Goal: Information Seeking & Learning: Learn about a topic

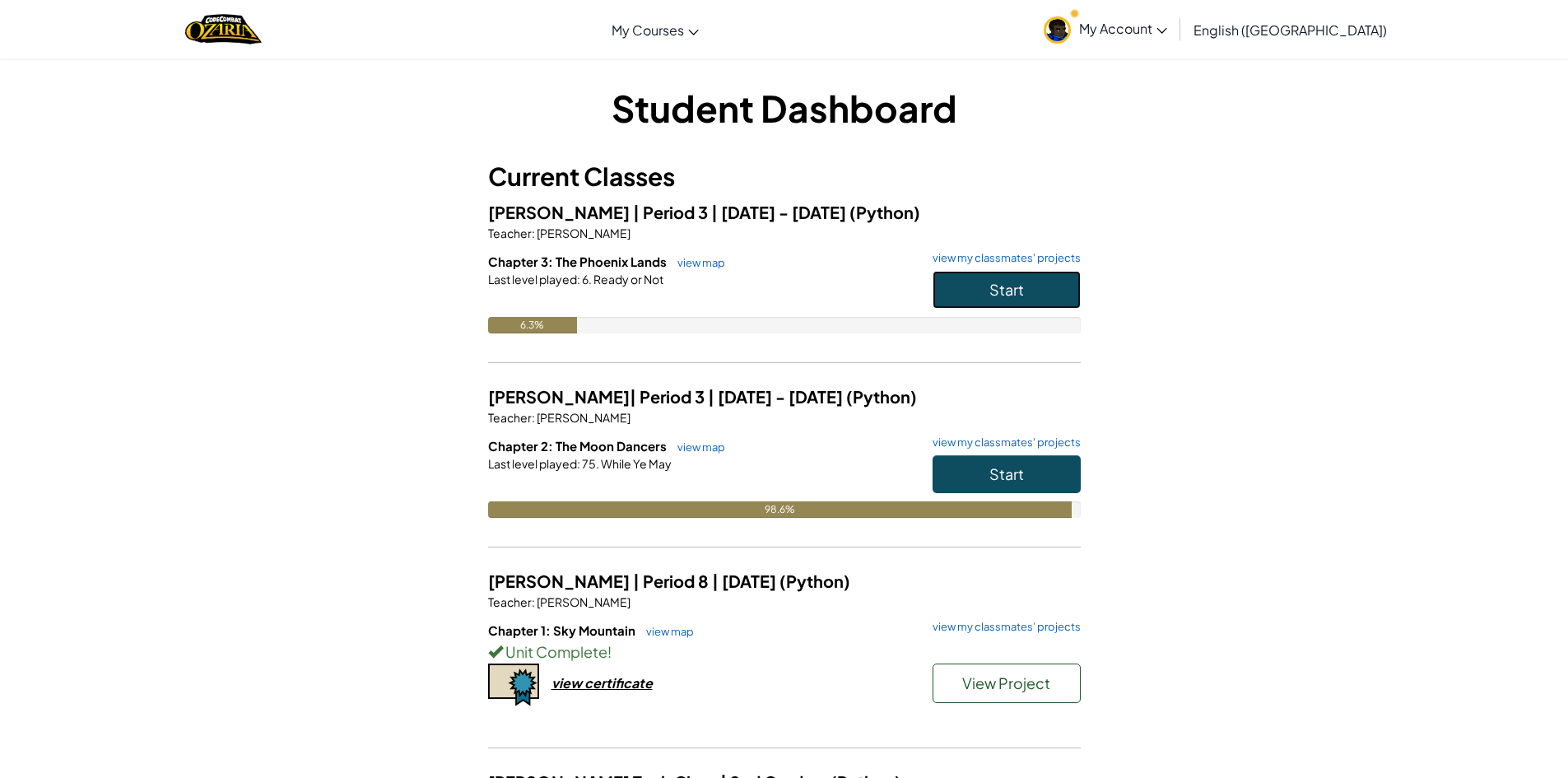
click at [1044, 280] on button "Start" at bounding box center [1007, 289] width 148 height 38
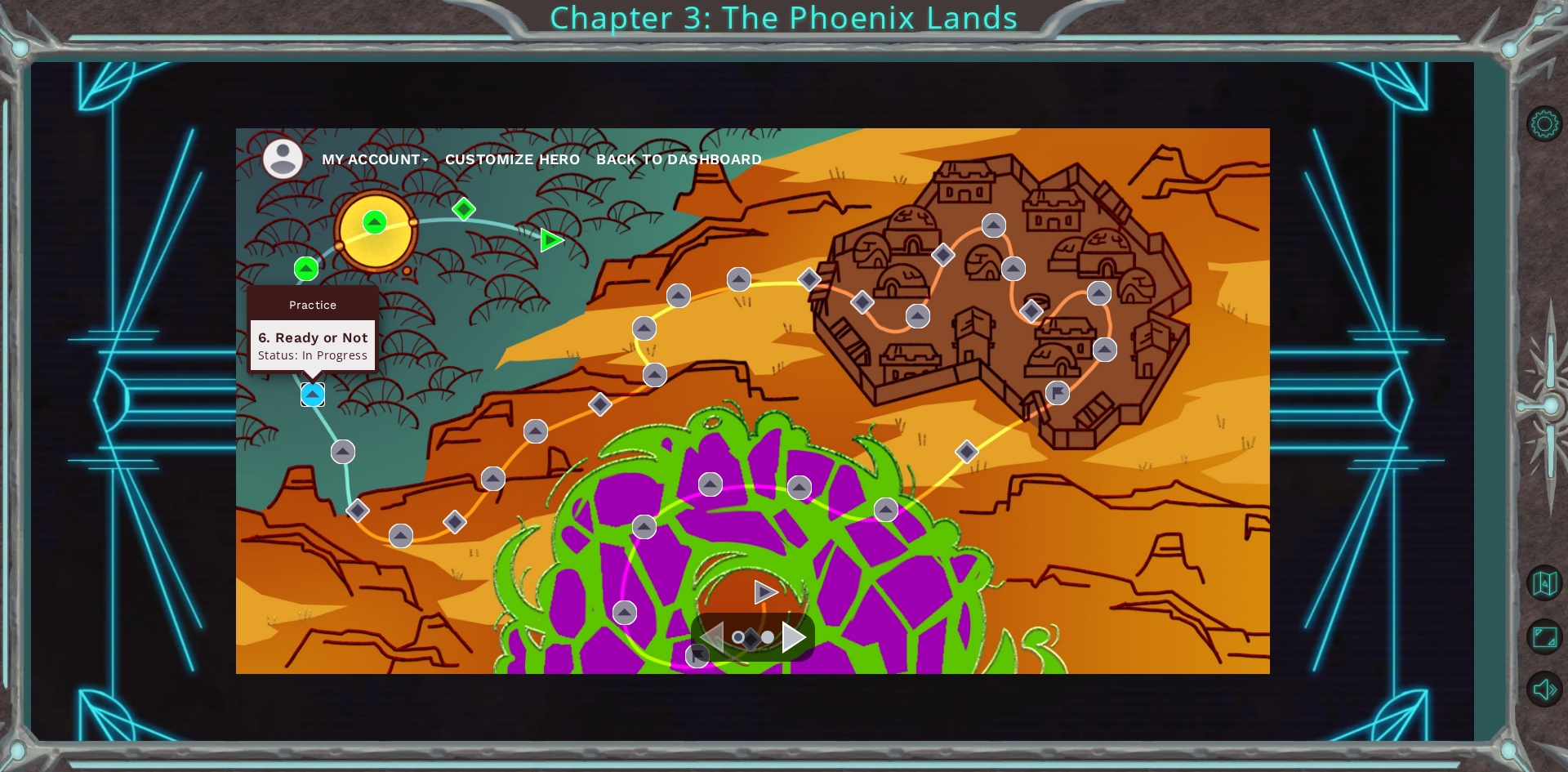
click at [318, 394] on img at bounding box center [313, 395] width 25 height 25
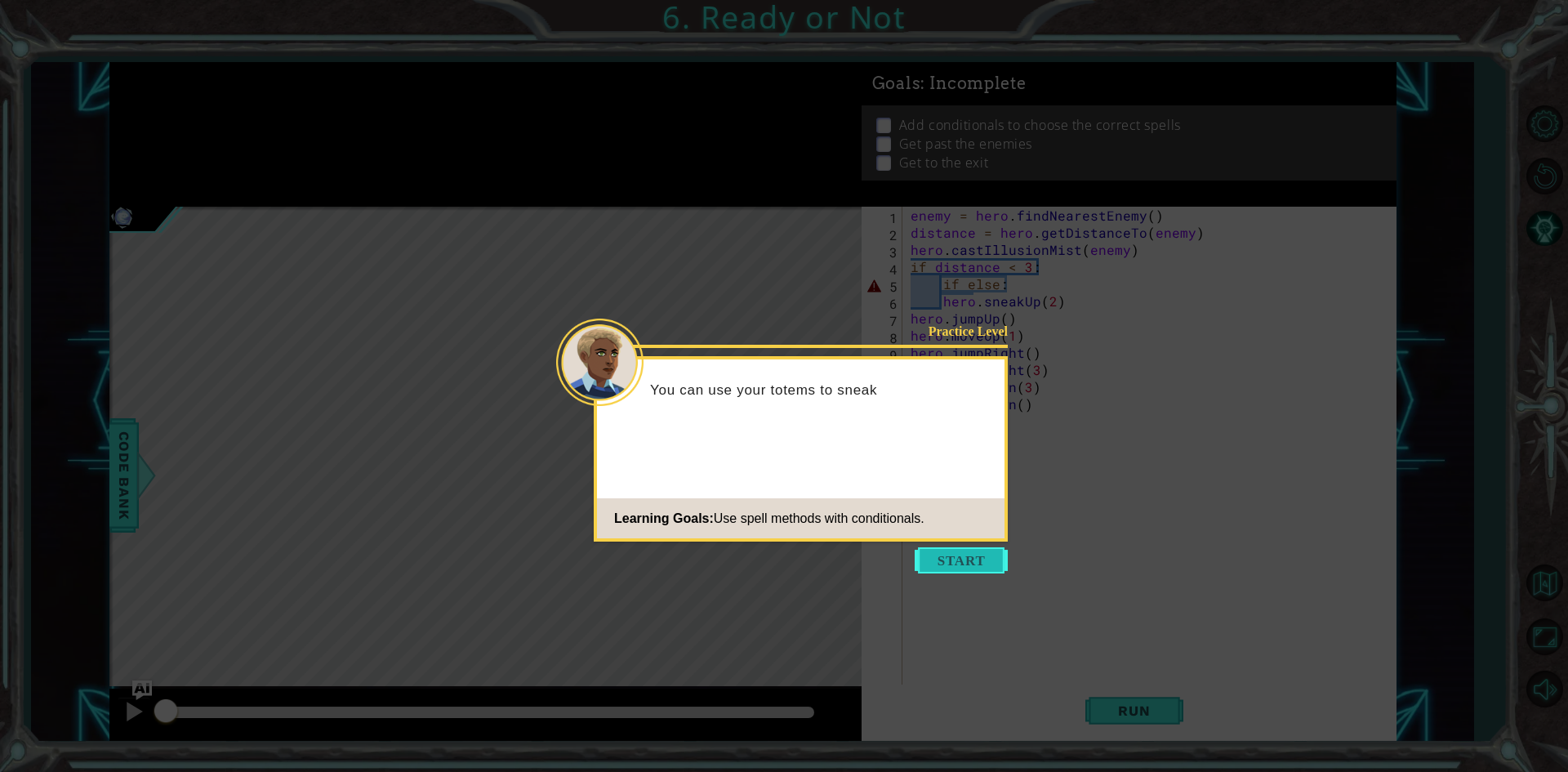
click at [948, 564] on button "Start" at bounding box center [961, 561] width 93 height 26
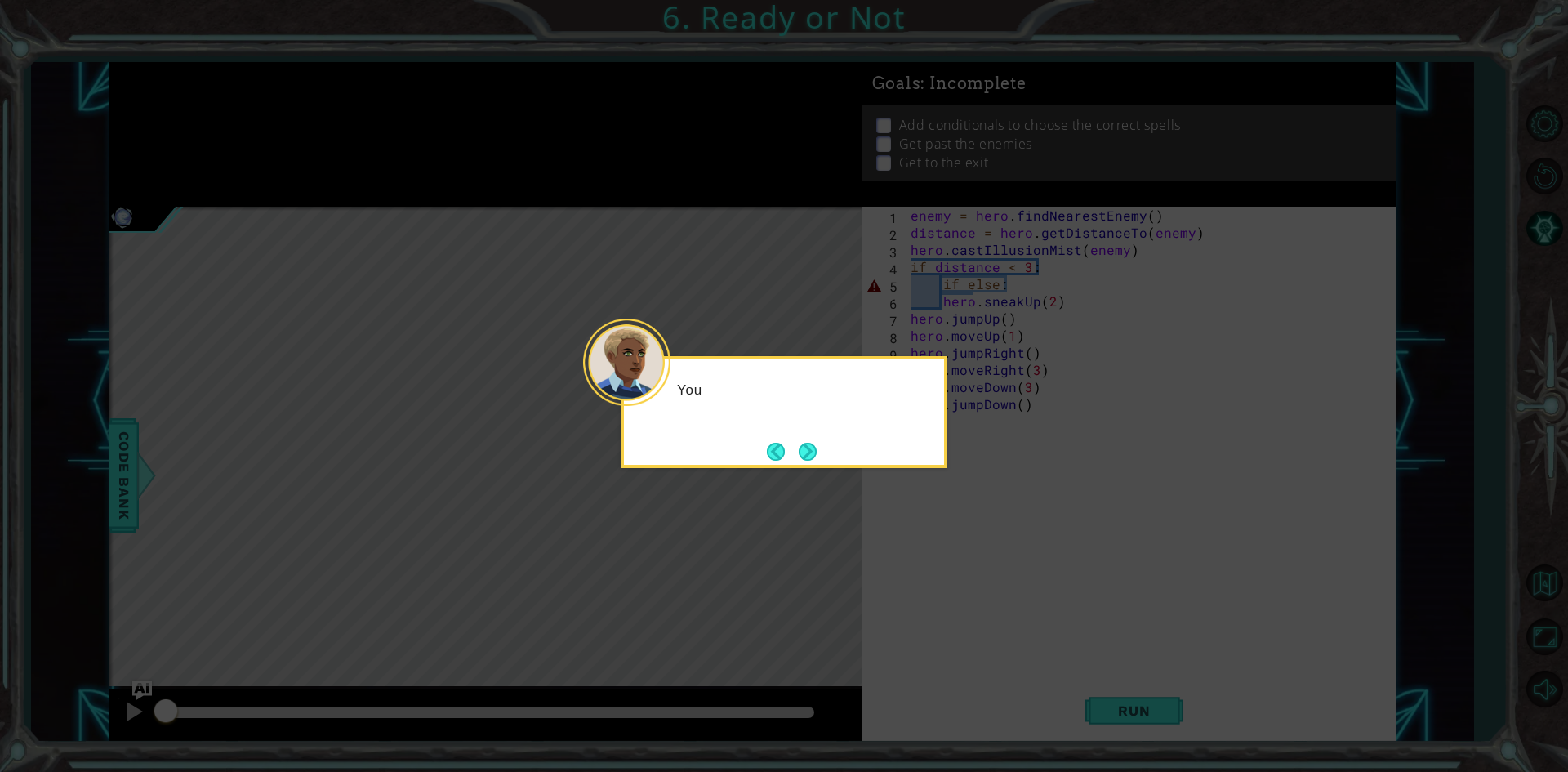
click at [948, 564] on icon at bounding box center [784, 386] width 1568 height 772
click at [823, 450] on div "You can cast an illusion spell once. ." at bounding box center [783, 412] width 327 height 112
click at [810, 448] on button "Next" at bounding box center [808, 452] width 18 height 18
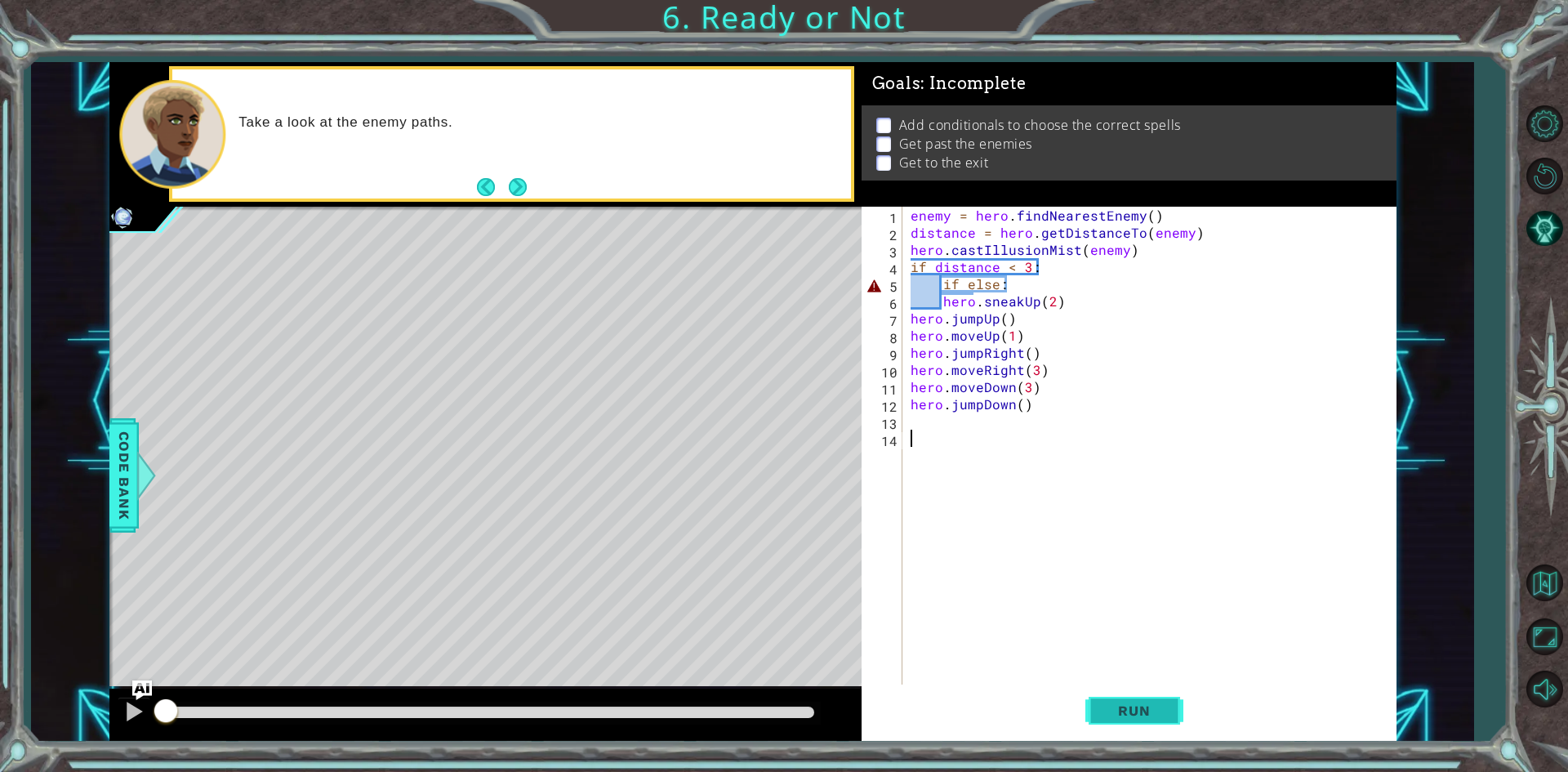
click at [1137, 704] on span "Run" at bounding box center [1134, 711] width 65 height 17
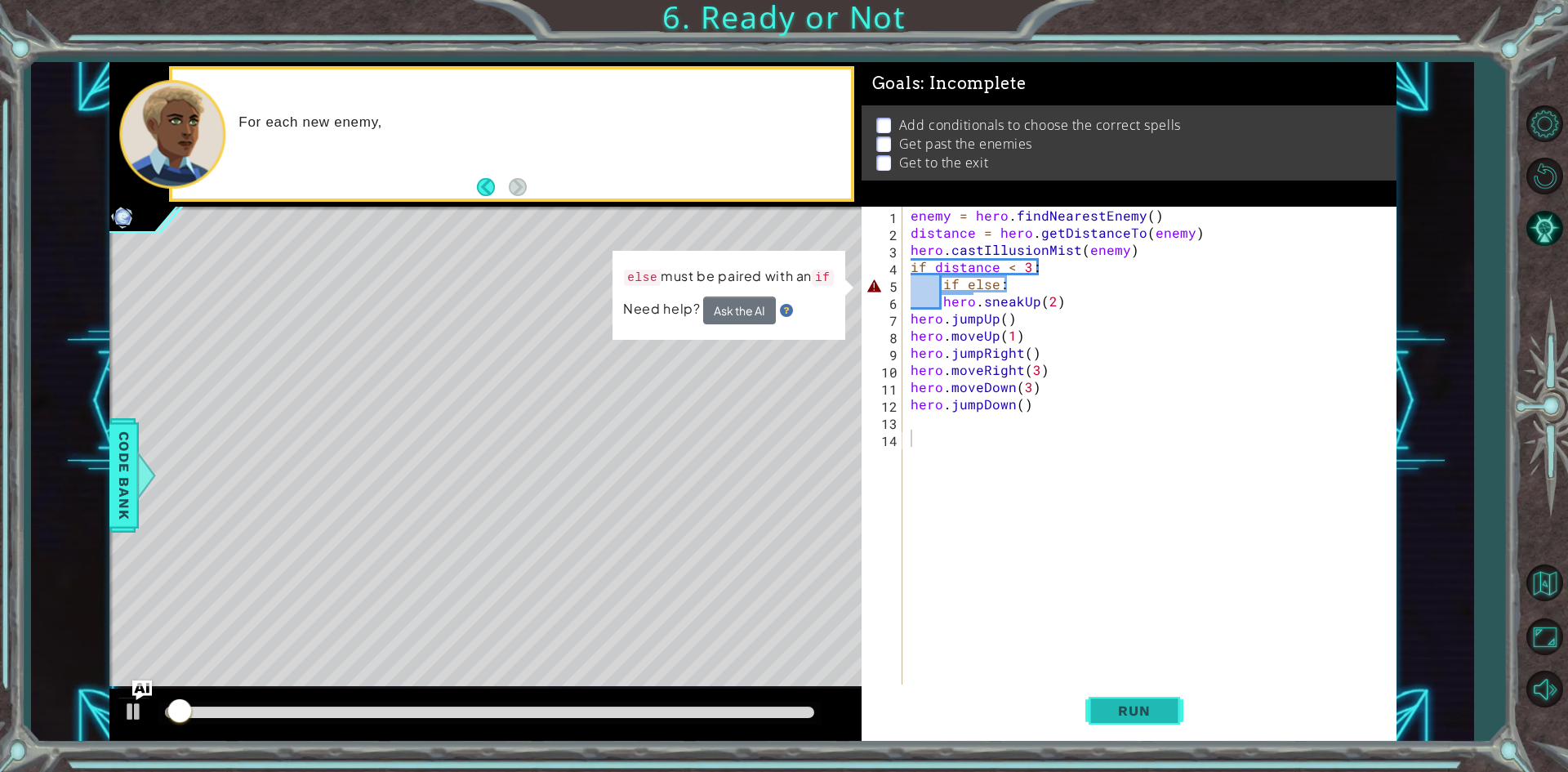
click at [1133, 701] on button "Run" at bounding box center [1134, 712] width 98 height 53
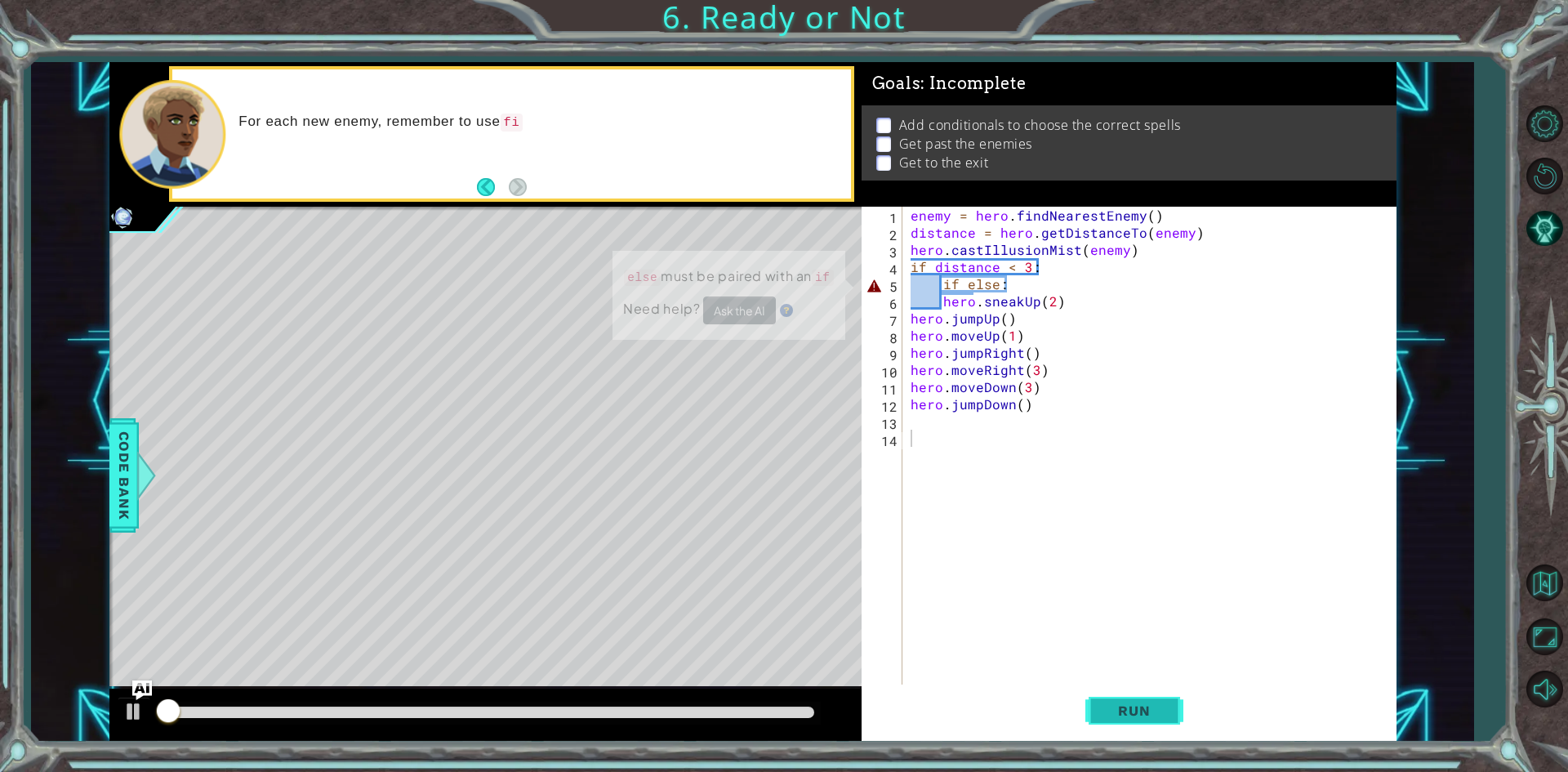
click at [1133, 701] on button "Run" at bounding box center [1134, 712] width 98 height 53
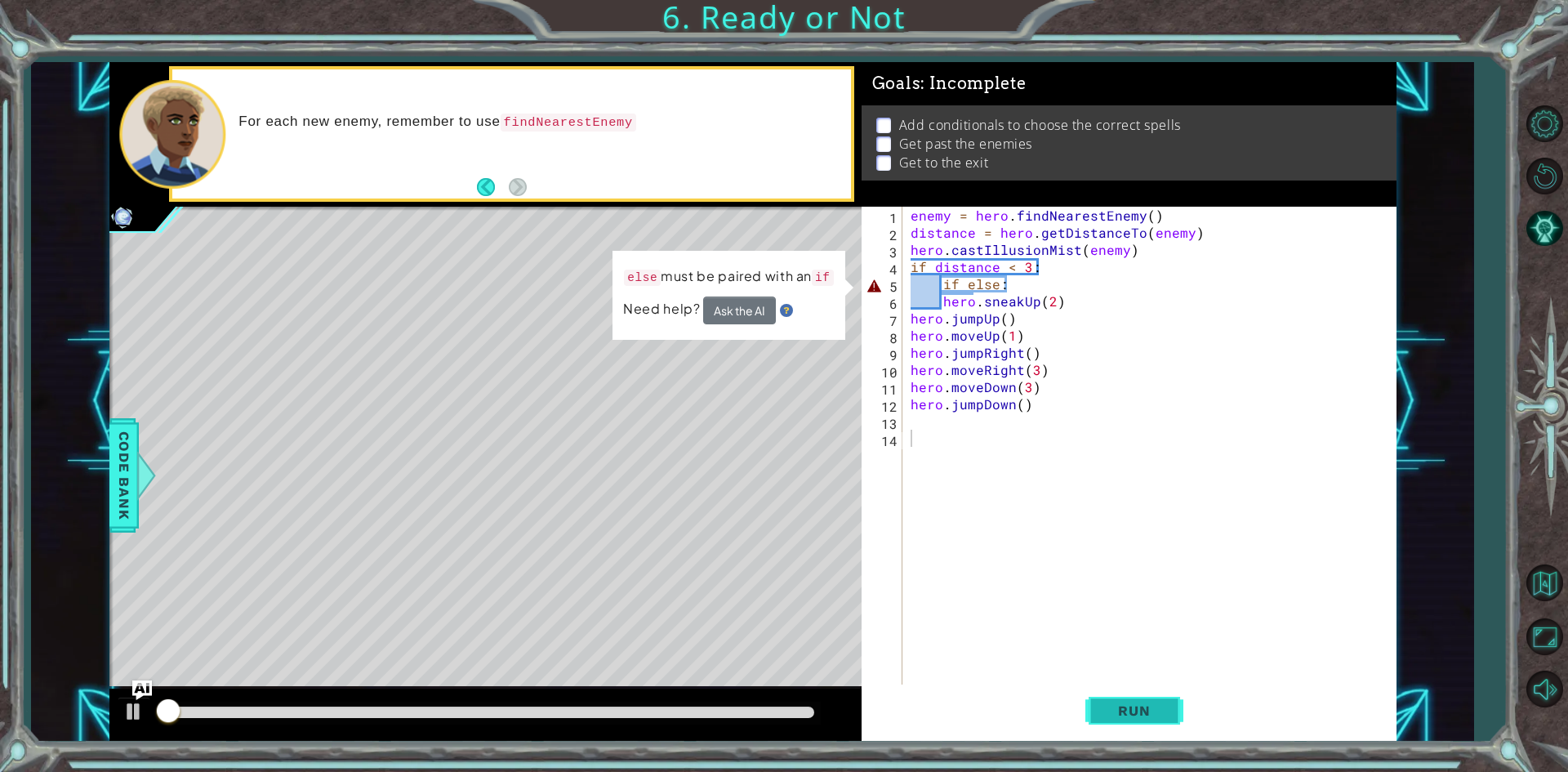
drag, startPoint x: 1133, startPoint y: 701, endPoint x: 1120, endPoint y: 738, distance: 39.2
click at [1120, 738] on button "Run" at bounding box center [1134, 712] width 98 height 53
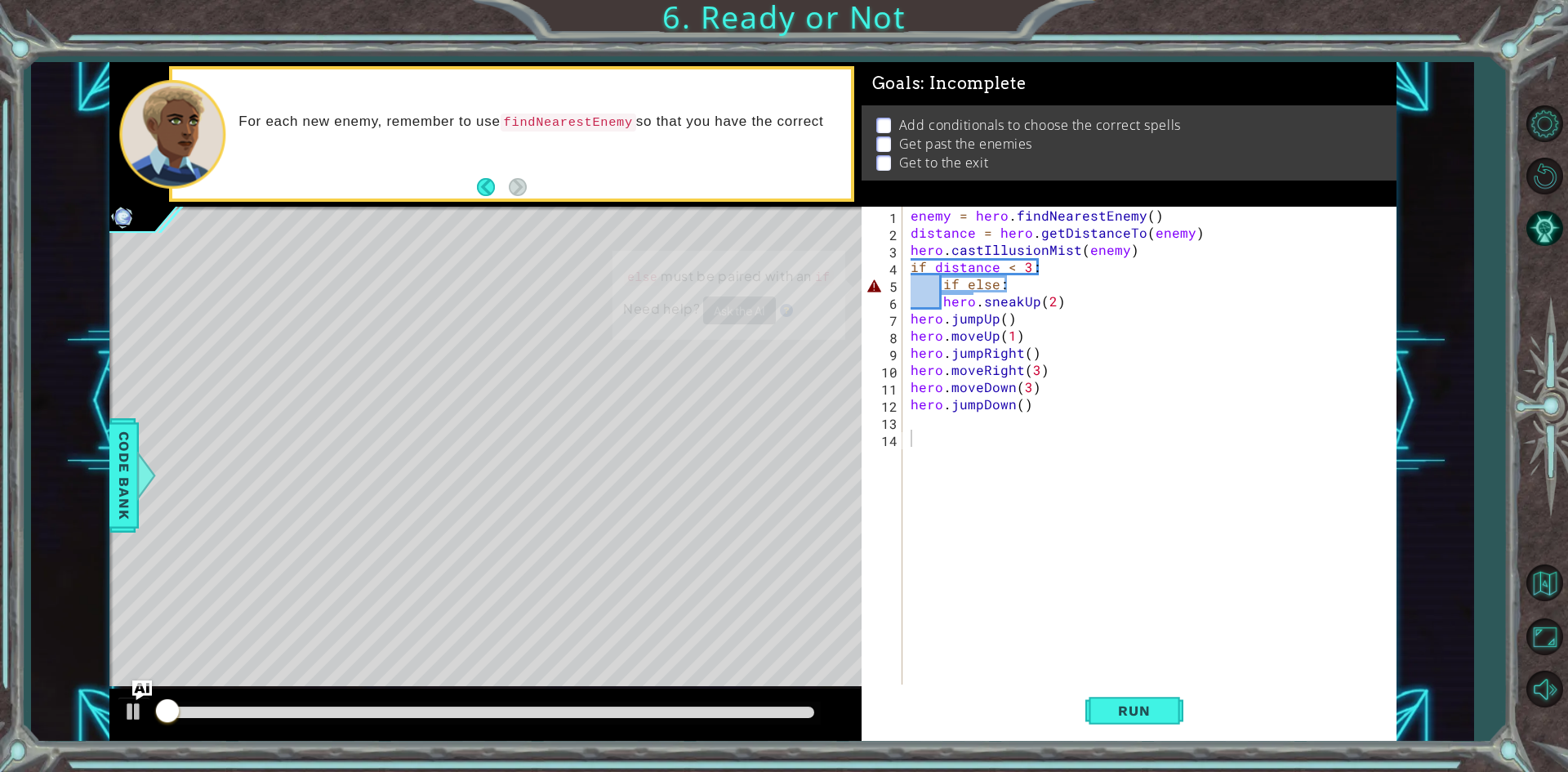
click at [1119, 741] on div "1 2 3 4 5 6 7 8 9 10 11 12 13 14 enemy = hero . findNearestEnemy ( ) distance =…" at bounding box center [1129, 474] width 535 height 535
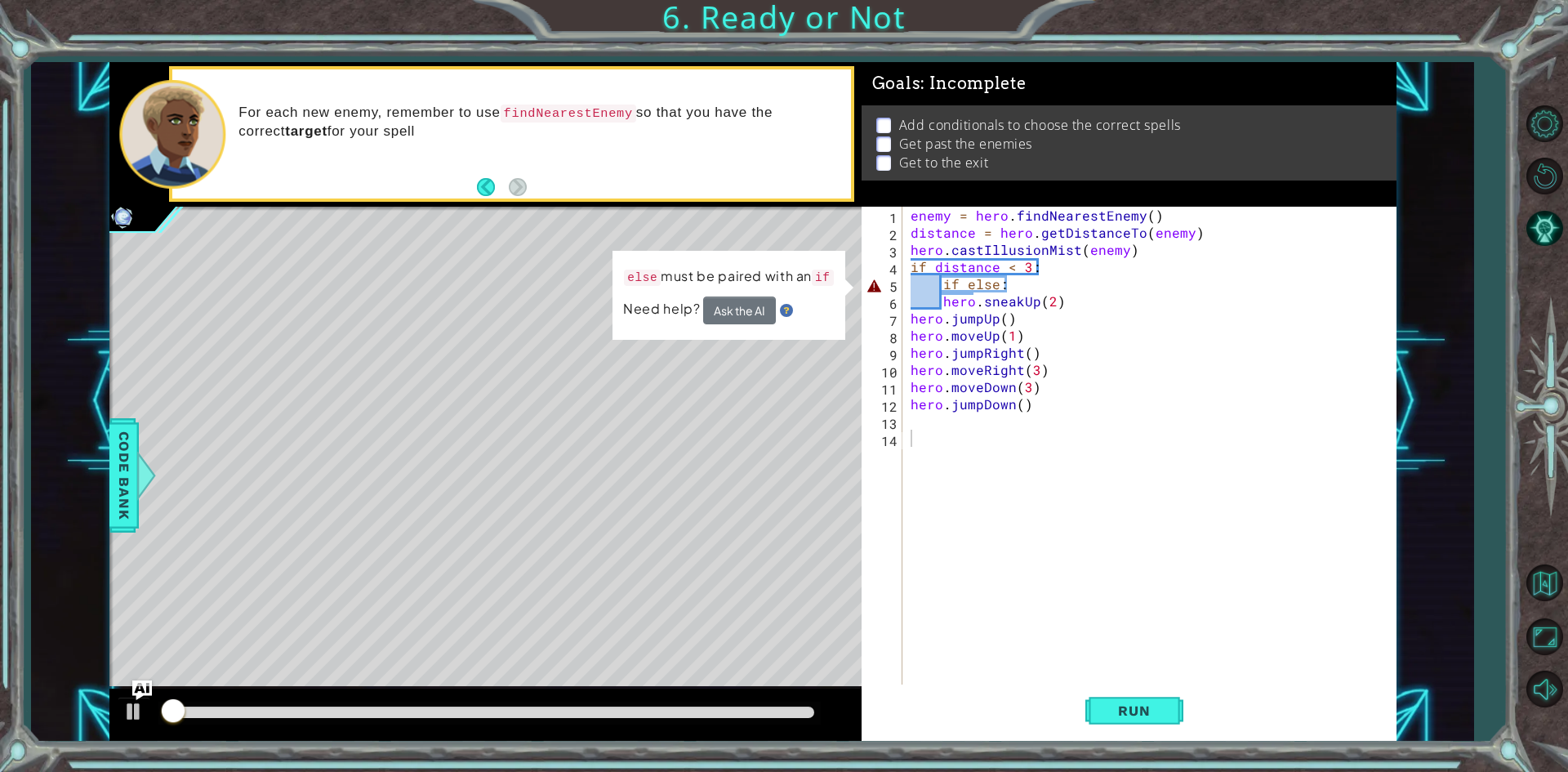
click at [1122, 747] on div "1 ההההההההההההההההההההההההההההההההההההההההההההההההההההההההההההההההההההההההההההה…" at bounding box center [784, 386] width 1568 height 772
drag, startPoint x: 1127, startPoint y: 717, endPoint x: 1126, endPoint y: 734, distance: 17.0
click at [1126, 734] on button "Run" at bounding box center [1134, 712] width 98 height 53
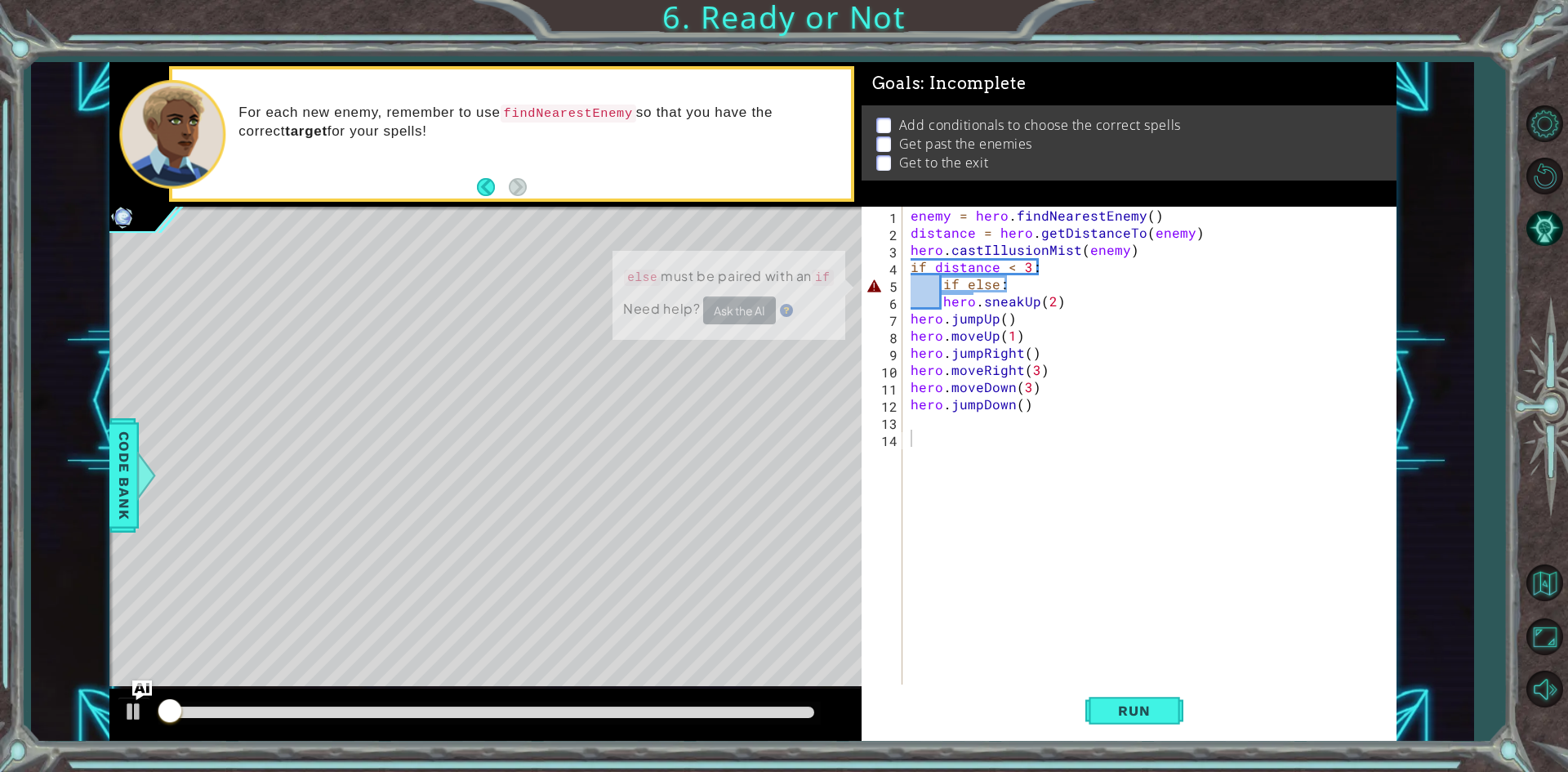
drag, startPoint x: 1118, startPoint y: 736, endPoint x: 1118, endPoint y: 749, distance: 13.0
click at [1118, 749] on div "1 ההההההההההההההההההההההההההההההההההההההההההההההההההההההההההההההההההההההההההההה…" at bounding box center [784, 386] width 1568 height 772
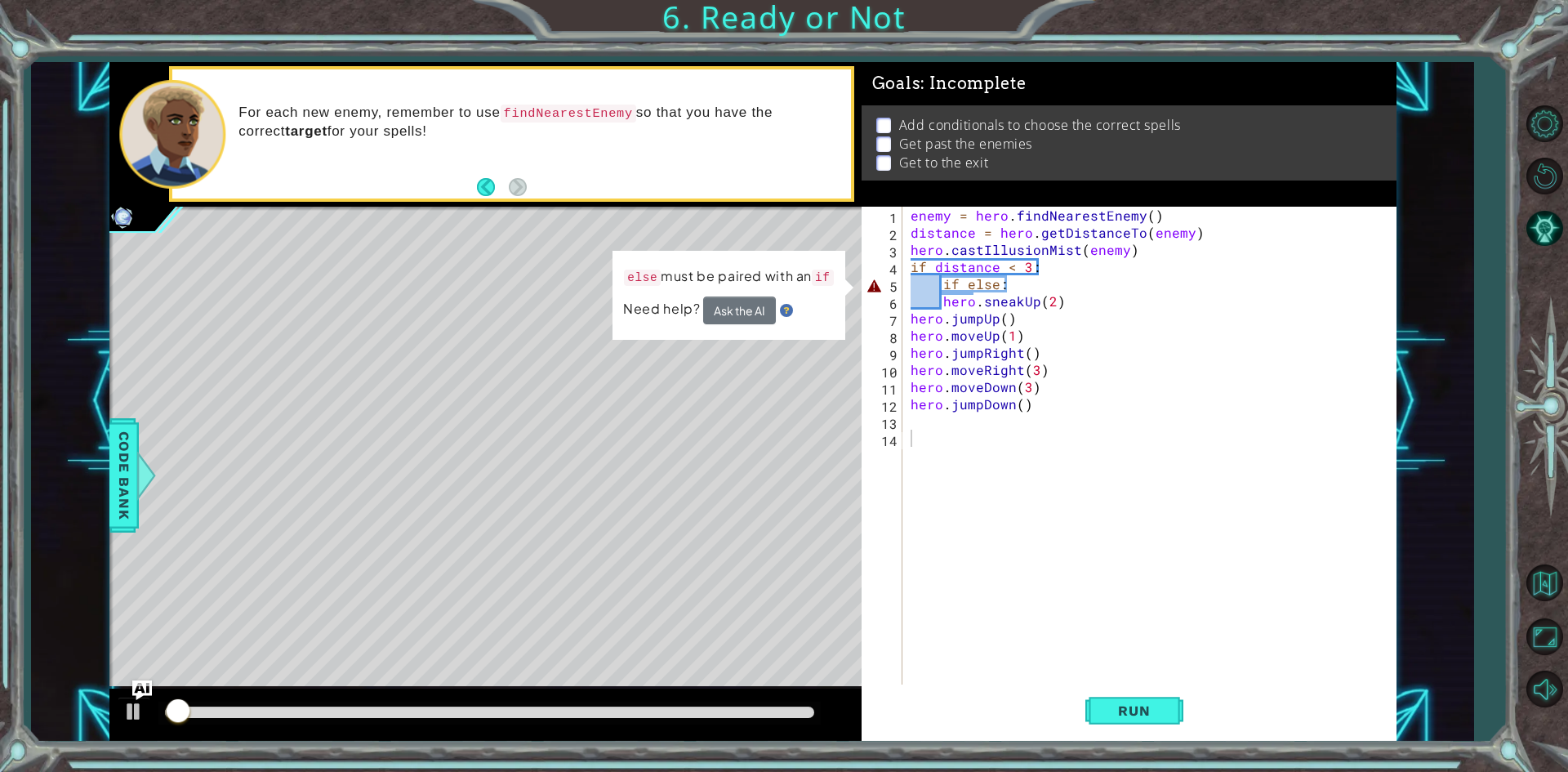
click at [1193, 739] on div "1 2 3 4 5 6 7 8 9 10 11 12 13 14 enemy = hero . findNearestEnemy ( ) distance =…" at bounding box center [1129, 474] width 535 height 535
click at [1052, 283] on div "enemy = hero . findNearestEnemy ( ) distance = hero . getDistanceTo ( enemy ) h…" at bounding box center [1153, 464] width 491 height 515
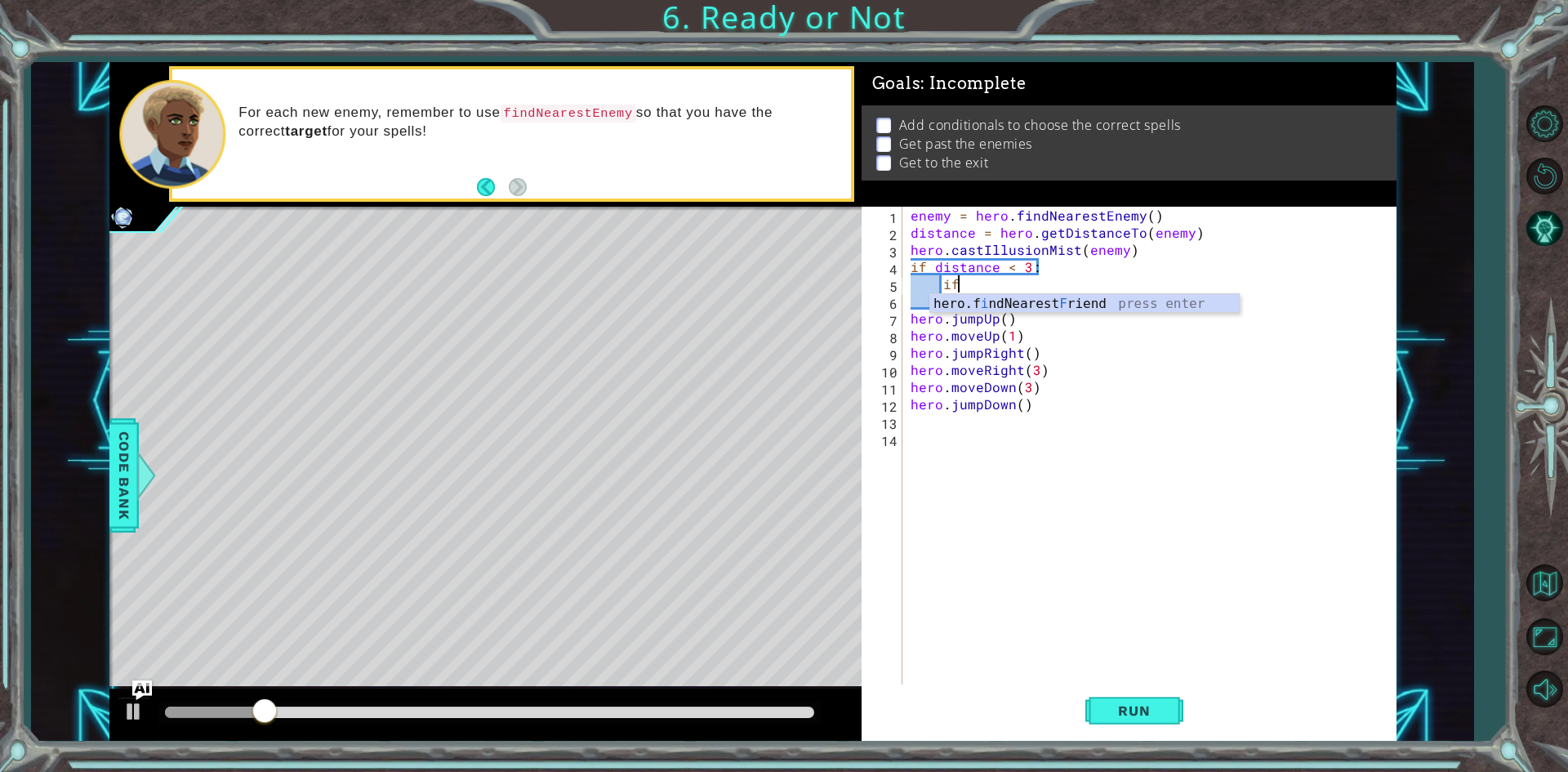
type textarea "i"
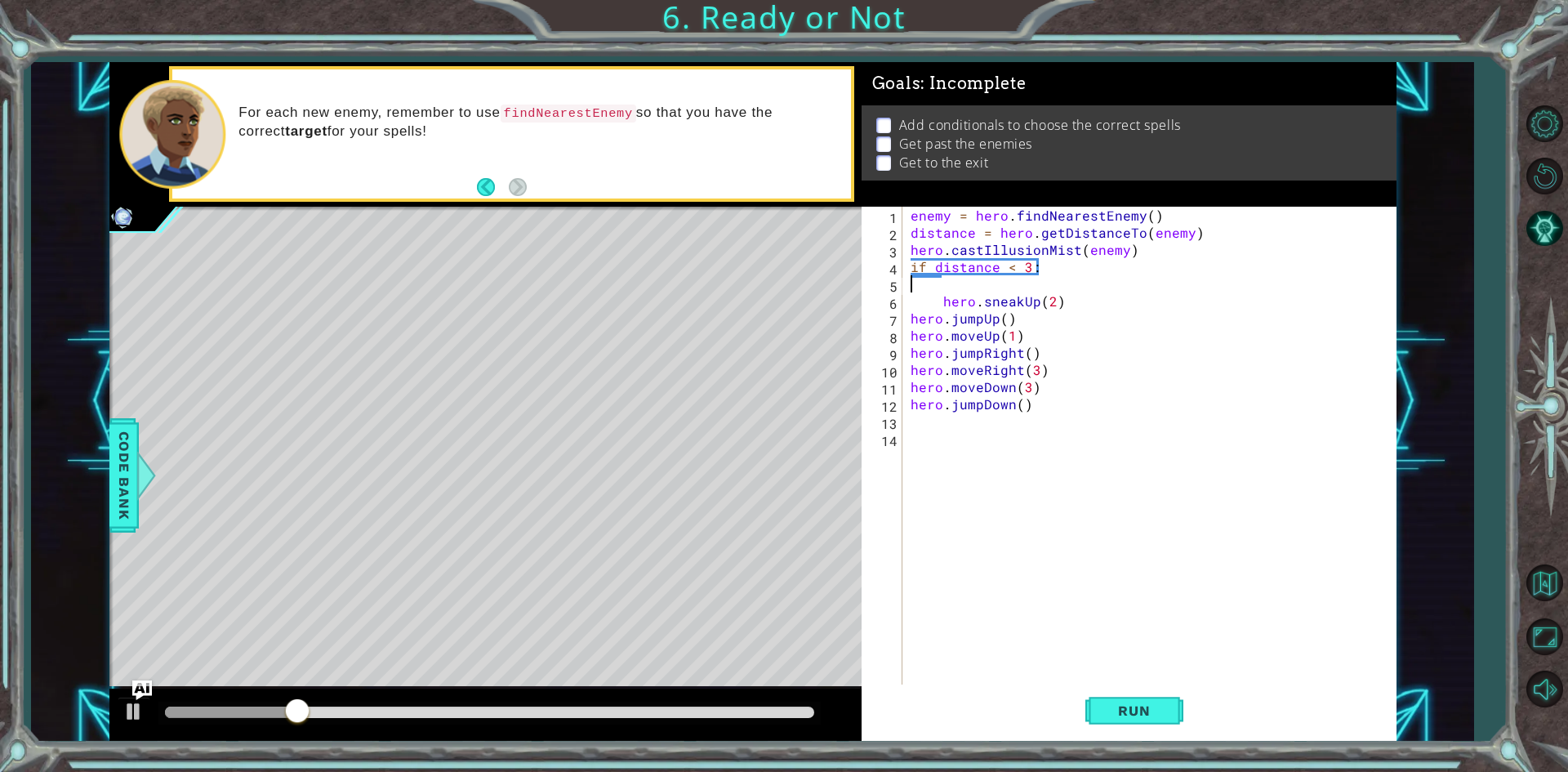
click at [1049, 280] on div "enemy = hero . findNearestEnemy ( ) distance = hero . getDistanceTo ( enemy ) h…" at bounding box center [1153, 464] width 491 height 515
click at [1051, 273] on div "enemy = hero . findNearestEnemy ( ) distance = hero . getDistanceTo ( enemy ) h…" at bounding box center [1153, 464] width 491 height 515
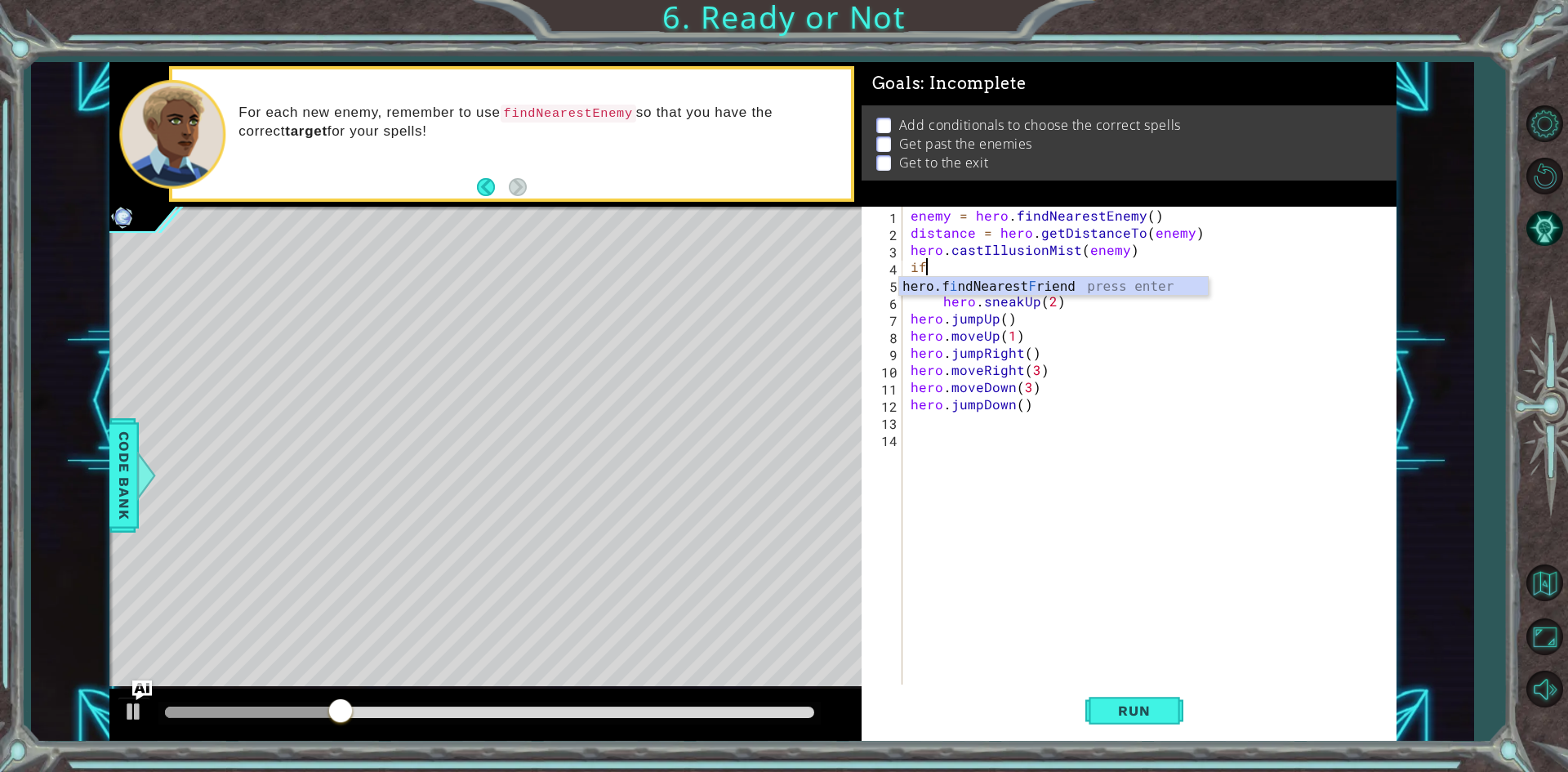
type textarea "i"
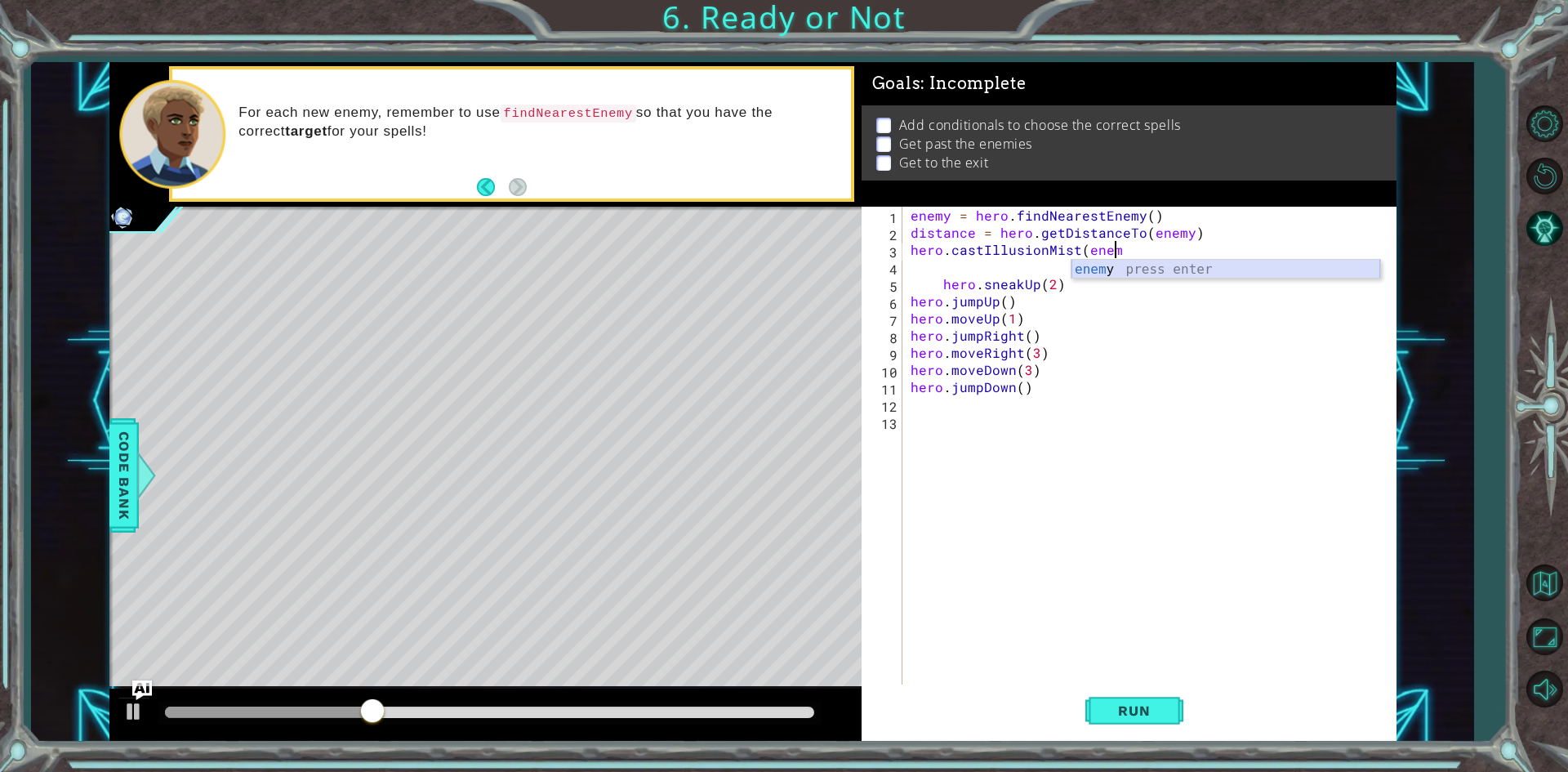
click at [1140, 272] on div "enem y press enter" at bounding box center [1226, 289] width 308 height 59
type textarea "hero.castIllusionMist(enemy)"
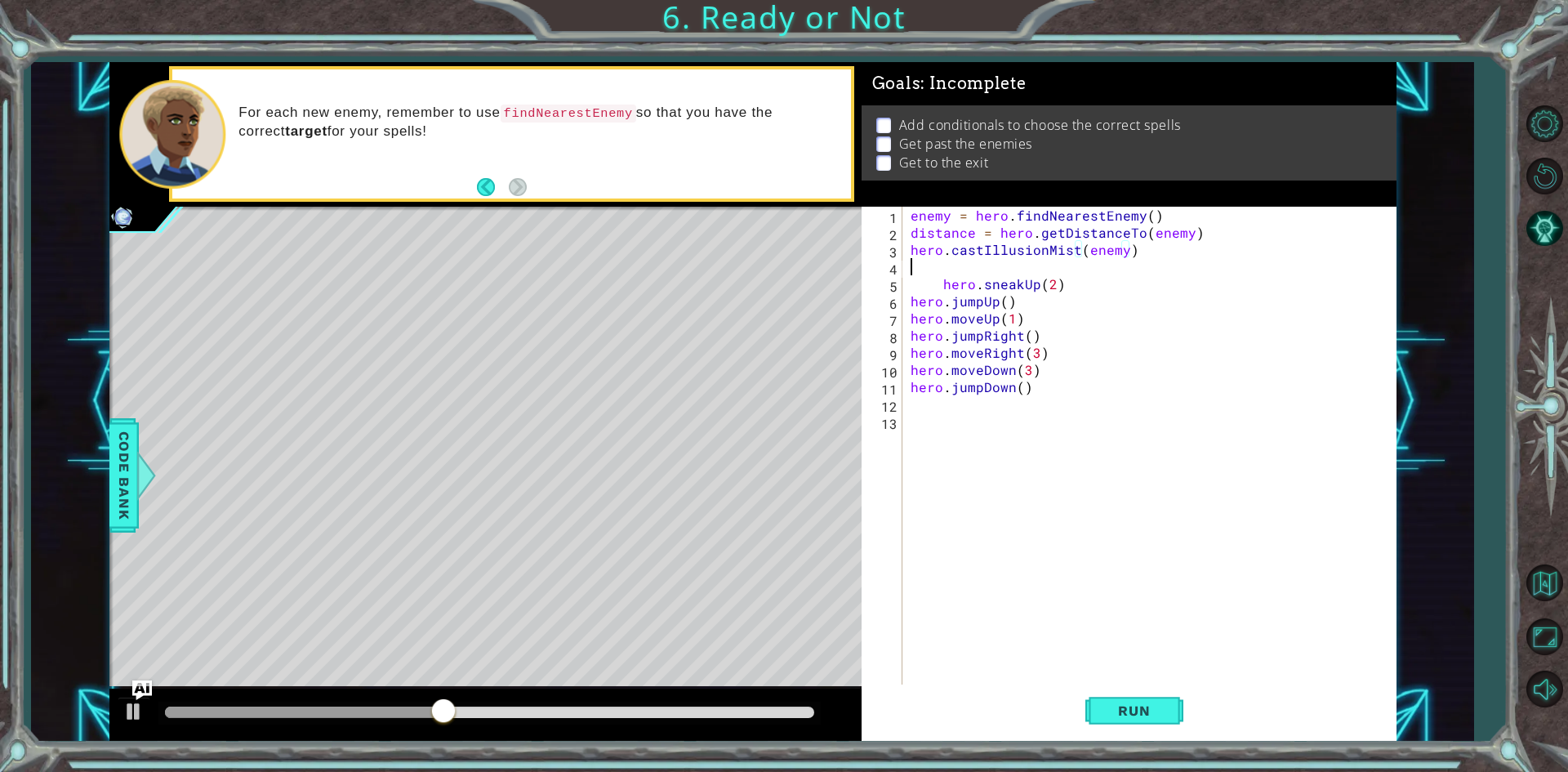
click at [945, 261] on div "enemy = hero . findNearestEnemy ( ) distance = hero . getDistanceTo ( enemy ) h…" at bounding box center [1153, 464] width 491 height 515
click at [935, 265] on div "enemy = hero . findNearestEnemy ( ) distance = hero . getDistanceTo ( enemy ) h…" at bounding box center [1153, 464] width 491 height 515
click at [942, 268] on div "enemy = hero . findNearestEnemy ( ) distance = hero . getDistanceTo ( enemy ) h…" at bounding box center [1153, 464] width 491 height 515
click at [1159, 726] on button "Run" at bounding box center [1134, 712] width 98 height 53
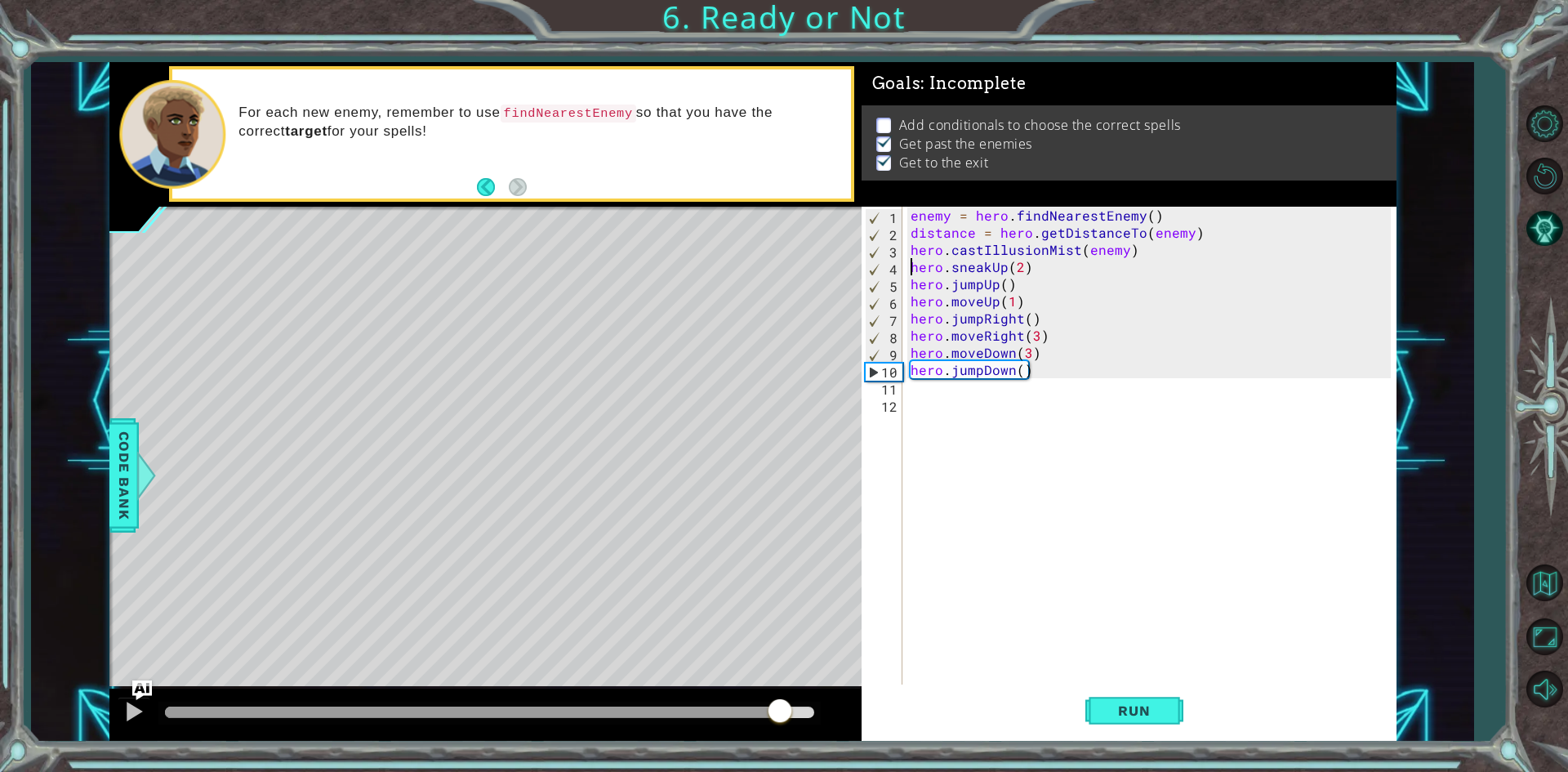
drag, startPoint x: 705, startPoint y: 702, endPoint x: 784, endPoint y: 721, distance: 81.3
click at [784, 721] on div at bounding box center [780, 712] width 30 height 30
click at [1134, 700] on button "Run" at bounding box center [1134, 712] width 98 height 53
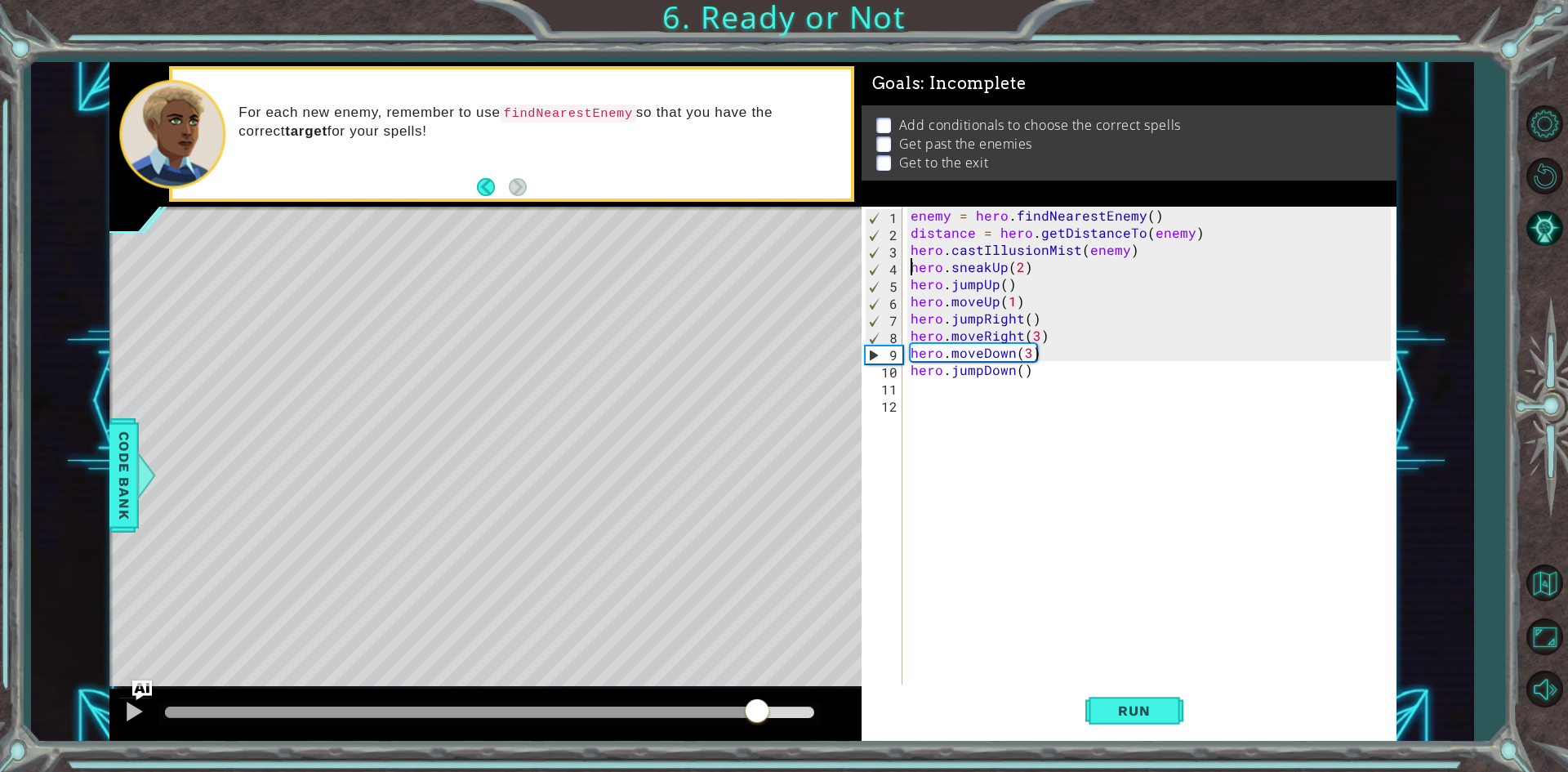
drag, startPoint x: 402, startPoint y: 720, endPoint x: 758, endPoint y: 712, distance: 356.1
click at [758, 712] on div at bounding box center [758, 712] width 30 height 30
drag, startPoint x: 784, startPoint y: 725, endPoint x: 748, endPoint y: 719, distance: 36.5
click at [748, 719] on div at bounding box center [748, 712] width 30 height 30
drag, startPoint x: 748, startPoint y: 719, endPoint x: 729, endPoint y: 720, distance: 19.0
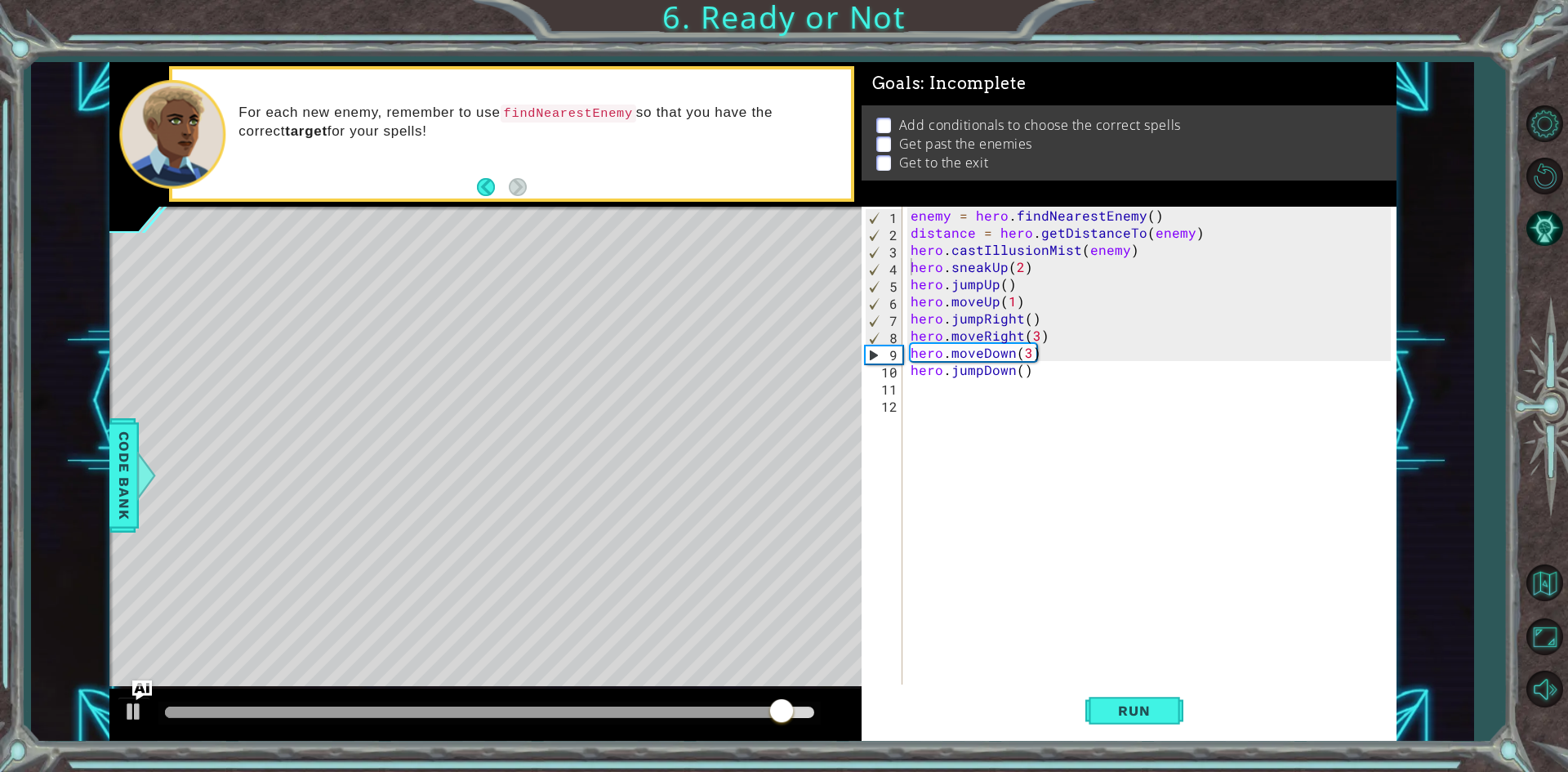
click at [729, 720] on div at bounding box center [490, 713] width 662 height 23
click at [1052, 338] on div "enemy = hero . findNearestEnemy ( ) distance = hero . getDistanceTo ( enemy ) h…" at bounding box center [1153, 464] width 491 height 515
type textarea "hero.moveRight(3)"
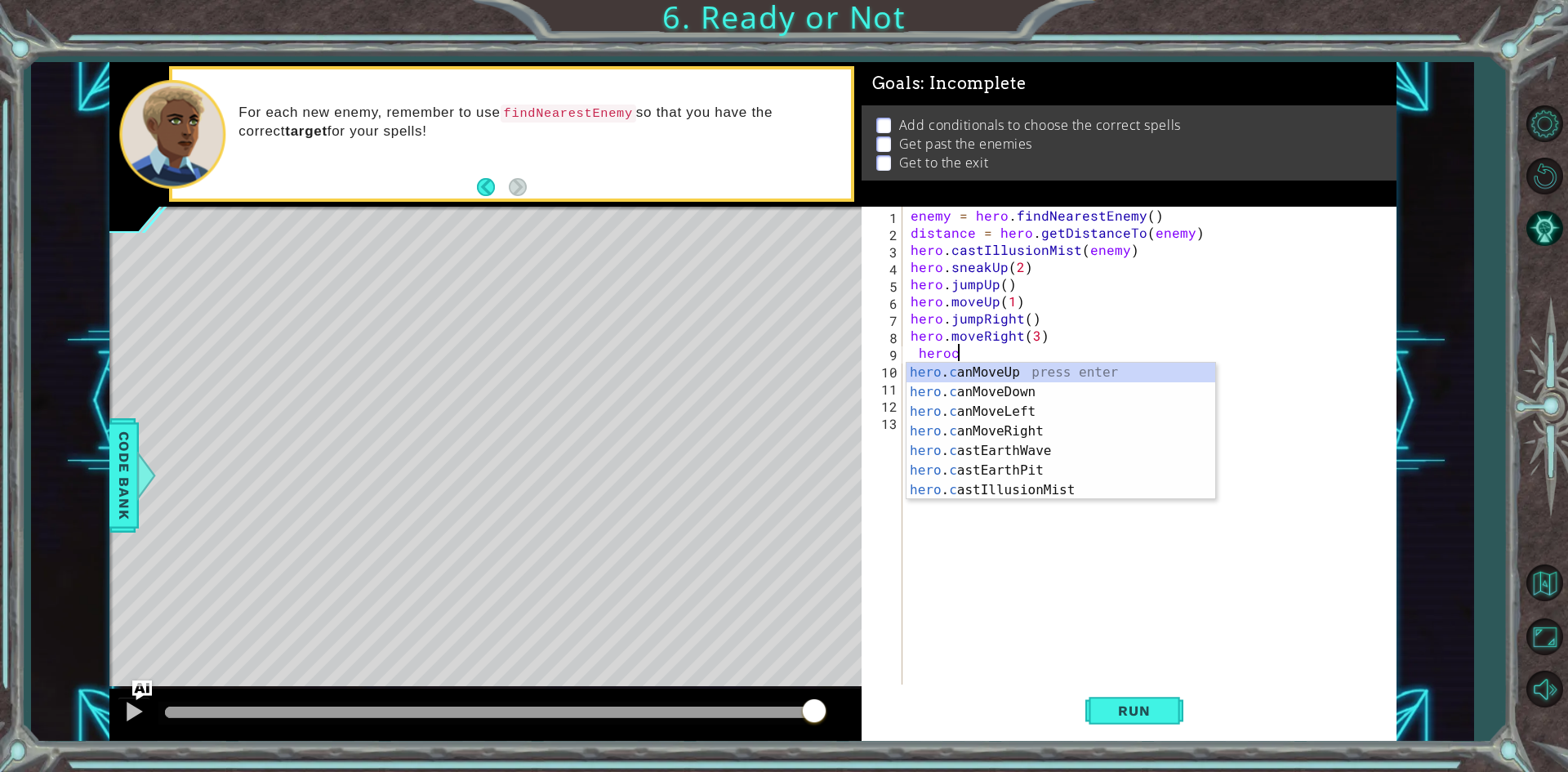
scroll to position [0, 2]
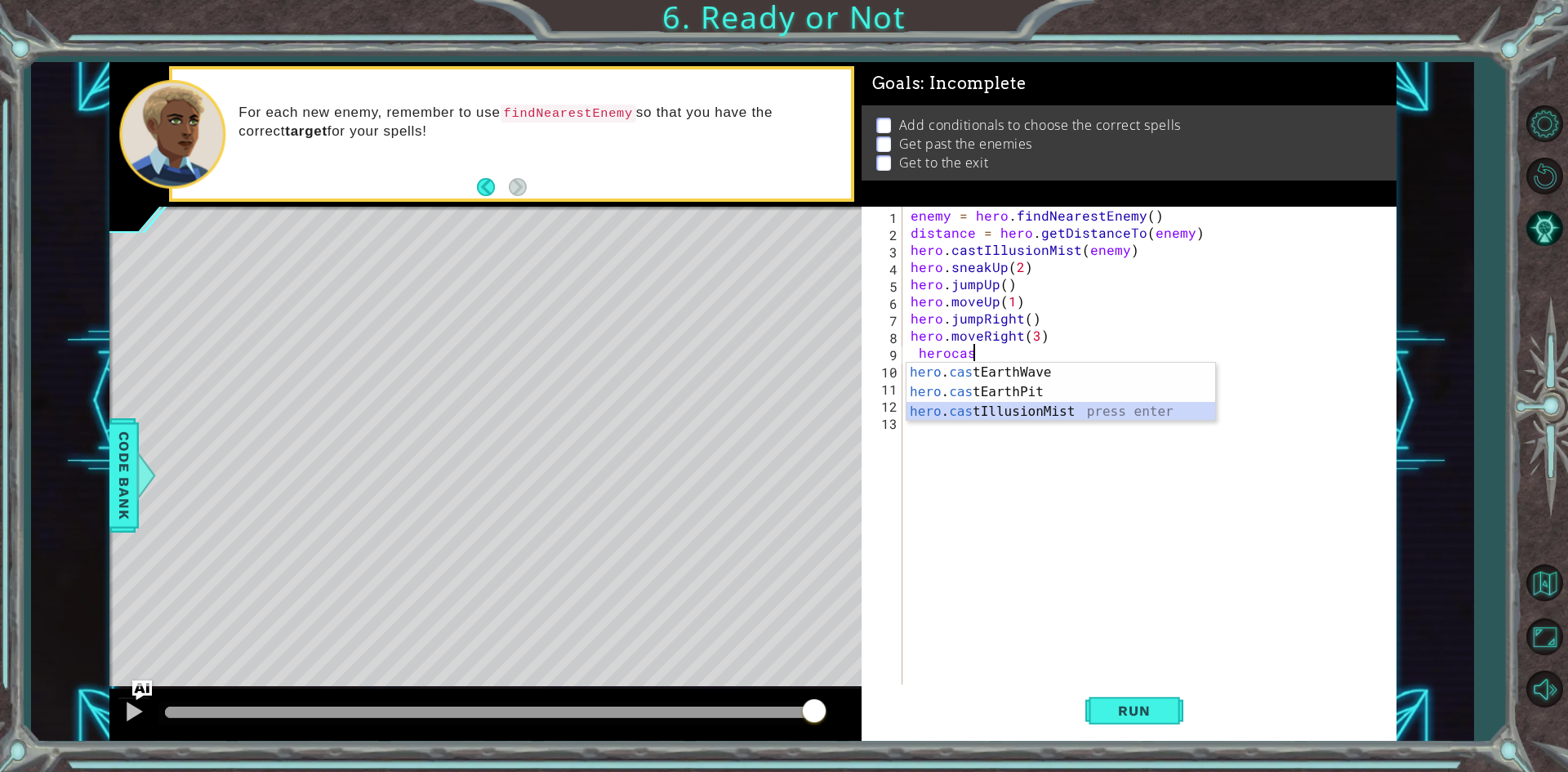
click at [1025, 420] on div "hero . cas tEarthWave press enter hero . cas tEarthPit press enter hero . cas t…" at bounding box center [1060, 411] width 308 height 98
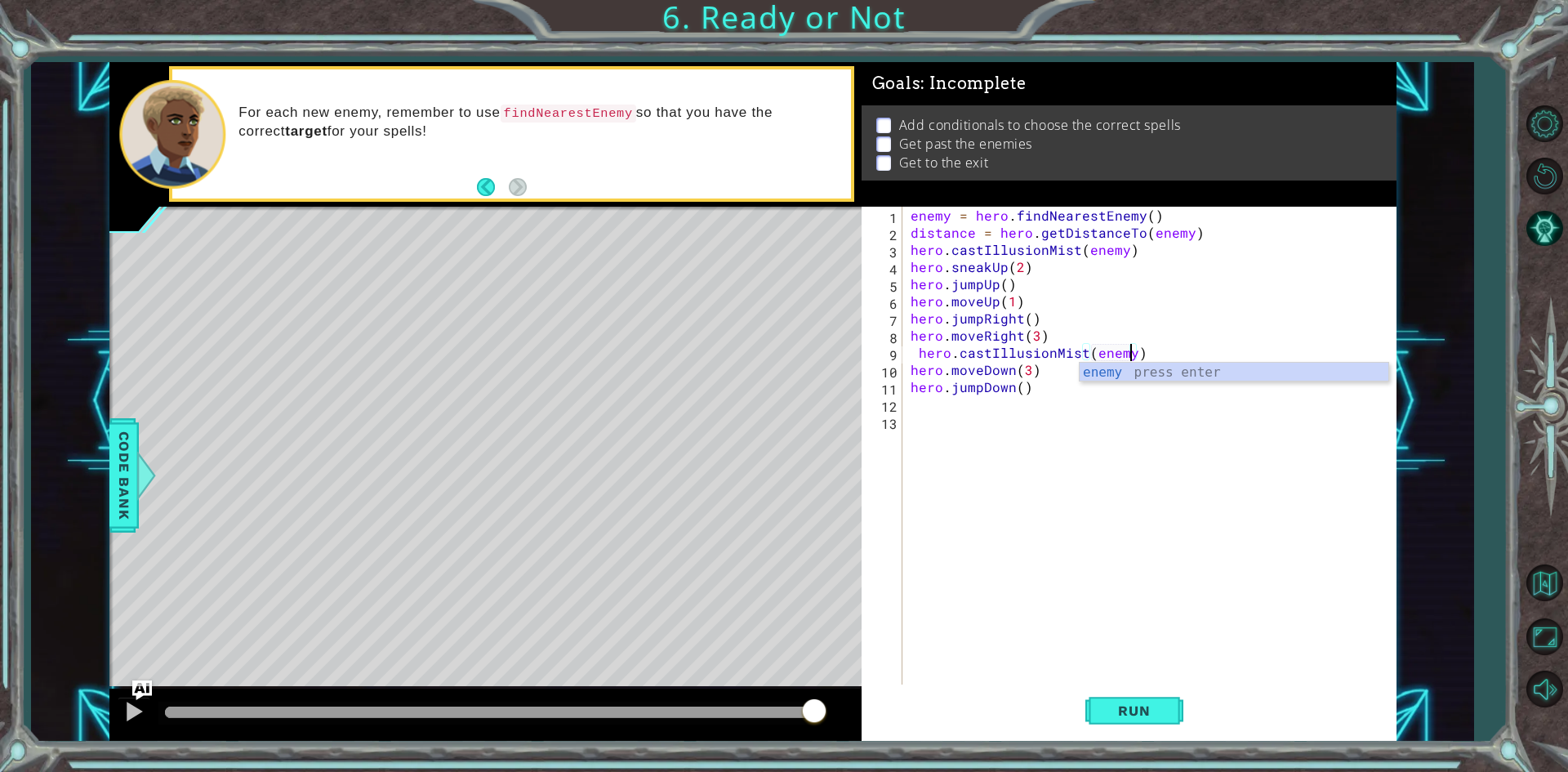
scroll to position [0, 13]
click at [1184, 372] on div "enemy press enter" at bounding box center [1233, 391] width 308 height 59
click at [1150, 702] on span "Run" at bounding box center [1134, 711] width 65 height 17
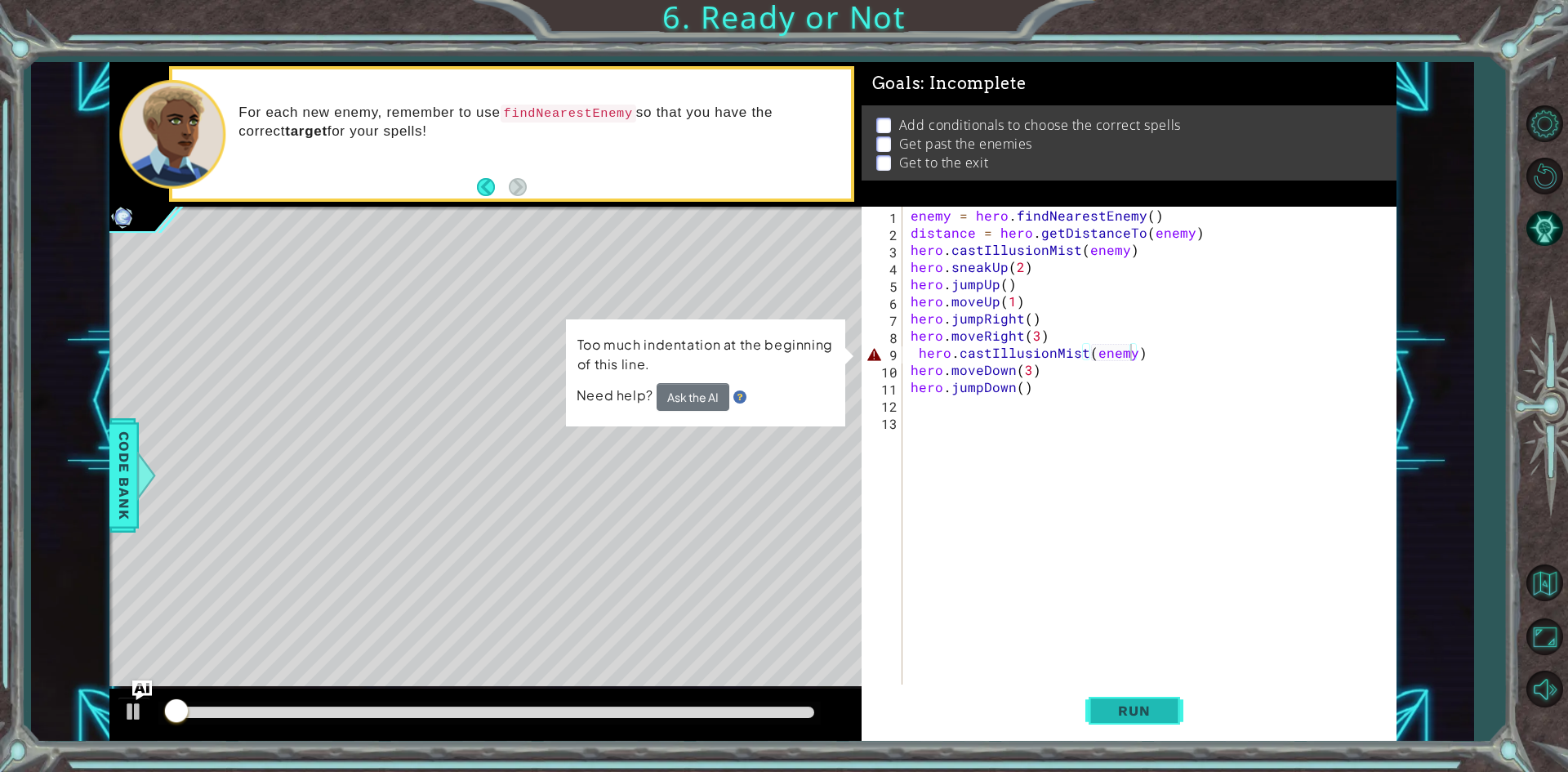
click at [1121, 717] on span "Run" at bounding box center [1134, 711] width 65 height 17
click at [681, 415] on div "Too much indentation at the beginning of this line. Need help? Ask the AI" at bounding box center [705, 372] width 280 height 108
click at [691, 403] on button "Ask the AI" at bounding box center [693, 397] width 73 height 28
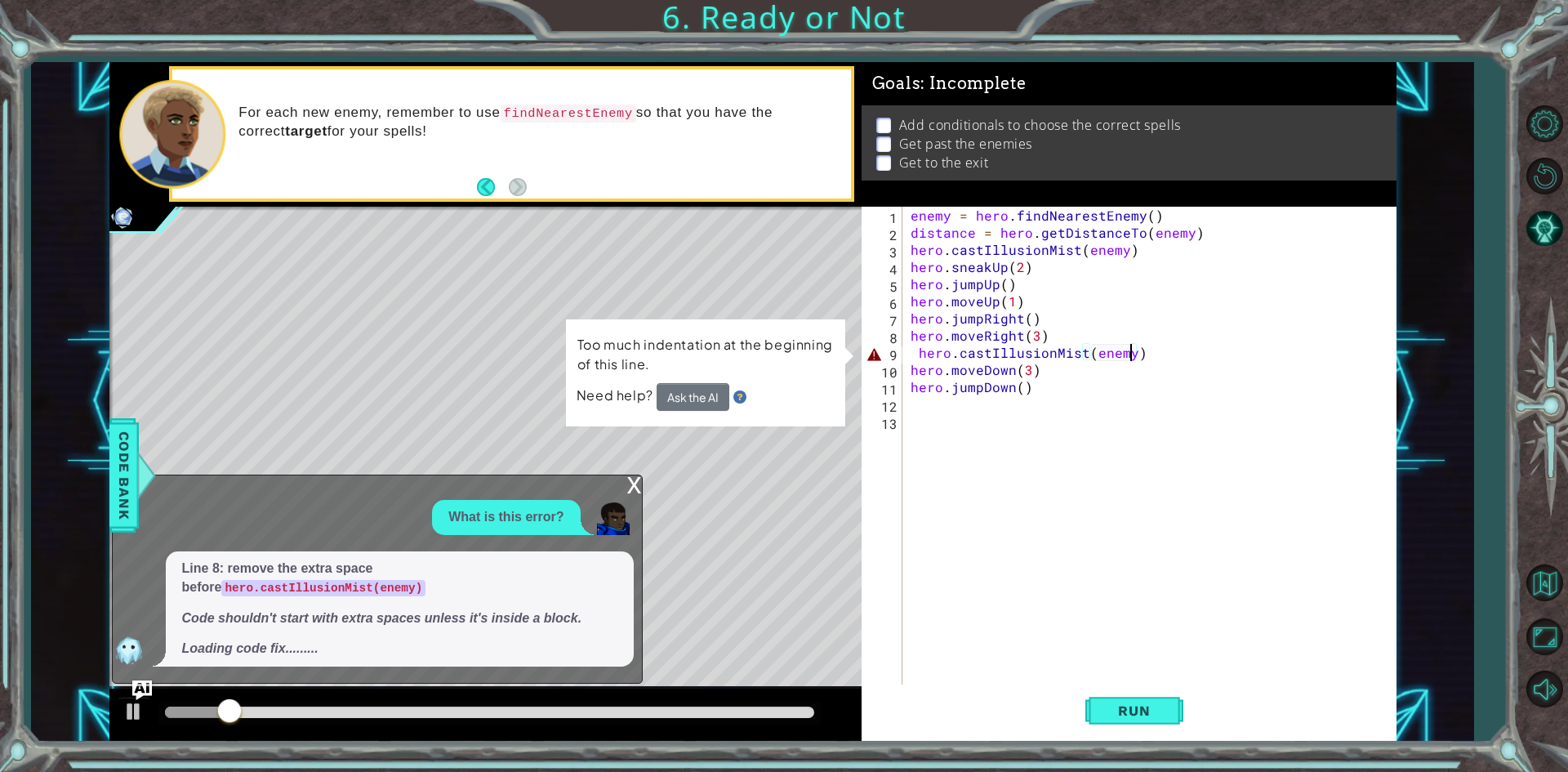
click at [920, 354] on div "enemy = hero . findNearestEnemy ( ) distance = hero . getDistanceTo ( enemy ) h…" at bounding box center [1153, 464] width 491 height 515
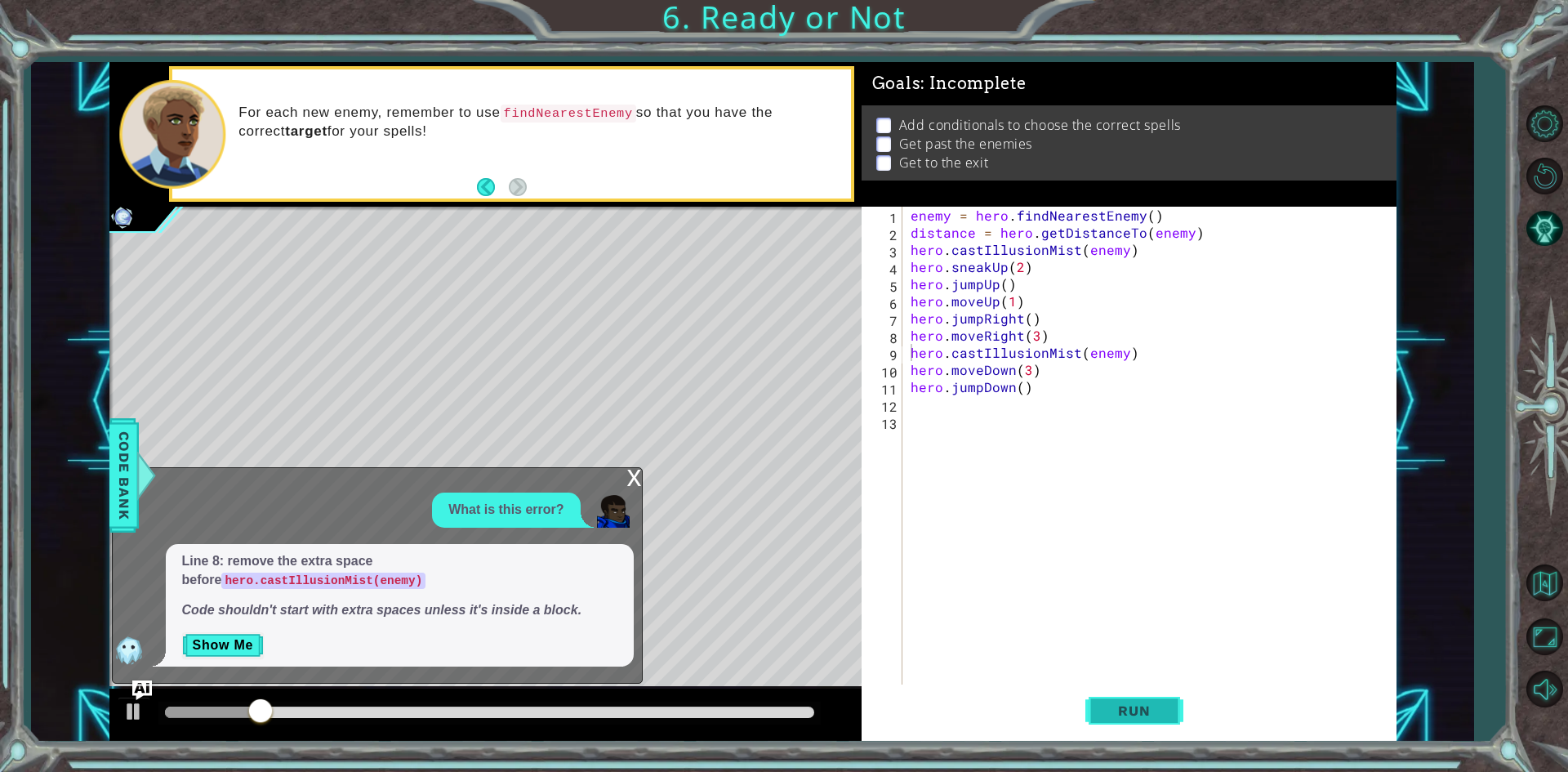
click at [1153, 705] on span "Run" at bounding box center [1134, 711] width 65 height 17
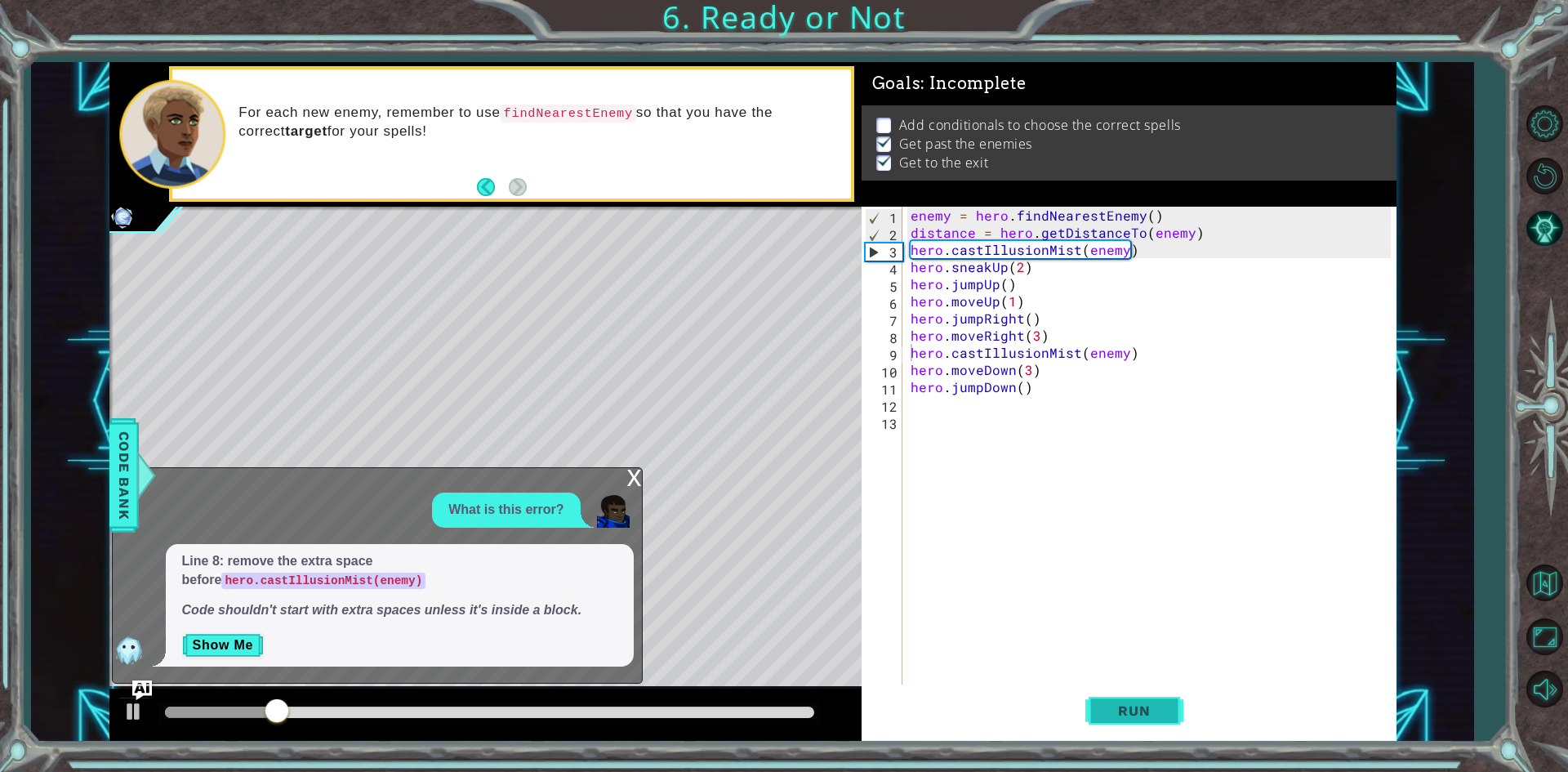
click at [1150, 712] on span "Run" at bounding box center [1134, 711] width 65 height 17
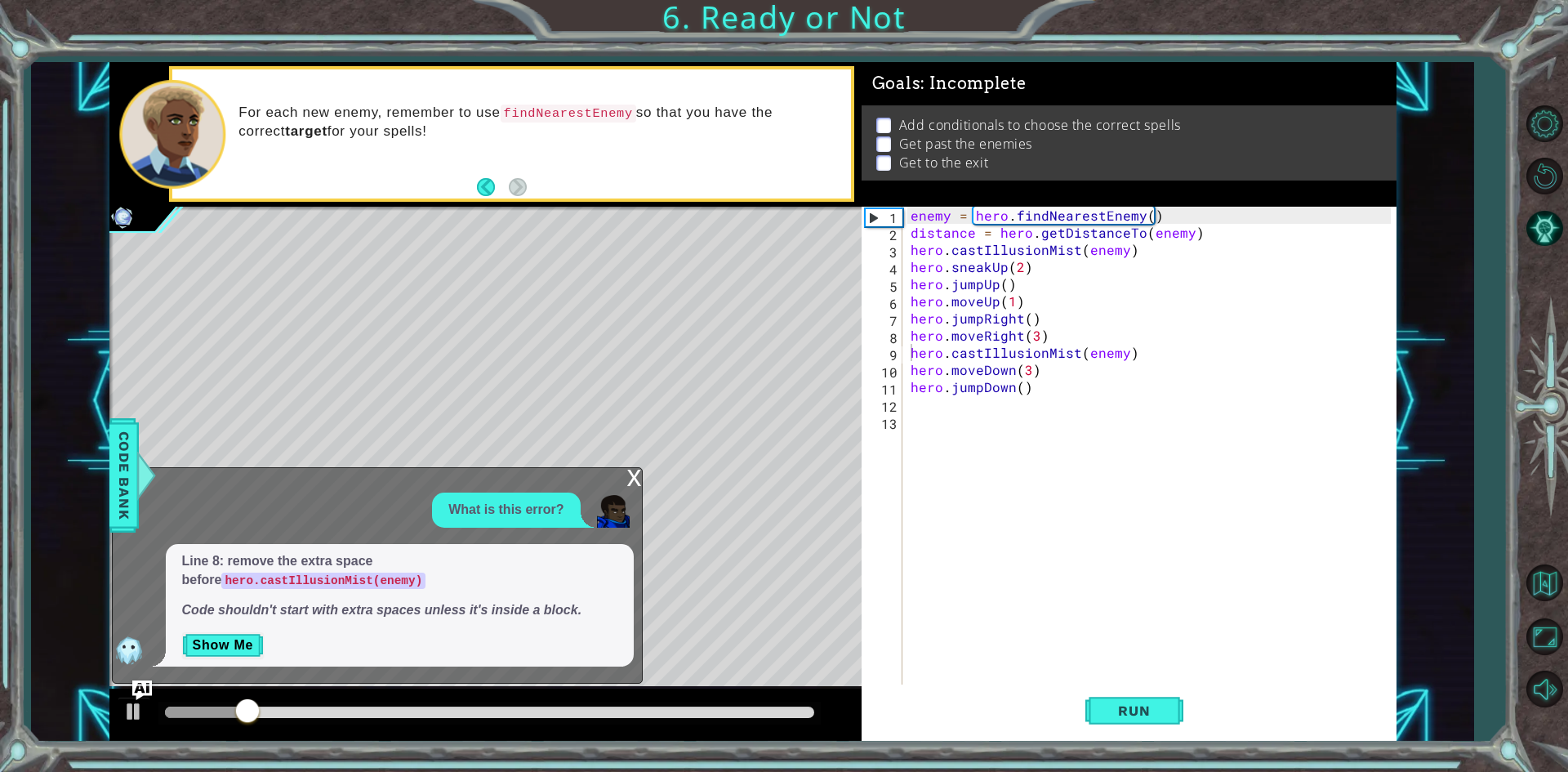
click at [638, 485] on div "x" at bounding box center [634, 477] width 15 height 17
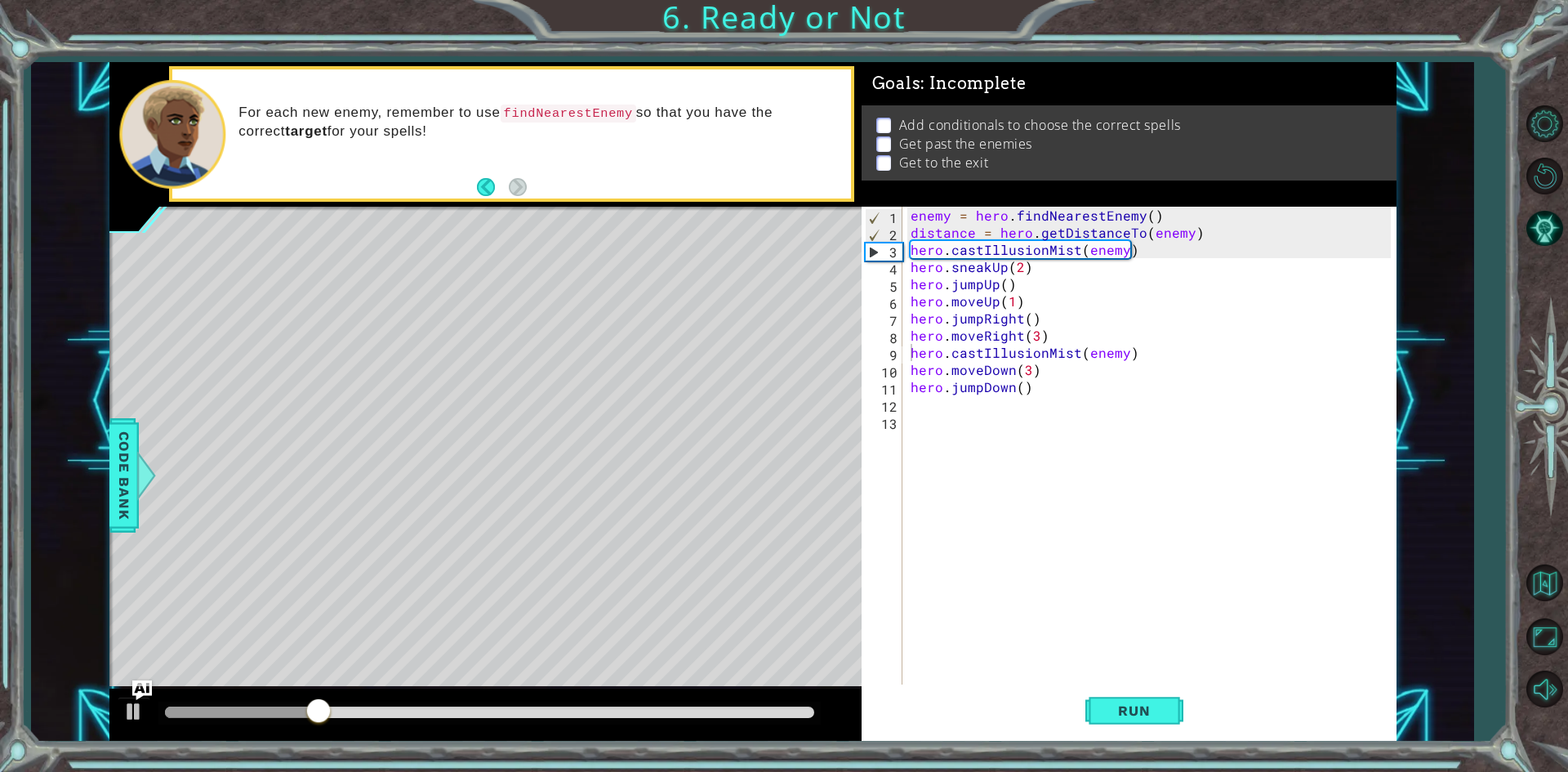
drag, startPoint x: 304, startPoint y: 731, endPoint x: 340, endPoint y: 729, distance: 36.1
click at [340, 729] on div at bounding box center [485, 714] width 752 height 52
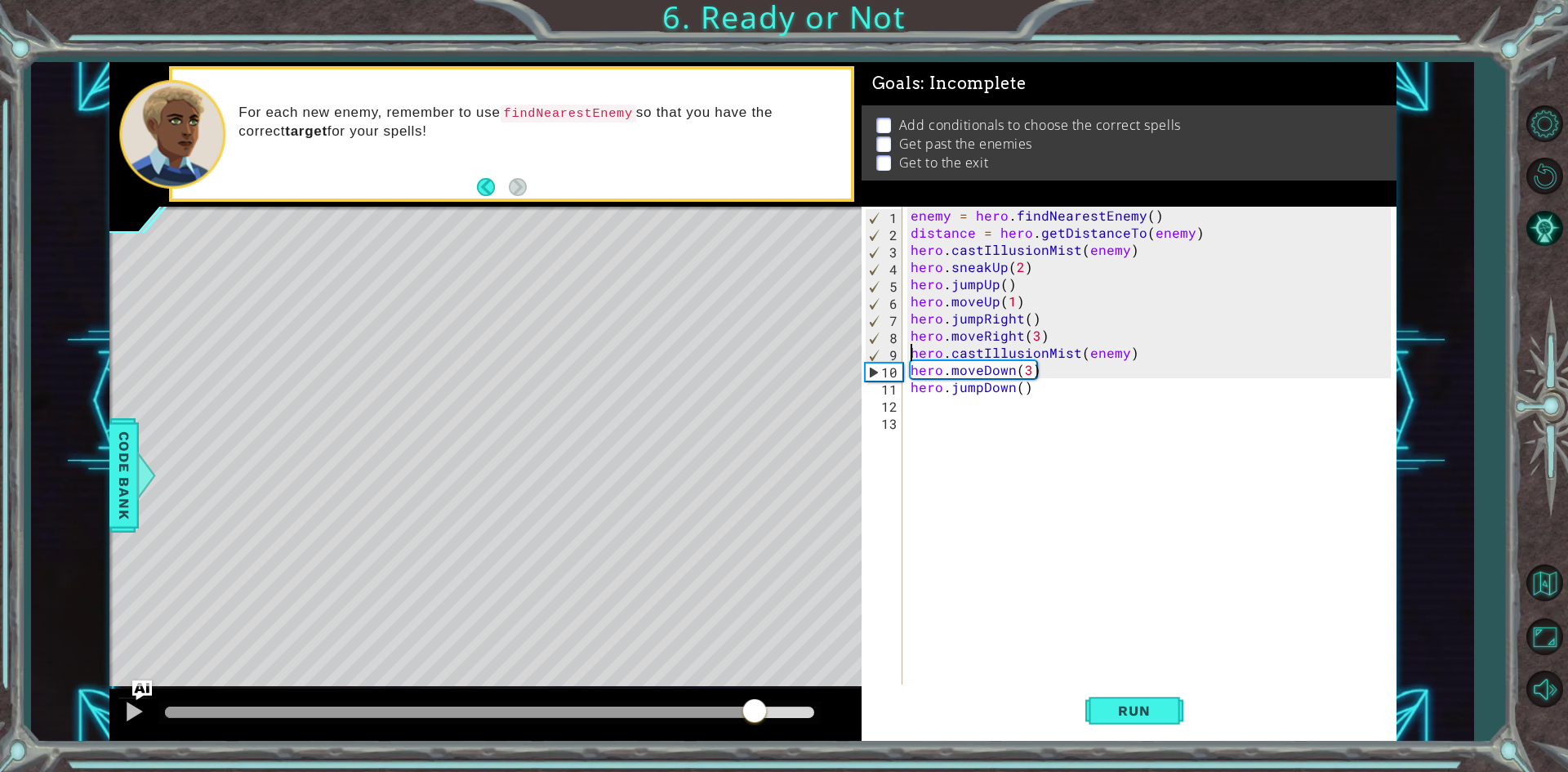
click at [753, 678] on div "methods hero use(thing) moveUp(steps) moveDown(steps) moveLeft(steps) moveRight…" at bounding box center [753, 402] width 1287 height 680
drag, startPoint x: 805, startPoint y: 713, endPoint x: 1194, endPoint y: 563, distance: 416.9
click at [1202, 597] on div "1 2 3 4 5 6 7 8 9 10 11 12 enemy = hero . findNearestEnemy ( ) distance = hero …" at bounding box center [753, 402] width 1287 height 680
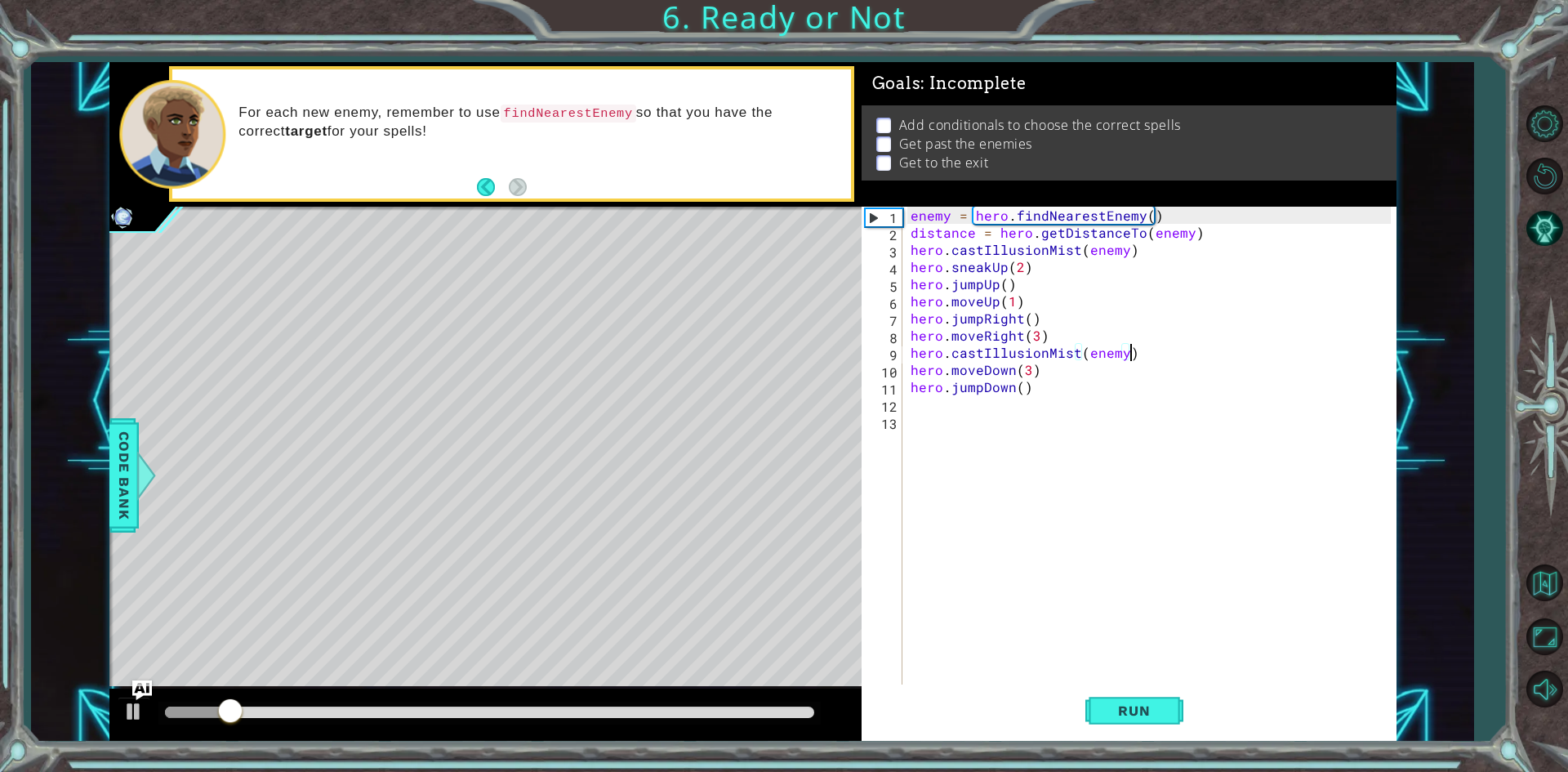
click at [1157, 357] on div "enemy = hero . findNearestEnemy ( ) distance = hero . getDistanceTo ( enemy ) h…" at bounding box center [1153, 464] width 491 height 515
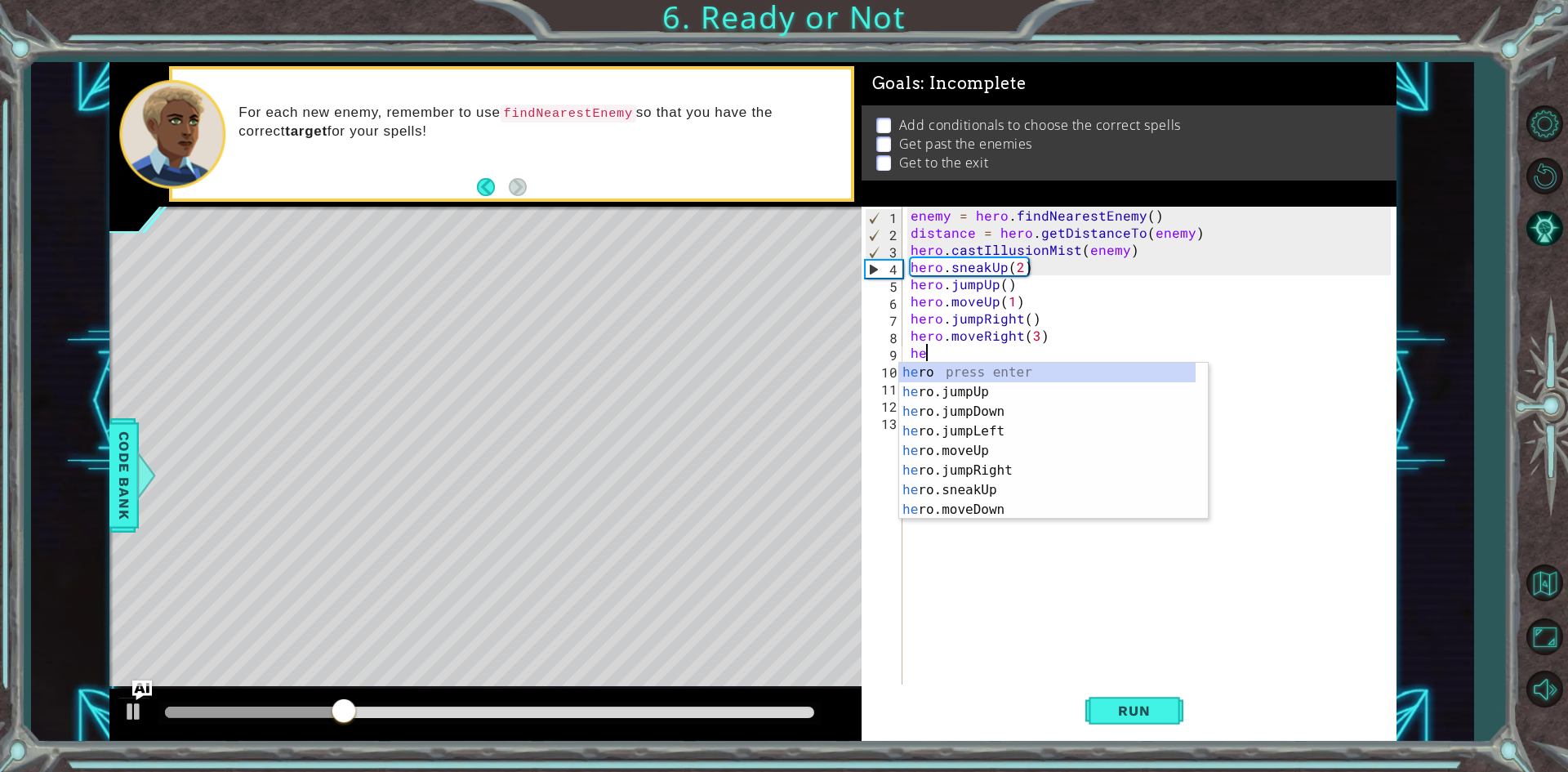
scroll to position [0, 0]
type textarea "h"
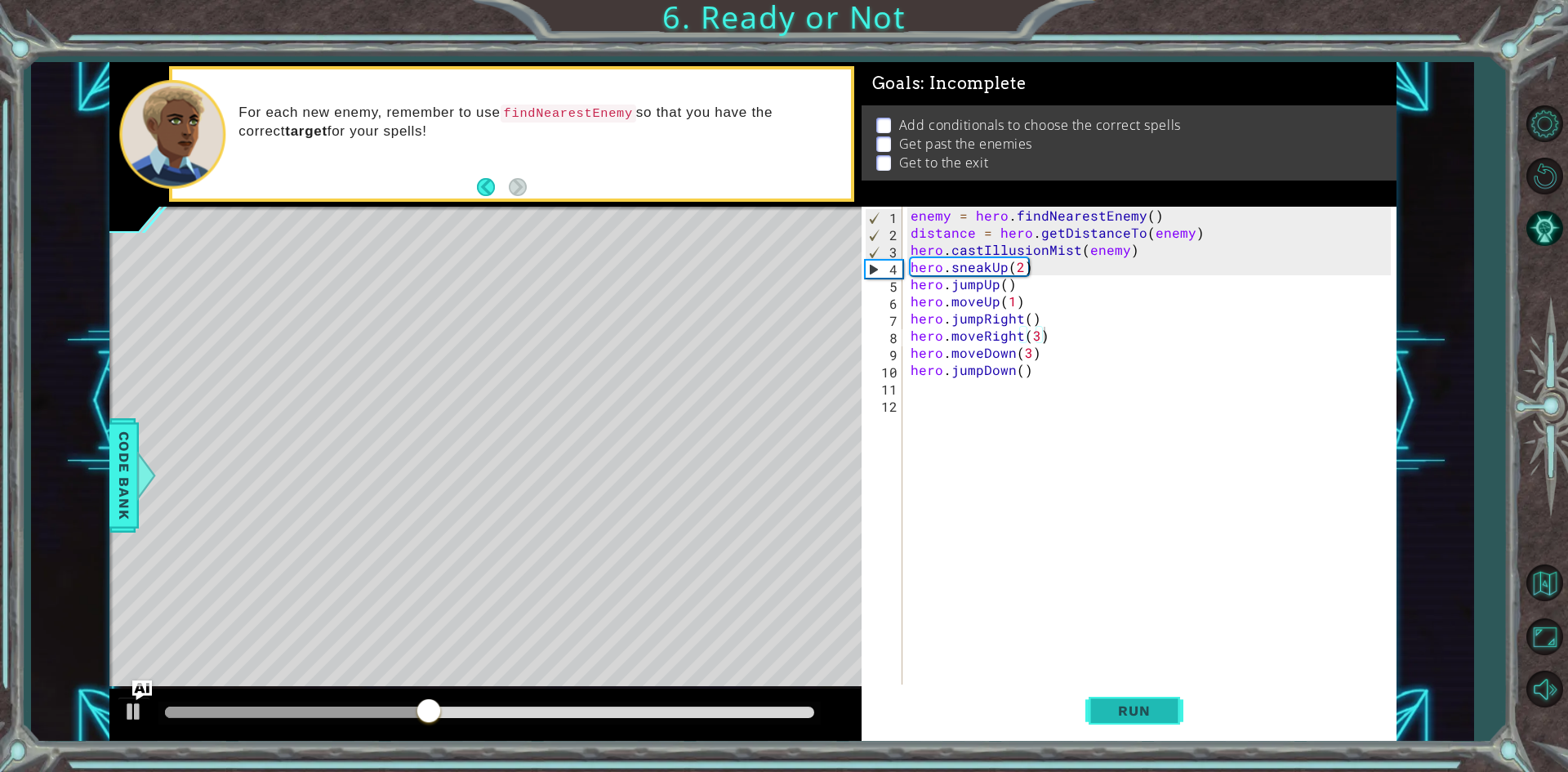
click at [1152, 707] on span "Run" at bounding box center [1134, 711] width 65 height 17
click at [1041, 267] on div "enemy = hero . findNearestEnemy ( ) distance = hero . getDistanceTo ( enemy ) h…" at bounding box center [1153, 464] width 491 height 515
click at [1142, 250] on div "enemy = hero . findNearestEnemy ( ) distance = hero . getDistanceTo ( enemy ) h…" at bounding box center [1153, 464] width 491 height 515
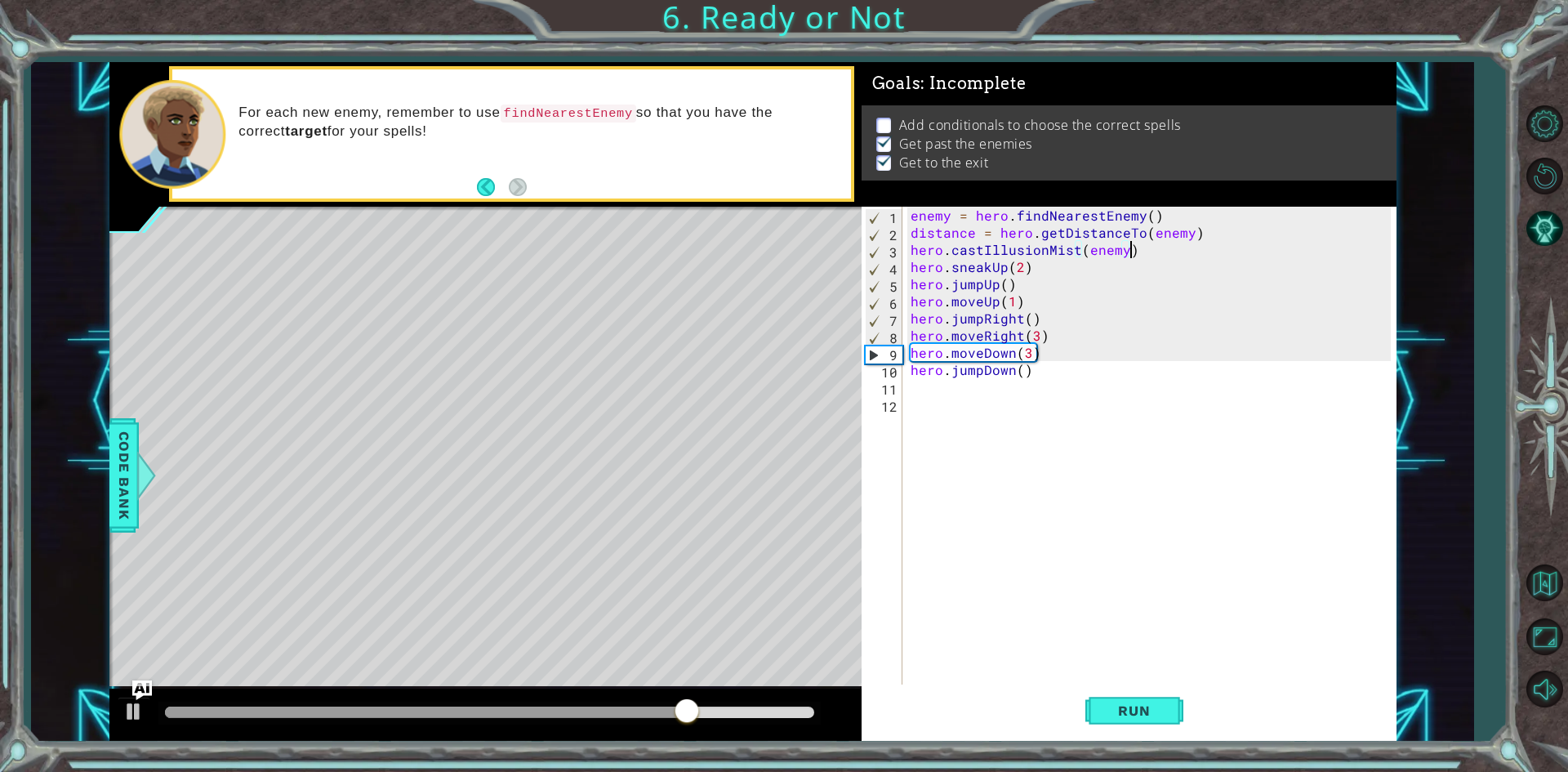
click at [1205, 231] on div "enemy = hero . findNearestEnemy ( ) distance = hero . getDistanceTo ( enemy ) h…" at bounding box center [1153, 464] width 491 height 515
type textarea "distance = hero.getDistanceTo(enemy)"
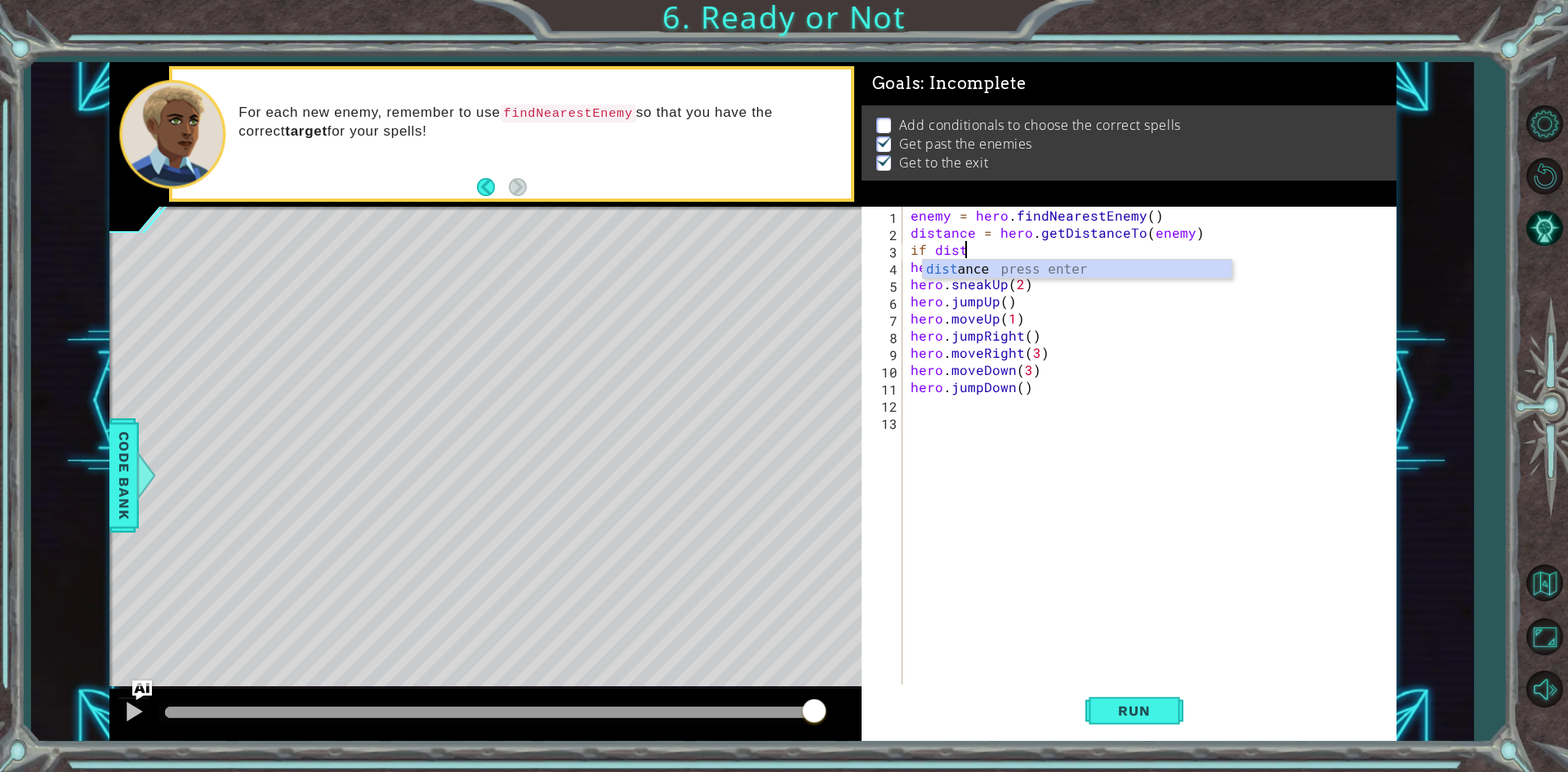
scroll to position [0, 2]
click at [1102, 272] on div "dist ance press enter" at bounding box center [1077, 289] width 308 height 59
type textarea "if distance is < 2:"
click at [1140, 726] on button "Run" at bounding box center [1134, 712] width 98 height 53
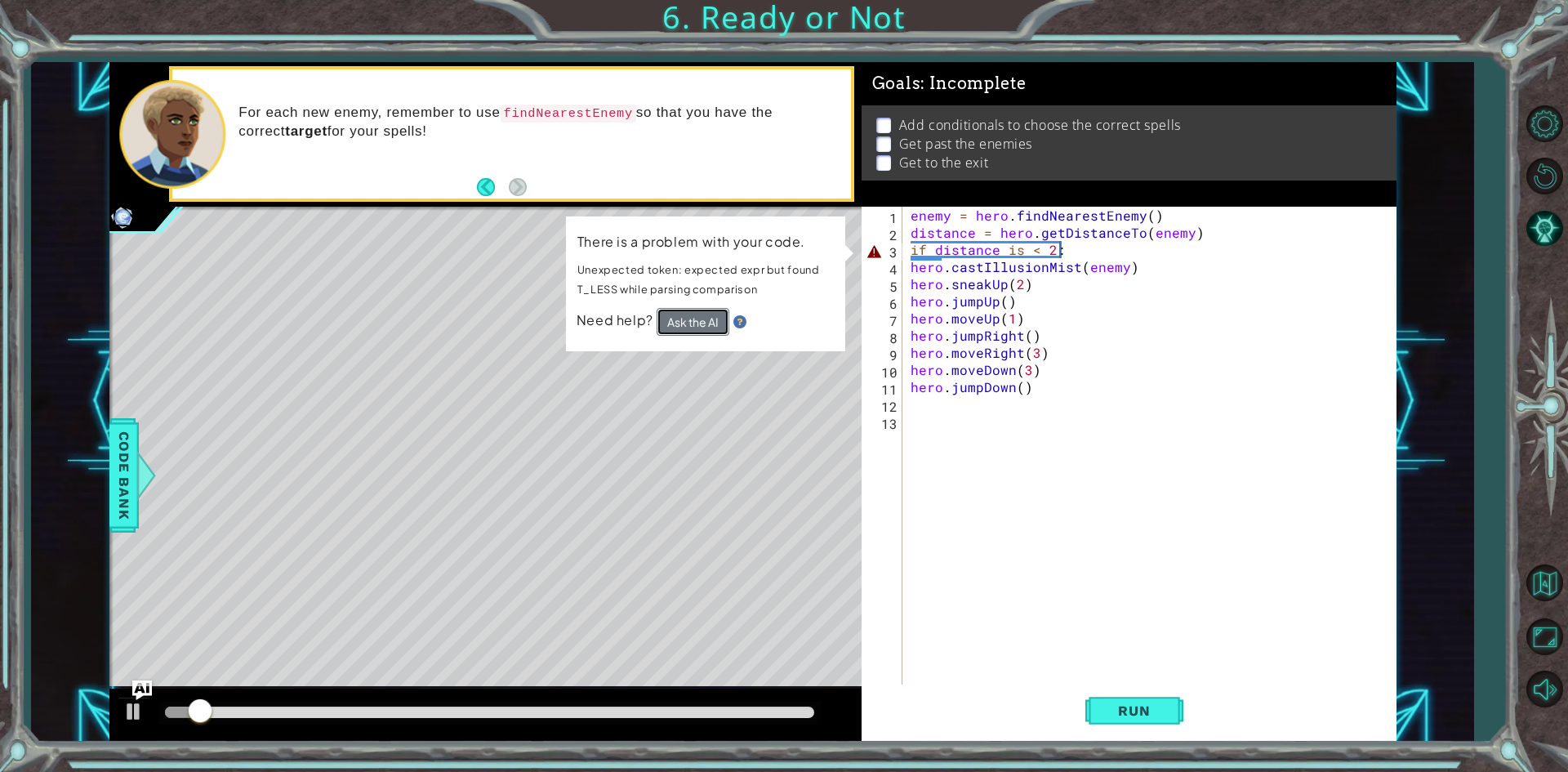
click at [708, 331] on button "Ask the AI" at bounding box center [692, 322] width 73 height 29
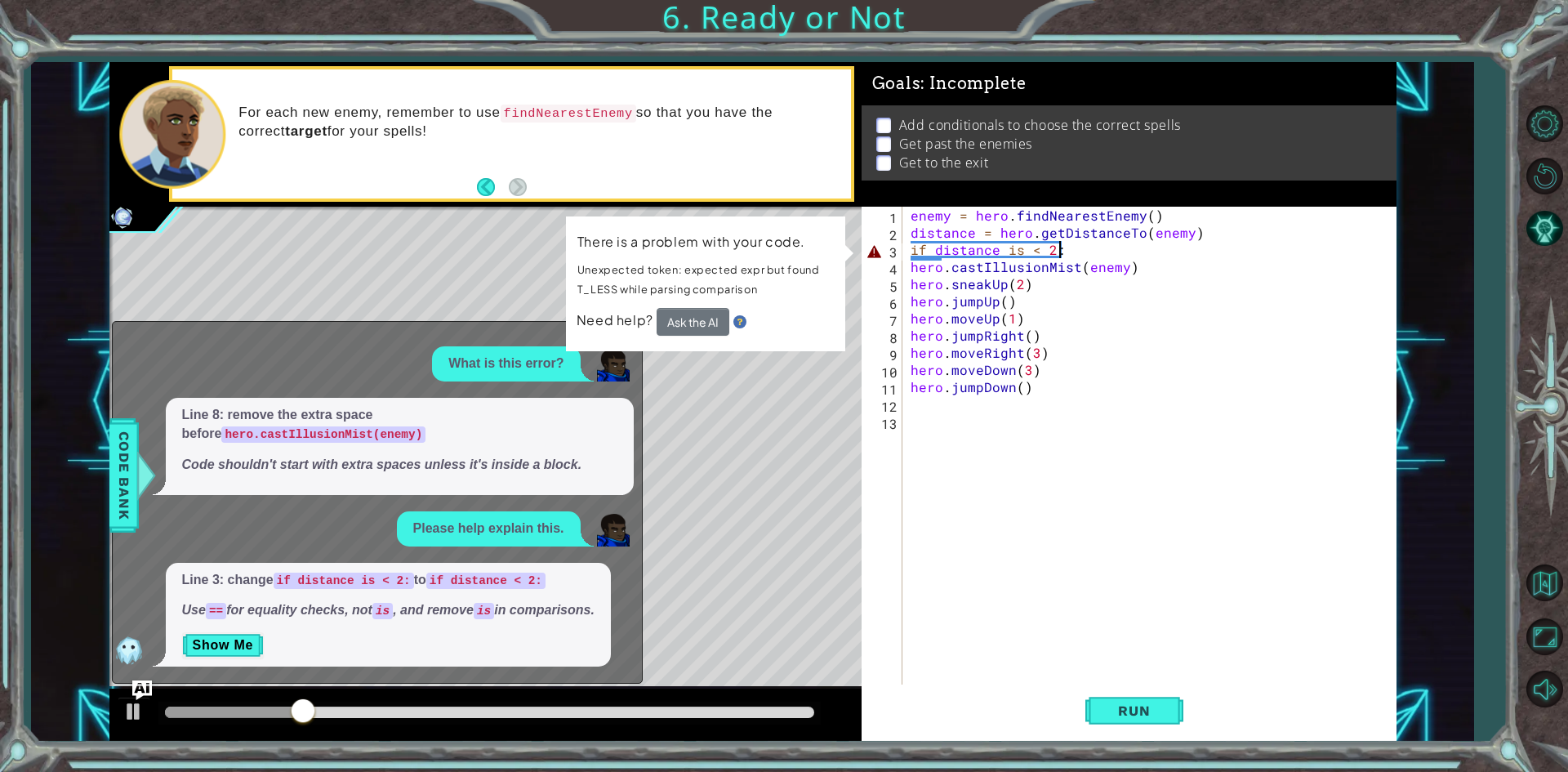
click at [1078, 250] on div "enemy = hero . findNearestEnemy ( ) distance = hero . getDistanceTo ( enemy ) i…" at bounding box center [1153, 464] width 491 height 515
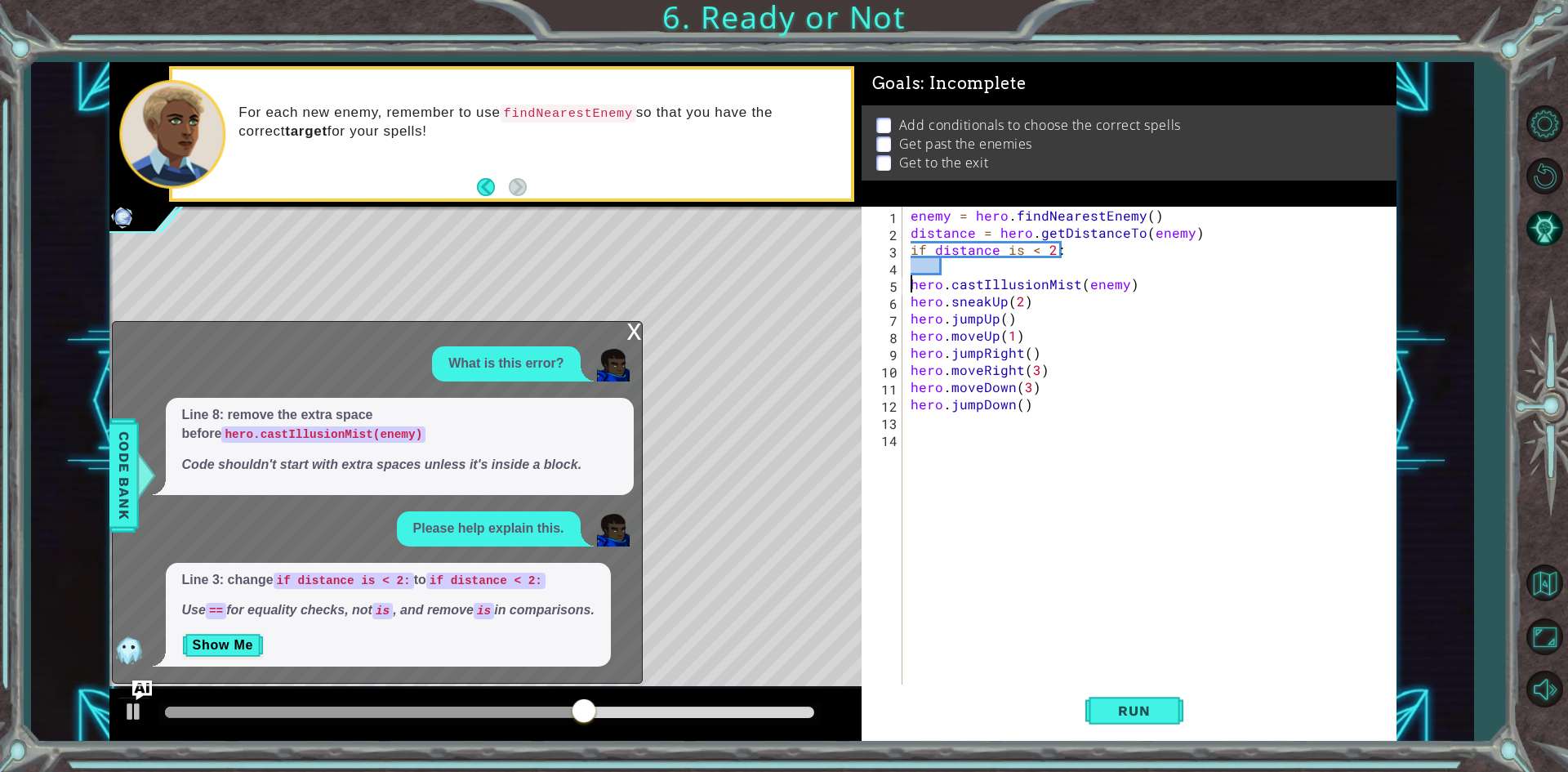
click at [911, 286] on div "enemy = hero . findNearestEnemy ( ) distance = hero . getDistanceTo ( enemy ) i…" at bounding box center [1153, 464] width 491 height 515
click at [909, 280] on div "enemy = hero . findNearestEnemy ( ) distance = hero . getDistanceTo ( enemy ) i…" at bounding box center [1153, 464] width 491 height 515
type textarea "hero.sneakUp(2)"
click at [920, 281] on div "enemy = hero . findNearestEnemy ( ) distance = hero . getDistanceTo ( enemy ) i…" at bounding box center [1153, 464] width 491 height 515
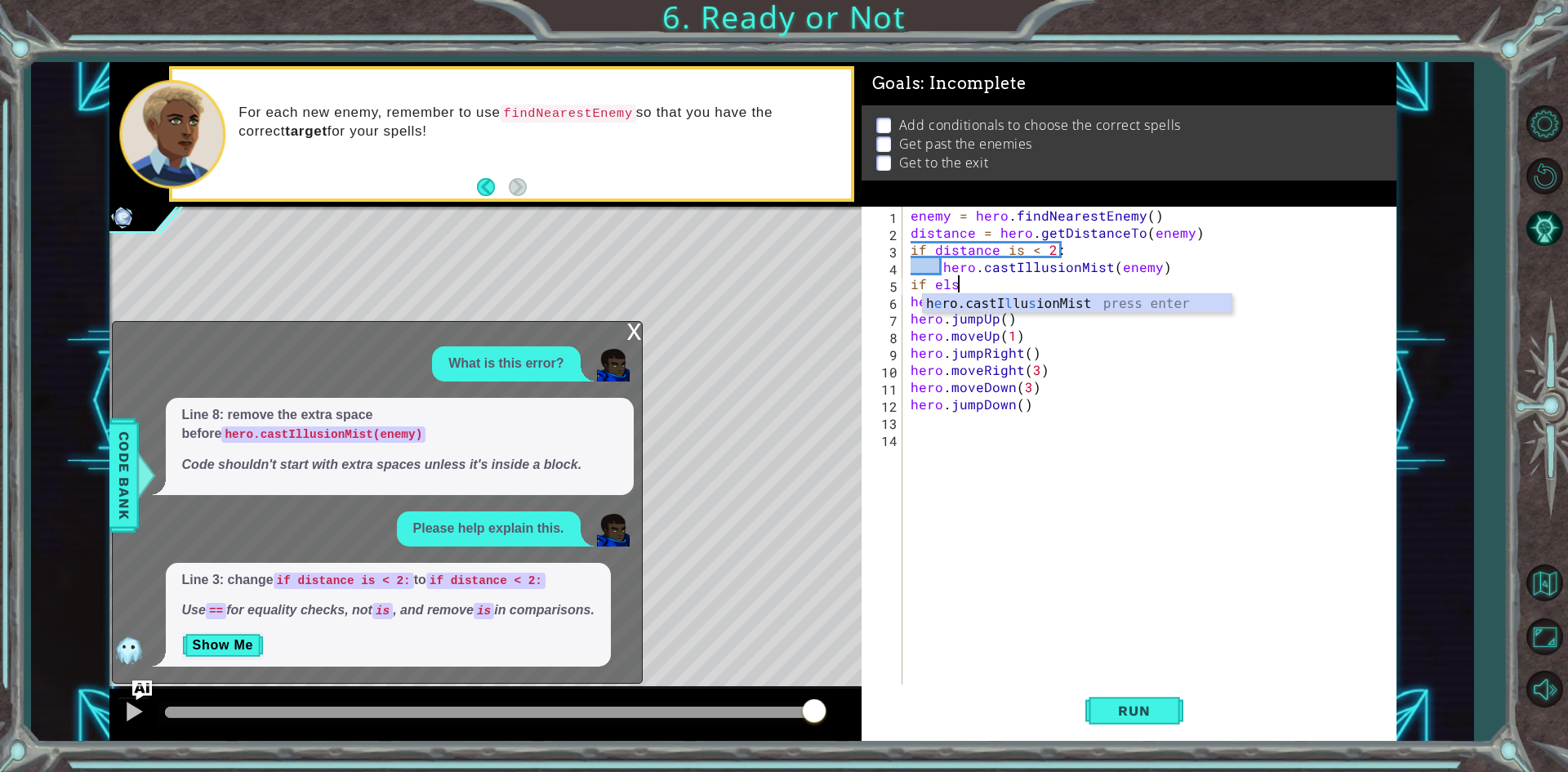
scroll to position [0, 2]
click at [1142, 723] on button "Run" at bounding box center [1134, 712] width 98 height 53
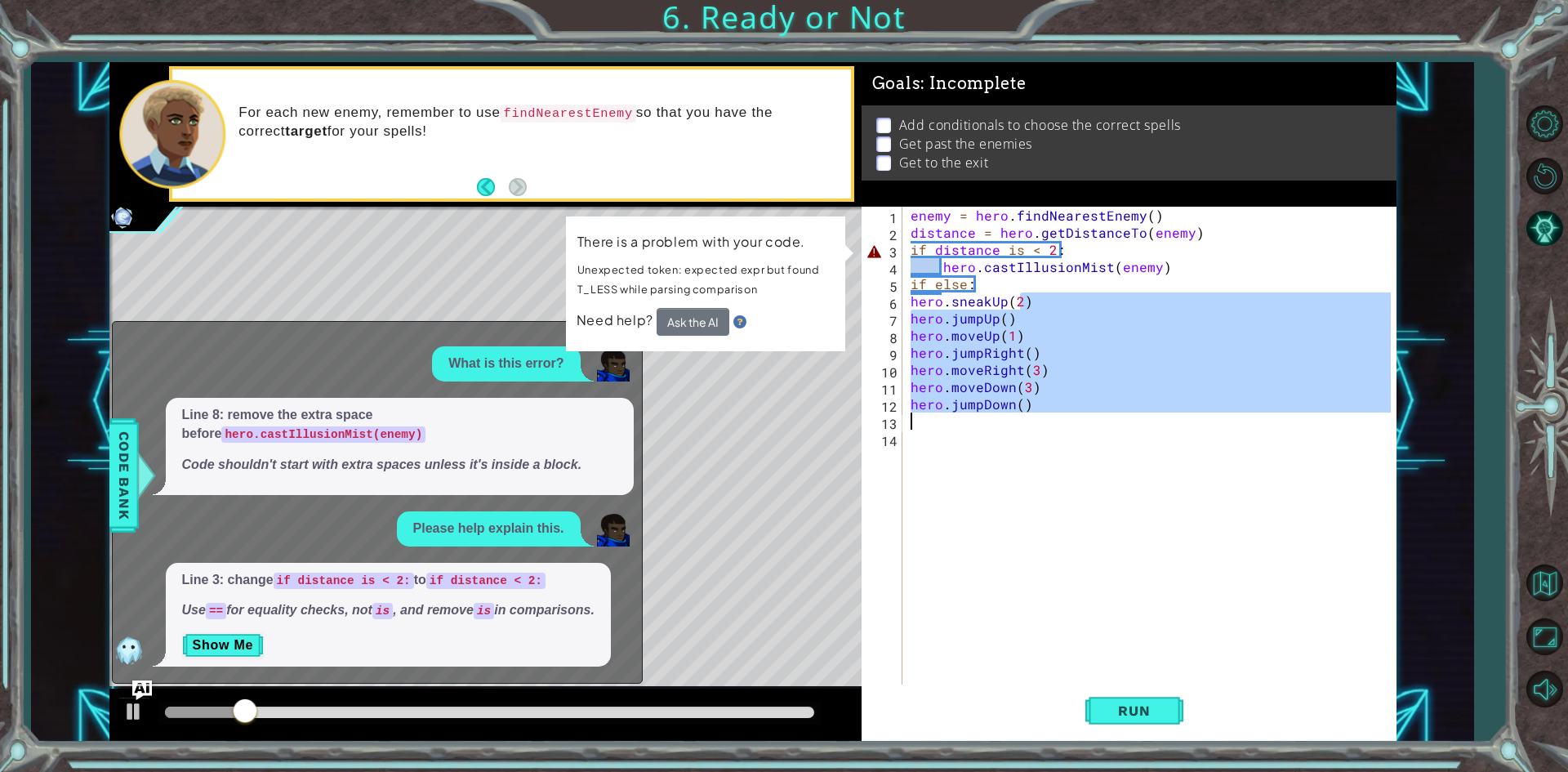
drag, startPoint x: 1024, startPoint y: 303, endPoint x: 900, endPoint y: 425, distance: 174.0
click at [900, 425] on div "if else: 1 2 3 4 5 6 7 8 9 10 11 12 13 14 enemy = hero . findNearestEnemy ( ) d…" at bounding box center [1126, 447] width 529 height 481
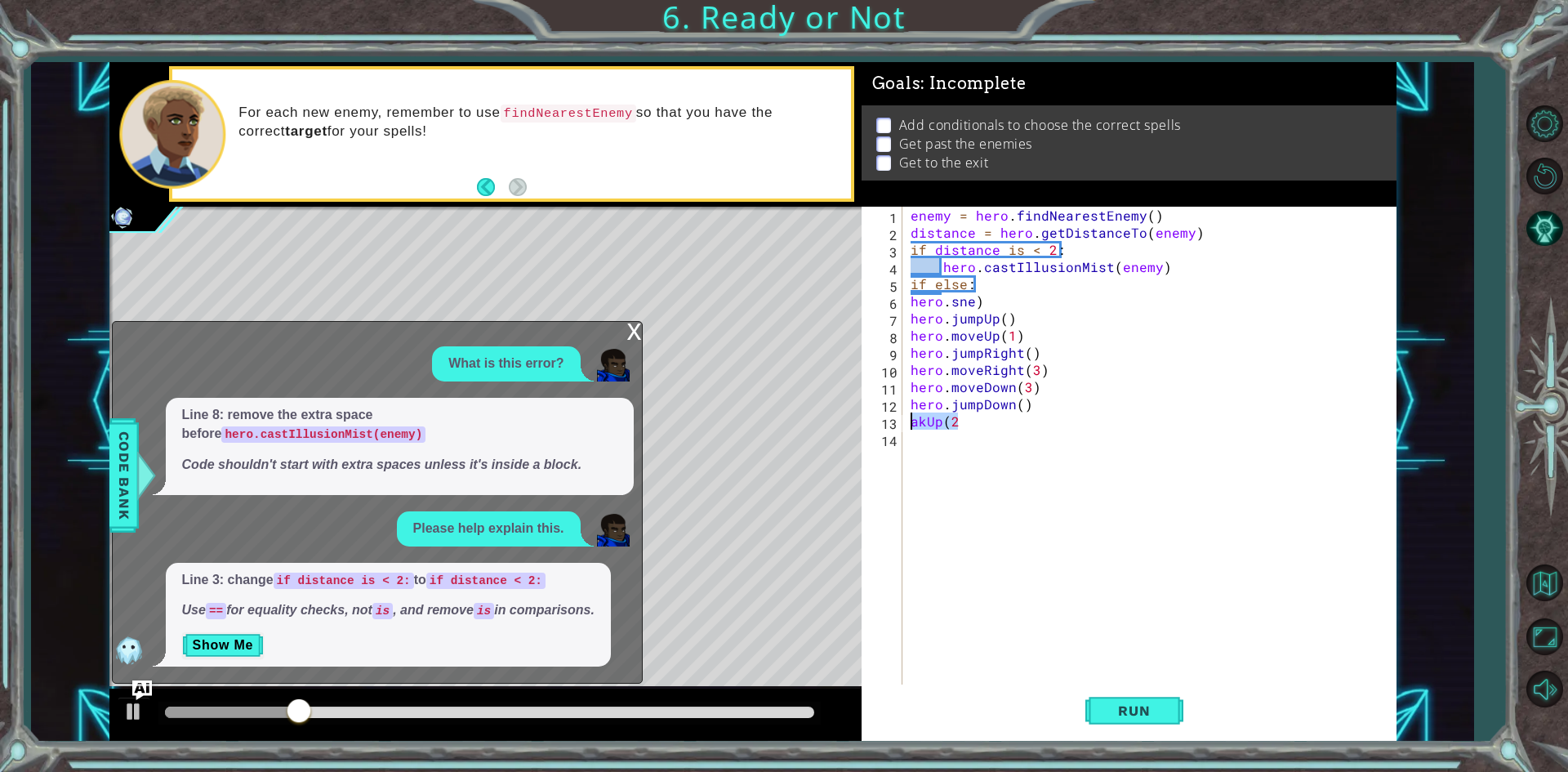
drag, startPoint x: 958, startPoint y: 424, endPoint x: 921, endPoint y: 415, distance: 38.1
click at [896, 424] on div "hero.jumpDown() akUp(2 1 2 3 4 5 6 7 8 9 10 11 12 13 14 enemy = hero . findNear…" at bounding box center [1126, 447] width 529 height 481
drag, startPoint x: 982, startPoint y: 301, endPoint x: 992, endPoint y: 304, distance: 10.4
click at [987, 304] on div "enemy = hero . findNearestEnemy ( ) distance = hero . getDistanceTo ( enemy ) i…" at bounding box center [1153, 464] width 491 height 515
click at [962, 420] on div "enemy = hero . findNearestEnemy ( ) distance = hero . getDistanceTo ( enemy ) i…" at bounding box center [1153, 464] width 491 height 515
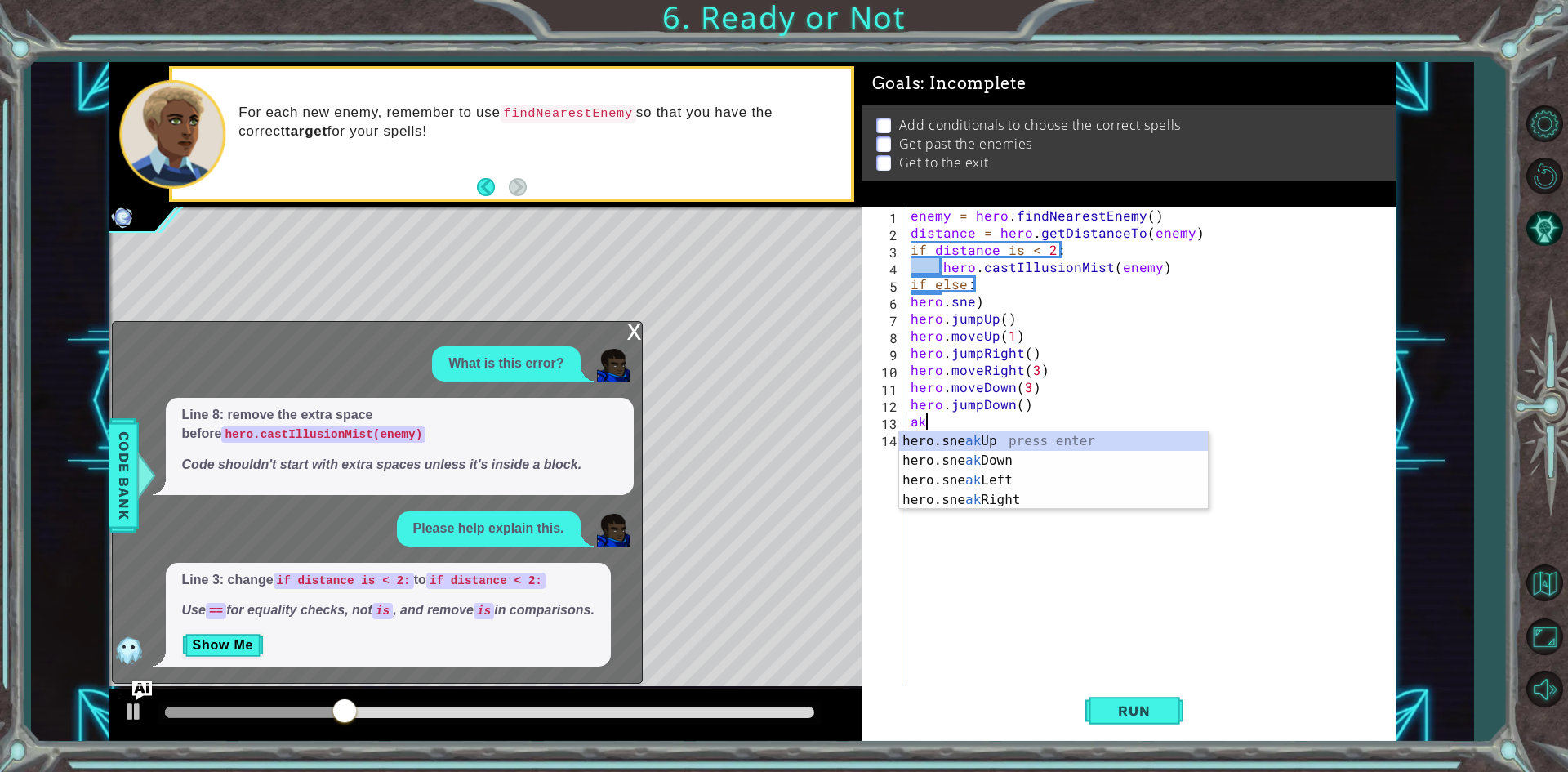
scroll to position [0, 0]
type textarea "a"
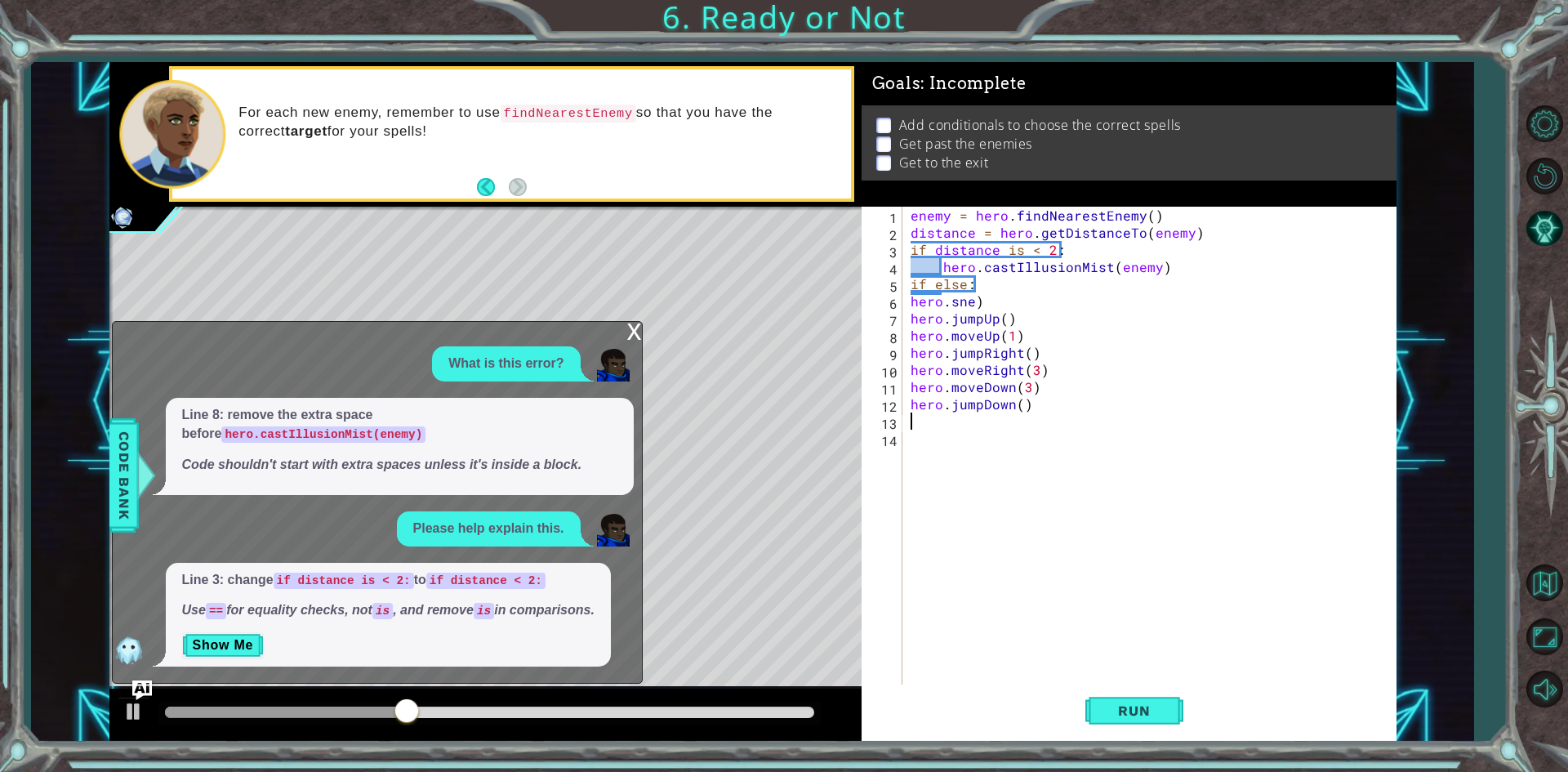
click at [973, 300] on div "enemy = hero . findNearestEnemy ( ) distance = hero . getDistanceTo ( enemy ) i…" at bounding box center [1153, 464] width 491 height 515
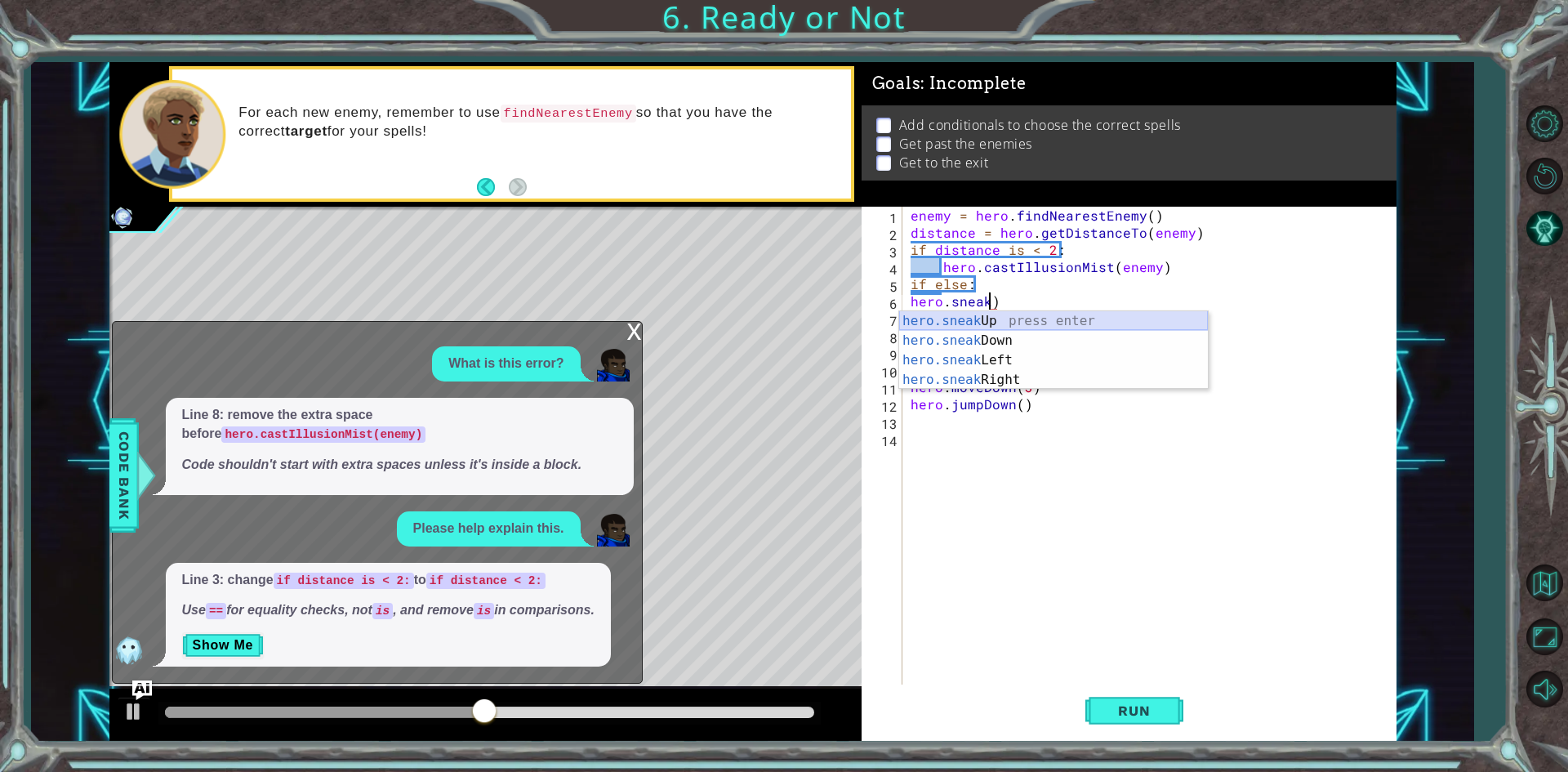
click at [1125, 318] on div "hero.sneak Up press enter hero.sneak Down press enter hero.sneak Left press ent…" at bounding box center [1053, 370] width 308 height 117
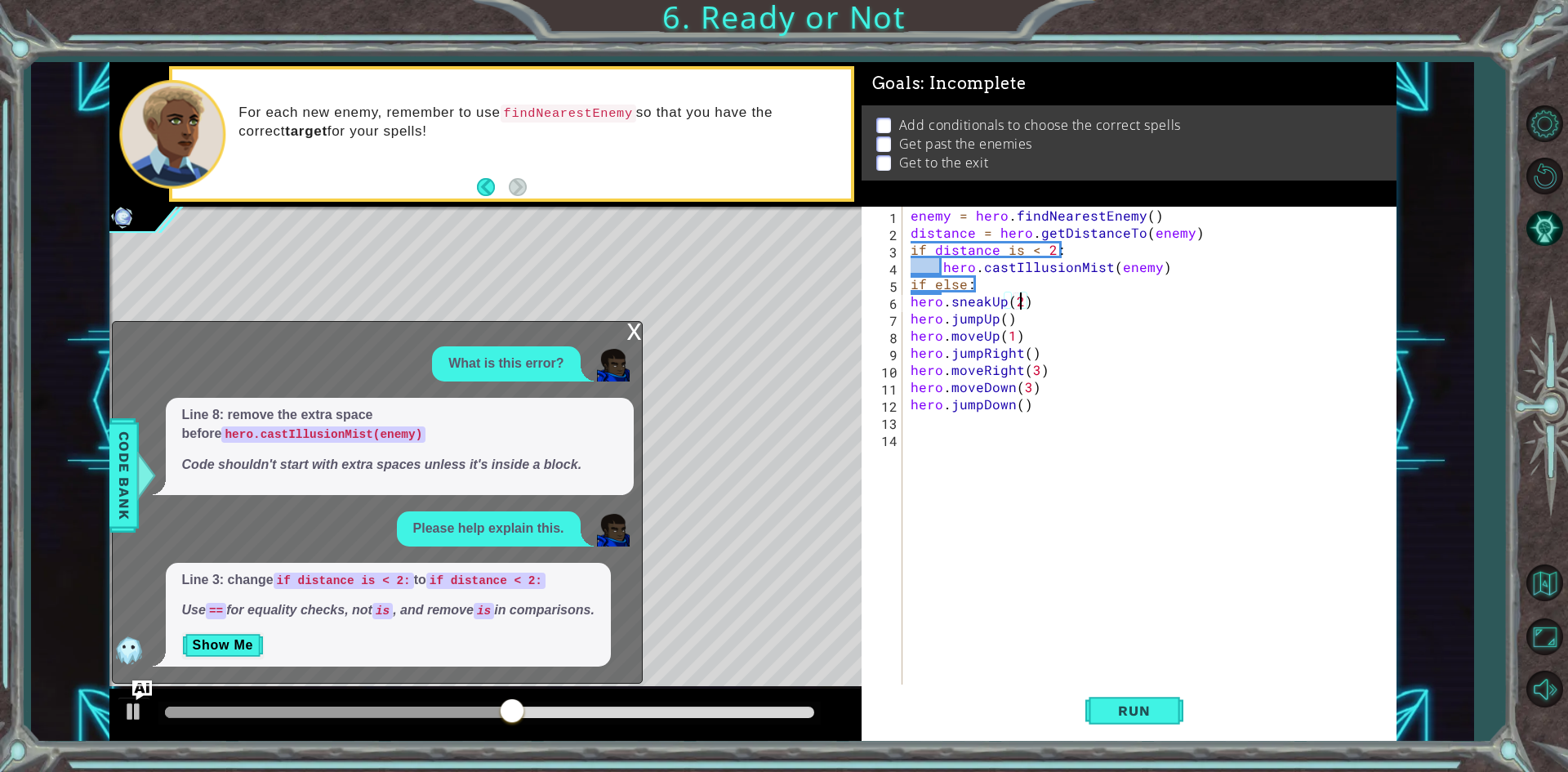
scroll to position [0, 7]
click at [1039, 249] on div "enemy = hero . findNearestEnemy ( ) distance = hero . getDistanceTo ( enemy ) i…" at bounding box center [1153, 464] width 491 height 515
click at [1043, 249] on div "enemy = hero . findNearestEnemy ( ) distance = hero . getDistanceTo ( enemy ) i…" at bounding box center [1153, 464] width 491 height 515
click at [1134, 712] on span "Run" at bounding box center [1134, 711] width 65 height 17
click at [1025, 252] on div "enemy = hero . findNearestEnemy ( ) distance = hero . getDistanceTo ( enemy ) i…" at bounding box center [1153, 464] width 491 height 515
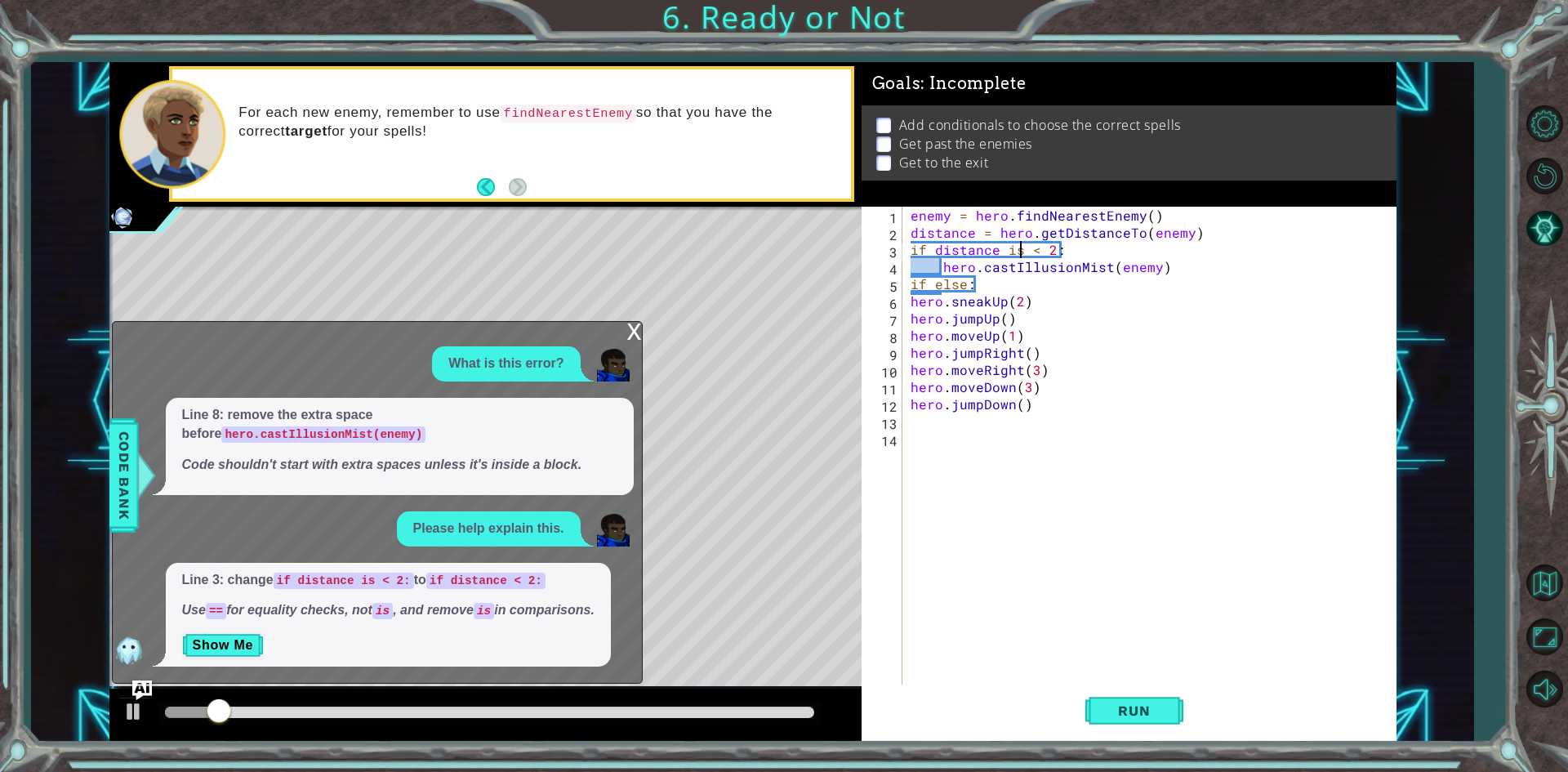
drag, startPoint x: 1020, startPoint y: 250, endPoint x: 1088, endPoint y: 280, distance: 74.3
click at [1021, 251] on div "enemy = hero . findNearestEnemy ( ) distance = hero . getDistanceTo ( enemy ) i…" at bounding box center [1153, 464] width 491 height 515
click at [1057, 265] on div "distance press enter" at bounding box center [1077, 289] width 308 height 59
click at [1159, 706] on span "Run" at bounding box center [1134, 711] width 65 height 17
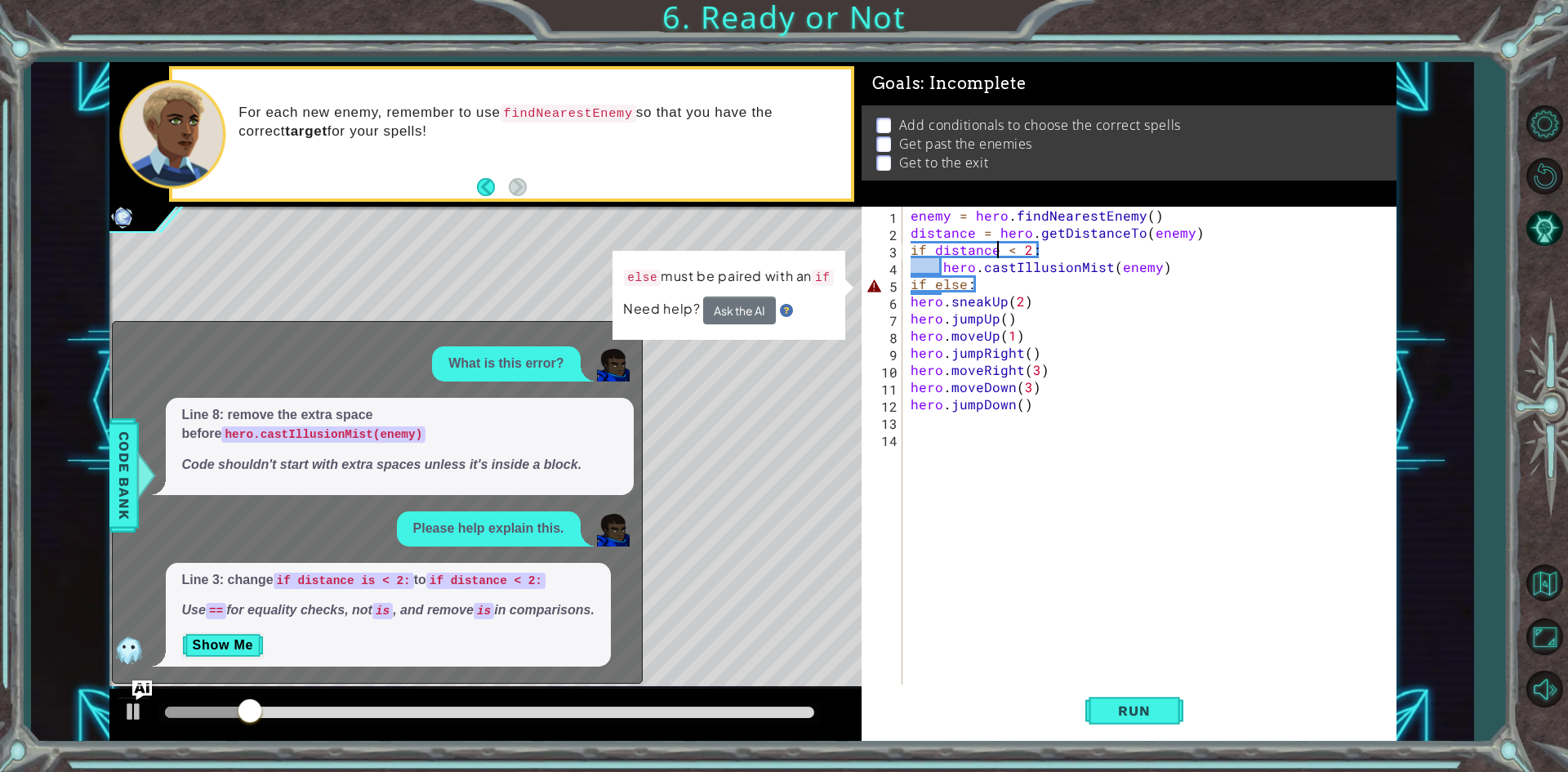
click at [968, 288] on div "enemy = hero . findNearestEnemy ( ) distance = hero . getDistanceTo ( enemy ) i…" at bounding box center [1153, 464] width 491 height 515
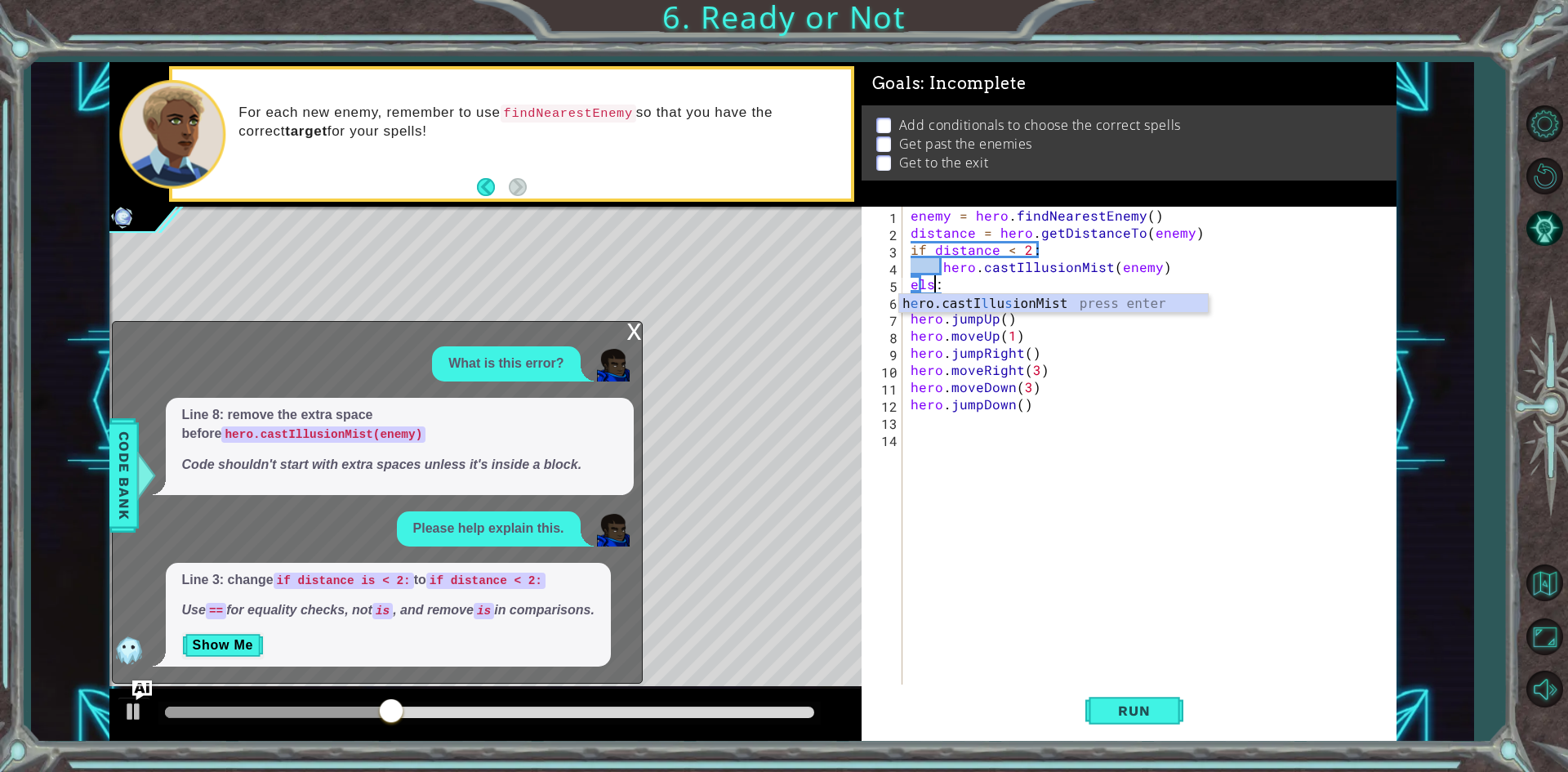
scroll to position [0, 2]
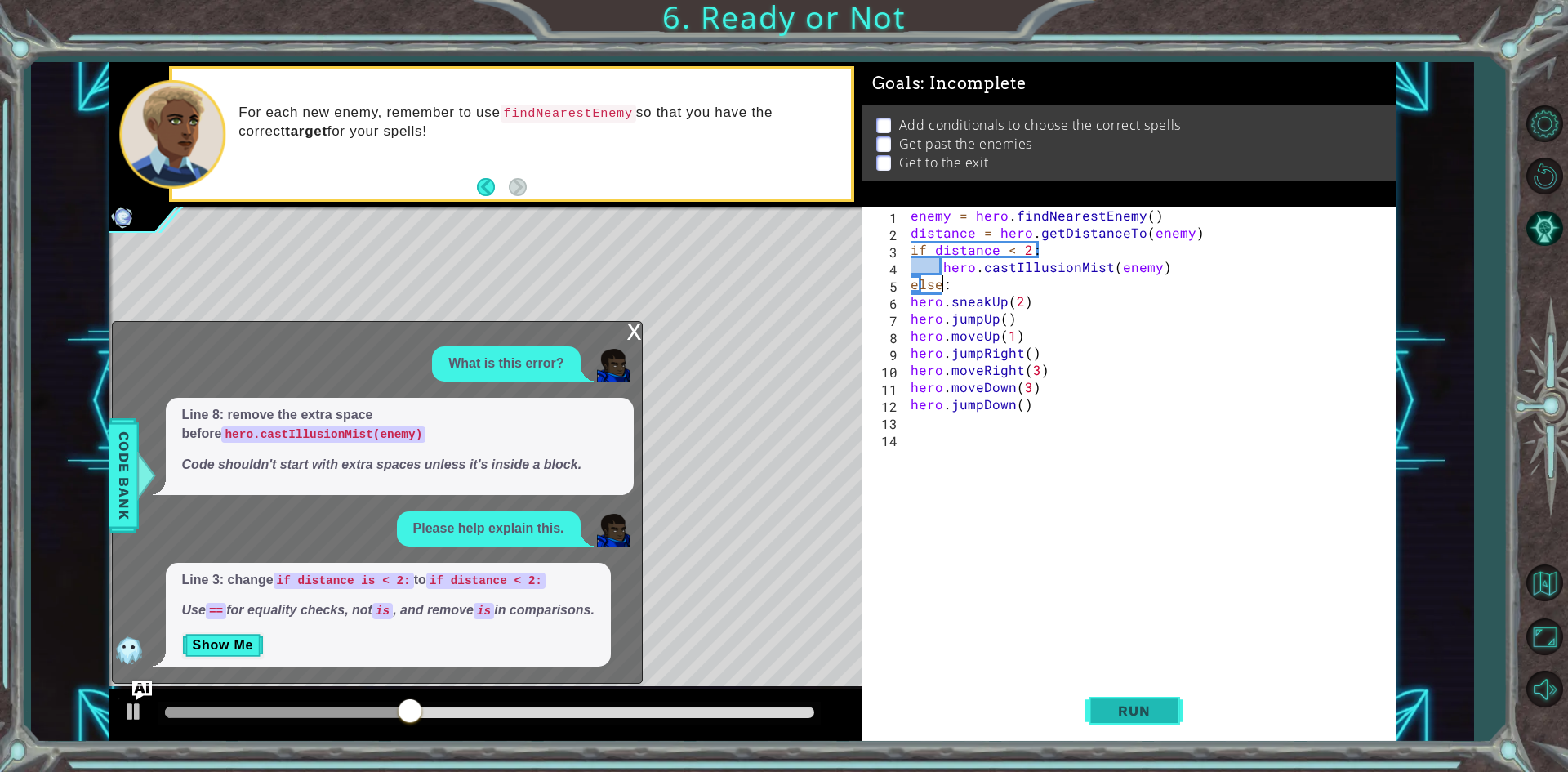
click at [1158, 719] on span "Run" at bounding box center [1134, 711] width 65 height 17
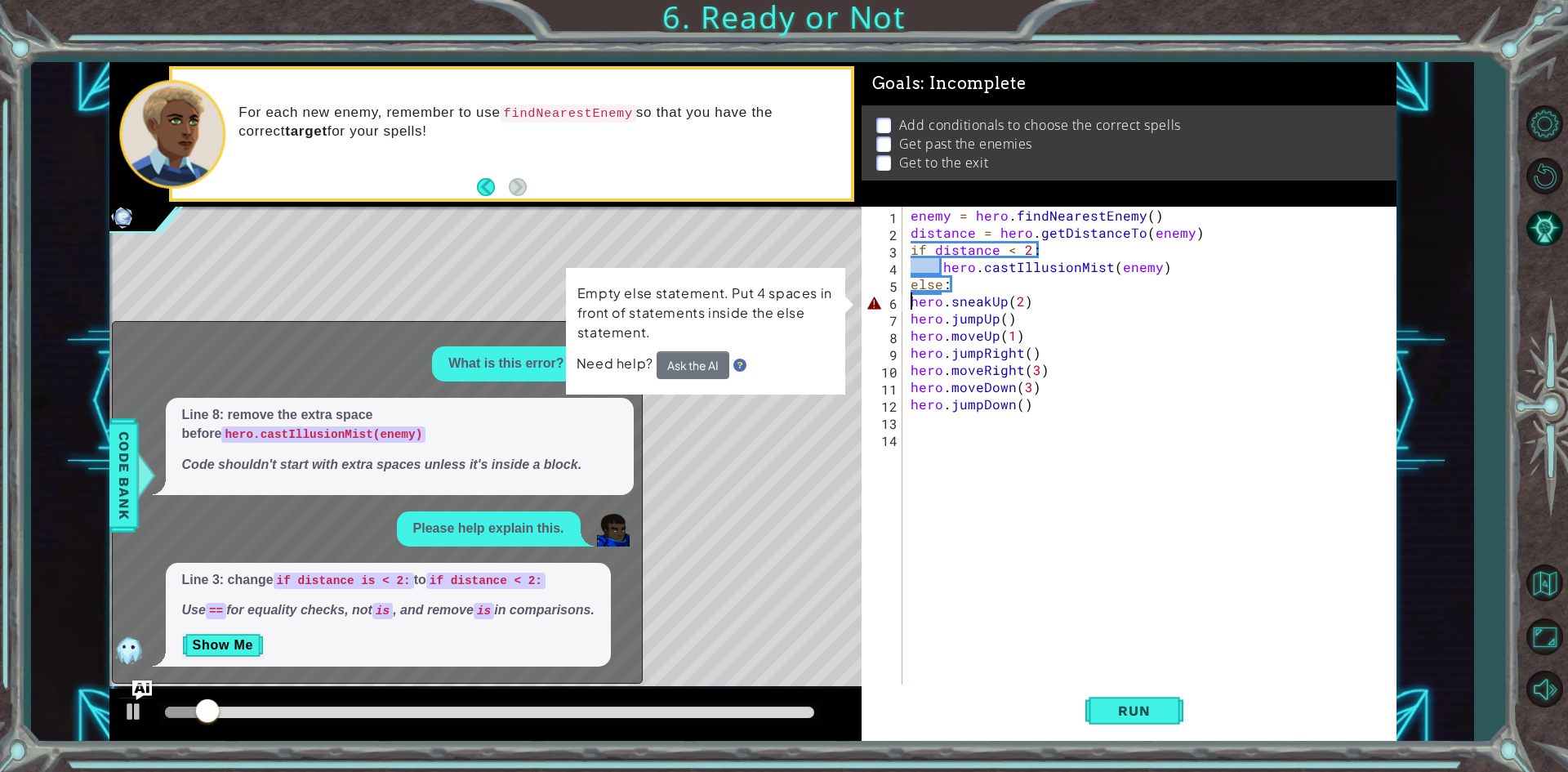
click at [907, 301] on div "enemy = hero . findNearestEnemy ( ) distance = hero . getDistanceTo ( enemy ) i…" at bounding box center [1153, 464] width 491 height 515
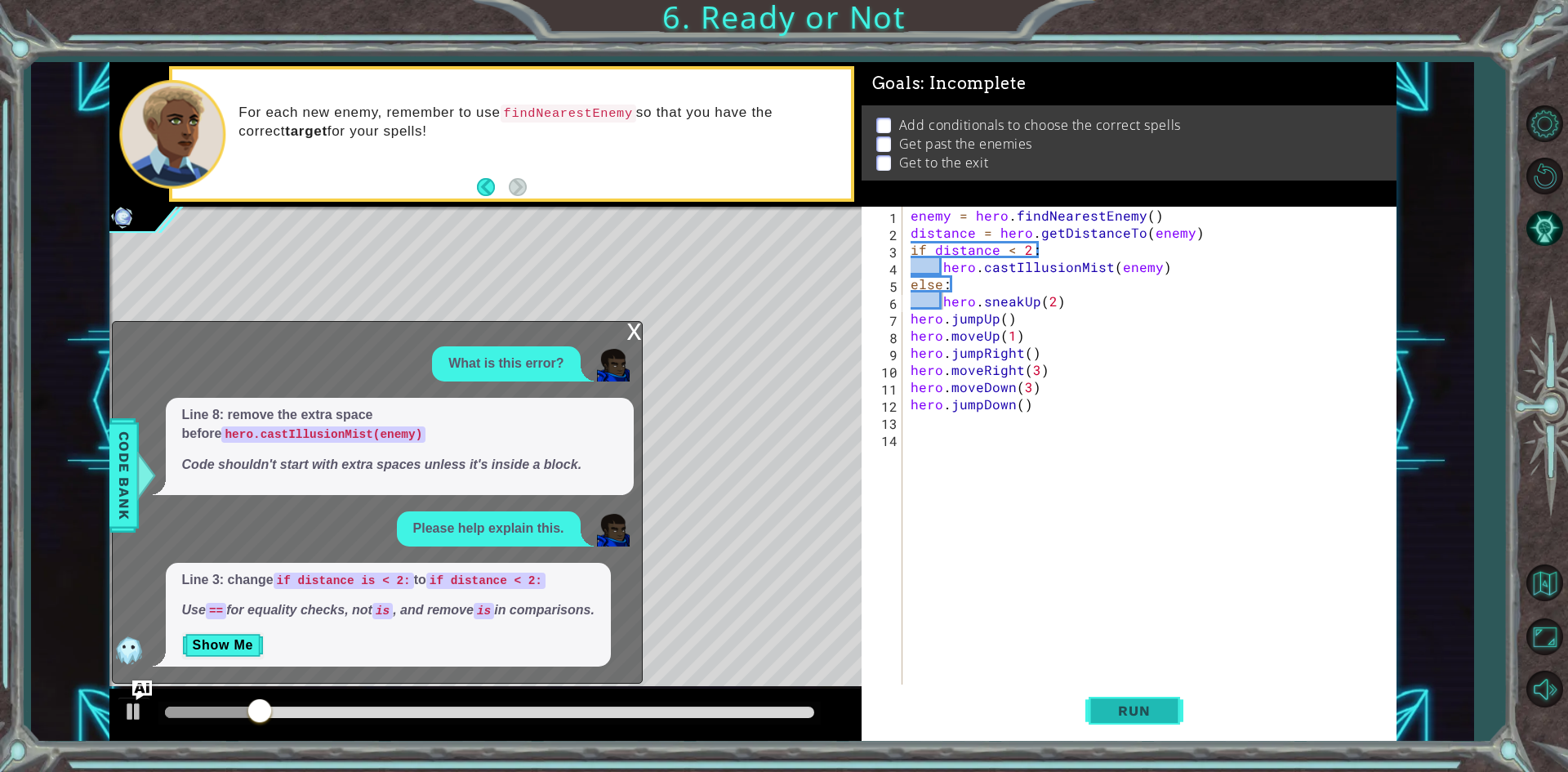
click at [1104, 695] on button "Run" at bounding box center [1134, 712] width 98 height 53
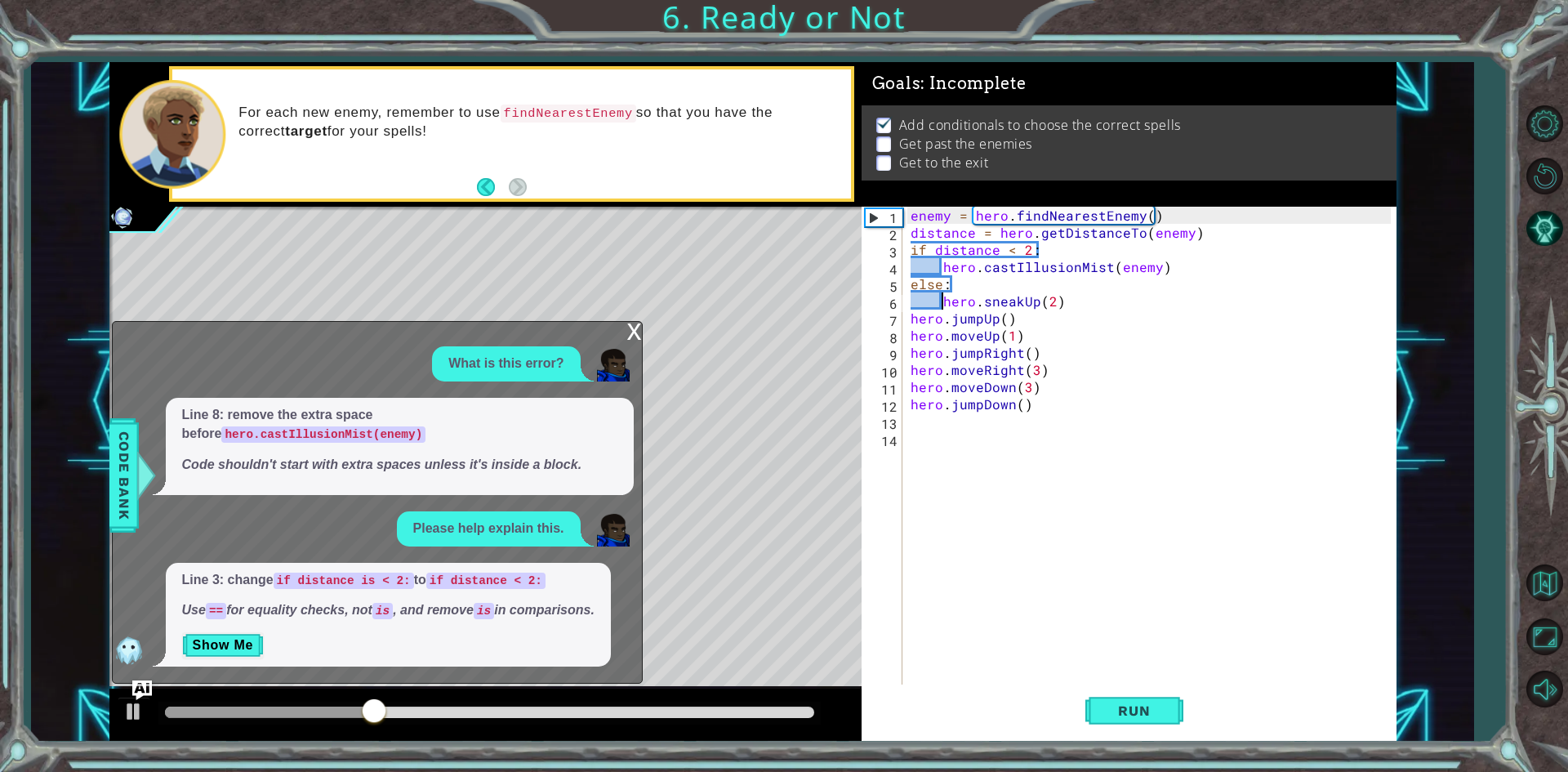
click at [627, 338] on div "x" at bounding box center [634, 330] width 15 height 17
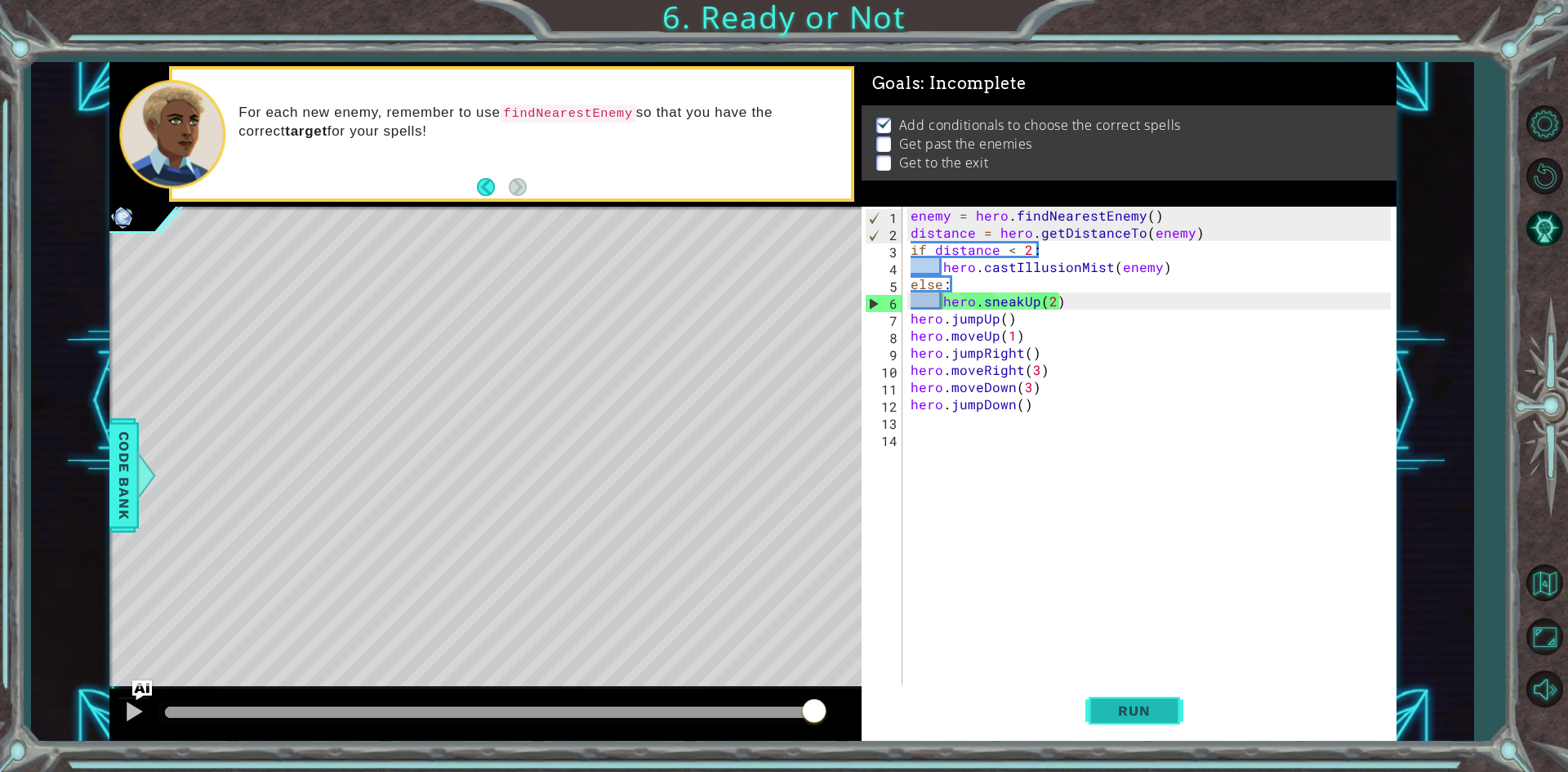
click at [1116, 688] on button "Run" at bounding box center [1134, 712] width 98 height 53
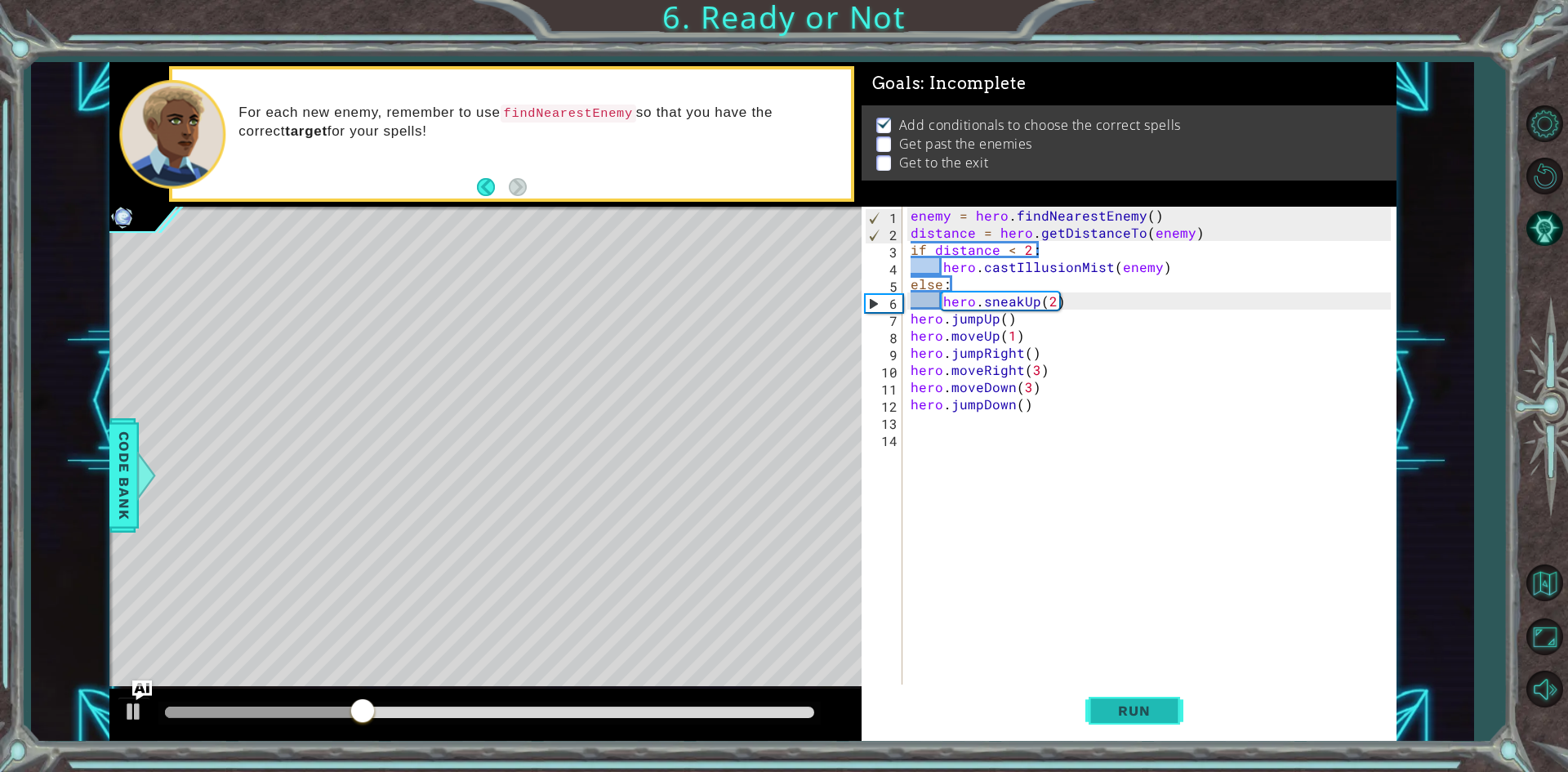
click at [1146, 714] on span "Run" at bounding box center [1134, 711] width 65 height 17
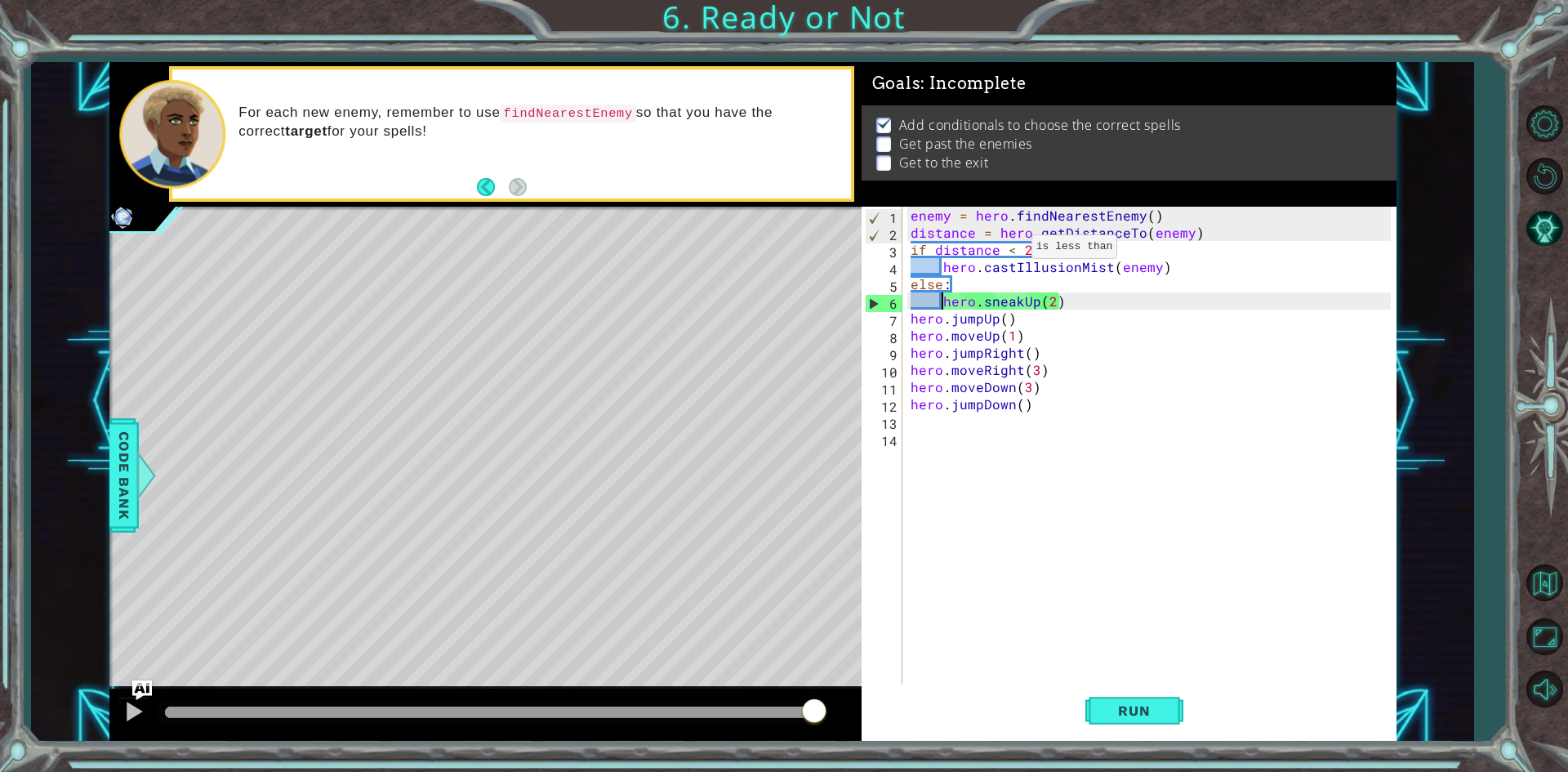
click at [1011, 251] on div "enemy = hero . findNearestEnemy ( ) distance = hero . getDistanceTo ( enemy ) i…" at bounding box center [1153, 464] width 491 height 515
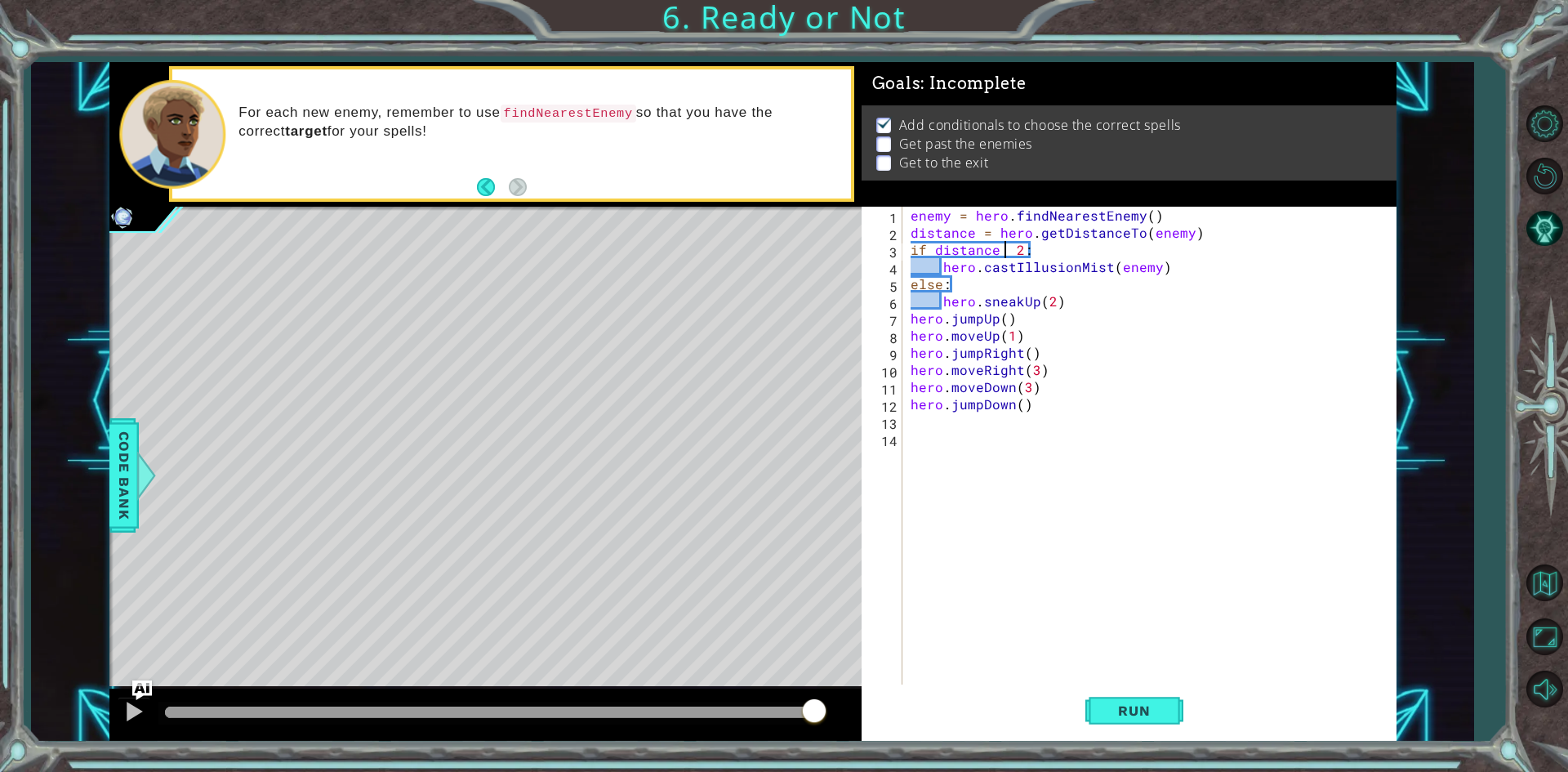
scroll to position [0, 6]
click at [1145, 708] on span "Run" at bounding box center [1134, 711] width 65 height 17
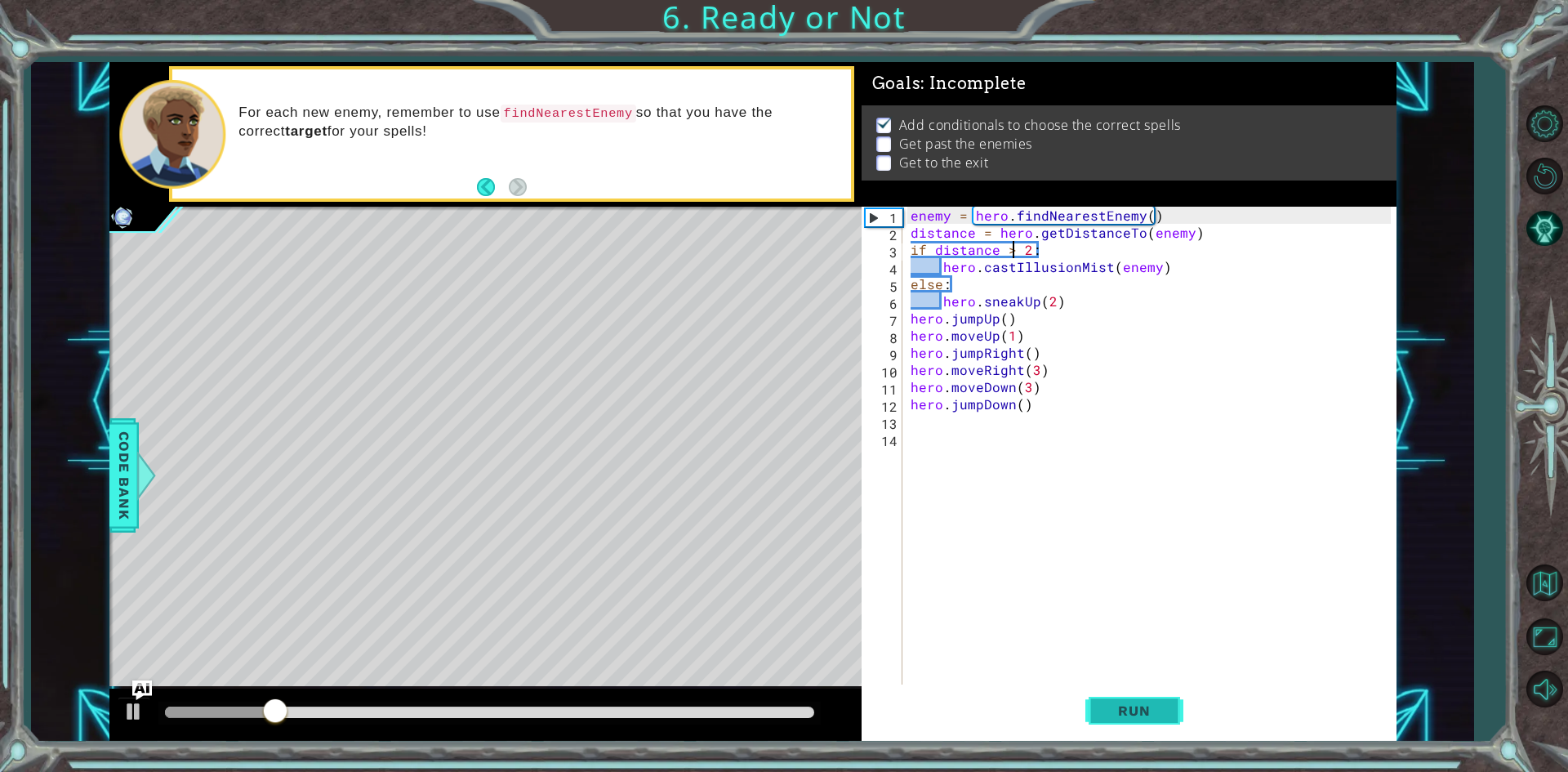
click at [1145, 708] on span "Run" at bounding box center [1134, 711] width 65 height 17
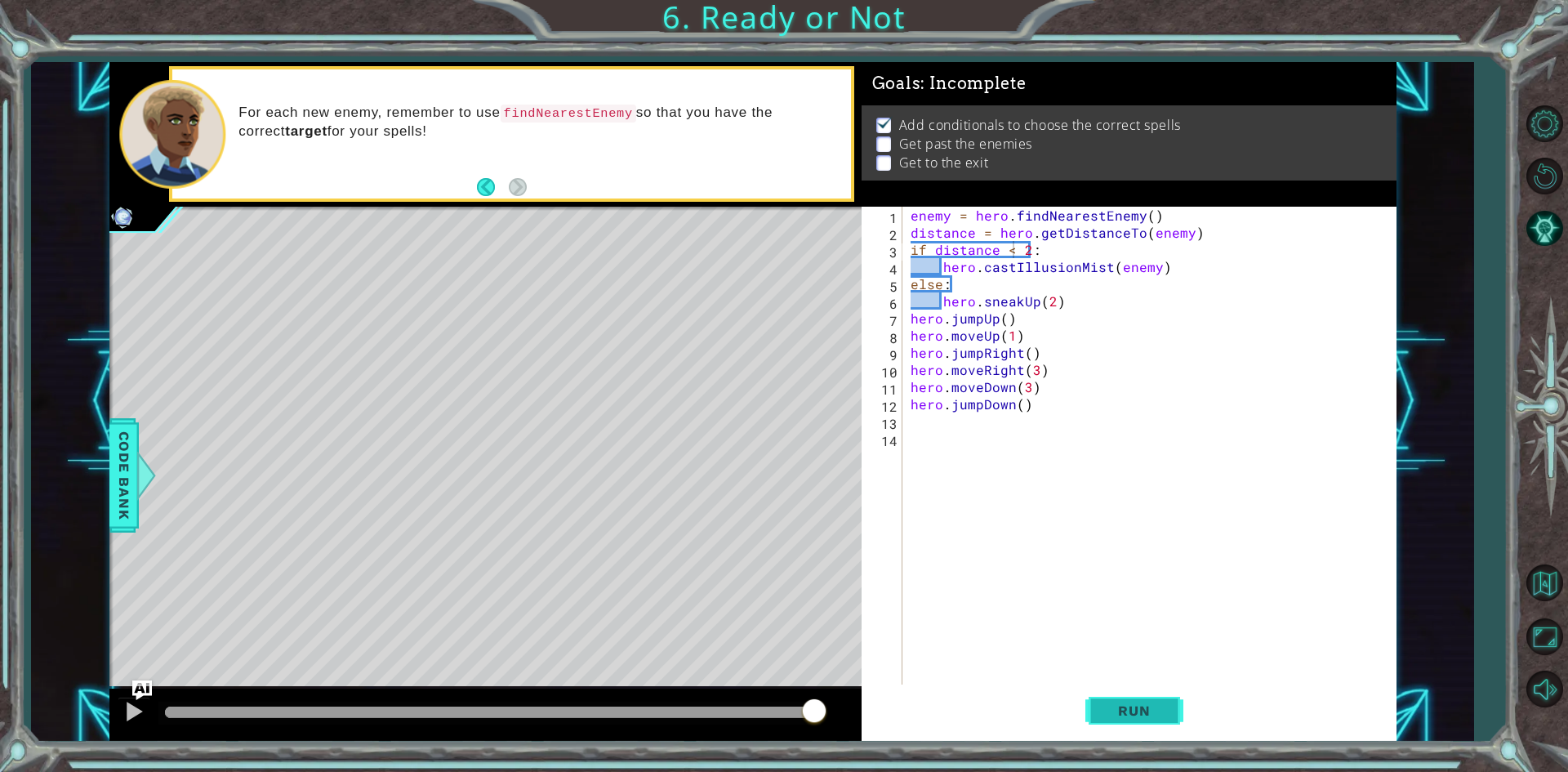
click at [1165, 710] on span "Run" at bounding box center [1134, 711] width 65 height 17
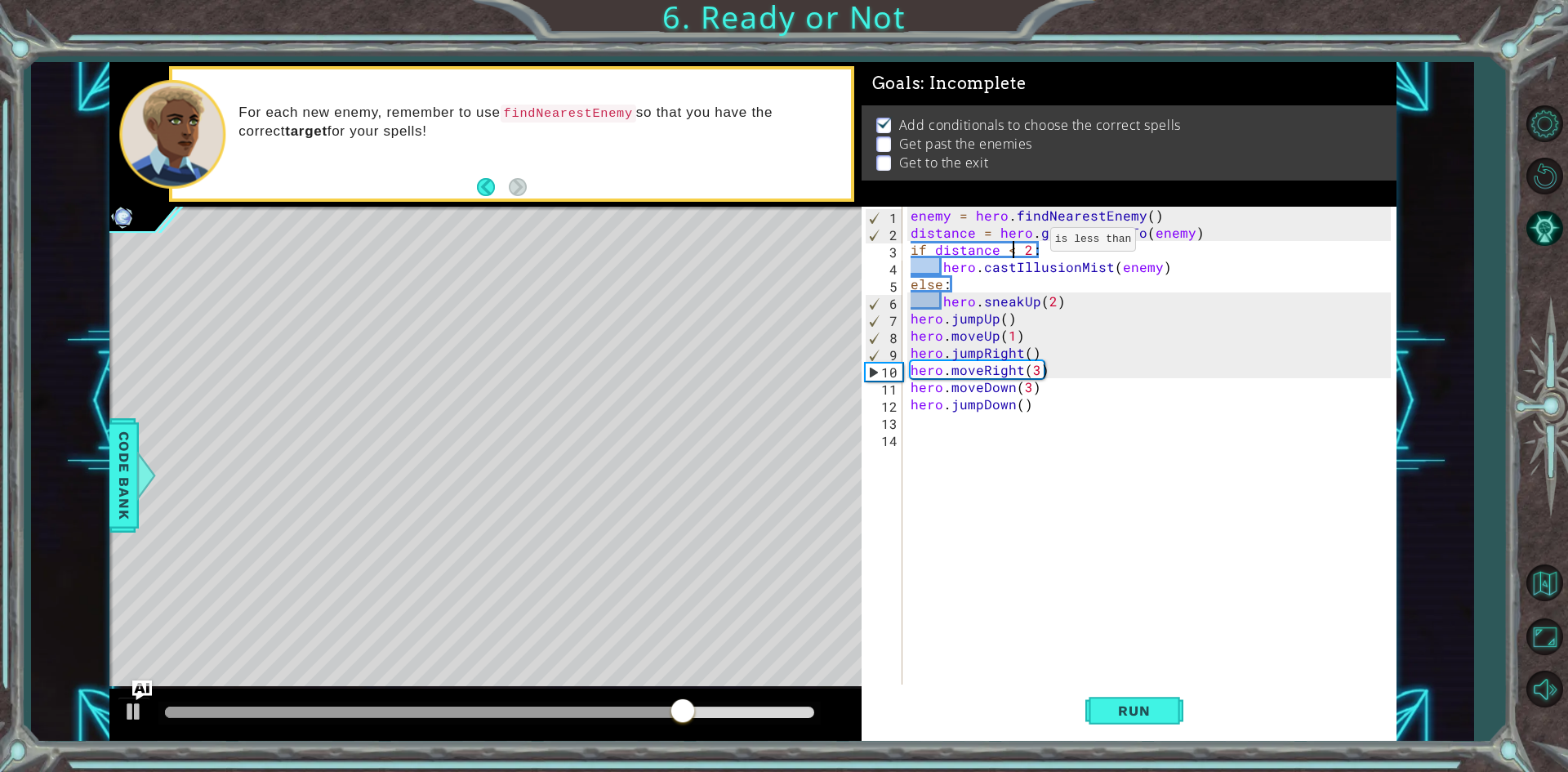
click at [1030, 243] on div "enemy = hero . findNearestEnemy ( ) distance = hero . getDistanceTo ( enemy ) i…" at bounding box center [1153, 464] width 491 height 515
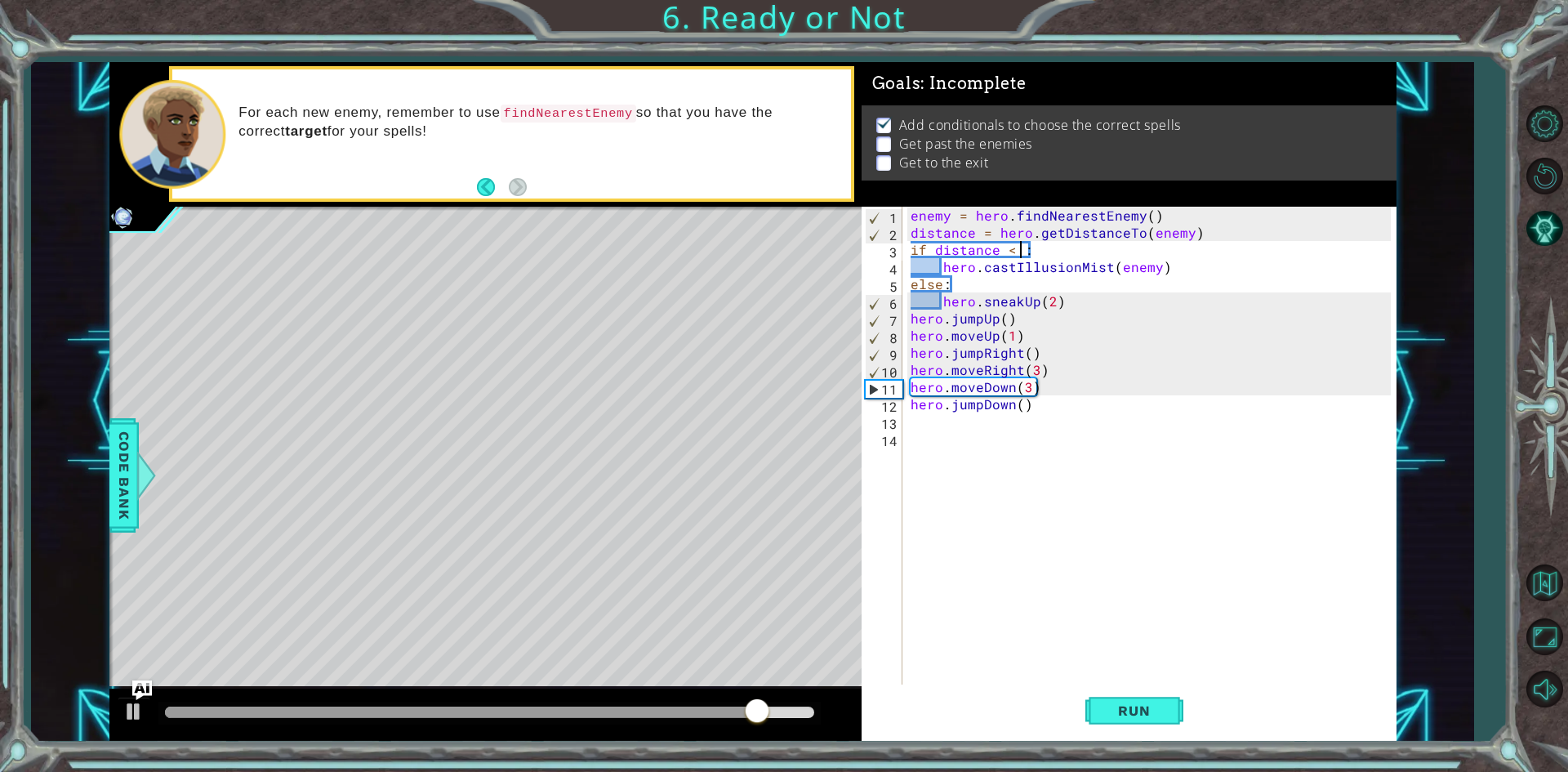
scroll to position [0, 7]
click at [1158, 701] on button "Run" at bounding box center [1134, 712] width 98 height 53
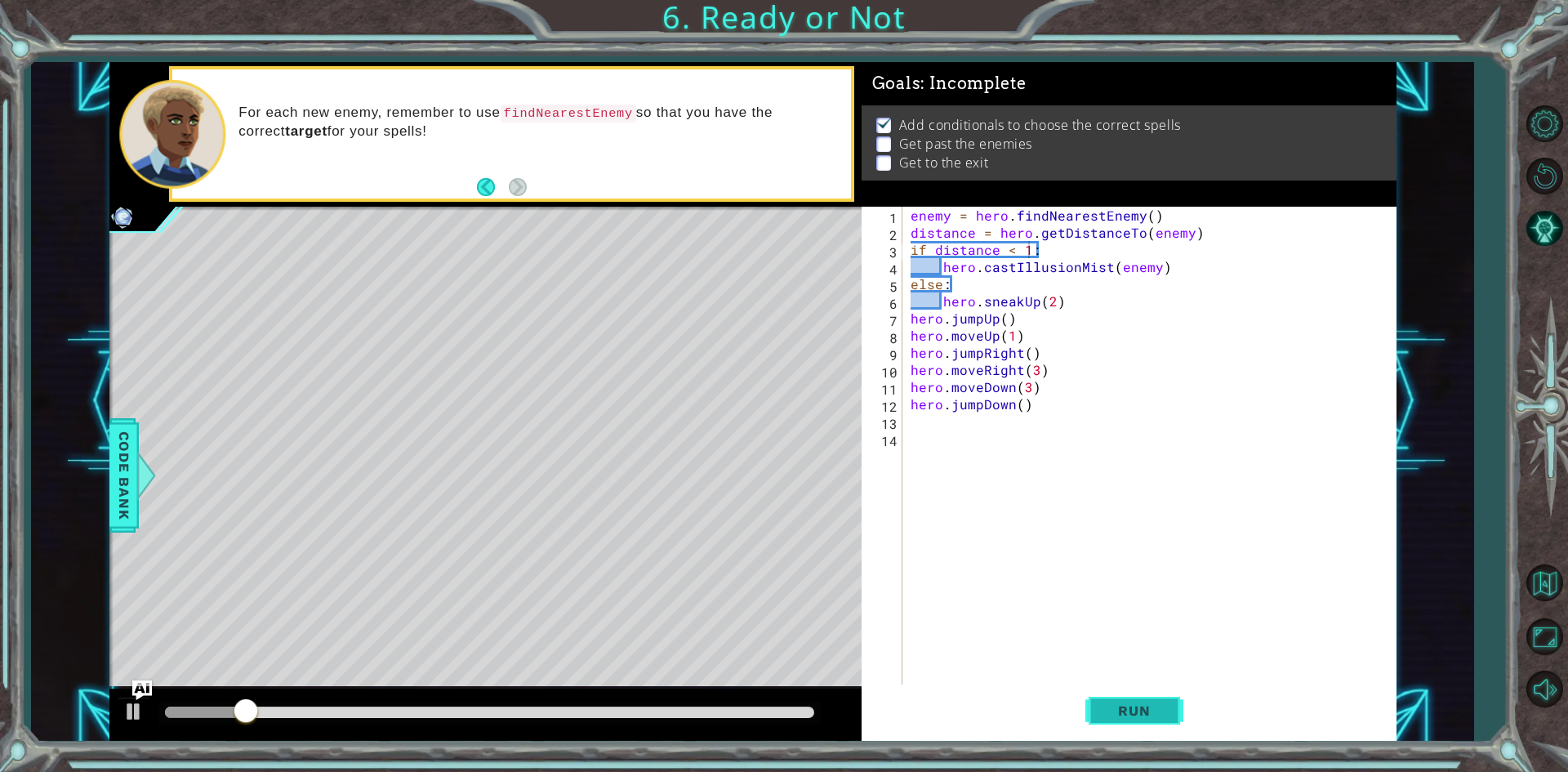
click at [1158, 717] on span "Run" at bounding box center [1134, 711] width 65 height 17
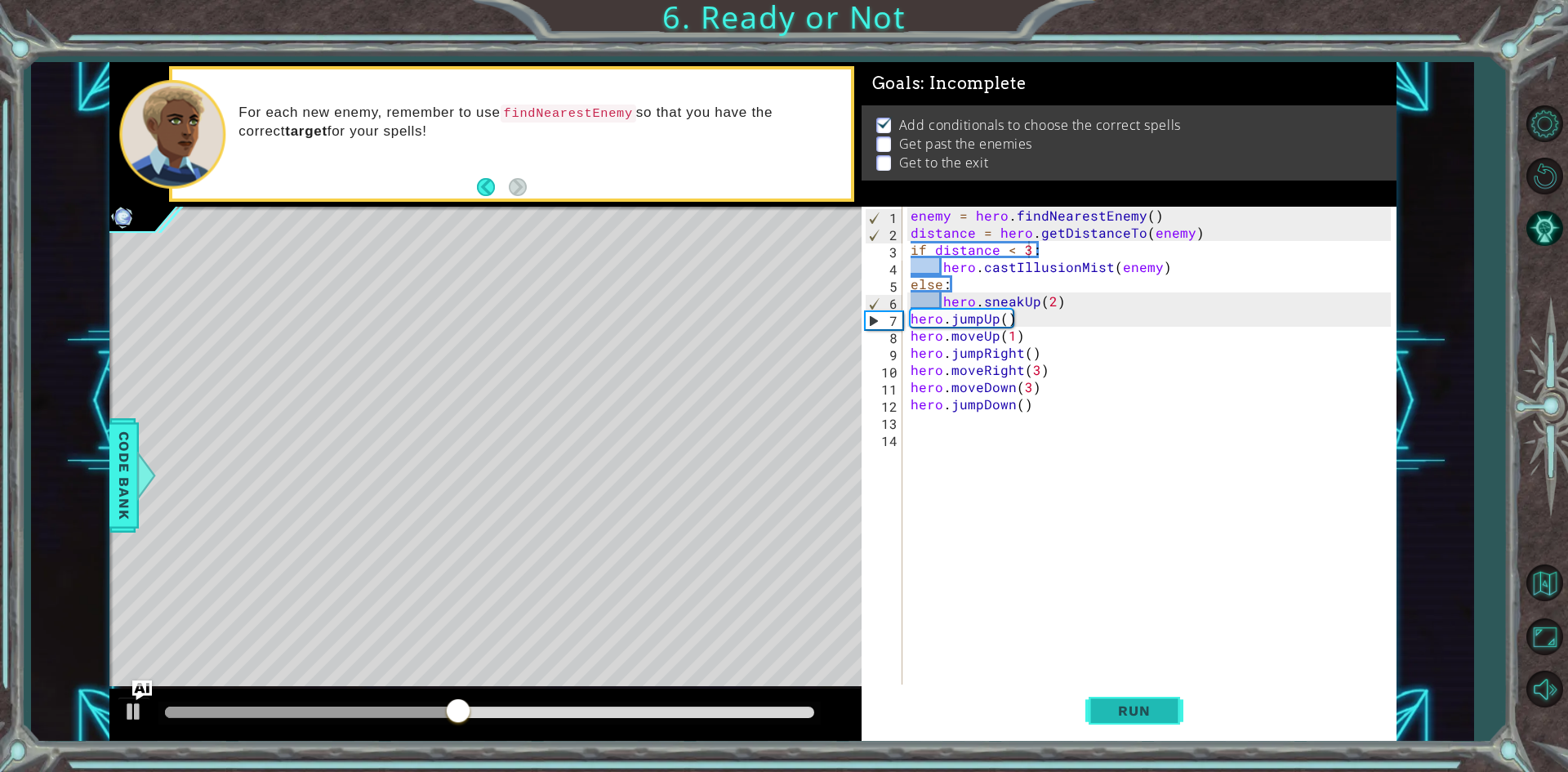
click at [1150, 729] on button "Run" at bounding box center [1134, 712] width 98 height 53
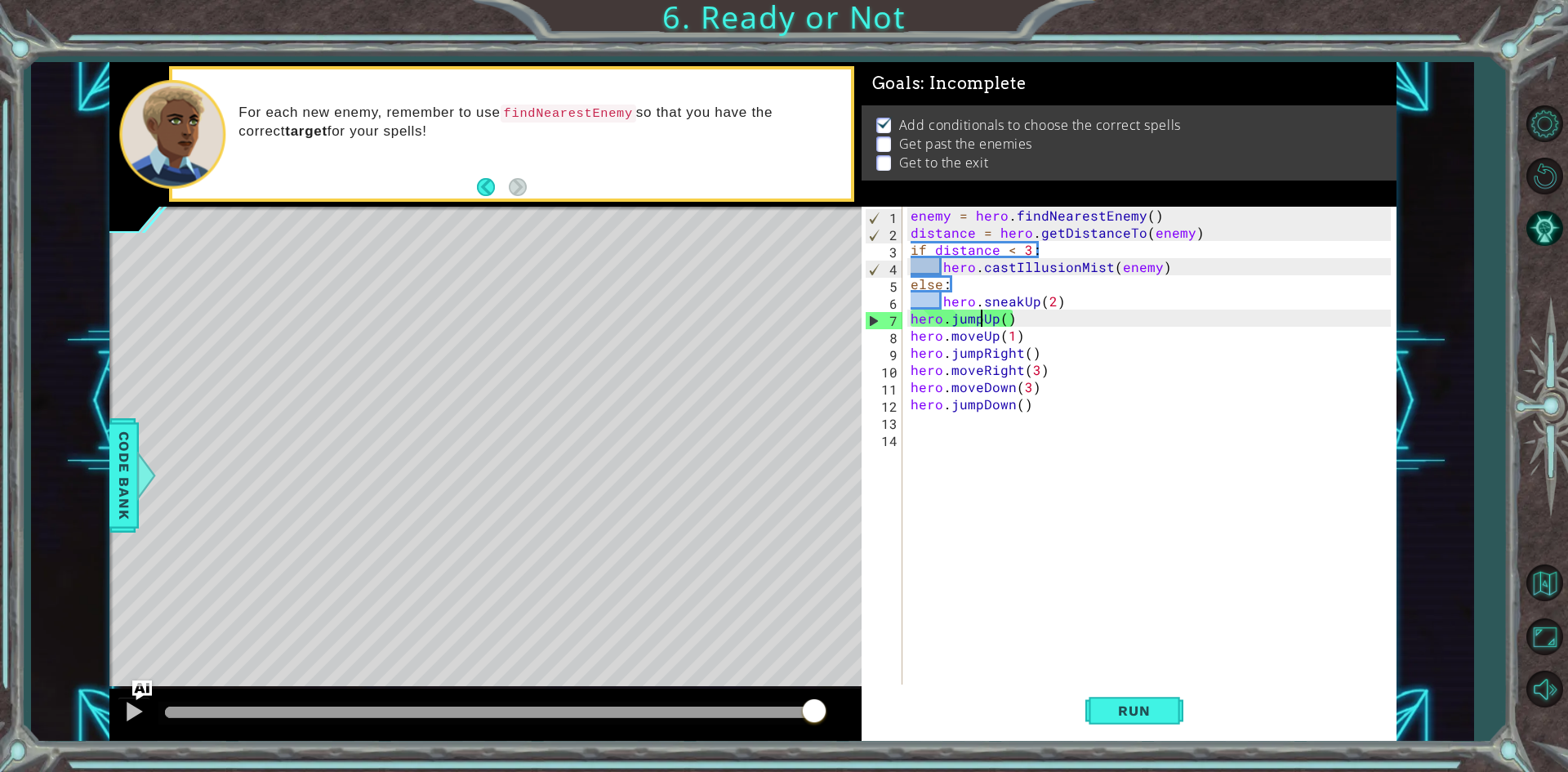
drag, startPoint x: 978, startPoint y: 320, endPoint x: 991, endPoint y: 332, distance: 17.7
click at [980, 321] on div "enemy = hero . findNearestEnemy ( ) distance = hero . getDistanceTo ( enemy ) i…" at bounding box center [1153, 464] width 491 height 515
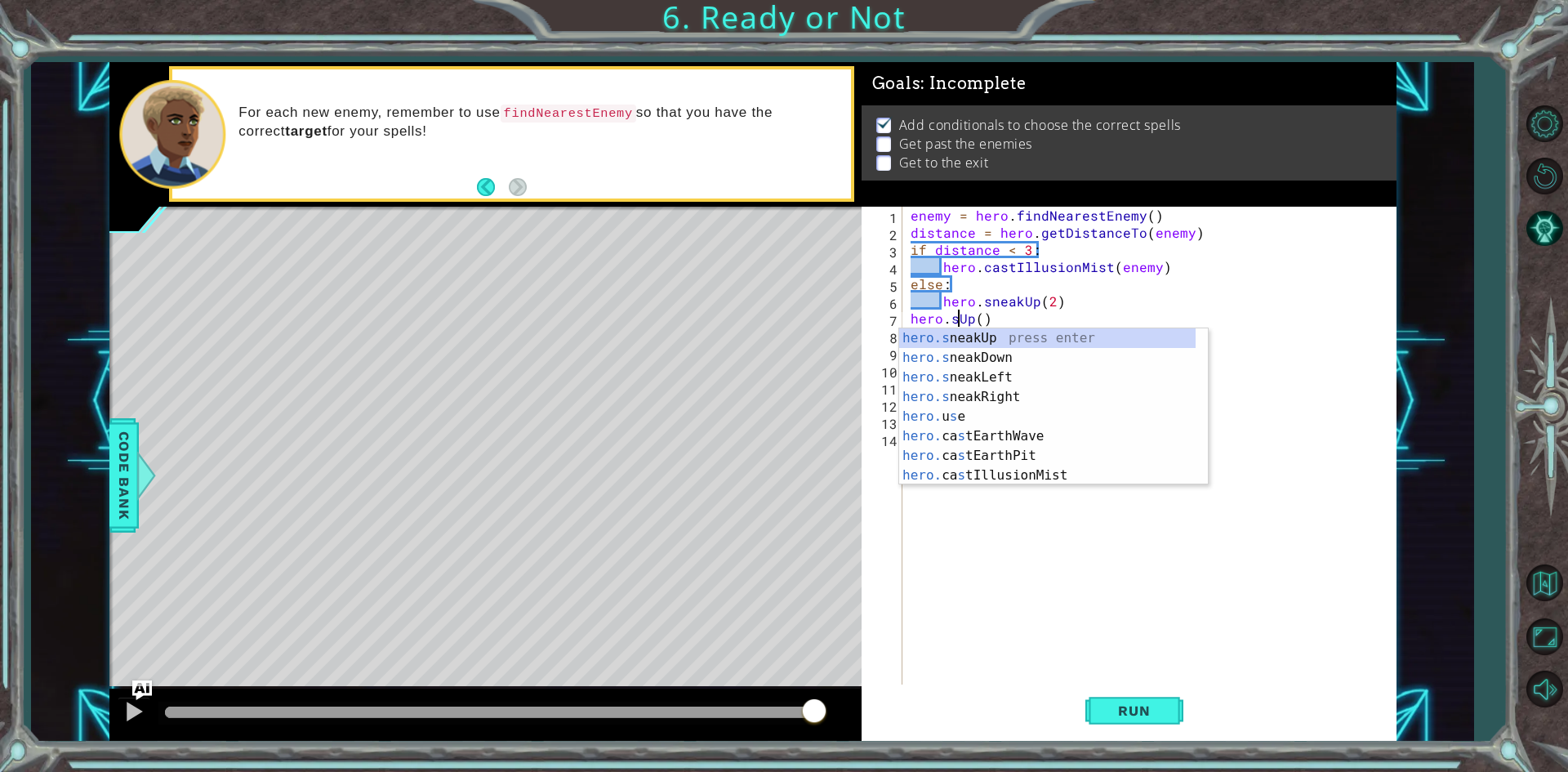
scroll to position [0, 3]
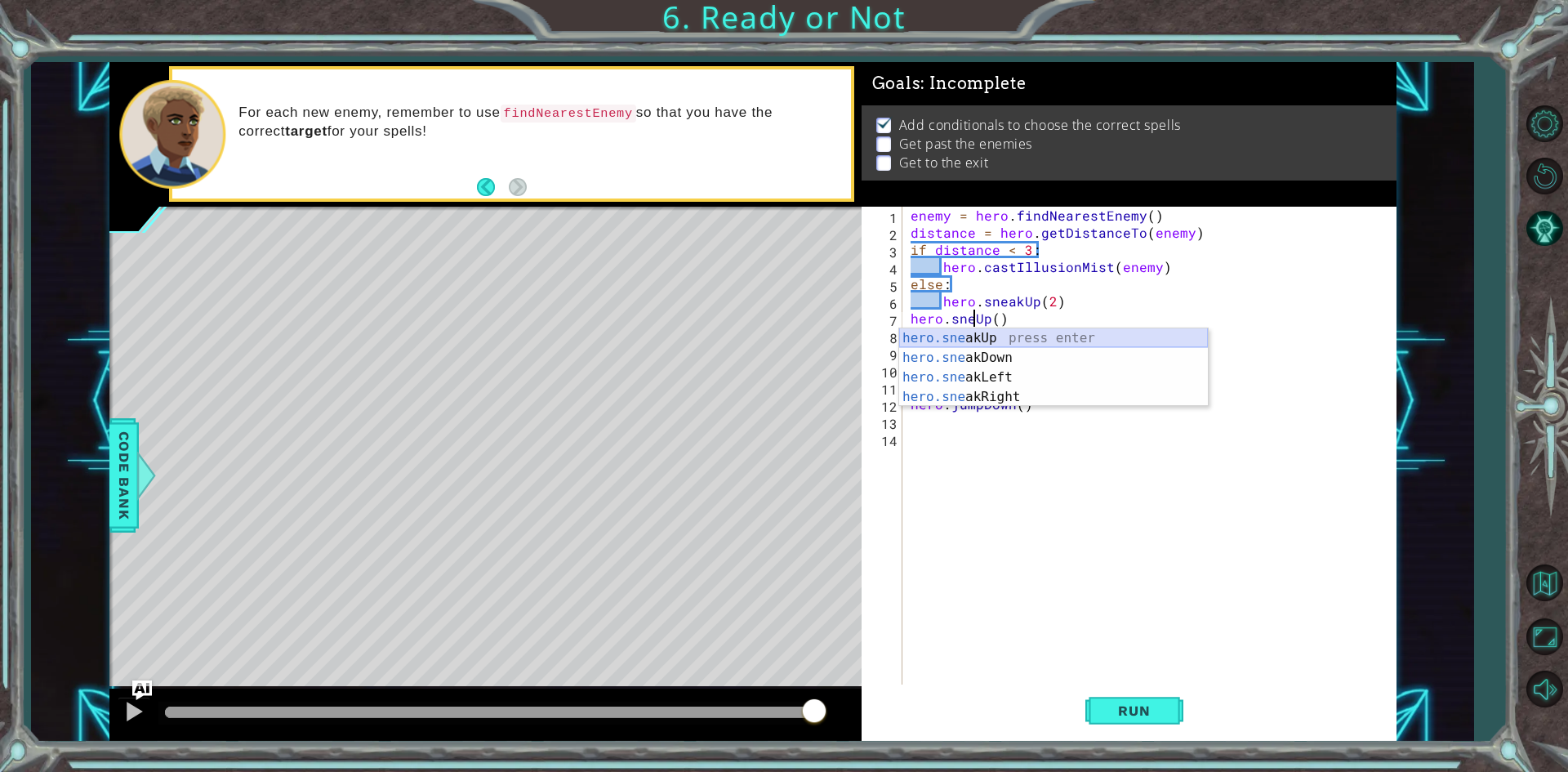
click at [1040, 332] on div "hero.sne akUp press enter hero.sne akDown press enter hero.sne akLeft press ent…" at bounding box center [1053, 387] width 308 height 117
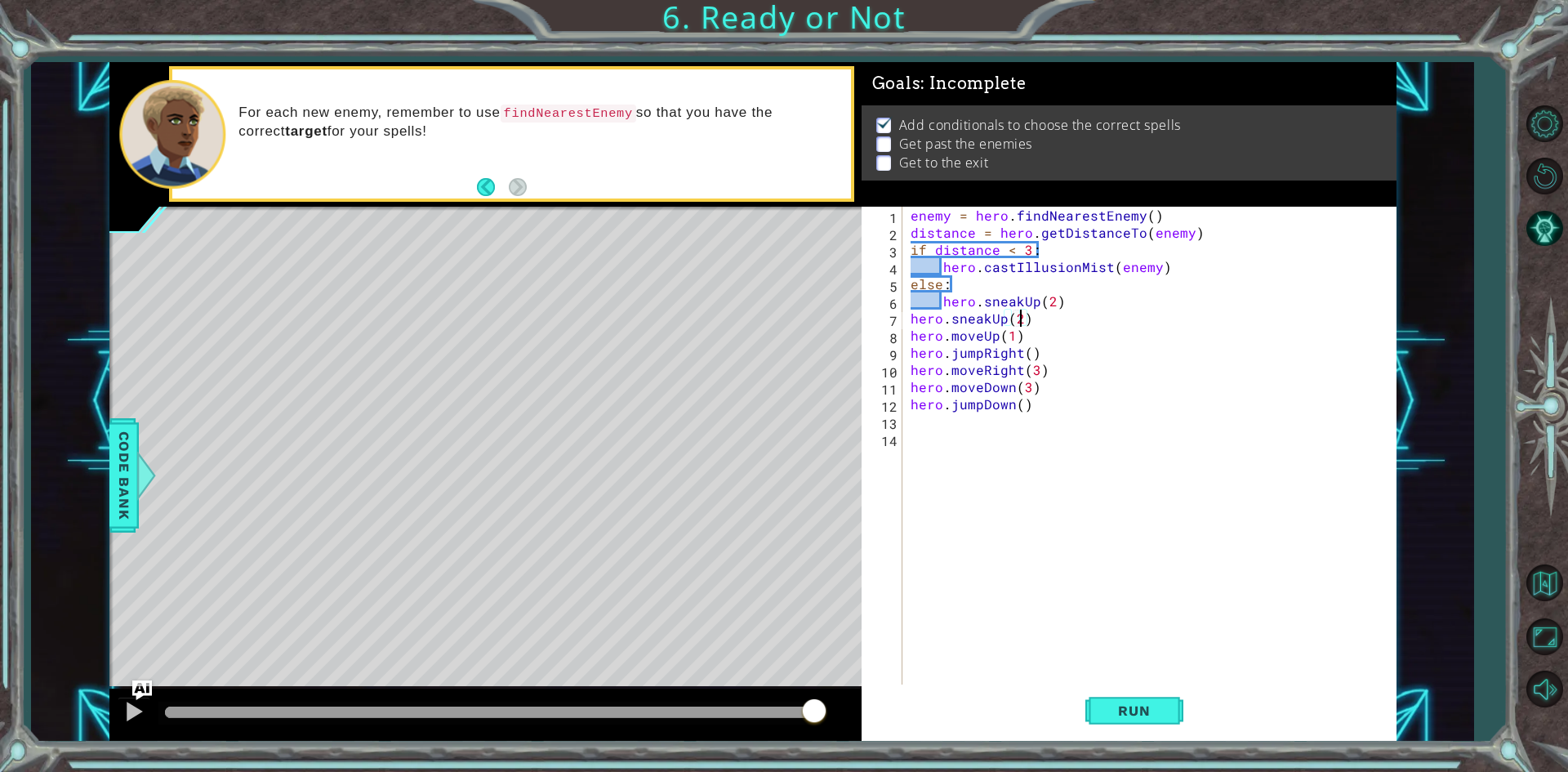
scroll to position [0, 7]
click at [1133, 711] on span "Run" at bounding box center [1134, 711] width 65 height 17
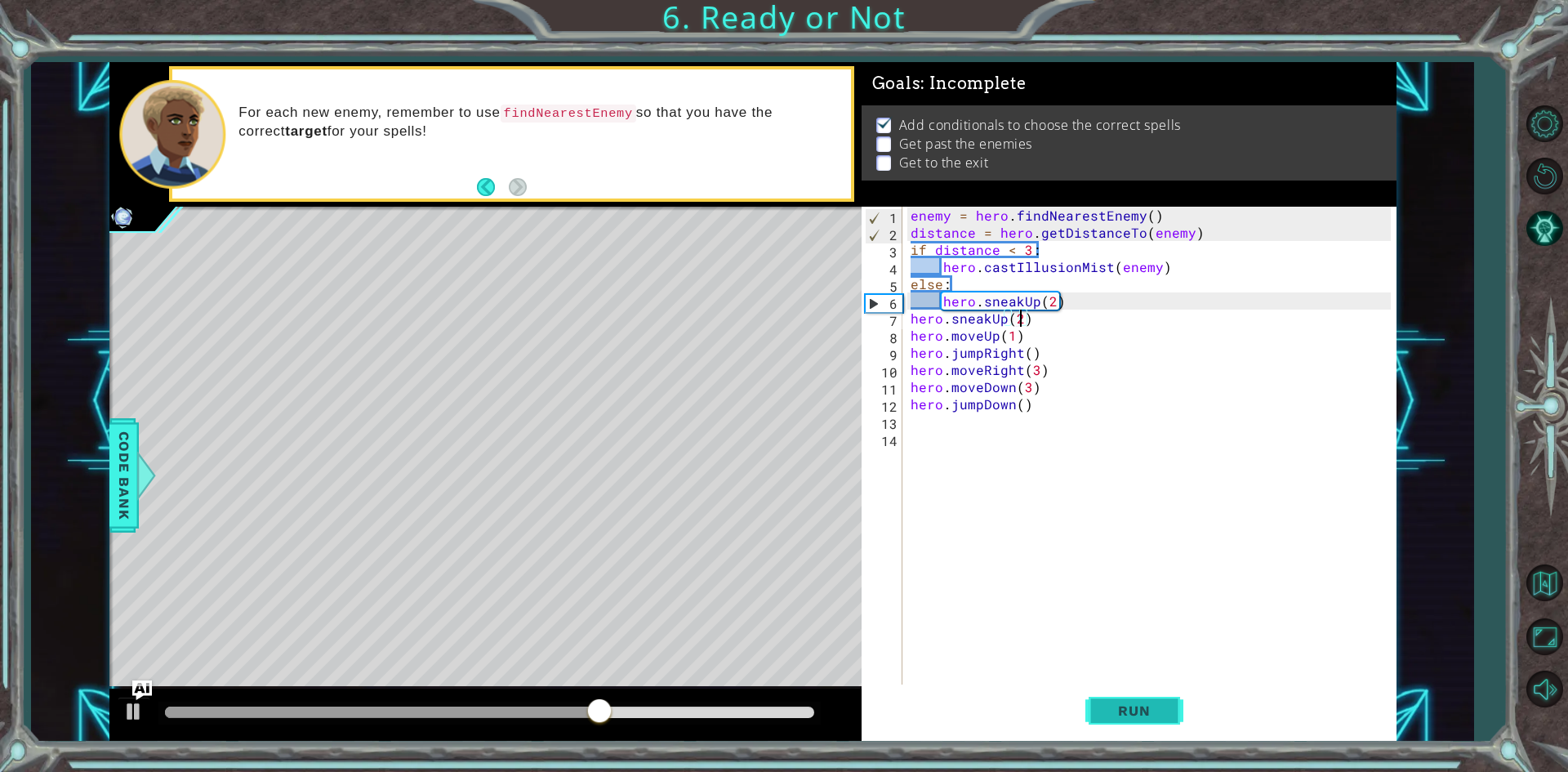
scroll to position [0, 6]
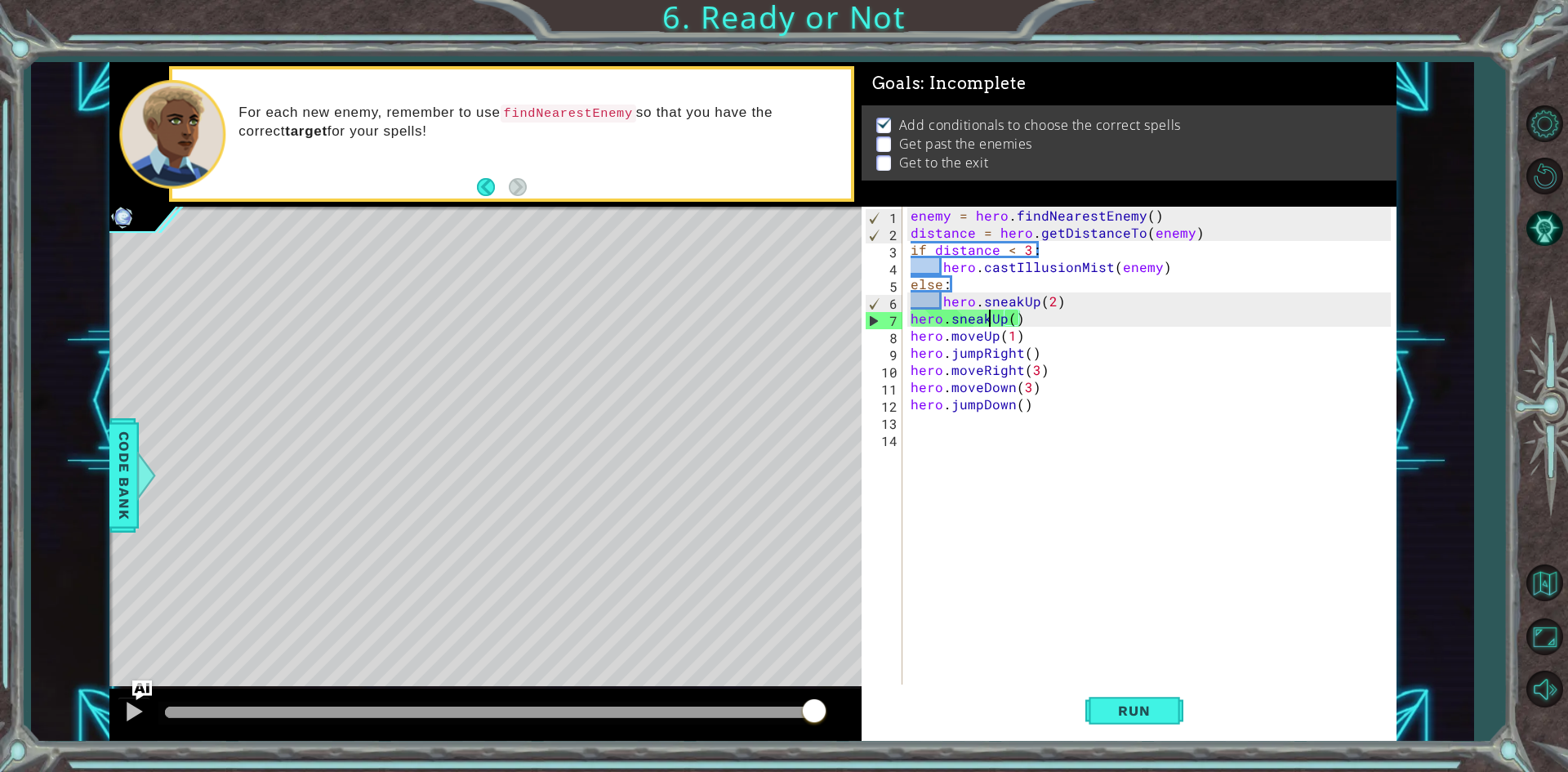
drag, startPoint x: 992, startPoint y: 321, endPoint x: 1054, endPoint y: 344, distance: 66.1
click at [994, 324] on div "enemy = hero . findNearestEnemy ( ) distance = hero . getDistanceTo ( enemy ) i…" at bounding box center [1153, 464] width 491 height 515
click at [987, 316] on div "enemy = hero . findNearestEnemy ( ) distance = hero . getDistanceTo ( enemy ) i…" at bounding box center [1149, 447] width 484 height 481
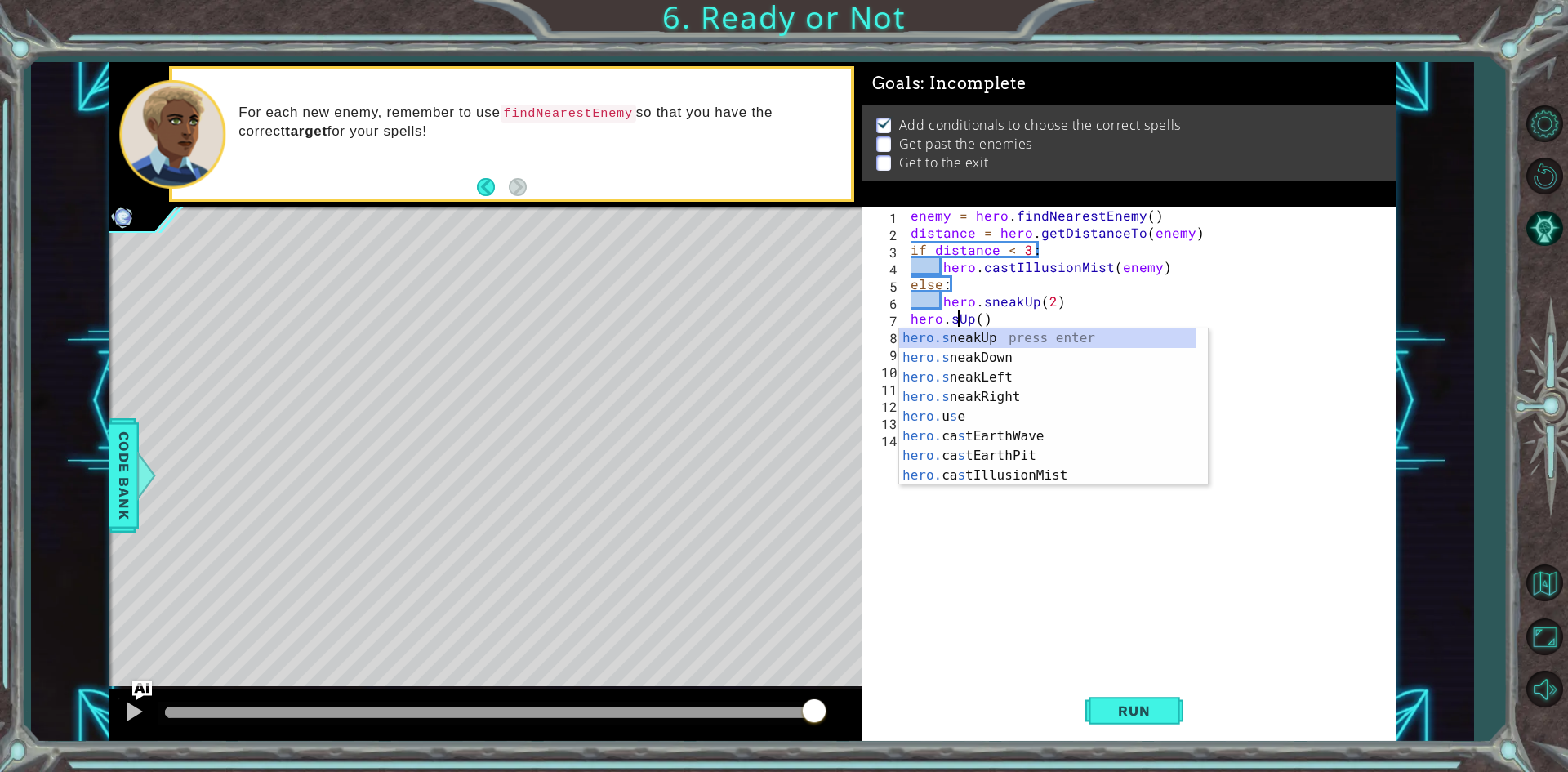
scroll to position [0, 3]
click at [994, 439] on div "hero. jumpDown press enter hero. jumpLeft press enter hero. jumpRight press ent…" at bounding box center [1047, 426] width 296 height 196
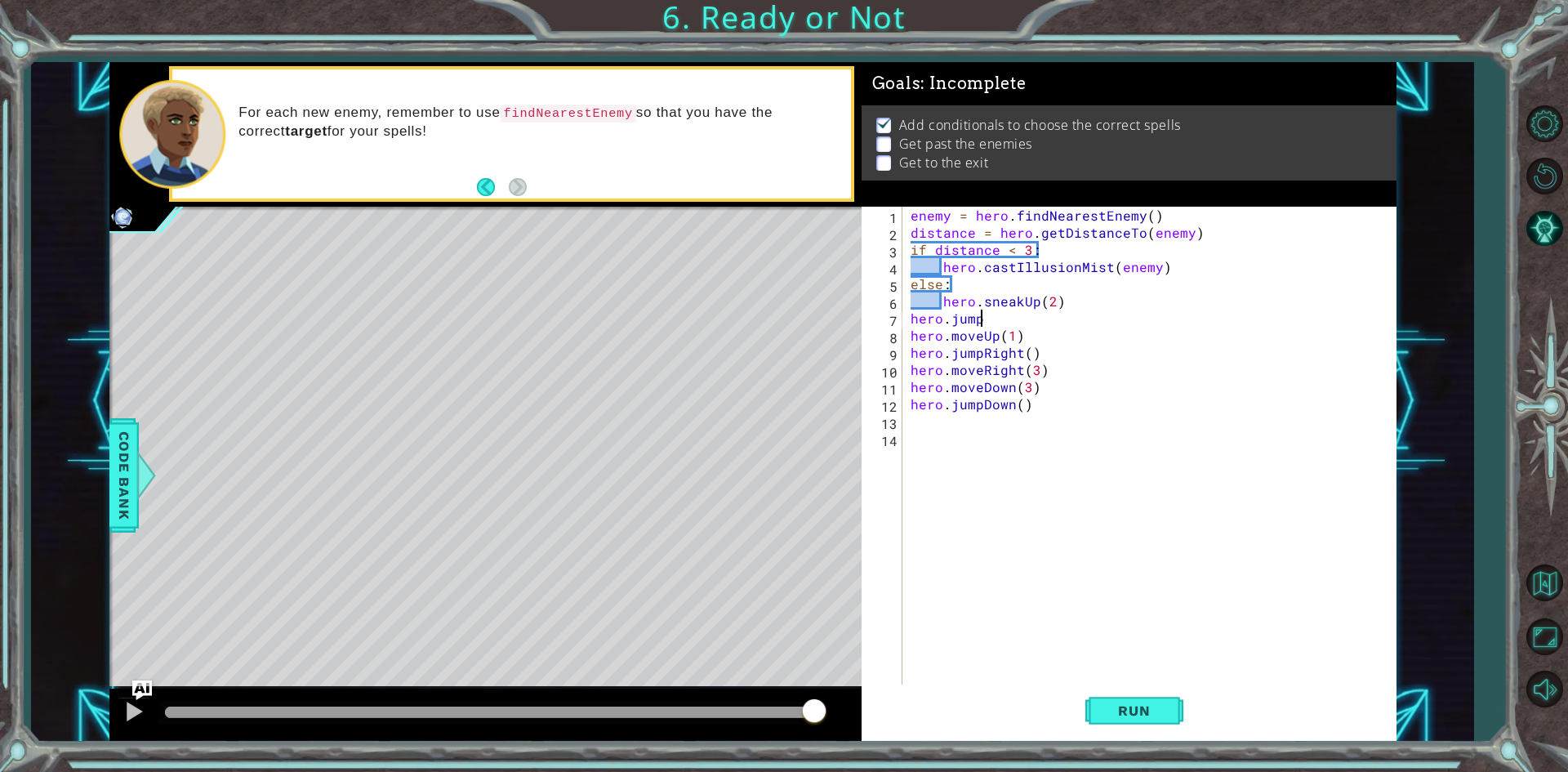
scroll to position [0, 4]
type textarea "hero.jumpup"
click at [1006, 338] on div "hero.jumpUp press enter" at bounding box center [1053, 357] width 308 height 59
click at [1134, 708] on span "Run" at bounding box center [1134, 711] width 65 height 17
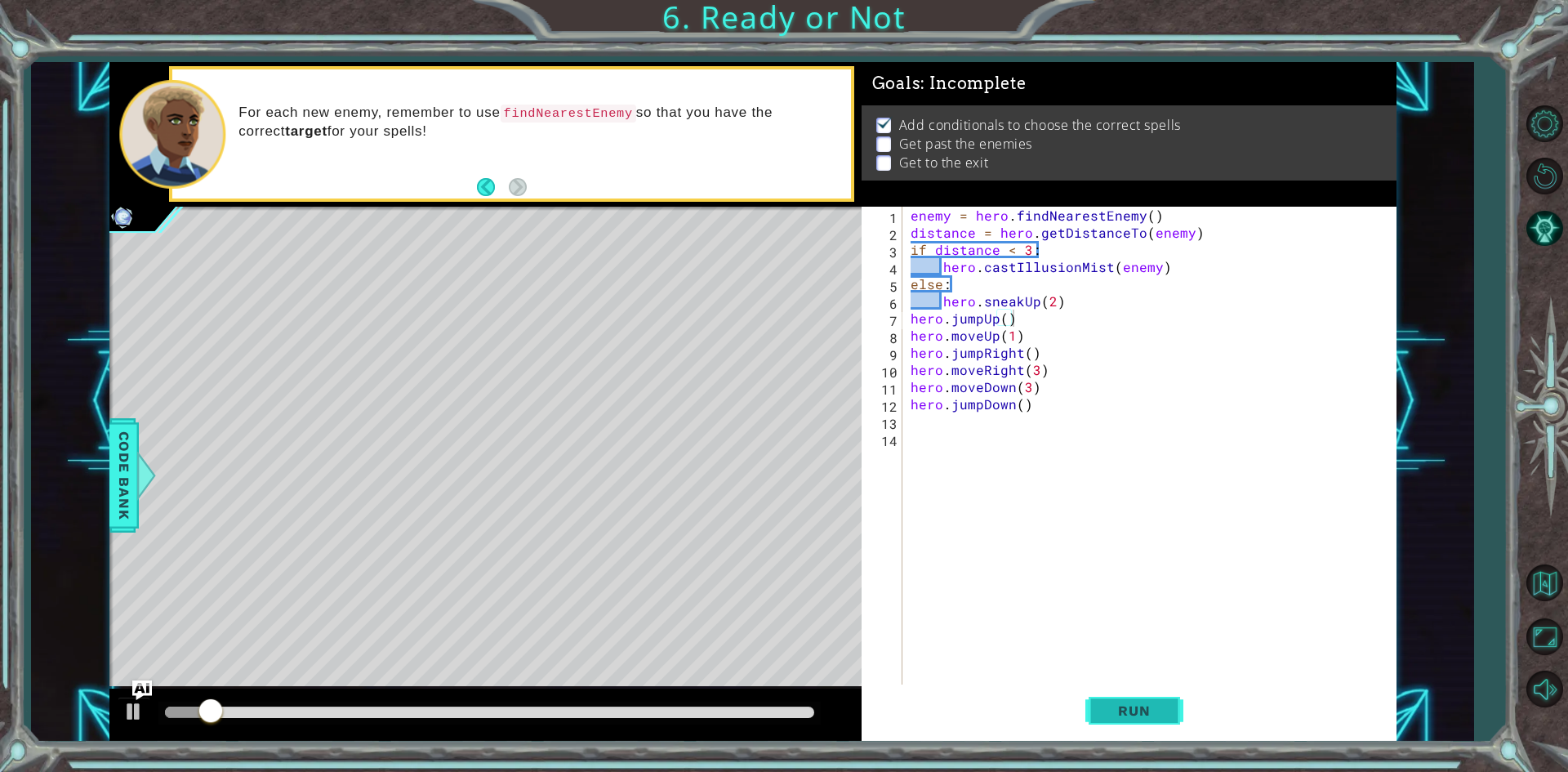
click at [1130, 713] on span "Run" at bounding box center [1134, 711] width 65 height 17
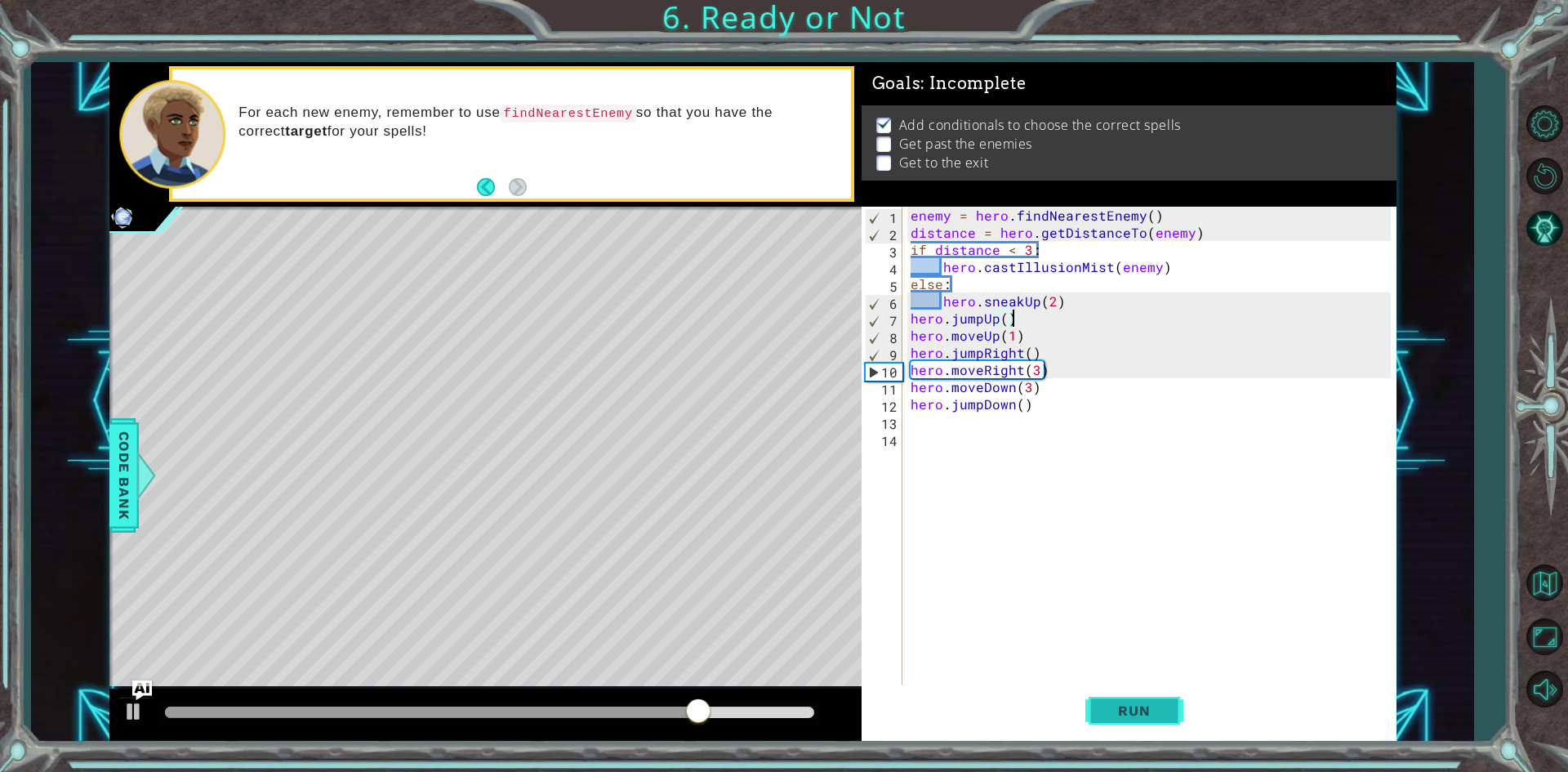
click at [1162, 710] on span "Run" at bounding box center [1134, 711] width 65 height 17
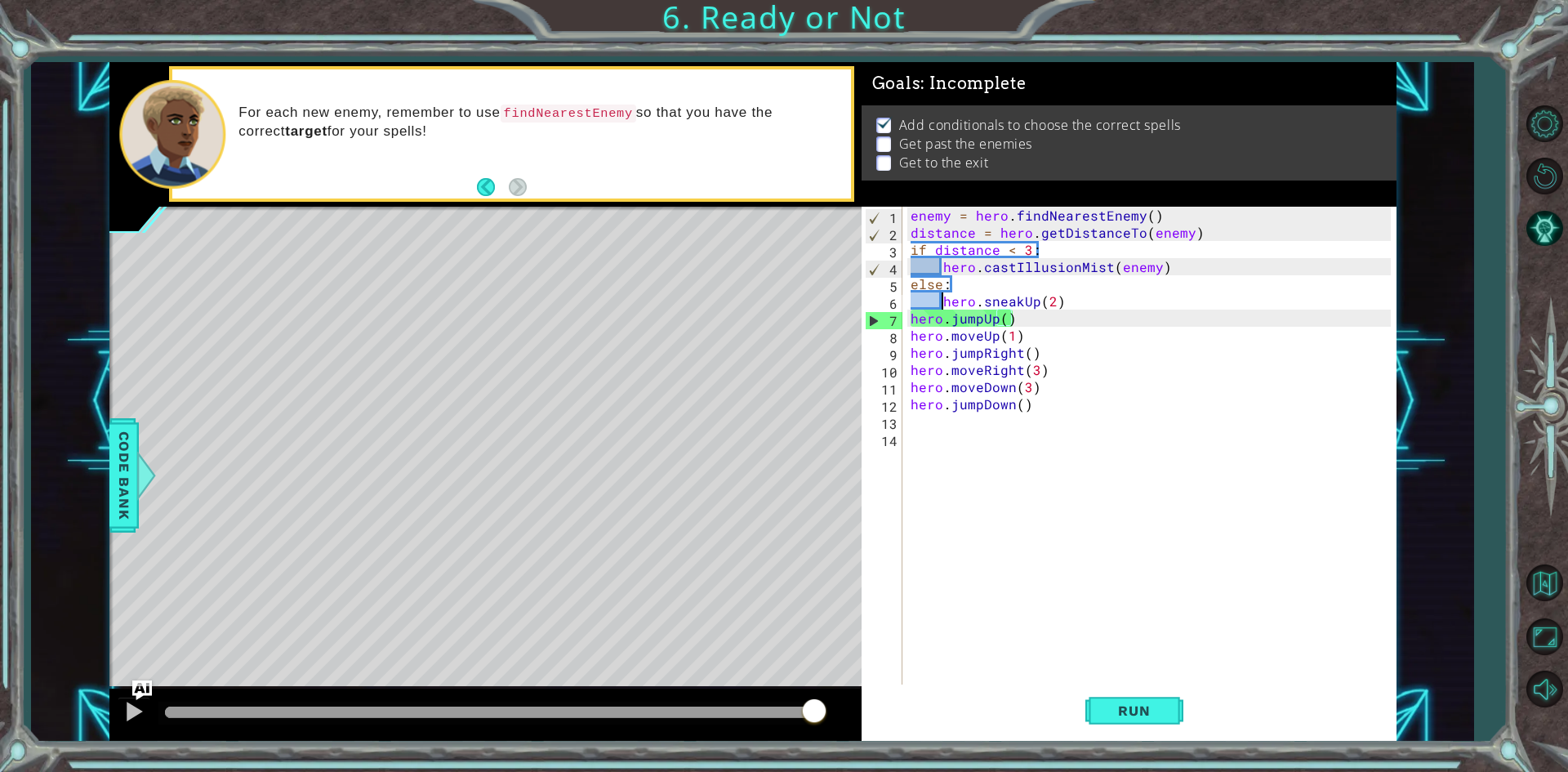
click at [943, 302] on div "enemy = hero . findNearestEnemy ( ) distance = hero . getDistanceTo ( enemy ) i…" at bounding box center [1153, 464] width 491 height 515
drag, startPoint x: 995, startPoint y: 323, endPoint x: 1038, endPoint y: 357, distance: 54.8
click at [1007, 333] on div "enemy = hero . findNearestEnemy ( ) distance = hero . getDistanceTo ( enemy ) i…" at bounding box center [1153, 464] width 491 height 515
drag, startPoint x: 982, startPoint y: 318, endPoint x: 1000, endPoint y: 326, distance: 19.7
click at [982, 321] on div "enemy = hero . findNearestEnemy ( ) distance = hero . getDistanceTo ( enemy ) i…" at bounding box center [1153, 464] width 491 height 515
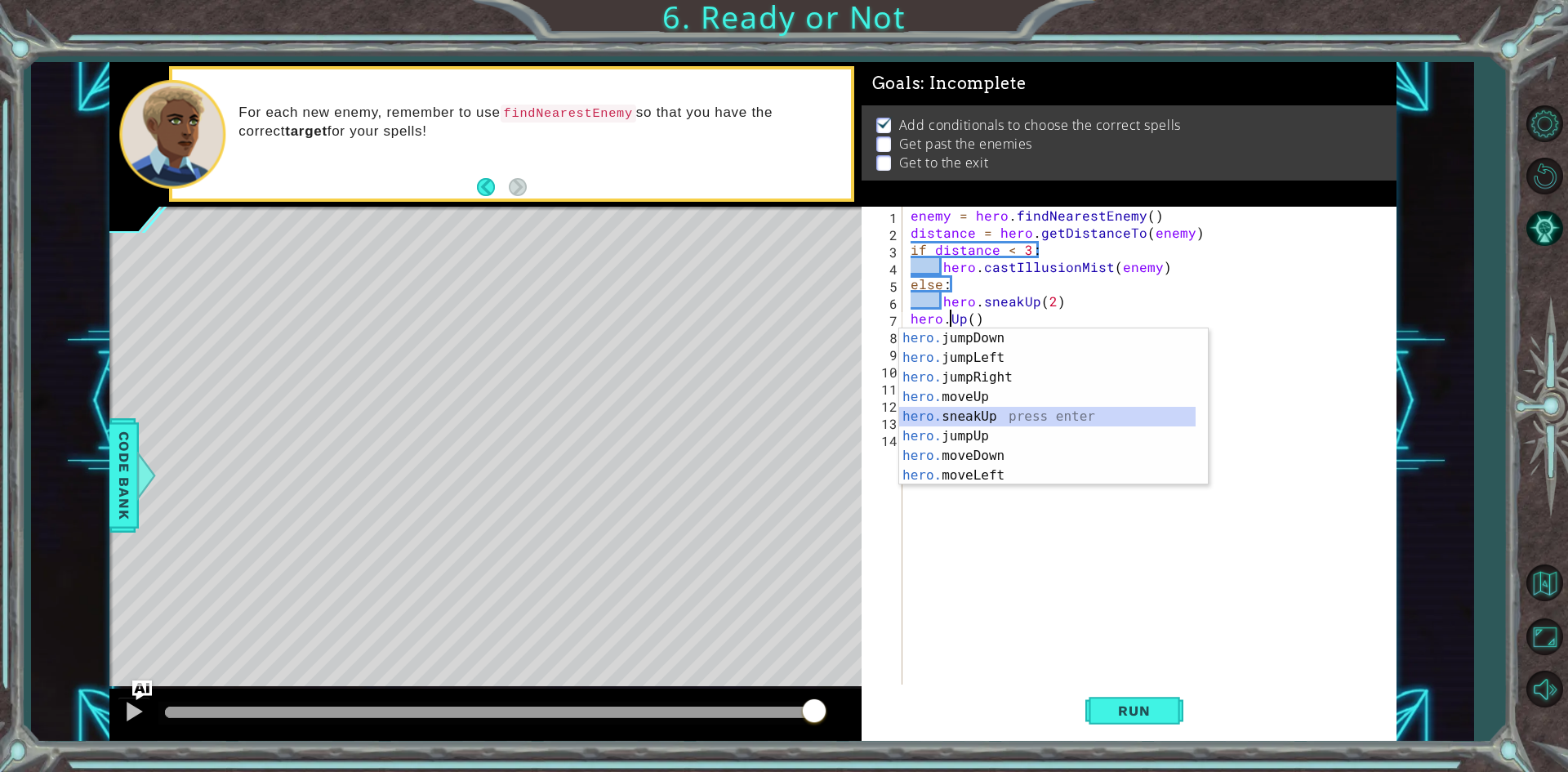
click at [969, 415] on div "hero. jumpDown press enter hero. jumpLeft press enter hero. jumpRight press ent…" at bounding box center [1047, 426] width 296 height 196
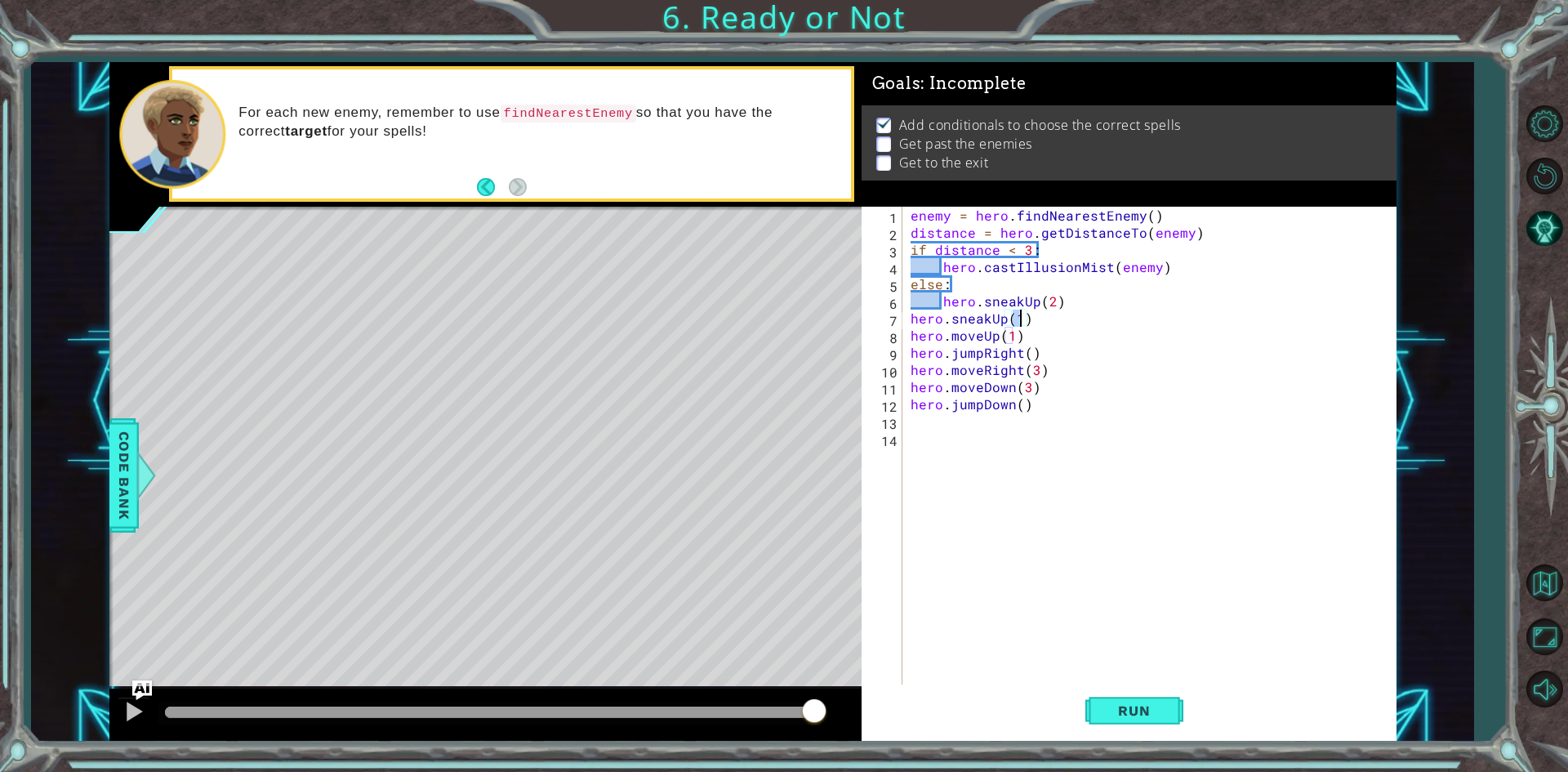
scroll to position [0, 7]
click at [1107, 714] on span "Run" at bounding box center [1134, 711] width 65 height 17
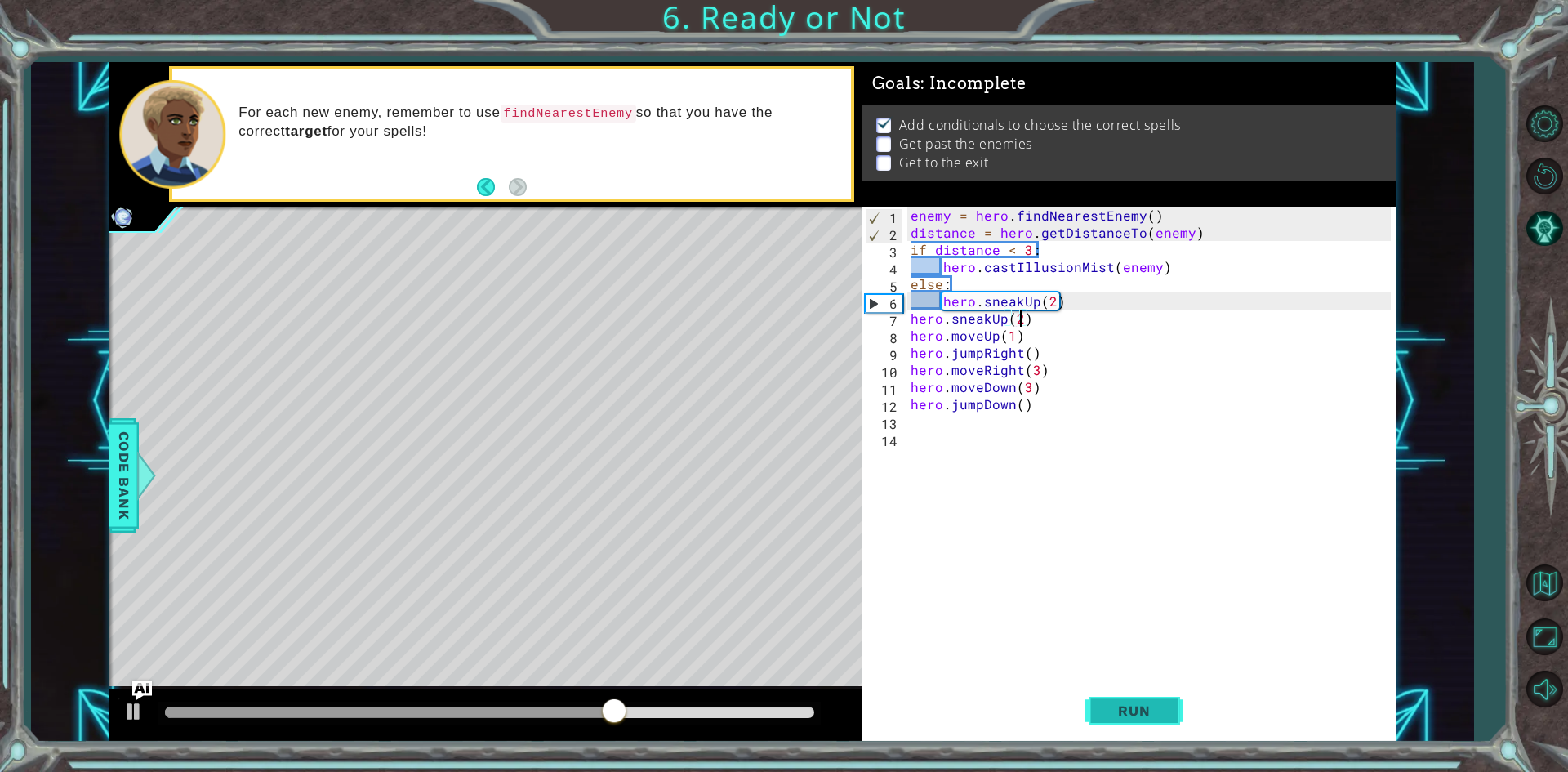
click at [1145, 713] on span "Run" at bounding box center [1134, 711] width 65 height 17
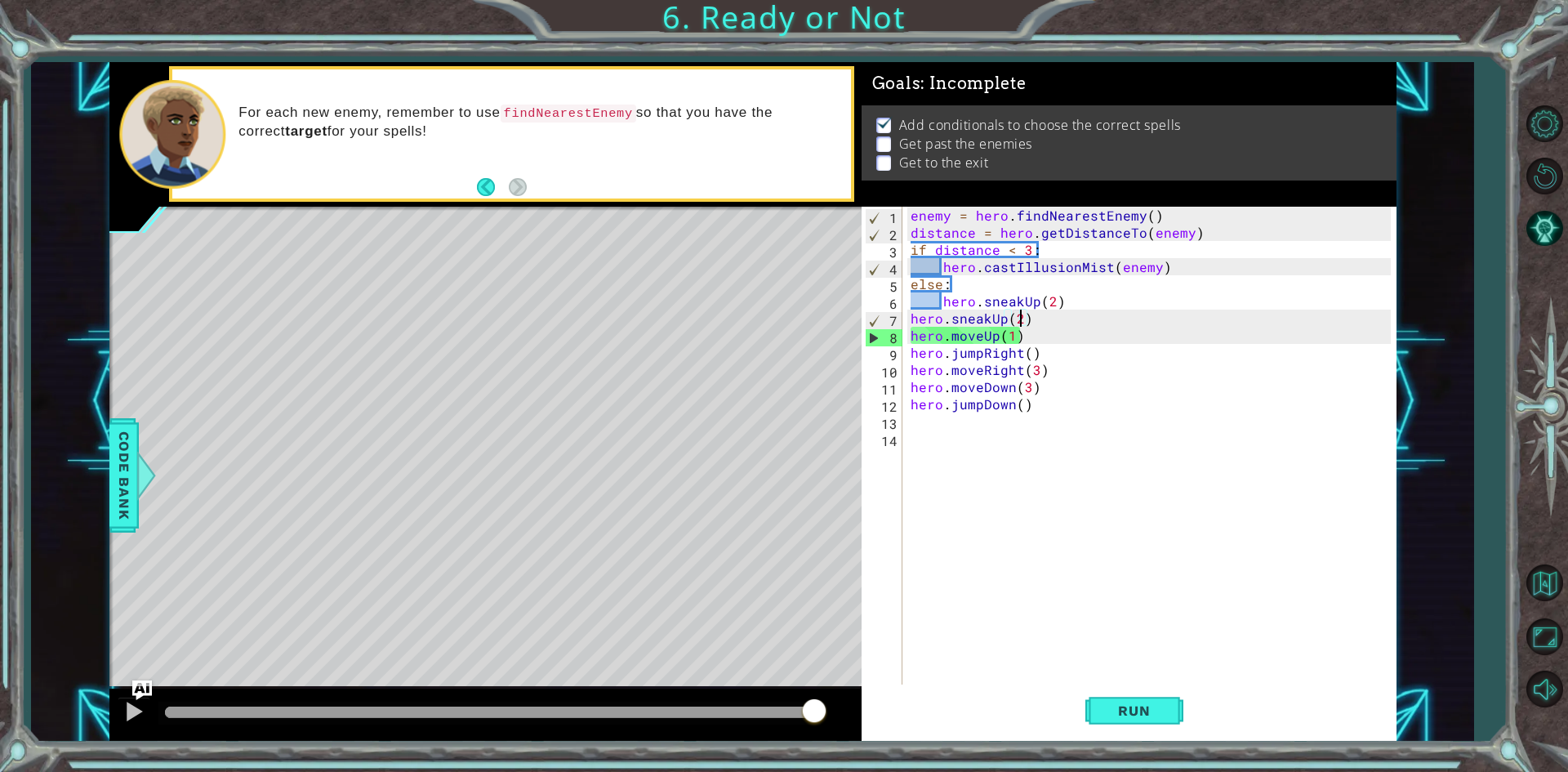
click at [978, 334] on div "enemy = hero . findNearestEnemy ( ) distance = hero . getDistanceTo ( enemy ) i…" at bounding box center [1153, 464] width 491 height 515
click at [1033, 317] on div "enemy = hero . findNearestEnemy ( ) distance = hero . getDistanceTo ( enemy ) i…" at bounding box center [1153, 464] width 491 height 515
type textarea "hero.sneakUp(2)"
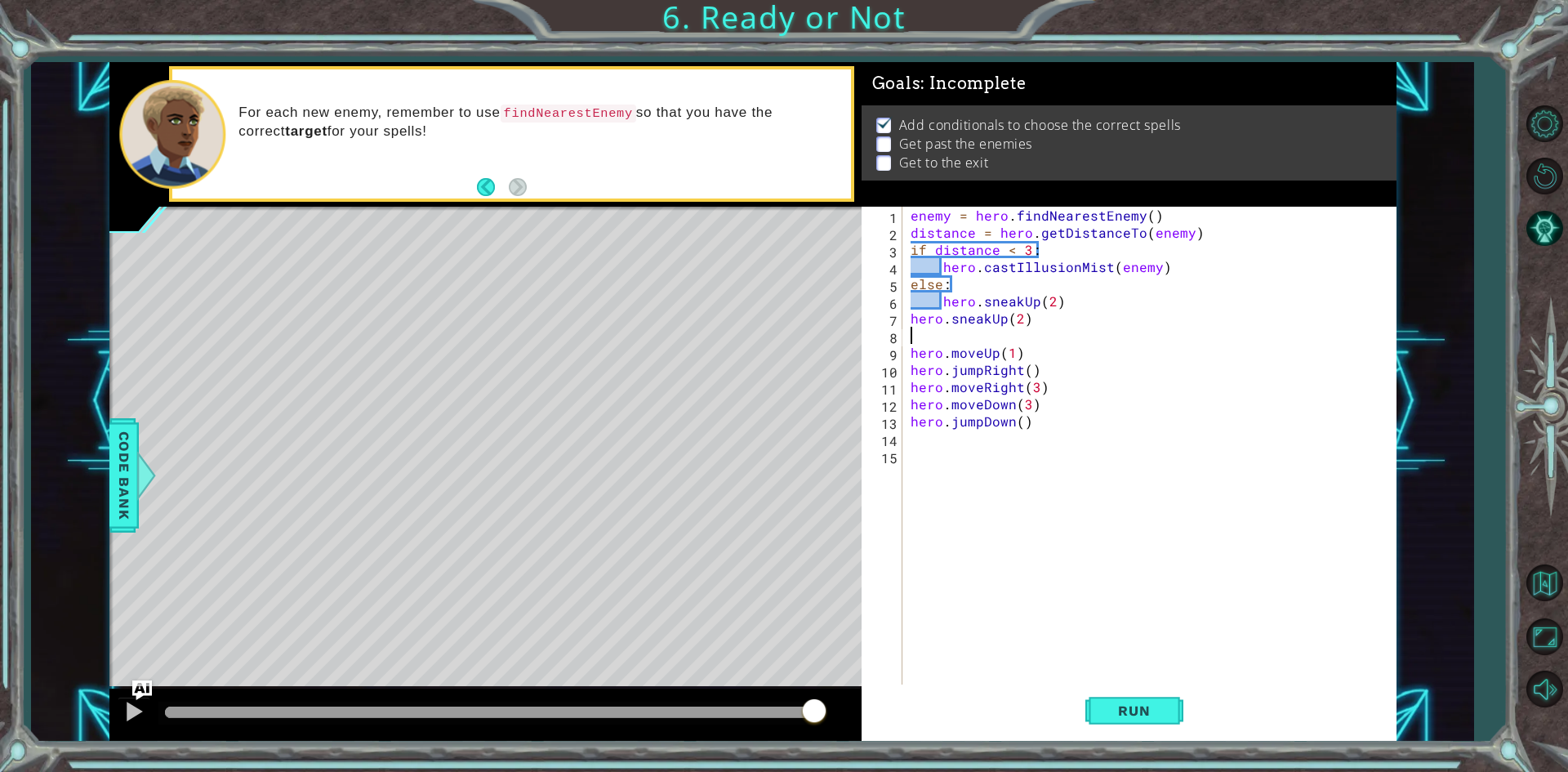
type textarea "j"
click at [1037, 357] on div "hero. j umpUp press enter hero. j umpDown press enter hero. j umpLeft press ent…" at bounding box center [1053, 405] width 308 height 117
type textarea "hero.jumpUp()"
click at [1141, 718] on span "Run" at bounding box center [1134, 711] width 65 height 17
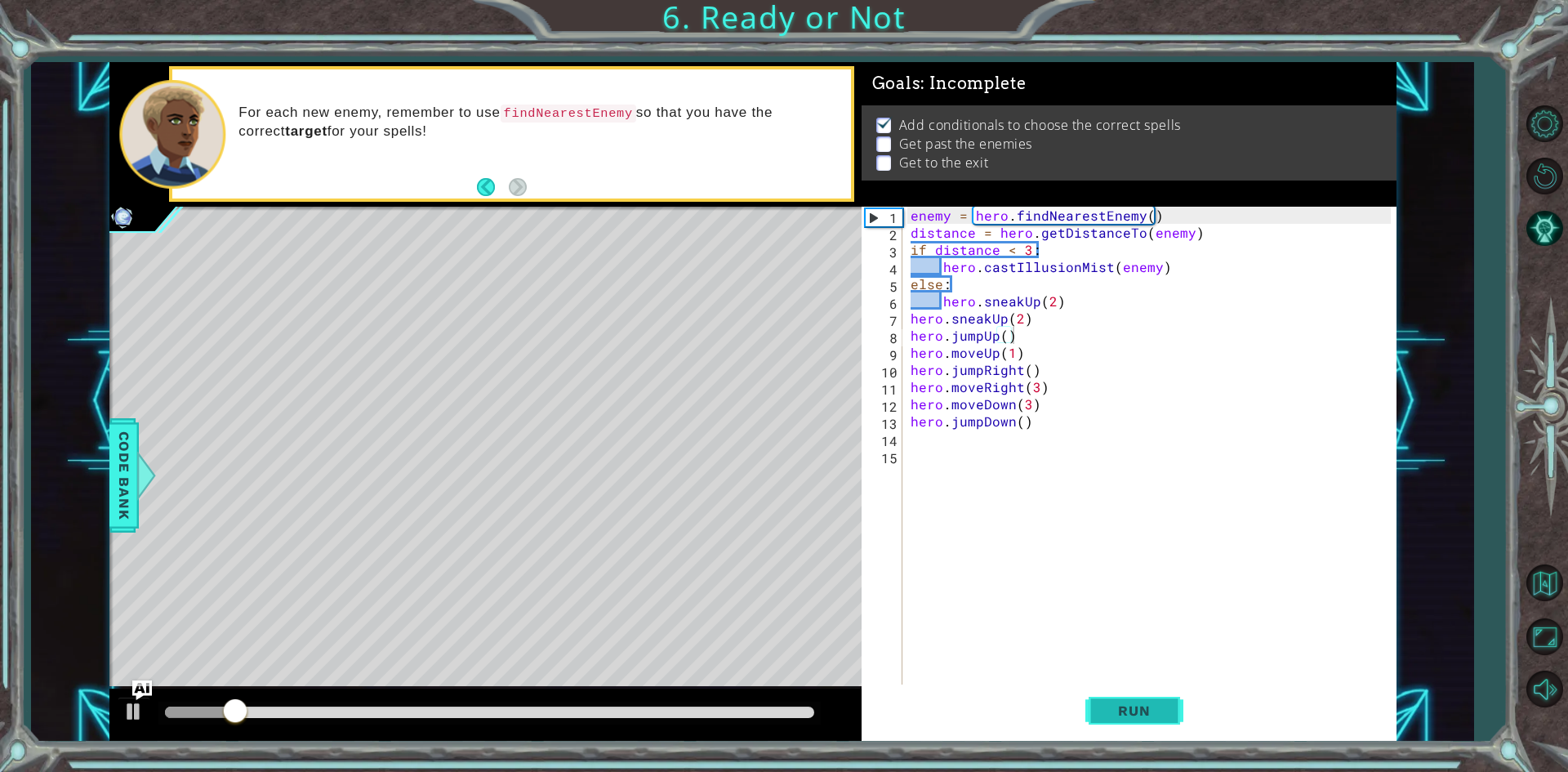
click at [1111, 720] on button "Run" at bounding box center [1134, 712] width 98 height 53
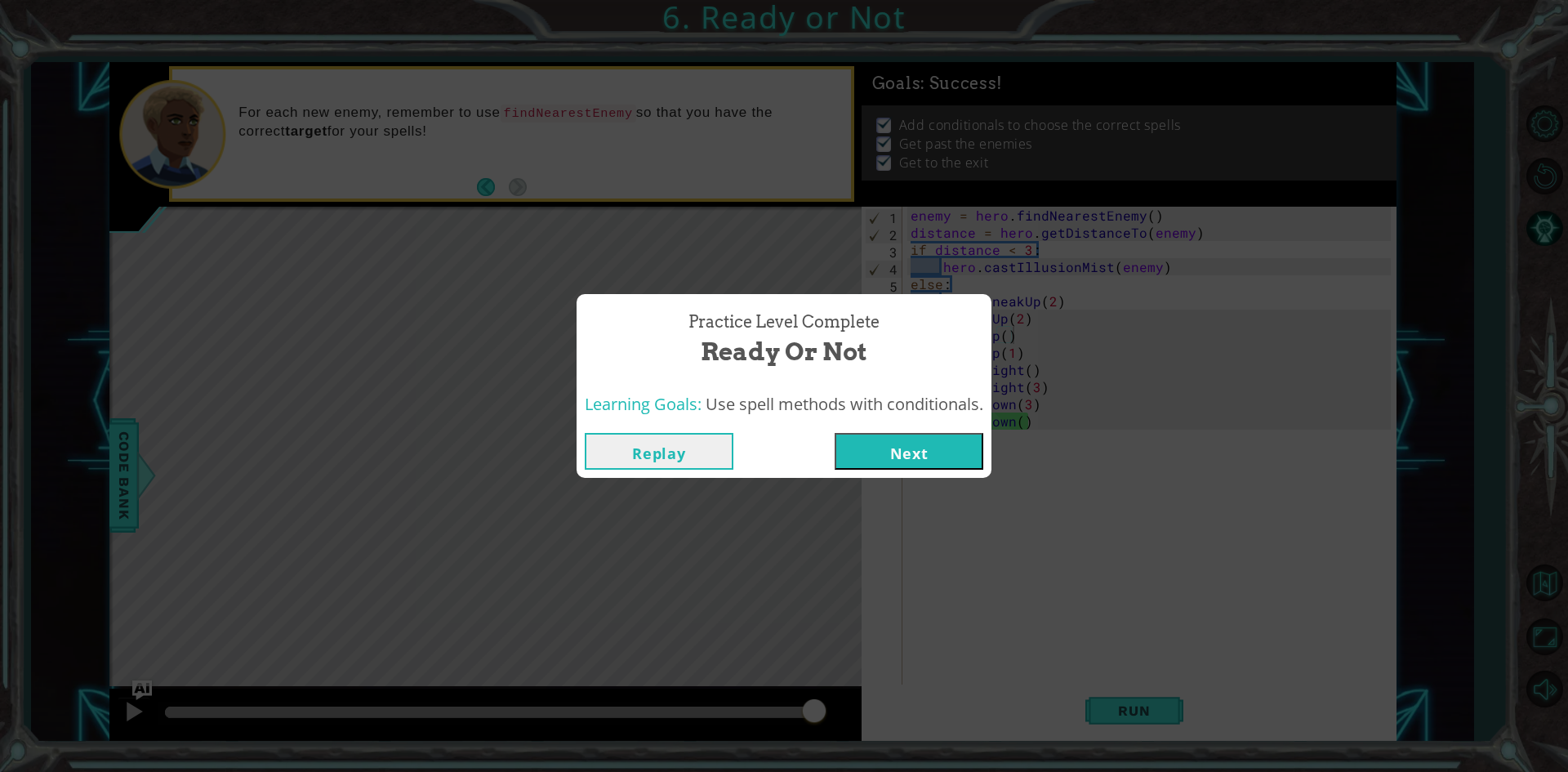
click at [906, 453] on button "Next" at bounding box center [909, 451] width 149 height 36
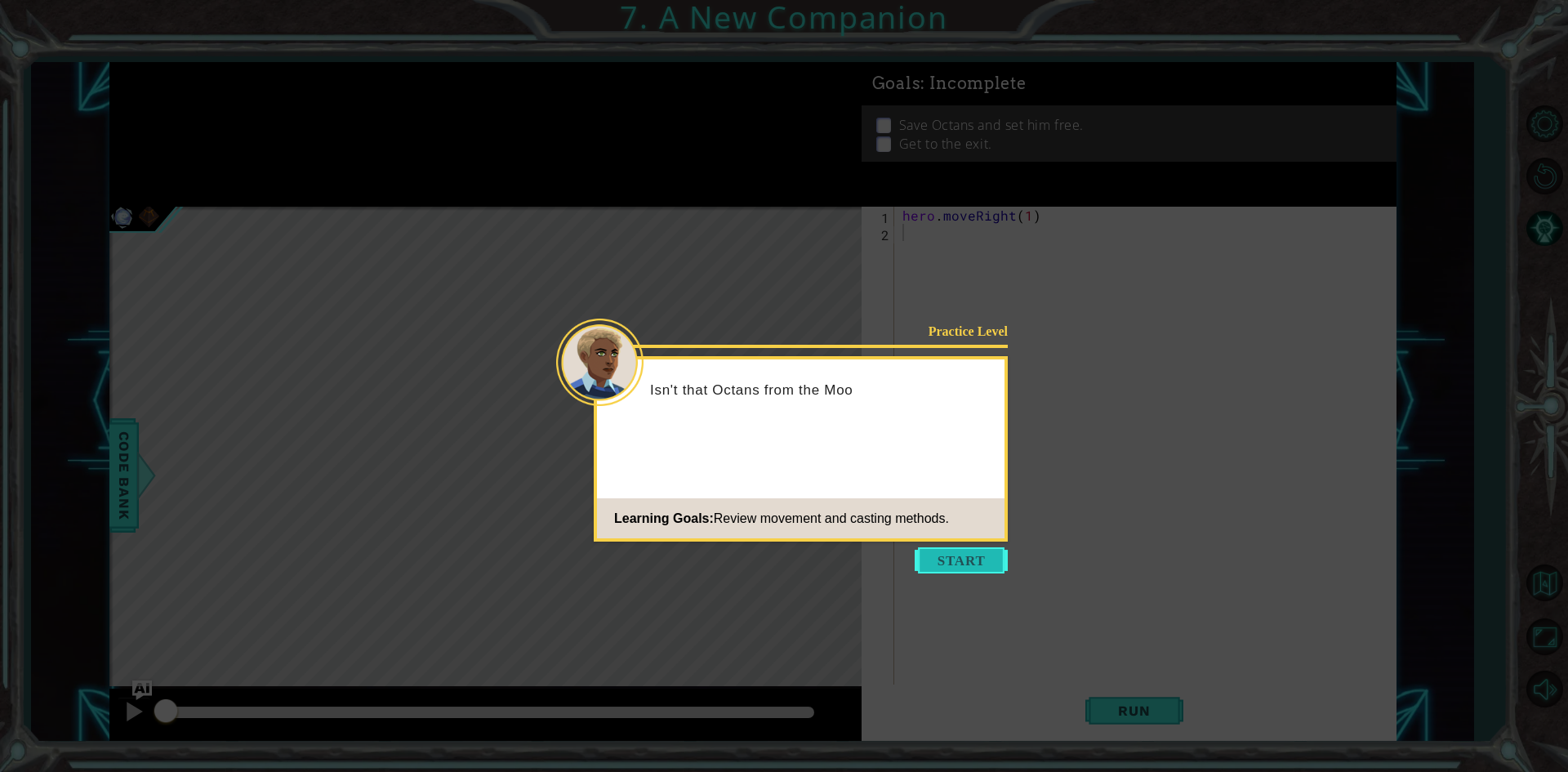
click at [946, 552] on button "Start" at bounding box center [961, 561] width 93 height 26
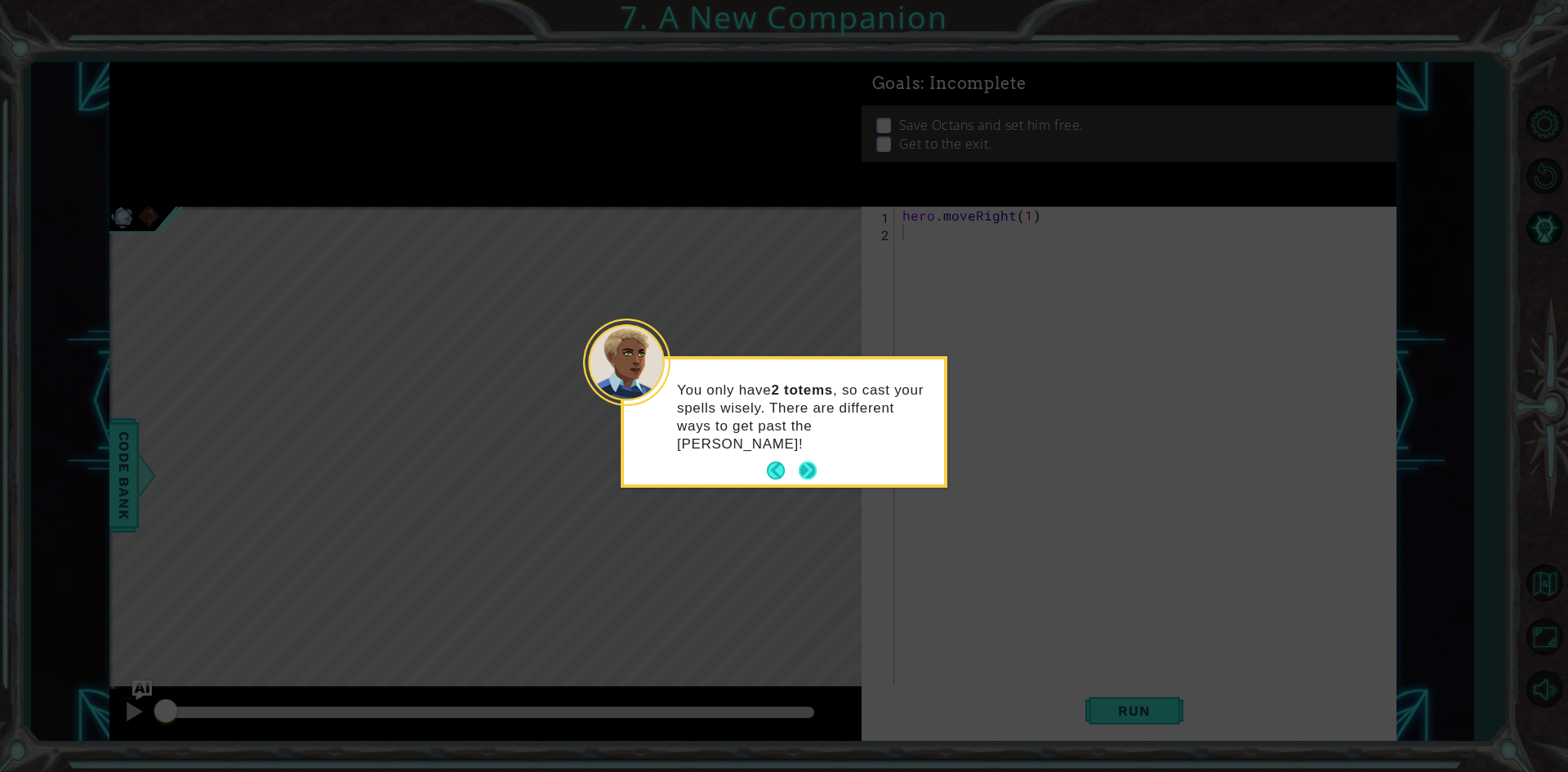
drag, startPoint x: 812, startPoint y: 451, endPoint x: 810, endPoint y: 465, distance: 14.1
click at [810, 465] on button "Next" at bounding box center [808, 471] width 18 height 18
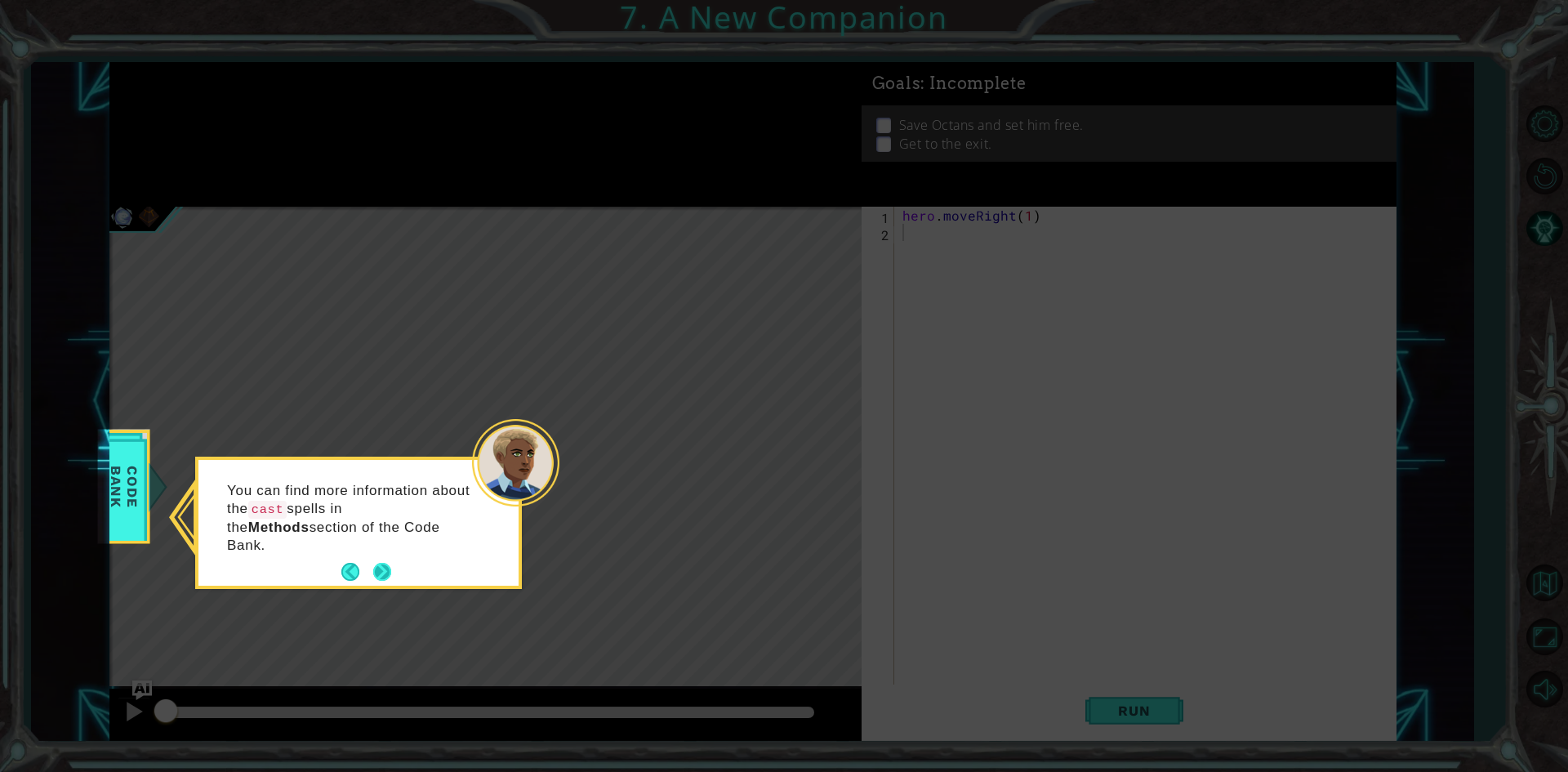
click at [385, 563] on button "Next" at bounding box center [381, 572] width 19 height 19
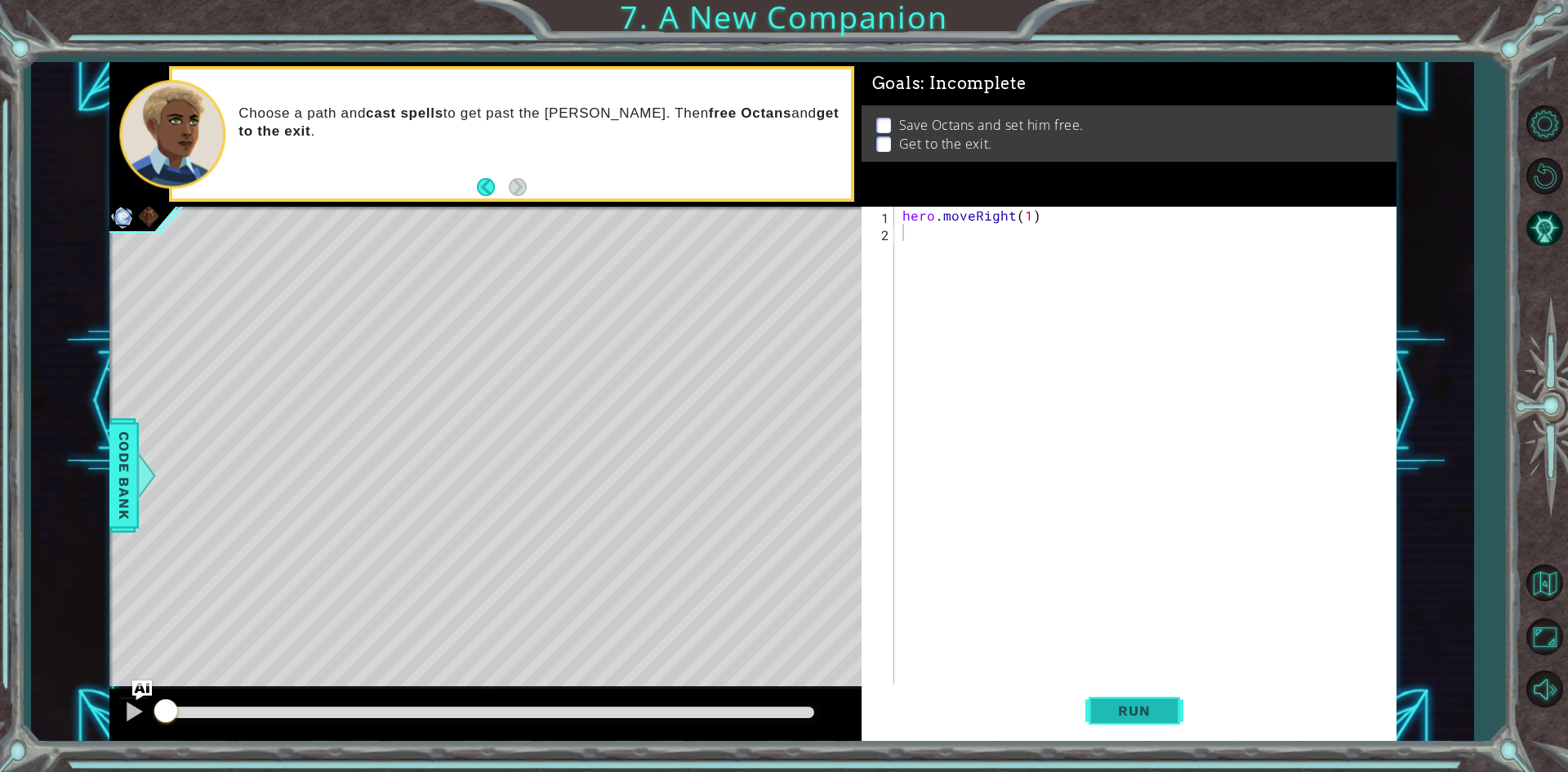
click at [1110, 717] on span "Run" at bounding box center [1134, 711] width 65 height 17
click at [1177, 707] on button "Run" at bounding box center [1134, 712] width 98 height 53
click at [917, 242] on div "hero . moveRight ( 1 )" at bounding box center [1149, 464] width 500 height 515
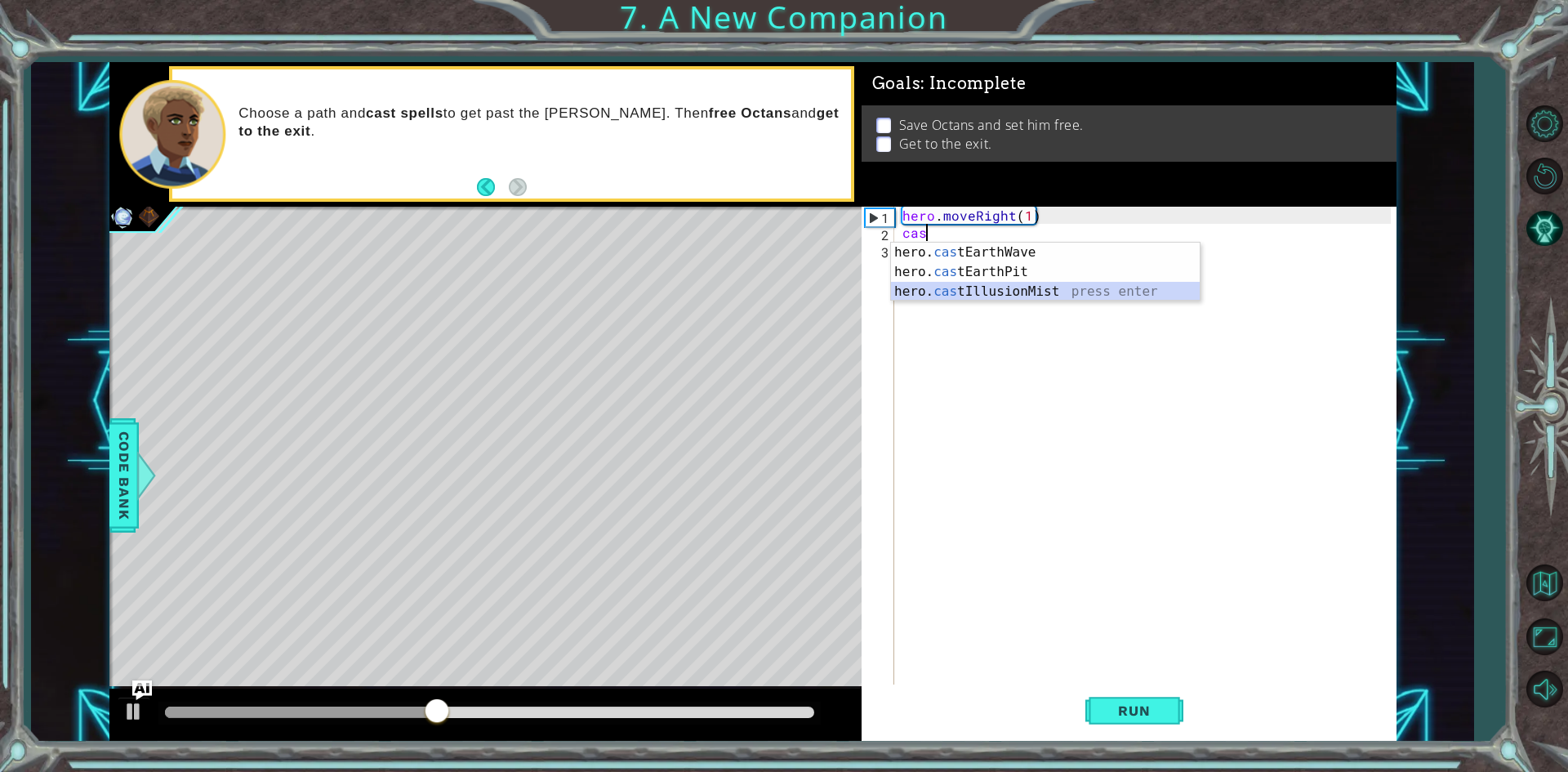
click at [1002, 286] on div "hero. cas tEarthWave press enter hero. cas tEarthPit press enter hero. cas tIll…" at bounding box center [1045, 291] width 308 height 98
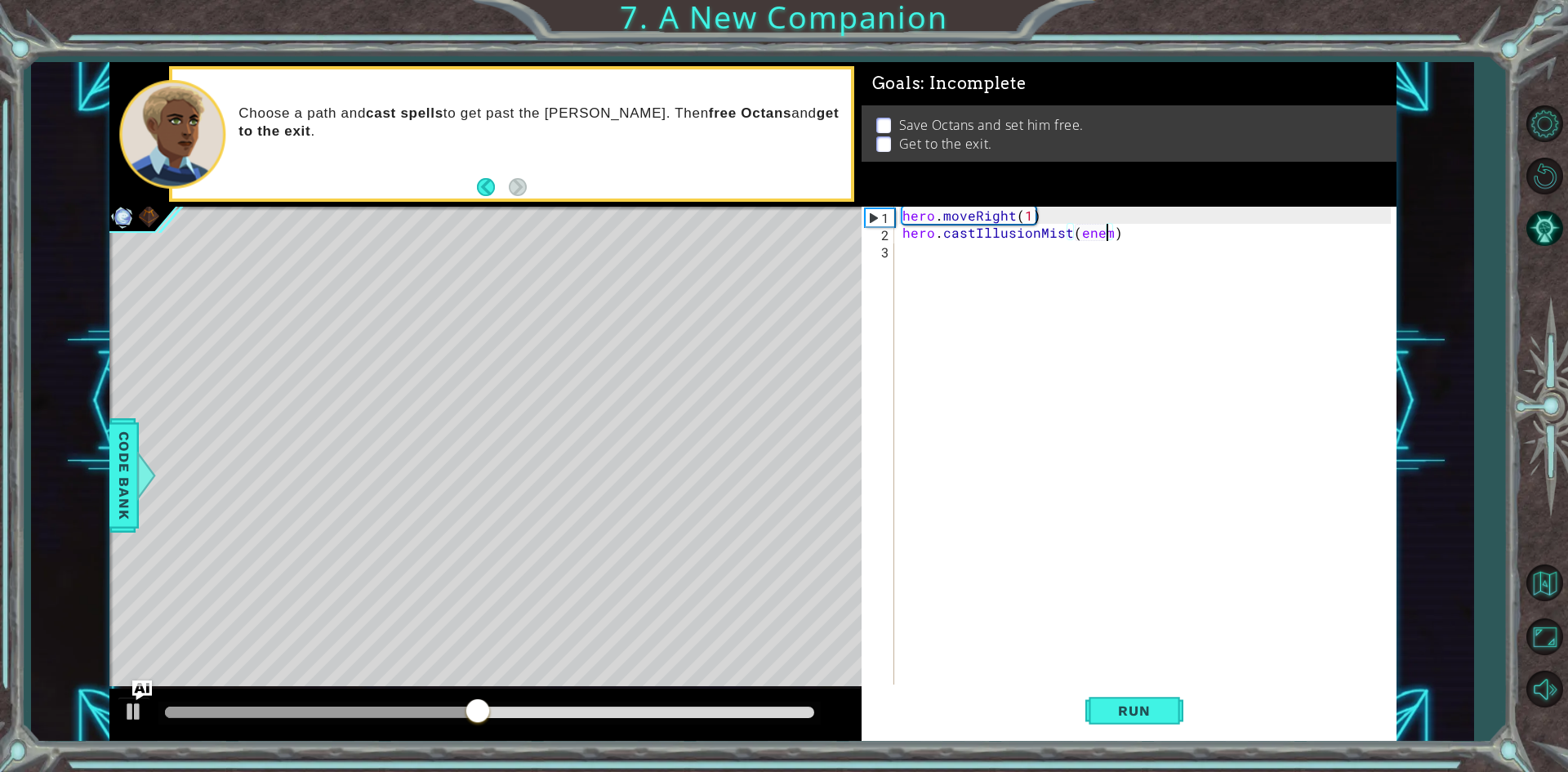
scroll to position [0, 12]
click at [1157, 695] on button "Run" at bounding box center [1134, 712] width 98 height 53
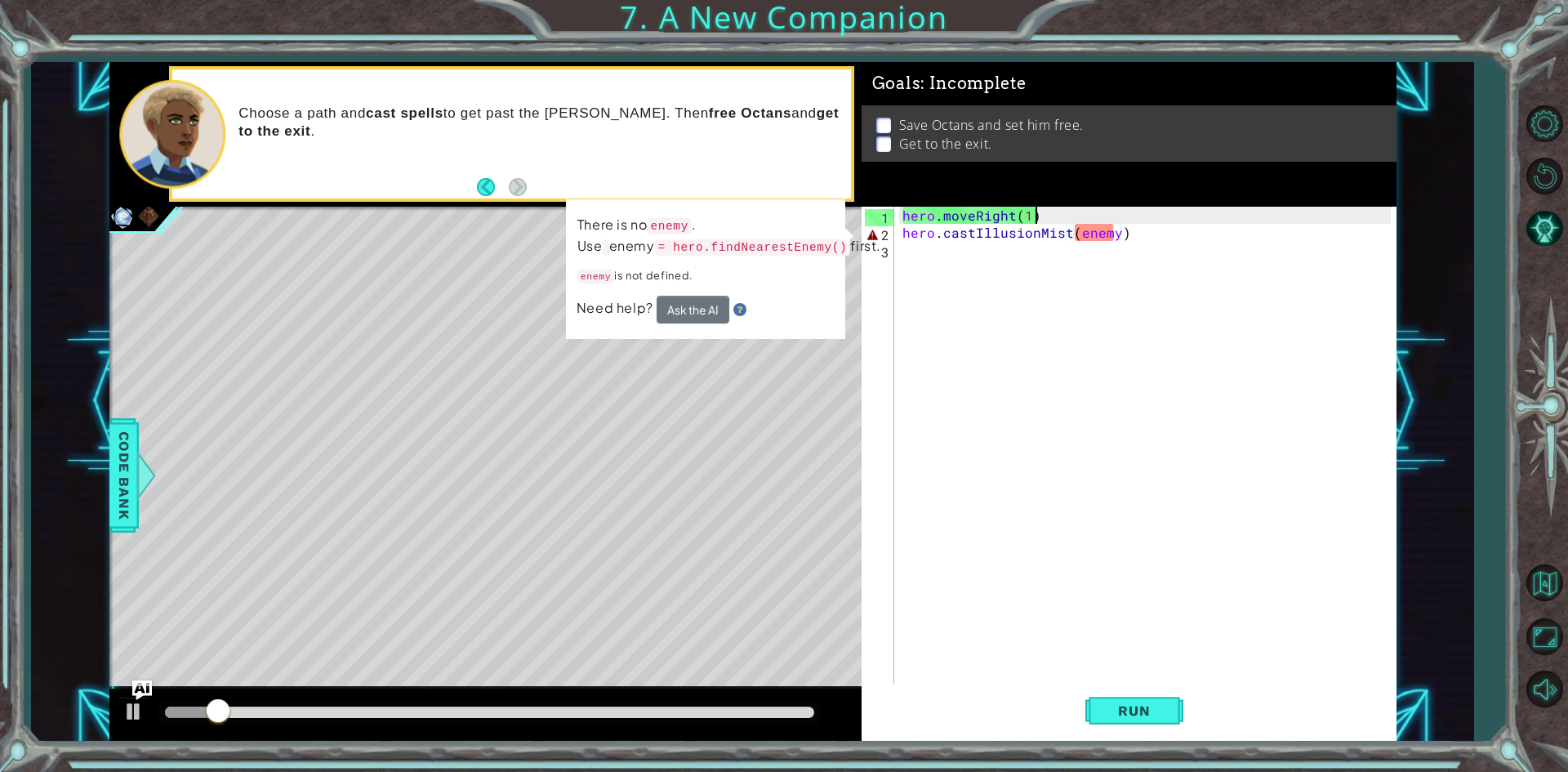
click at [1036, 217] on div "hero . moveRight ( 1 ) hero . castIllusionMist ( enemy )" at bounding box center [1149, 464] width 500 height 515
type textarea "hero.moveRight(1)"
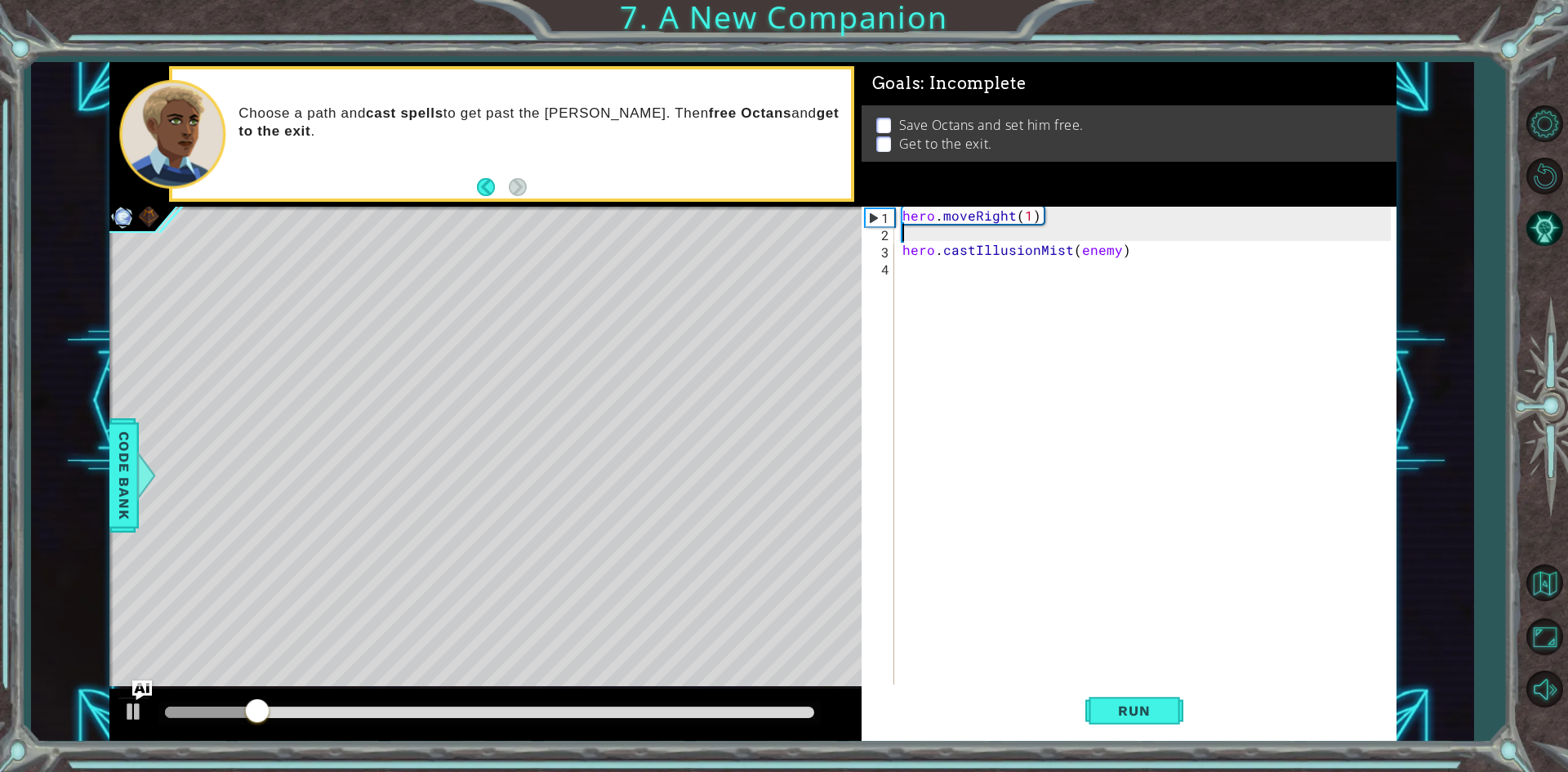
scroll to position [0, 0]
click at [922, 228] on div "hero . moveRight ( 1 ) hero . castIllusionMist ( enemy )" at bounding box center [1149, 464] width 500 height 515
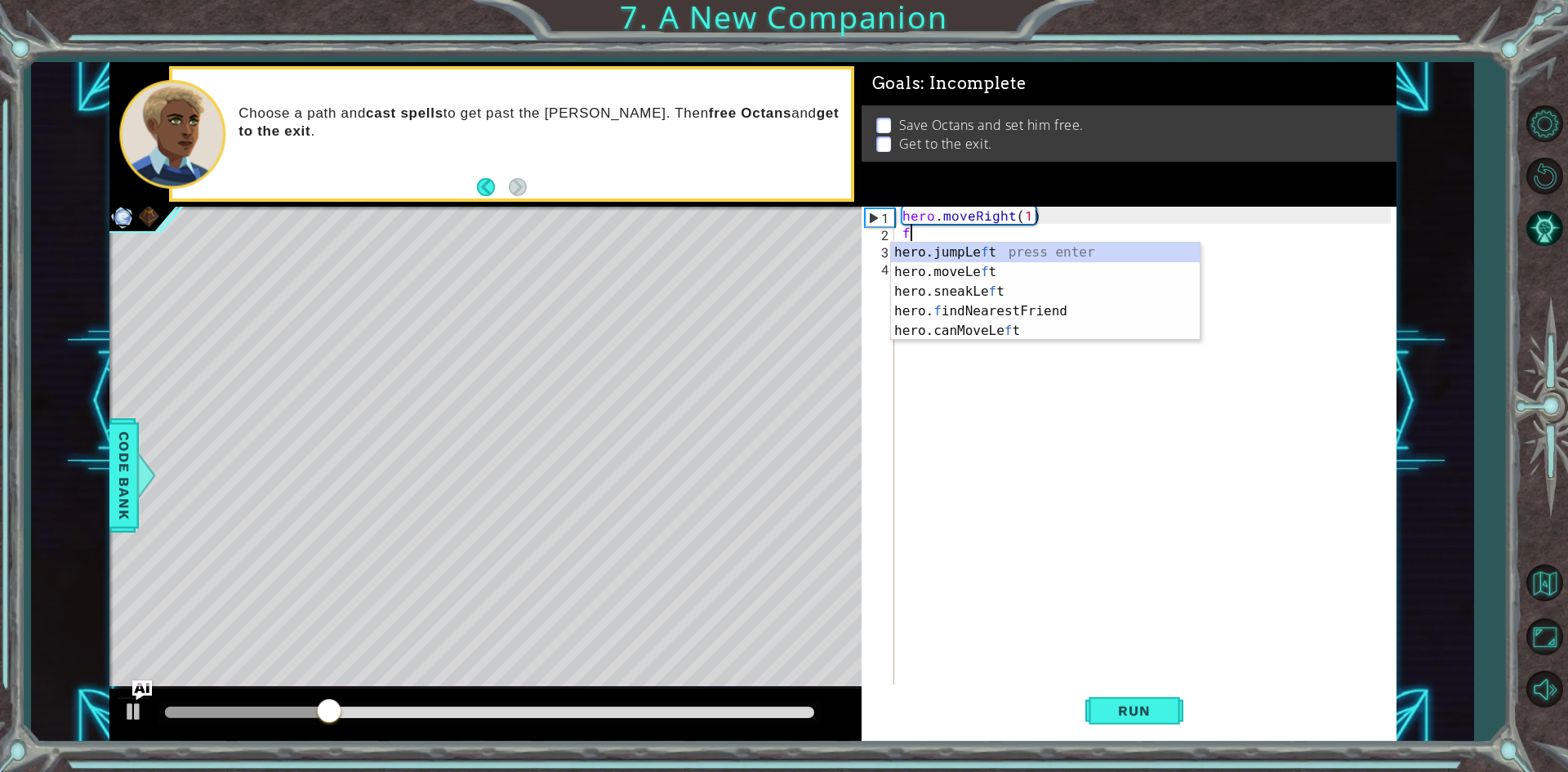
type textarea "fi"
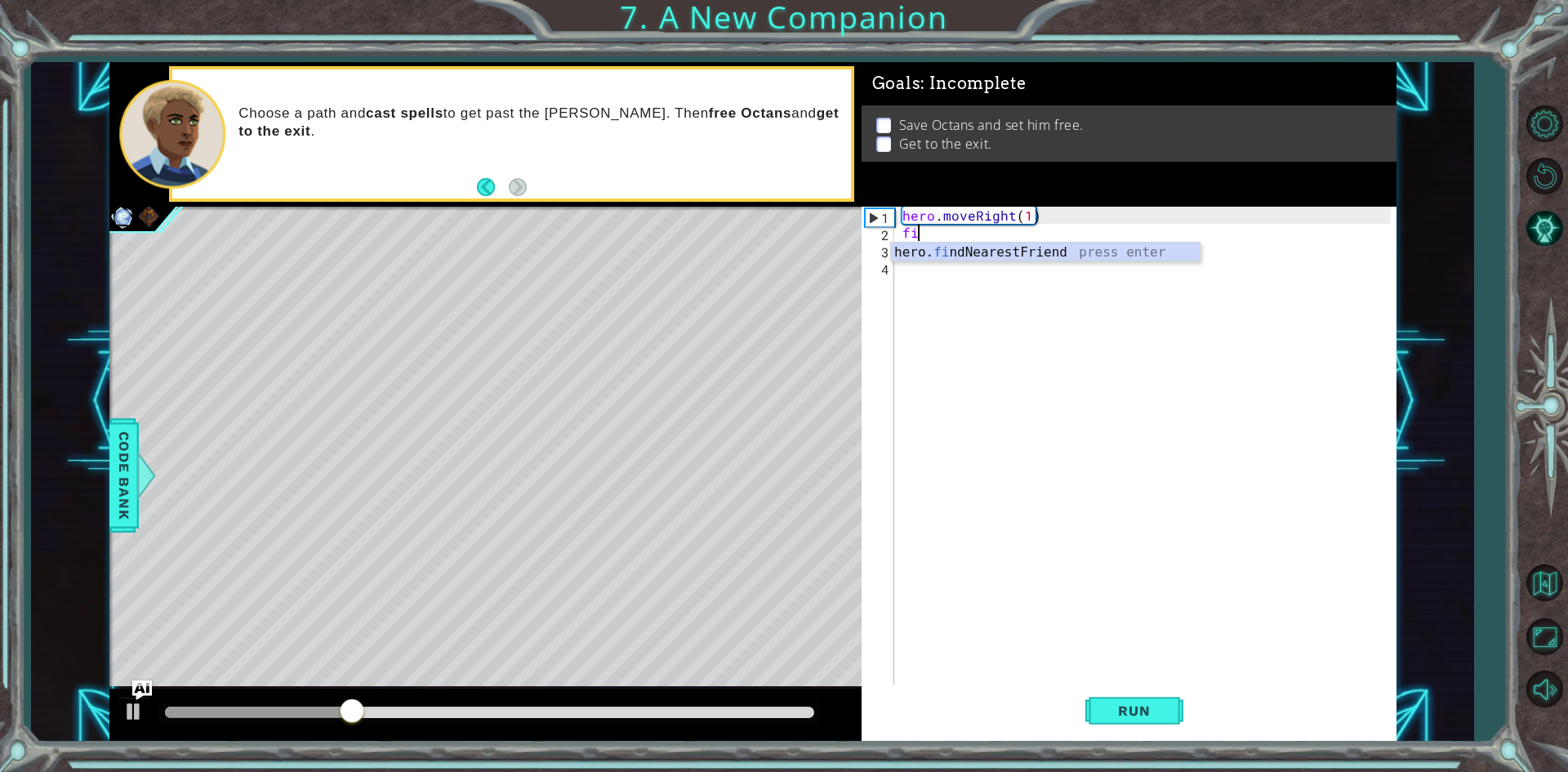
click at [963, 248] on div "hero. fi ndNearestFriend press enter" at bounding box center [1045, 271] width 308 height 59
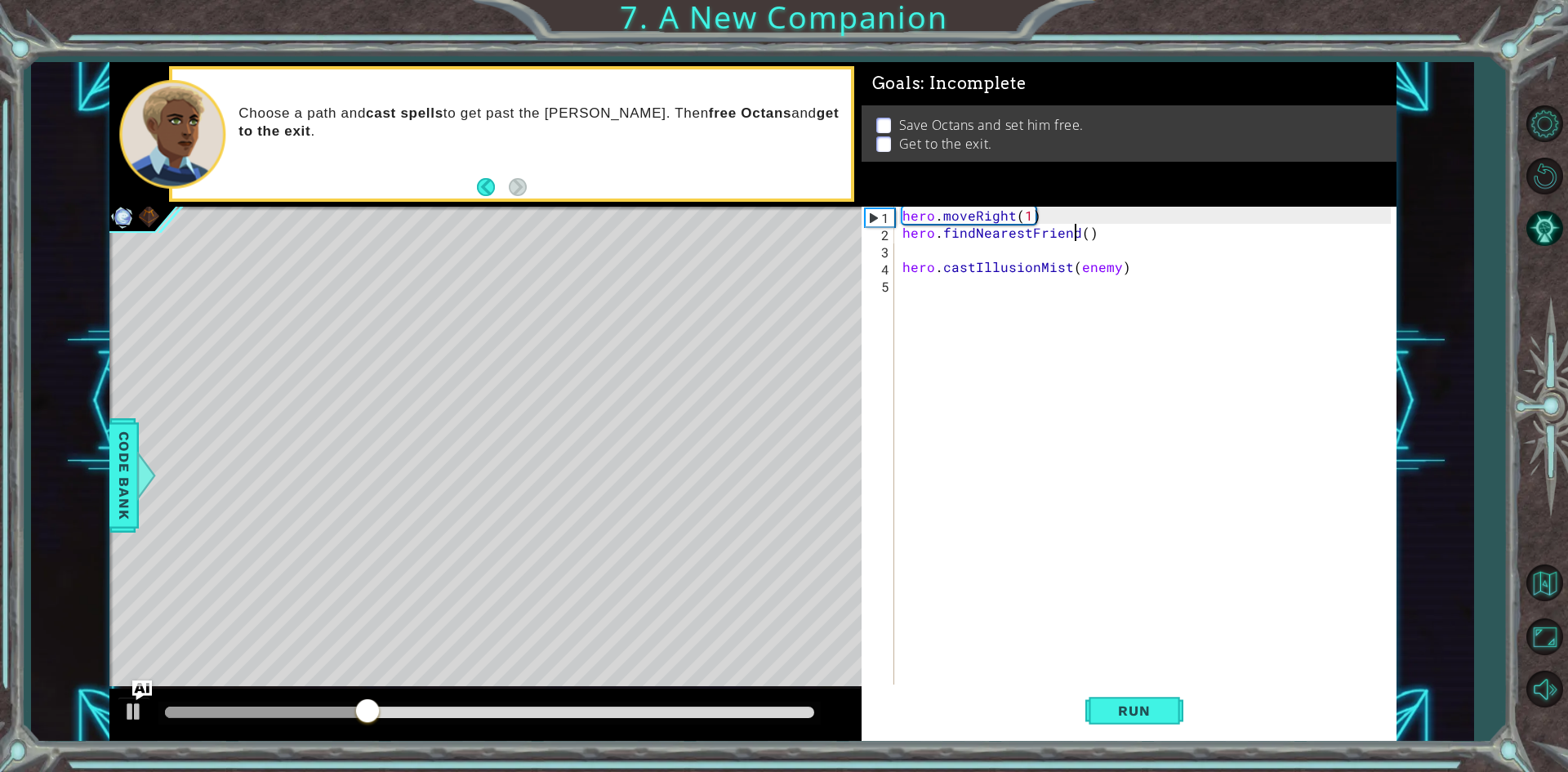
click at [1077, 229] on div "hero . moveRight ( 1 ) hero . findNearestFriend ( ) hero . castIllusionMist ( e…" at bounding box center [1149, 464] width 500 height 515
click at [925, 259] on div "hero . moveRight ( 1 ) hero . findNearestenemy ( ) hero . castIllusionMist ( en…" at bounding box center [1149, 464] width 500 height 515
type textarea "hero.castIllusionMist(enemy)"
click at [930, 244] on div "hero . moveRight ( 1 ) hero . findNearestenemy ( ) hero . castIllusionMist ( en…" at bounding box center [1149, 464] width 500 height 515
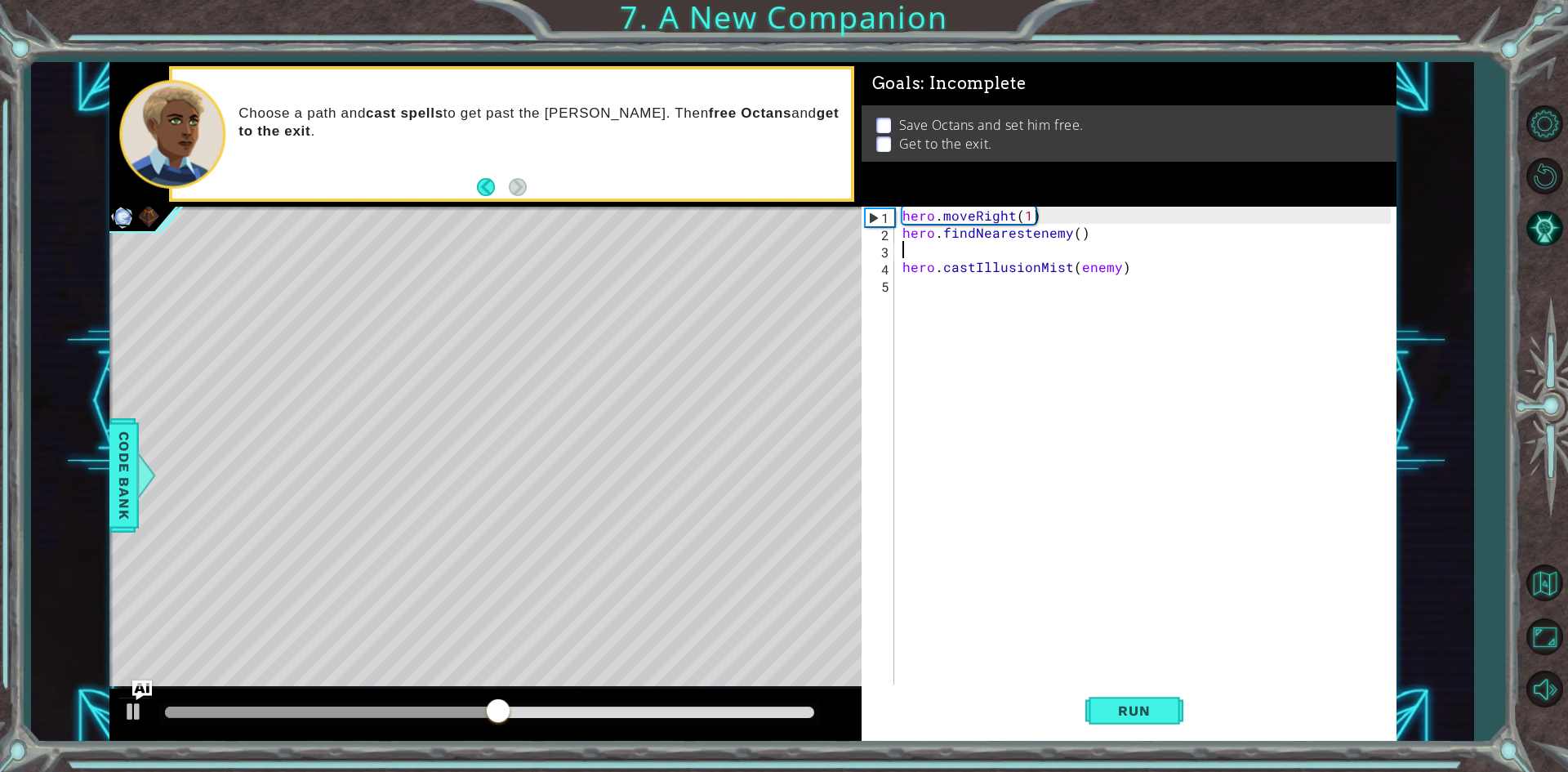
scroll to position [0, 0]
type textarea "hero.findNearestenemy()"
click at [1145, 690] on button "Run" at bounding box center [1134, 712] width 98 height 53
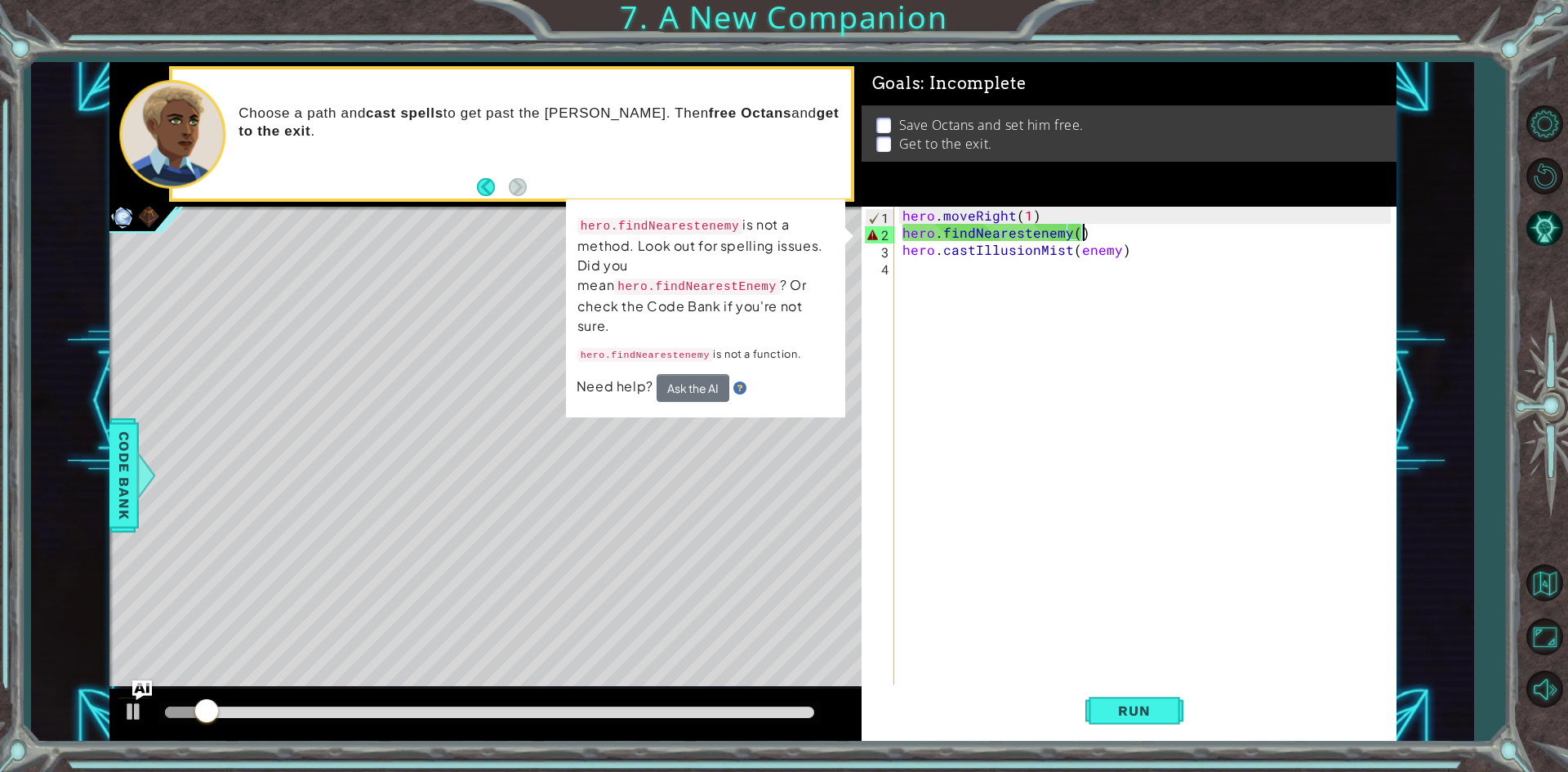
click at [1077, 238] on div "hero . moveRight ( 1 ) hero . findNearestenemy ( ) hero . castIllusionMist ( en…" at bounding box center [1149, 464] width 500 height 515
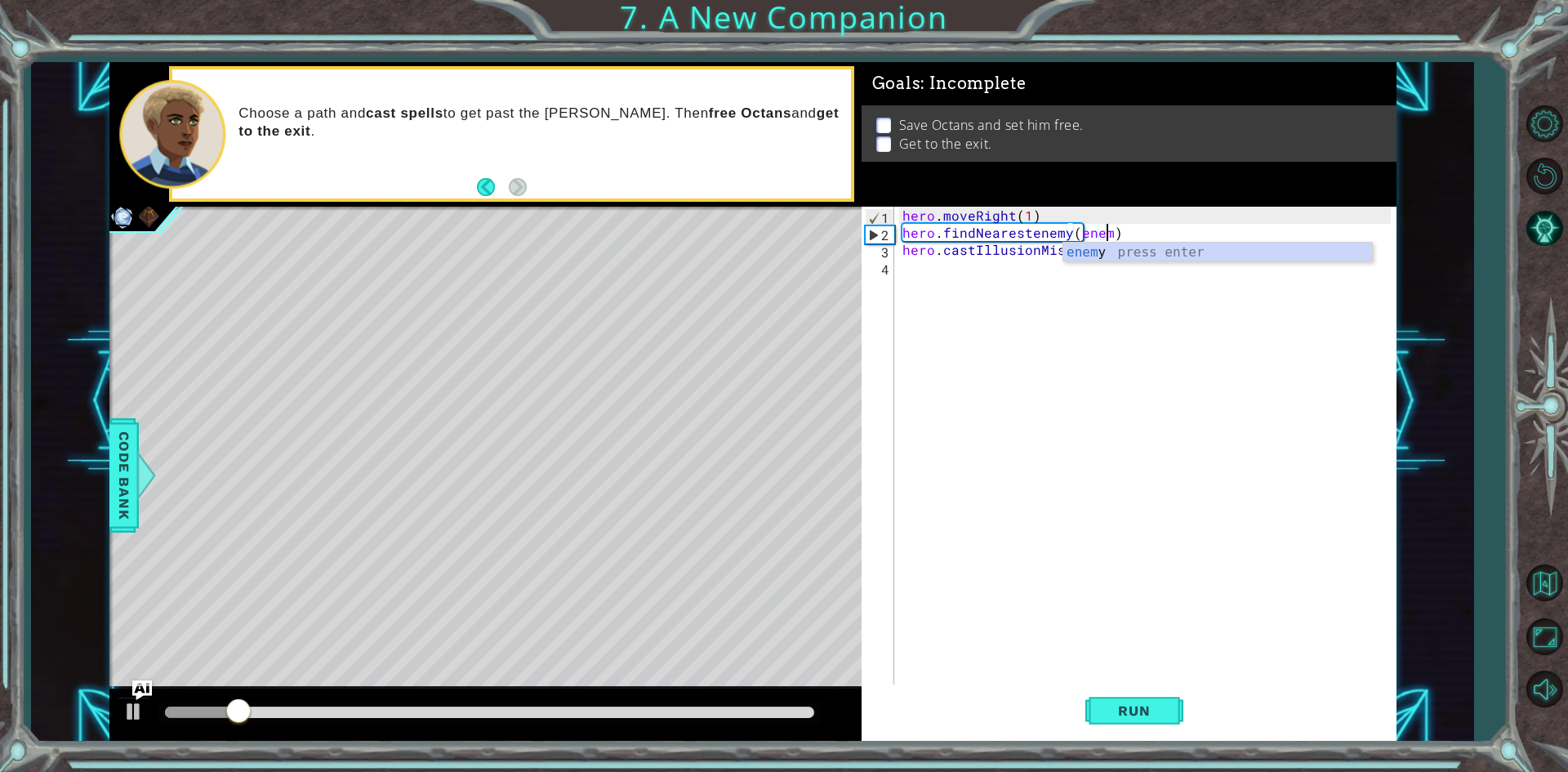
scroll to position [0, 12]
click at [1150, 259] on div "enemy press enter" at bounding box center [1217, 271] width 308 height 59
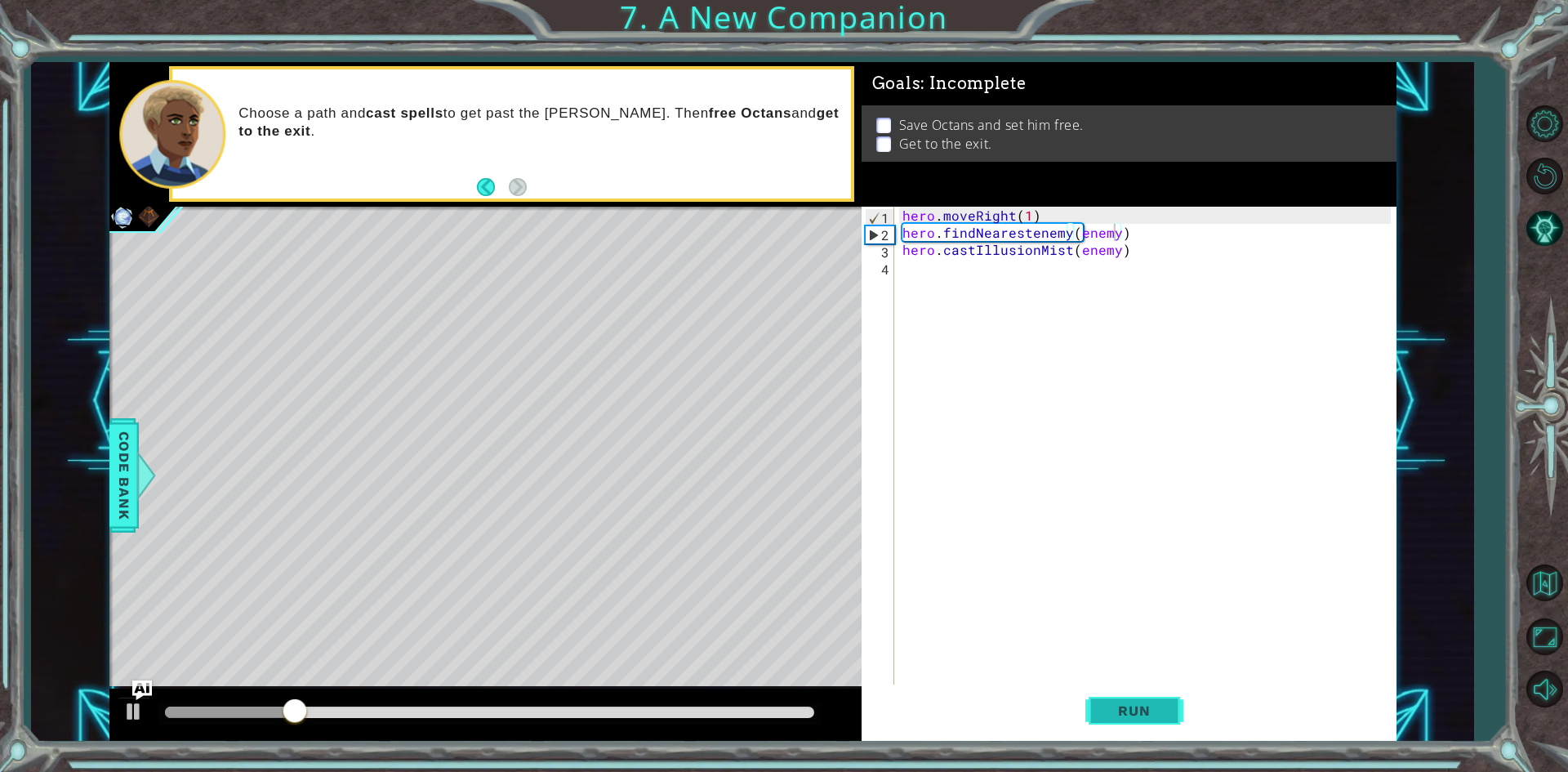
click at [1175, 705] on button "Run" at bounding box center [1134, 712] width 98 height 53
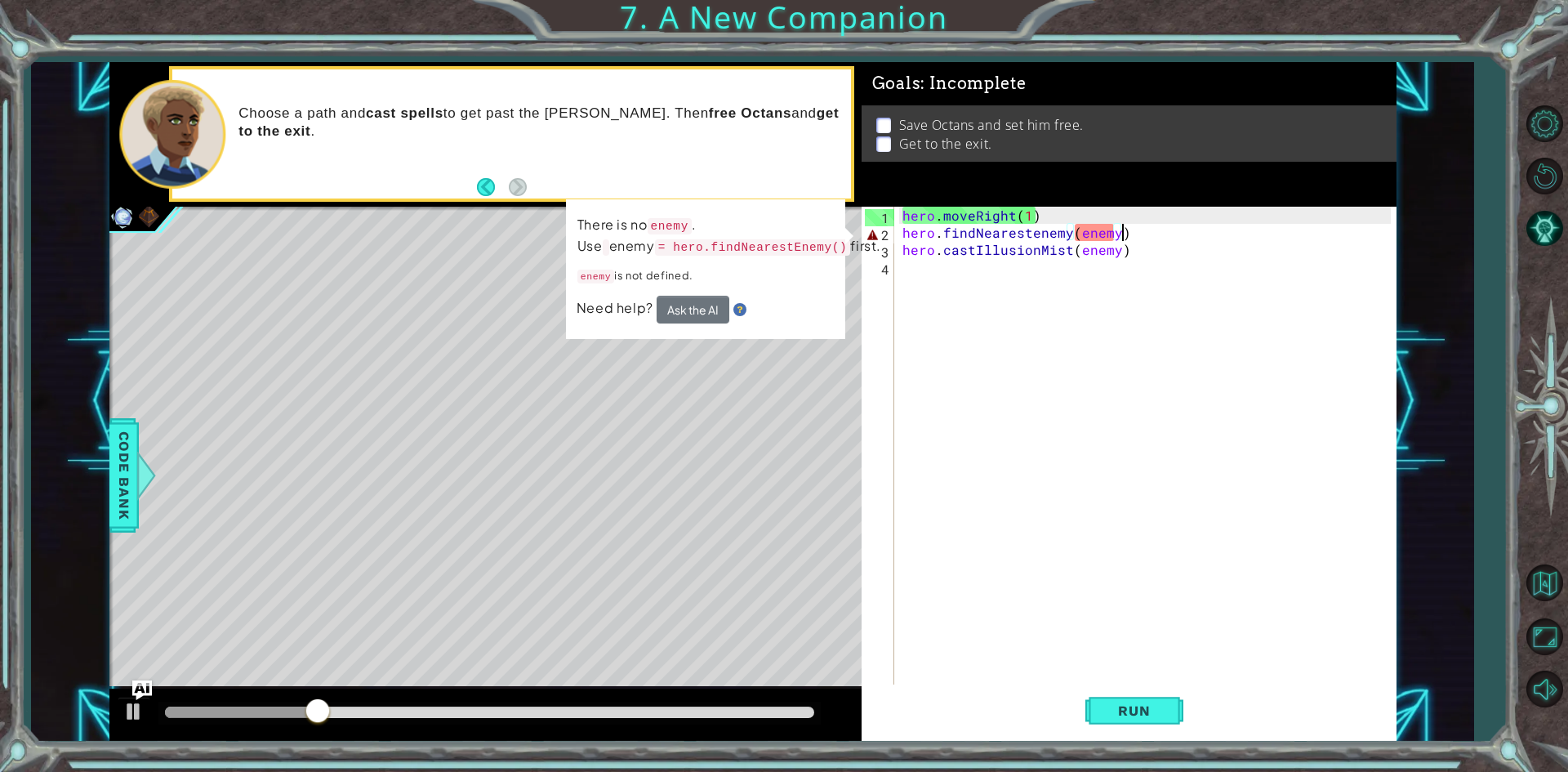
click at [1141, 237] on div "hero . moveRight ( 1 ) hero . findNearestenemy ( enemy ) hero . castIllusionMis…" at bounding box center [1149, 464] width 500 height 515
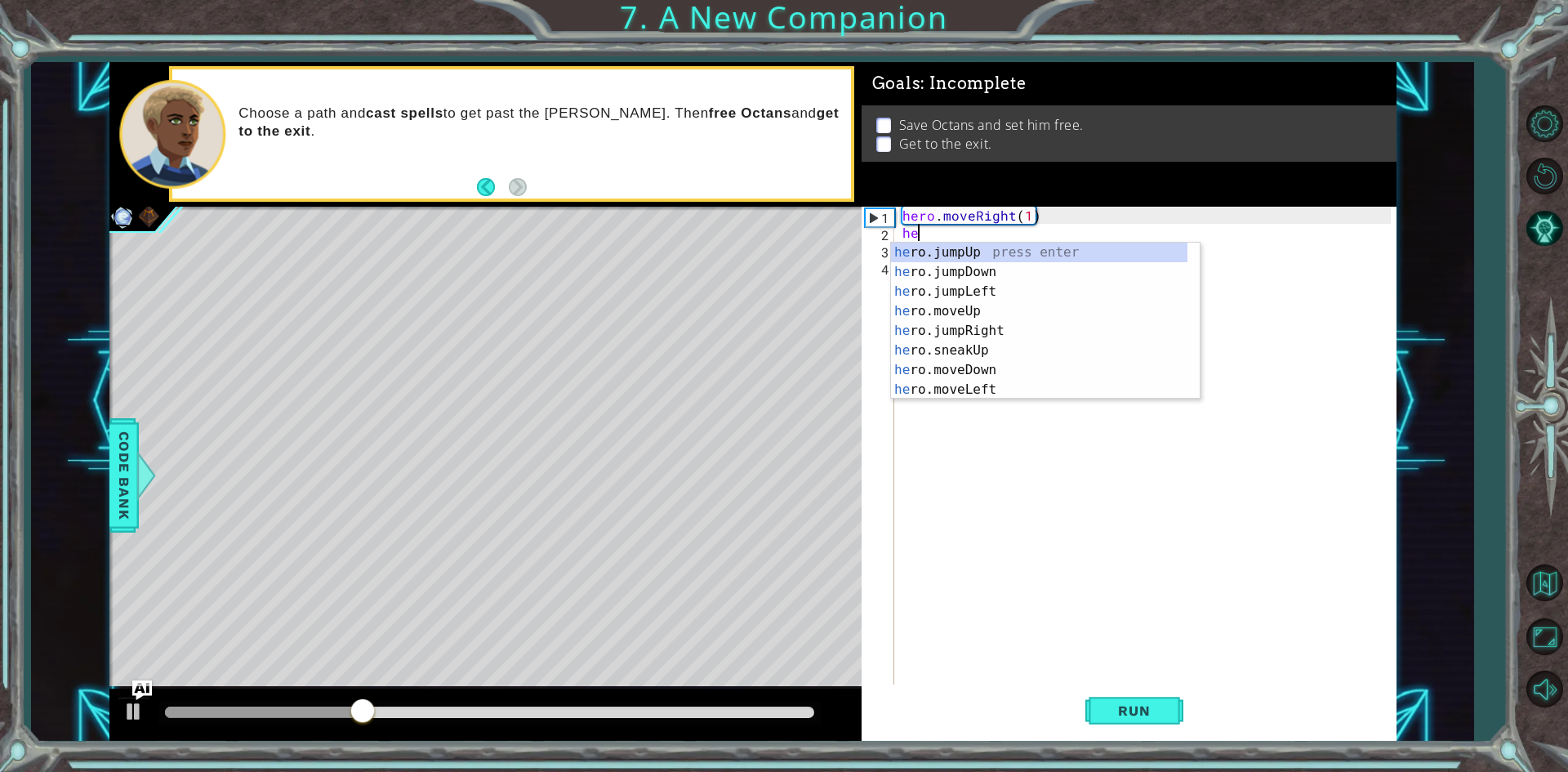
scroll to position [0, 0]
type textarea "h"
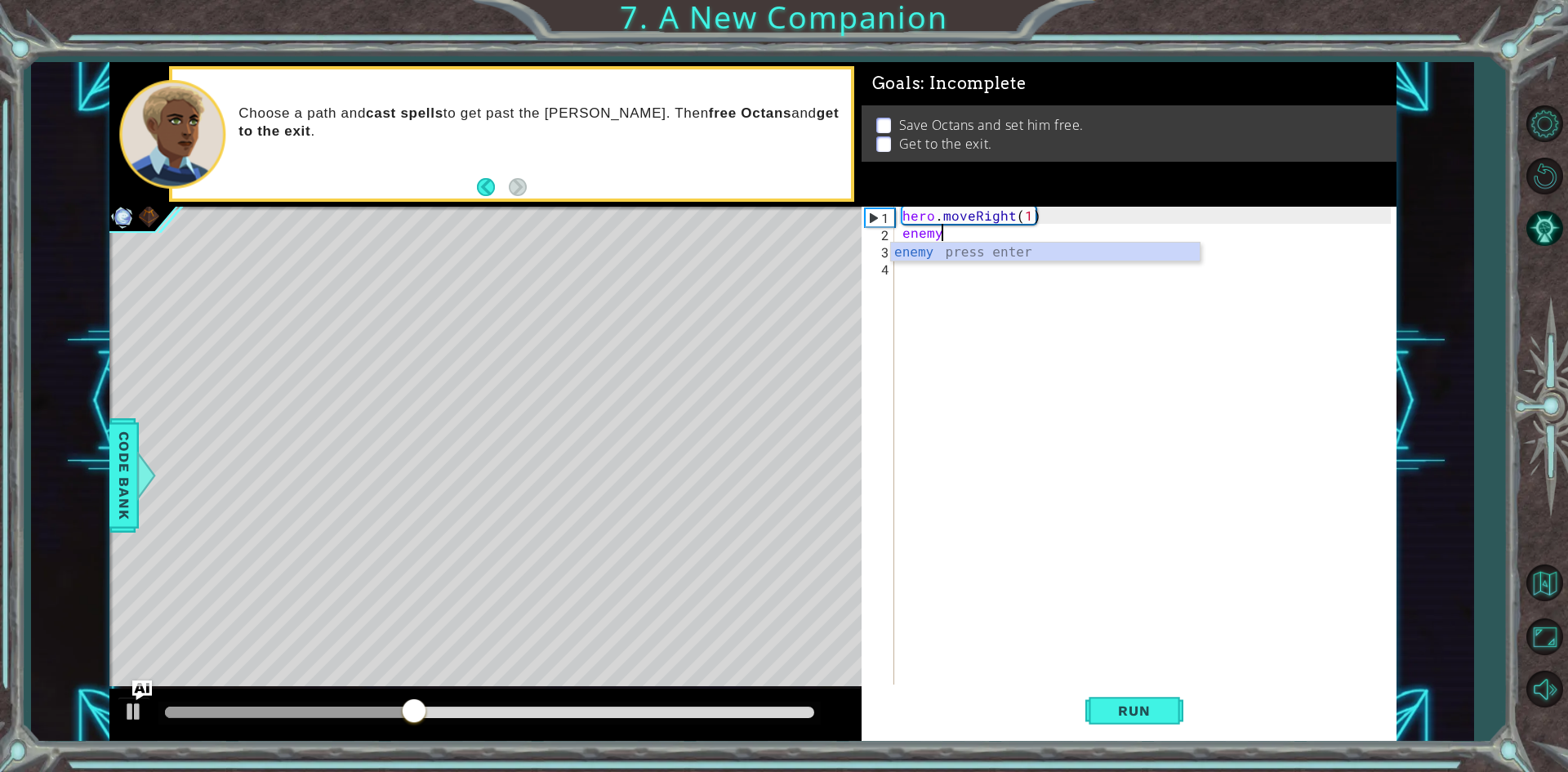
scroll to position [0, 2]
click at [1109, 244] on div "enemy press enter" at bounding box center [1045, 271] width 308 height 59
click at [1146, 244] on div "he r o .findNea r est F r i e n d press enter" at bounding box center [1100, 271] width 308 height 59
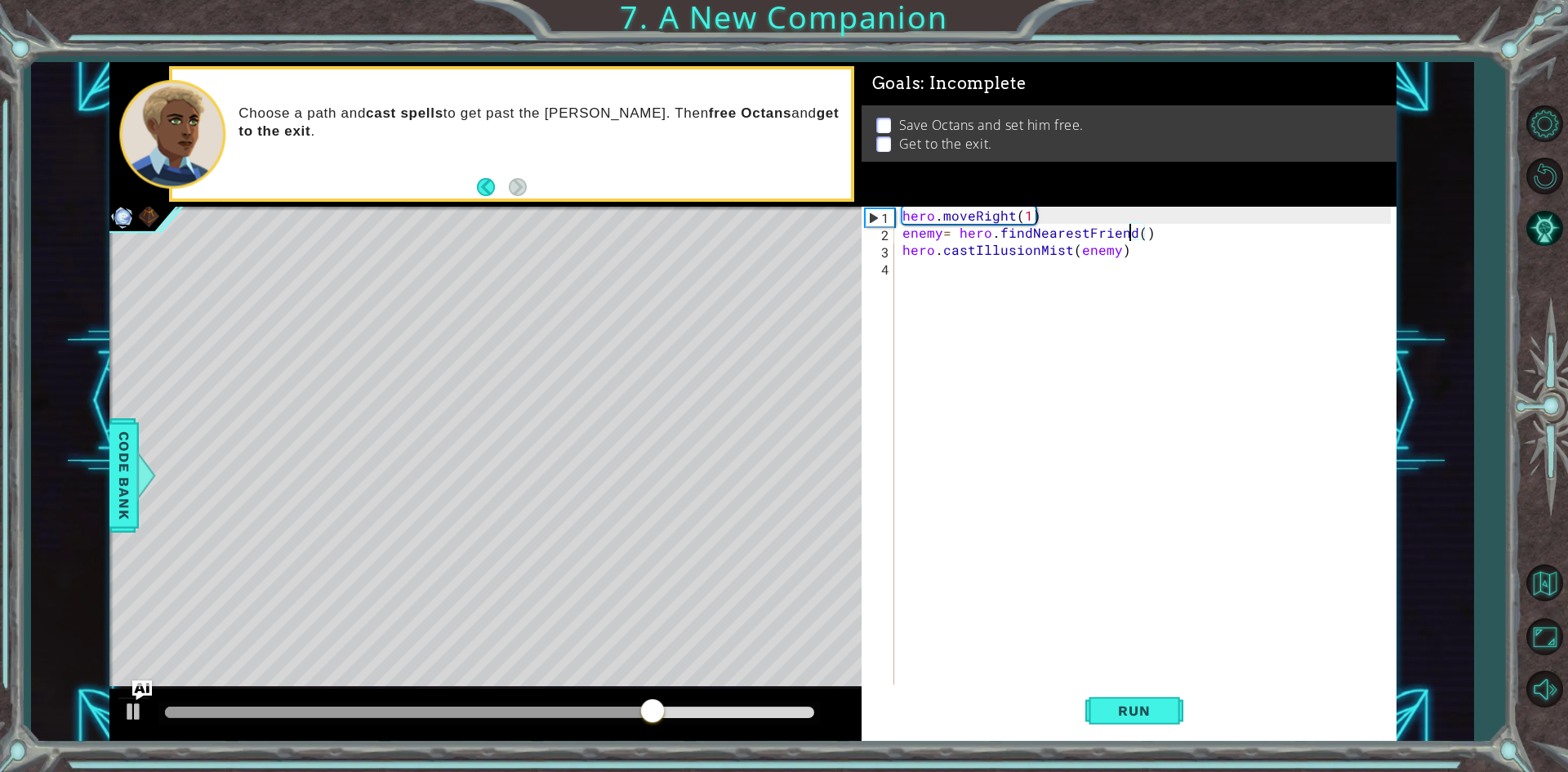
click at [1133, 233] on div "hero . moveRight ( 1 ) enemy = hero . findNearestFriend ( ) hero . castIllusion…" at bounding box center [1149, 464] width 500 height 515
type textarea "enemy= hero.findNearestEnemy()"
click at [1136, 693] on button "Run" at bounding box center [1134, 712] width 98 height 53
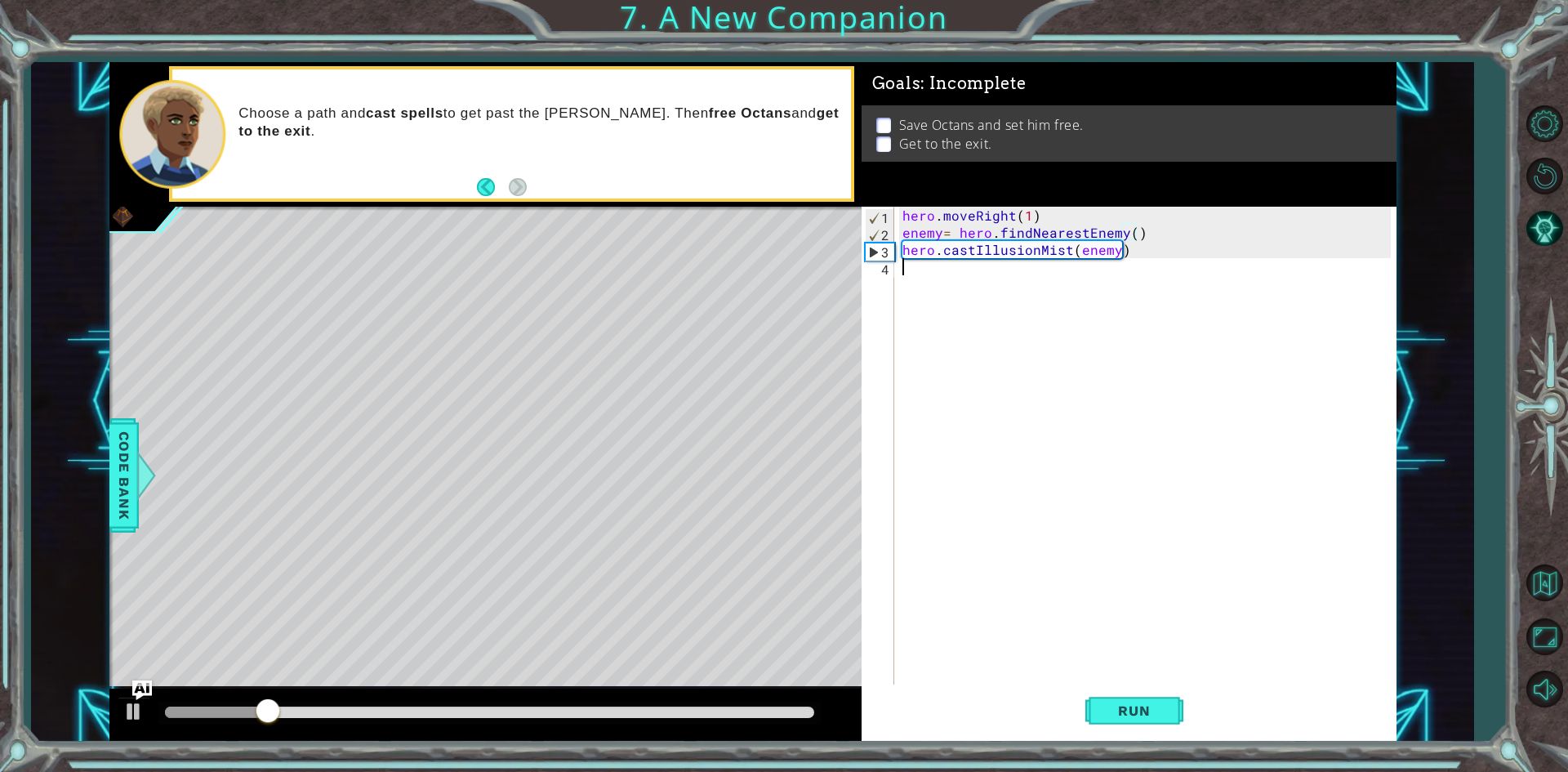
click at [915, 267] on div "hero . moveRight ( 1 ) enemy = hero . findNearestEnemy ( ) hero . castIllusionM…" at bounding box center [1149, 464] width 500 height 515
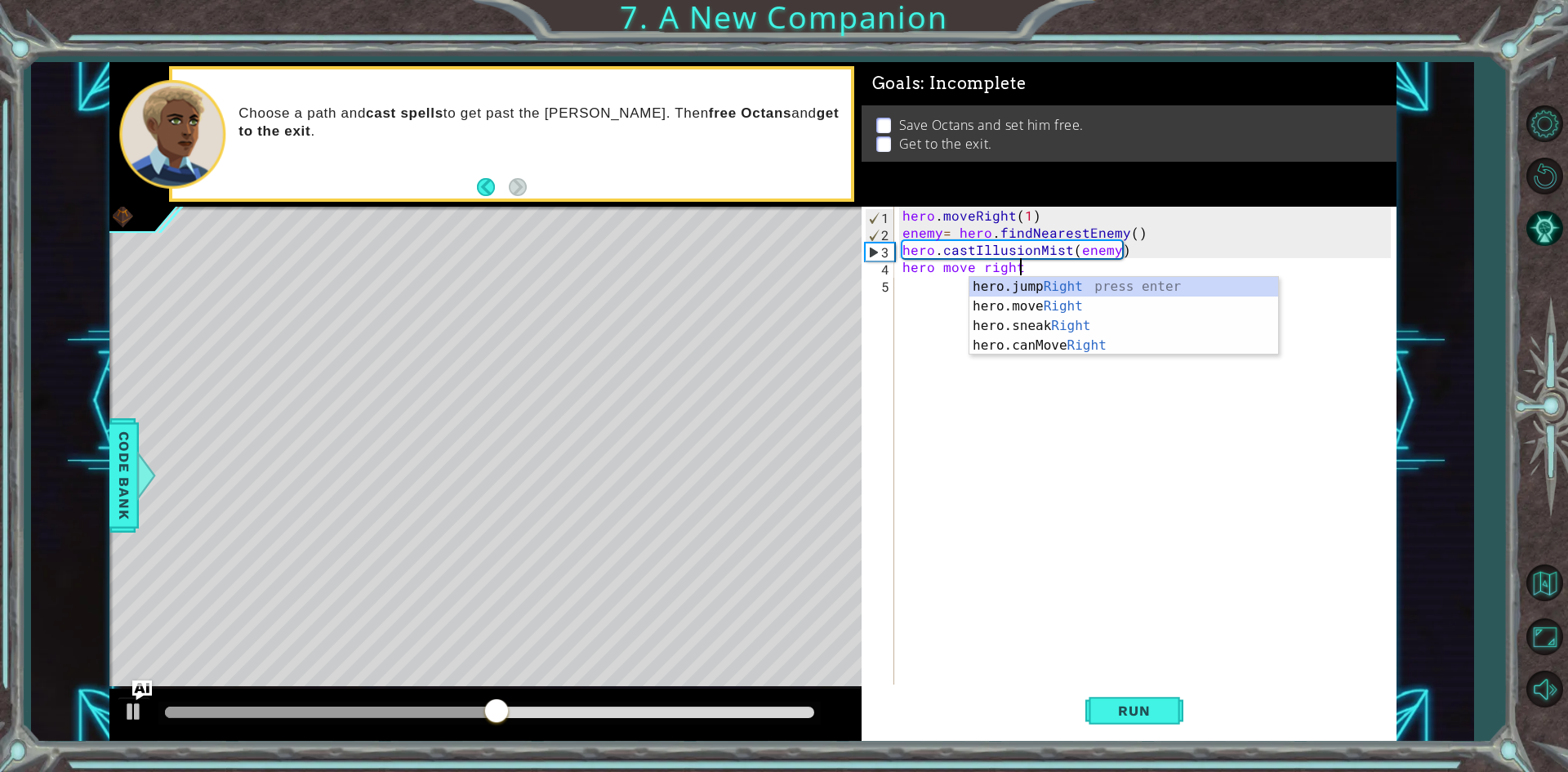
scroll to position [0, 6]
click at [1059, 305] on div "hero.jump Rig ht press enter hero.move Rig ht press enter hero.sneak Rig ht pre…" at bounding box center [1123, 336] width 308 height 117
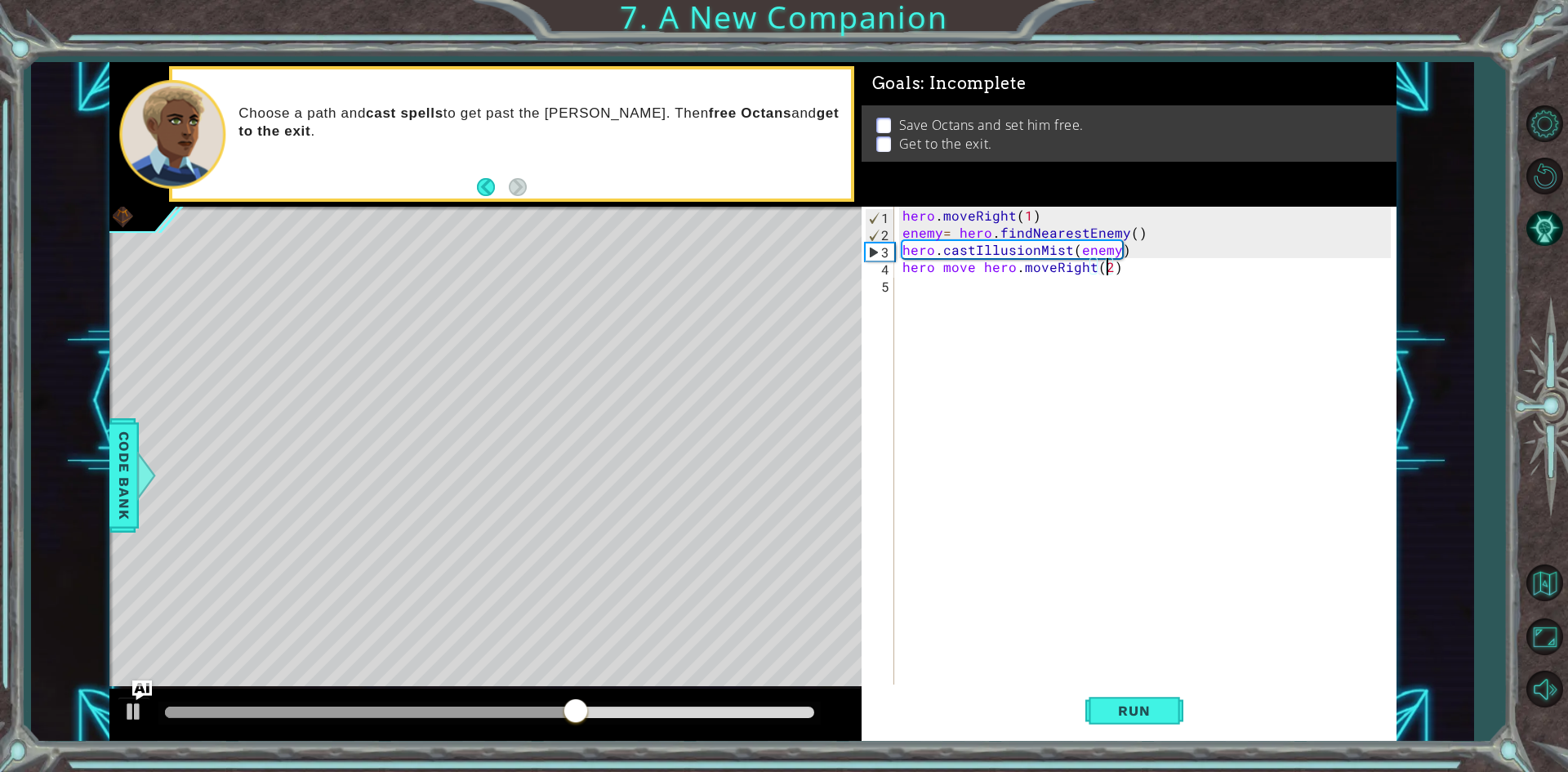
scroll to position [0, 12]
click at [1015, 268] on div "hero . moveRight ( 1 ) enemy = hero . findNearestEnemy ( ) hero . castIllusionM…" at bounding box center [1149, 464] width 500 height 515
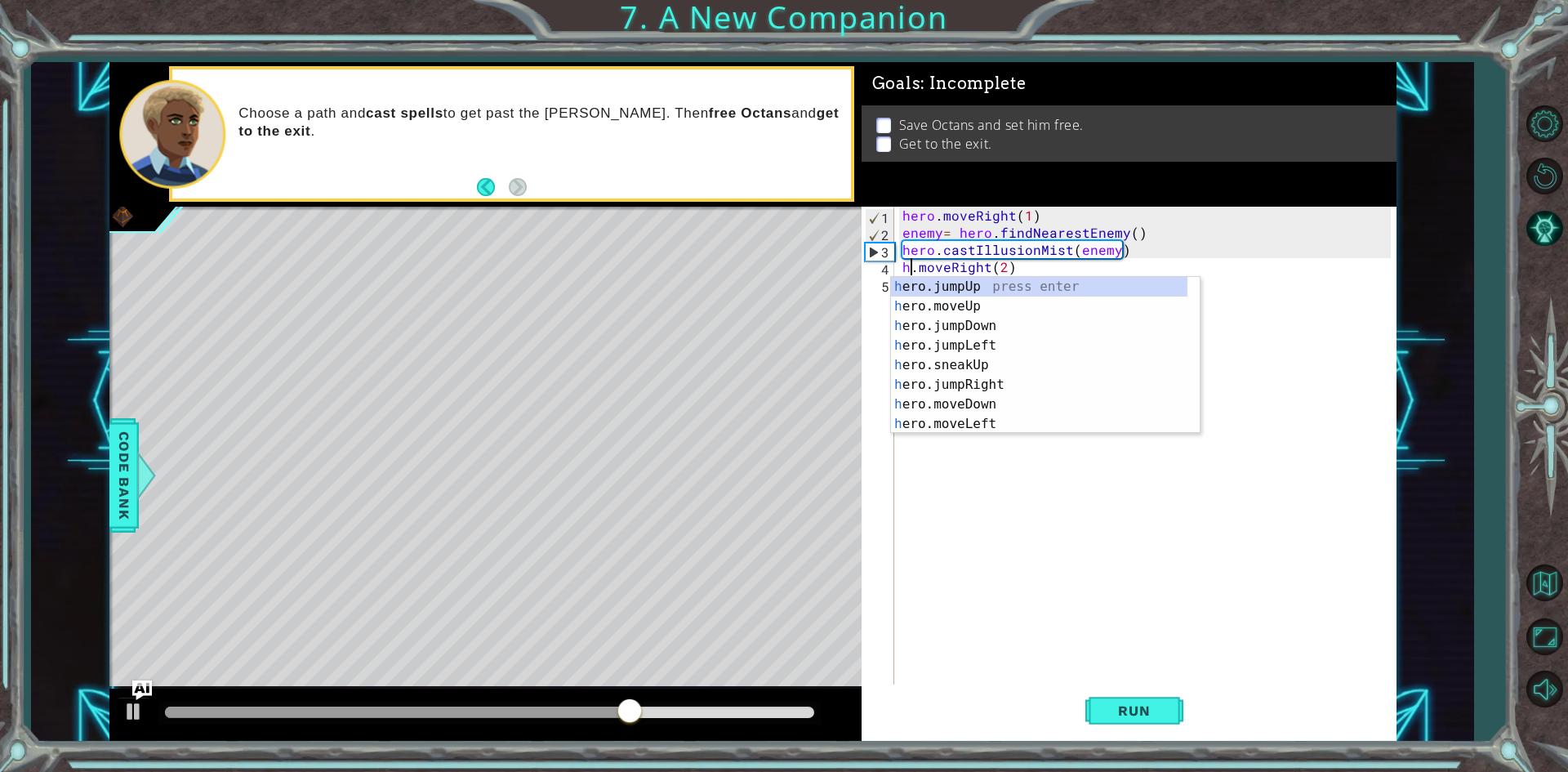
scroll to position [0, 6]
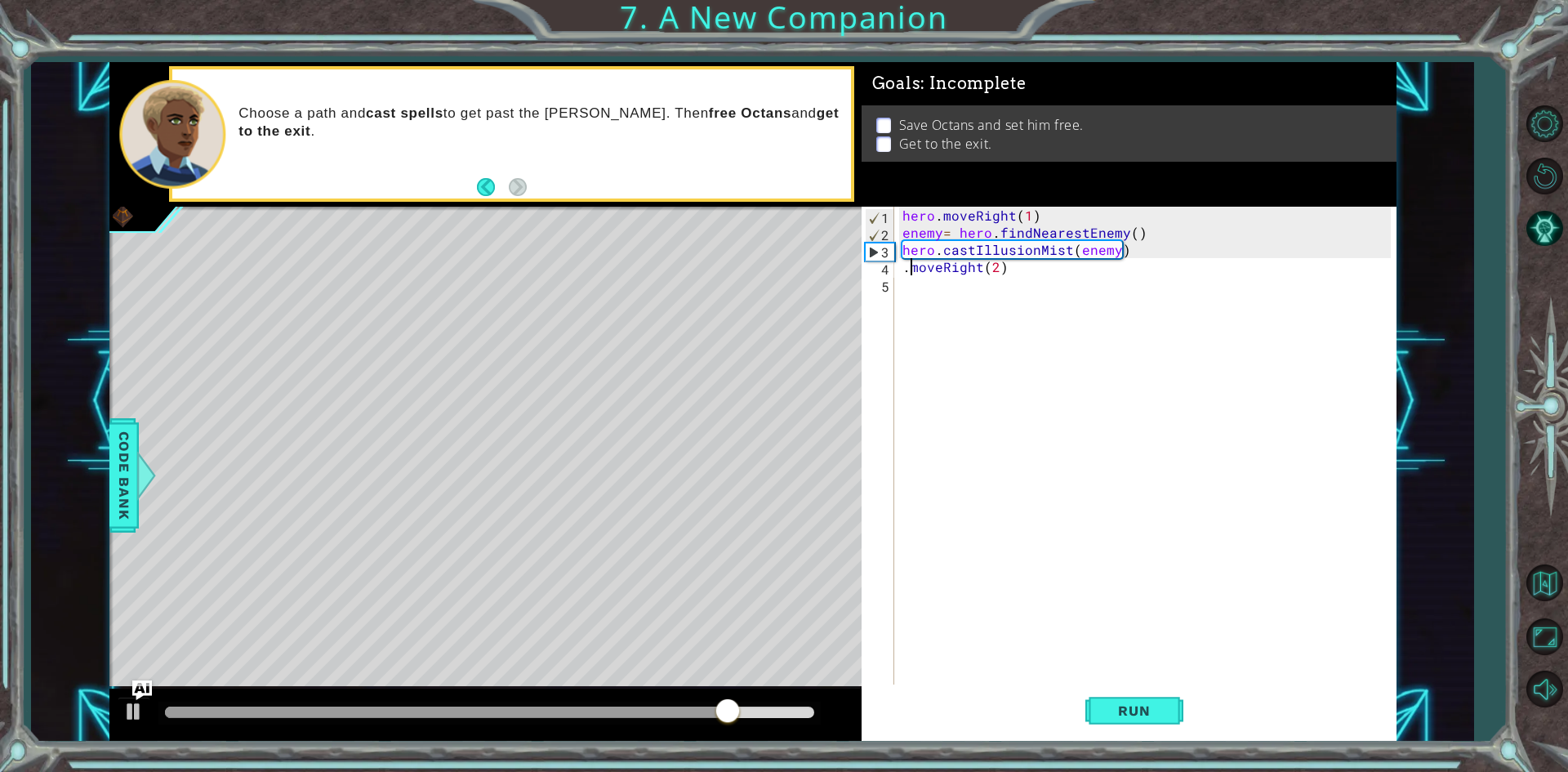
click at [908, 264] on div "hero . moveRight ( 1 ) enemy = hero . findNearestEnemy ( ) hero . castIllusionM…" at bounding box center [1149, 464] width 500 height 515
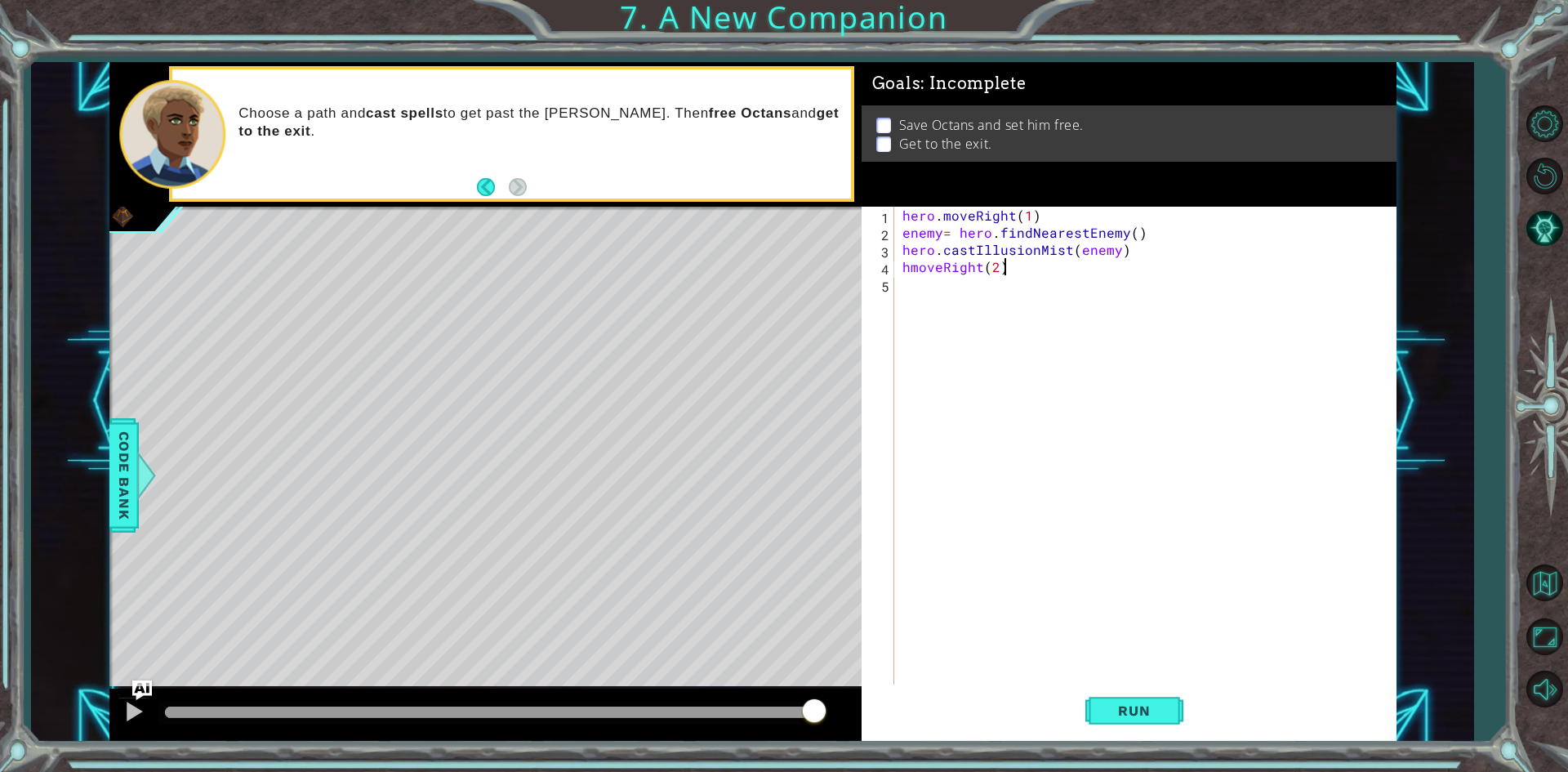
click at [1025, 266] on div "hero . moveRight ( 1 ) enemy = hero . findNearestEnemy ( ) hero . castIllusionM…" at bounding box center [1149, 464] width 500 height 515
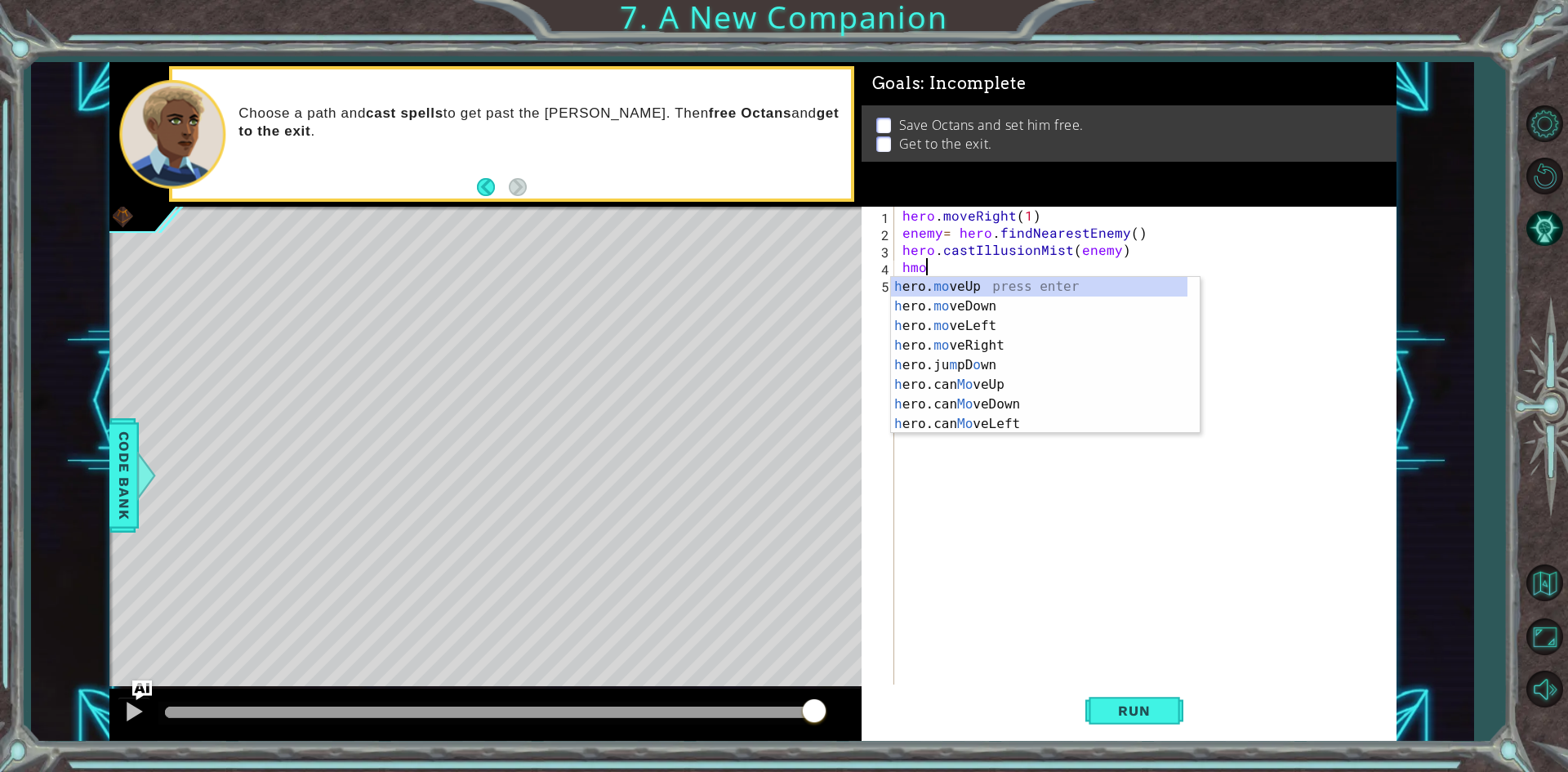
type textarea "h"
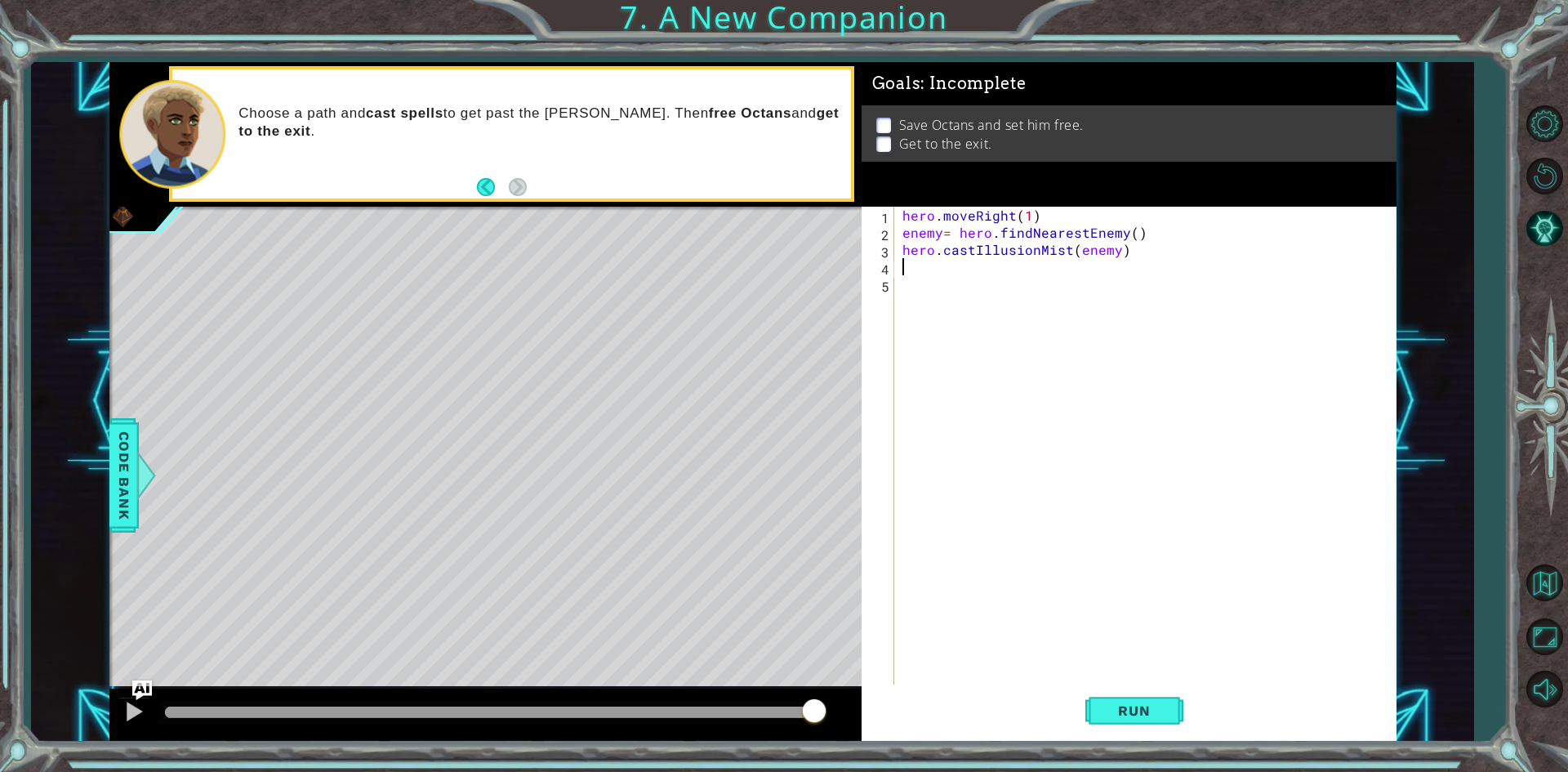
type textarea "hero.castIllusionMist(enemy)"
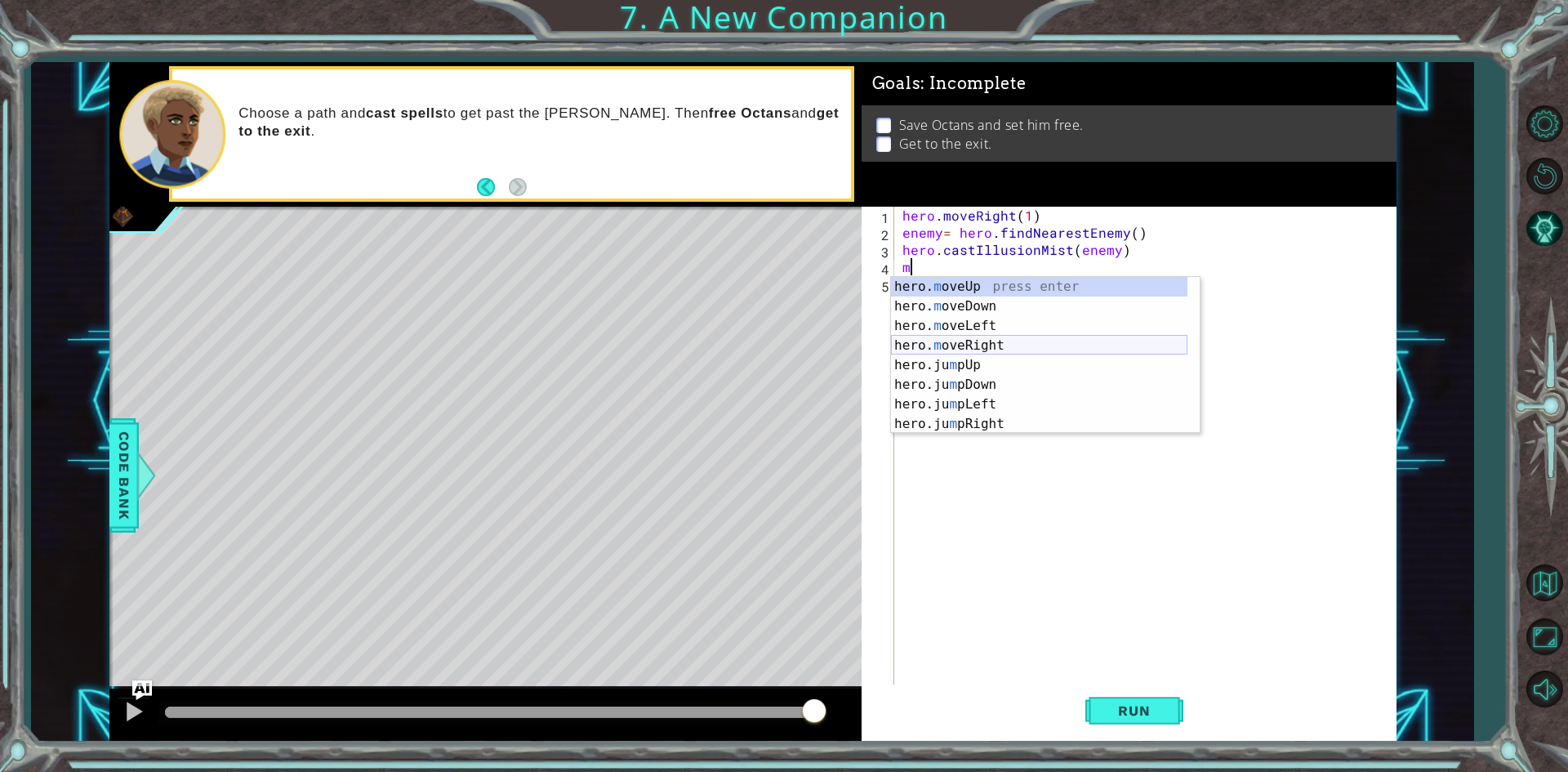
click at [996, 341] on div "hero. m oveUp press enter hero. m oveDown press enter hero. m oveLeft press ent…" at bounding box center [1039, 375] width 296 height 196
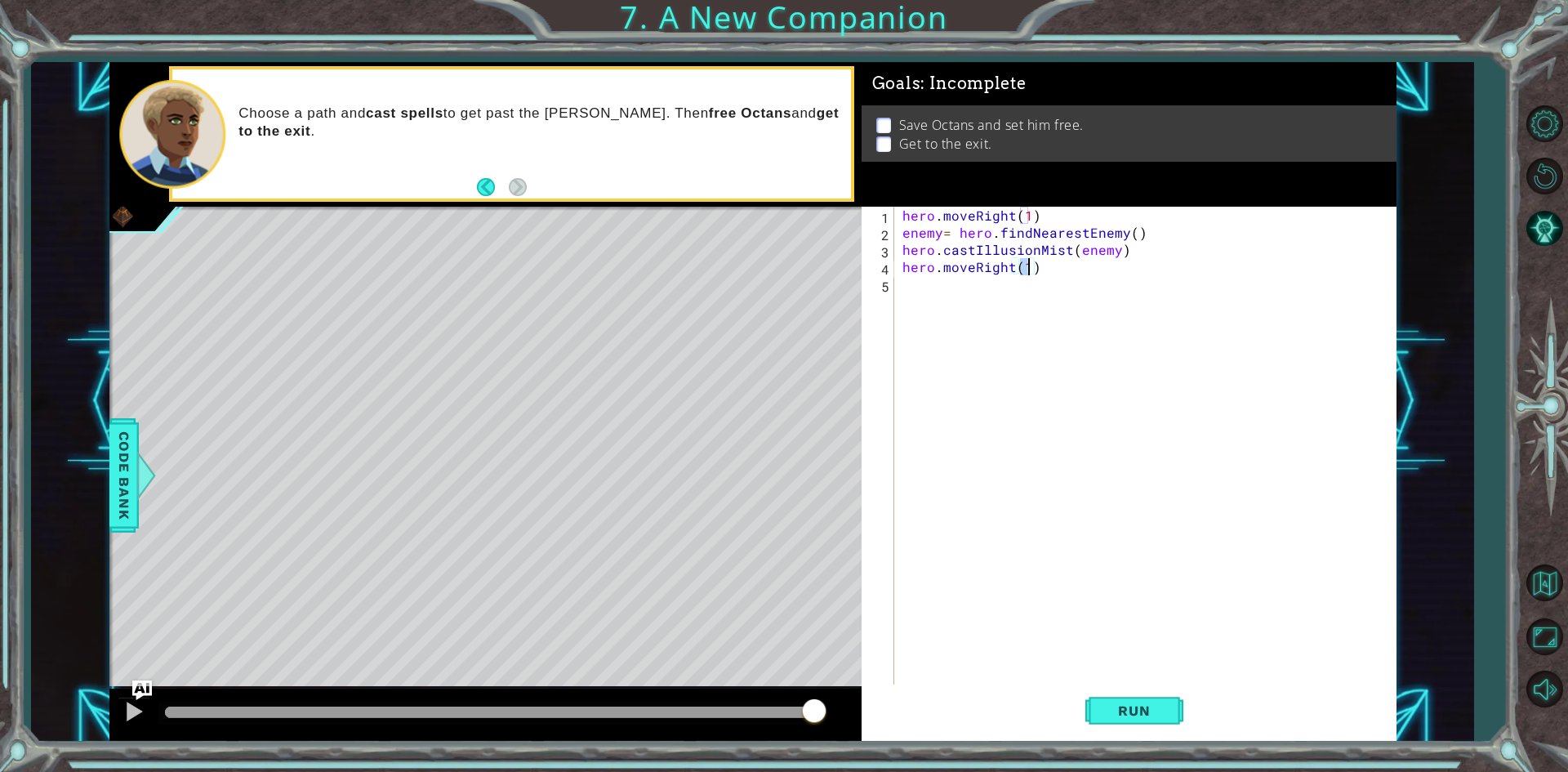
scroll to position [0, 7]
click at [1133, 721] on button "Run" at bounding box center [1134, 712] width 98 height 53
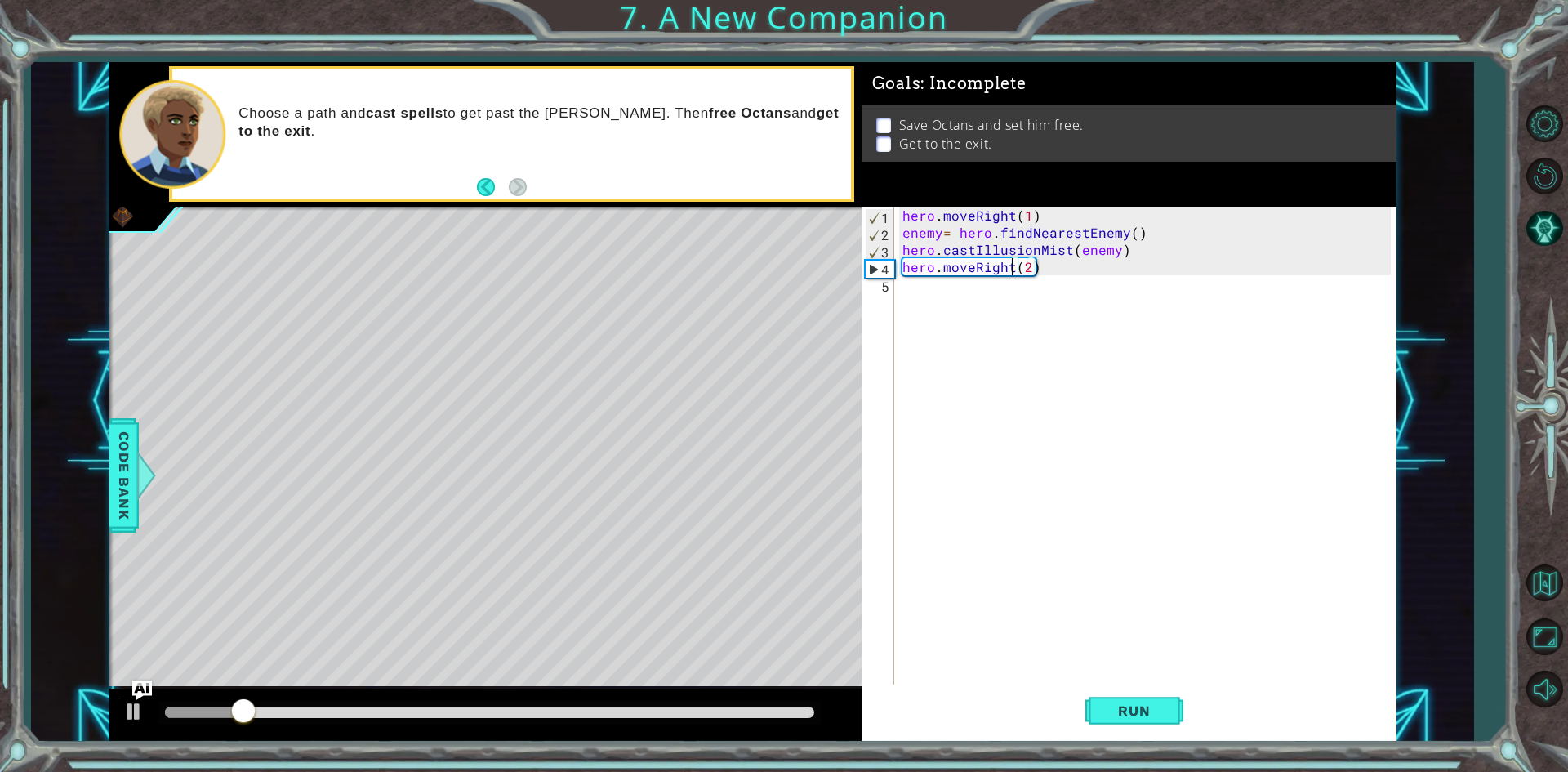
click at [1010, 270] on div "hero . moveRight ( 1 ) enemy = hero . findNearestEnemy ( ) hero . castIllusionM…" at bounding box center [1149, 464] width 500 height 515
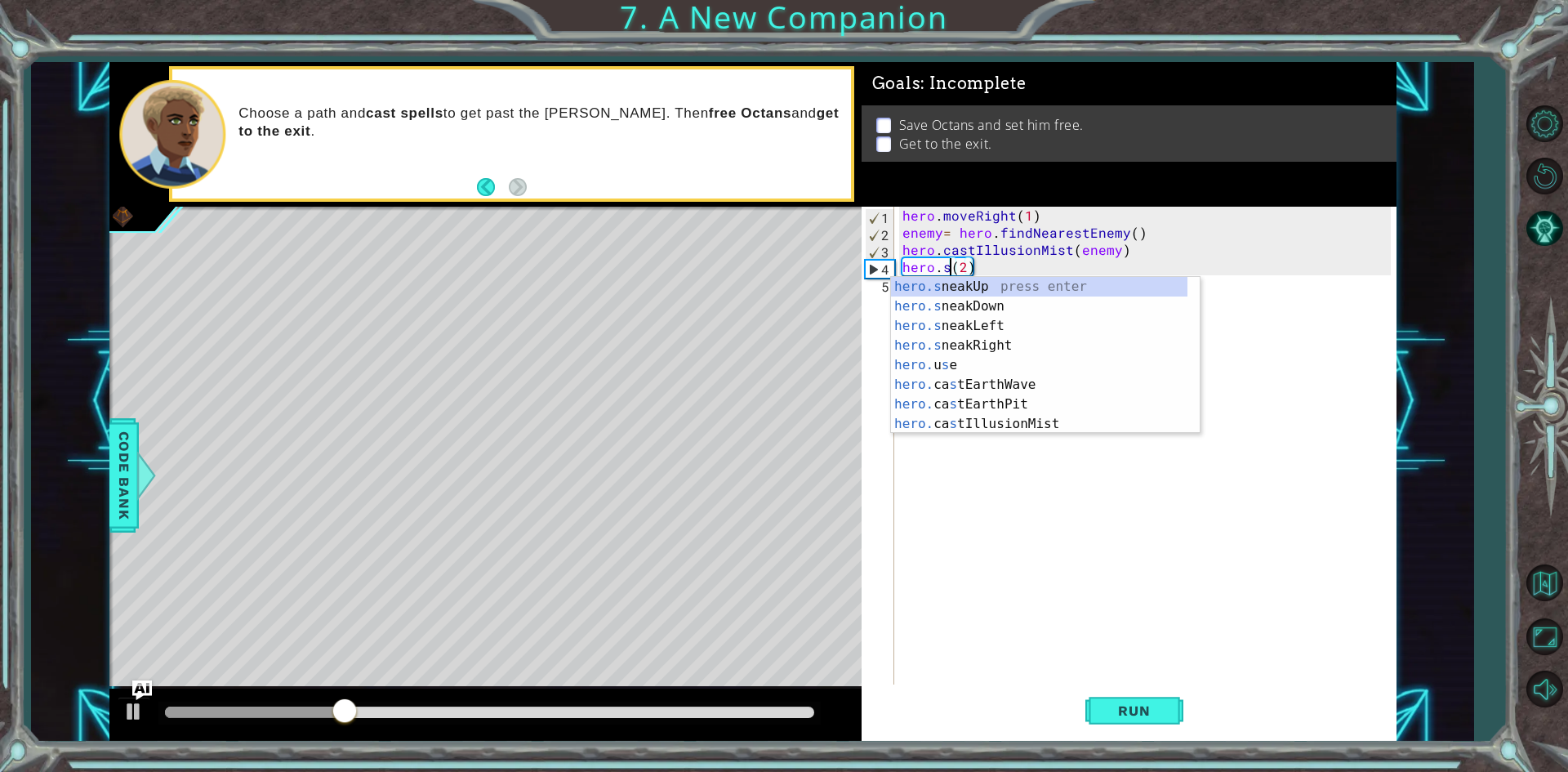
scroll to position [0, 3]
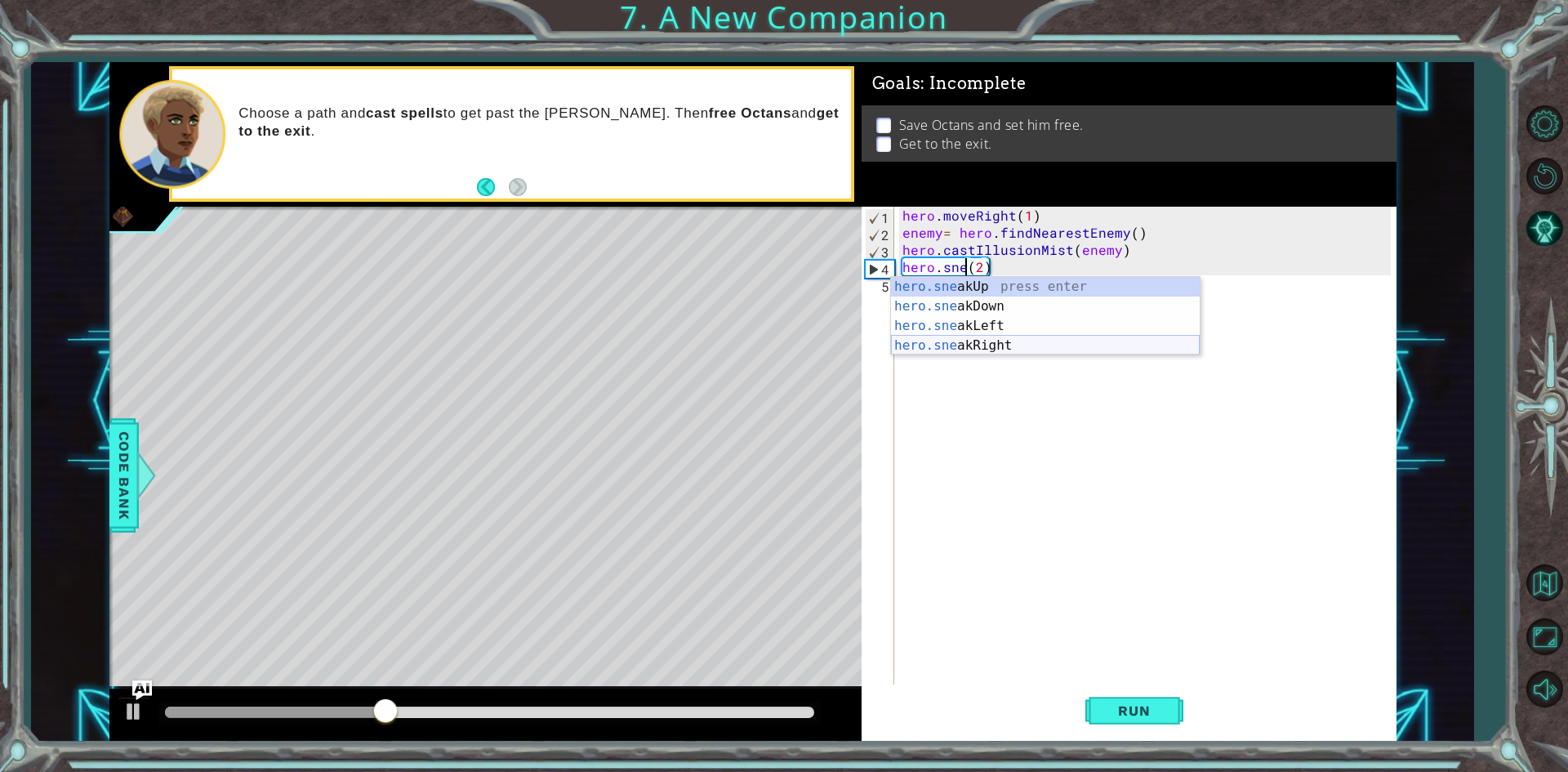
click at [998, 348] on div "hero.sne akUp press enter hero.sne akDown press enter hero.sne akLeft press ent…" at bounding box center [1045, 336] width 308 height 117
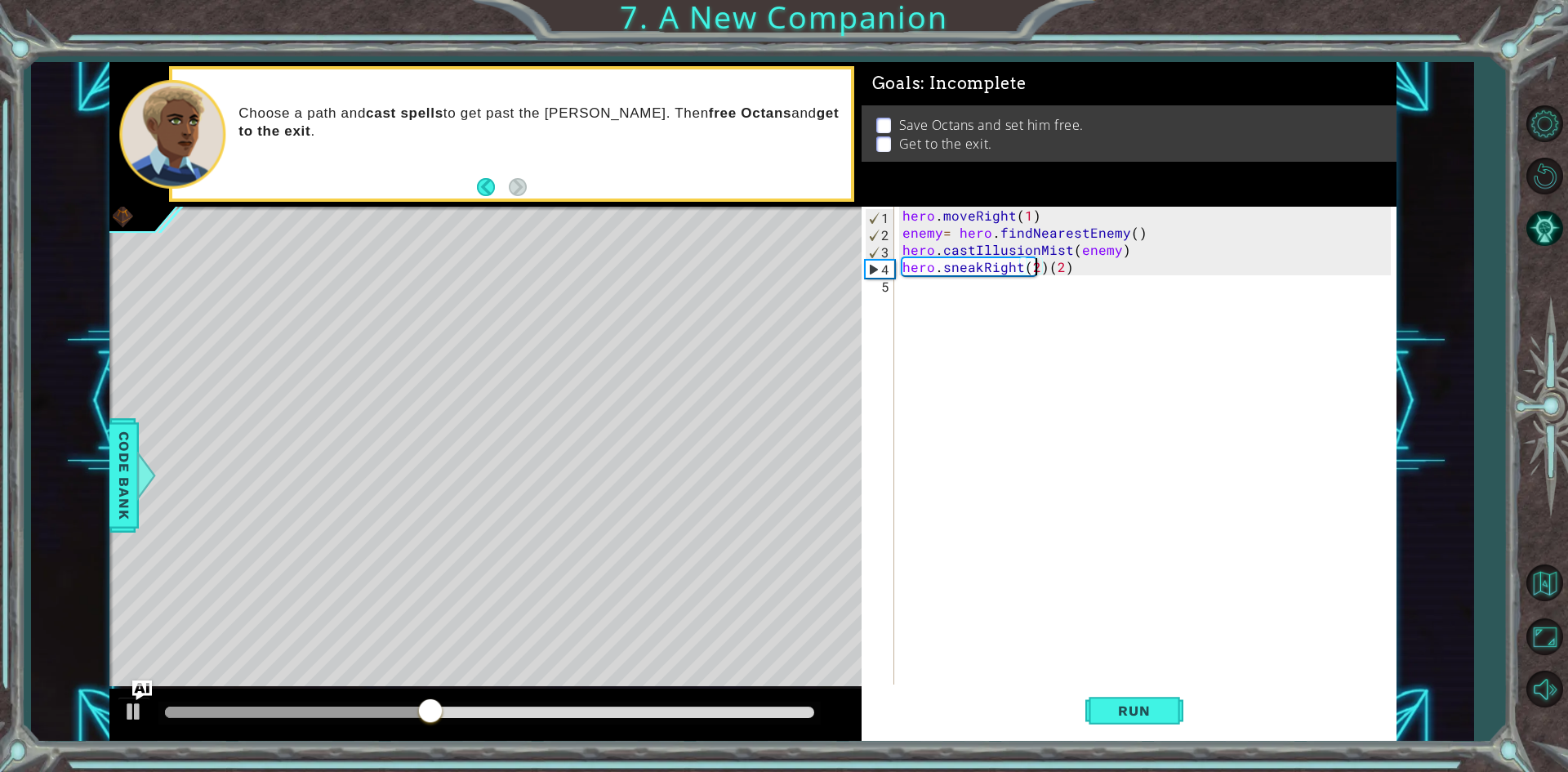
scroll to position [0, 8]
click at [1083, 266] on div "hero . moveRight ( 1 ) enemy = hero . findNearestEnemy ( ) hero . castIllusionM…" at bounding box center [1149, 464] width 500 height 515
type textarea "hero.sneakRight(2)"
click at [1143, 708] on span "Run" at bounding box center [1134, 711] width 65 height 17
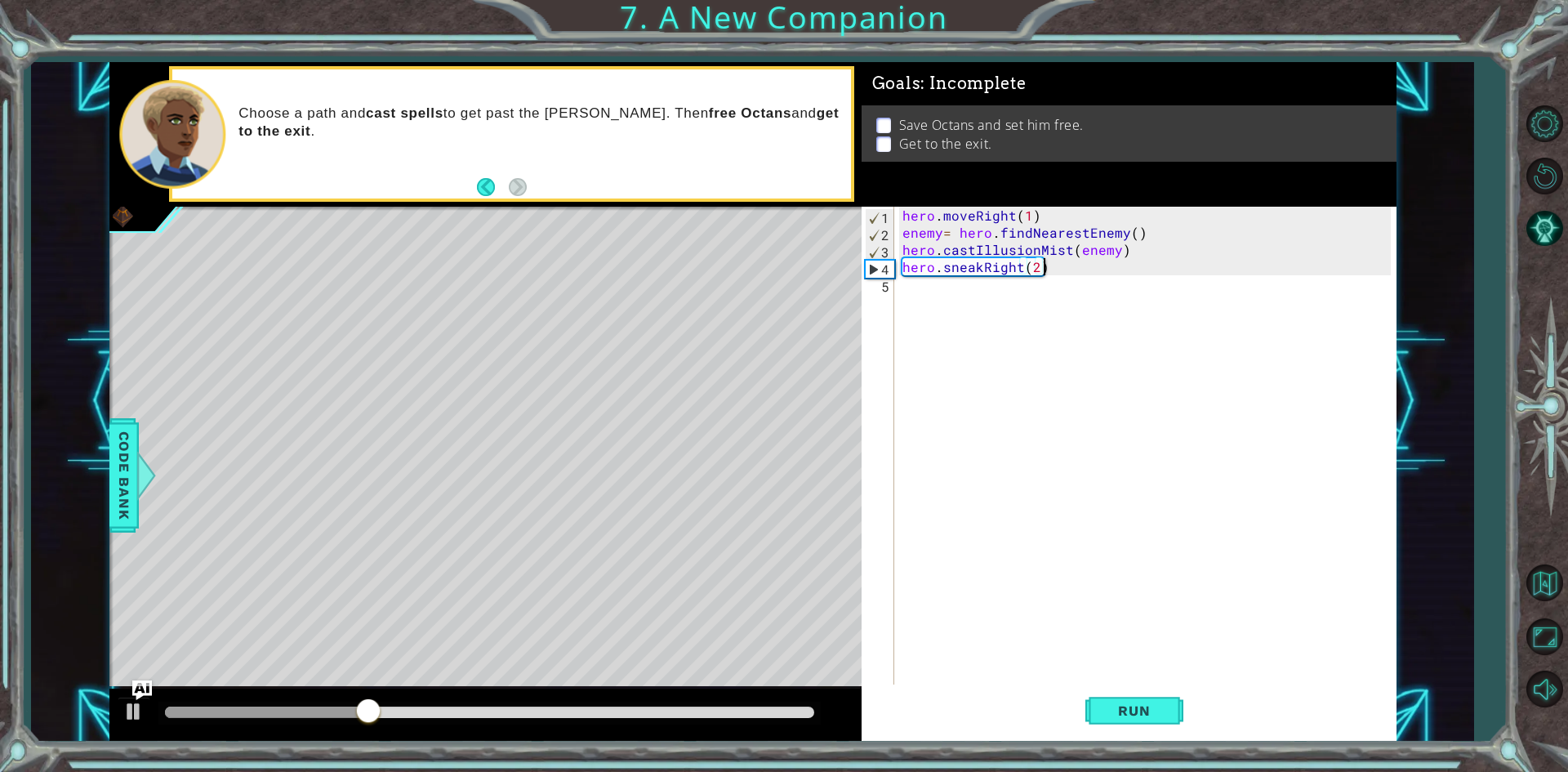
click at [973, 294] on div "hero . moveRight ( 1 ) enemy = hero . findNearestEnemy ( ) hero . castIllusionM…" at bounding box center [1149, 464] width 500 height 515
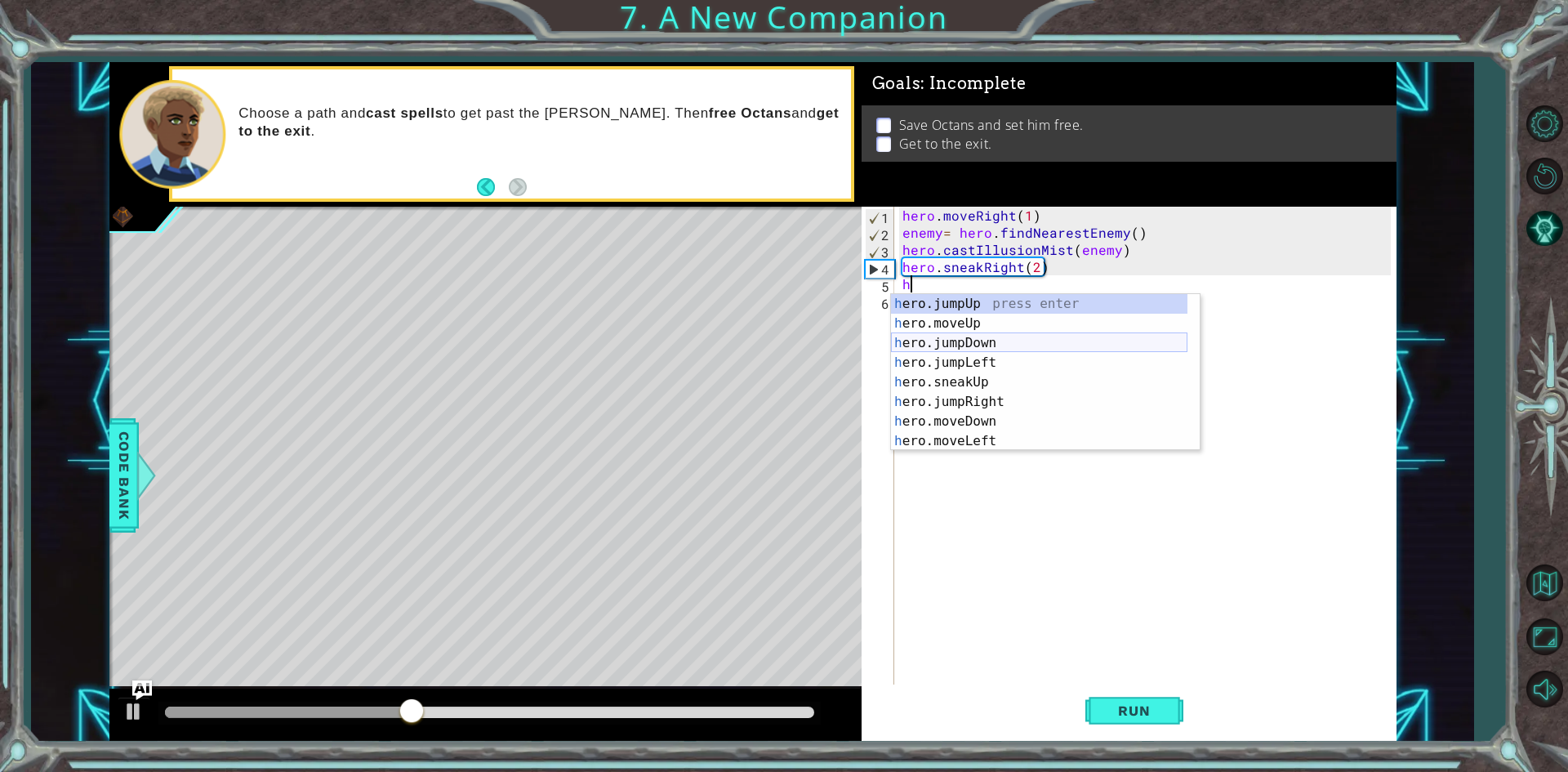
type textarea "her"
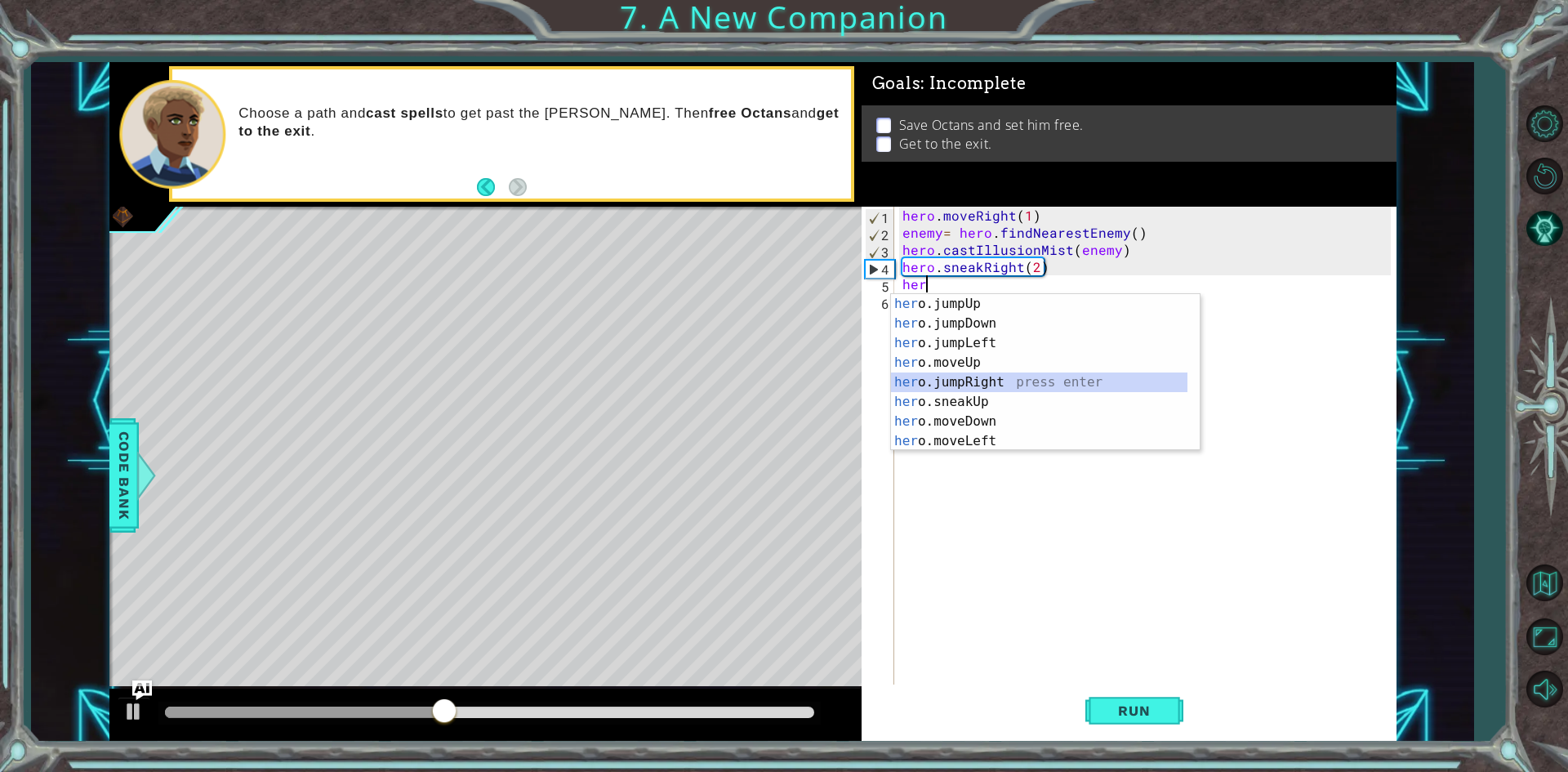
click at [994, 385] on div "her o.jumpUp press enter her o.jumpDown press enter her o.jumpLeft press enter …" at bounding box center [1039, 391] width 296 height 196
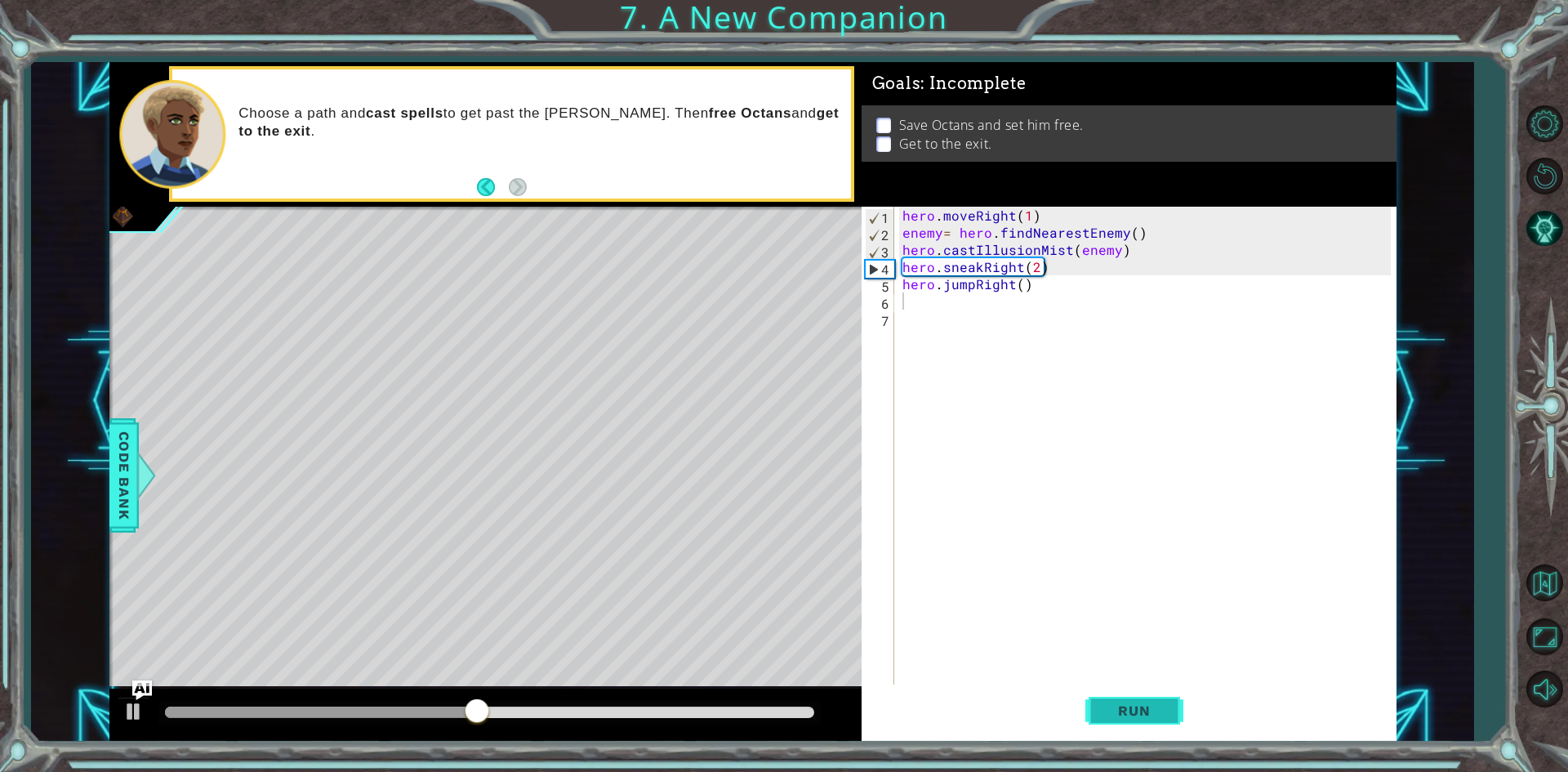
click at [1135, 704] on span "Run" at bounding box center [1134, 711] width 65 height 17
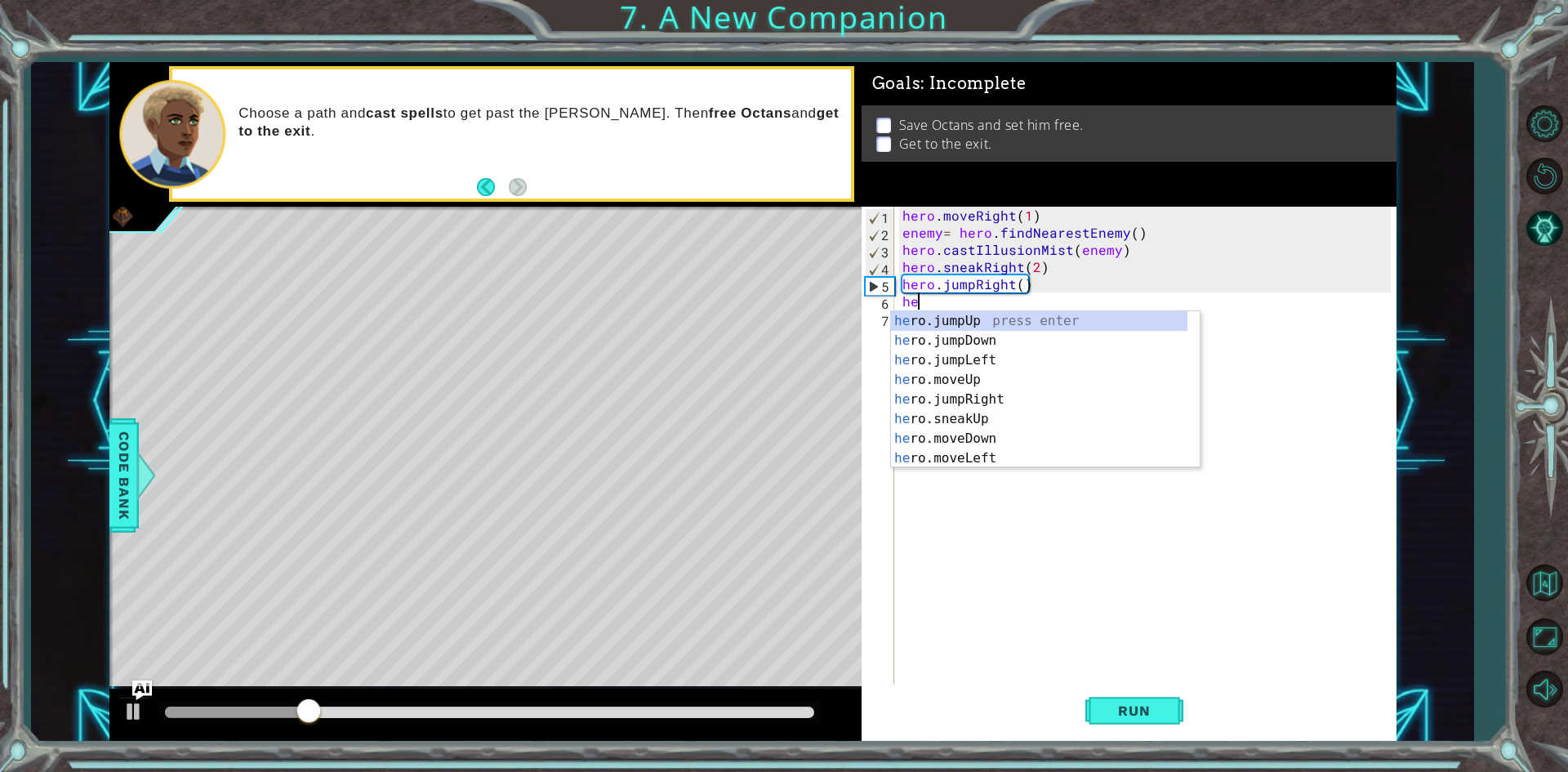
type textarea "h"
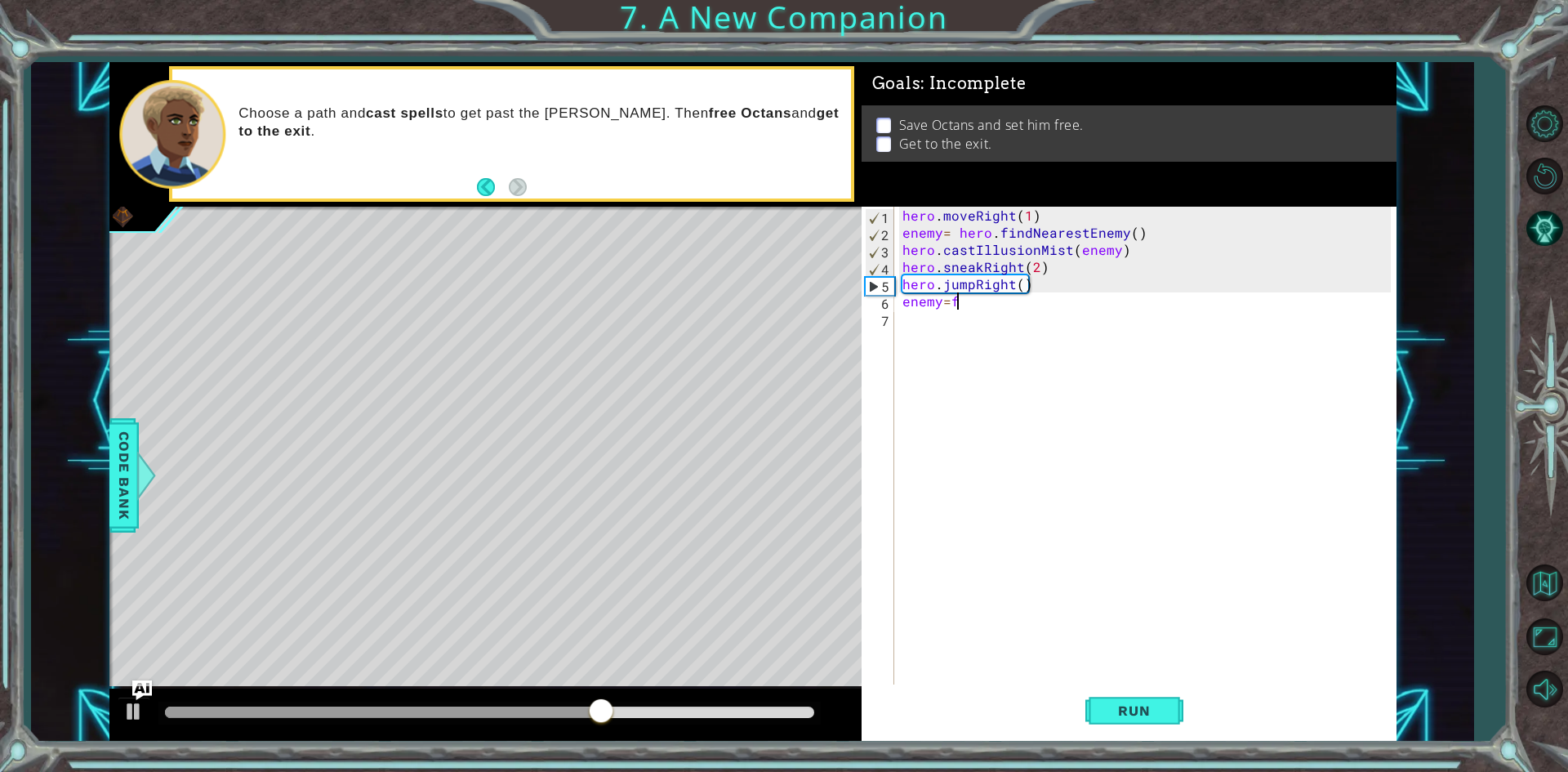
scroll to position [0, 2]
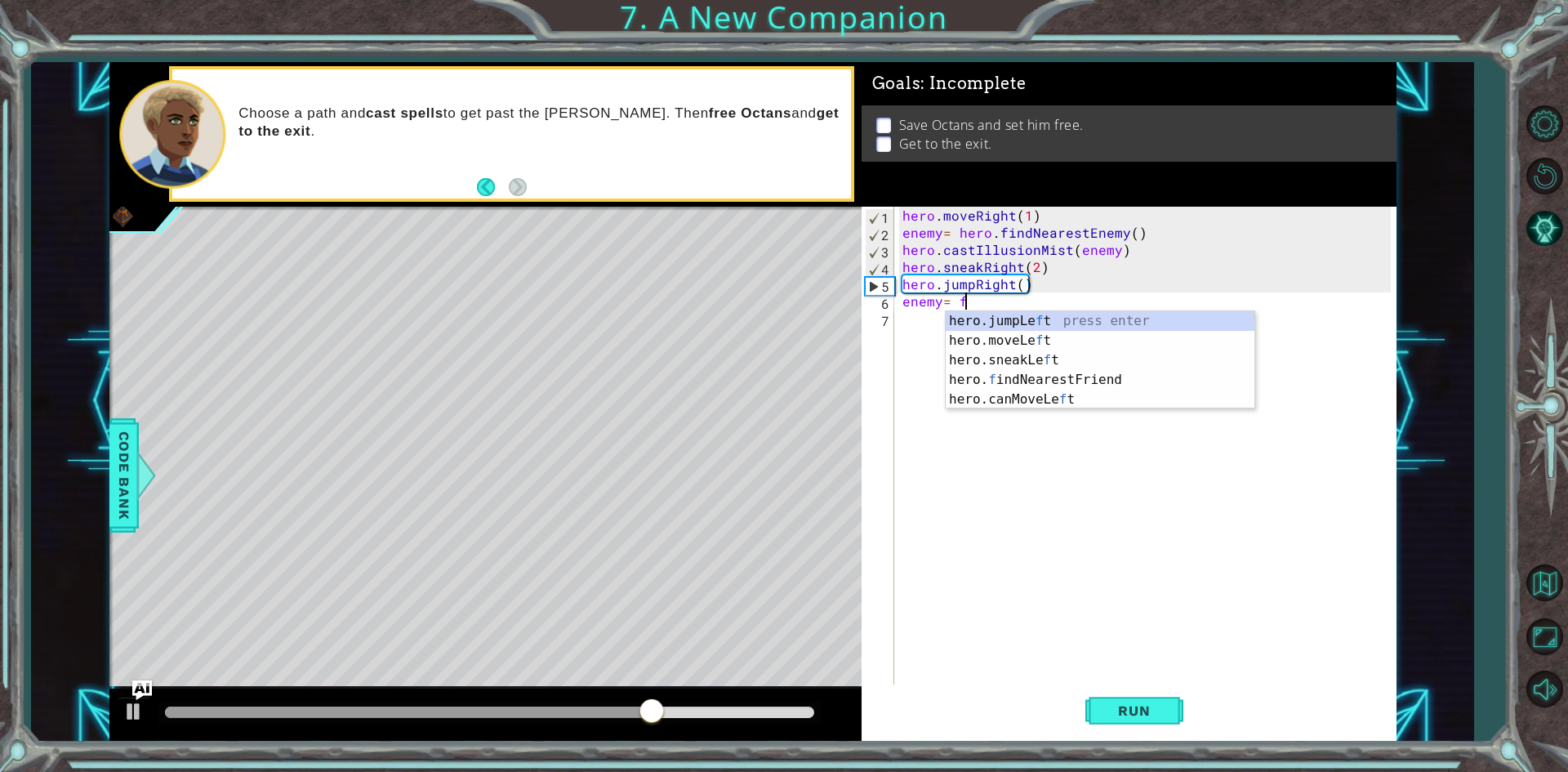
type textarea "enemy= fi"
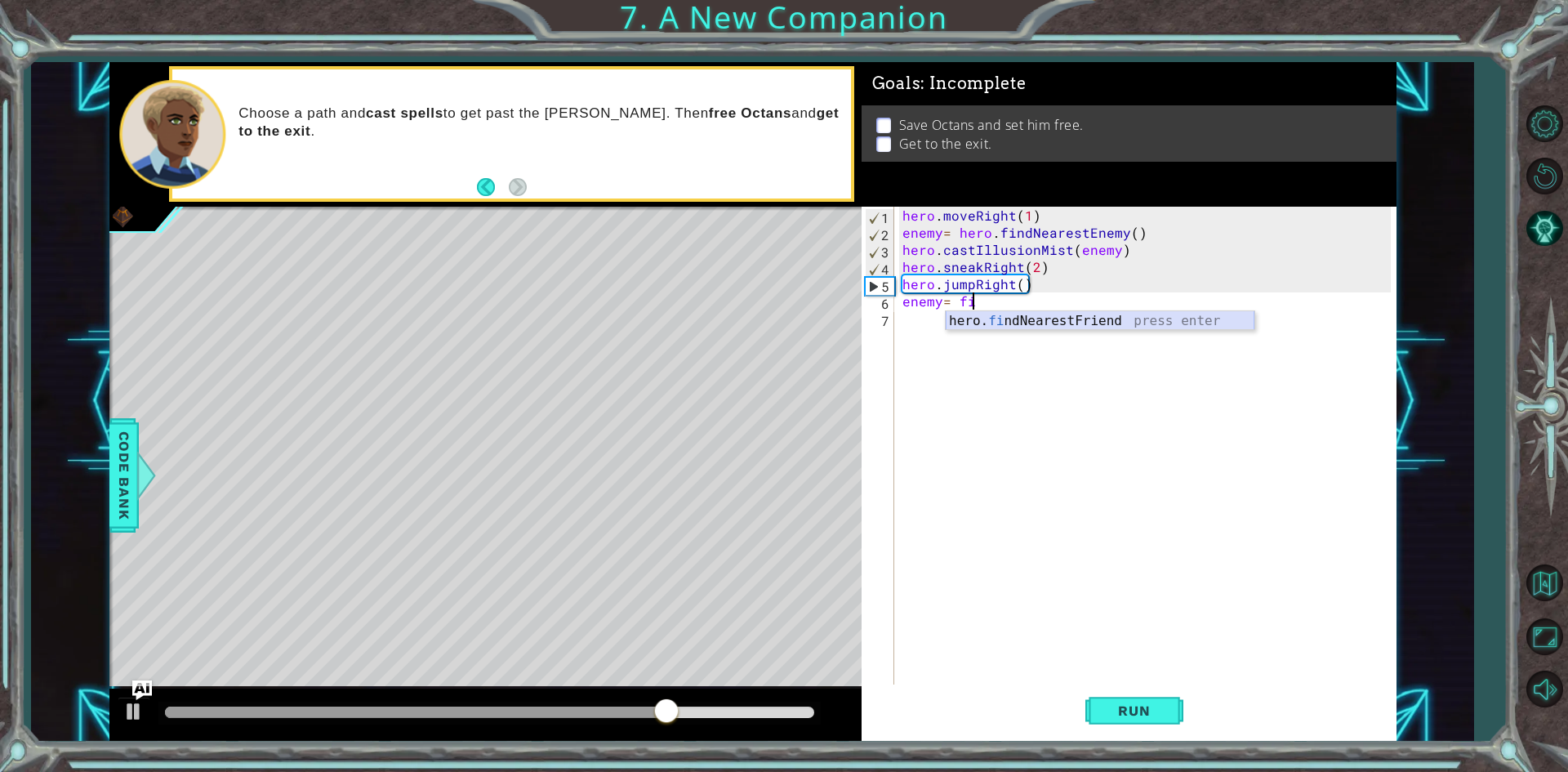
click at [963, 323] on div "hero. fi ndNearestFriend press enter" at bounding box center [1100, 340] width 308 height 59
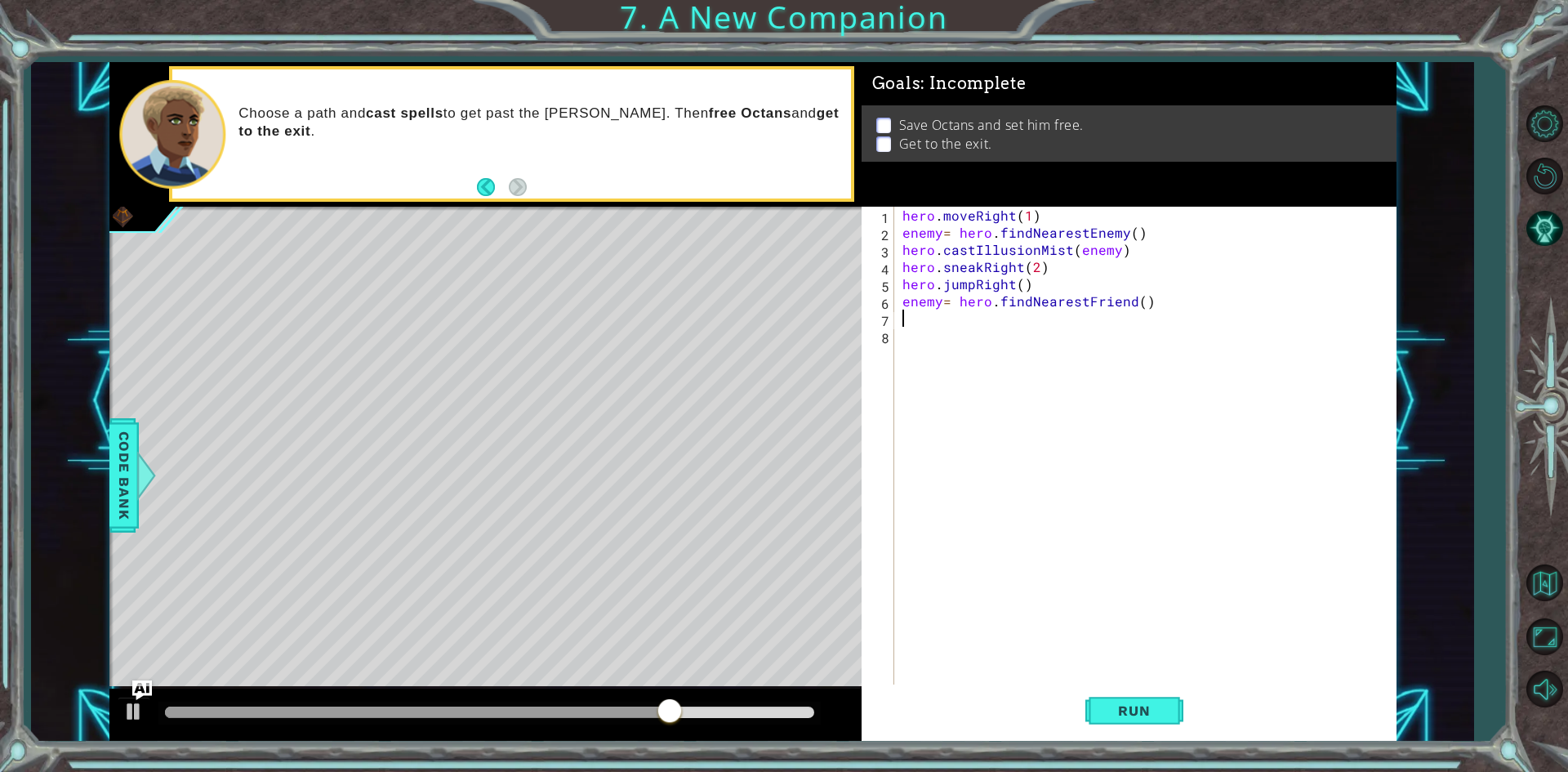
scroll to position [0, 0]
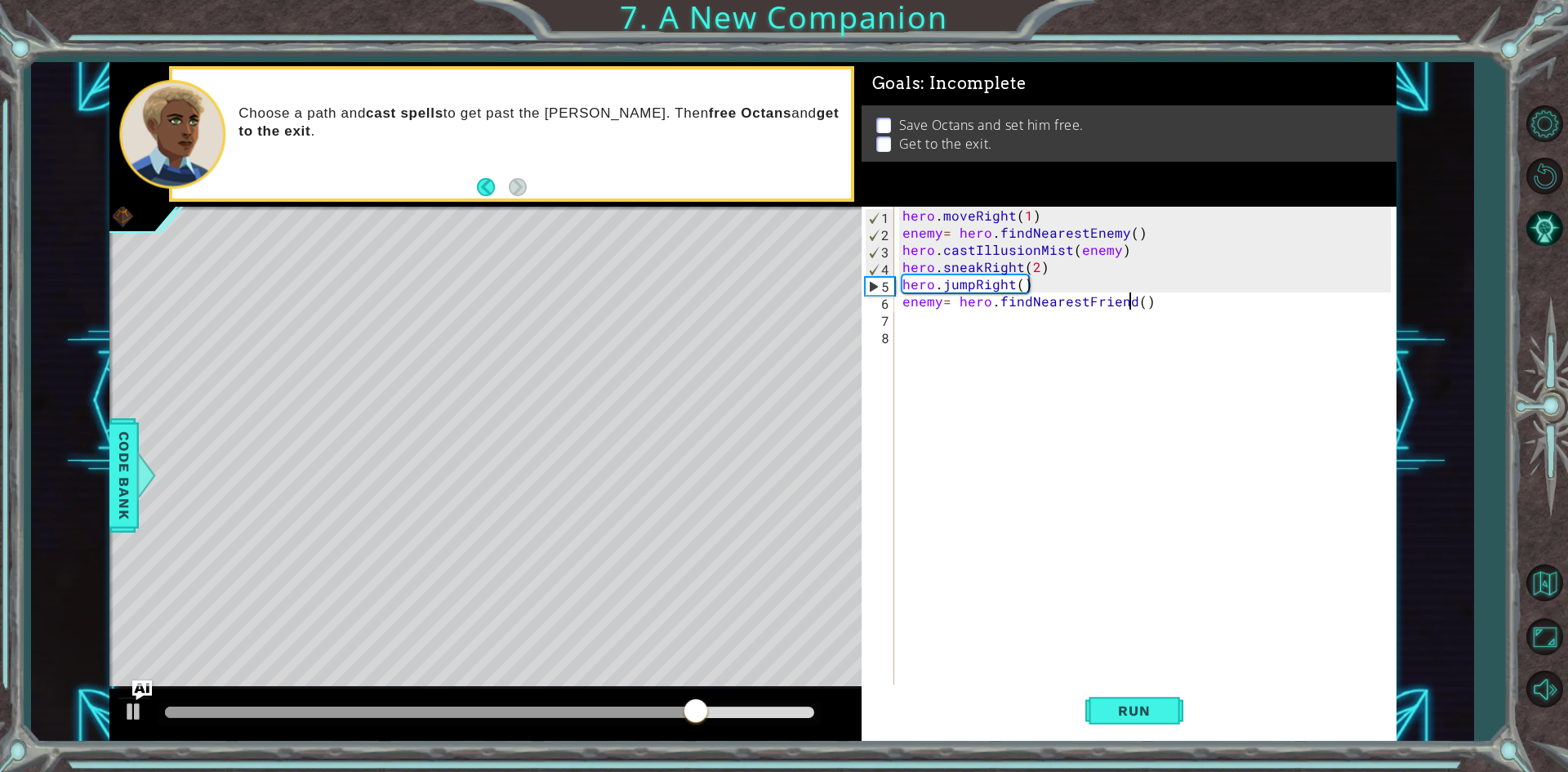
click at [1131, 300] on div "hero . moveRight ( 1 ) enemy = hero . findNearestEnemy ( ) hero . castIllusionM…" at bounding box center [1149, 464] width 500 height 515
type textarea "enemy= hero.findNearestEnemy()"
click at [1110, 718] on span "Run" at bounding box center [1134, 711] width 65 height 17
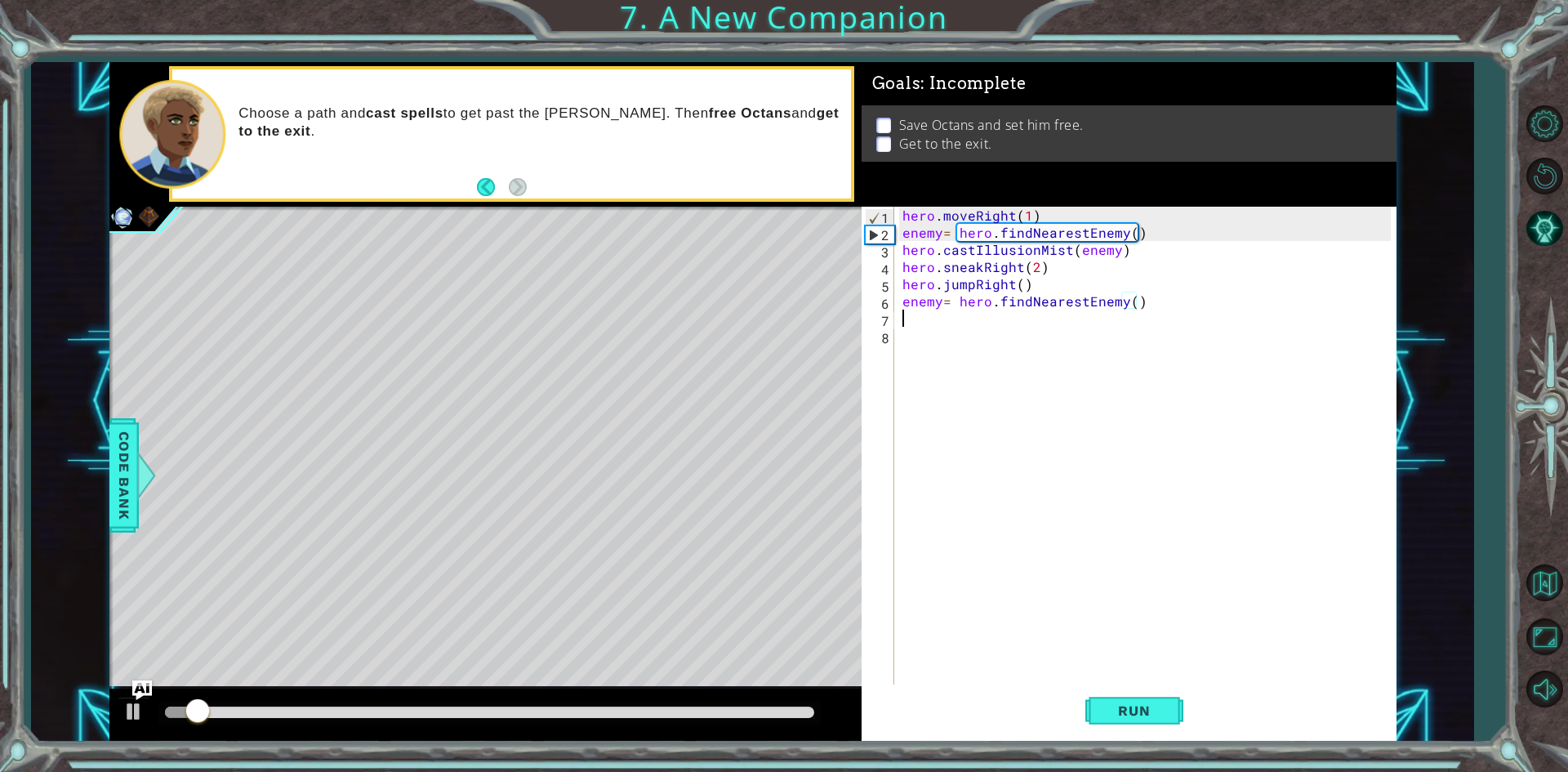
click at [923, 317] on div "hero . moveRight ( 1 ) enemy = hero . findNearestEnemy ( ) hero . castIllusionM…" at bounding box center [1149, 464] width 500 height 515
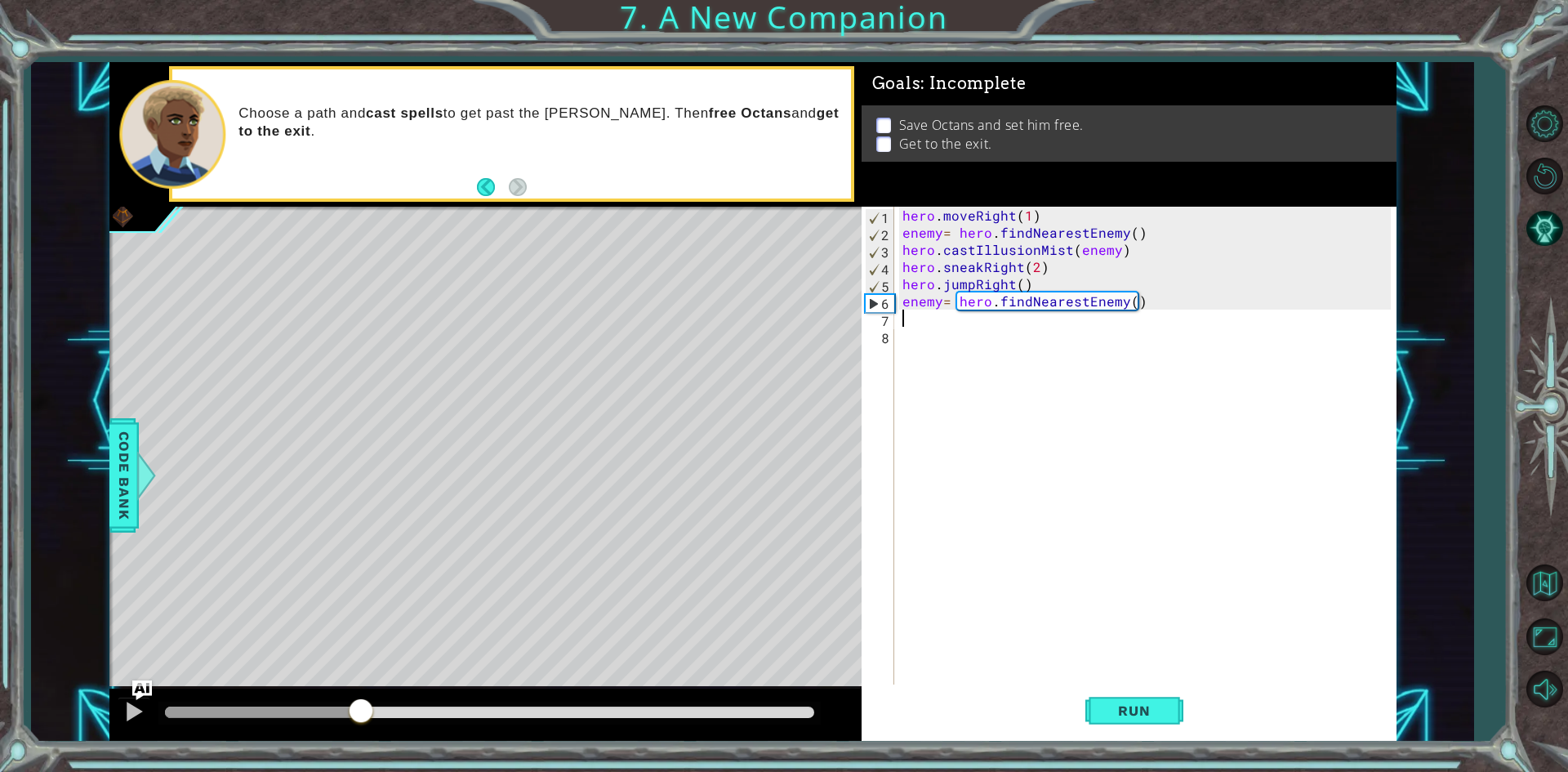
drag, startPoint x: 225, startPoint y: 705, endPoint x: 404, endPoint y: 726, distance: 180.2
click at [375, 726] on div at bounding box center [361, 712] width 30 height 30
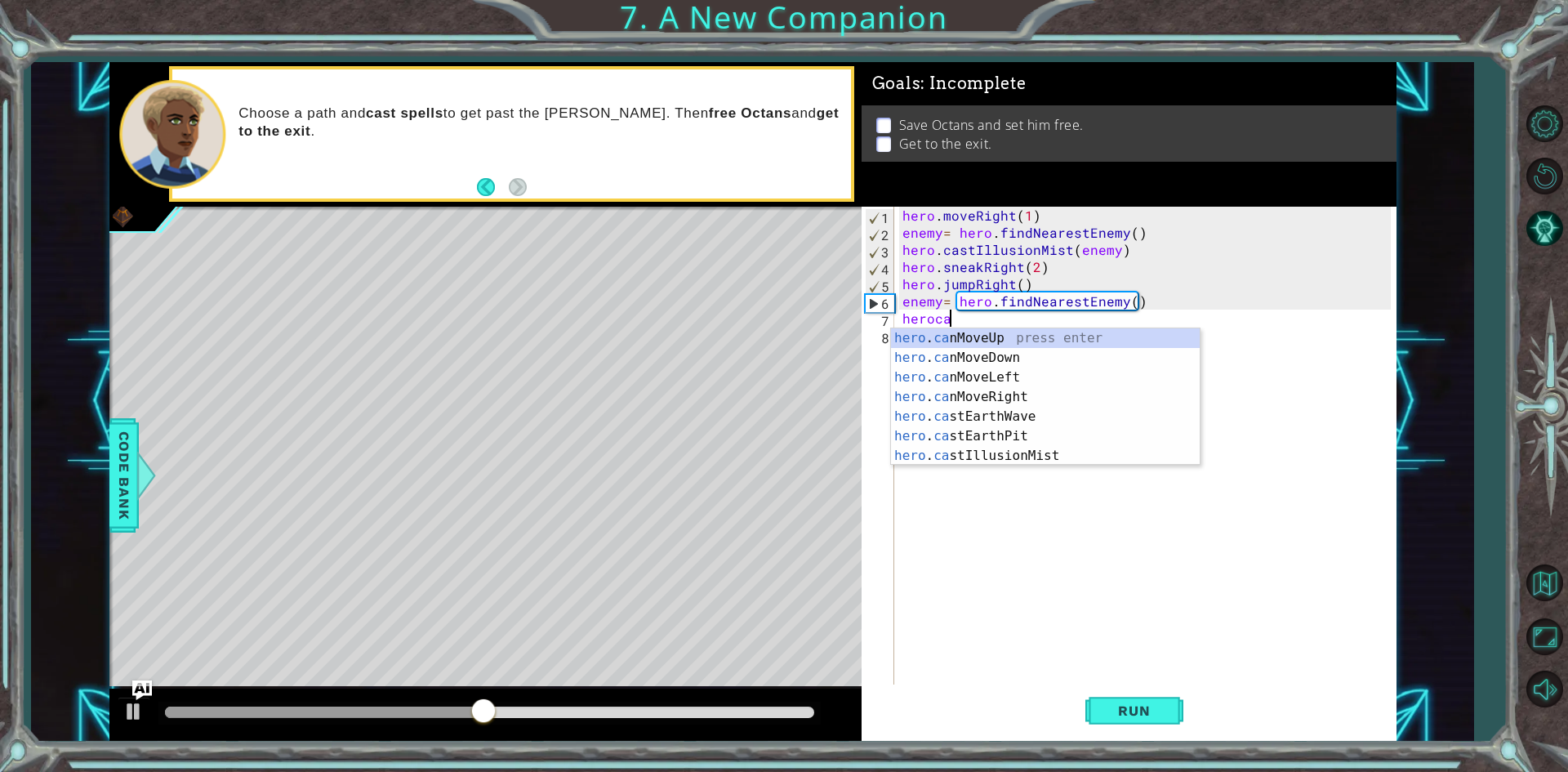
scroll to position [0, 2]
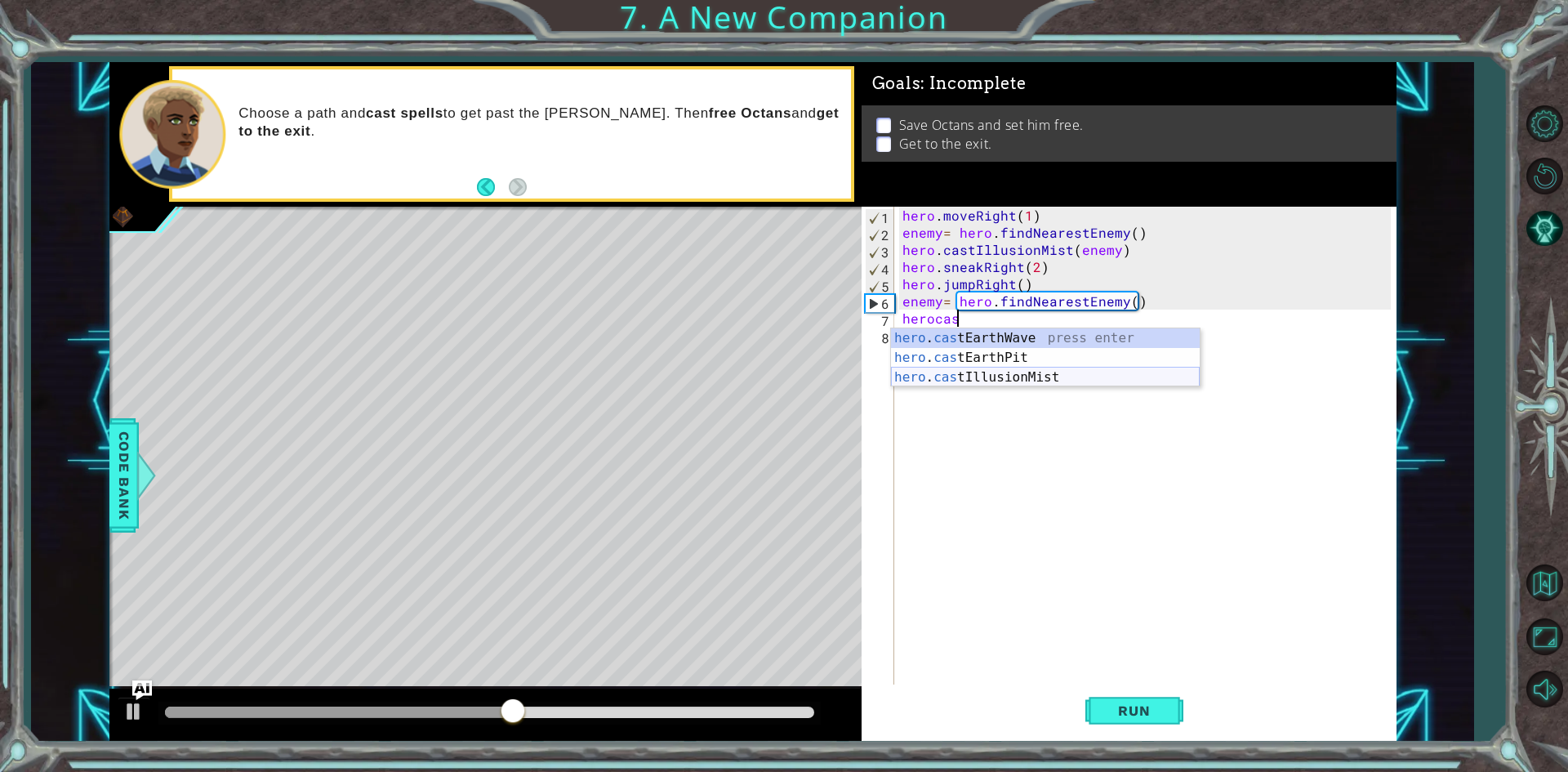
click at [1006, 376] on div "hero . cas tEarthWave press enter hero . cas tEarthPit press enter hero . cas t…" at bounding box center [1045, 377] width 308 height 98
type textarea "hero.castIllusionMist(friend)"
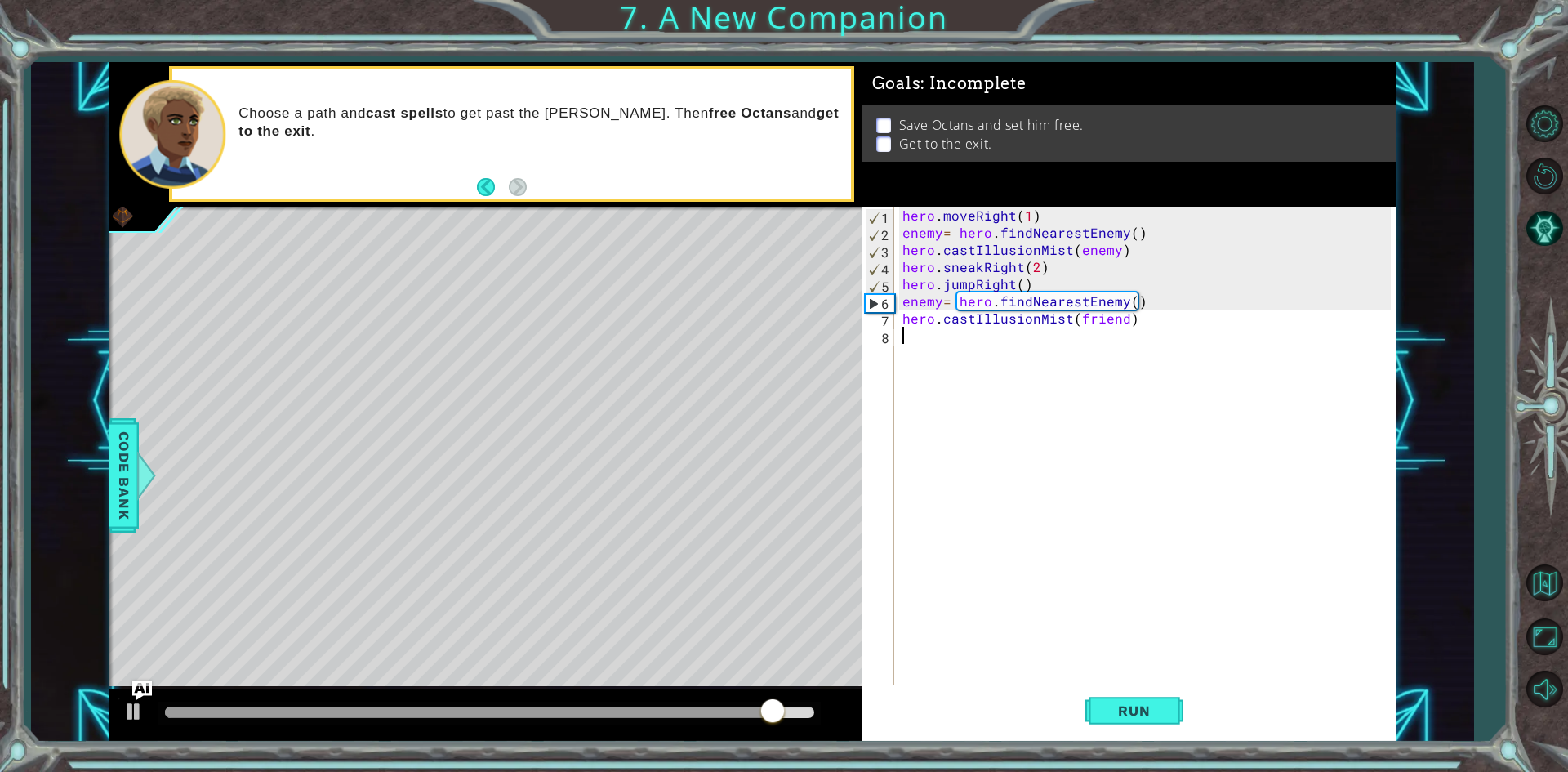
drag, startPoint x: 1145, startPoint y: 328, endPoint x: 1137, endPoint y: 331, distance: 8.5
click at [1145, 328] on div "hero . moveRight ( 1 ) enemy = hero . findNearestEnemy ( ) hero . castIllusionM…" at bounding box center [1149, 464] width 500 height 515
click at [1150, 327] on div "hero . moveRight ( 1 ) enemy = hero . findNearestEnemy ( ) hero . castIllusionM…" at bounding box center [1149, 464] width 500 height 515
drag, startPoint x: 1131, startPoint y: 324, endPoint x: 1089, endPoint y: 328, distance: 42.2
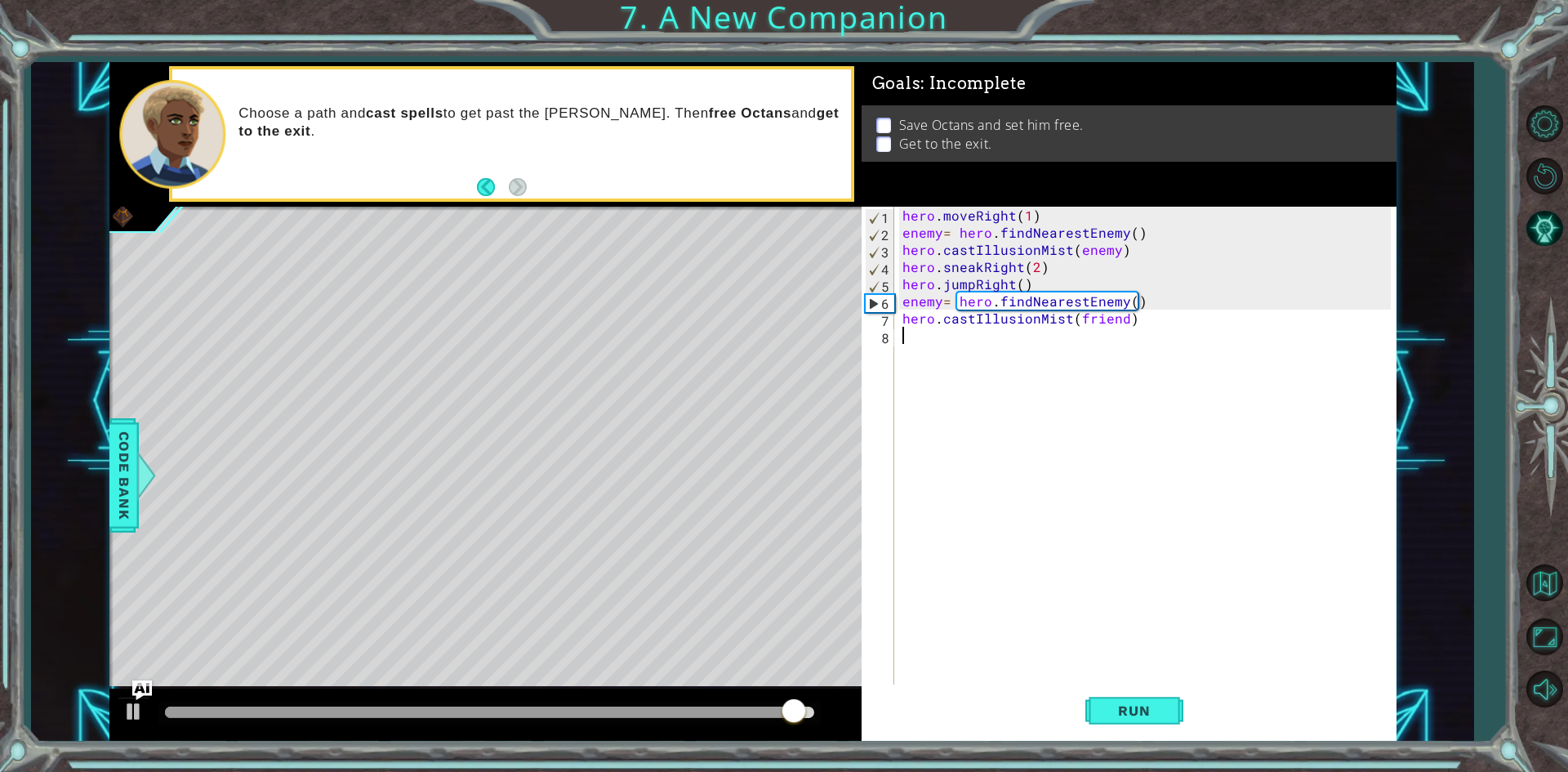
click at [1129, 326] on div "hero . moveRight ( 1 ) enemy = hero . findNearestEnemy ( ) hero . castIllusionM…" at bounding box center [1149, 464] width 500 height 515
click at [1062, 317] on div "hero . moveRight ( 1 ) enemy = hero . findNearestEnemy ( ) hero . castIllusionM…" at bounding box center [1149, 464] width 500 height 515
click at [1143, 316] on div "hero . moveRight ( 1 ) enemy = hero . findNearestEnemy ( ) hero . castIllusionM…" at bounding box center [1149, 464] width 500 height 515
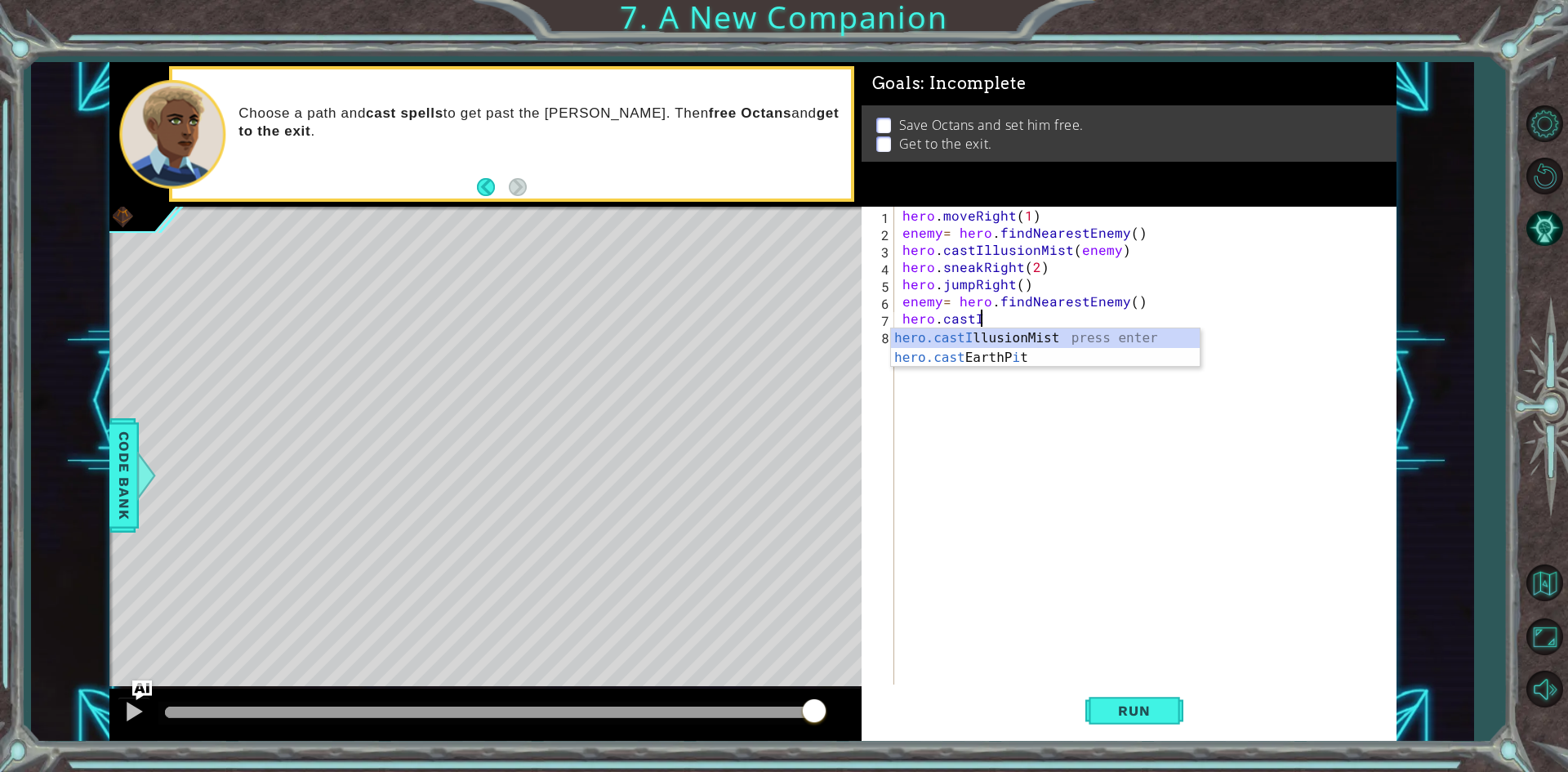
type textarea "hero.cast"
click at [1116, 329] on div "hero.cast EarthWave press enter hero.cast EarthPit press enter hero.cast Illusi…" at bounding box center [1045, 377] width 308 height 98
click at [1050, 320] on div "hero . moveRight ( 1 ) enemy = hero . findNearestEnemy ( ) hero . castIllusionM…" at bounding box center [1149, 464] width 500 height 515
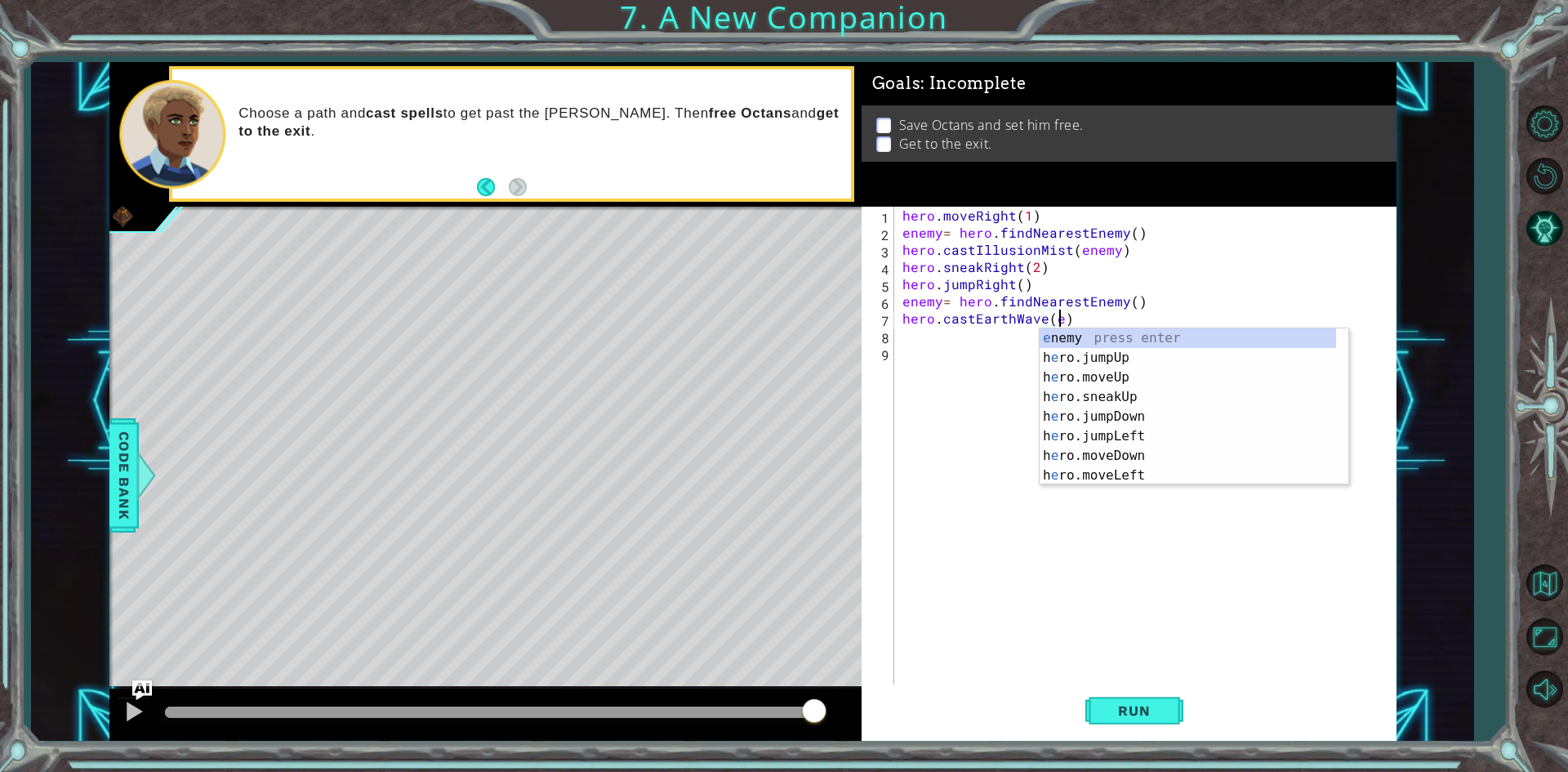
scroll to position [0, 10]
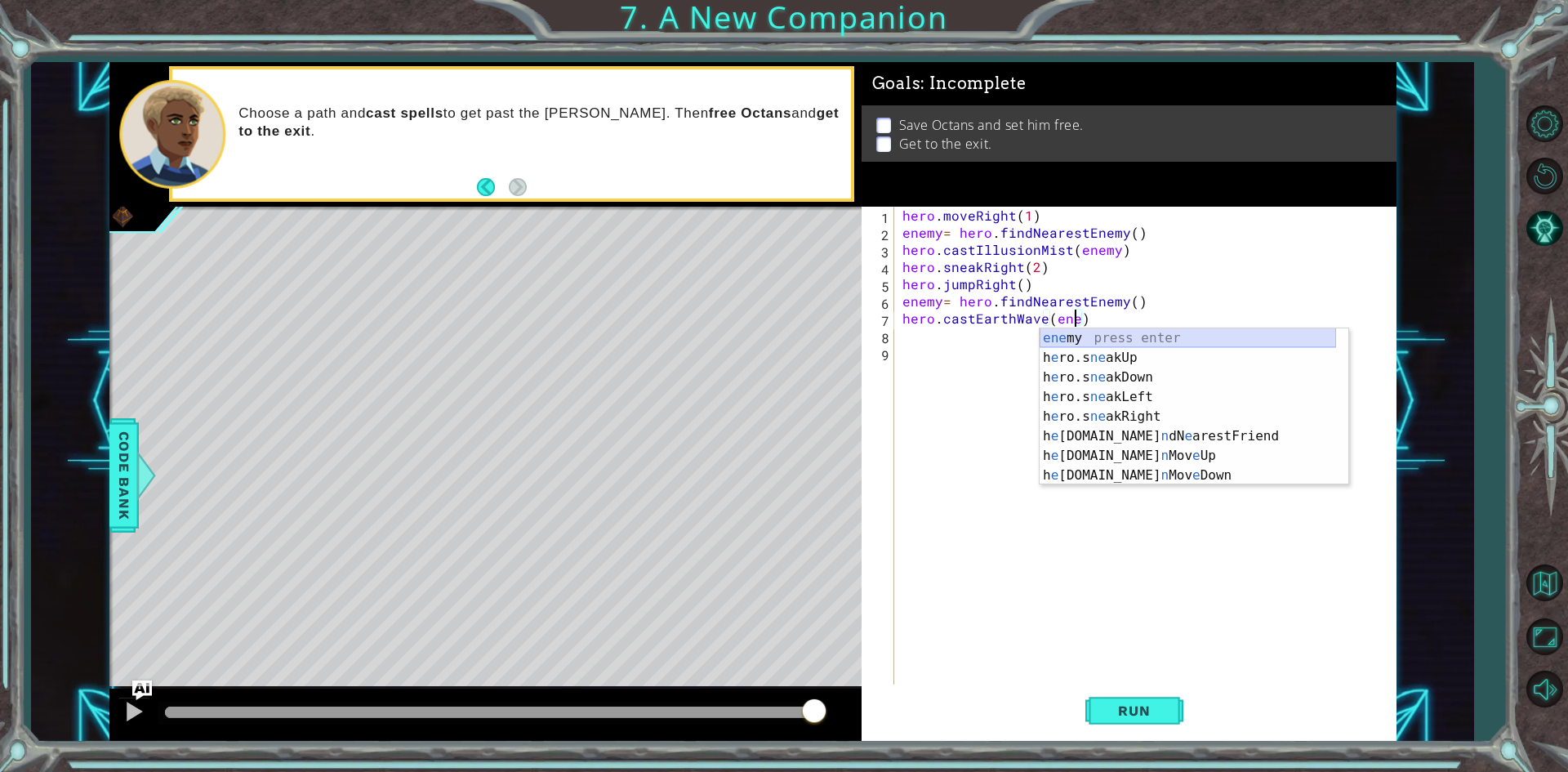
click at [1106, 338] on div "ene my press enter h e ro.s ne akUp press enter h e ro.s ne akDown press enter …" at bounding box center [1188, 426] width 296 height 196
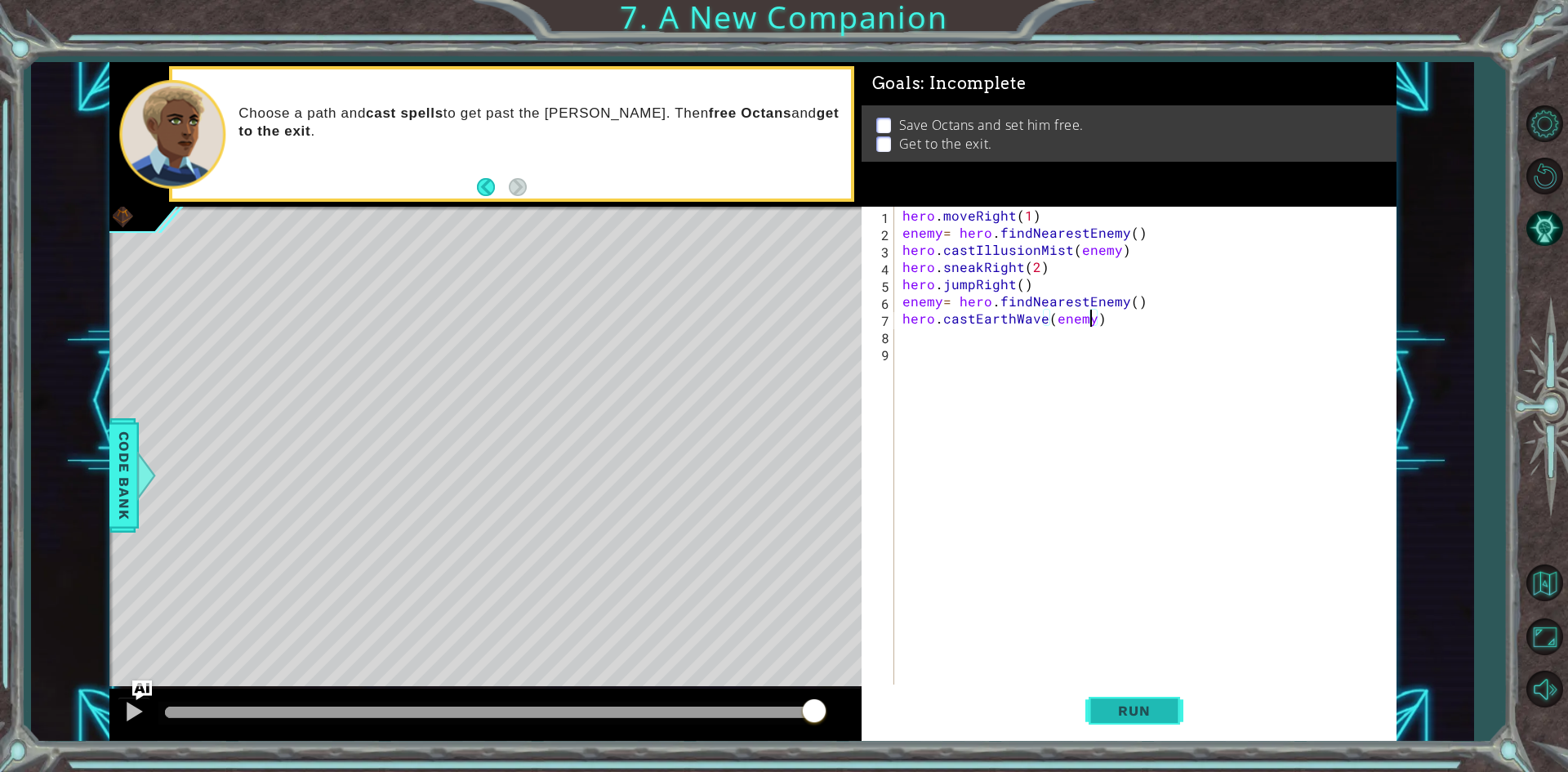
type textarea "hero.castEarthWave(enemy)"
click at [1134, 705] on span "Run" at bounding box center [1134, 711] width 65 height 17
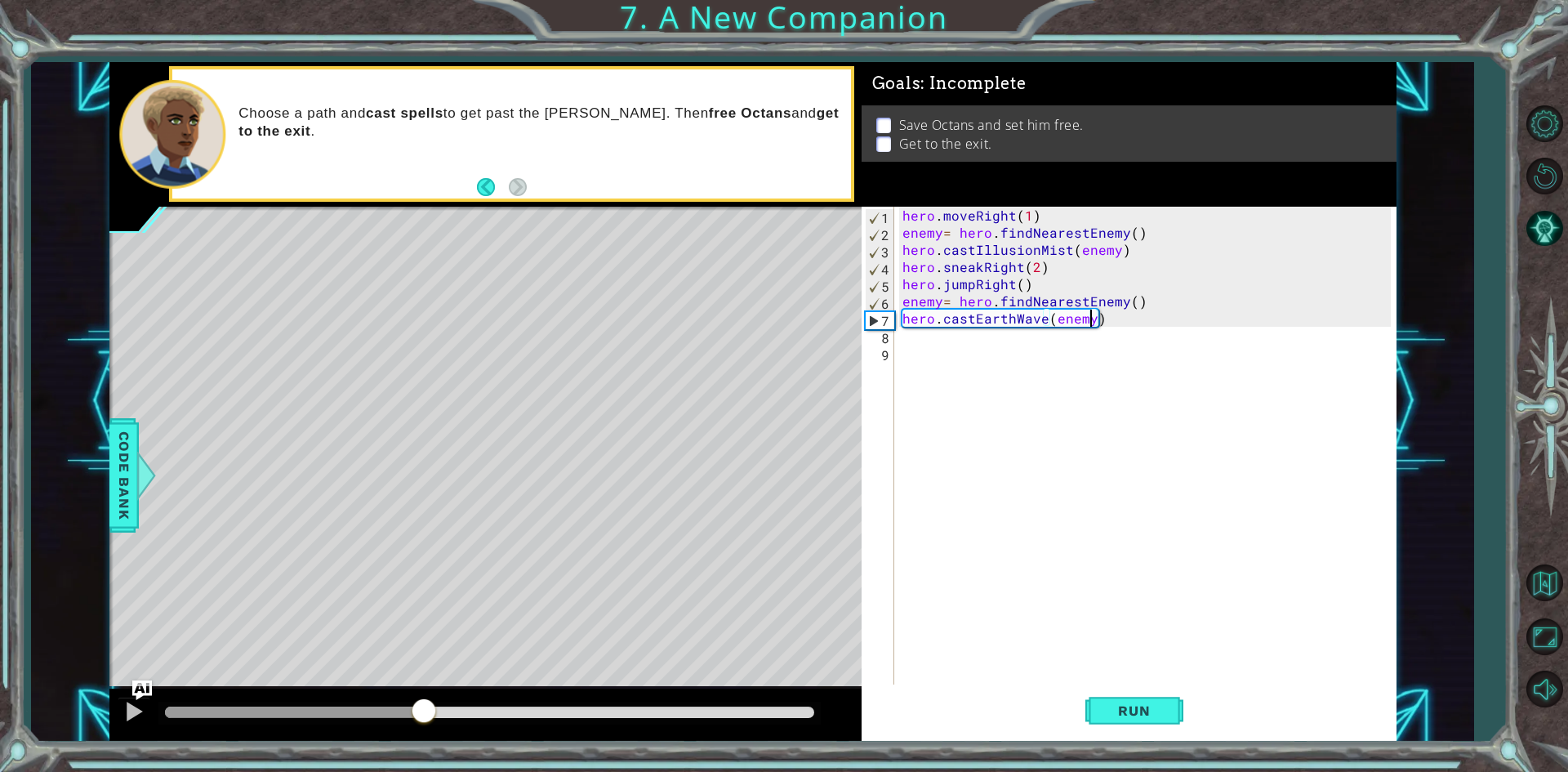
drag, startPoint x: 223, startPoint y: 707, endPoint x: 423, endPoint y: 707, distance: 200.0
click at [423, 707] on div at bounding box center [424, 712] width 30 height 30
click at [935, 342] on div "hero . moveRight ( 1 ) enemy = hero . findNearestEnemy ( ) hero . castIllusionM…" at bounding box center [1149, 464] width 500 height 515
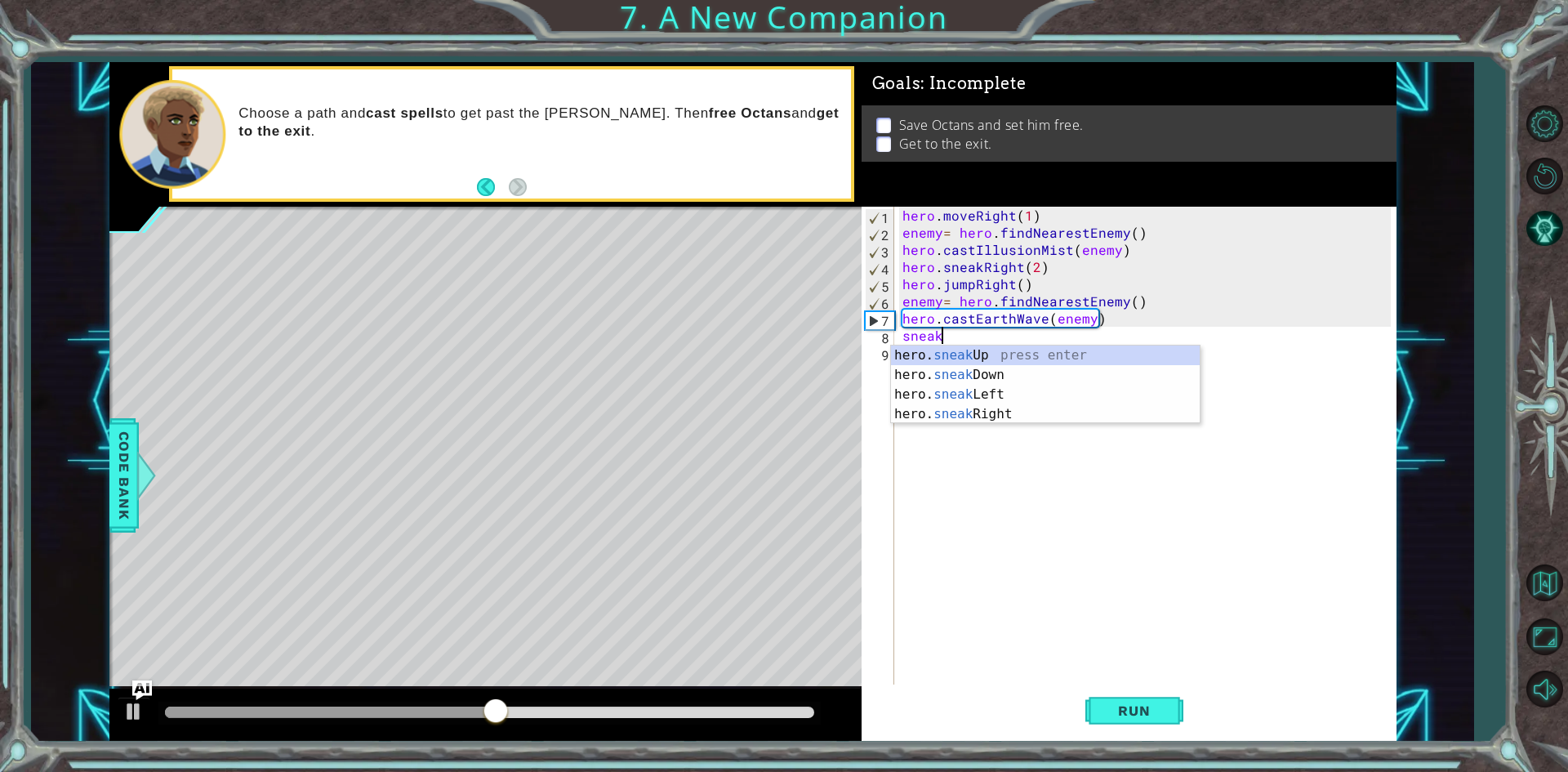
scroll to position [0, 2]
click at [932, 352] on div "hero. sneak Up press enter hero. sneak Down press enter hero. sneak Left press …" at bounding box center [1045, 405] width 308 height 117
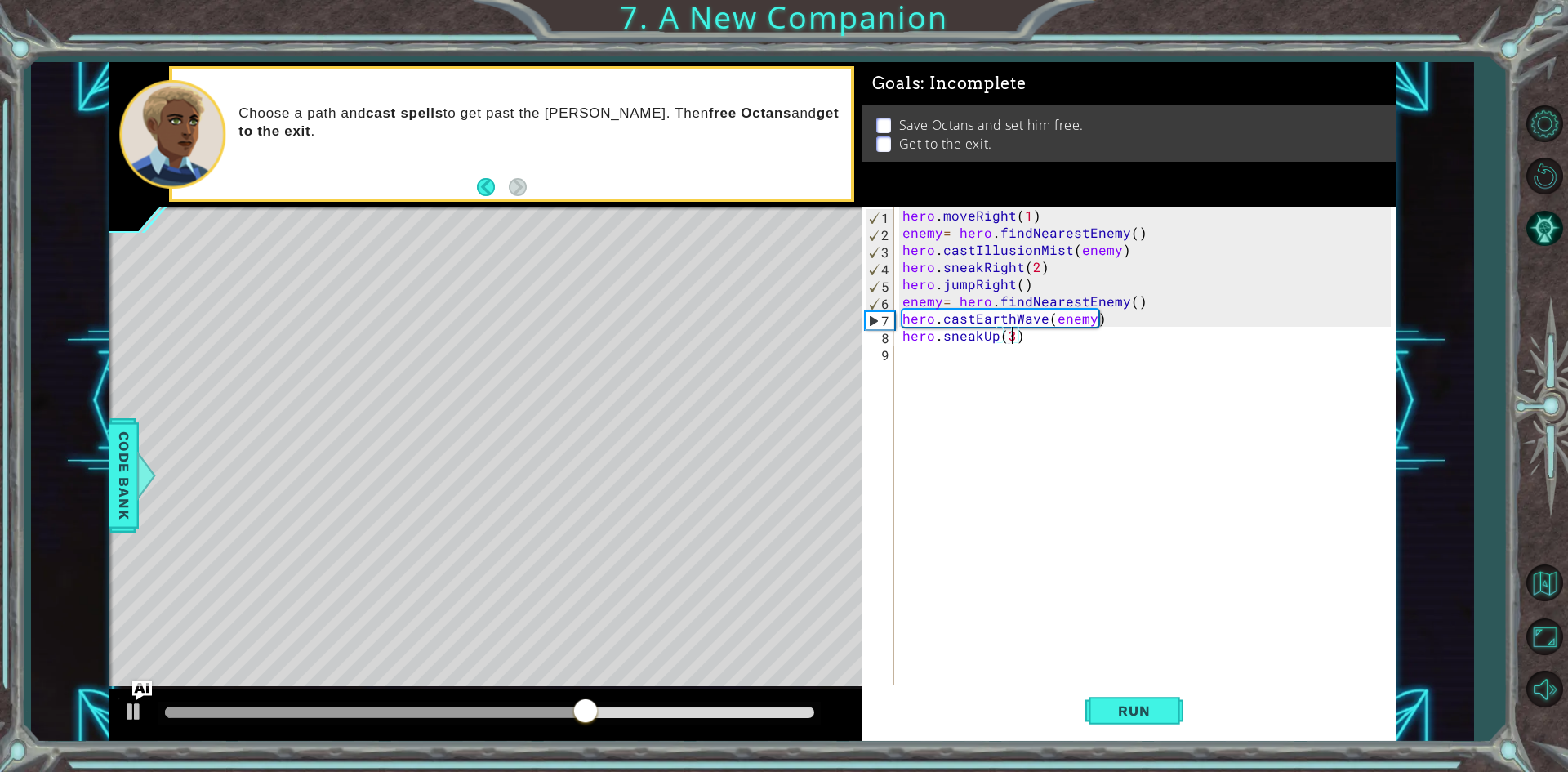
scroll to position [0, 7]
type textarea "hero.sneakUp(3)"
click at [1131, 719] on span "Run" at bounding box center [1134, 711] width 65 height 17
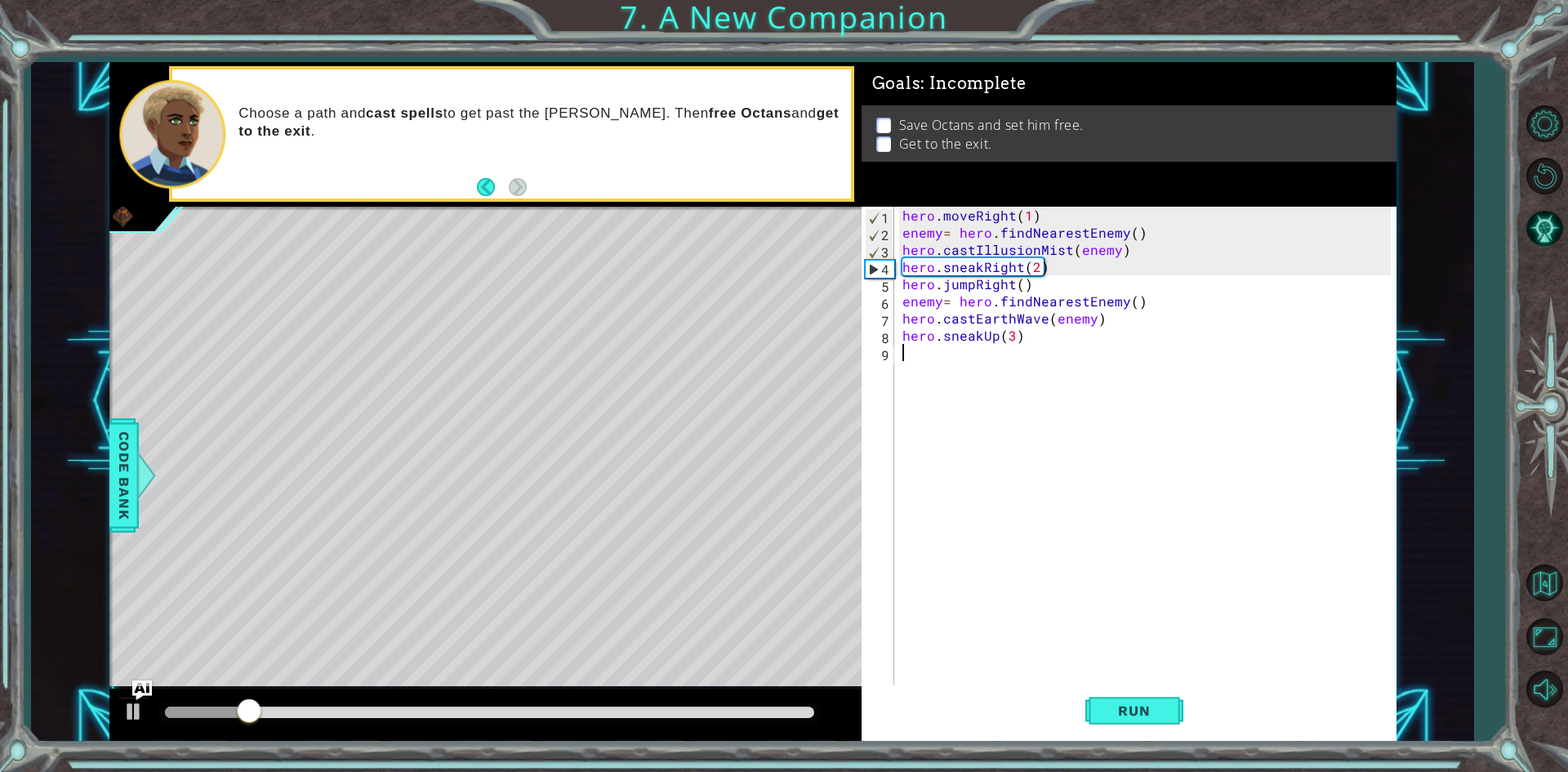
click at [913, 357] on div "hero . moveRight ( 1 ) enemy = hero . findNearestEnemy ( ) hero . castIllusionM…" at bounding box center [1149, 464] width 500 height 515
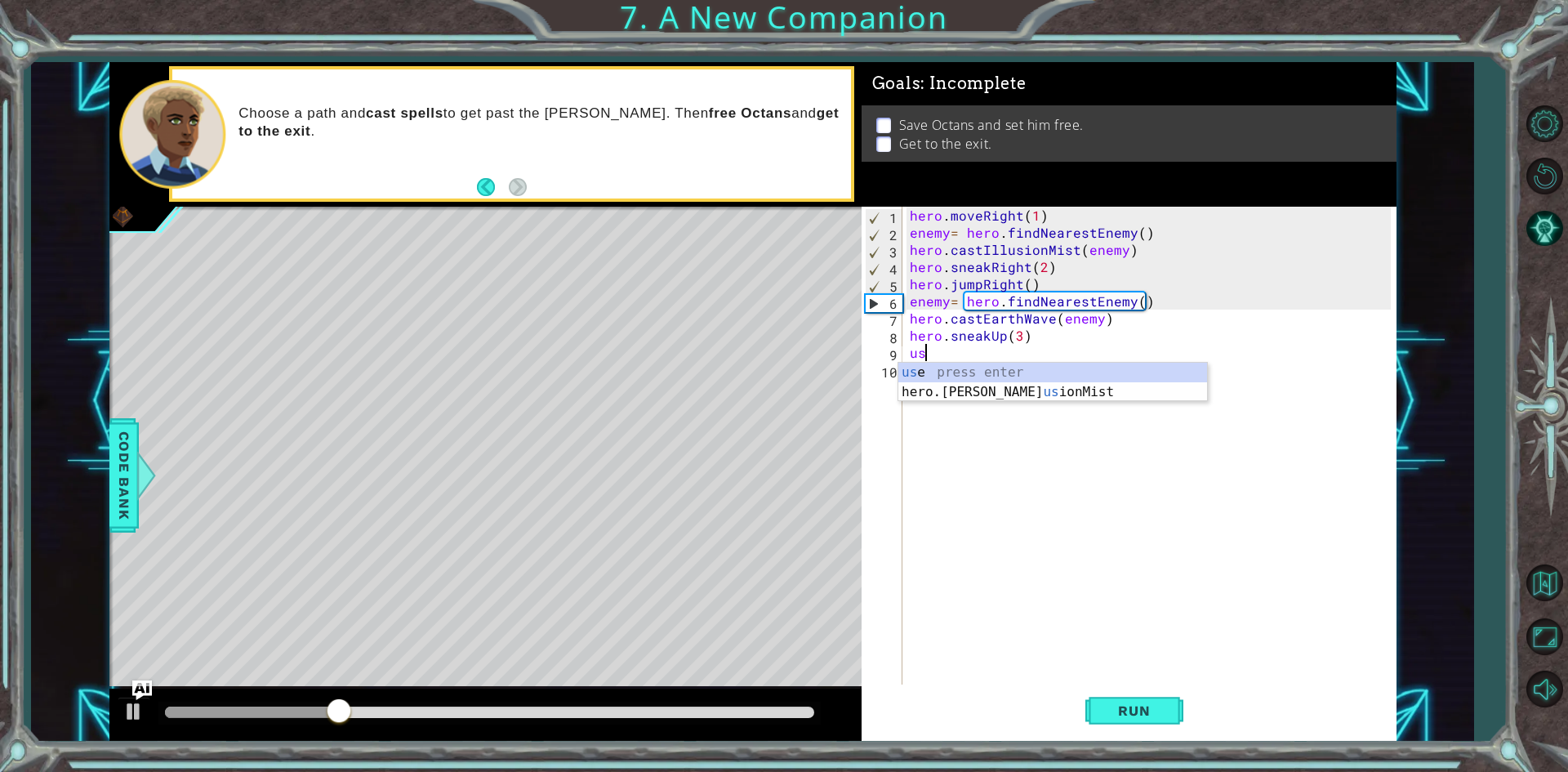
type textarea "u"
type textarea "hero.sneakUp(3)"
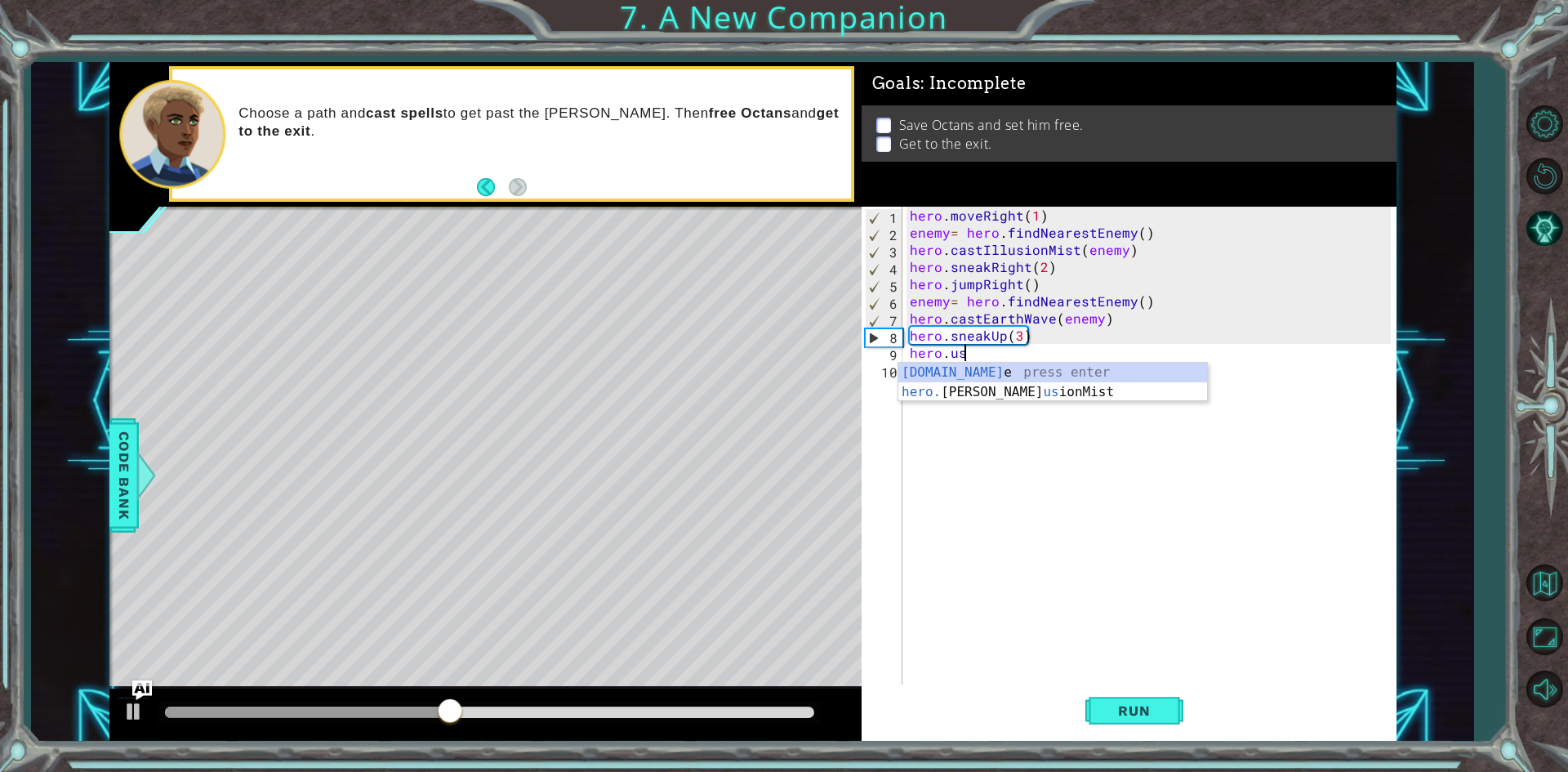
scroll to position [0, 2]
click at [978, 371] on div "[DOMAIN_NAME] e press enter hero. [PERSON_NAME] us ionMist press enter" at bounding box center [1052, 401] width 308 height 79
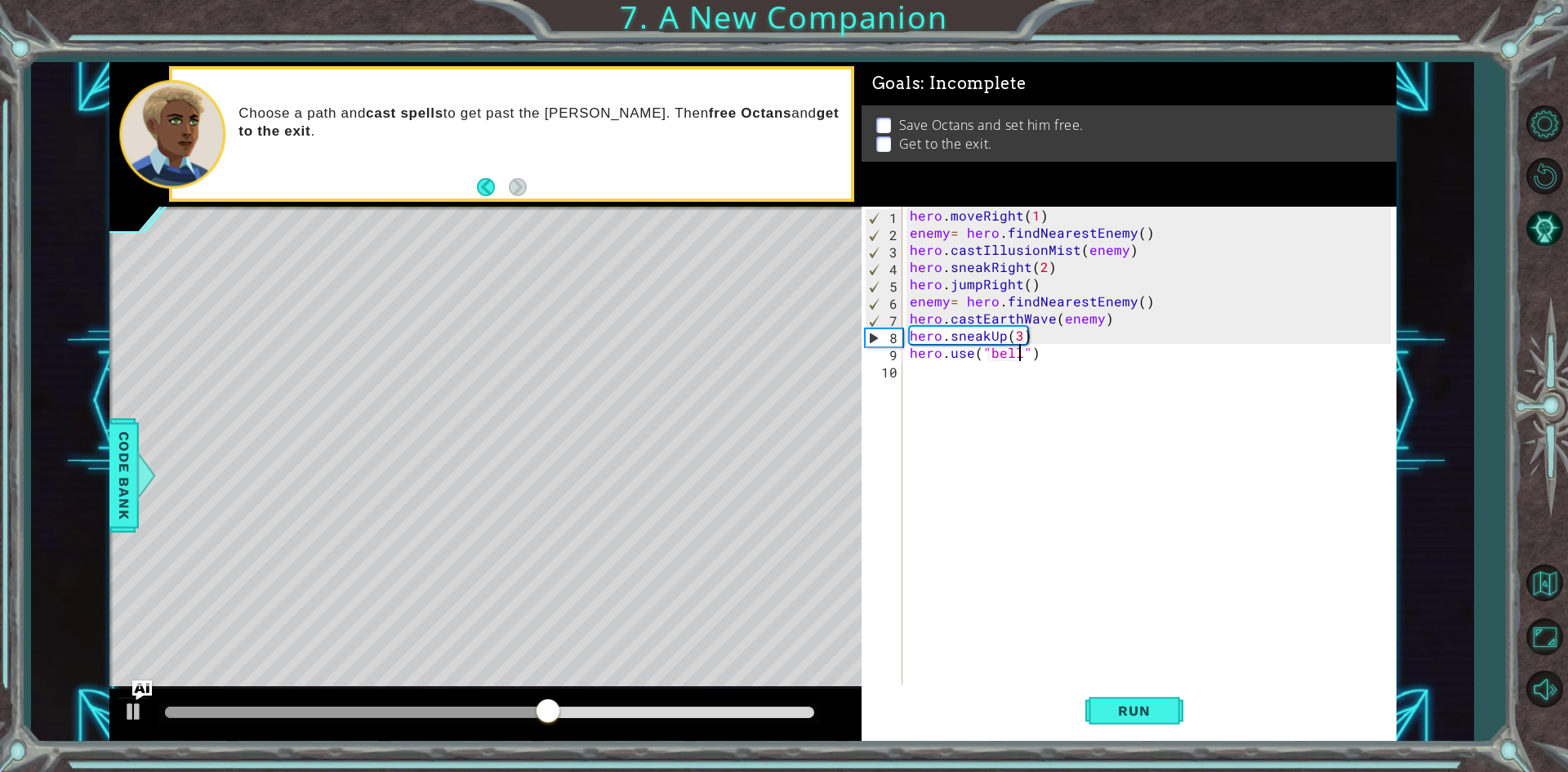
scroll to position [0, 7]
type textarea "hero.use("bell")"
click at [1126, 707] on span "Run" at bounding box center [1134, 711] width 65 height 17
drag, startPoint x: 204, startPoint y: 715, endPoint x: 538, endPoint y: 701, distance: 334.3
click at [538, 701] on div at bounding box center [537, 712] width 30 height 30
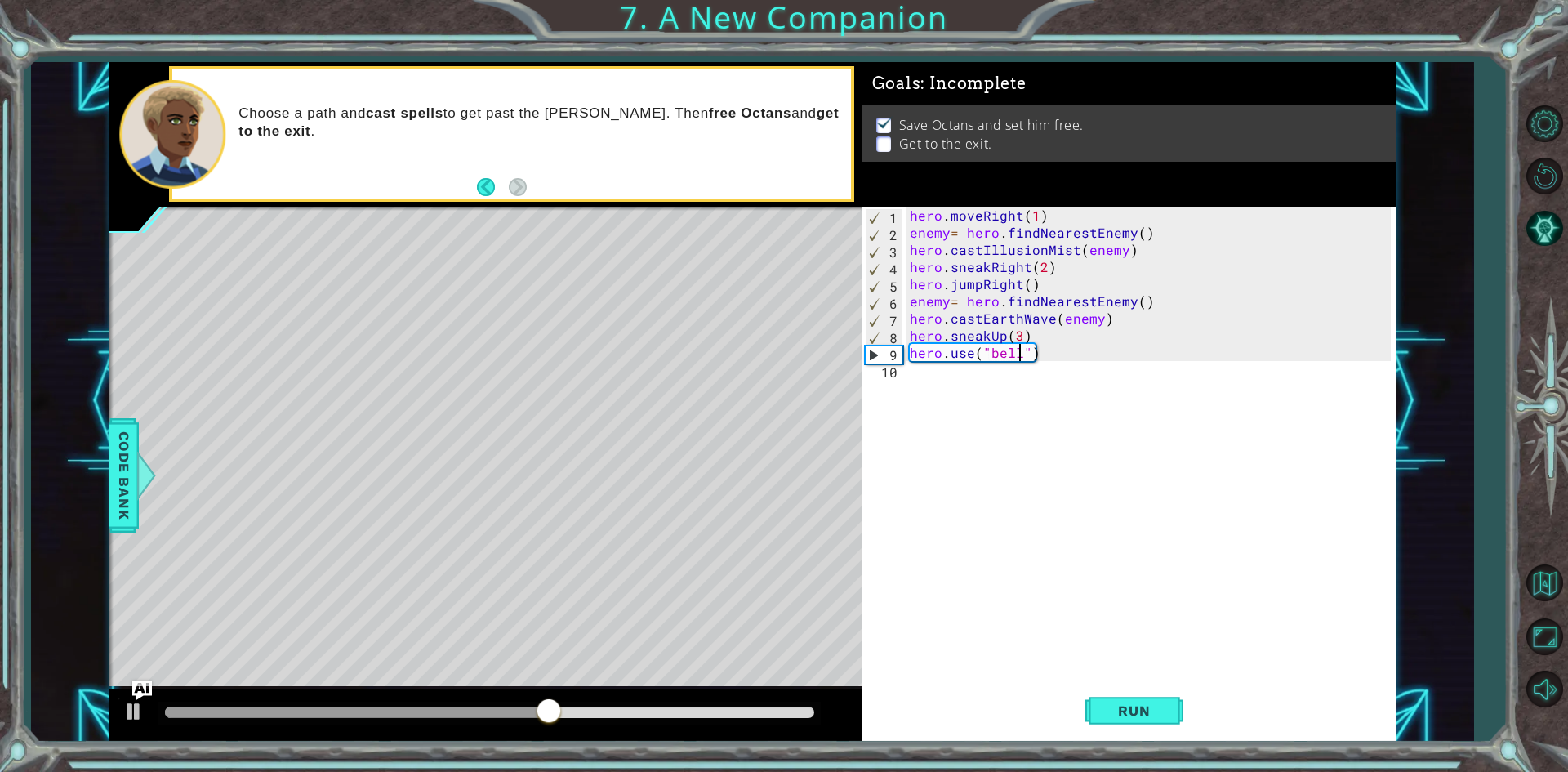
click at [922, 376] on div "hero . moveRight ( 1 ) enemy = hero . findNearestEnemy ( ) hero . castIllusionM…" at bounding box center [1152, 464] width 492 height 515
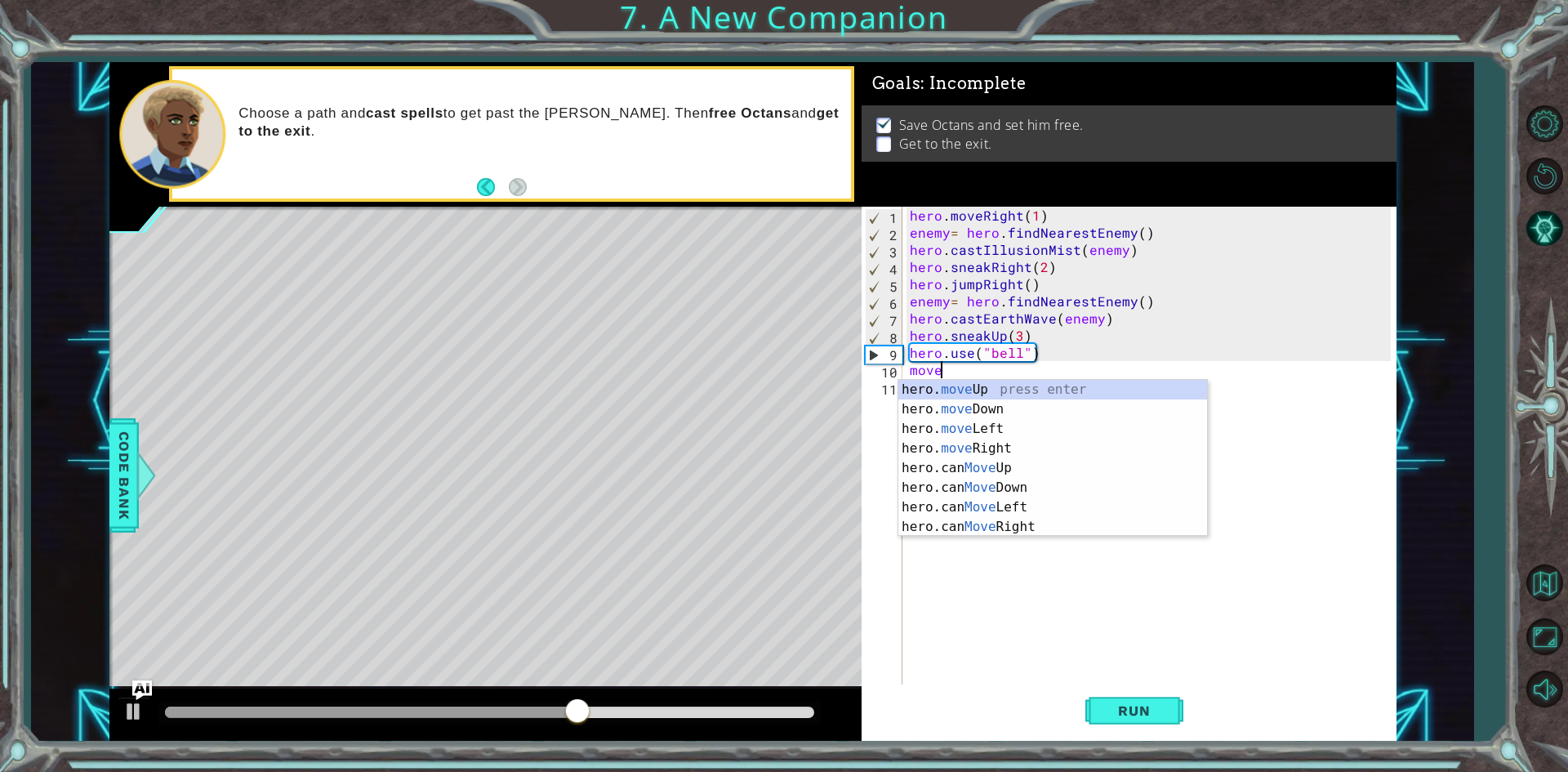
scroll to position [0, 1]
click at [1006, 452] on div "hero. move Up press enter hero. move Down press enter hero. move Left press ent…" at bounding box center [1052, 477] width 308 height 196
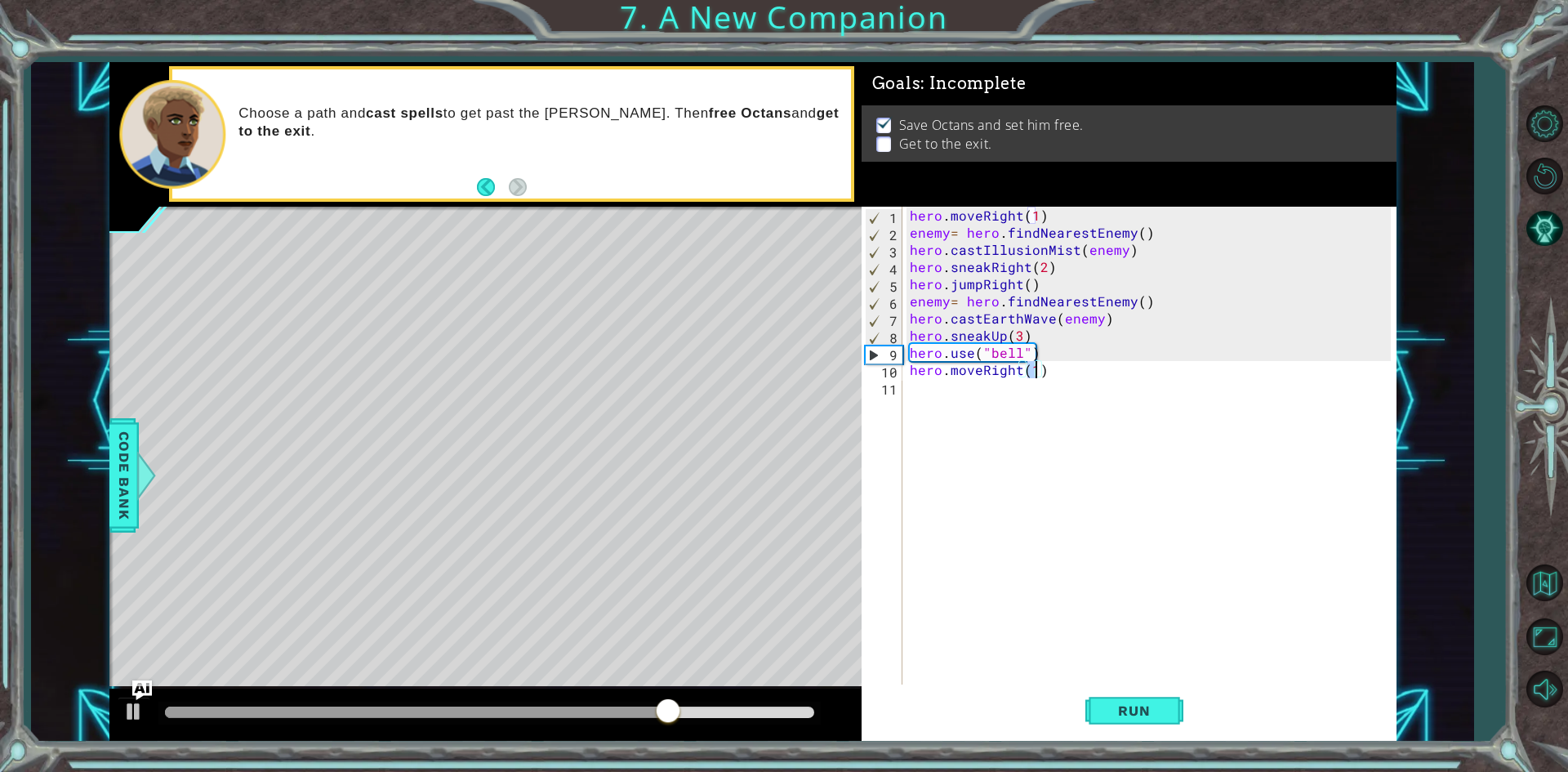
scroll to position [0, 7]
type textarea "hero.moveRight(2)"
click at [1154, 708] on span "Run" at bounding box center [1134, 711] width 65 height 17
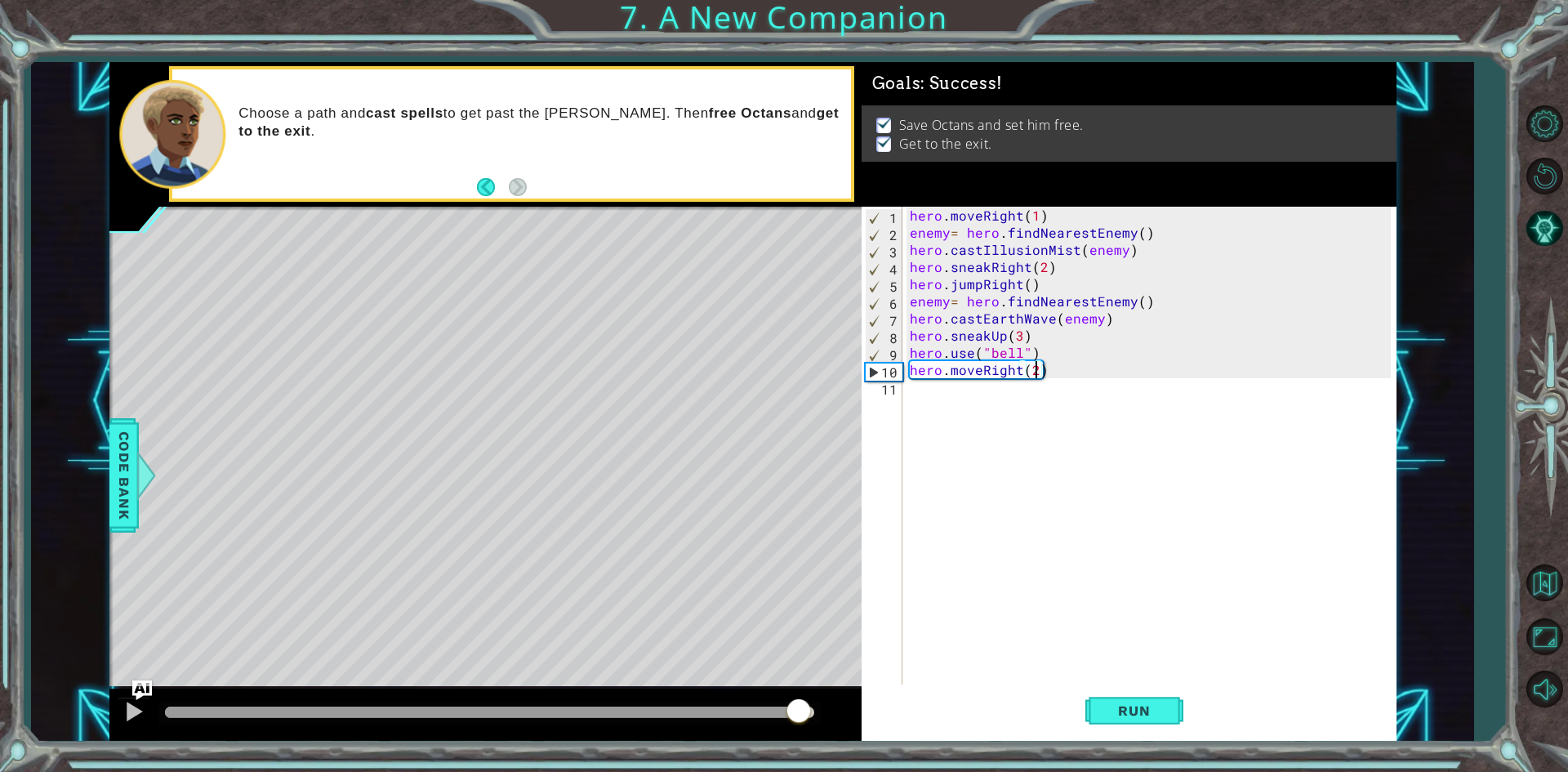
drag, startPoint x: 629, startPoint y: 720, endPoint x: 858, endPoint y: 698, distance: 230.1
click at [858, 698] on div at bounding box center [485, 714] width 752 height 52
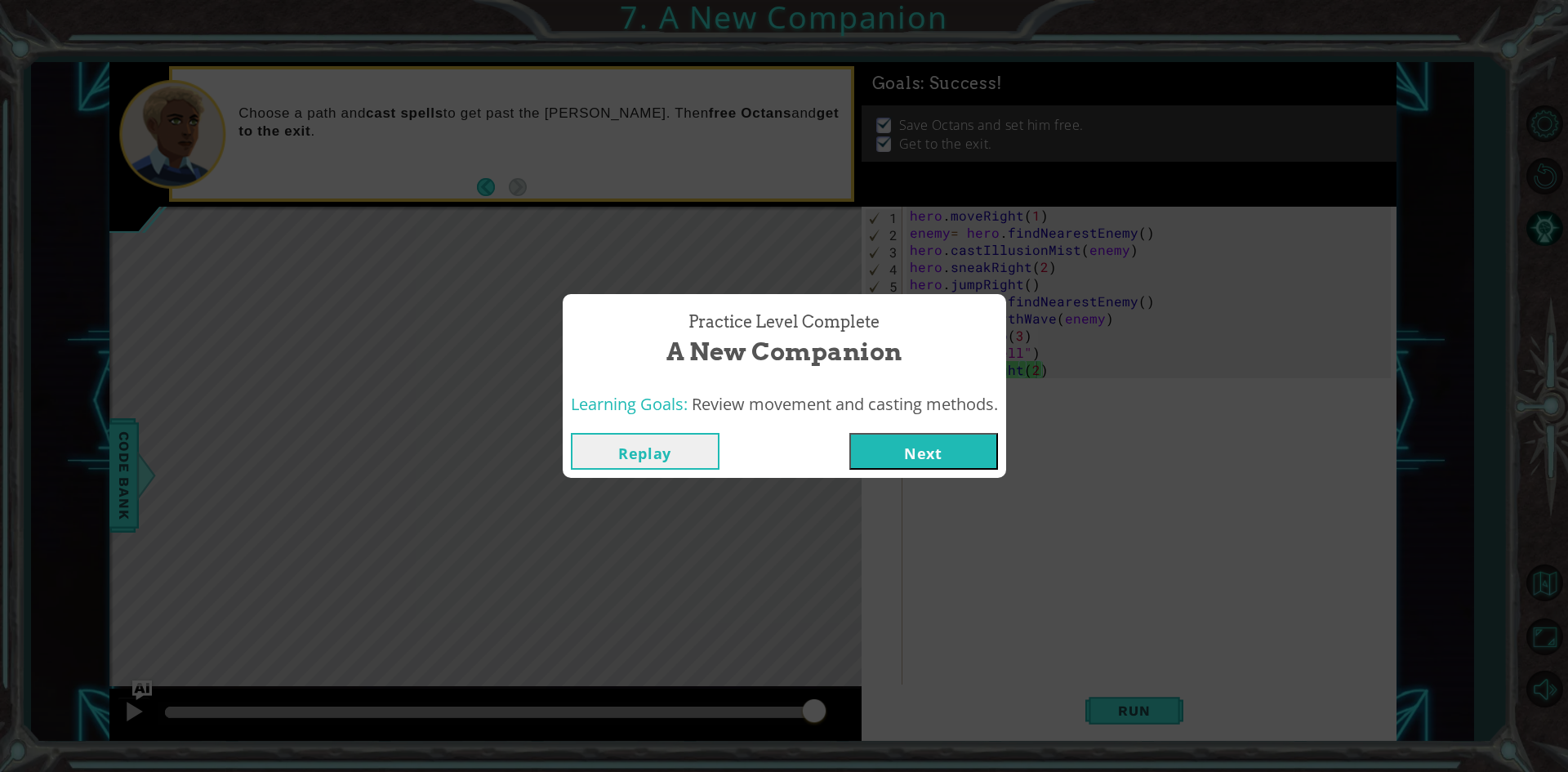
click at [919, 441] on button "Next" at bounding box center [924, 451] width 149 height 36
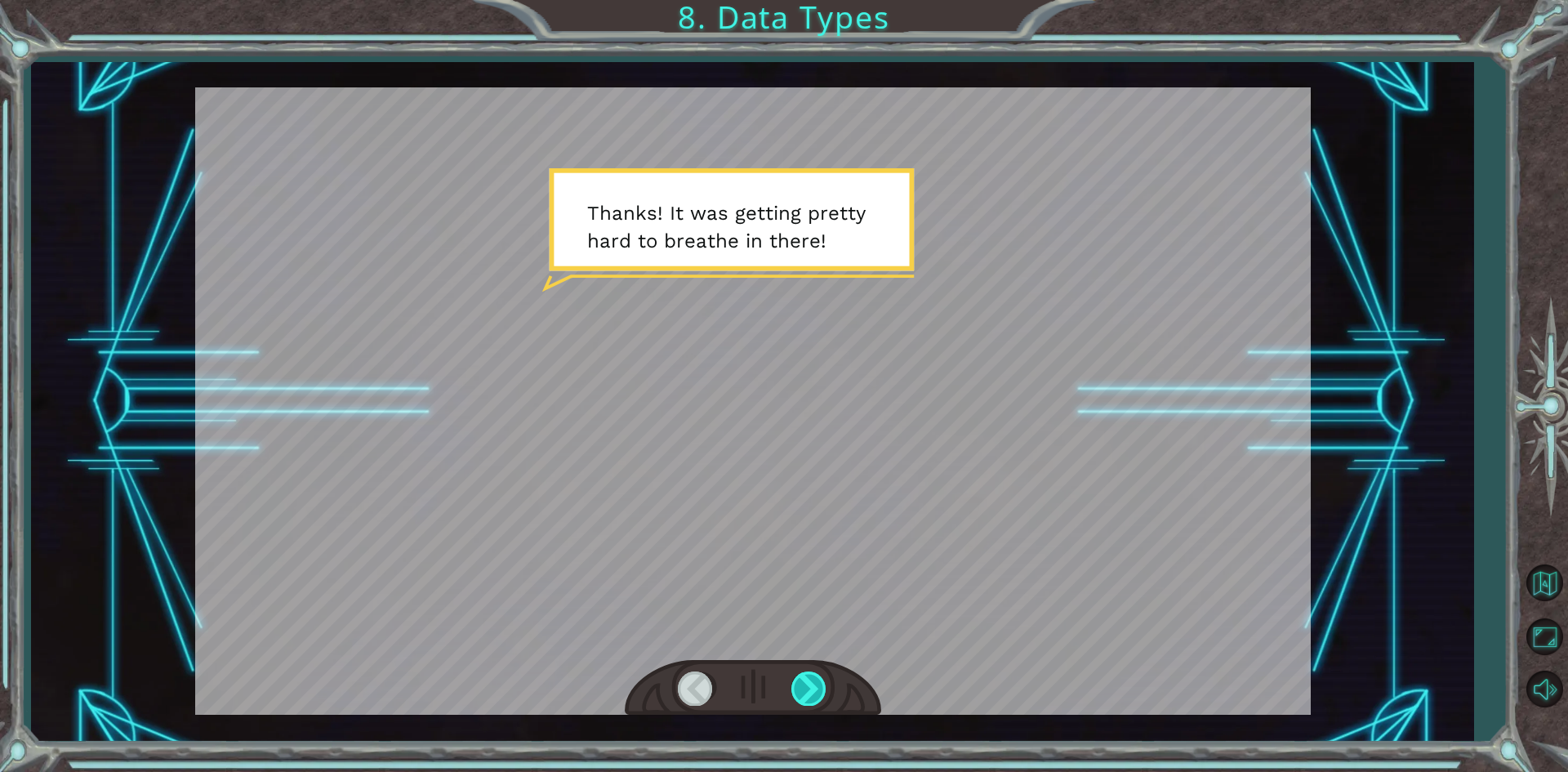
click at [808, 693] on div at bounding box center [810, 688] width 36 height 33
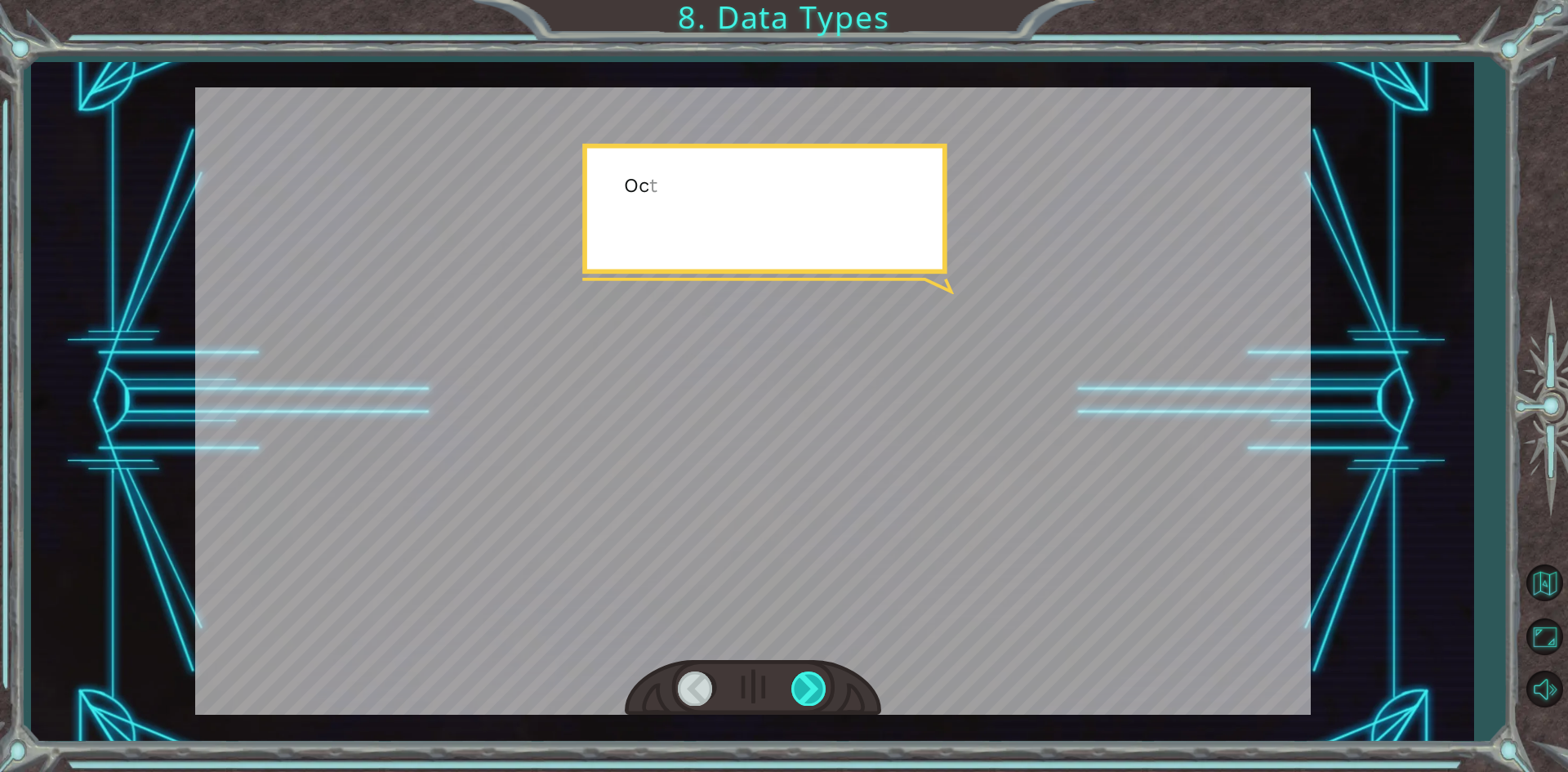
click at [808, 691] on div at bounding box center [810, 688] width 36 height 33
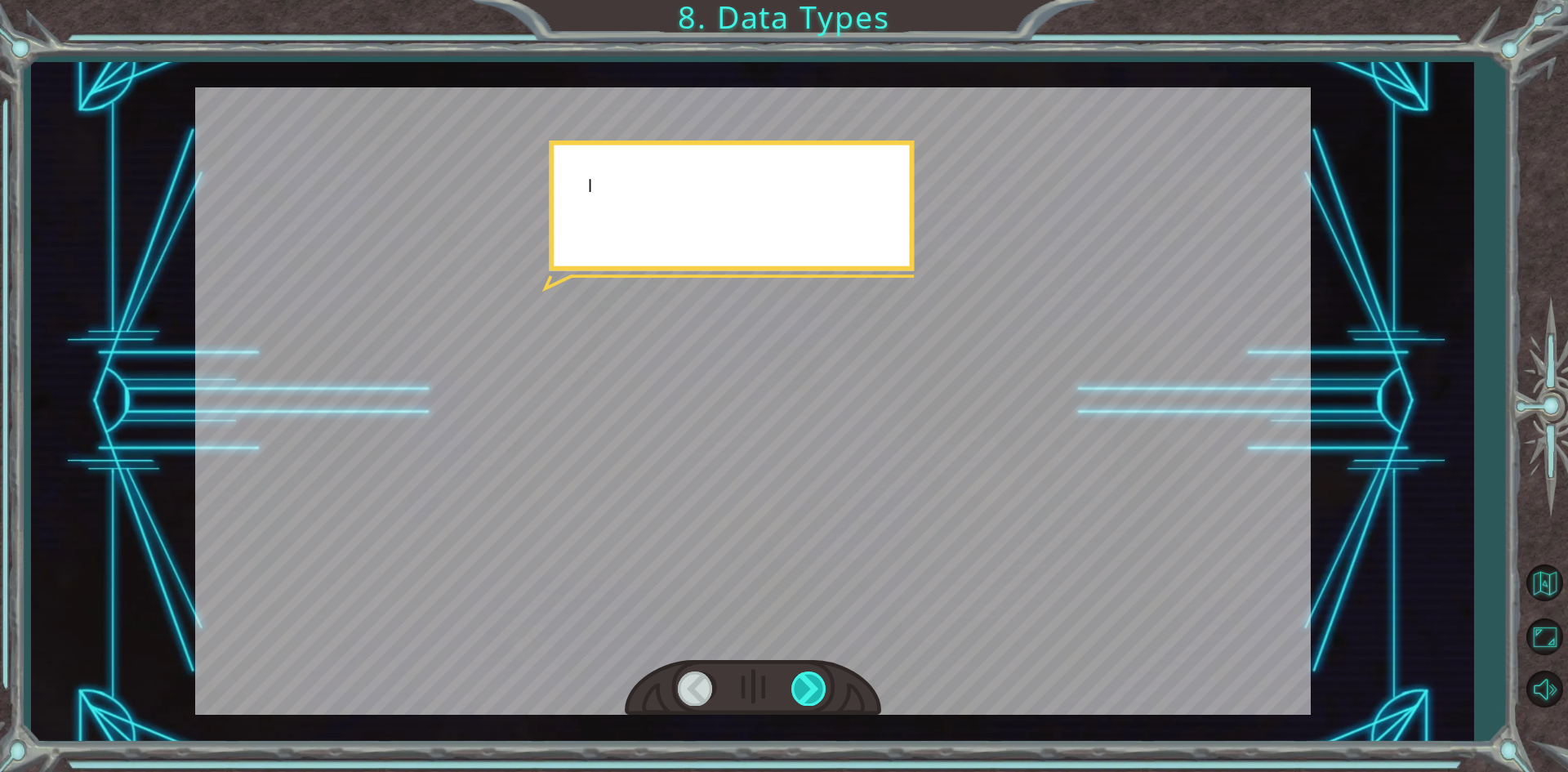
click at [808, 691] on div at bounding box center [810, 688] width 36 height 33
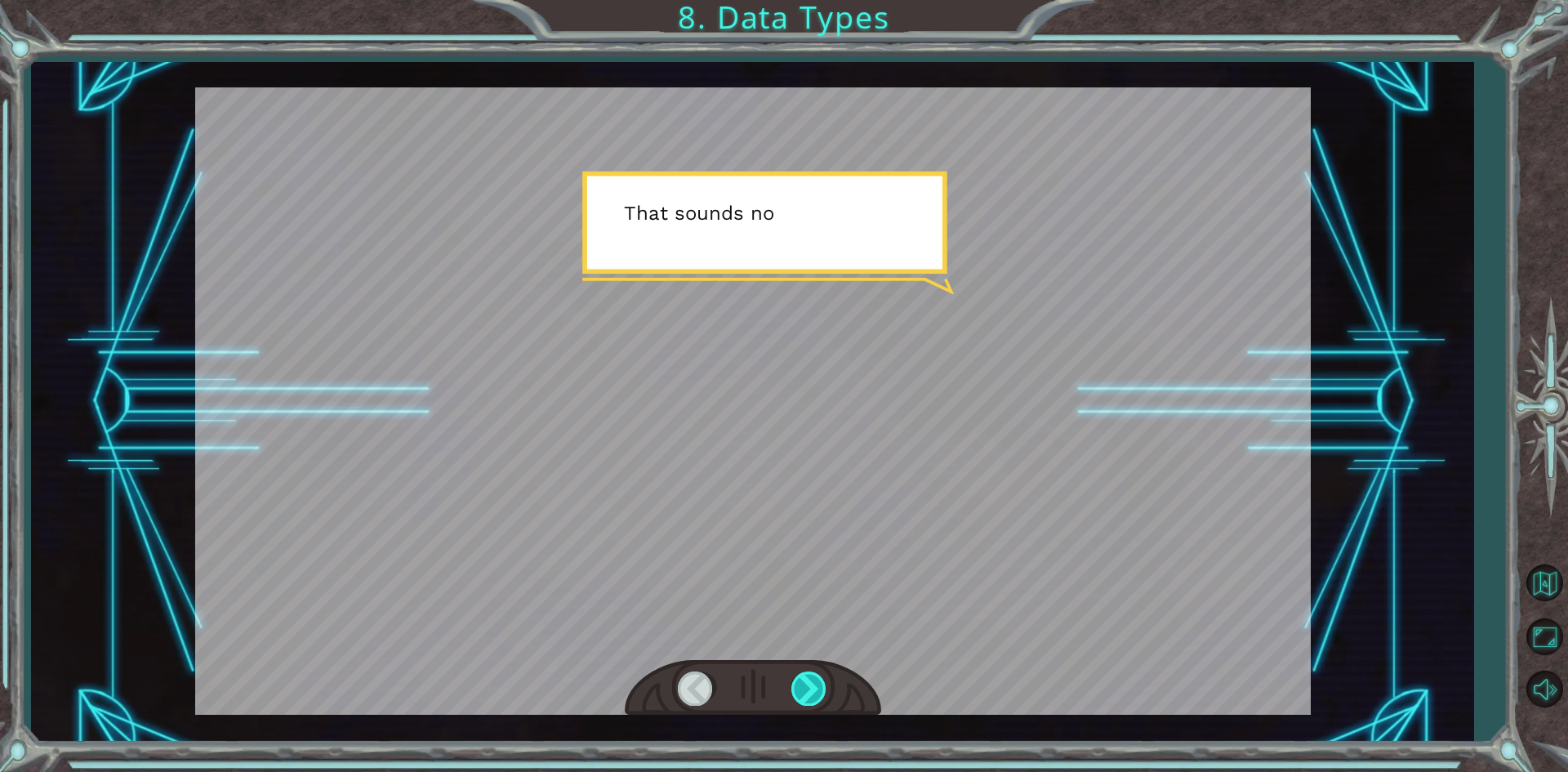
click at [808, 691] on div at bounding box center [810, 688] width 36 height 33
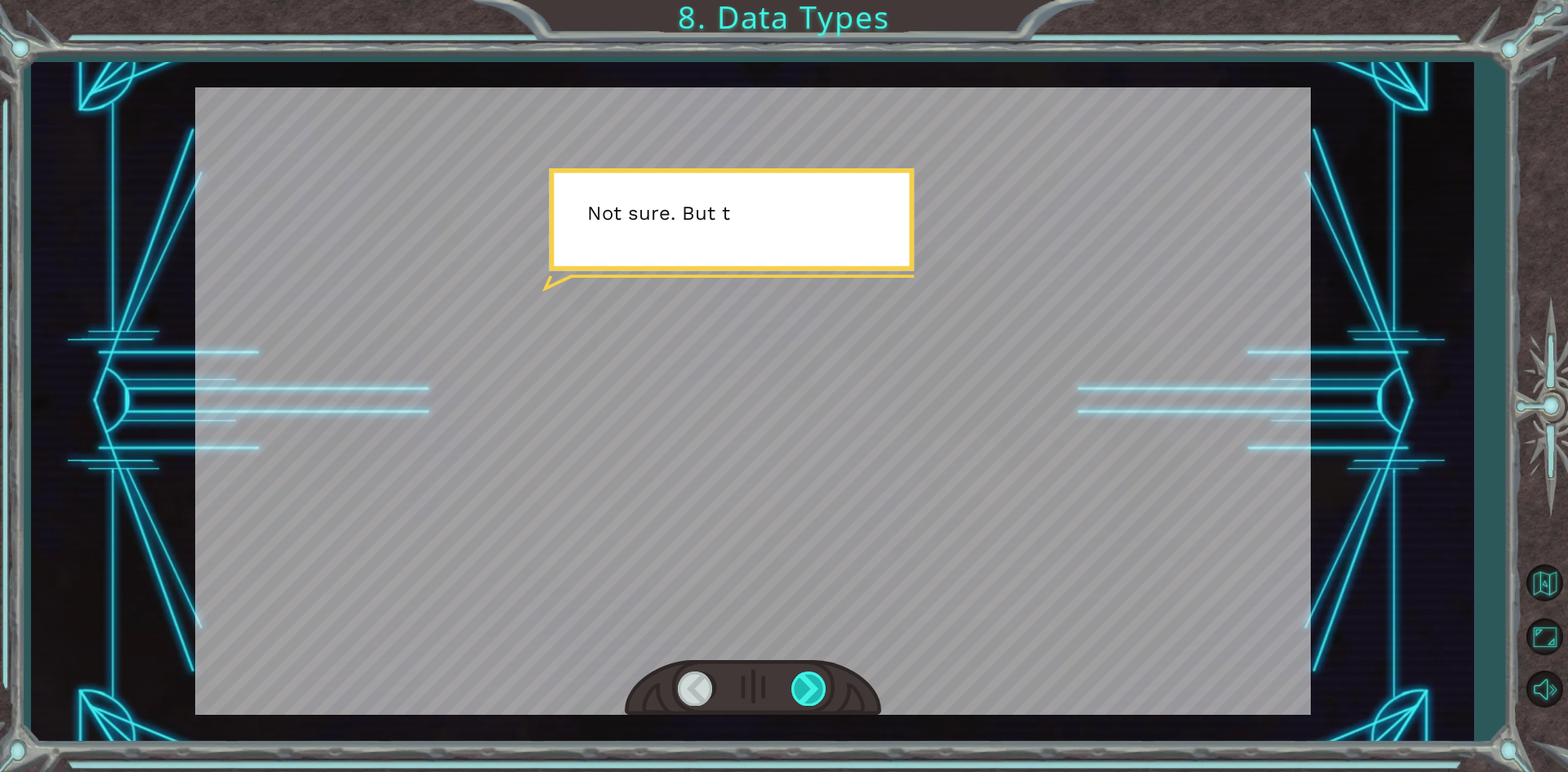
click at [808, 691] on div at bounding box center [810, 688] width 36 height 33
click at [807, 691] on div at bounding box center [810, 688] width 36 height 33
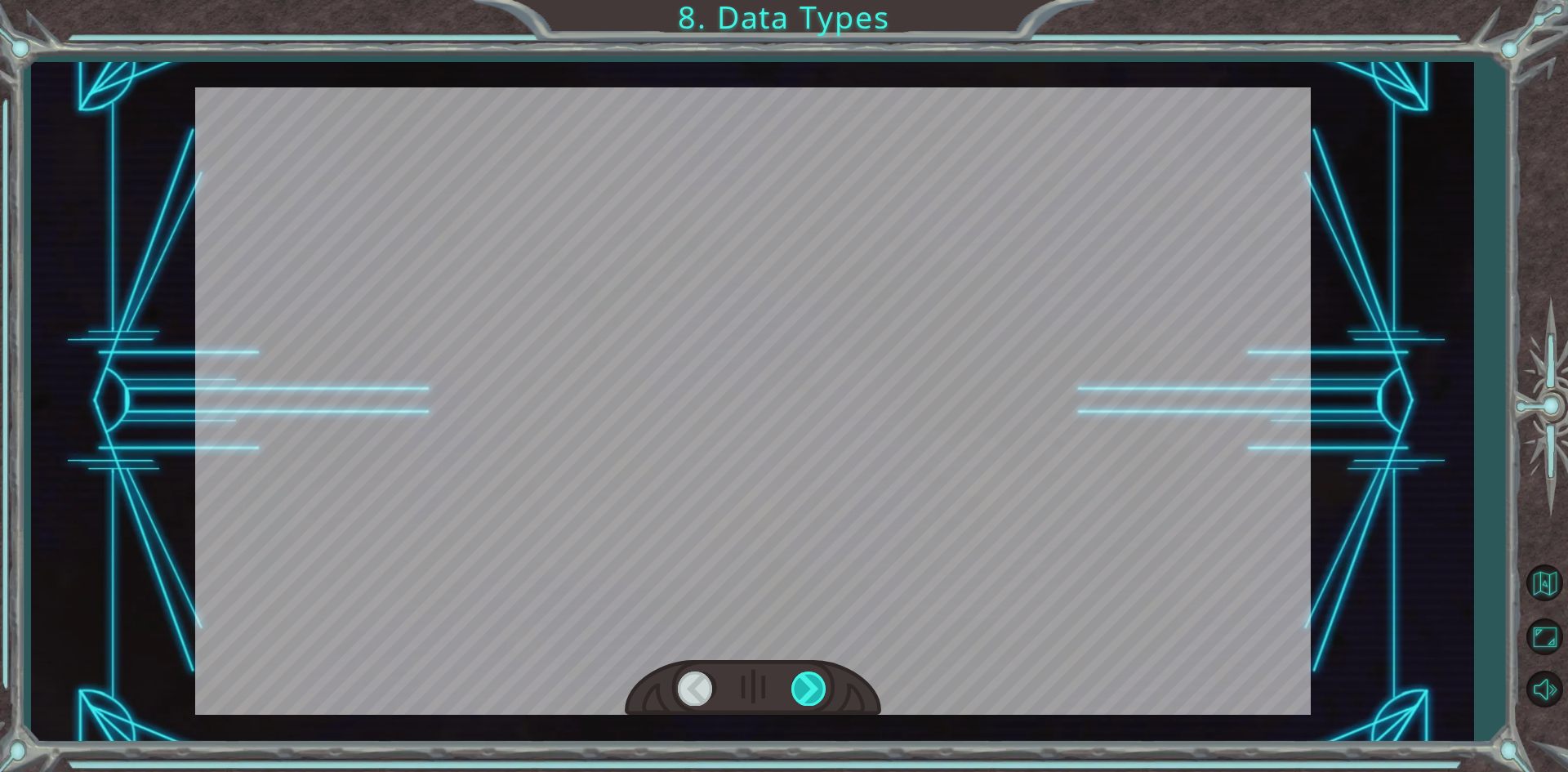
click at [807, 691] on div at bounding box center [810, 688] width 36 height 33
click at [807, 690] on div at bounding box center [810, 688] width 36 height 33
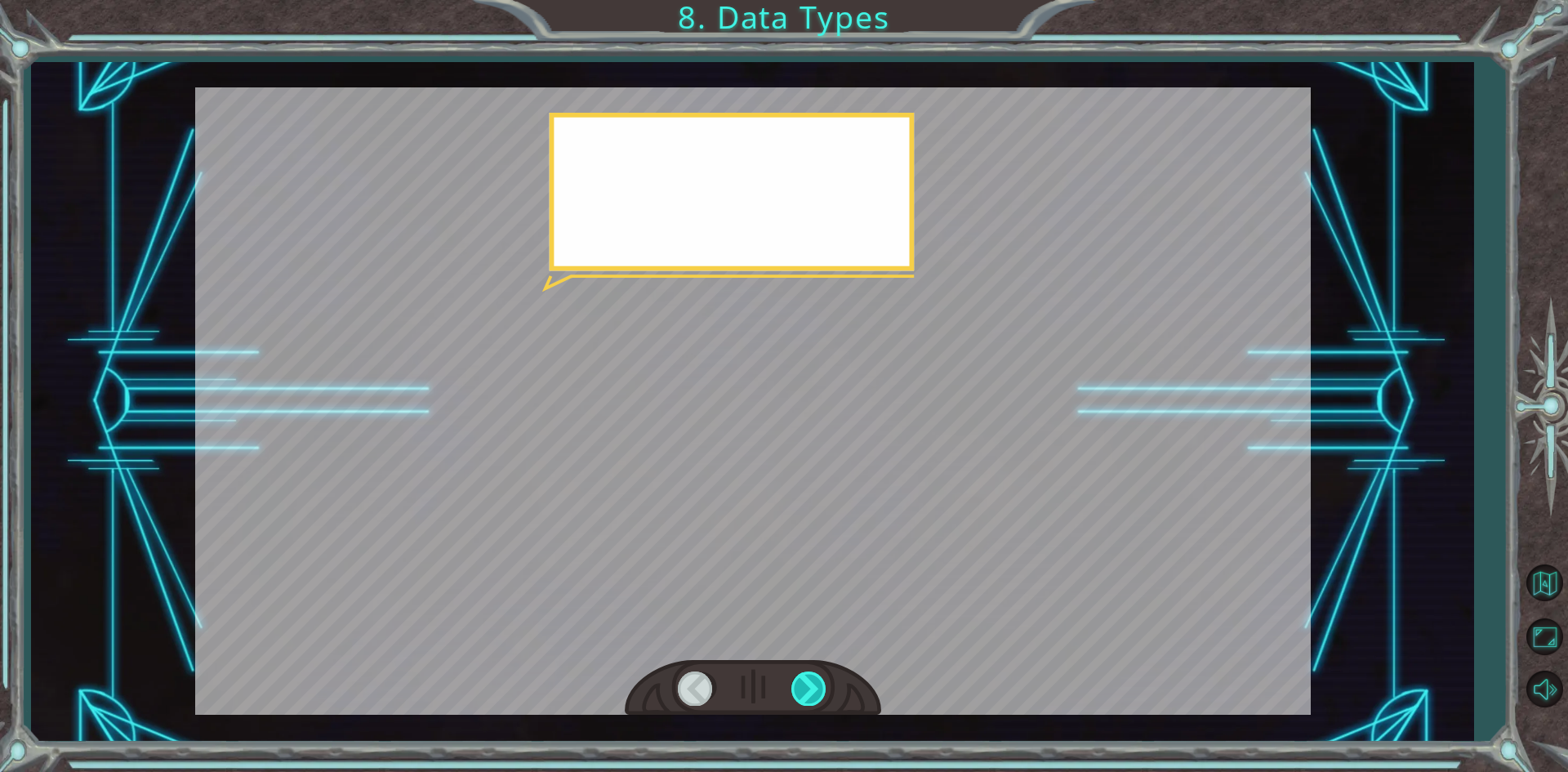
click at [807, 690] on div at bounding box center [810, 688] width 36 height 33
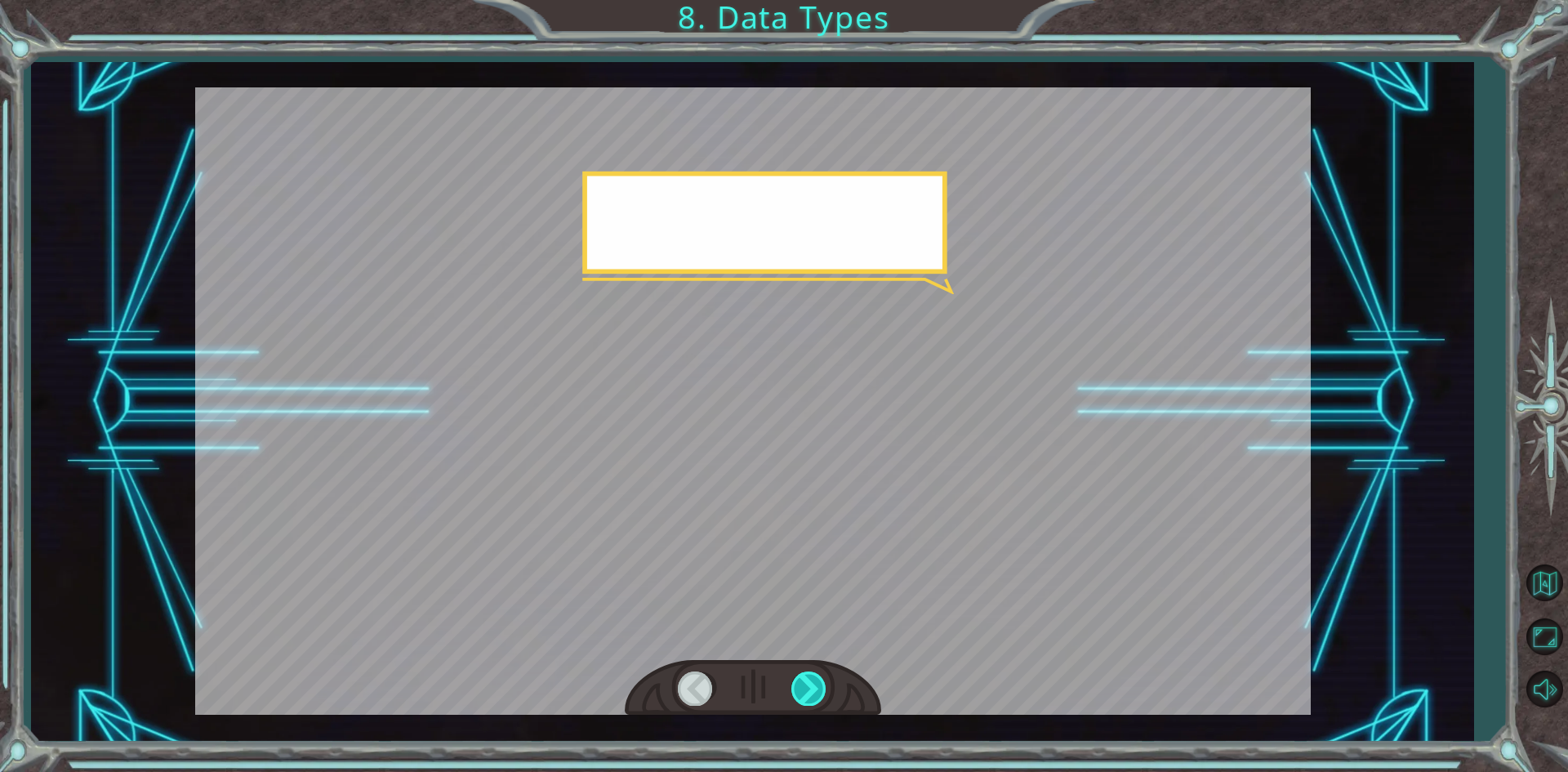
click at [807, 690] on div at bounding box center [810, 688] width 36 height 33
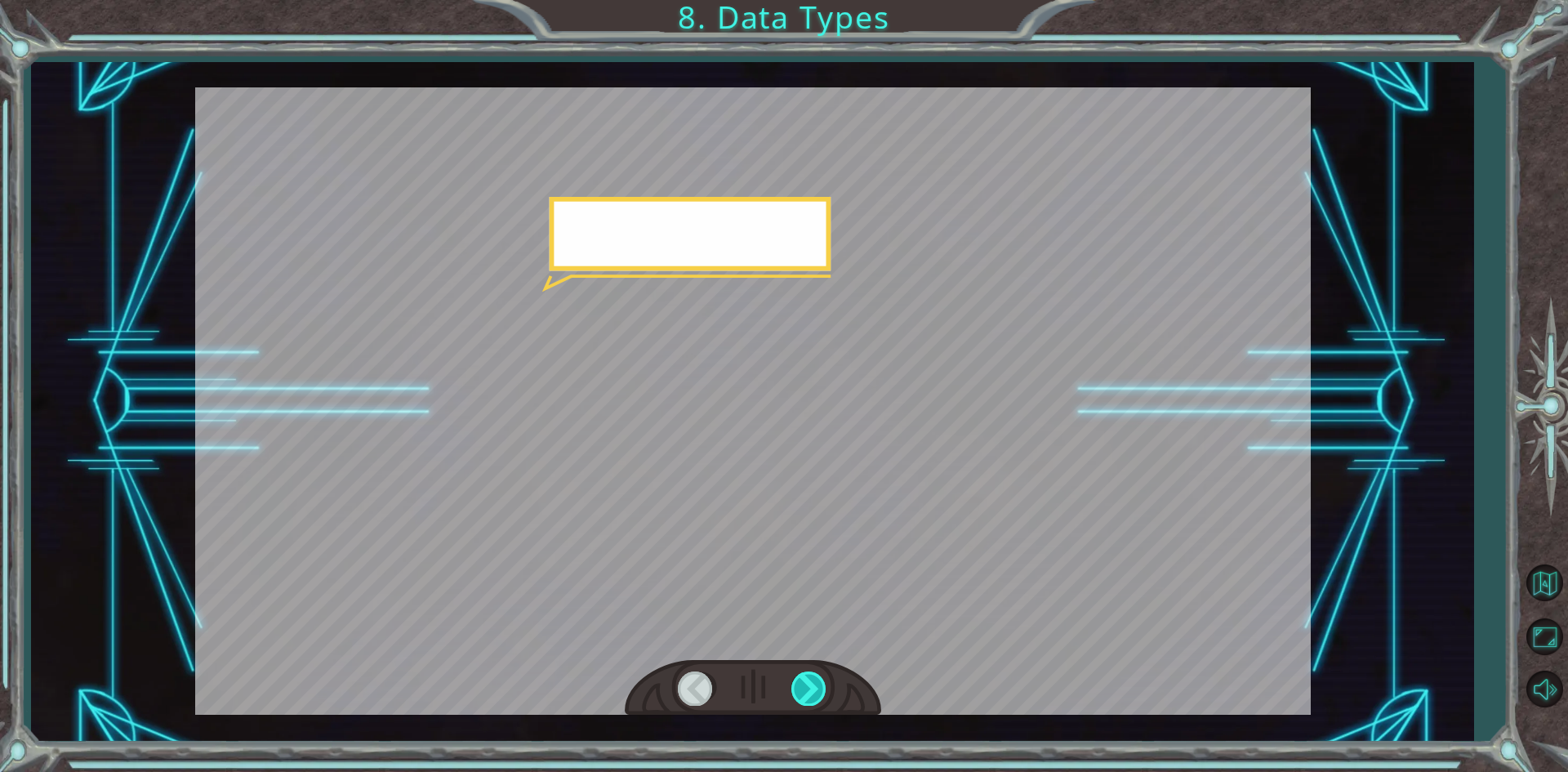
click at [806, 689] on div at bounding box center [810, 688] width 36 height 33
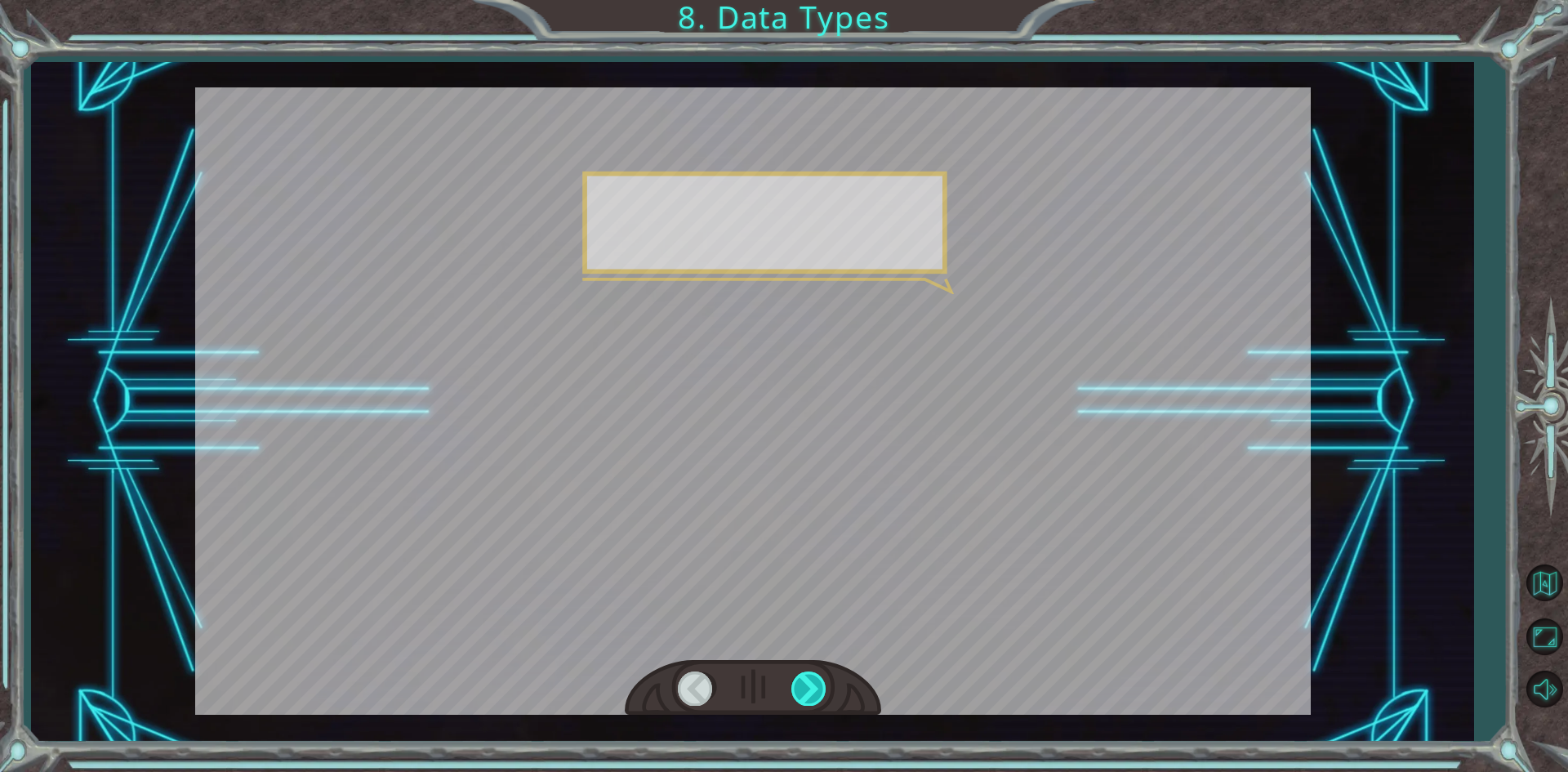
click at [806, 689] on div at bounding box center [810, 688] width 36 height 33
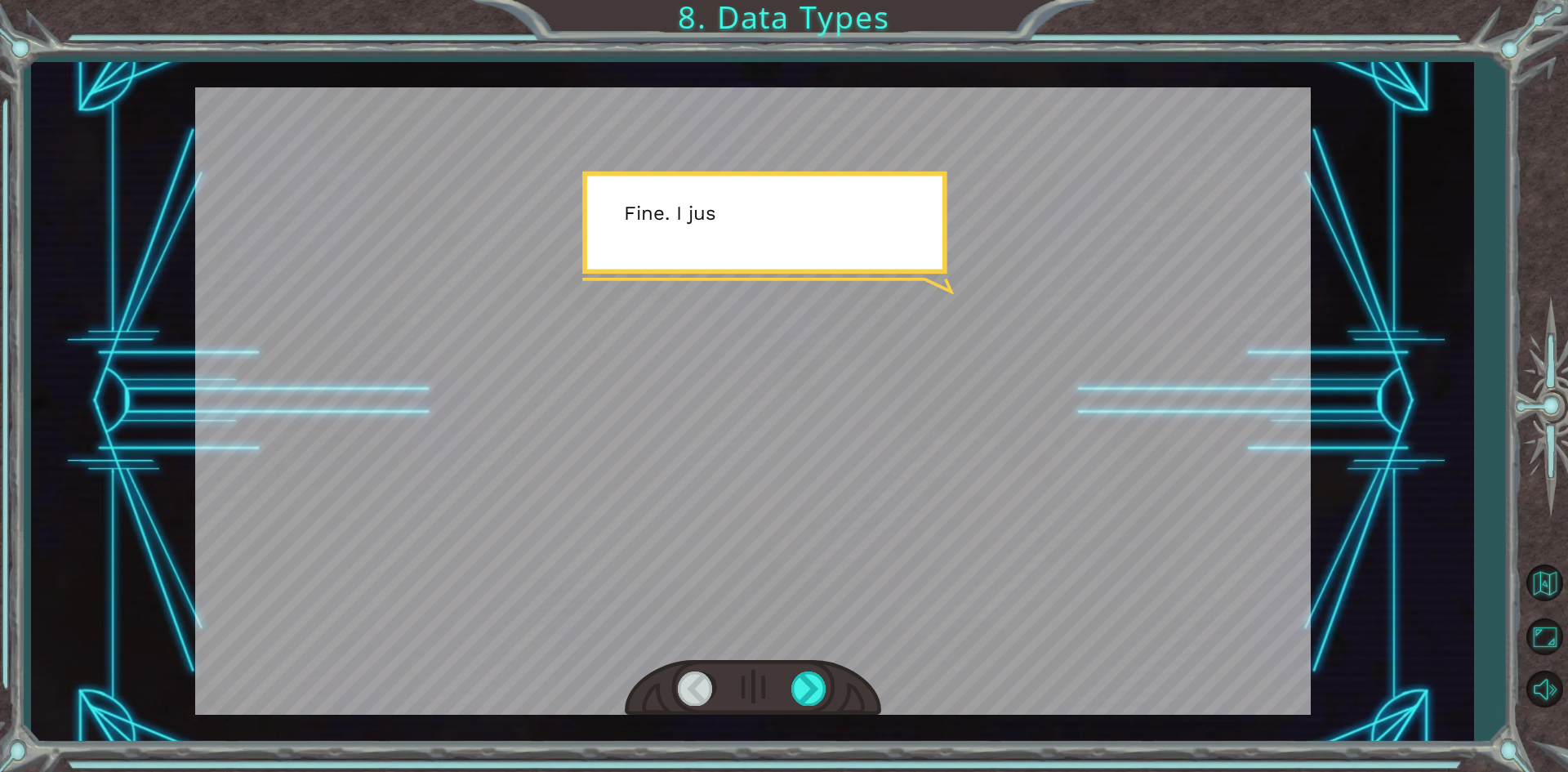
click at [781, 700] on div at bounding box center [753, 688] width 256 height 56
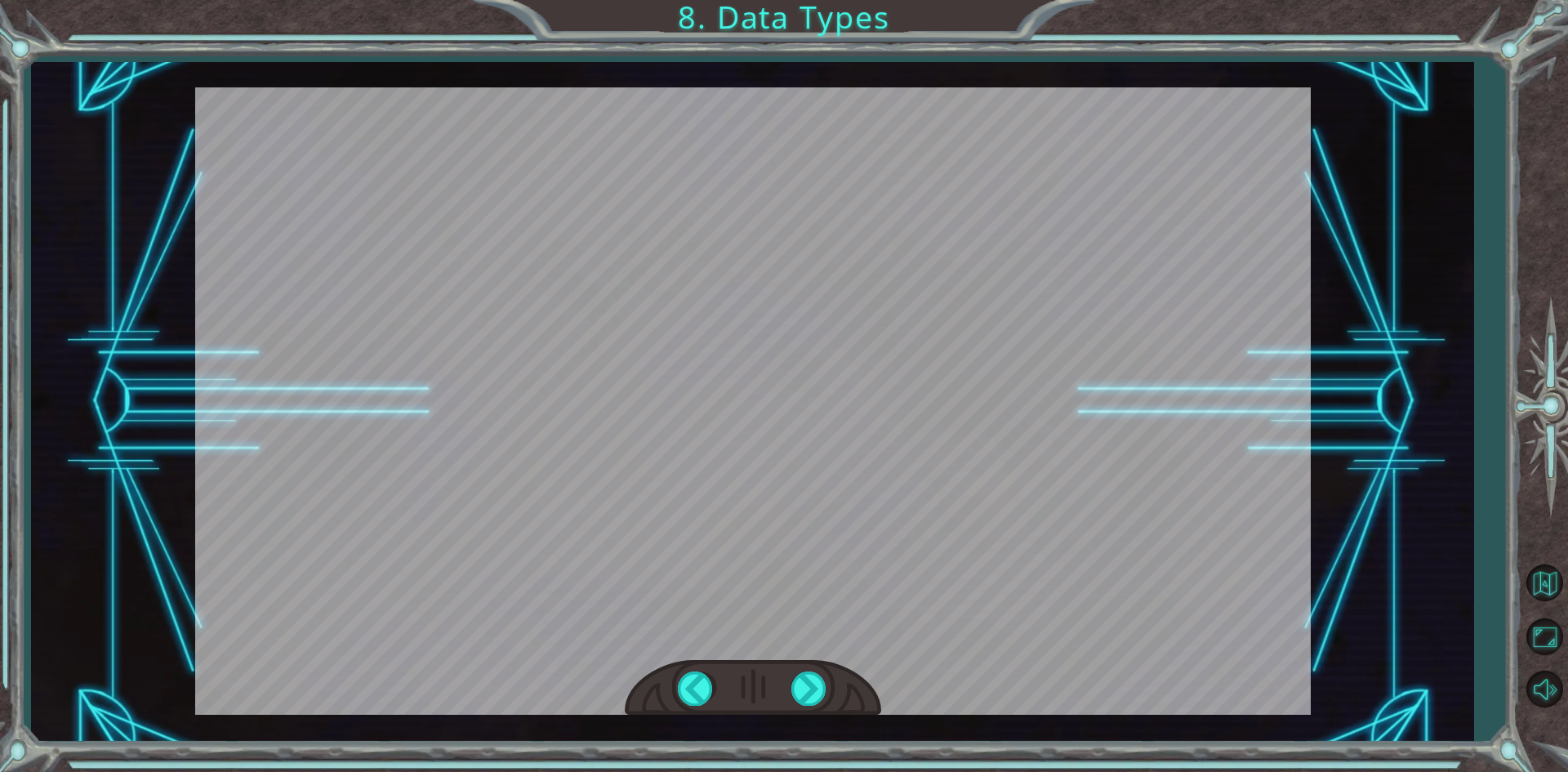
click at [780, 701] on div at bounding box center [753, 688] width 256 height 56
click at [820, 697] on div at bounding box center [810, 688] width 36 height 33
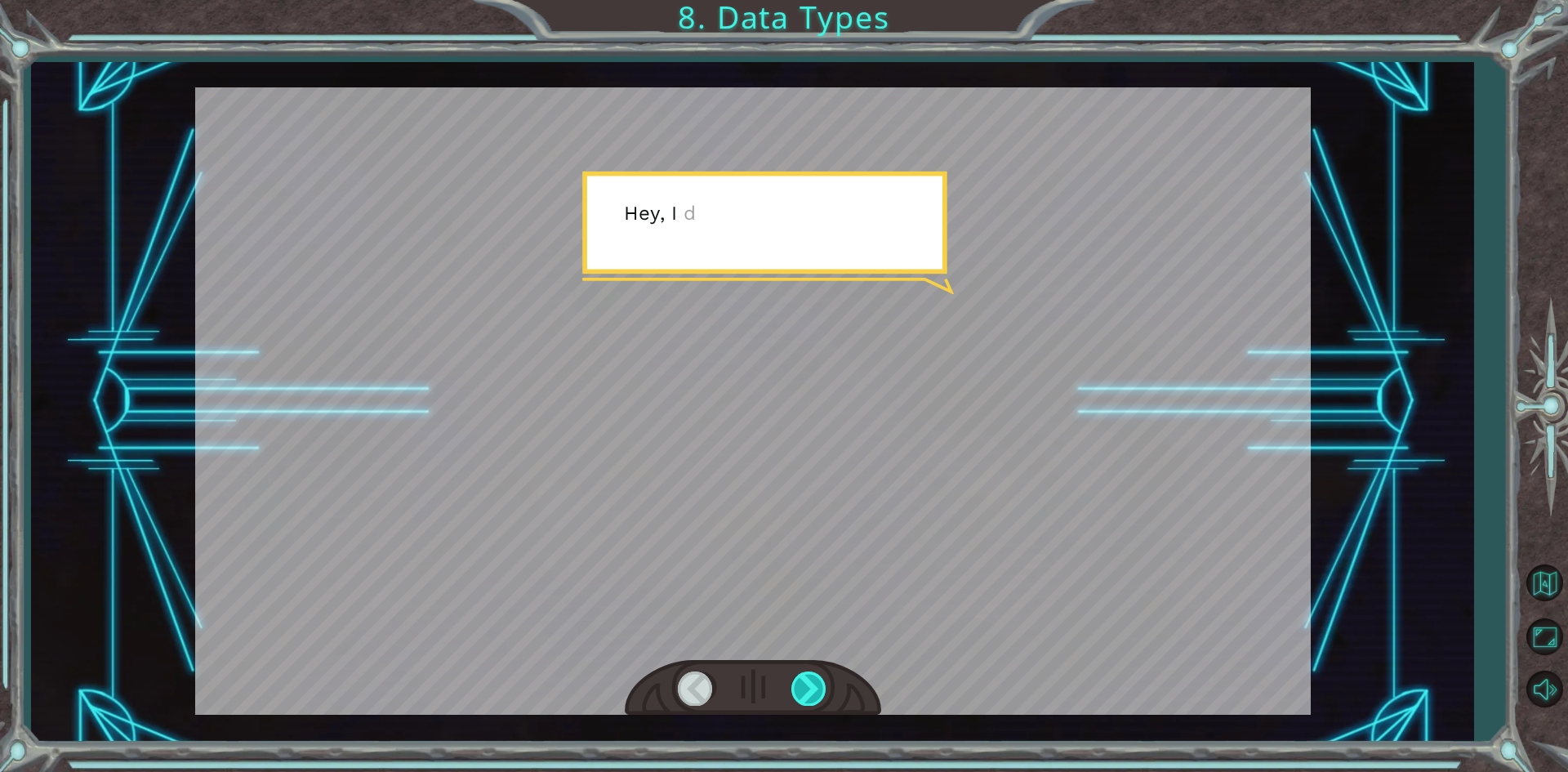
click at [820, 697] on div at bounding box center [810, 688] width 36 height 33
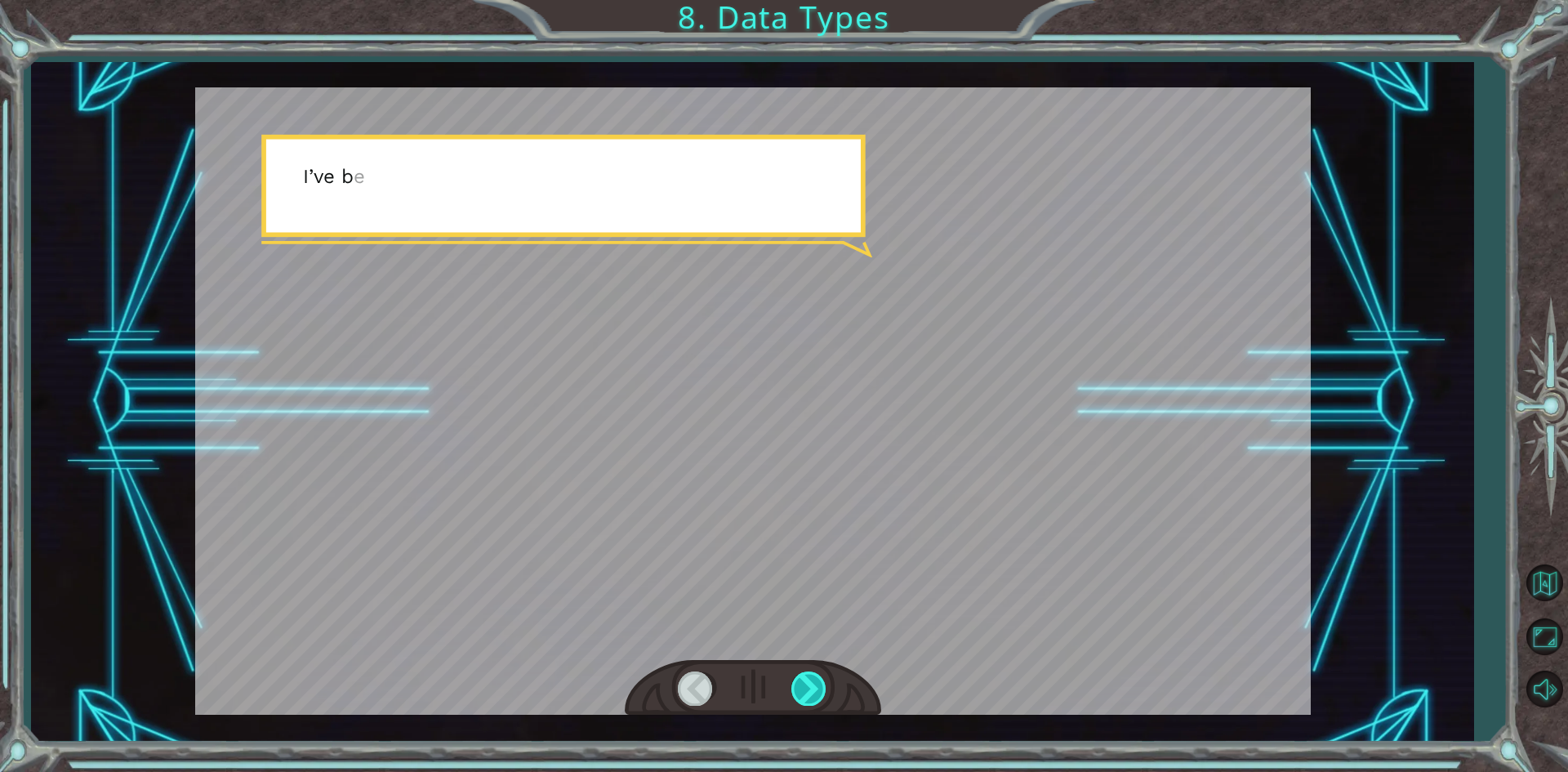
click at [820, 697] on div at bounding box center [810, 688] width 36 height 33
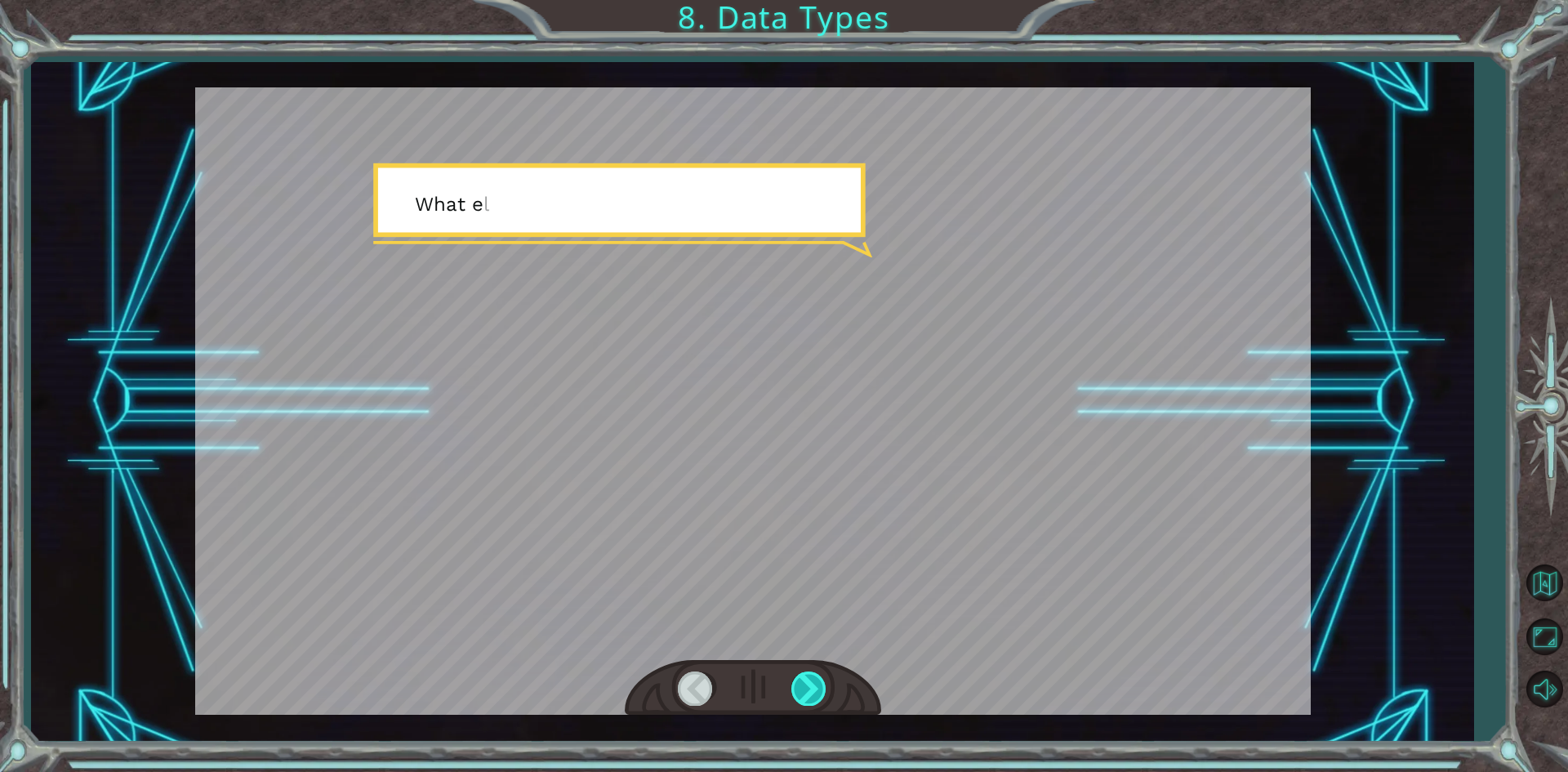
click at [820, 697] on div at bounding box center [810, 688] width 36 height 33
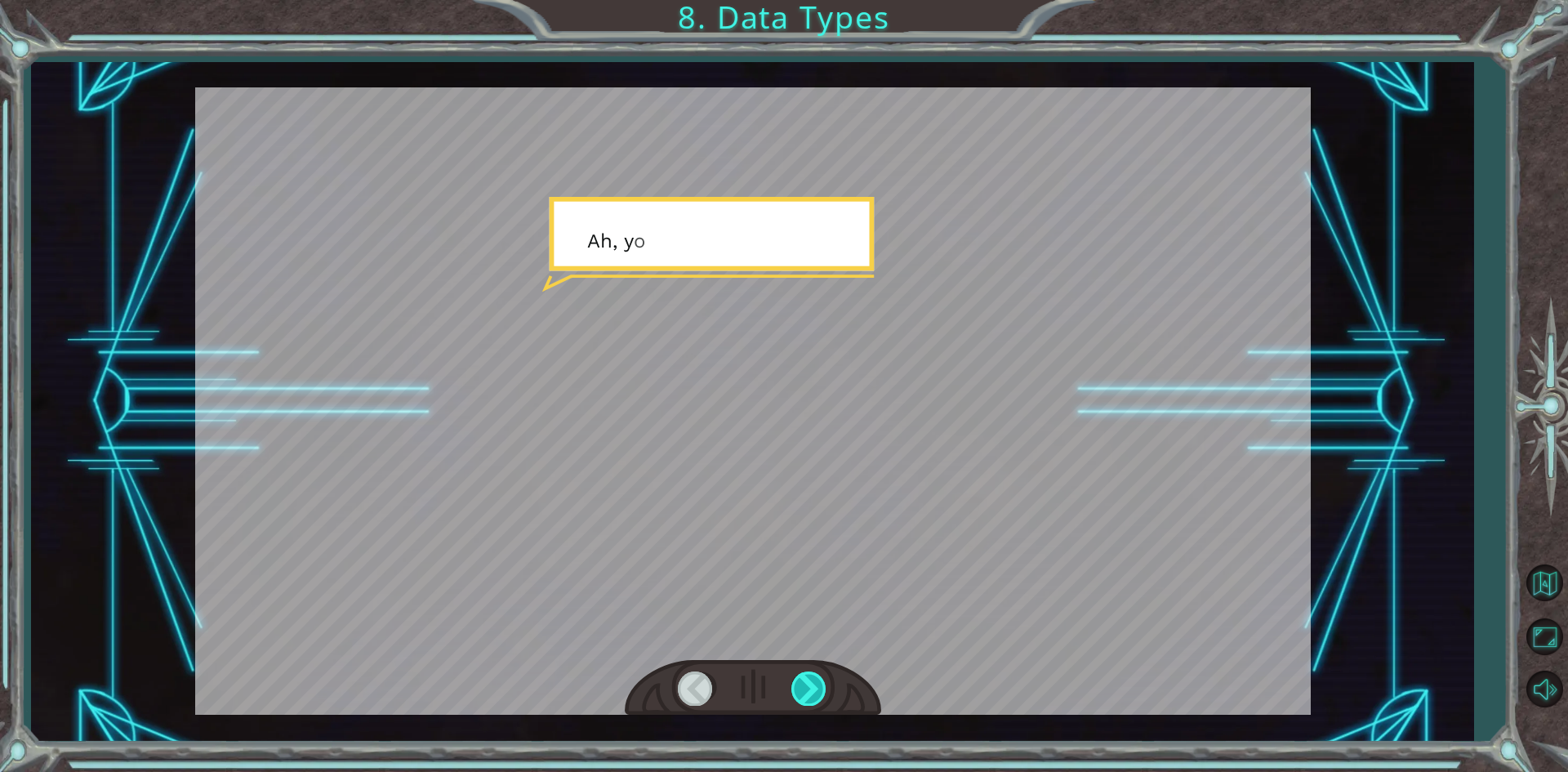
click at [820, 697] on div at bounding box center [810, 688] width 36 height 33
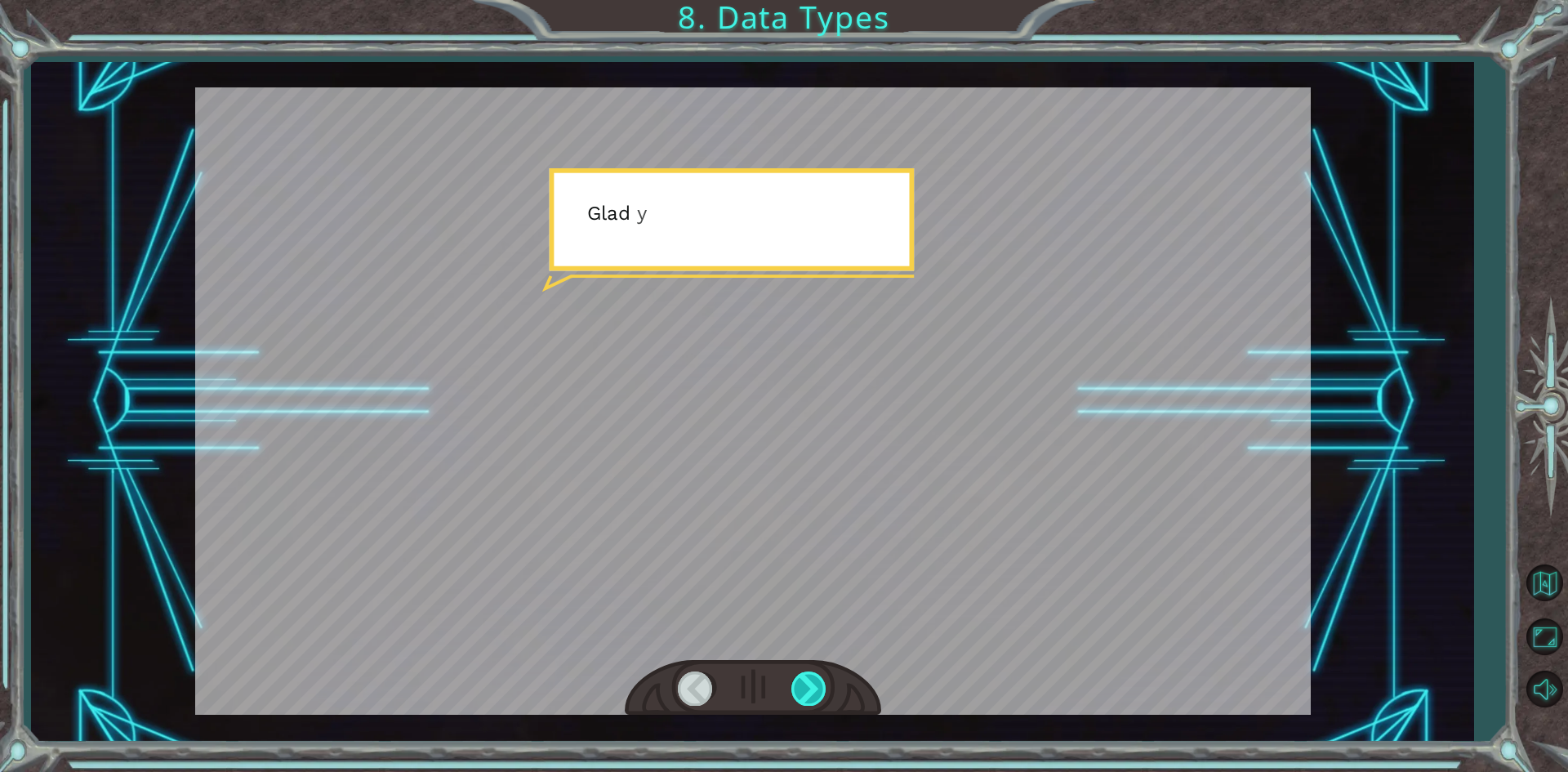
click at [820, 697] on div at bounding box center [810, 688] width 36 height 33
click at [817, 697] on div at bounding box center [810, 688] width 36 height 33
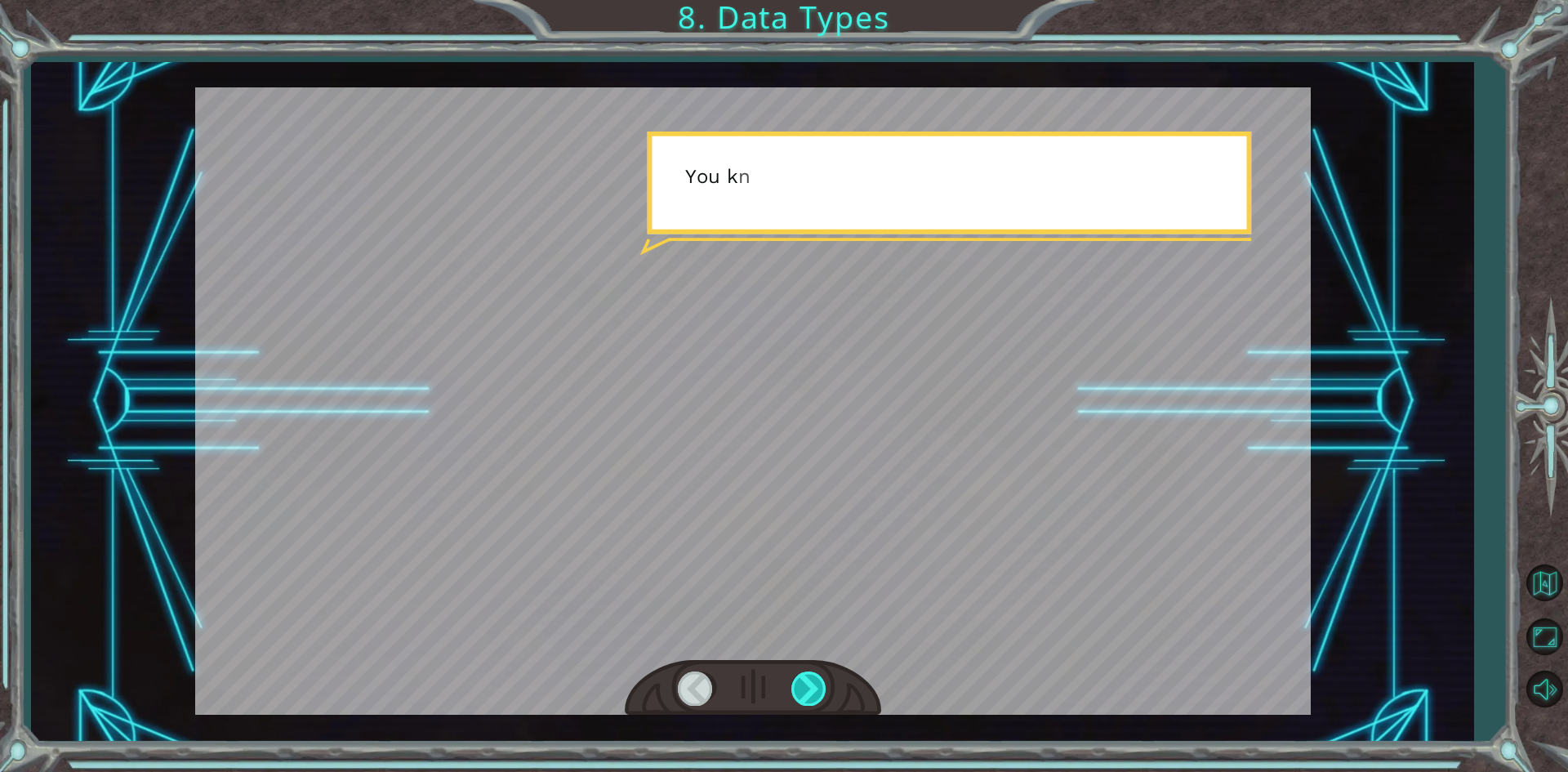
click at [816, 697] on div at bounding box center [810, 688] width 36 height 33
click at [815, 696] on div at bounding box center [810, 688] width 36 height 33
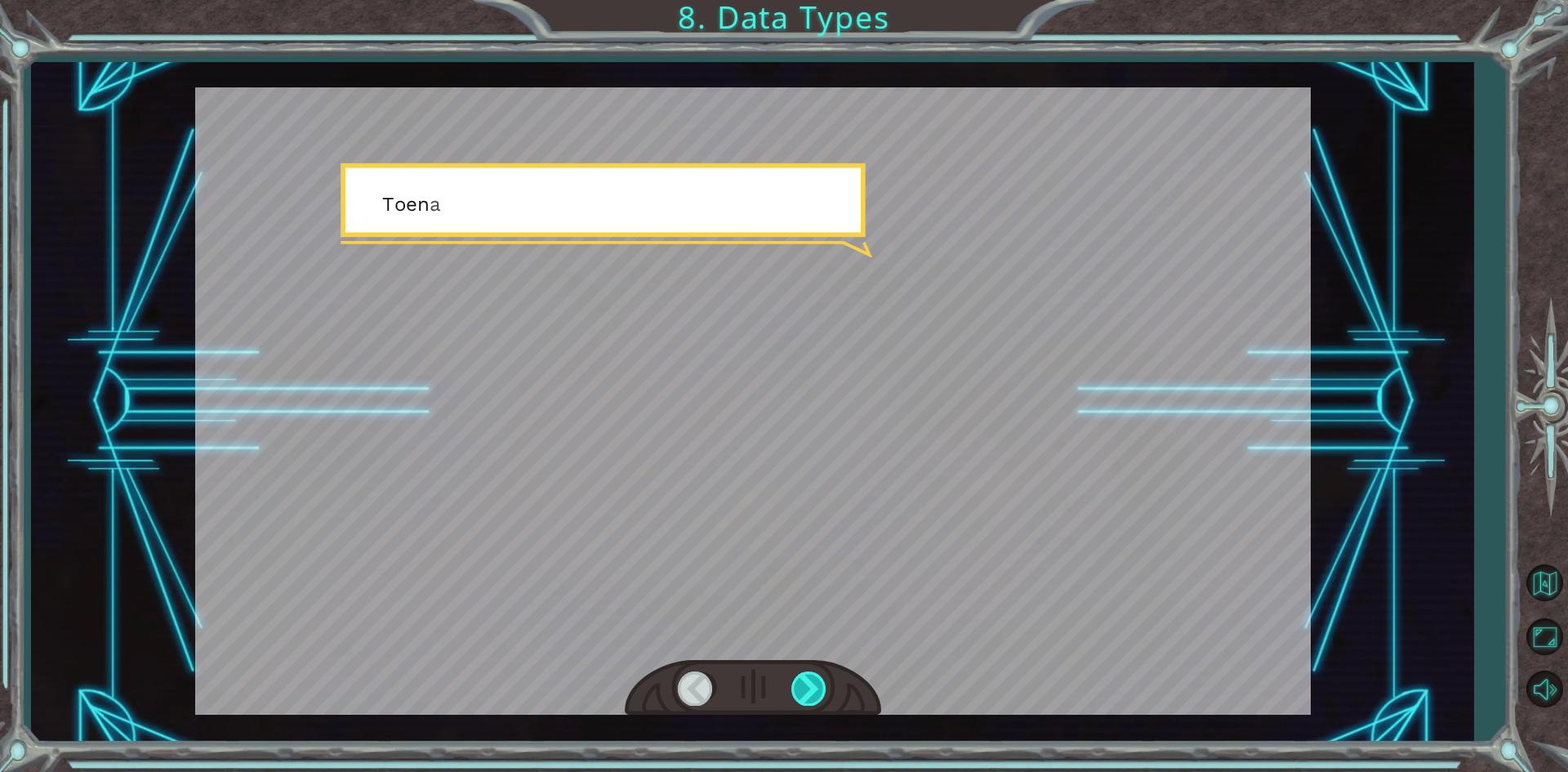
click at [815, 696] on div at bounding box center [810, 688] width 36 height 33
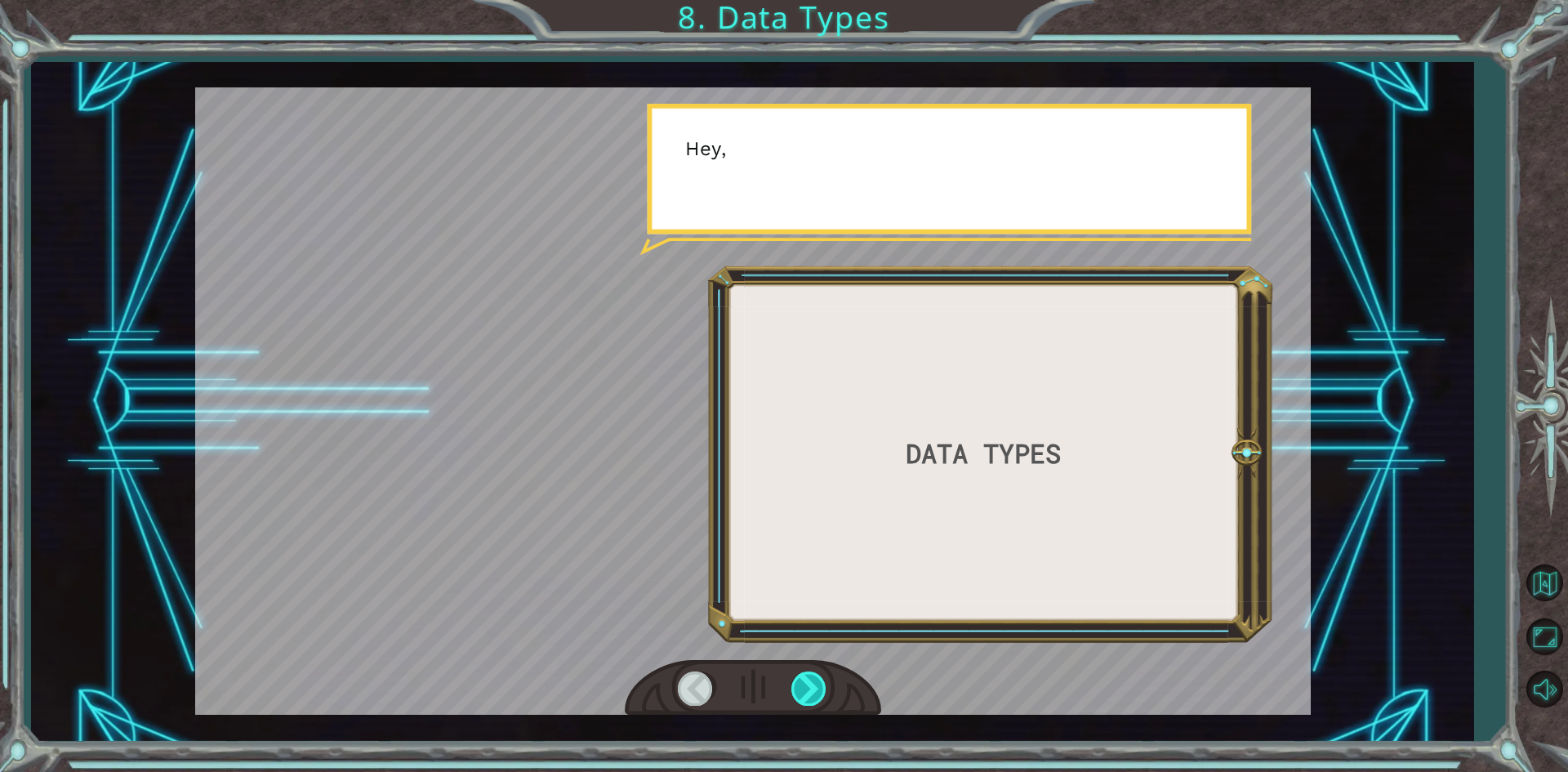
click at [815, 694] on div at bounding box center [810, 688] width 36 height 33
click at [815, 693] on div at bounding box center [810, 688] width 36 height 33
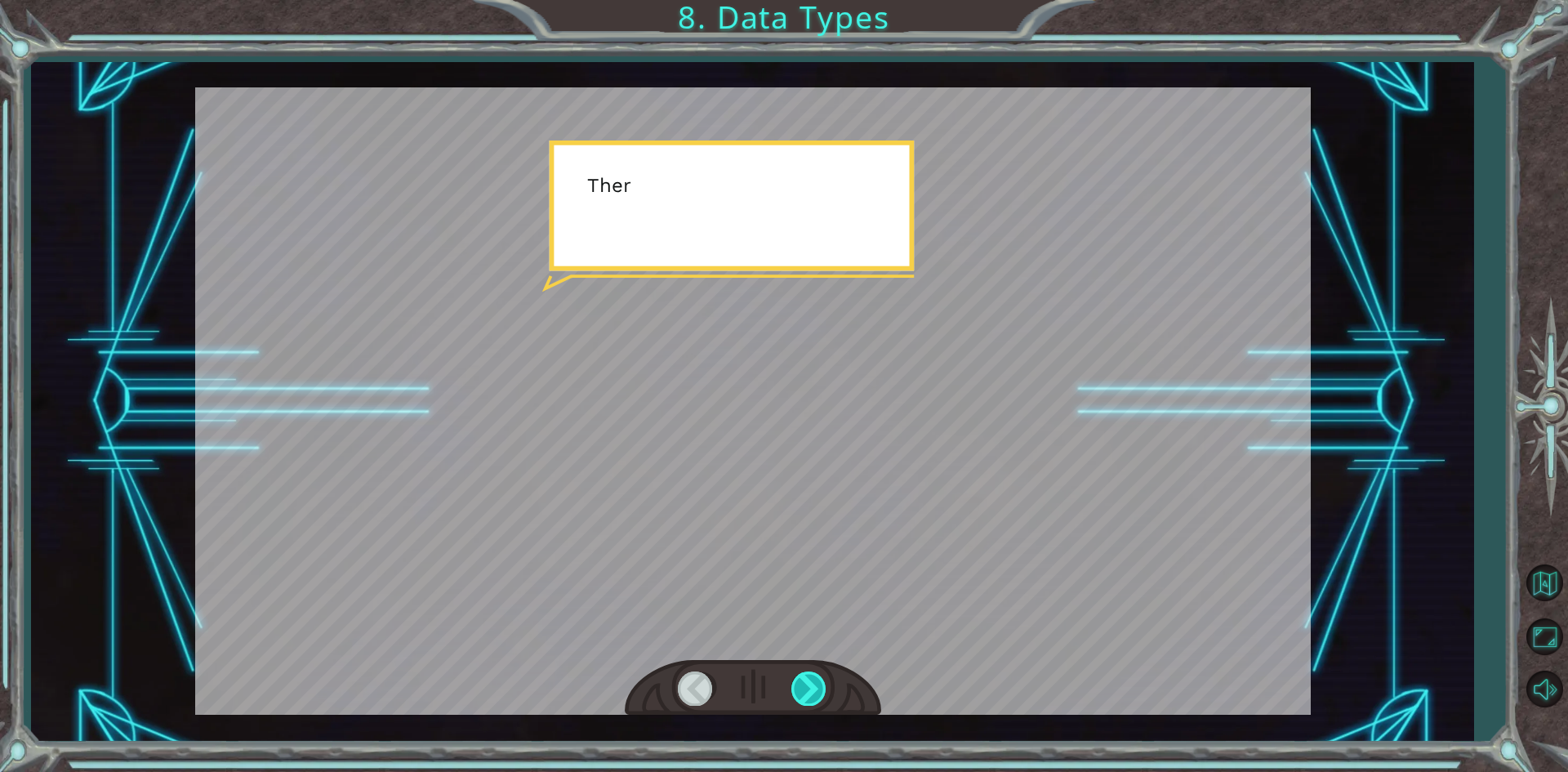
click at [814, 692] on div at bounding box center [810, 688] width 36 height 33
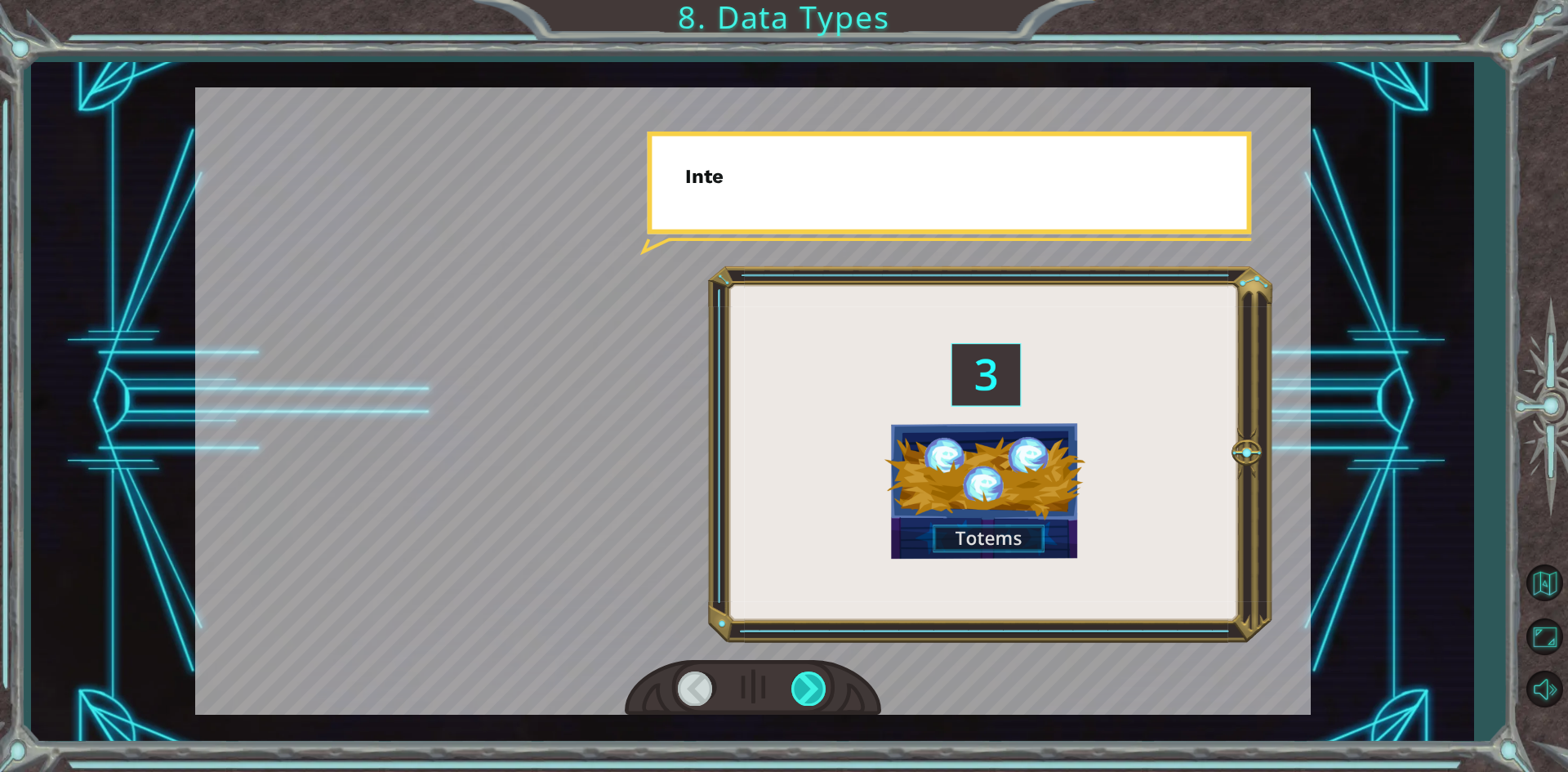
click at [813, 692] on div at bounding box center [810, 688] width 36 height 33
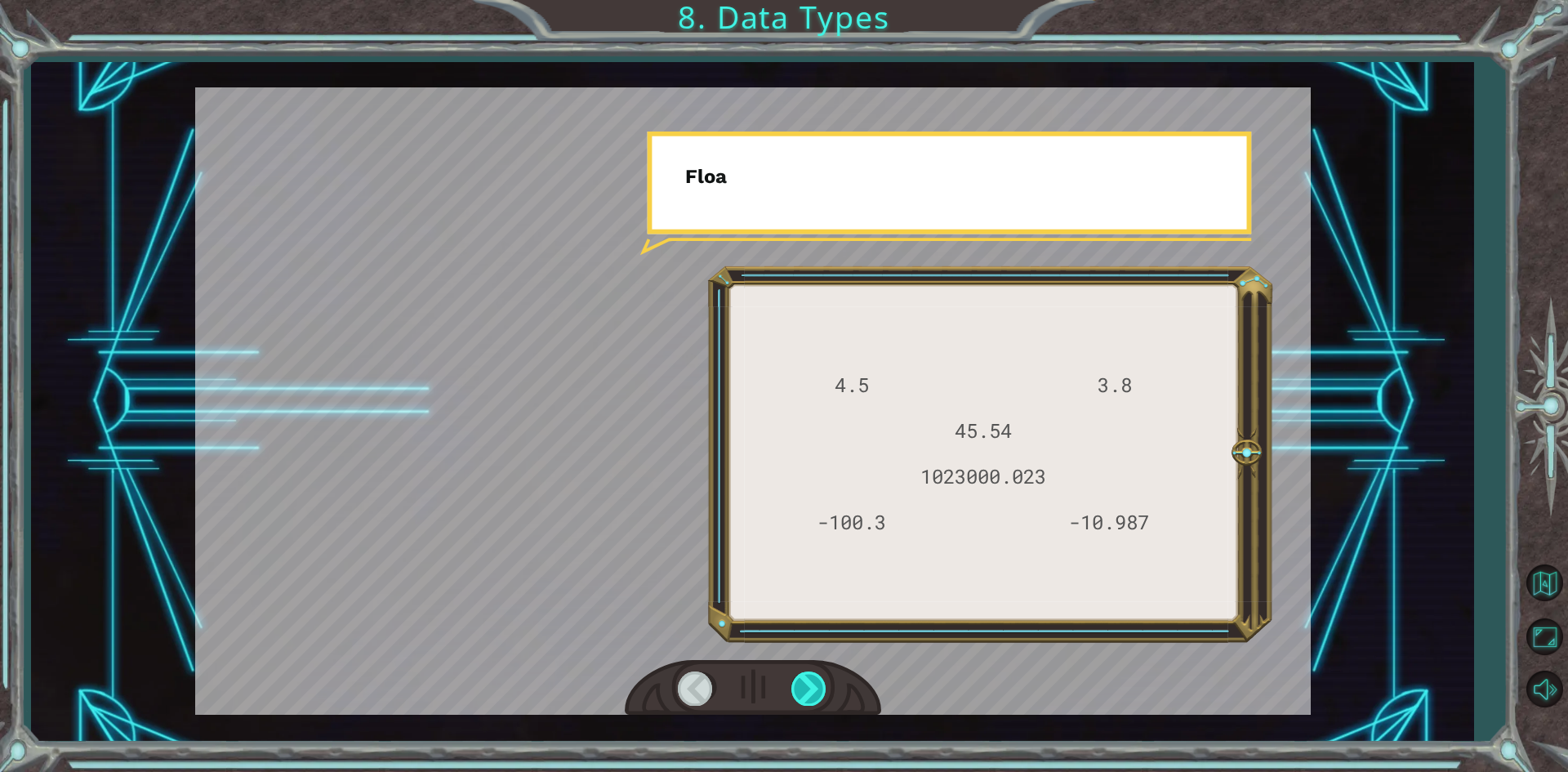
click at [806, 689] on div at bounding box center [810, 688] width 36 height 33
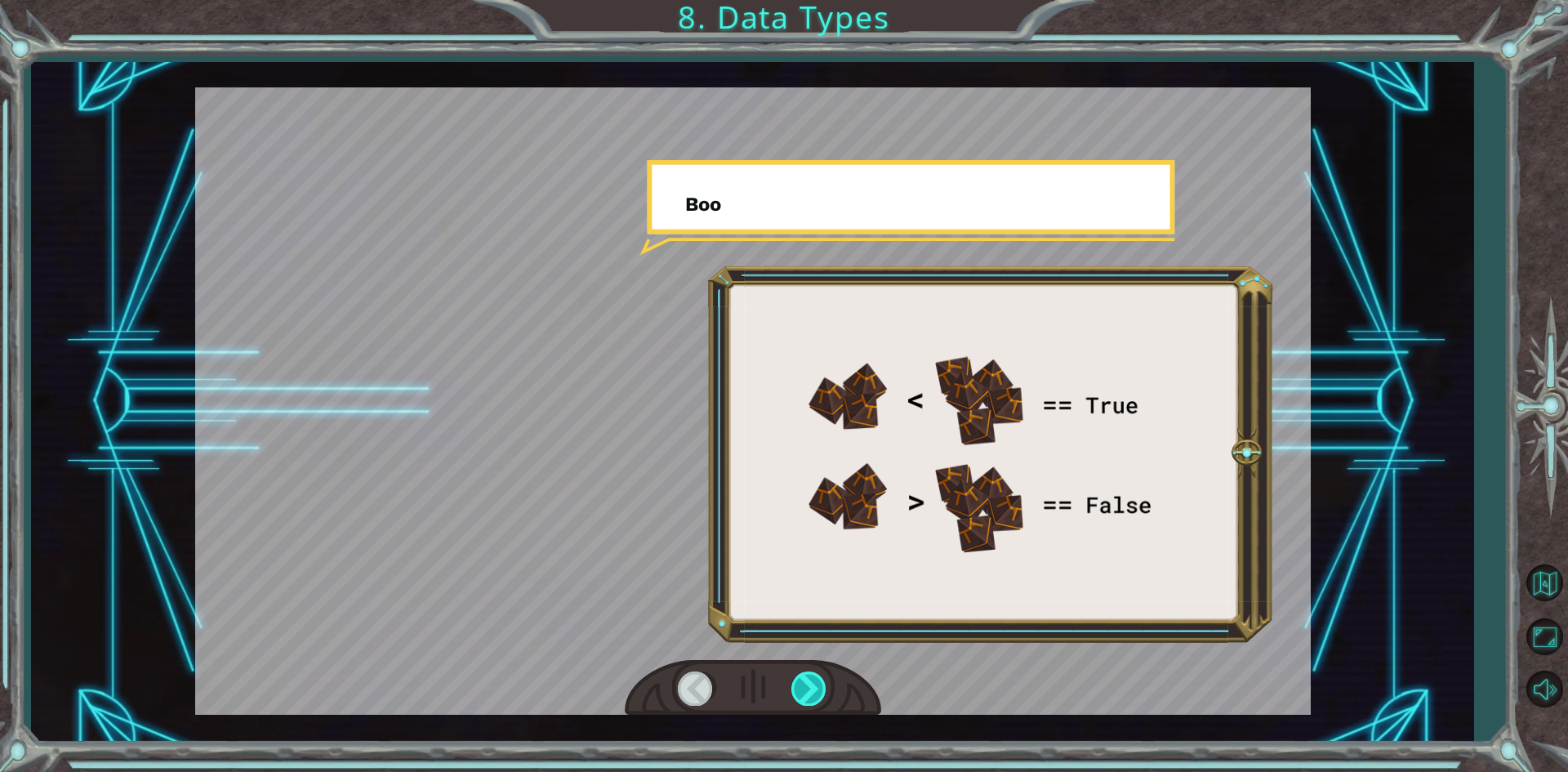
click at [807, 688] on div at bounding box center [810, 688] width 36 height 33
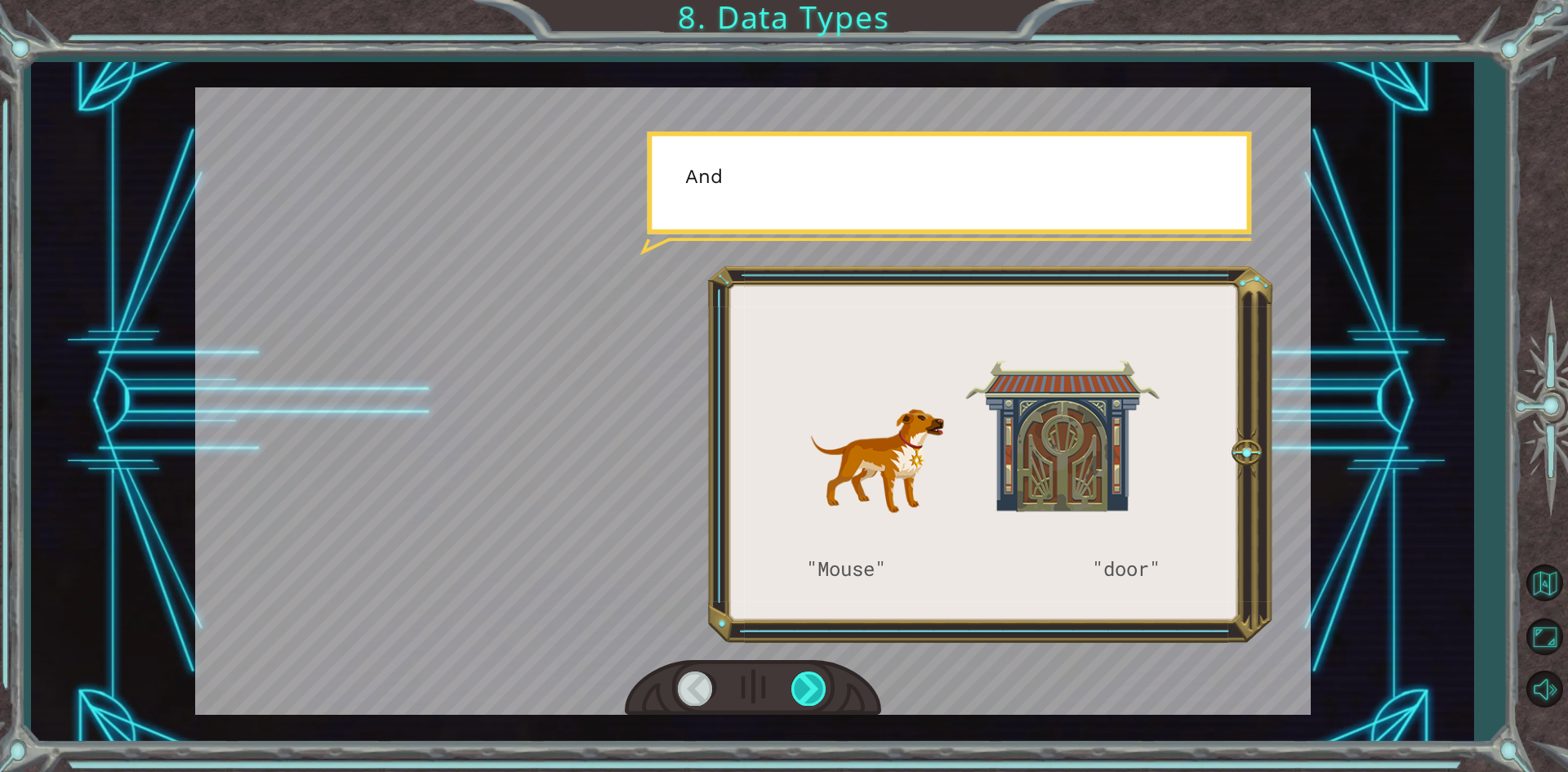
click at [807, 688] on div at bounding box center [810, 688] width 36 height 33
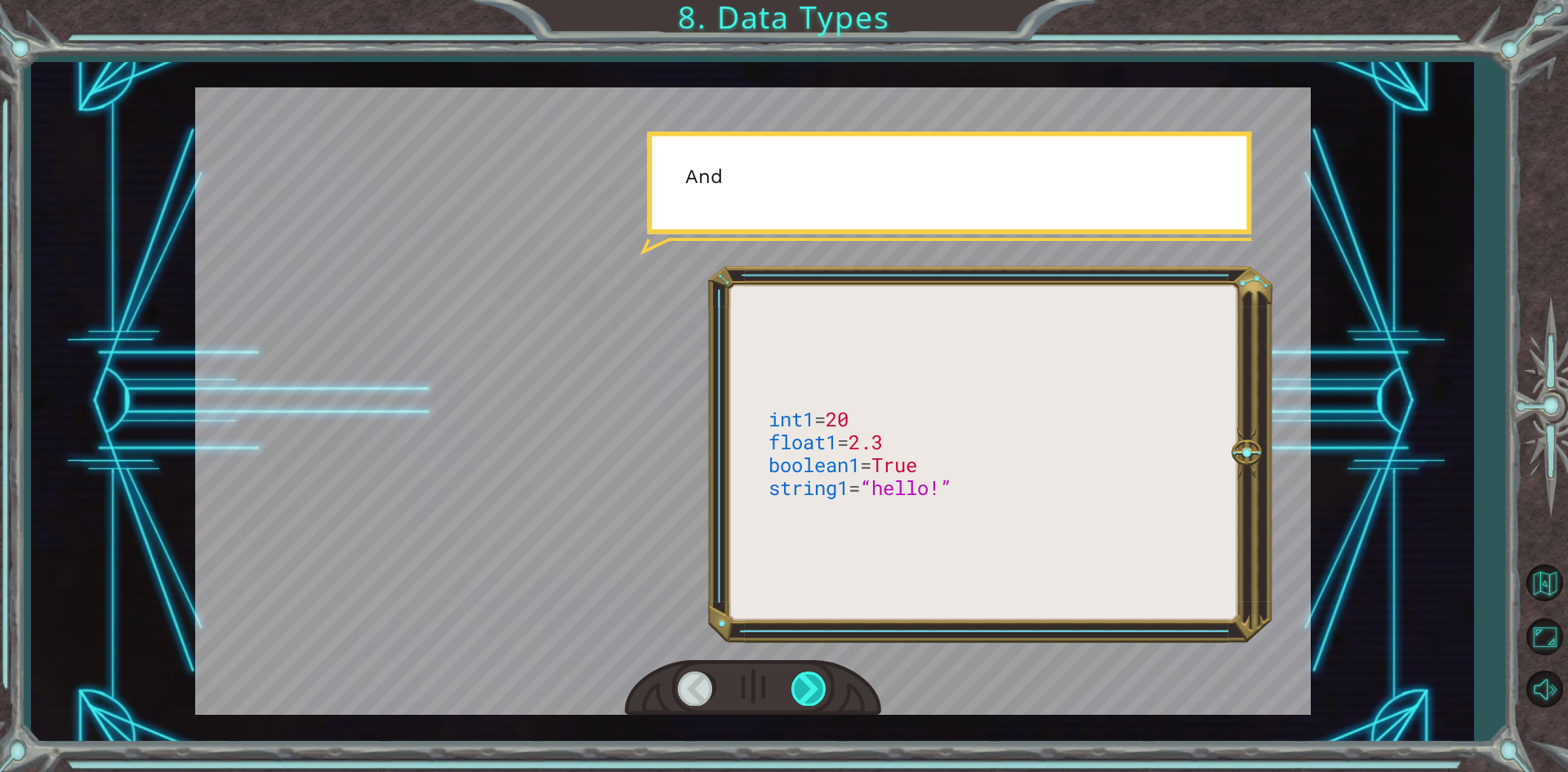
click at [807, 688] on div at bounding box center [810, 688] width 36 height 33
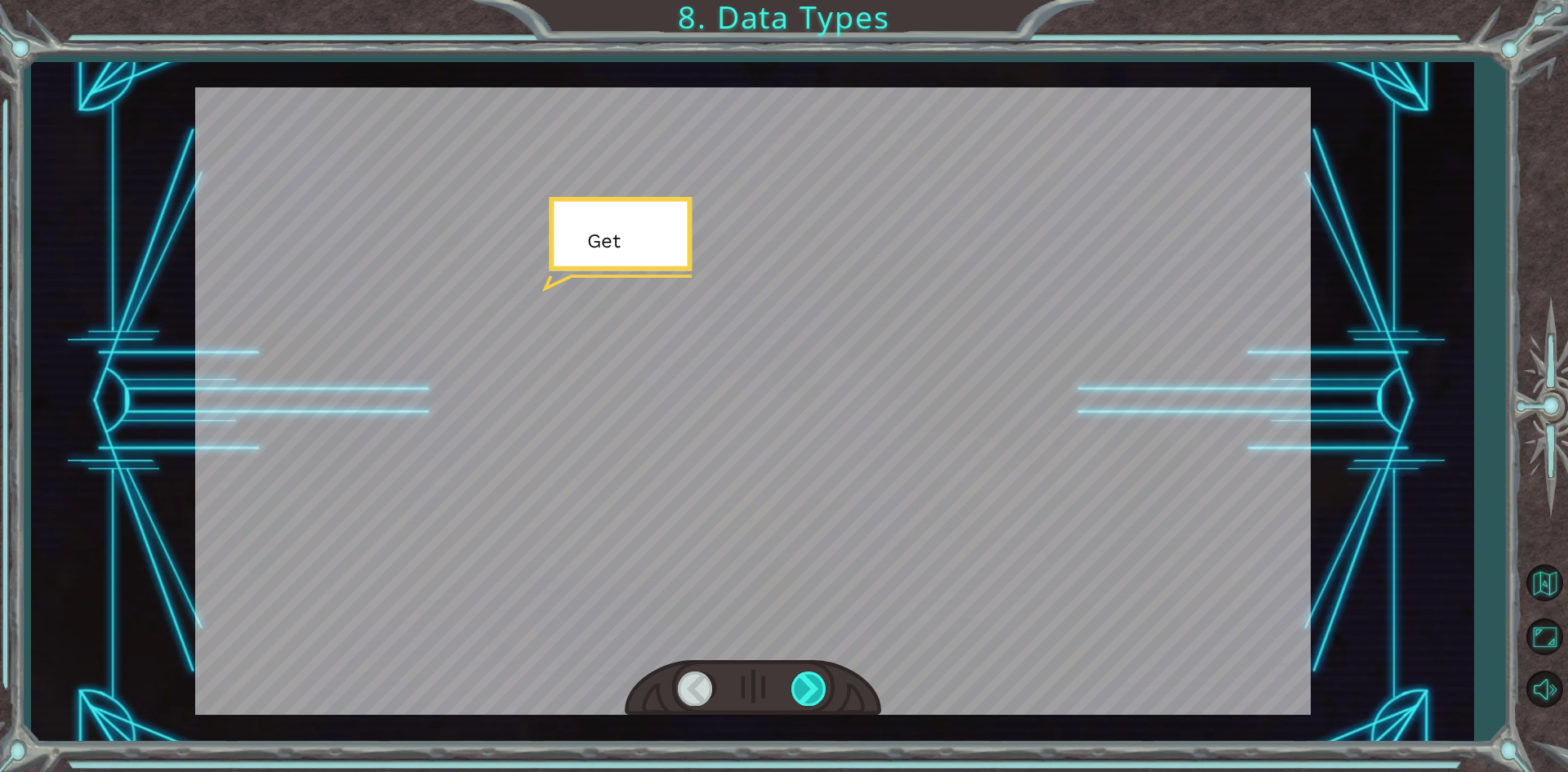
click at [807, 688] on div at bounding box center [810, 688] width 36 height 33
click at [808, 686] on div at bounding box center [810, 688] width 36 height 33
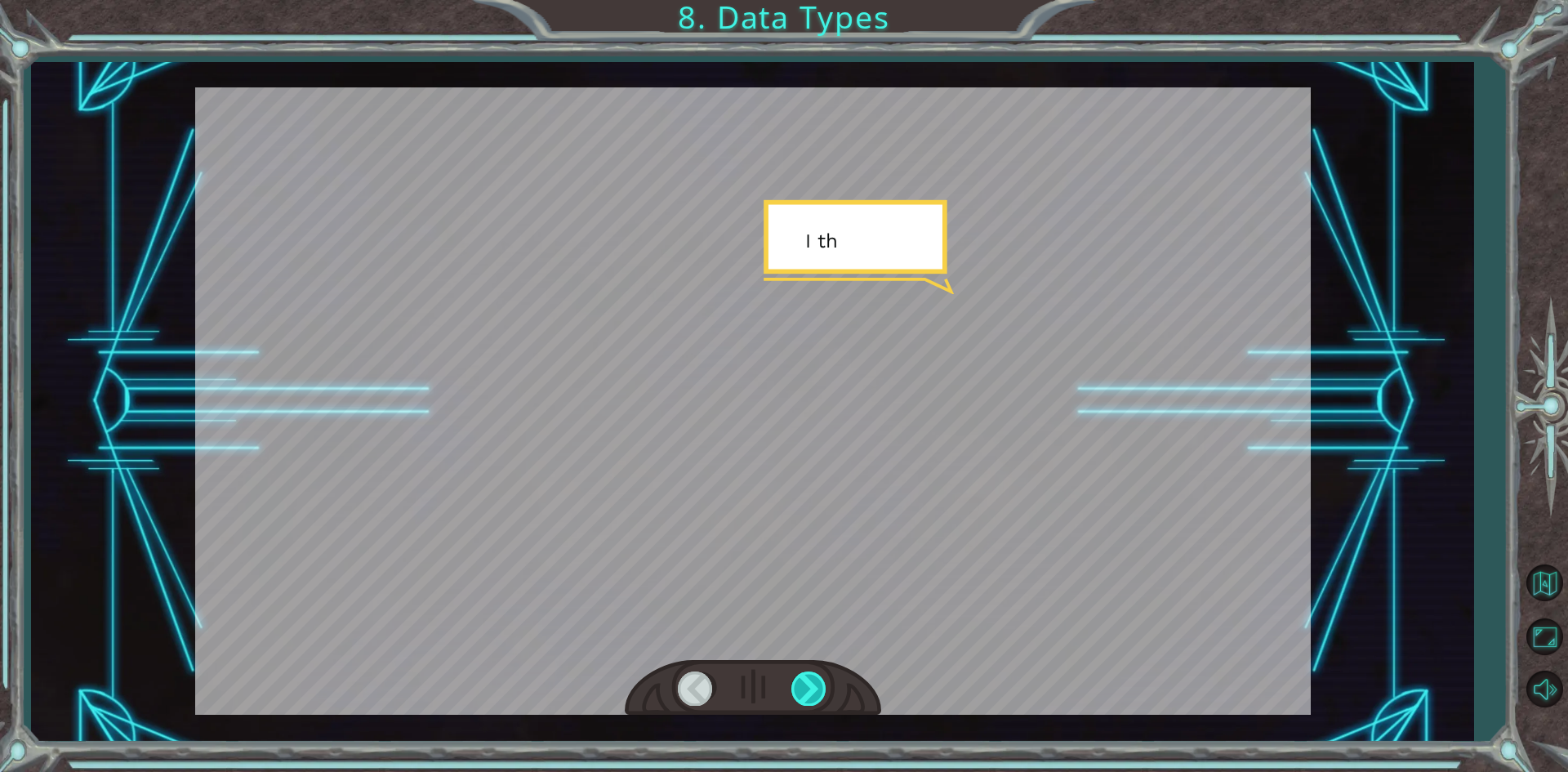
click at [809, 684] on div at bounding box center [810, 688] width 36 height 33
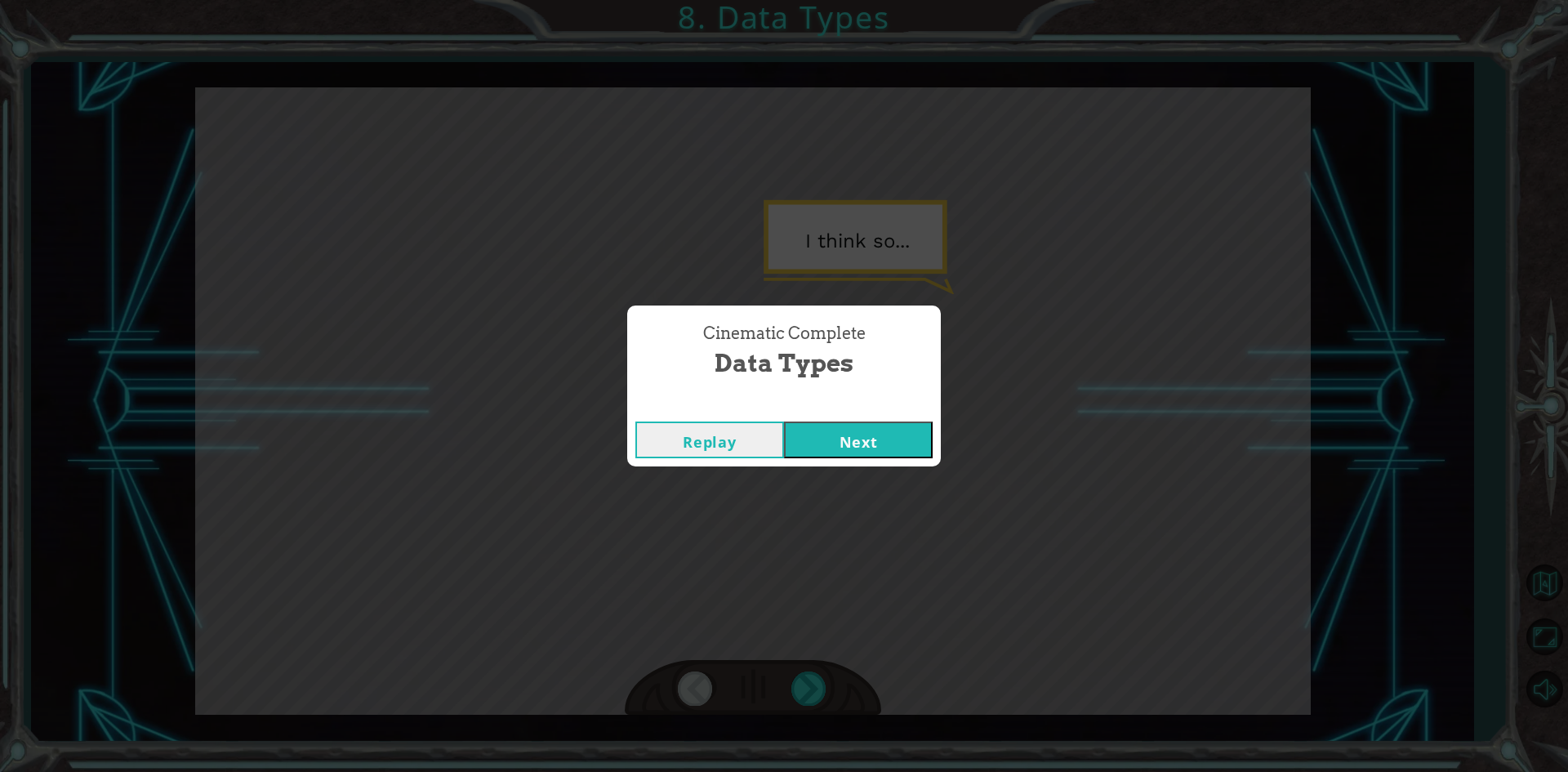
drag, startPoint x: 812, startPoint y: 678, endPoint x: 802, endPoint y: 699, distance: 23.3
click at [801, 698] on div "Cinematic Complete Data Types Replay Next" at bounding box center [784, 386] width 1568 height 772
click at [853, 432] on button "Next" at bounding box center [858, 440] width 149 height 36
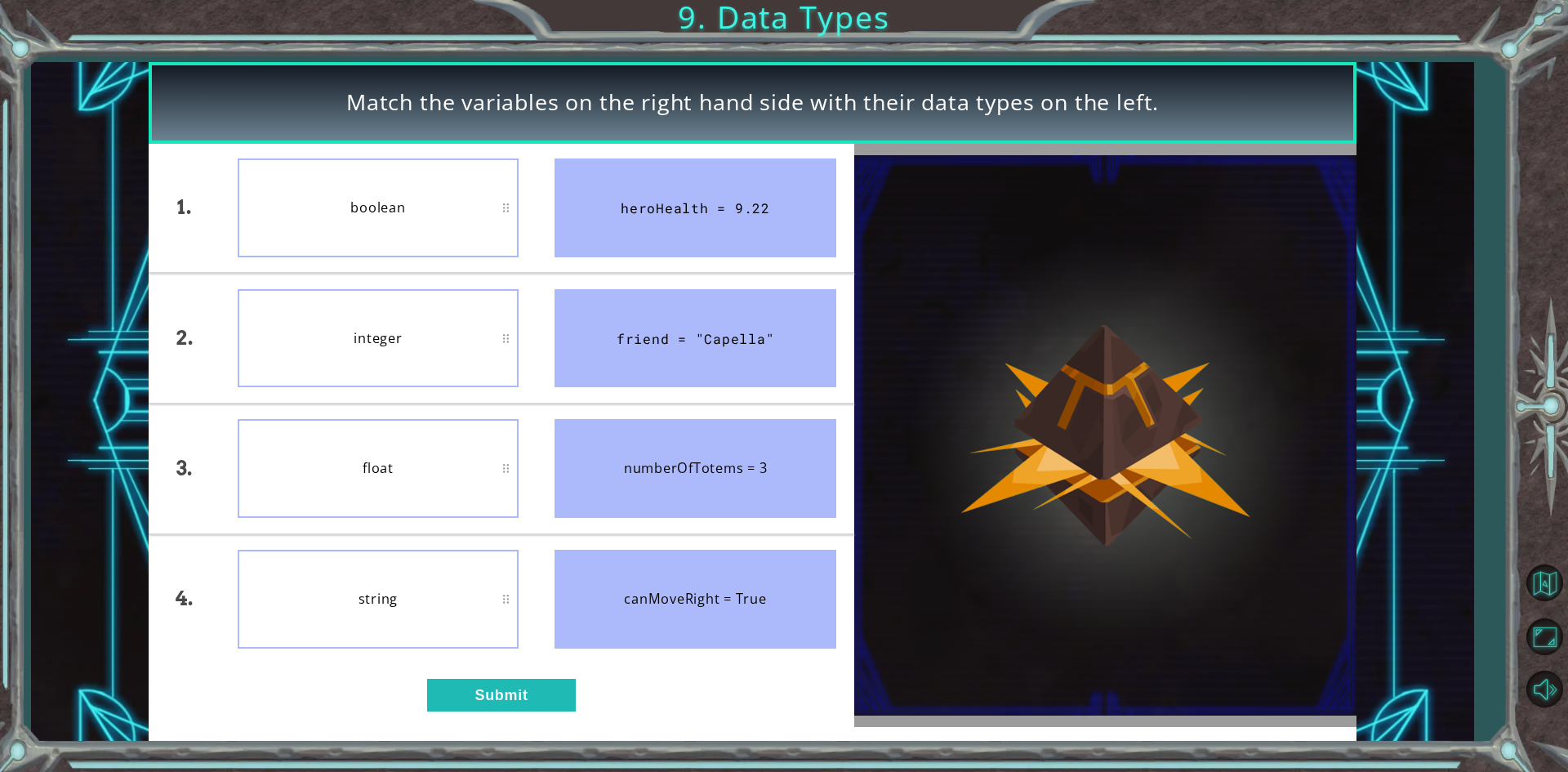
drag, startPoint x: 679, startPoint y: 237, endPoint x: 656, endPoint y: 223, distance: 26.9
click at [679, 236] on div "heroHealth = 9.22" at bounding box center [696, 208] width 282 height 98
click at [407, 161] on div "boolean" at bounding box center [378, 208] width 282 height 98
drag, startPoint x: 699, startPoint y: 615, endPoint x: 435, endPoint y: 743, distance: 293.4
click at [696, 615] on div "canMoveRight = True" at bounding box center [696, 599] width 282 height 98
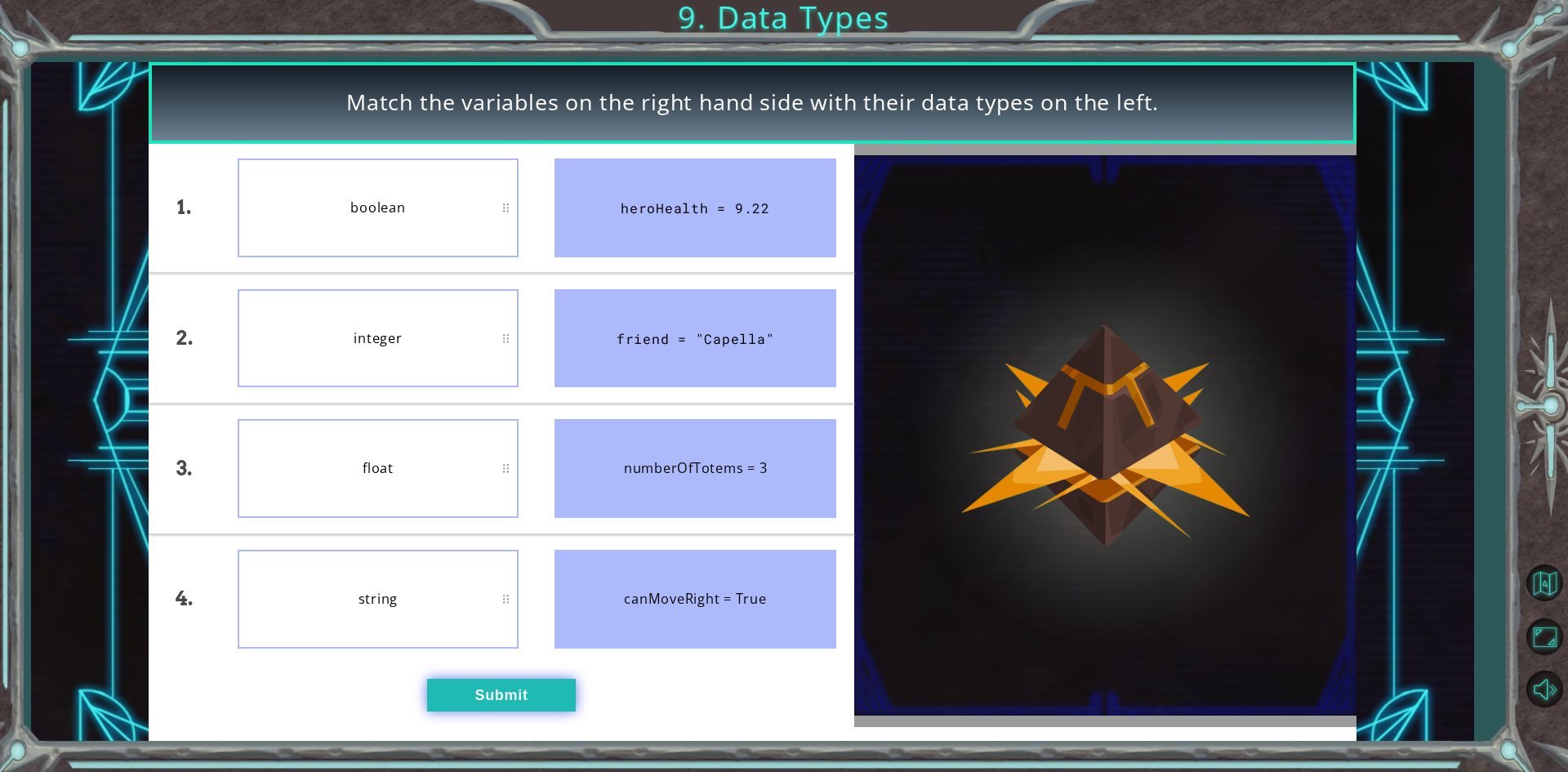
click at [495, 702] on button "Submit" at bounding box center [501, 695] width 149 height 32
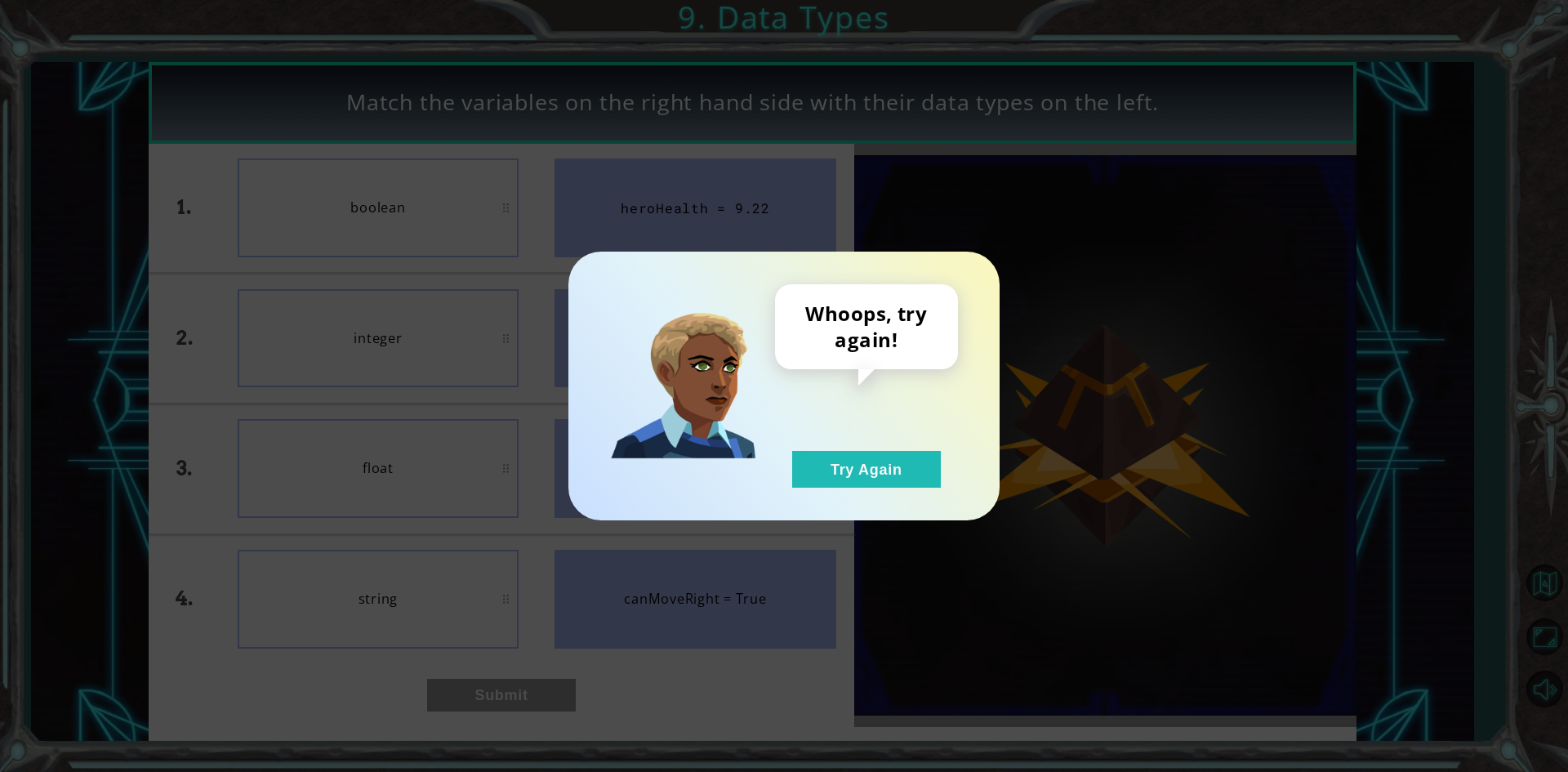
drag, startPoint x: 886, startPoint y: 470, endPoint x: 513, endPoint y: 638, distance: 409.1
click at [878, 474] on button "Try Again" at bounding box center [867, 469] width 149 height 36
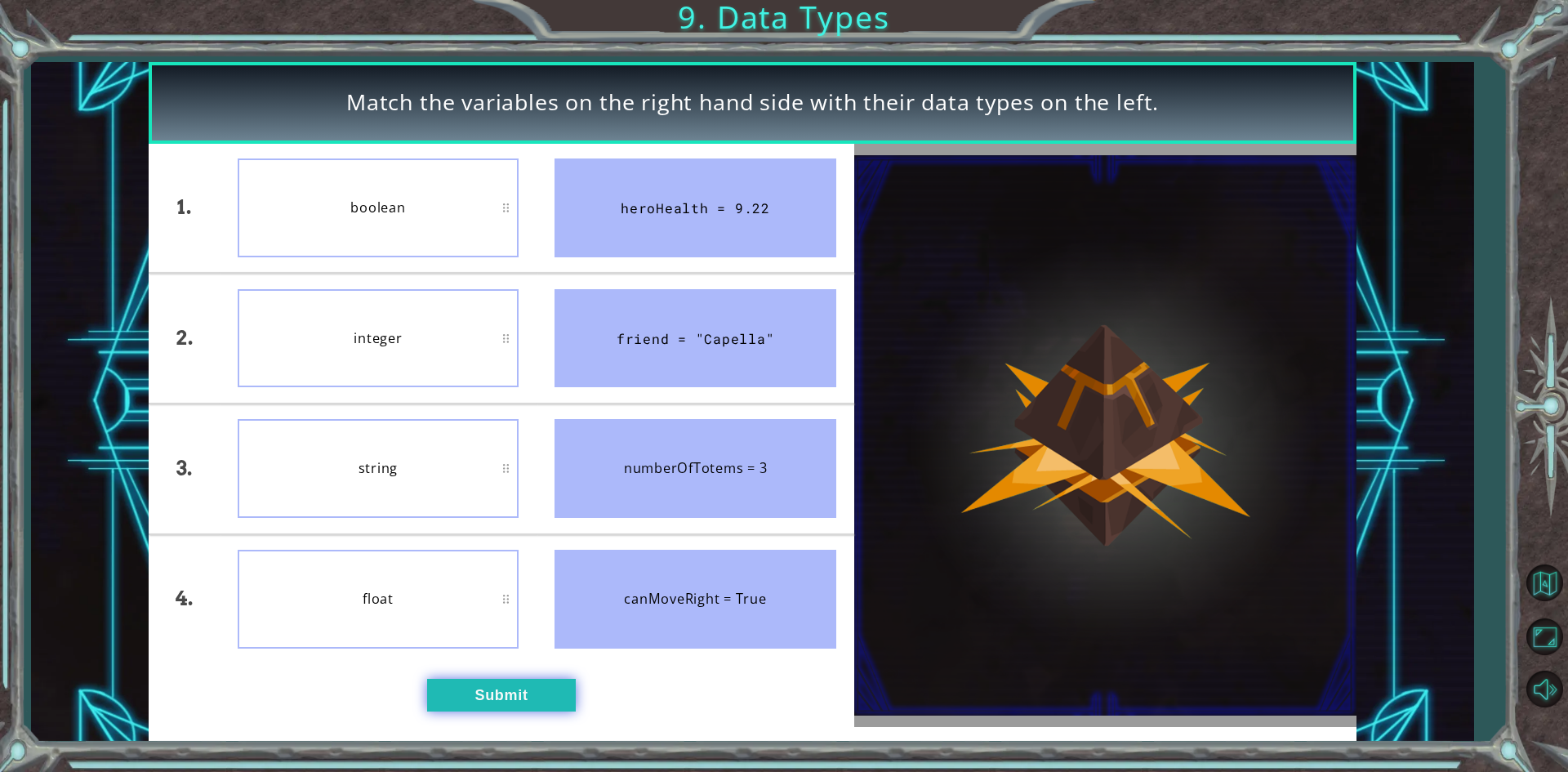
click at [535, 691] on button "Submit" at bounding box center [501, 695] width 149 height 32
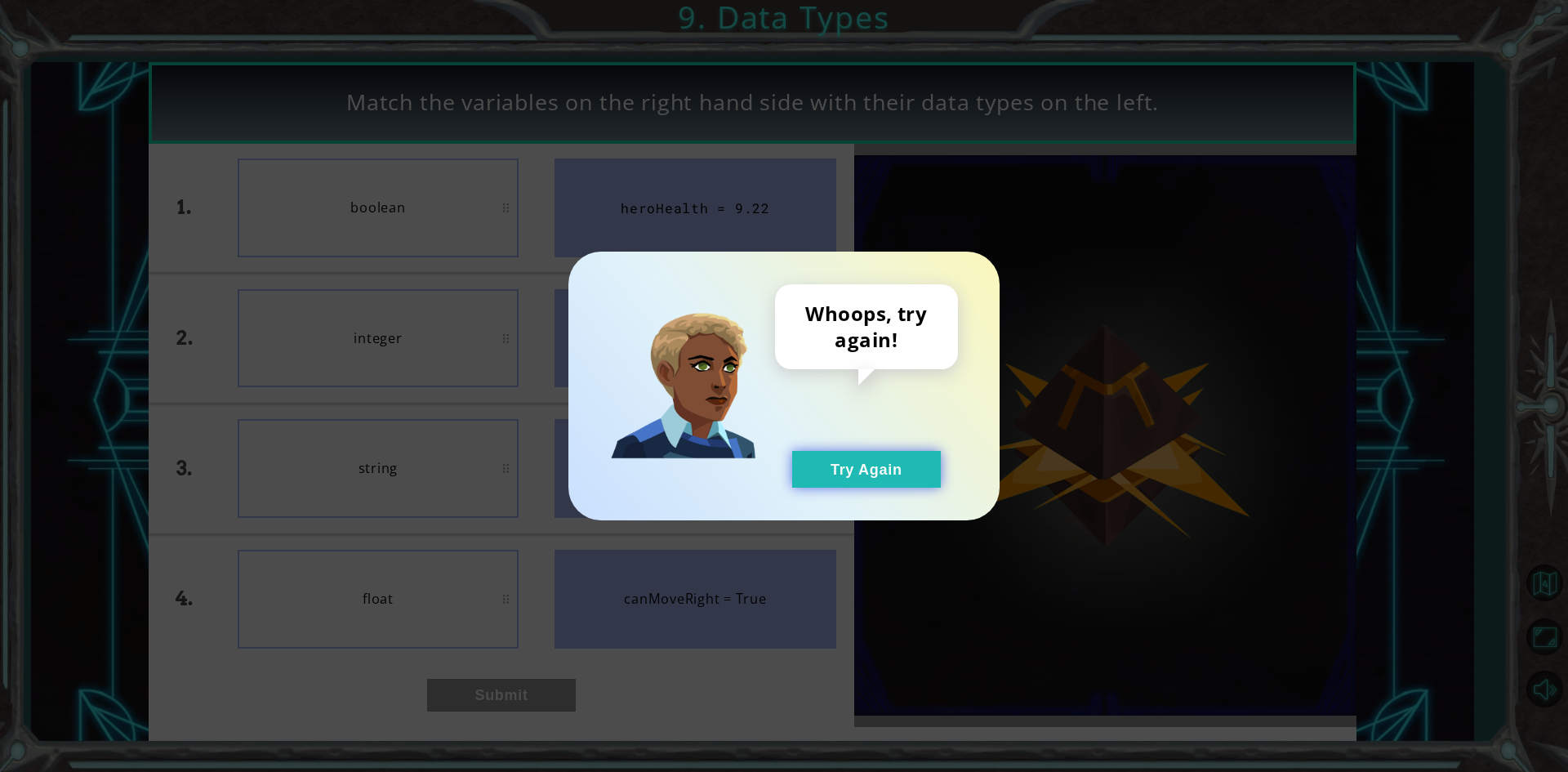
click at [866, 461] on button "Try Again" at bounding box center [867, 469] width 149 height 36
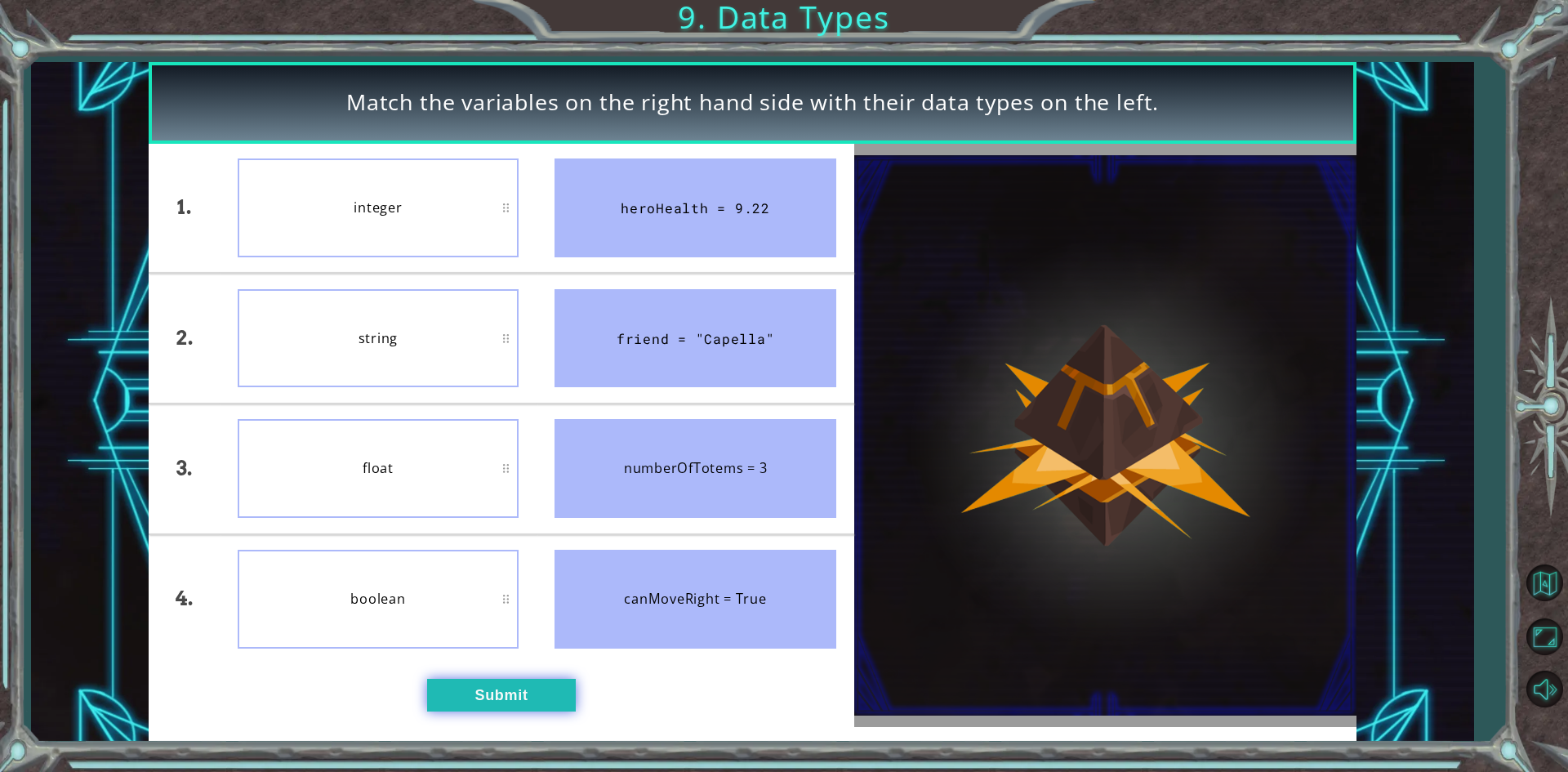
click at [552, 698] on button "Submit" at bounding box center [501, 695] width 149 height 32
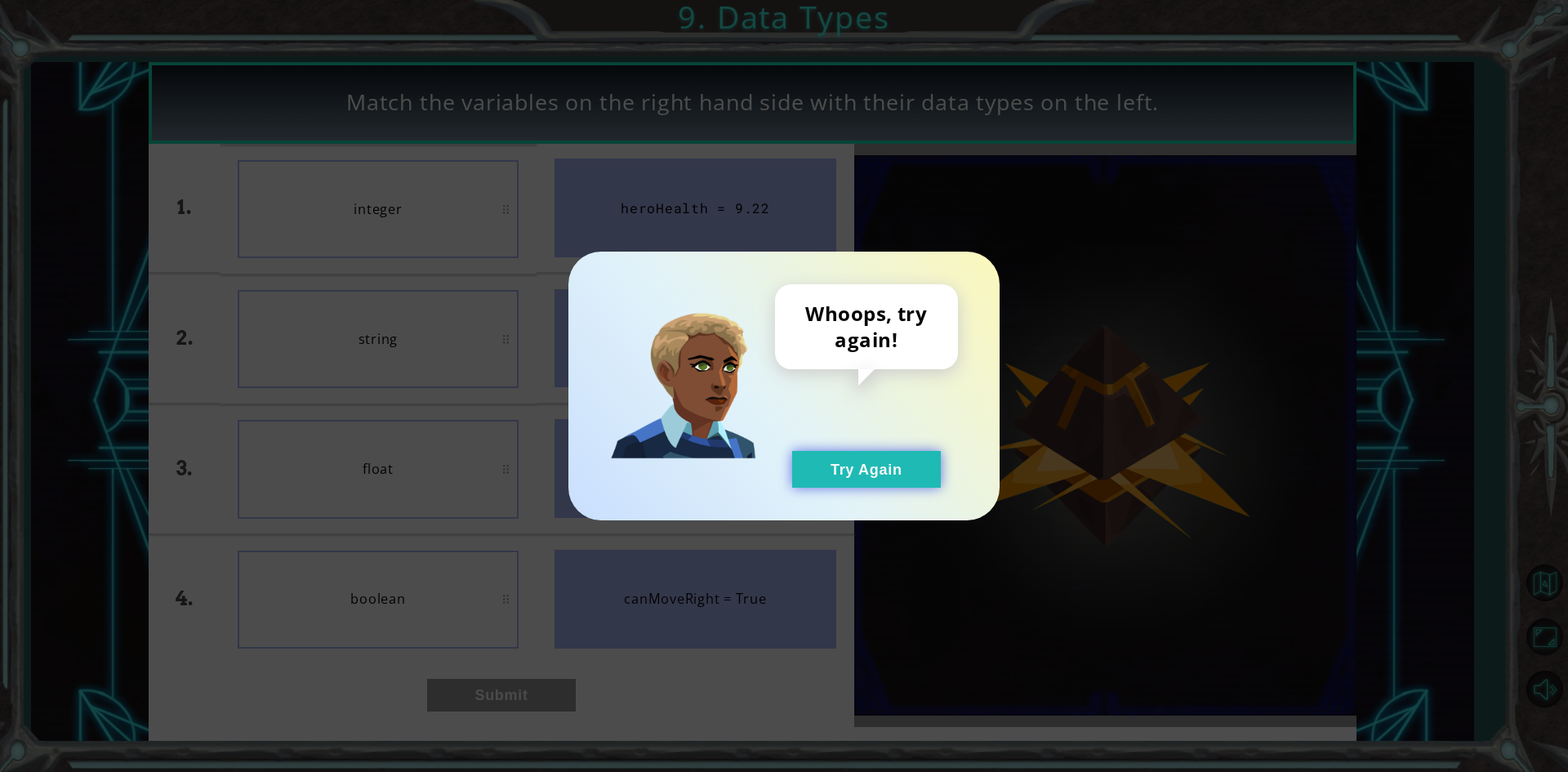
click at [825, 469] on button "Try Again" at bounding box center [867, 469] width 149 height 36
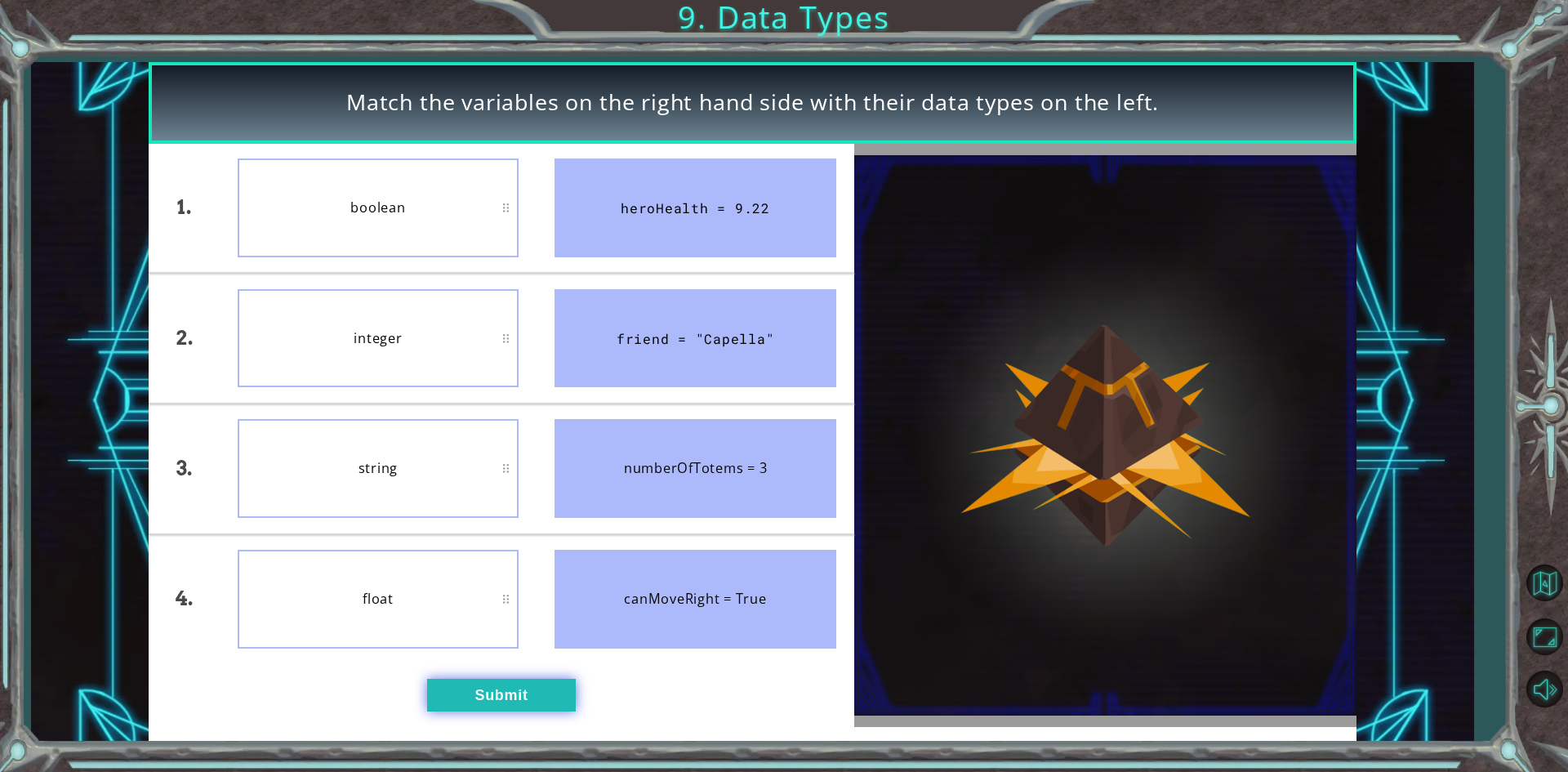
drag, startPoint x: 504, startPoint y: 674, endPoint x: 514, endPoint y: 688, distance: 17.2
click at [505, 675] on div "1. 2. 3. 4. boolean integer string float heroHealth = 9.22 friend = "Capella" n…" at bounding box center [501, 435] width 705 height 583
click at [514, 688] on button "Submit" at bounding box center [501, 695] width 149 height 32
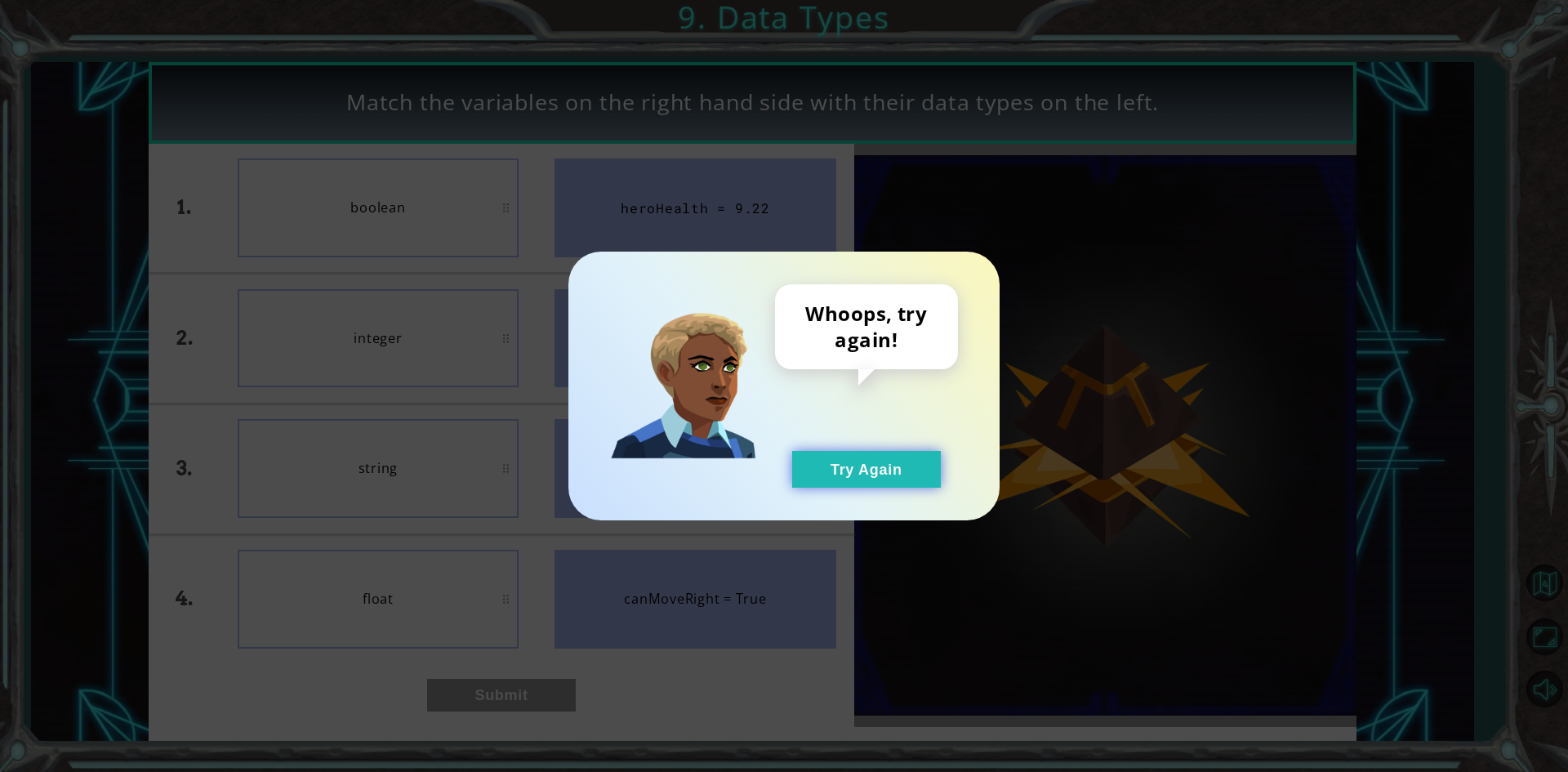
click at [838, 472] on button "Try Again" at bounding box center [867, 469] width 149 height 36
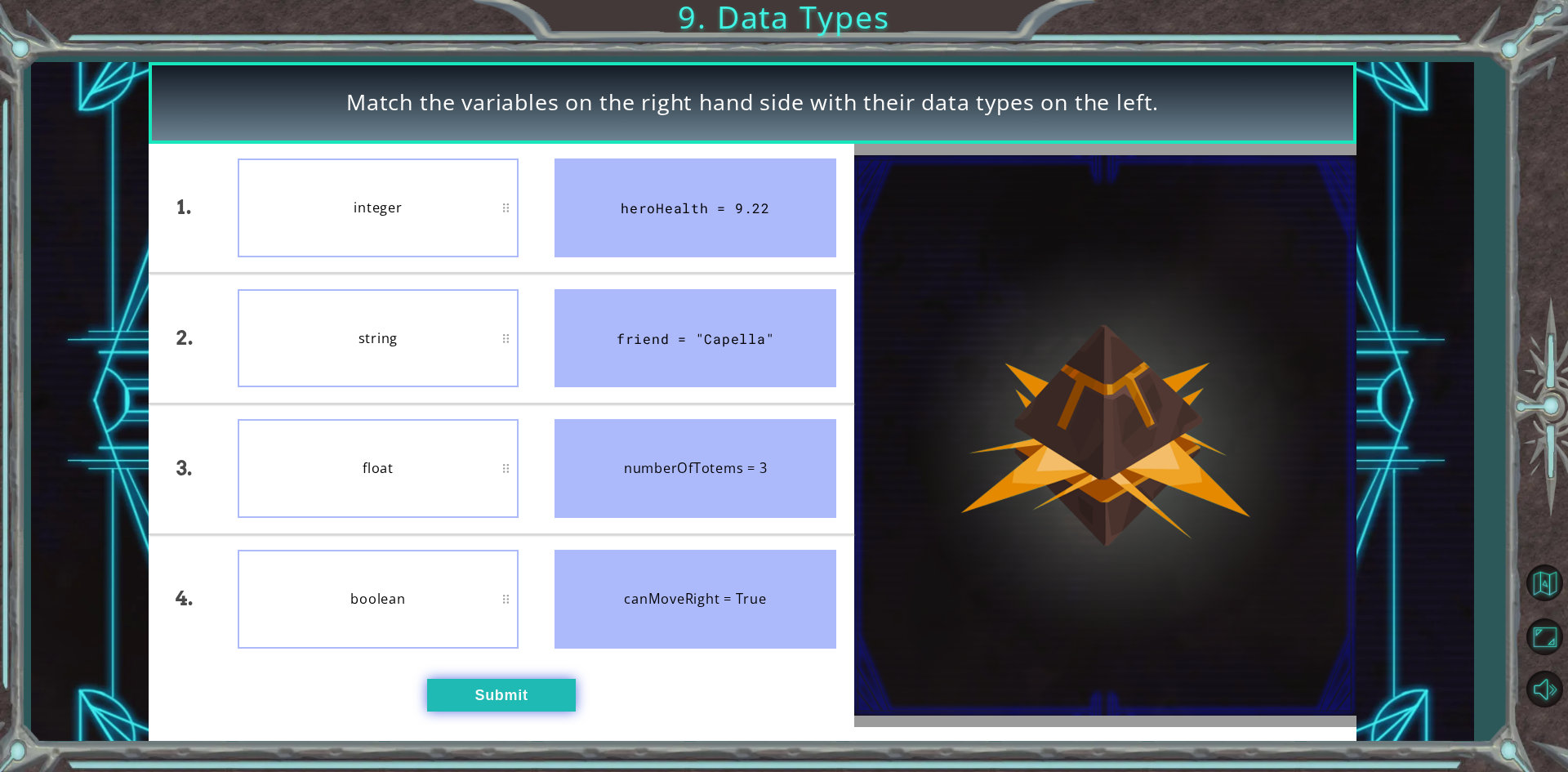
click at [507, 694] on button "Submit" at bounding box center [501, 695] width 149 height 32
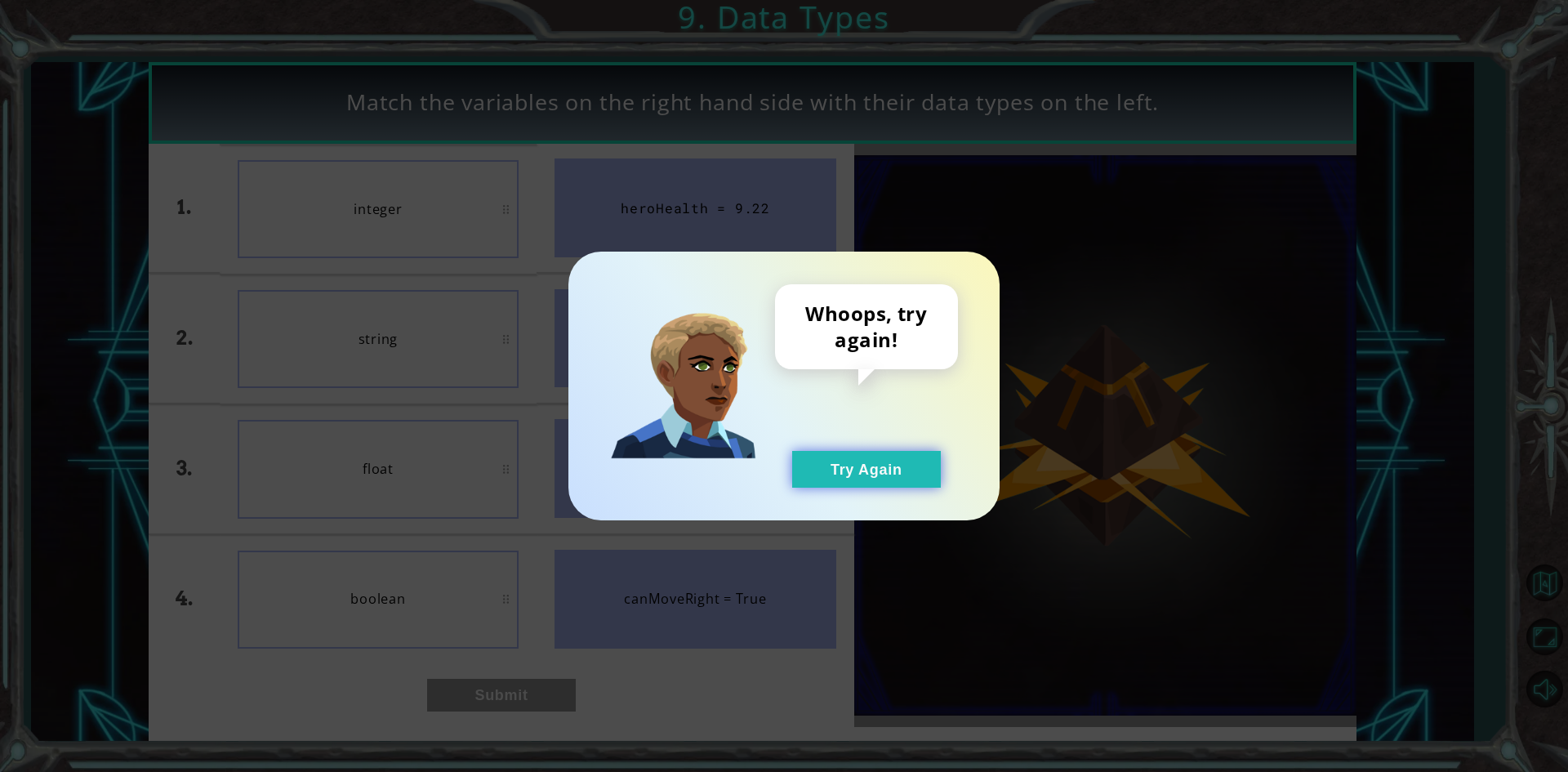
drag, startPoint x: 865, startPoint y: 449, endPoint x: 864, endPoint y: 468, distance: 19.0
click at [864, 468] on div "Whoops, try again! Try Again" at bounding box center [866, 386] width 183 height 204
drag, startPoint x: 864, startPoint y: 468, endPoint x: 724, endPoint y: 434, distance: 144.1
click at [863, 468] on button "Try Again" at bounding box center [867, 469] width 149 height 36
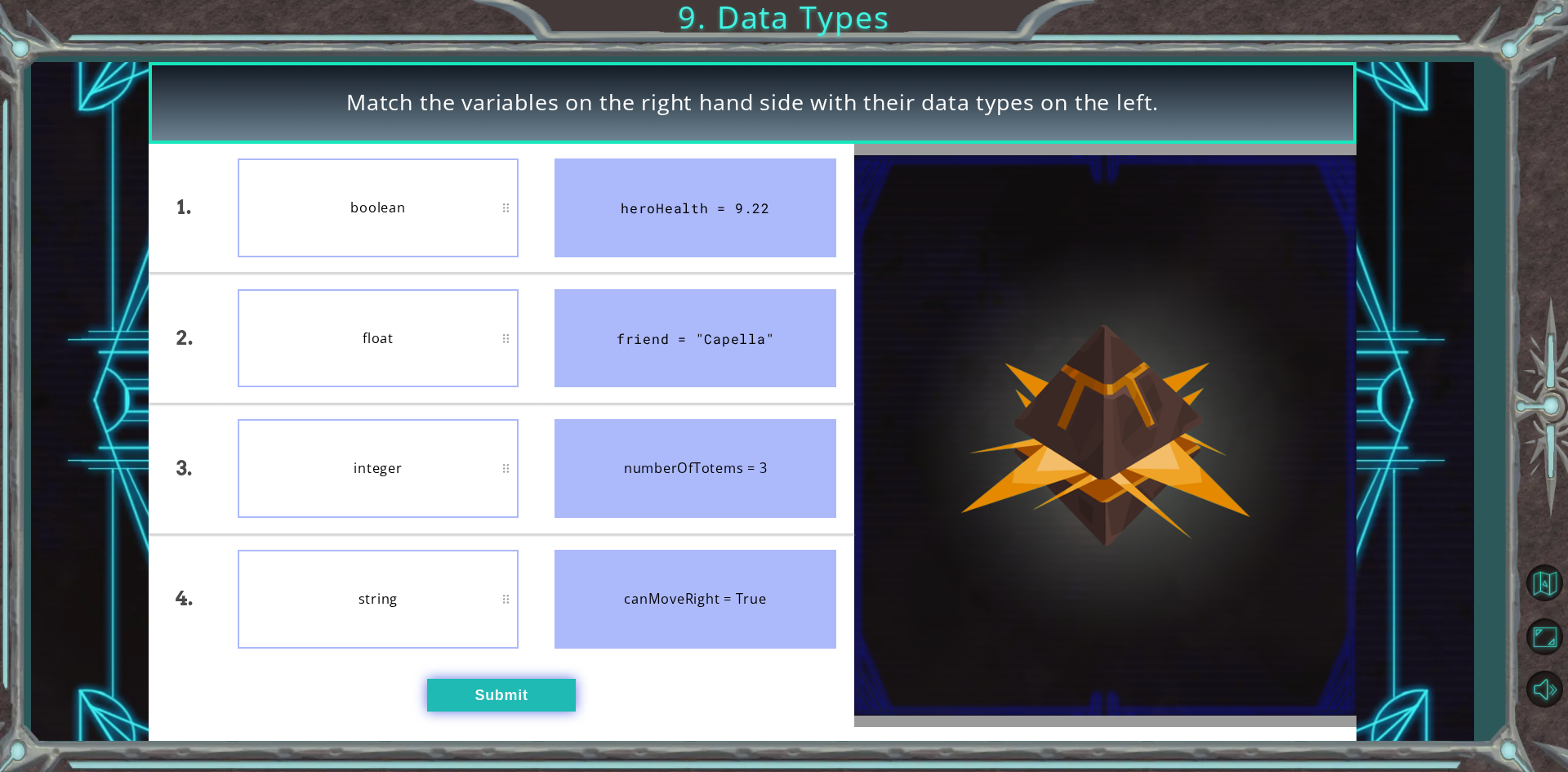
click at [513, 690] on button "Submit" at bounding box center [501, 695] width 149 height 32
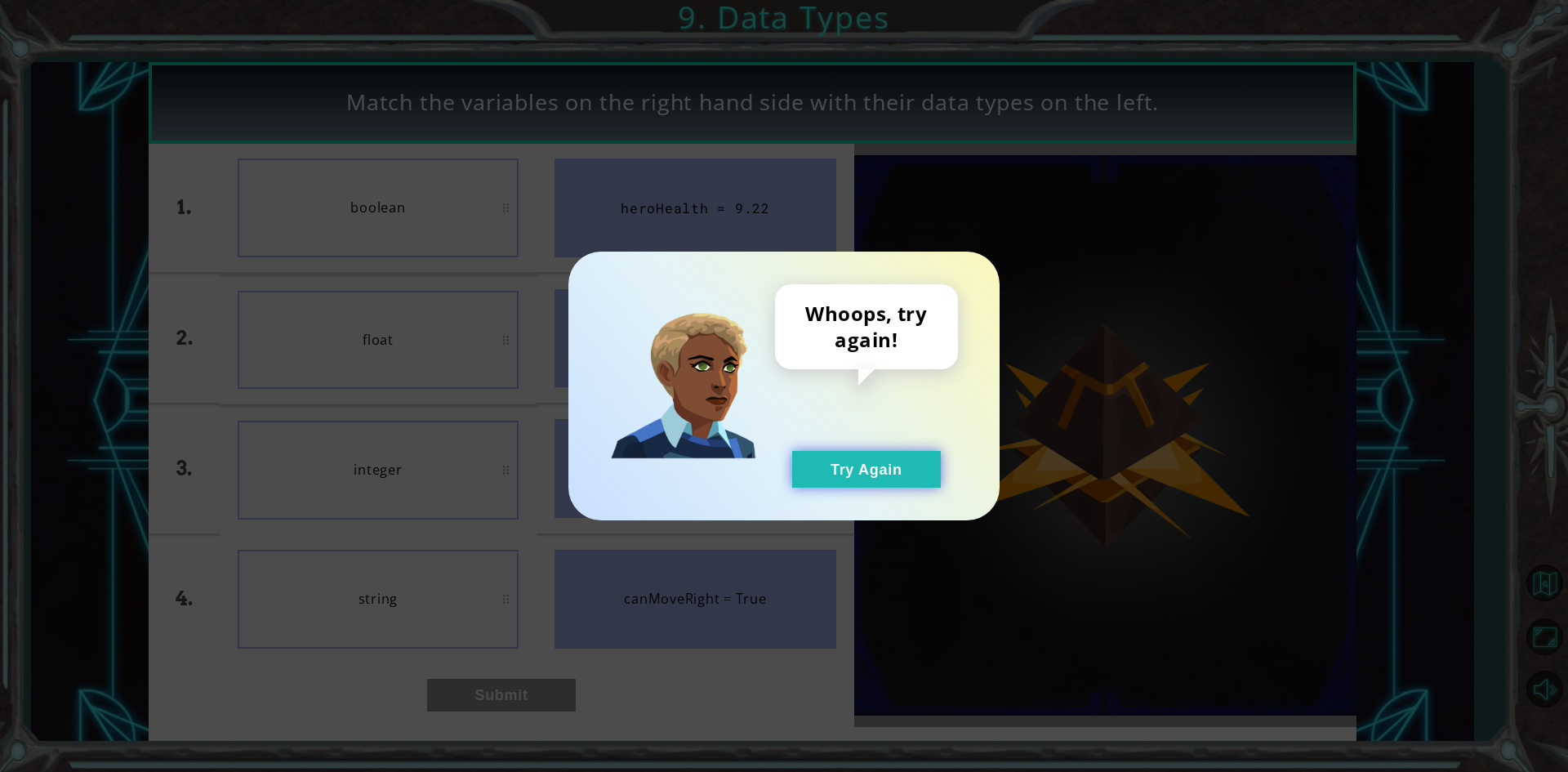
click at [904, 466] on button "Try Again" at bounding box center [867, 469] width 149 height 36
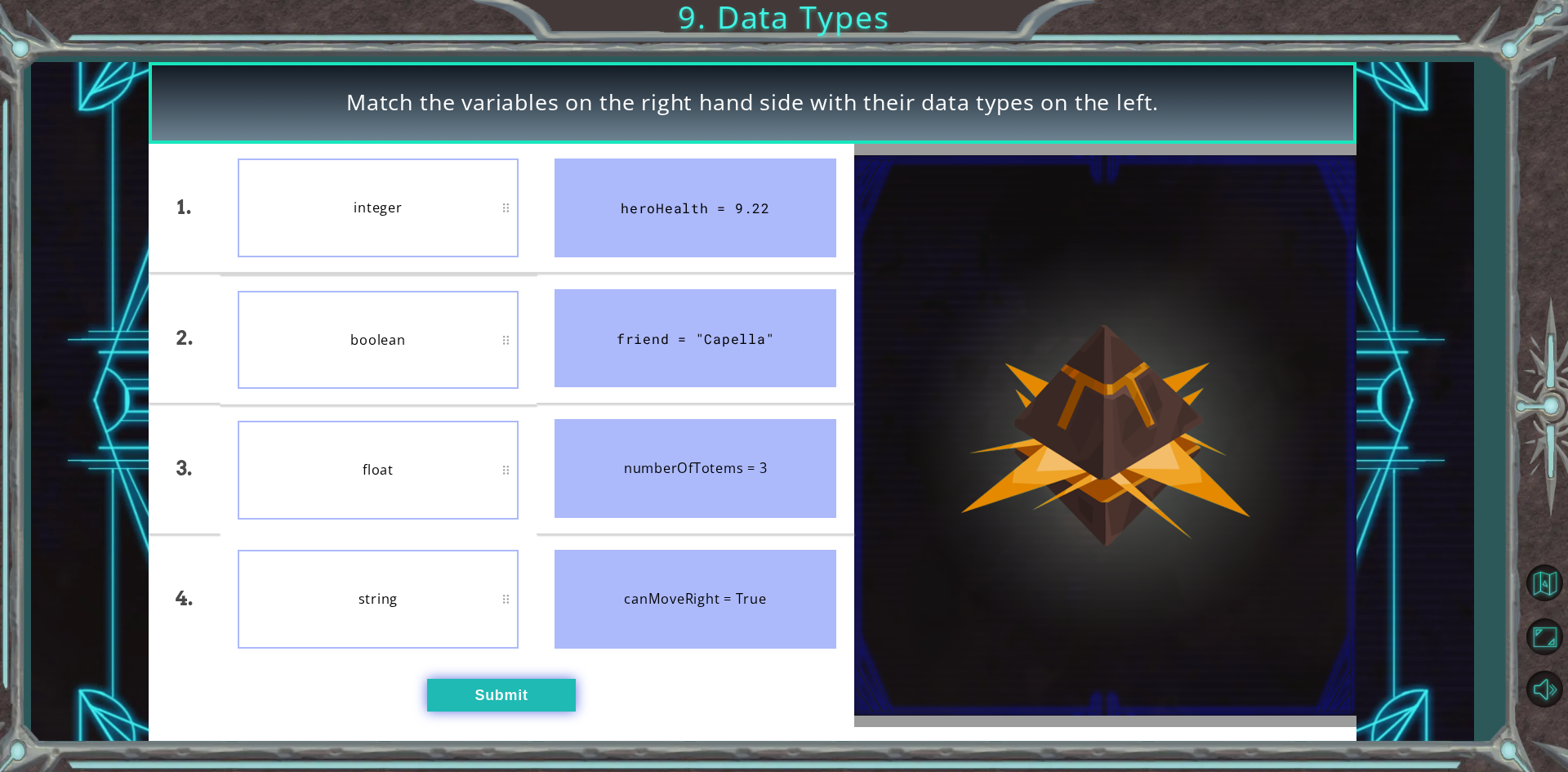
click at [494, 687] on button "Submit" at bounding box center [501, 695] width 149 height 32
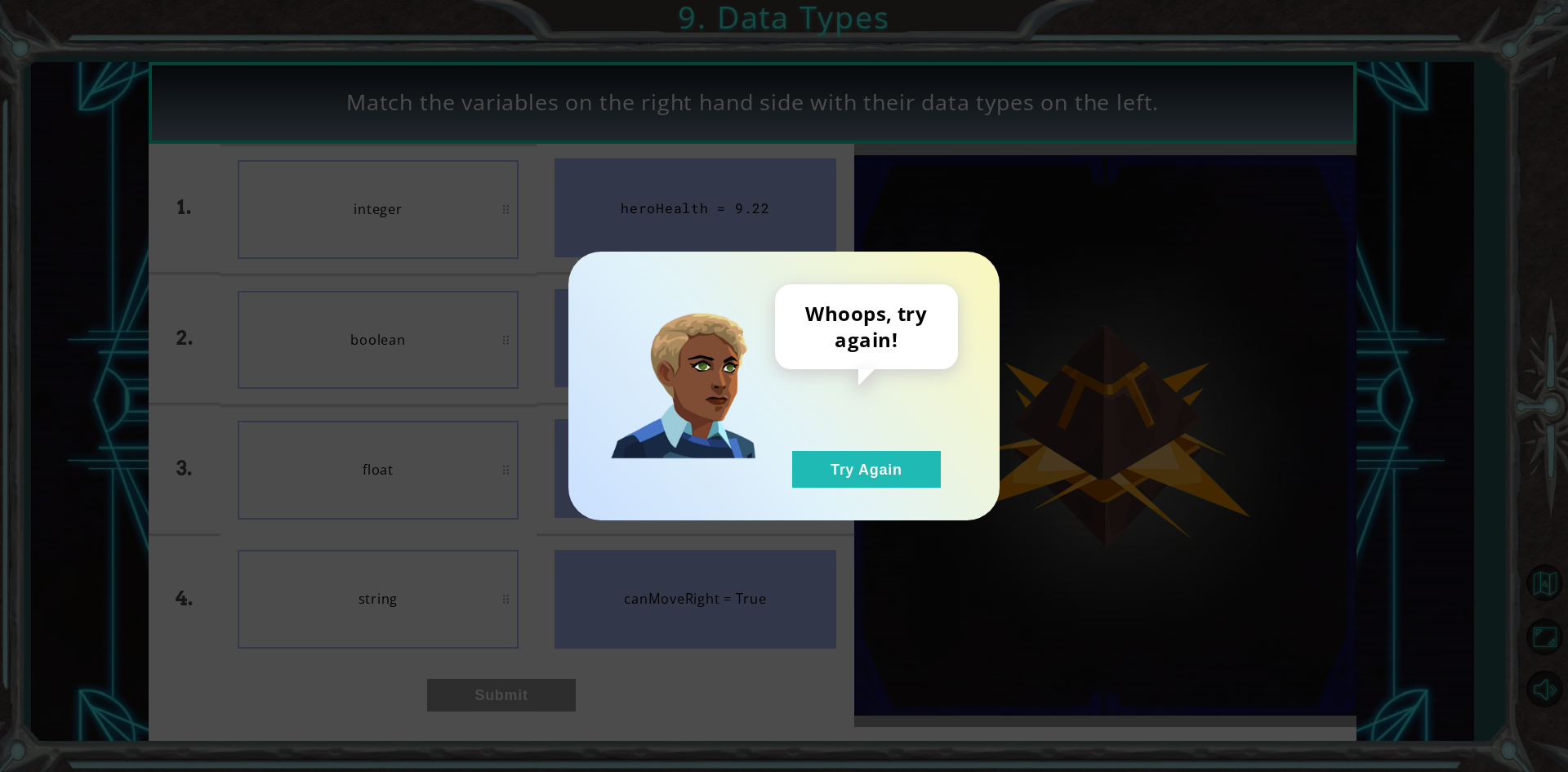
click at [873, 489] on div "Whoops, try again! Try Again" at bounding box center [783, 386] width 431 height 269
click at [858, 473] on button "Try Again" at bounding box center [867, 469] width 149 height 36
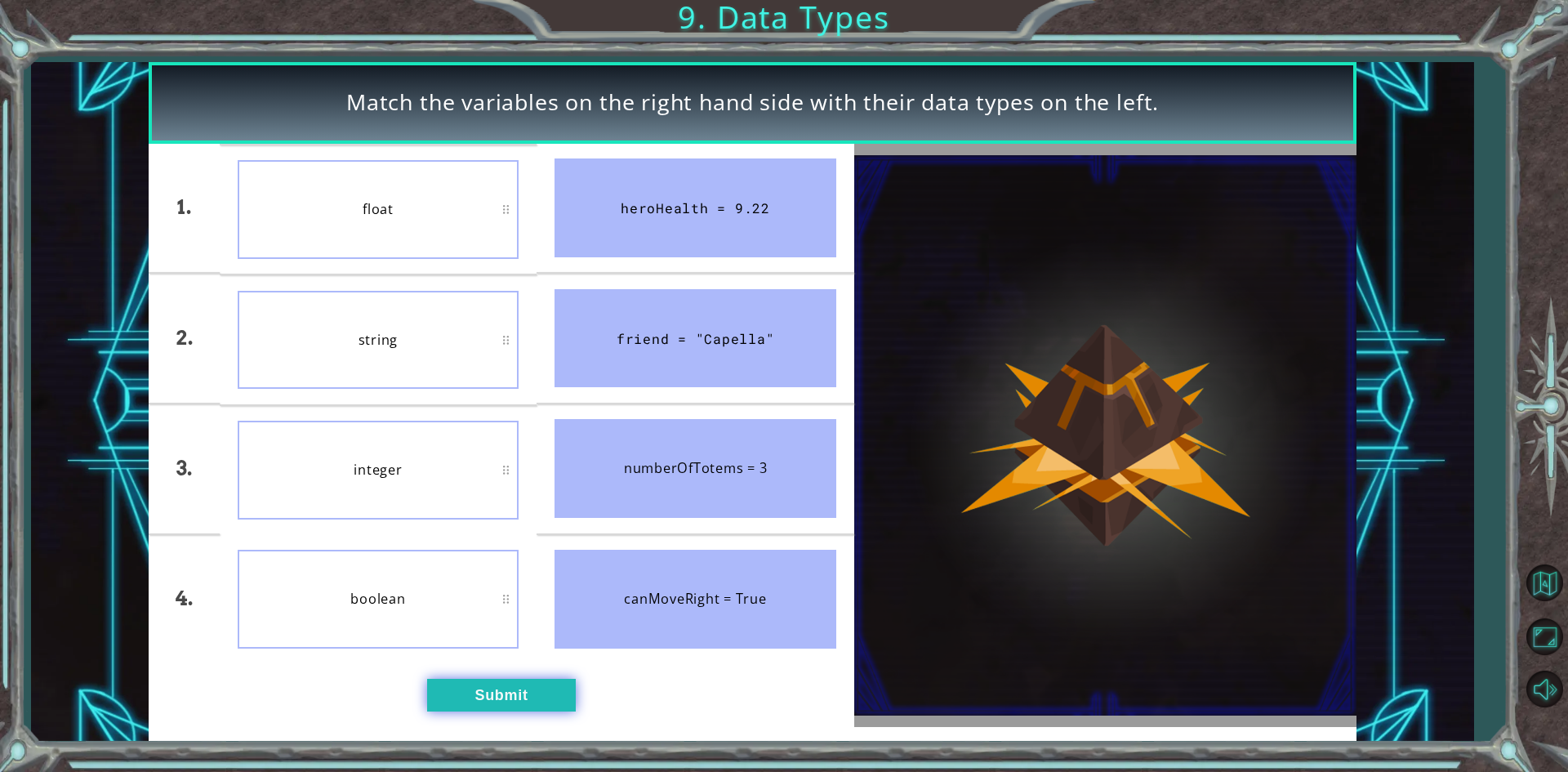
click at [539, 693] on button "Submit" at bounding box center [501, 695] width 149 height 32
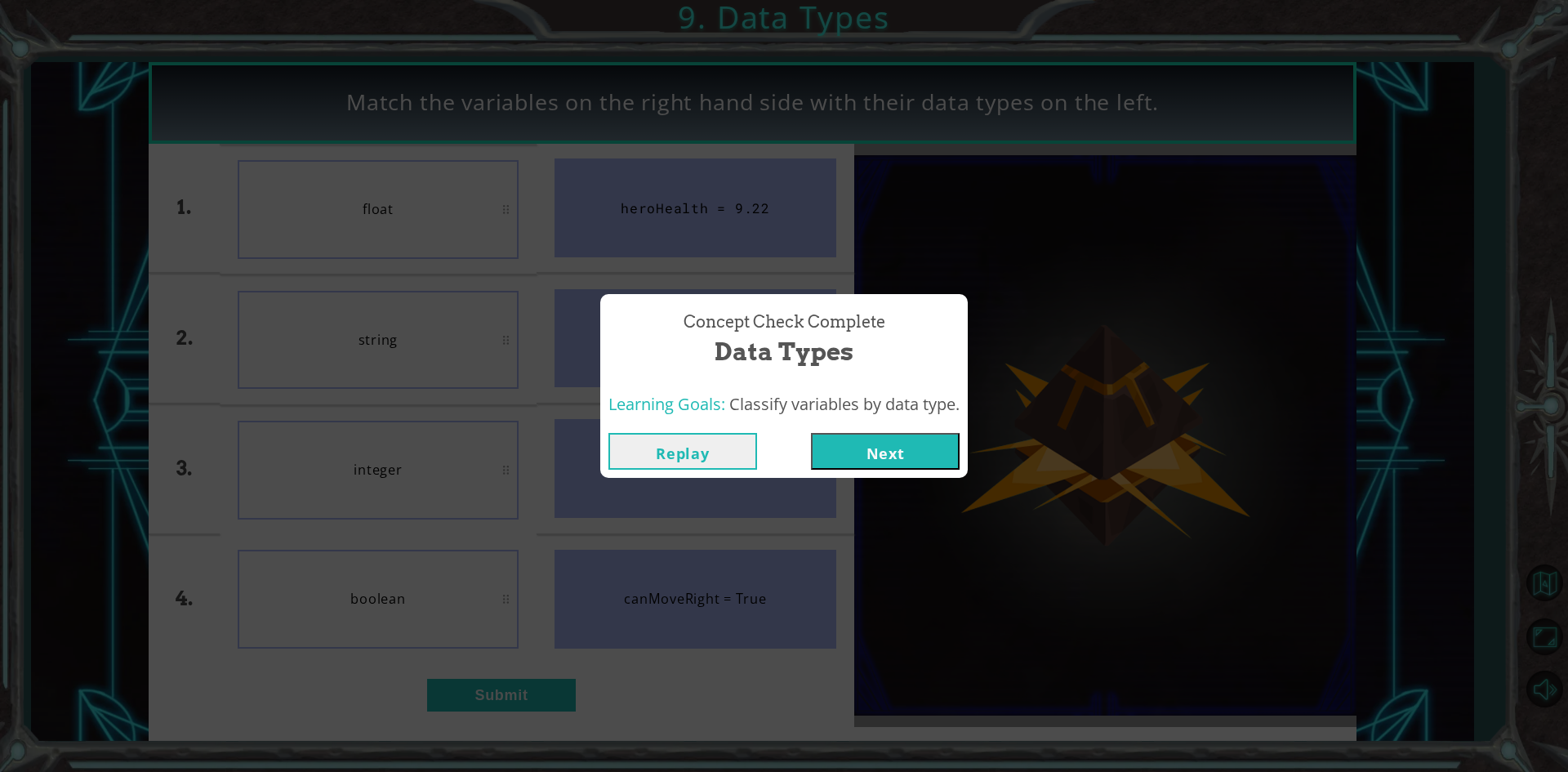
click at [875, 439] on button "Next" at bounding box center [886, 451] width 149 height 36
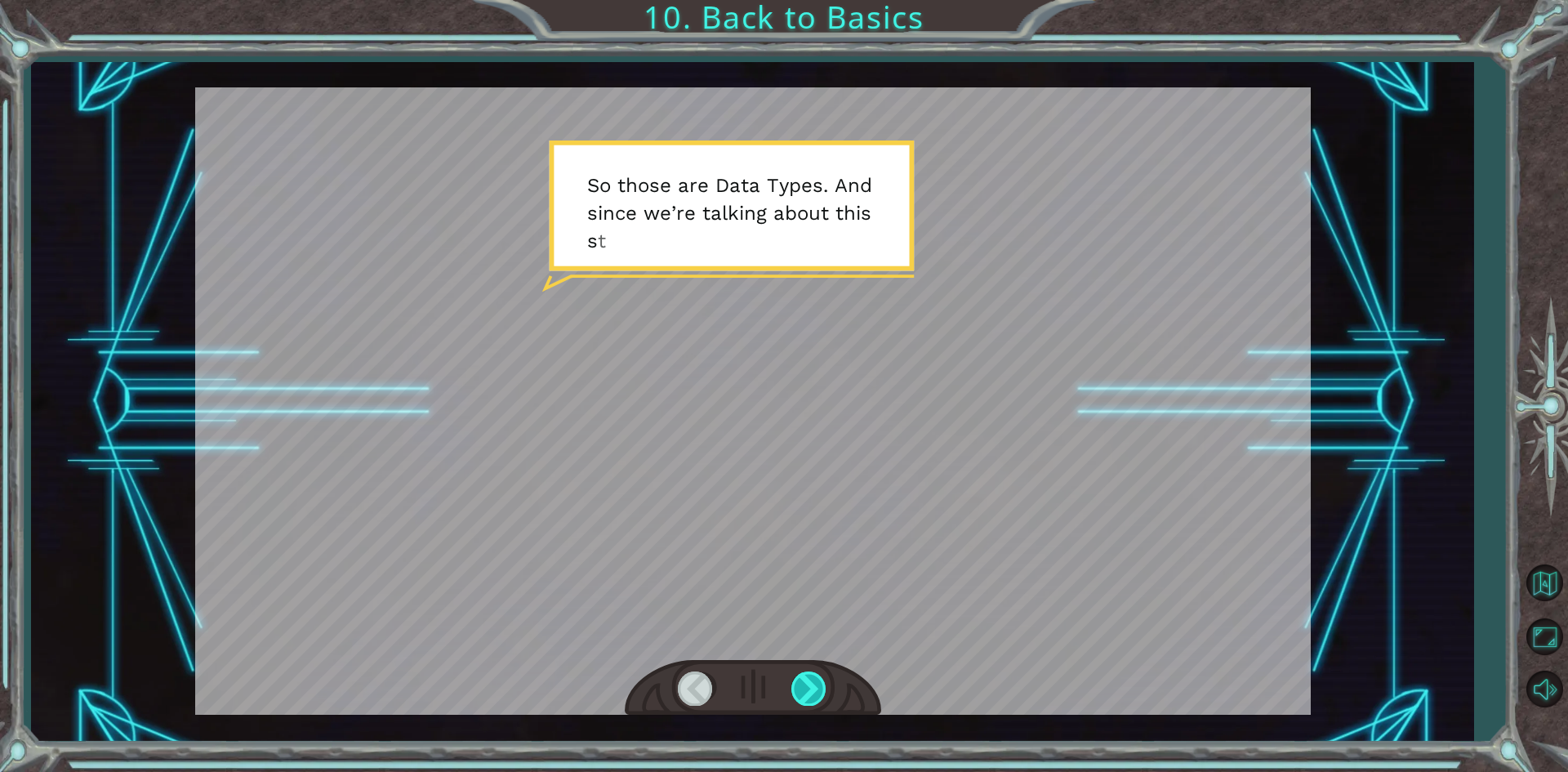
drag, startPoint x: 819, startPoint y: 668, endPoint x: 810, endPoint y: 699, distance: 32.3
click at [810, 695] on div at bounding box center [753, 688] width 256 height 56
click at [820, 691] on div at bounding box center [810, 688] width 36 height 33
click at [821, 691] on div at bounding box center [810, 688] width 36 height 33
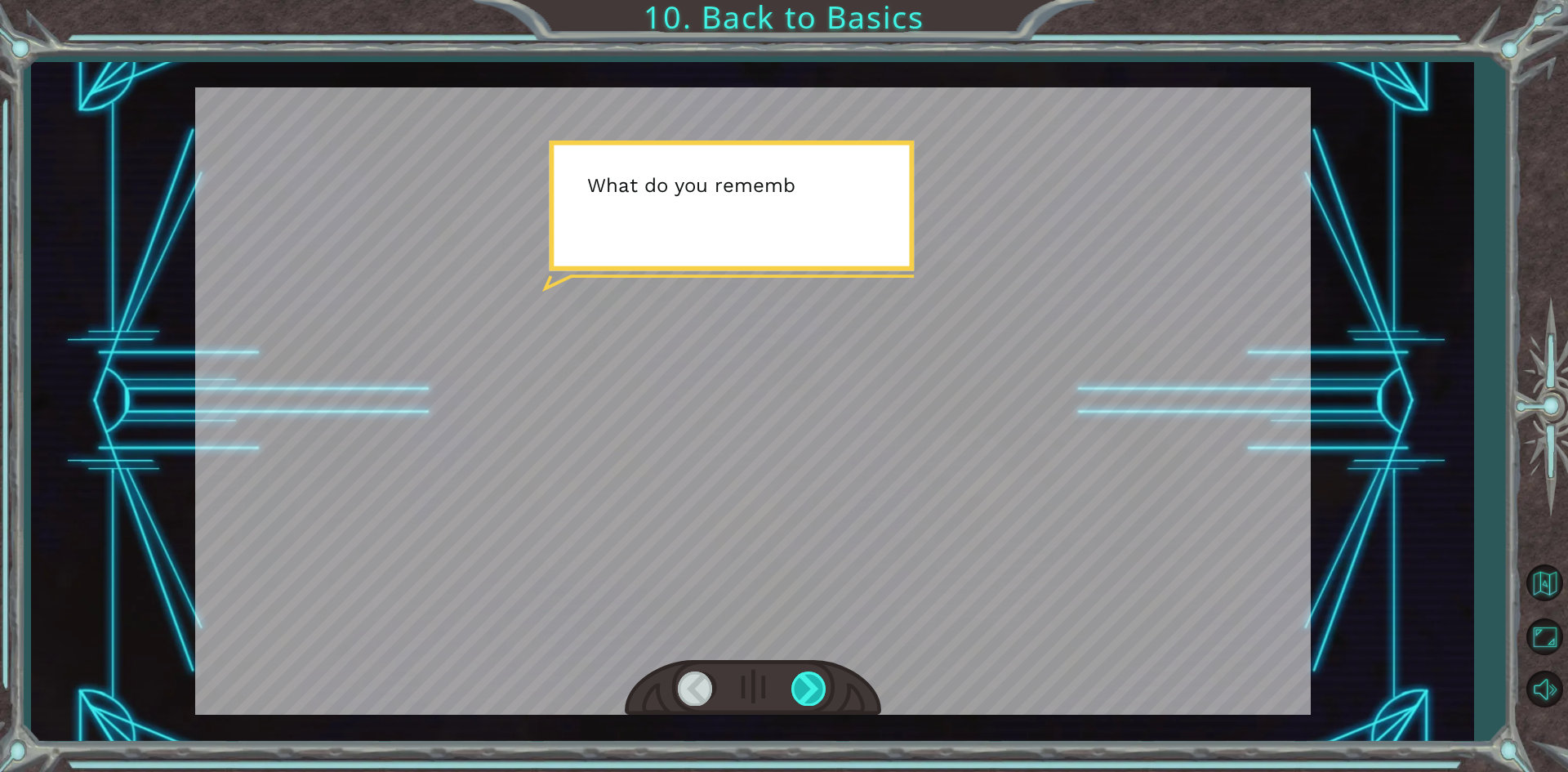
click at [821, 691] on div at bounding box center [810, 688] width 36 height 33
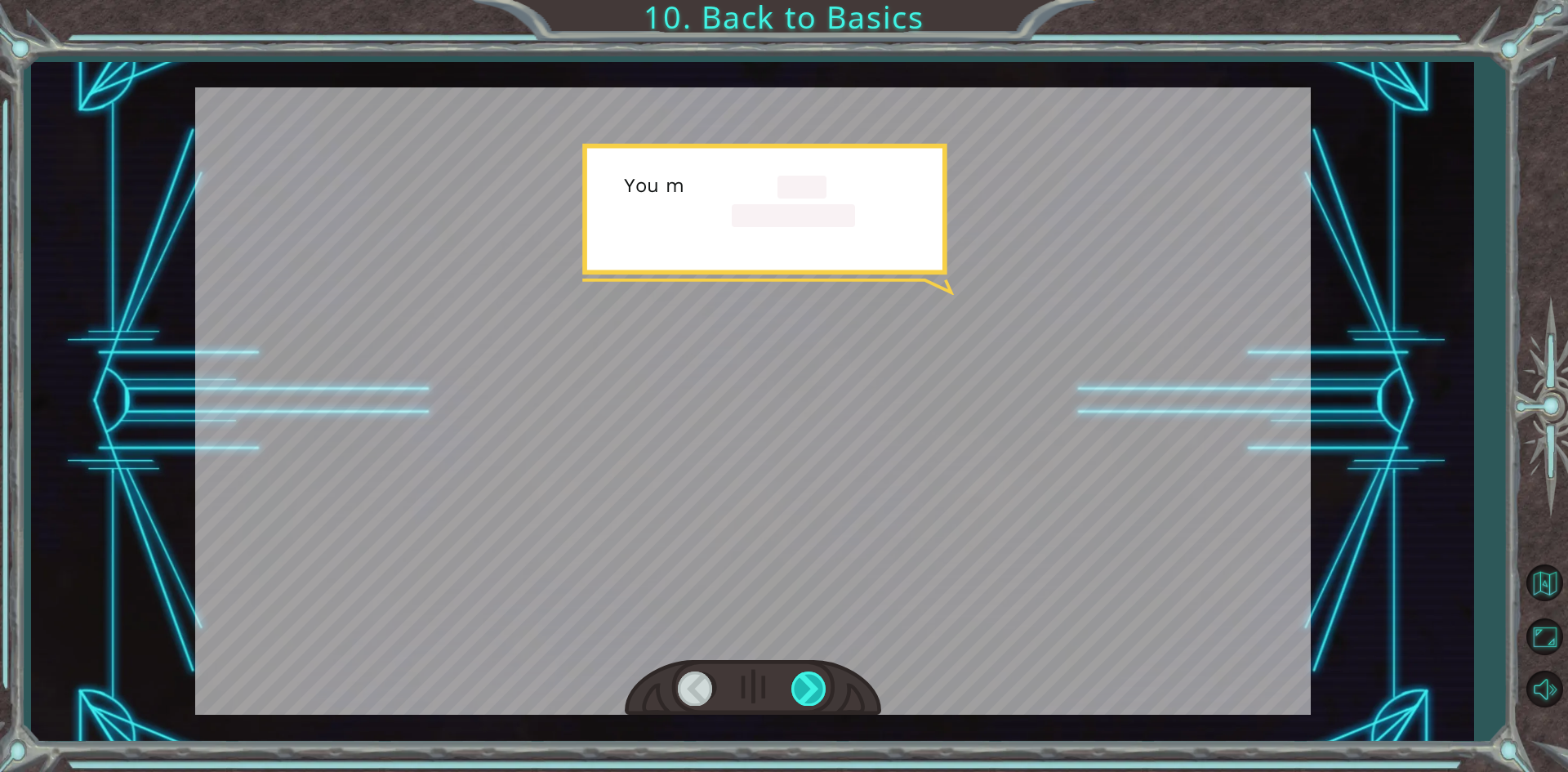
click at [821, 691] on div at bounding box center [810, 688] width 36 height 33
click at [822, 691] on div at bounding box center [810, 688] width 36 height 33
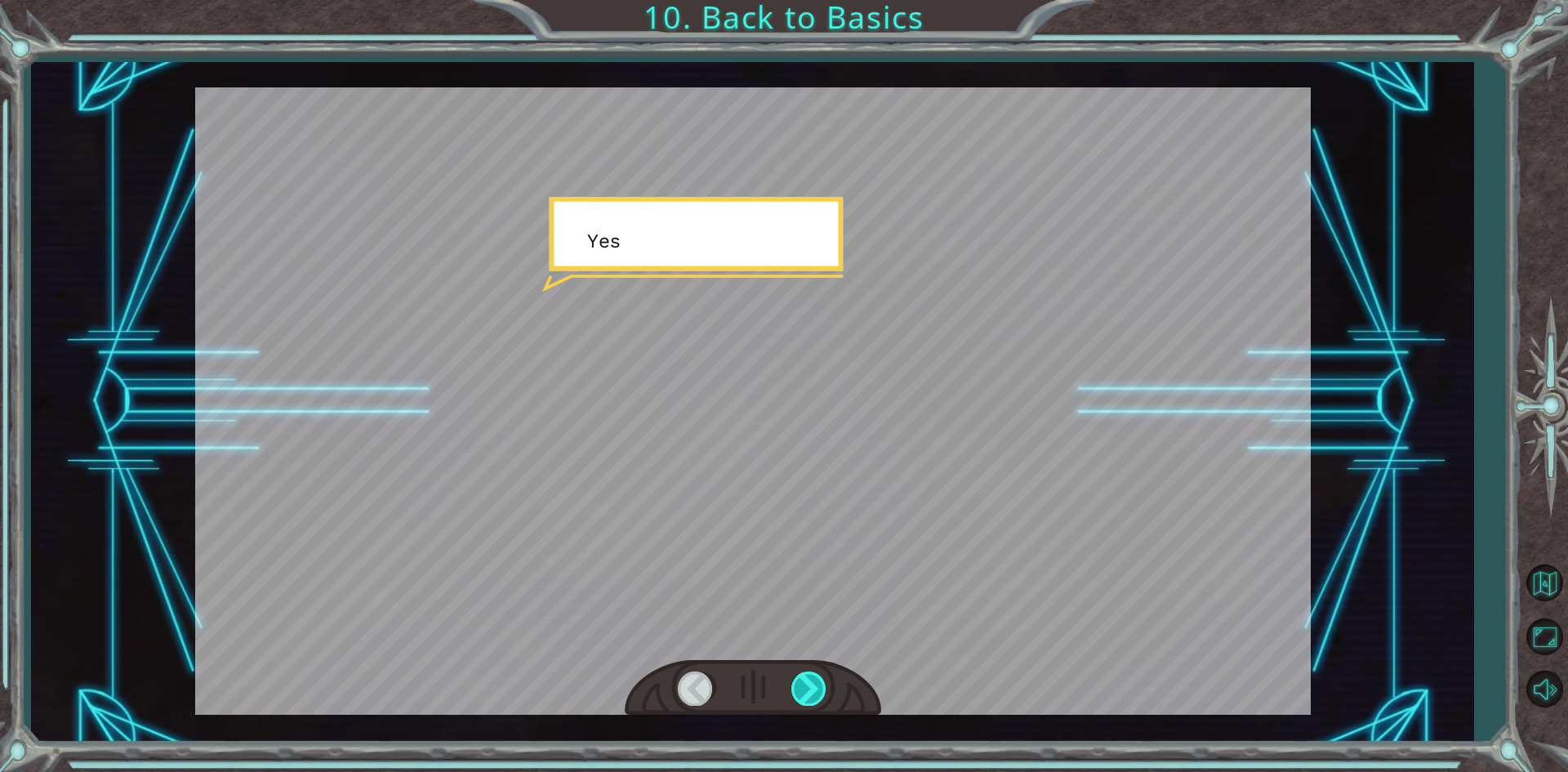
click at [822, 691] on div at bounding box center [810, 688] width 36 height 33
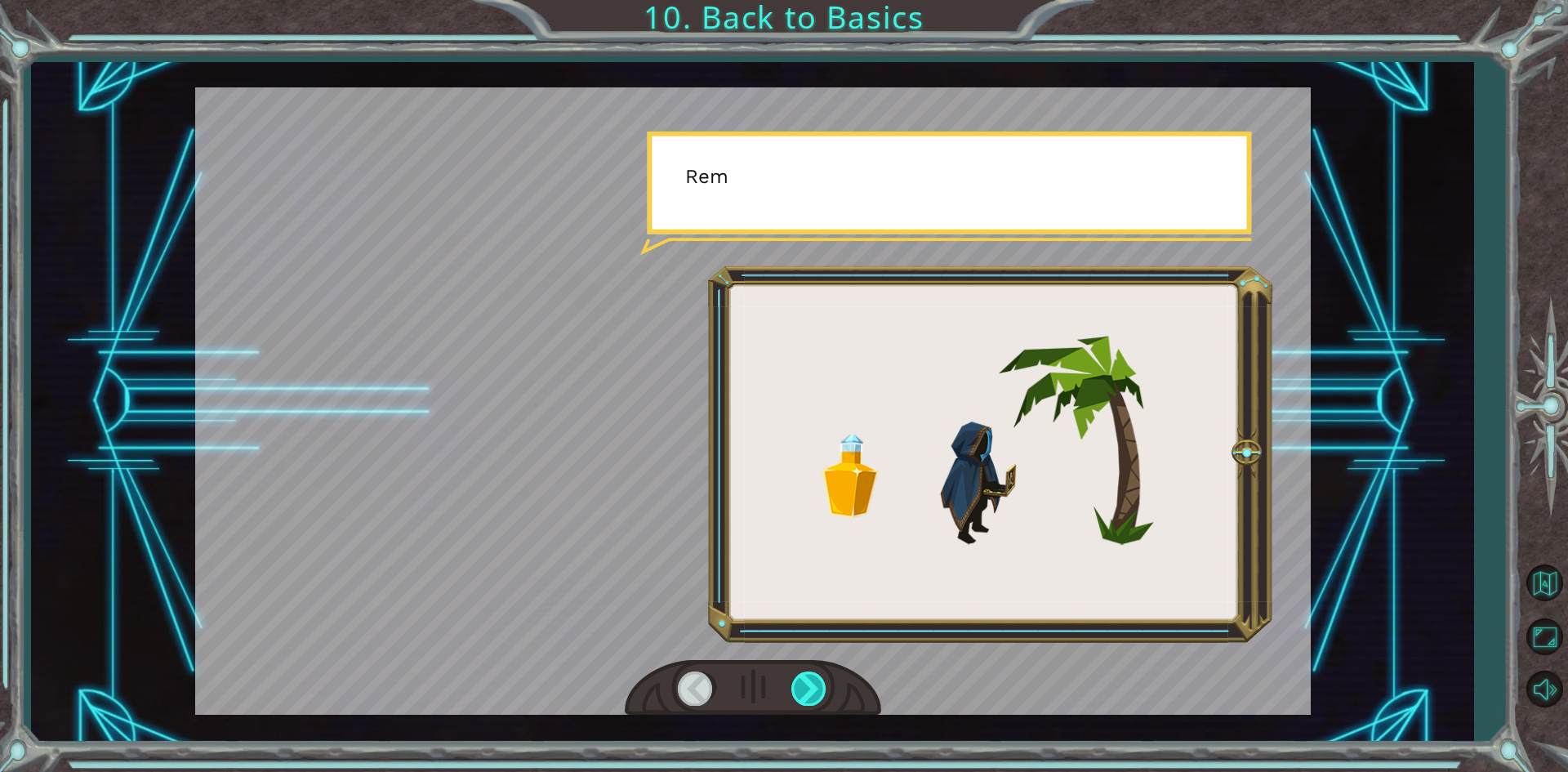
click at [821, 693] on div at bounding box center [810, 688] width 36 height 33
click at [820, 693] on div at bounding box center [810, 688] width 36 height 33
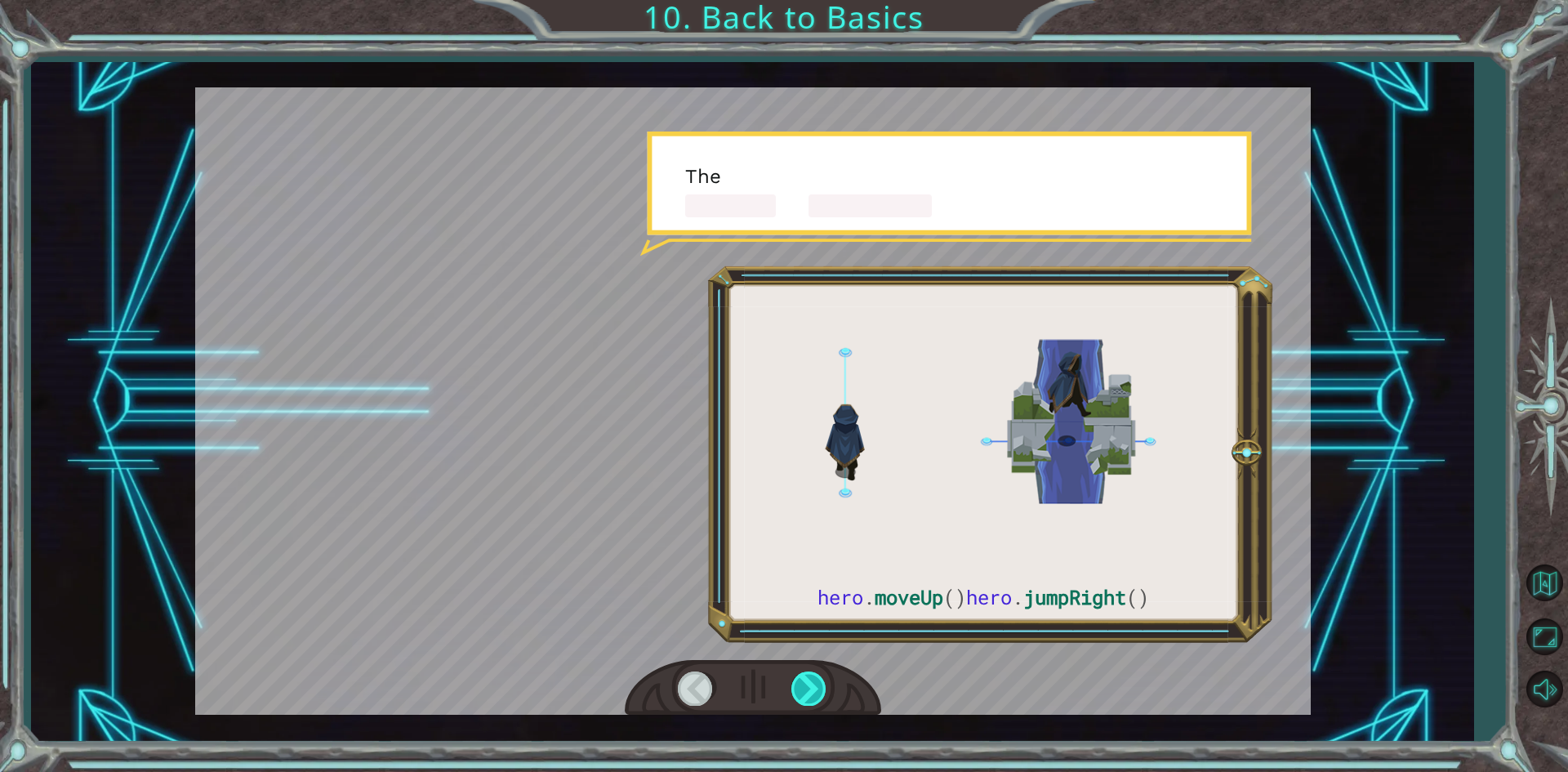
click at [819, 694] on div at bounding box center [810, 688] width 36 height 33
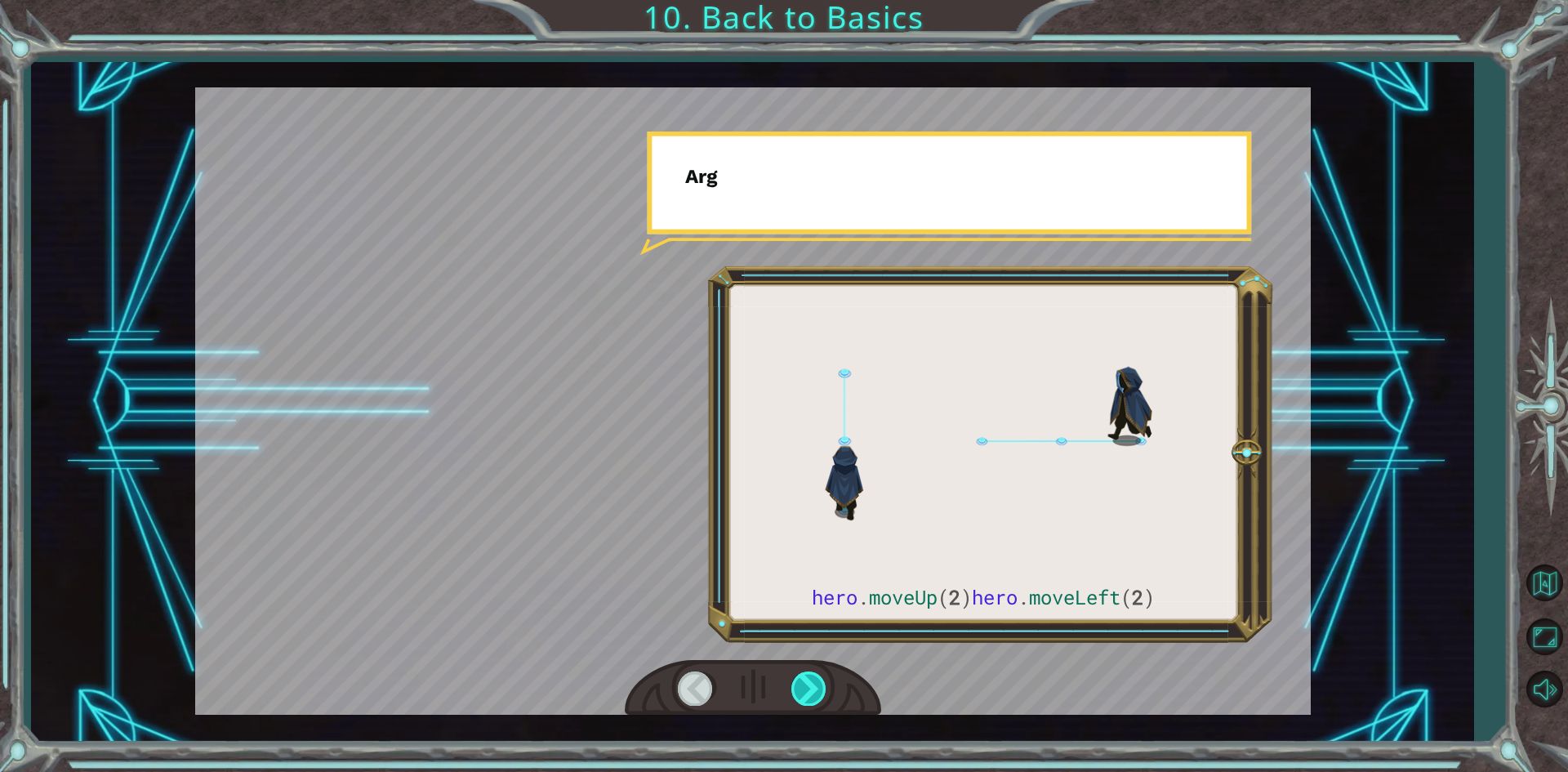
click at [818, 694] on div at bounding box center [810, 688] width 36 height 33
click at [817, 699] on div at bounding box center [810, 688] width 36 height 33
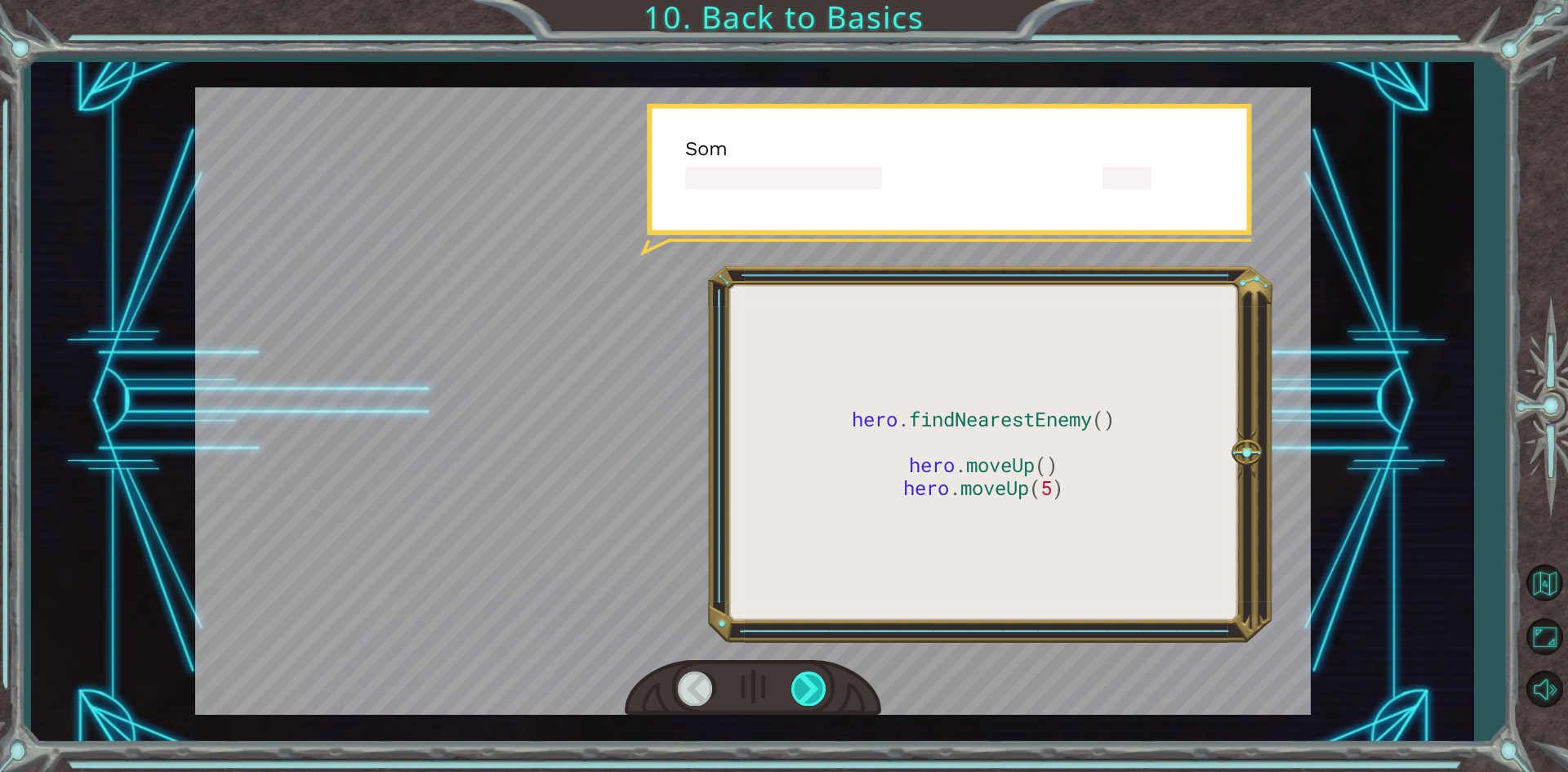
click at [813, 699] on div at bounding box center [810, 688] width 36 height 33
click at [810, 699] on div at bounding box center [810, 688] width 36 height 33
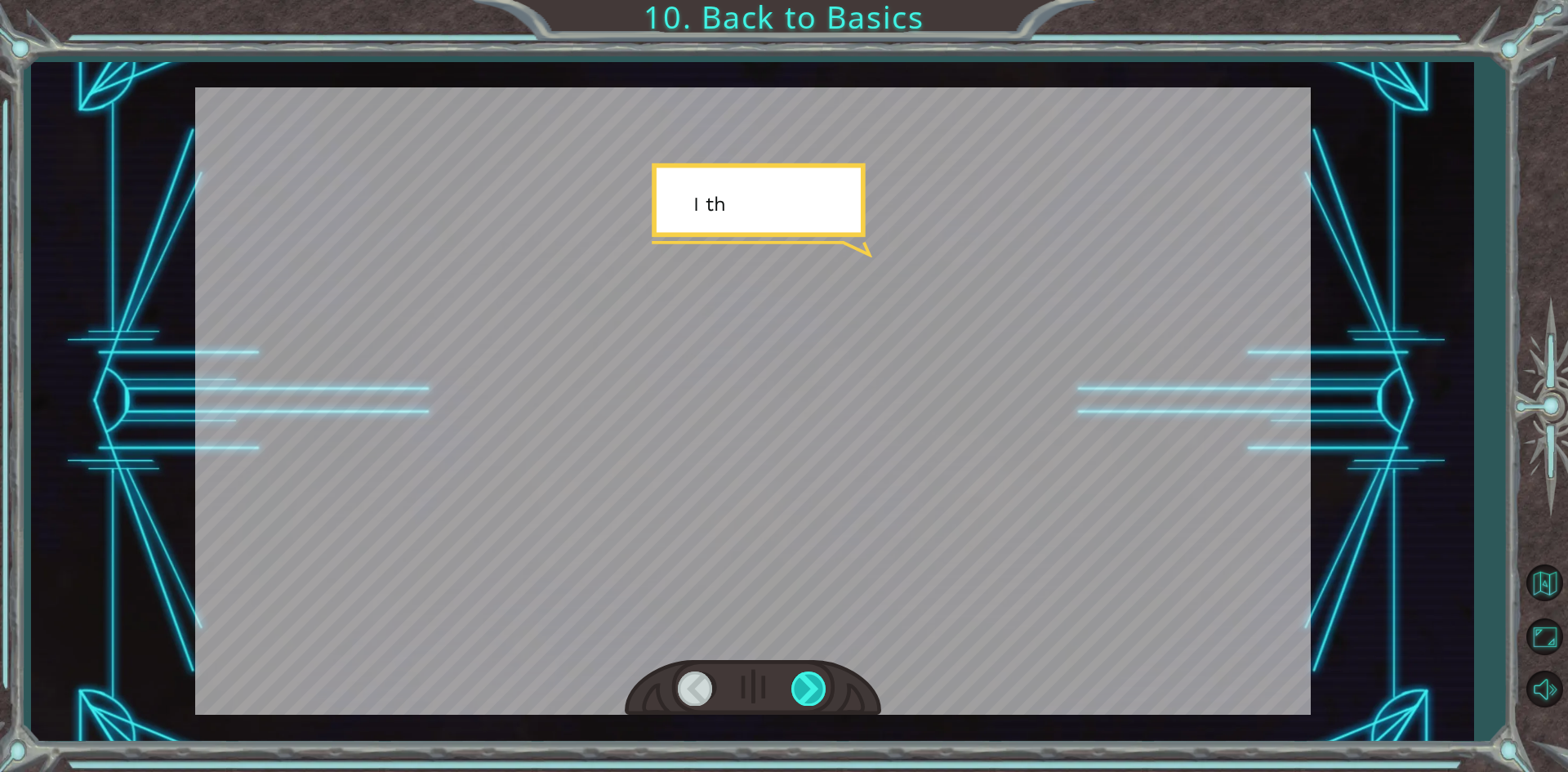
click at [810, 699] on div at bounding box center [810, 688] width 36 height 33
click at [809, 698] on div at bounding box center [810, 688] width 36 height 33
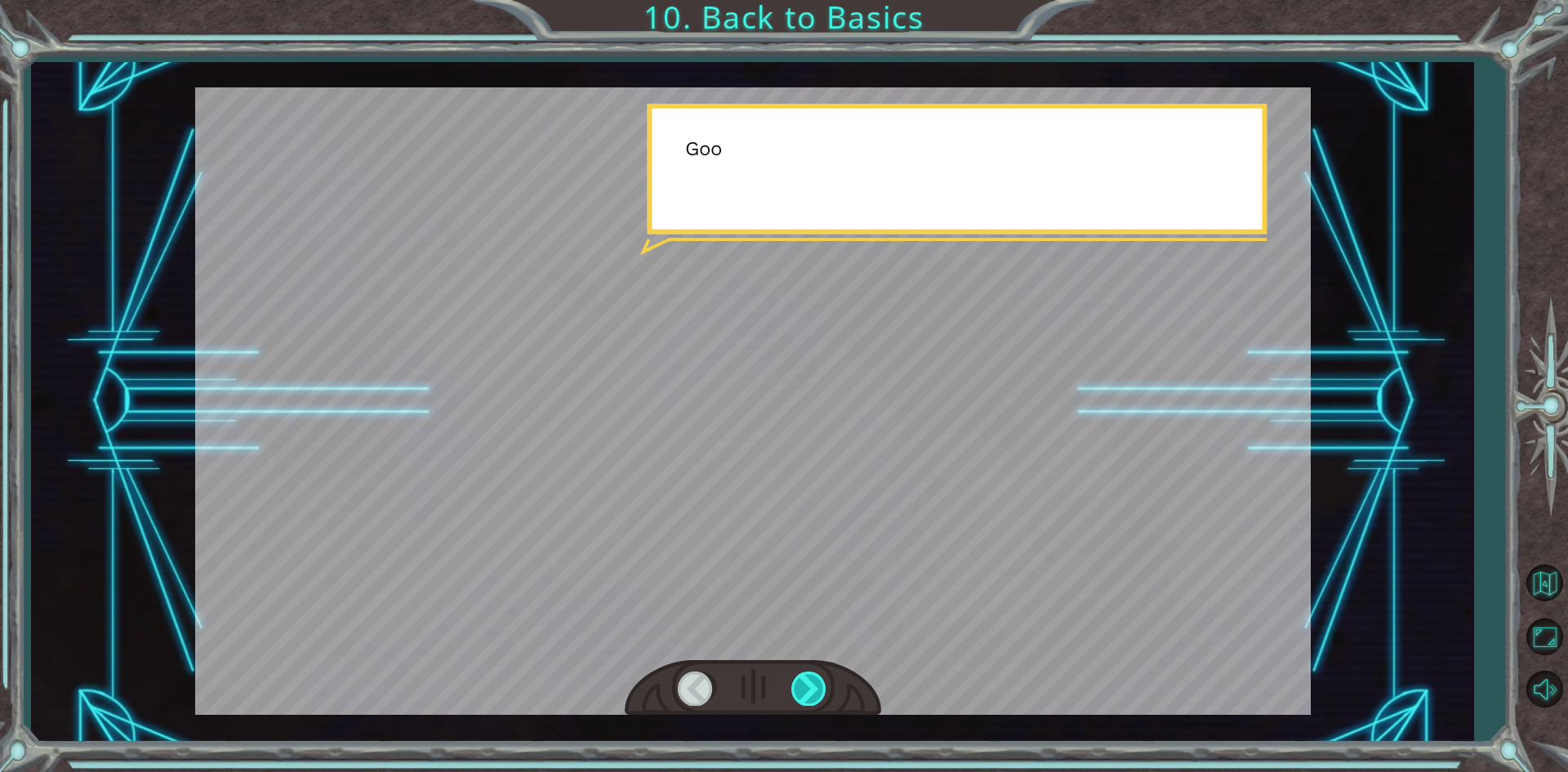
click at [808, 698] on div at bounding box center [810, 688] width 36 height 33
click at [801, 697] on div at bounding box center [810, 688] width 36 height 33
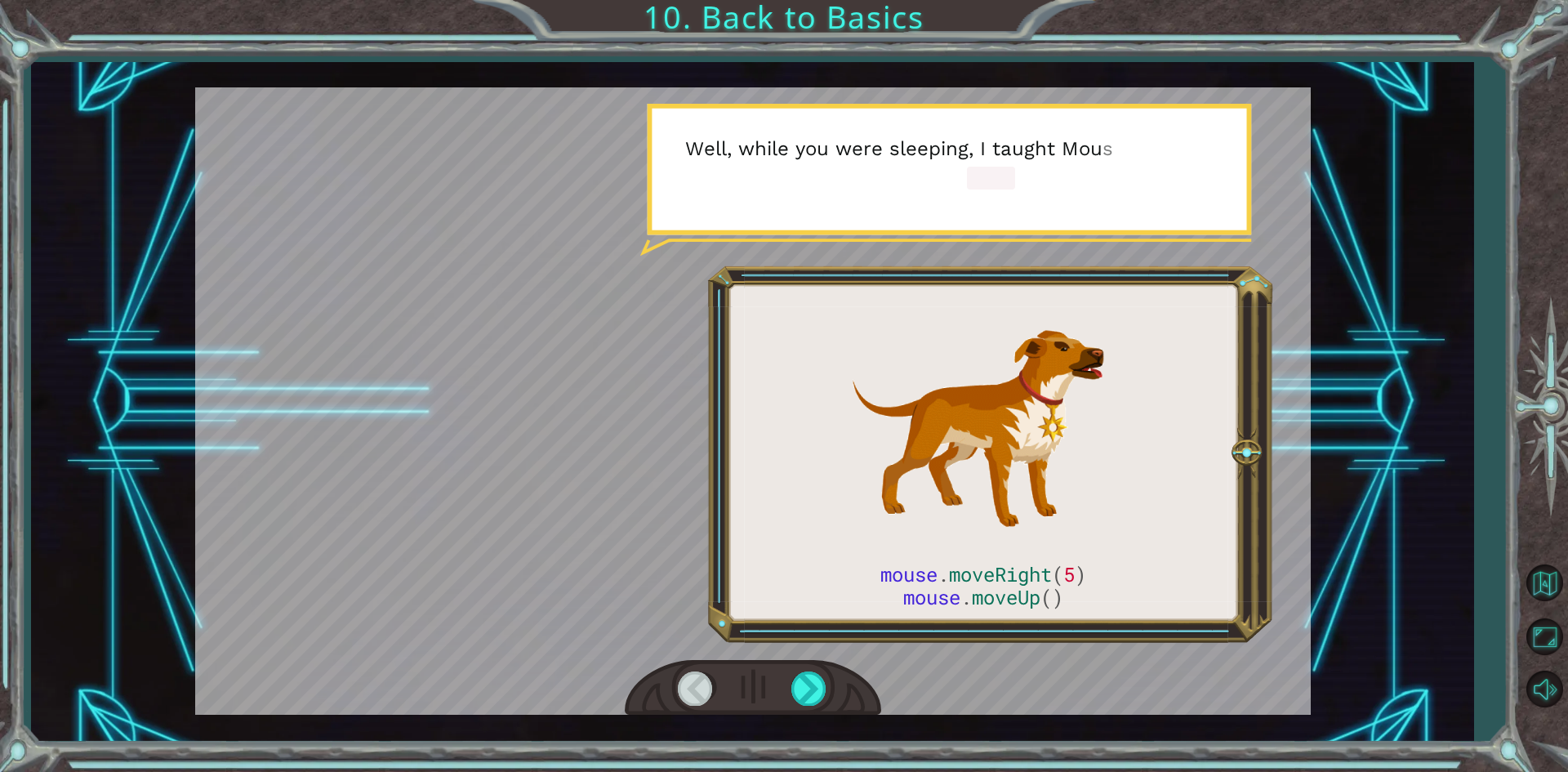
click at [815, 706] on div at bounding box center [753, 688] width 256 height 56
click at [818, 707] on div at bounding box center [753, 688] width 256 height 56
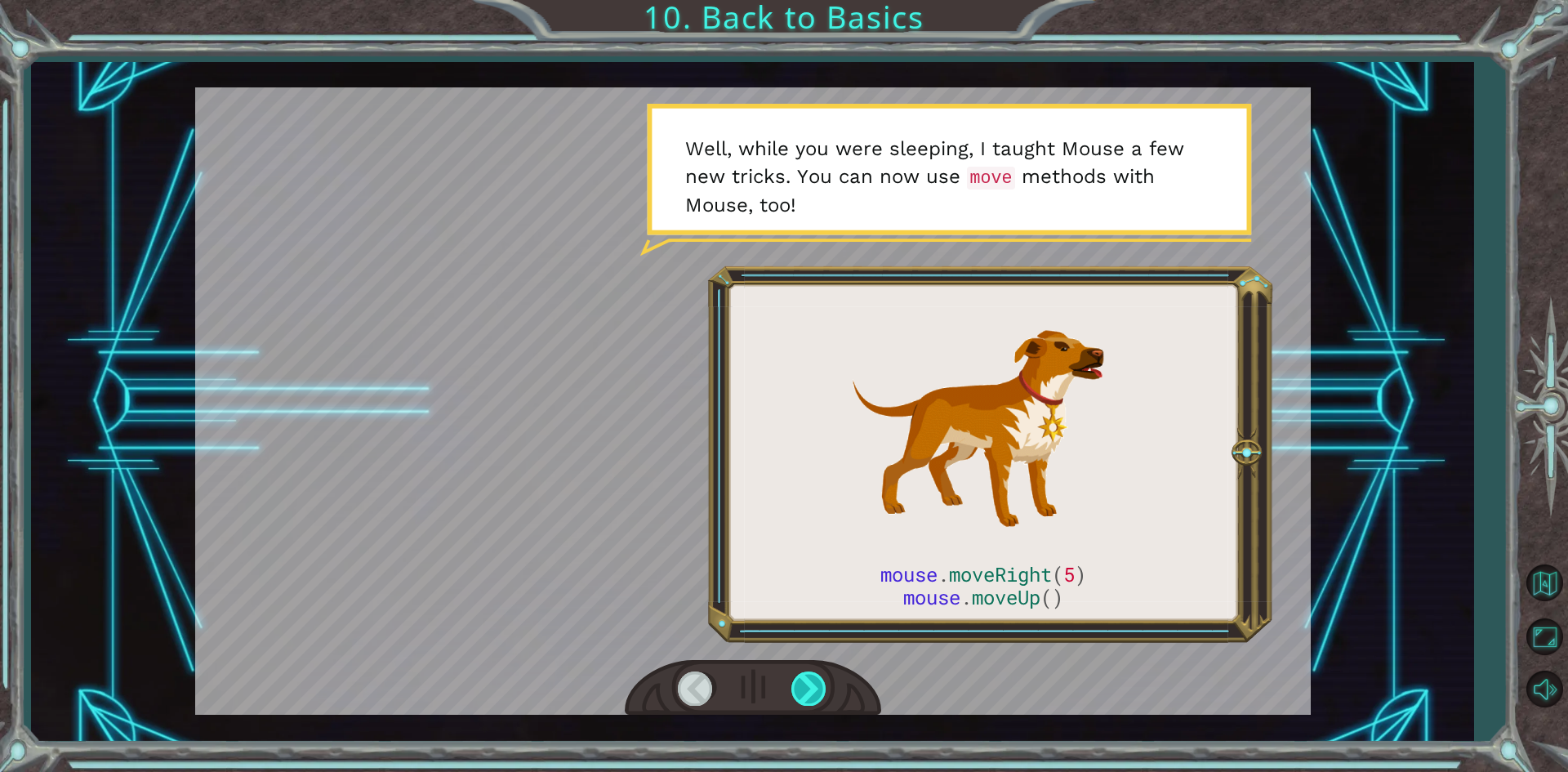
click at [805, 693] on div at bounding box center [810, 688] width 36 height 33
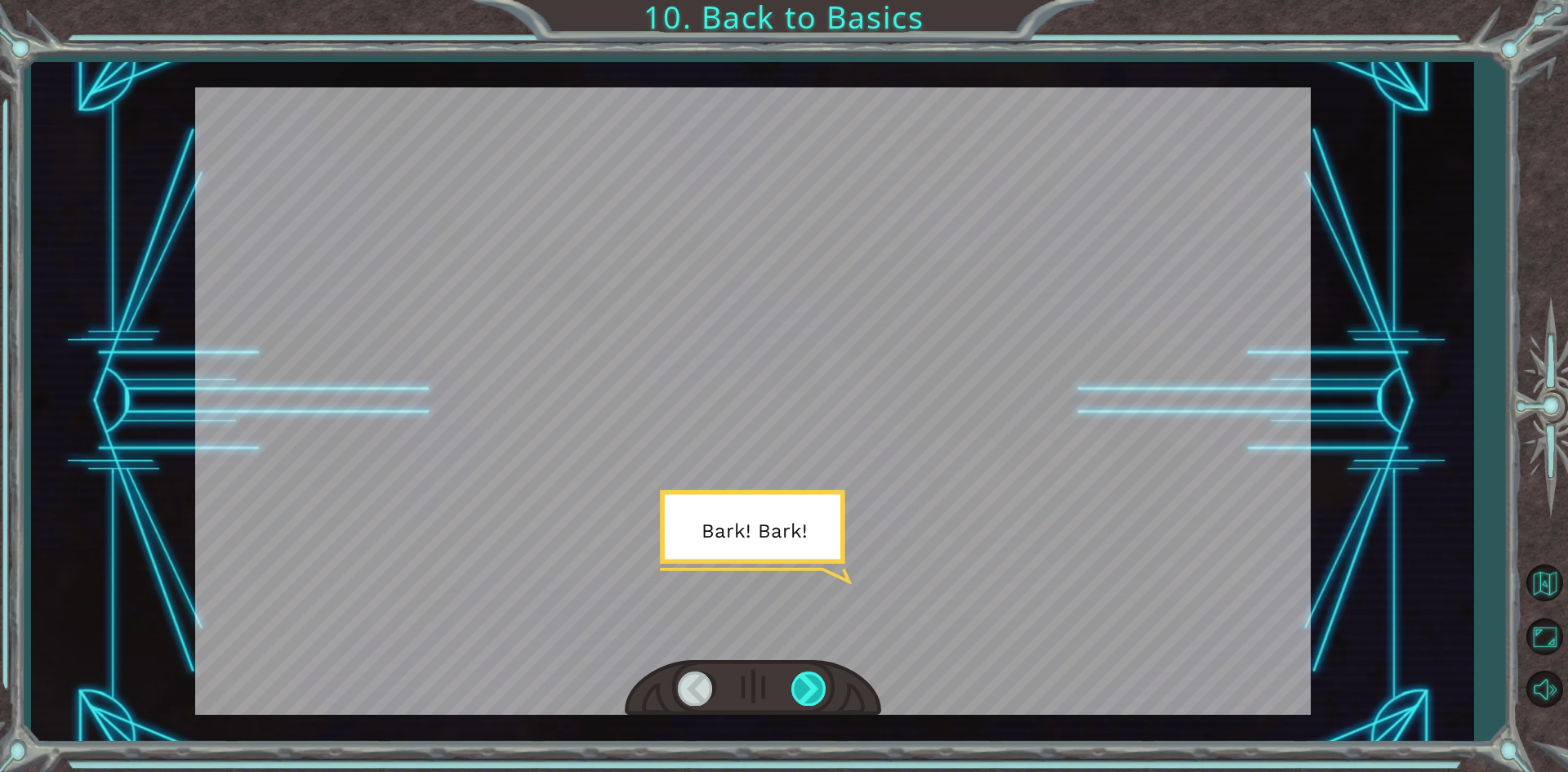
click at [796, 700] on div at bounding box center [810, 688] width 36 height 33
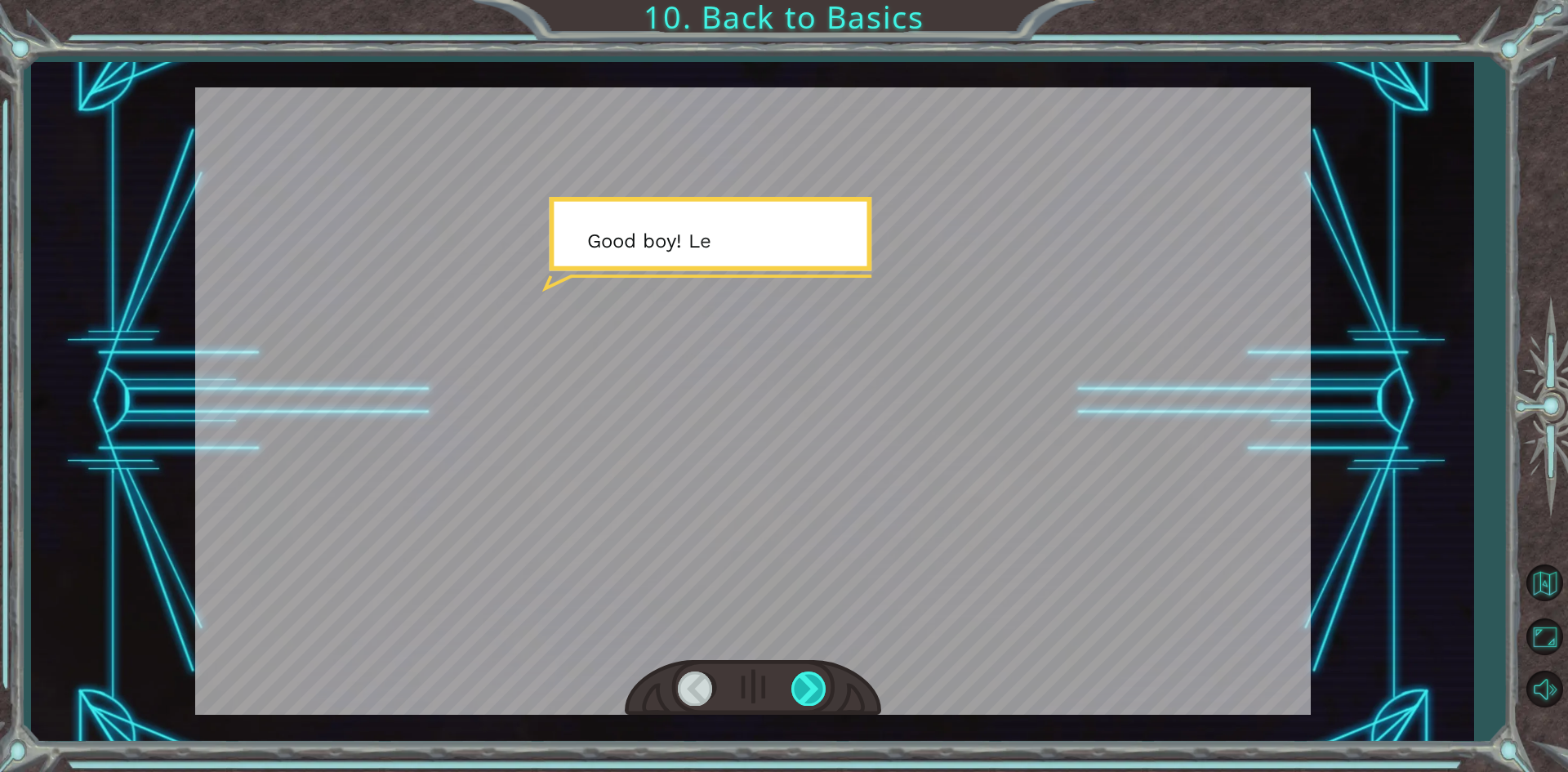
click at [796, 700] on div at bounding box center [810, 688] width 36 height 33
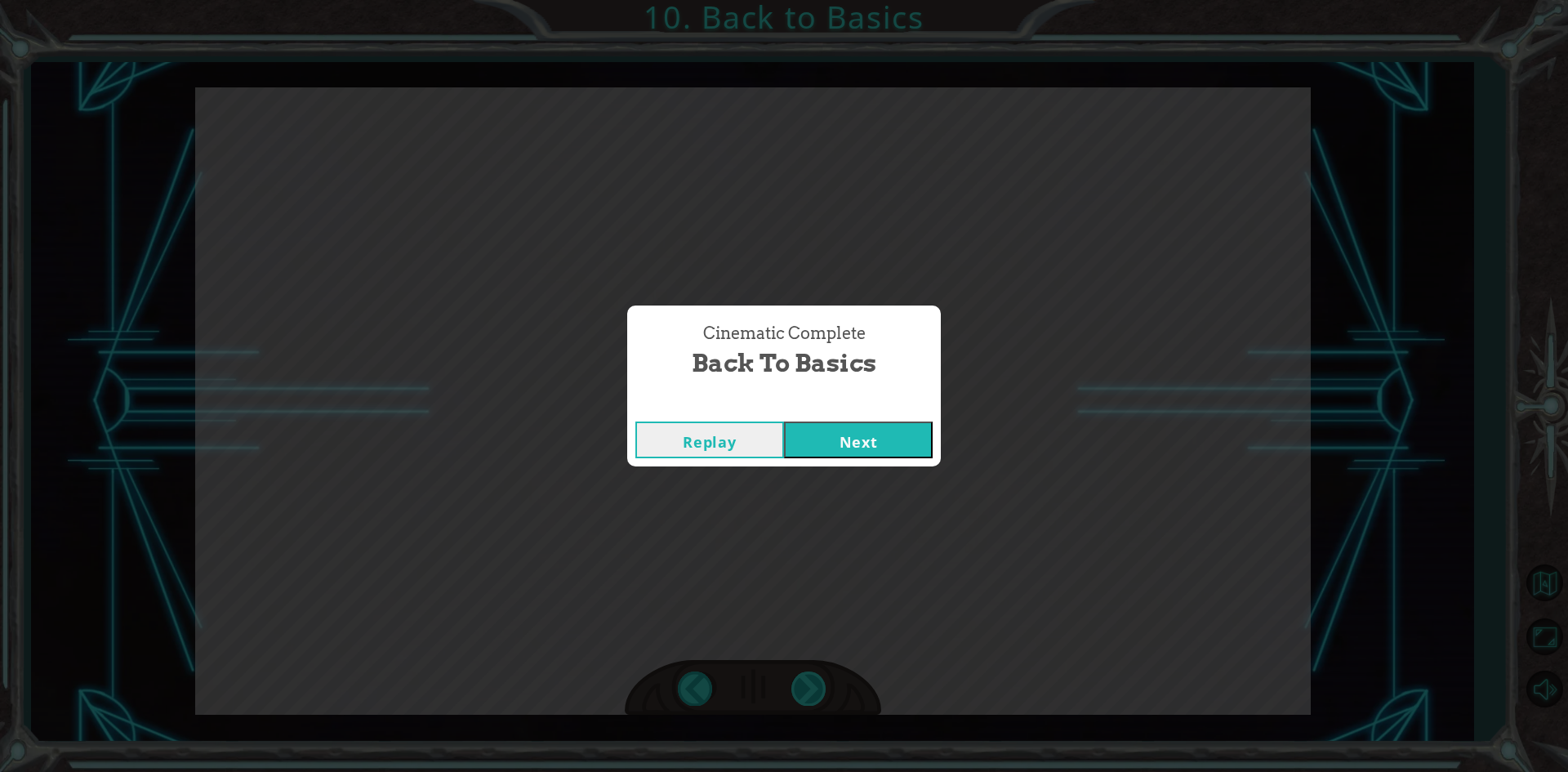
click at [796, 700] on div "Cinematic Complete Back to Basics Replay Next" at bounding box center [784, 386] width 1568 height 772
click at [908, 434] on button "Next" at bounding box center [858, 440] width 149 height 36
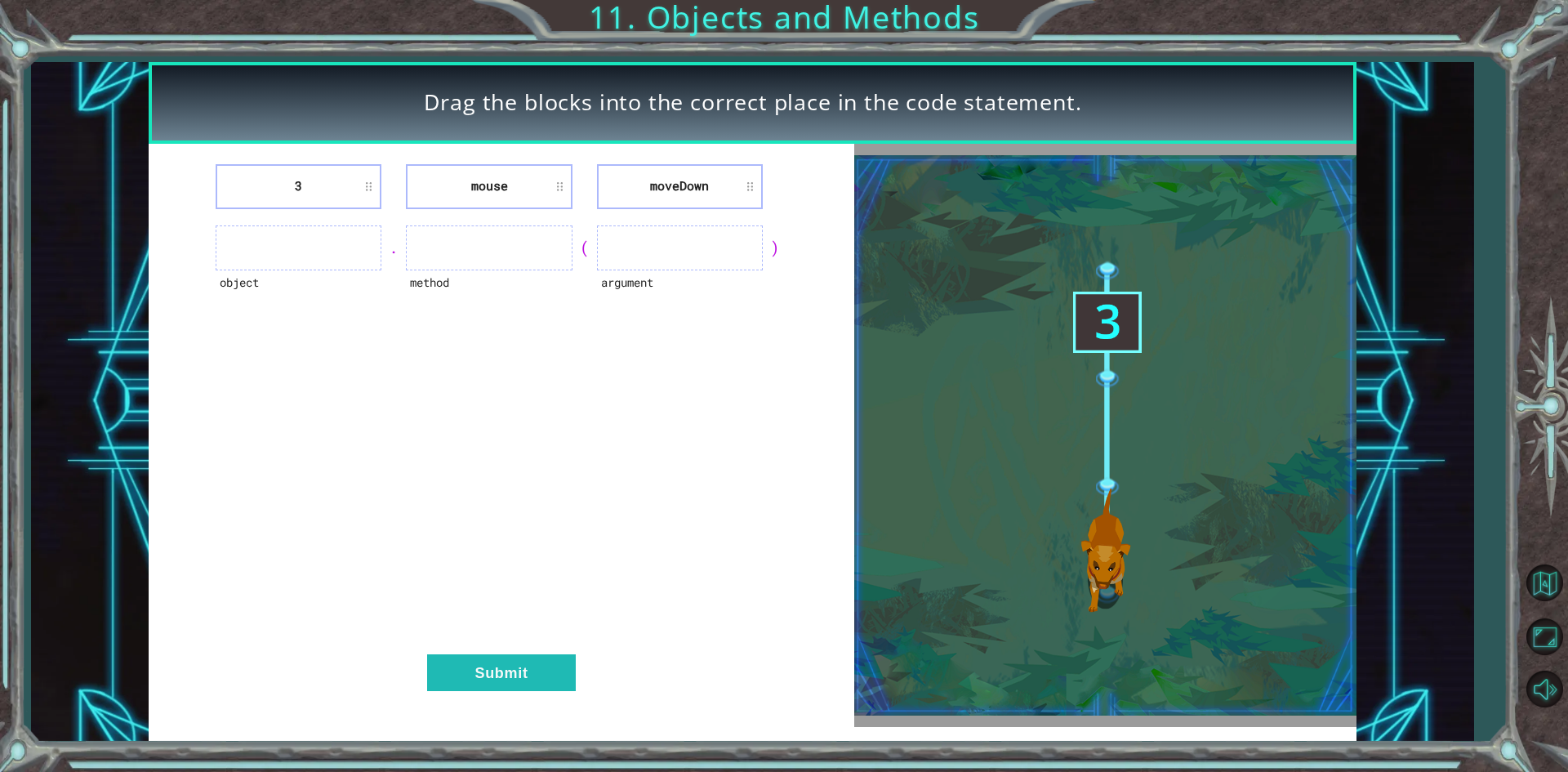
drag, startPoint x: 298, startPoint y: 266, endPoint x: 330, endPoint y: 242, distance: 40.0
click at [299, 266] on ul at bounding box center [299, 248] width 165 height 45
drag, startPoint x: 330, startPoint y: 241, endPoint x: 481, endPoint y: 231, distance: 151.3
click at [356, 228] on ul at bounding box center [299, 248] width 165 height 45
drag, startPoint x: 394, startPoint y: 255, endPoint x: 427, endPoint y: 268, distance: 35.5
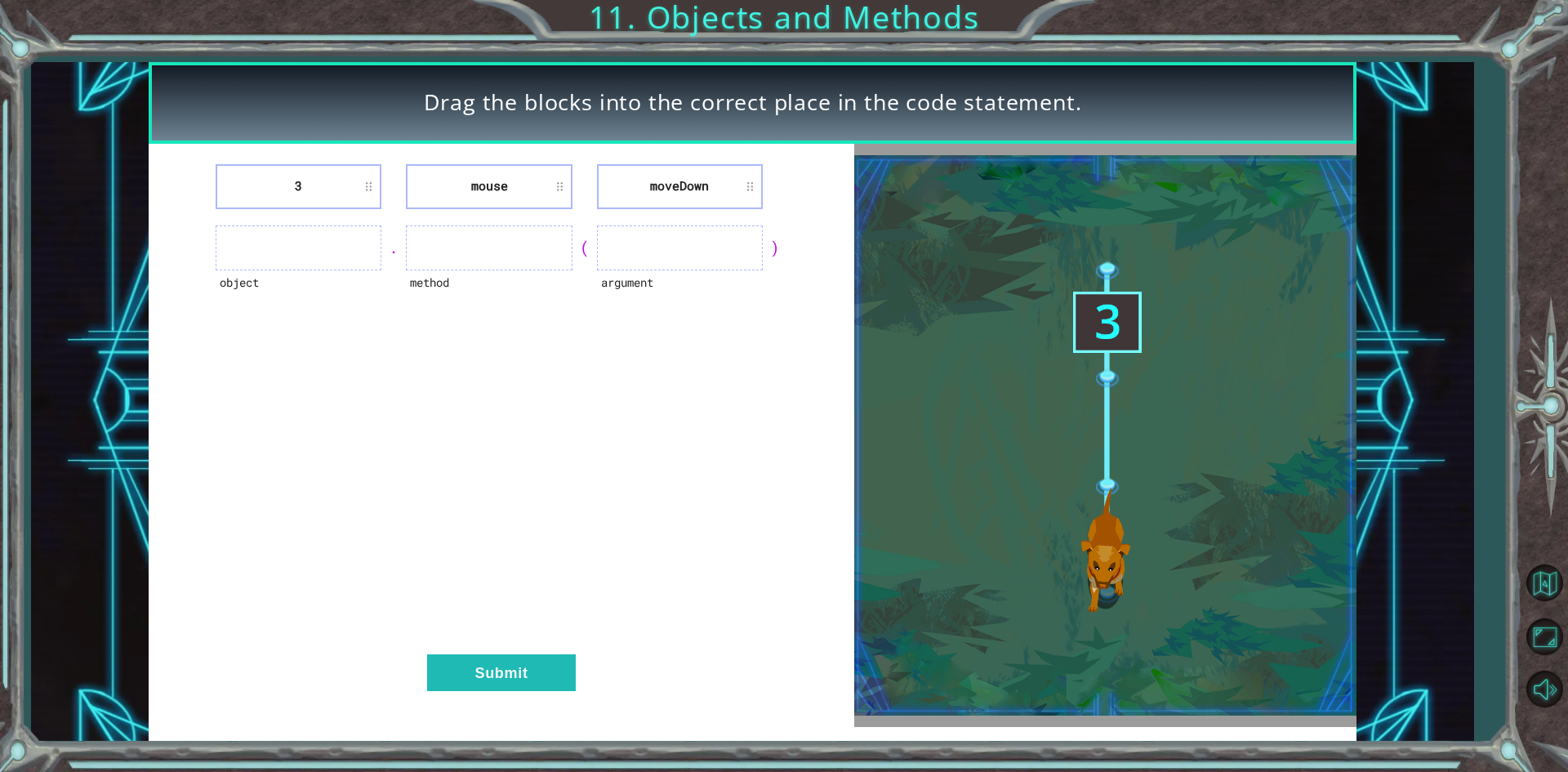
click at [395, 258] on div "." at bounding box center [394, 247] width 25 height 23
click at [468, 229] on ul at bounding box center [489, 248] width 165 height 45
drag, startPoint x: 461, startPoint y: 232, endPoint x: 466, endPoint y: 300, distance: 68.2
click at [455, 257] on ul at bounding box center [489, 248] width 165 height 45
click at [530, 175] on li "mouse" at bounding box center [489, 186] width 165 height 45
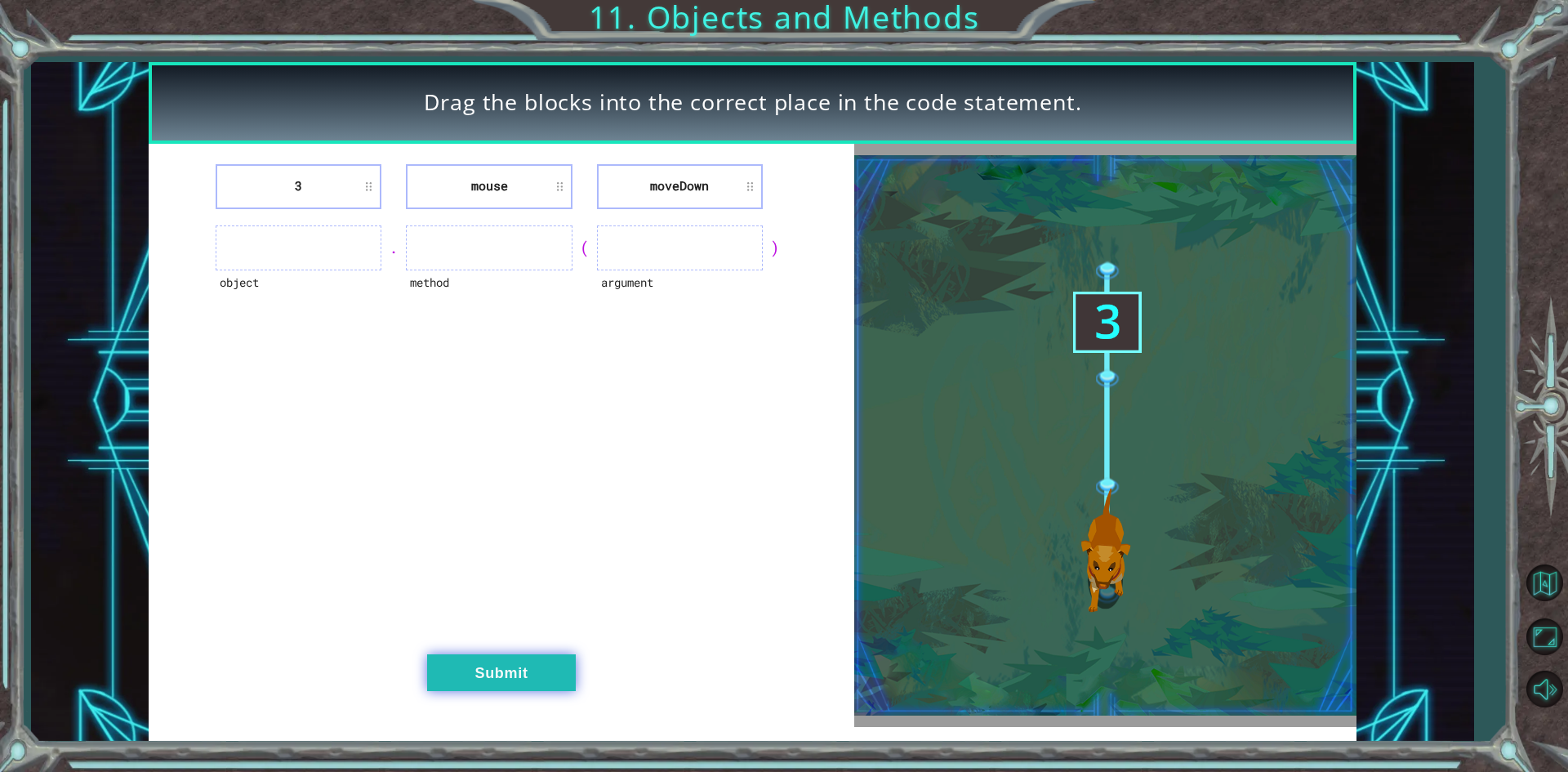
click at [492, 679] on button "Submit" at bounding box center [501, 673] width 149 height 36
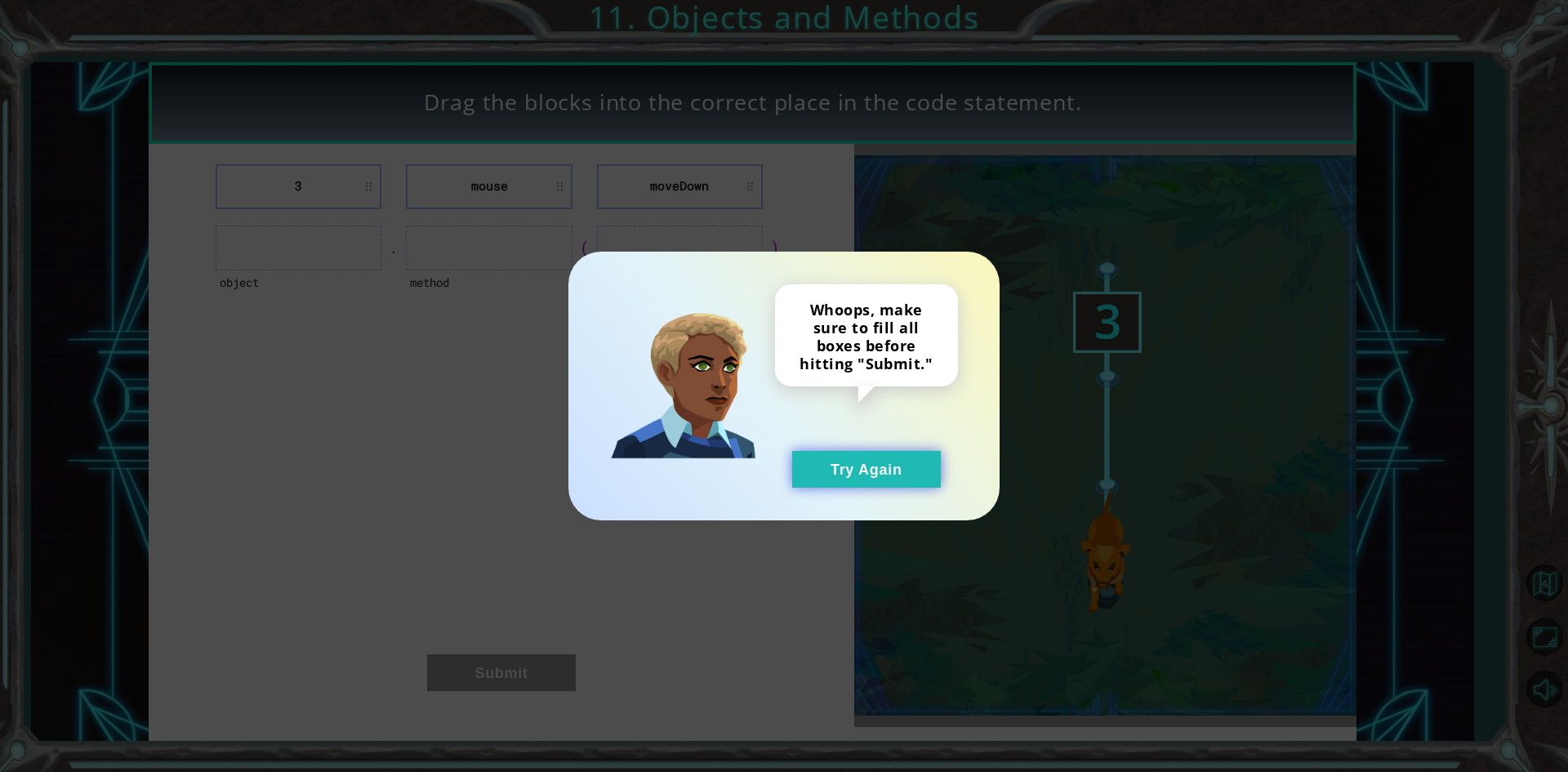
click at [876, 484] on button "Try Again" at bounding box center [867, 469] width 149 height 36
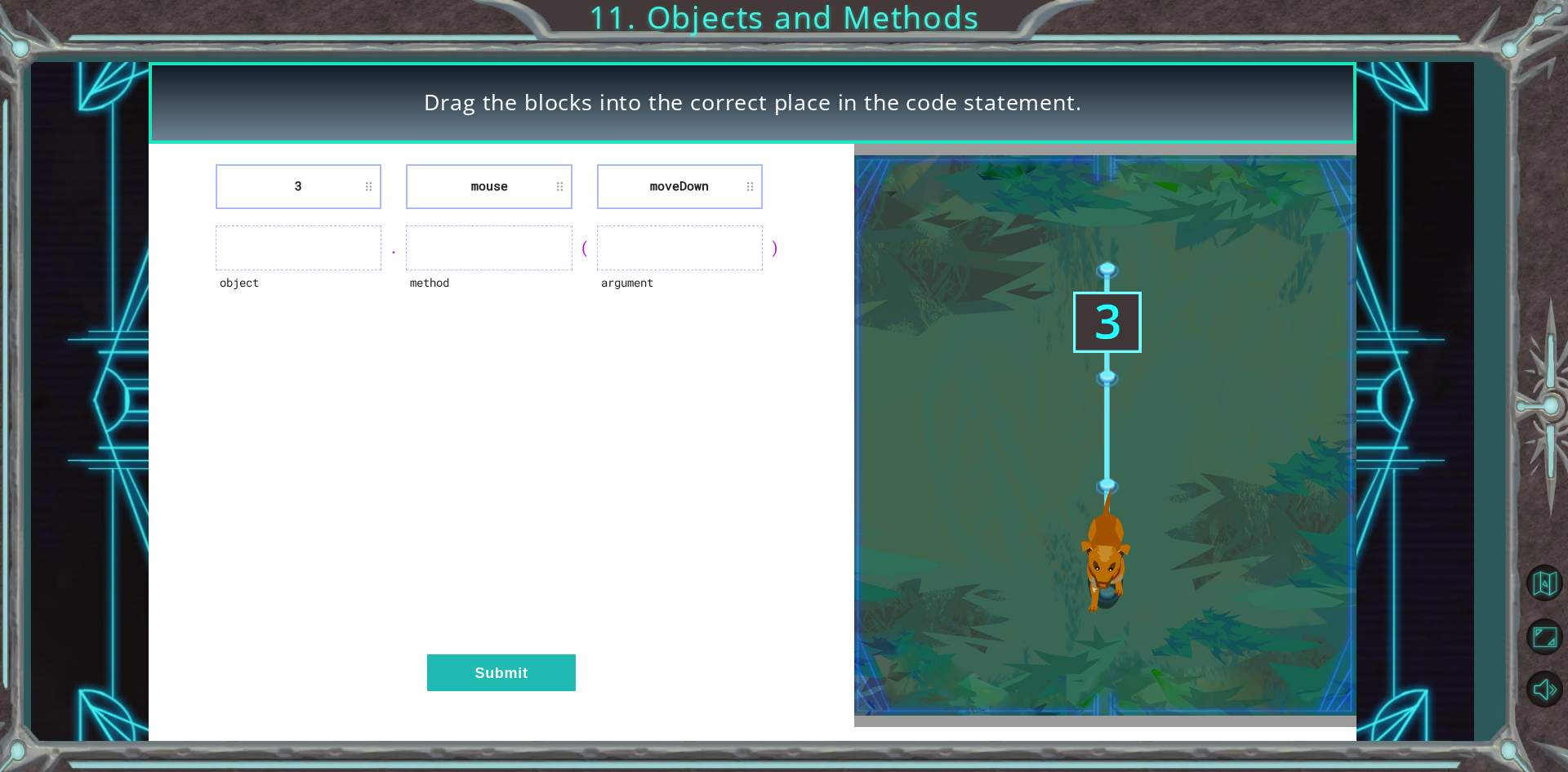
click at [362, 242] on ul at bounding box center [299, 248] width 165 height 45
click at [396, 251] on div "." at bounding box center [394, 247] width 25 height 23
drag, startPoint x: 227, startPoint y: 231, endPoint x: 275, endPoint y: 246, distance: 50.3
click at [273, 247] on ul at bounding box center [299, 248] width 165 height 45
drag, startPoint x: 315, startPoint y: 189, endPoint x: 349, endPoint y: 191, distance: 34.1
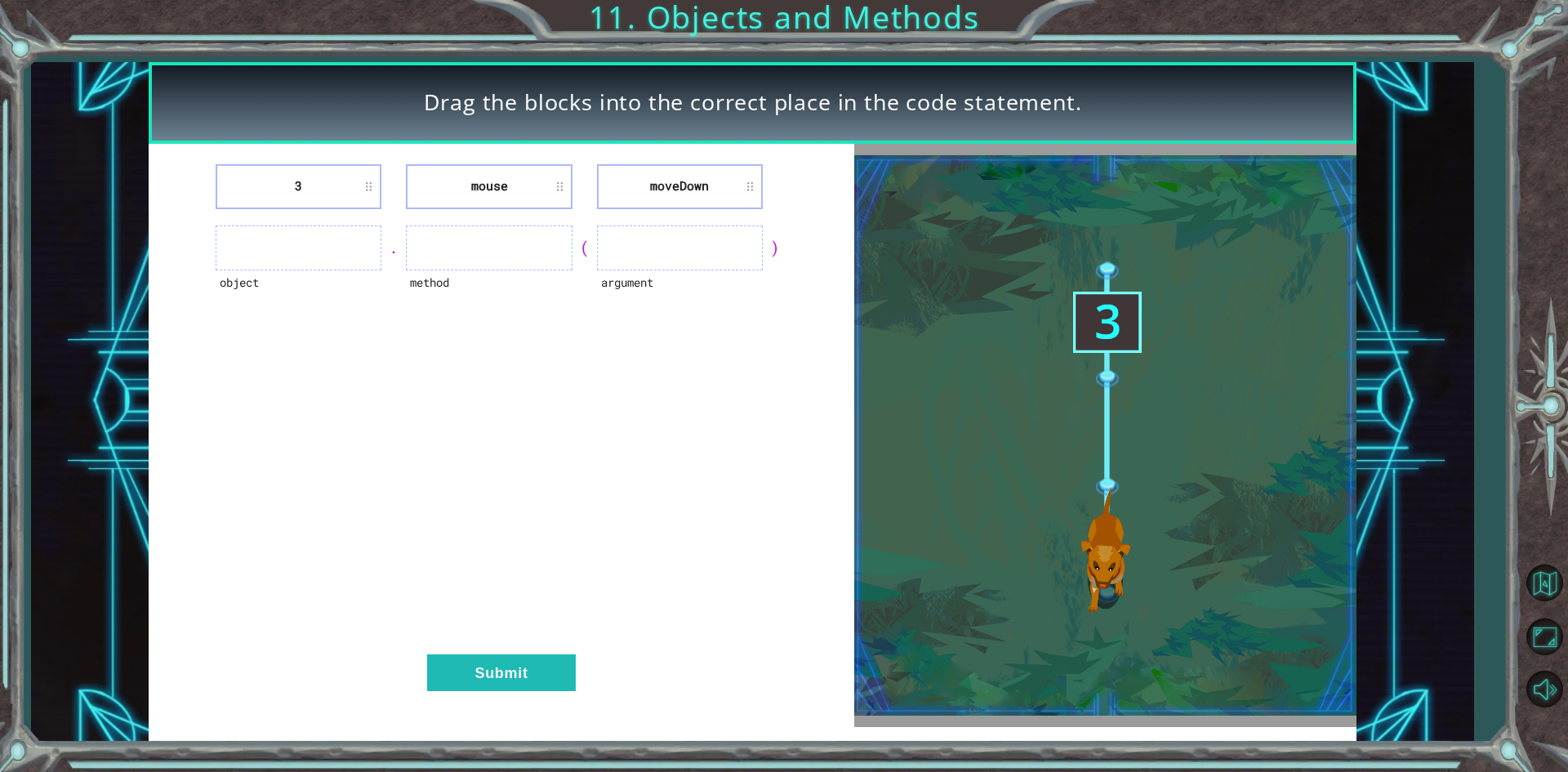
click at [317, 189] on li "3" at bounding box center [299, 186] width 165 height 45
click at [371, 185] on li "3" at bounding box center [299, 186] width 165 height 45
click at [252, 251] on ul at bounding box center [299, 248] width 165 height 45
click at [296, 260] on ul at bounding box center [299, 248] width 165 height 45
click at [300, 261] on ul at bounding box center [299, 248] width 165 height 45
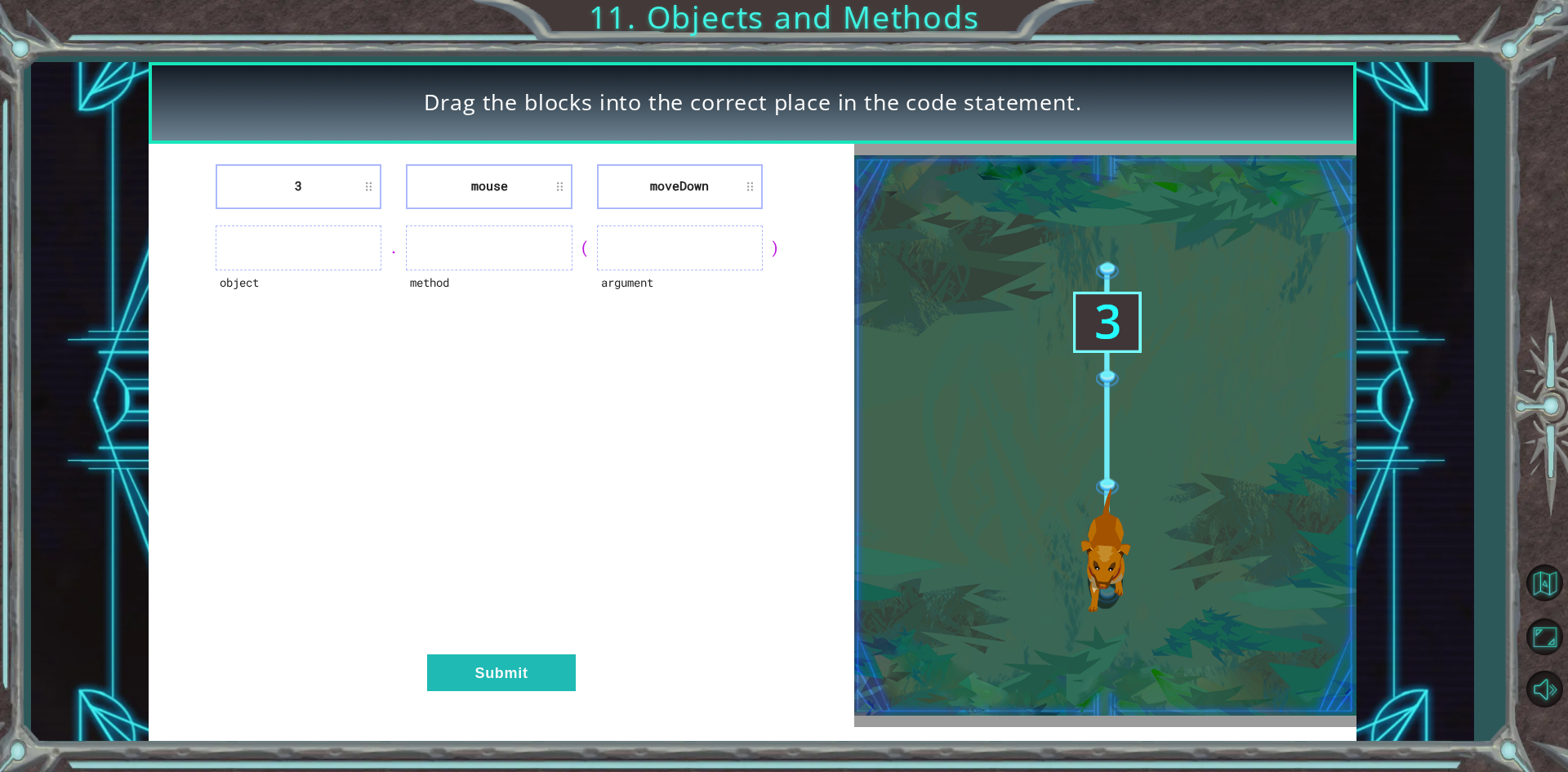
click at [304, 261] on ul at bounding box center [299, 248] width 165 height 45
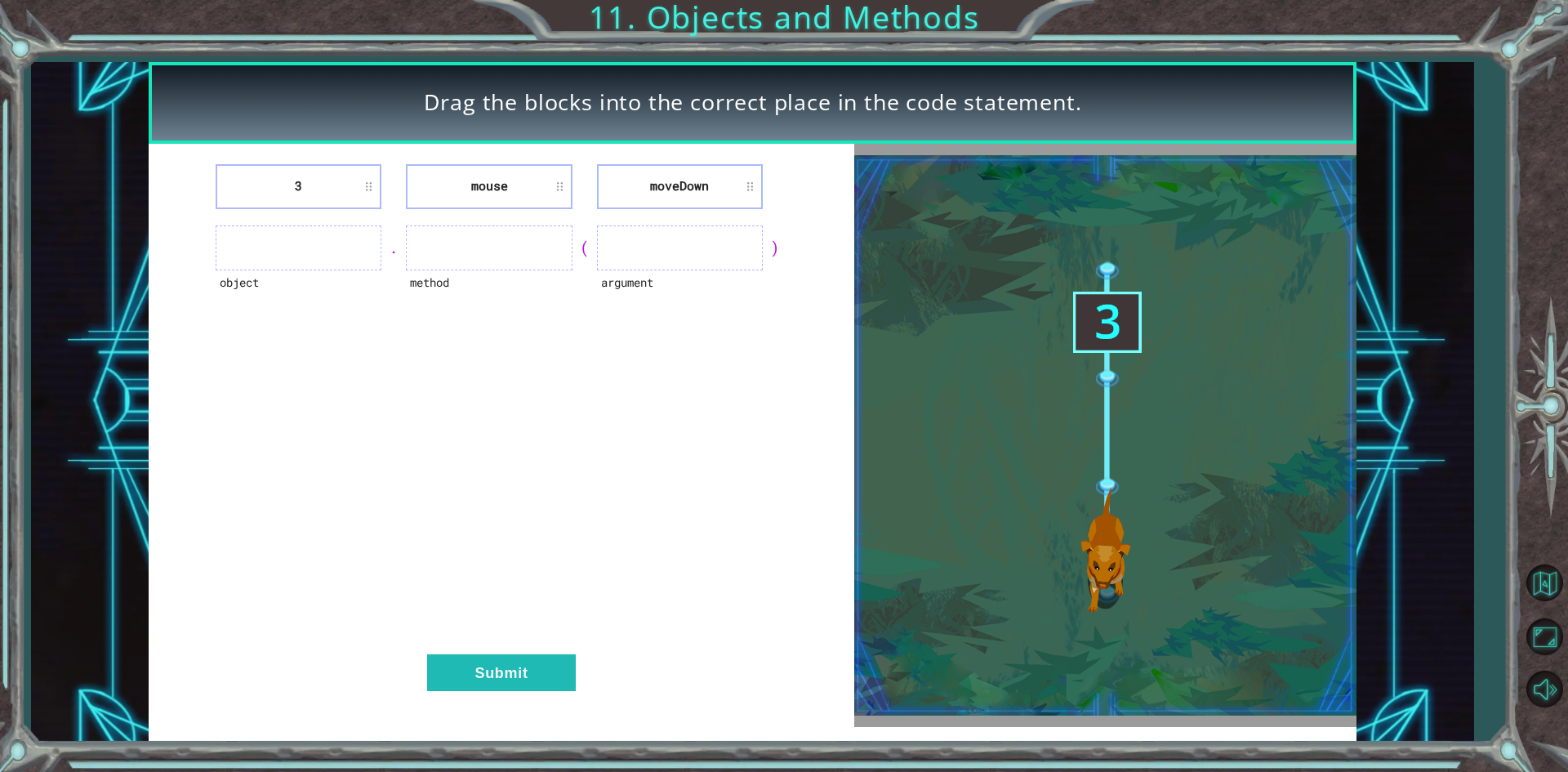
drag, startPoint x: 591, startPoint y: 251, endPoint x: 679, endPoint y: 284, distance: 94.0
click at [594, 251] on div "(" at bounding box center [585, 247] width 25 height 23
click at [686, 290] on div "argument" at bounding box center [680, 293] width 165 height 45
click at [635, 279] on div "argument" at bounding box center [680, 293] width 165 height 45
drag, startPoint x: 597, startPoint y: 373, endPoint x: 573, endPoint y: 492, distance: 121.4
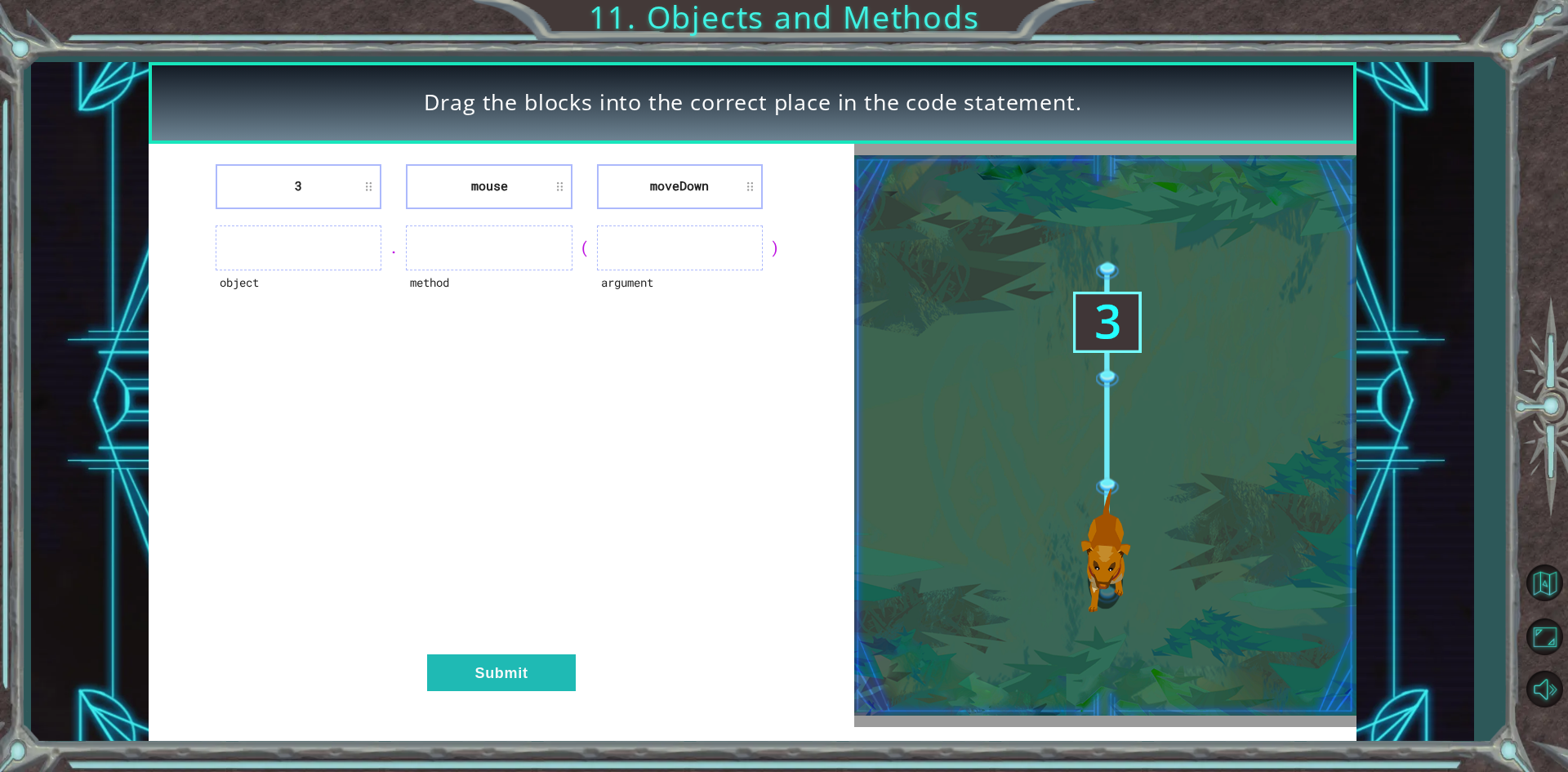
click at [573, 492] on div "3 mouse [GEOGRAPHIC_DATA] object . method ( argument ) Submit" at bounding box center [501, 435] width 705 height 583
drag, startPoint x: 648, startPoint y: 211, endPoint x: 641, endPoint y: 223, distance: 13.9
click at [641, 223] on div "3 mouse [GEOGRAPHIC_DATA] object . method ( argument ) Submit" at bounding box center [501, 435] width 705 height 583
click at [651, 244] on ul at bounding box center [680, 248] width 165 height 45
click at [661, 243] on ul at bounding box center [680, 248] width 165 height 45
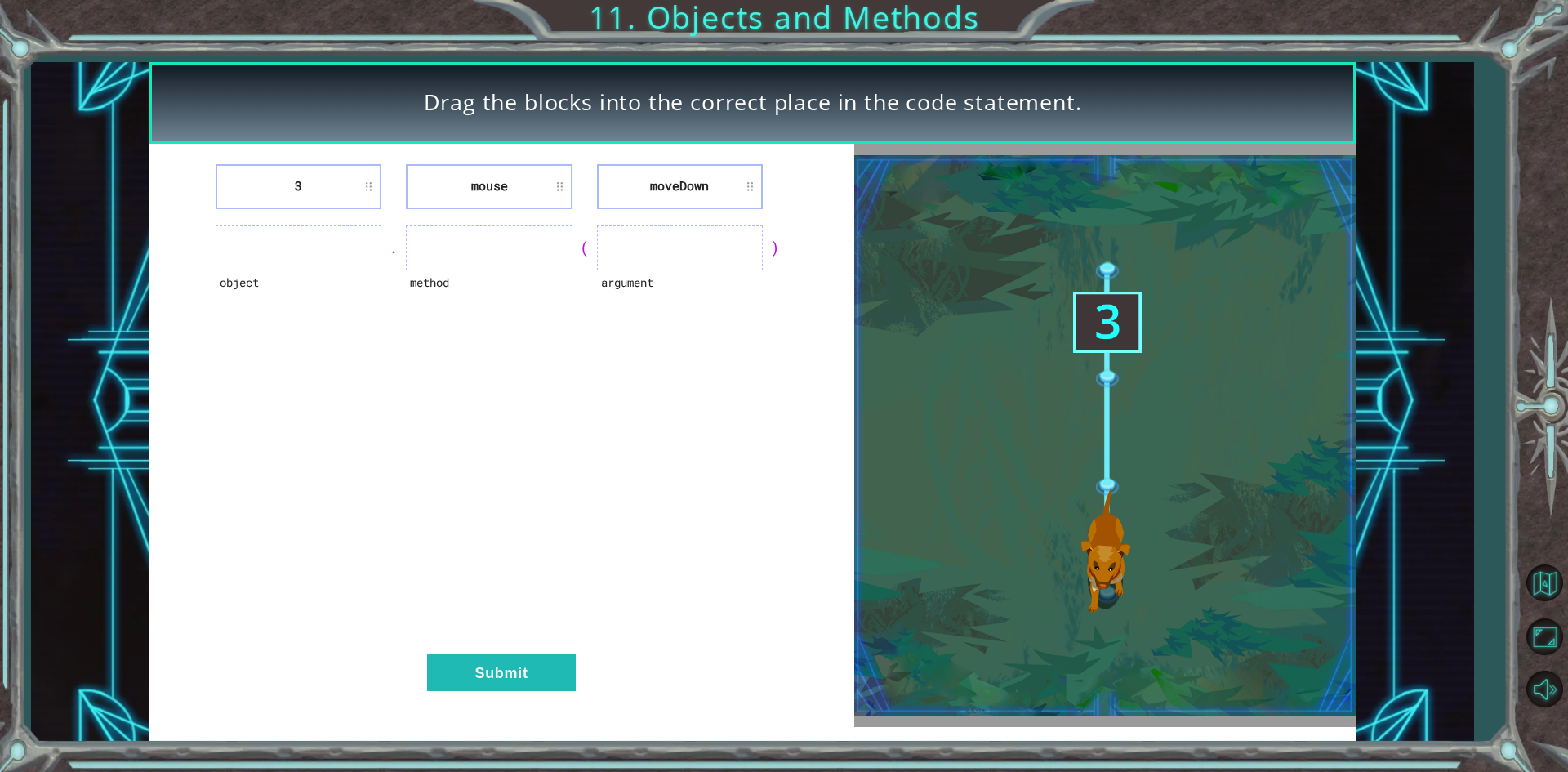
click at [659, 242] on ul at bounding box center [680, 248] width 165 height 45
click at [658, 242] on ul at bounding box center [680, 248] width 165 height 45
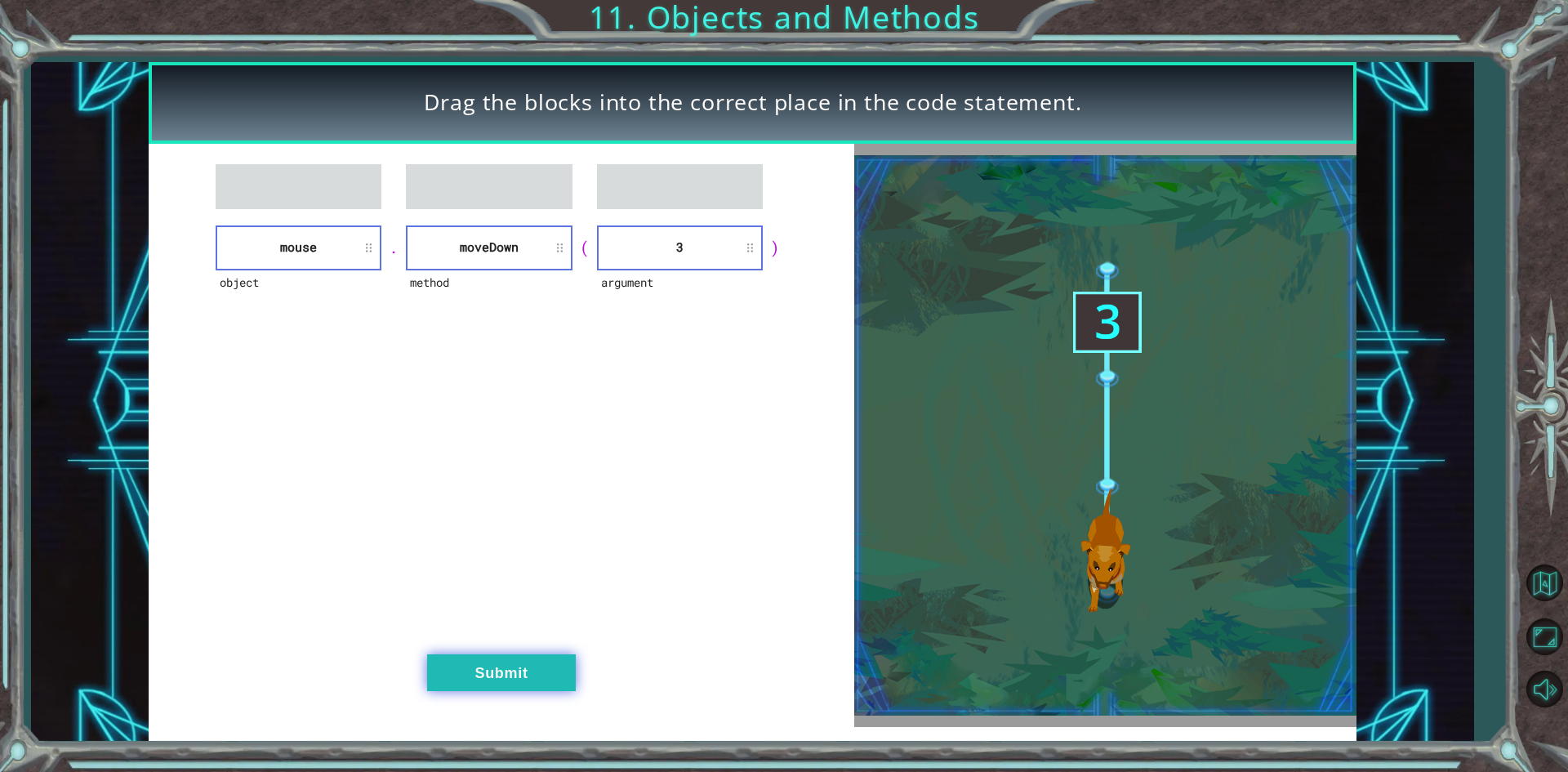
drag, startPoint x: 475, startPoint y: 666, endPoint x: 461, endPoint y: 674, distance: 16.1
click at [476, 666] on button "Submit" at bounding box center [501, 673] width 149 height 36
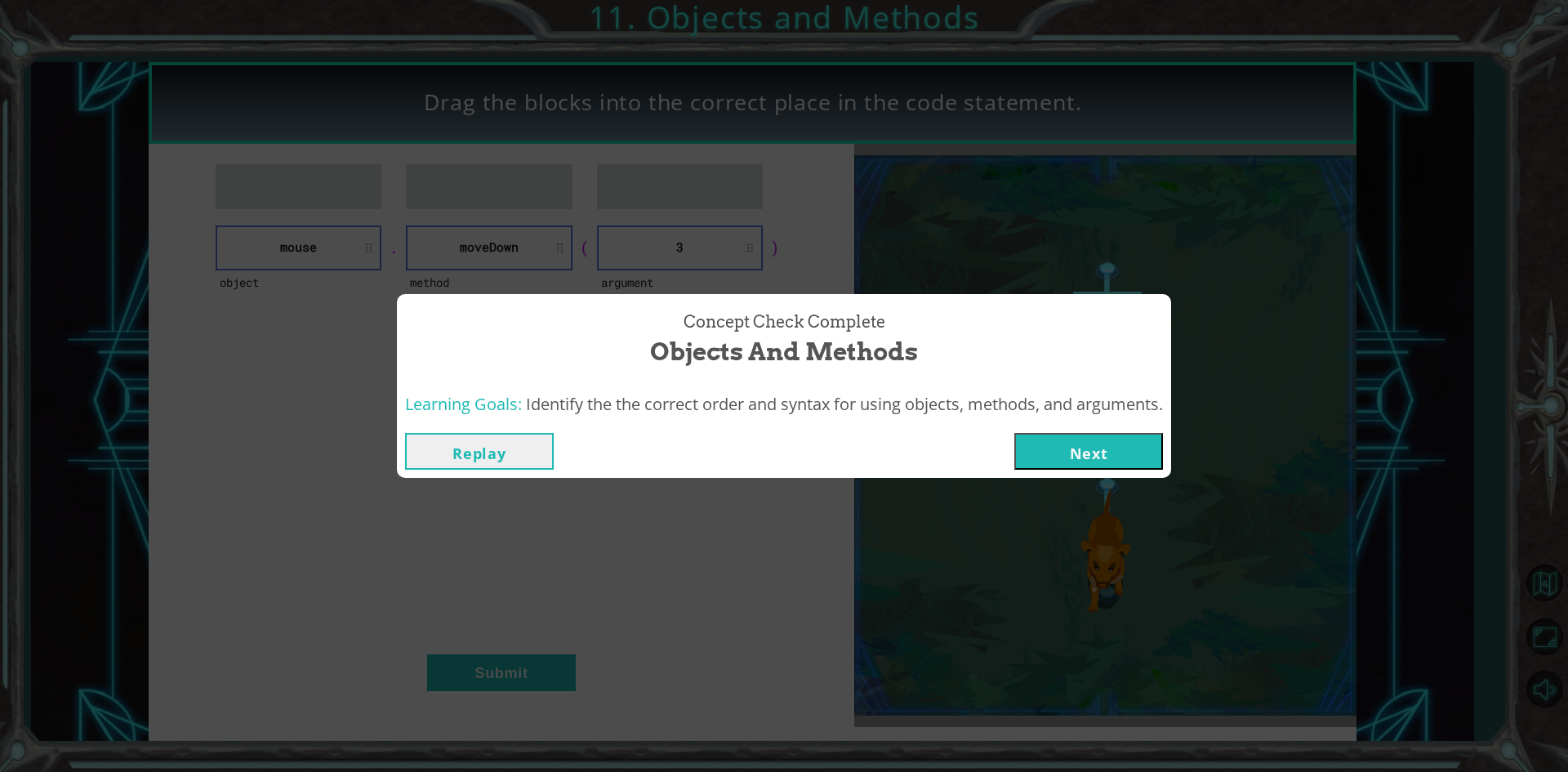
drag, startPoint x: 1104, startPoint y: 488, endPoint x: 1111, endPoint y: 472, distance: 17.5
click at [1107, 484] on div "Concept Check Complete Objects and Methods Learning Goals: Identify the the cor…" at bounding box center [784, 386] width 1568 height 772
click at [1125, 458] on button "Next" at bounding box center [1088, 451] width 149 height 36
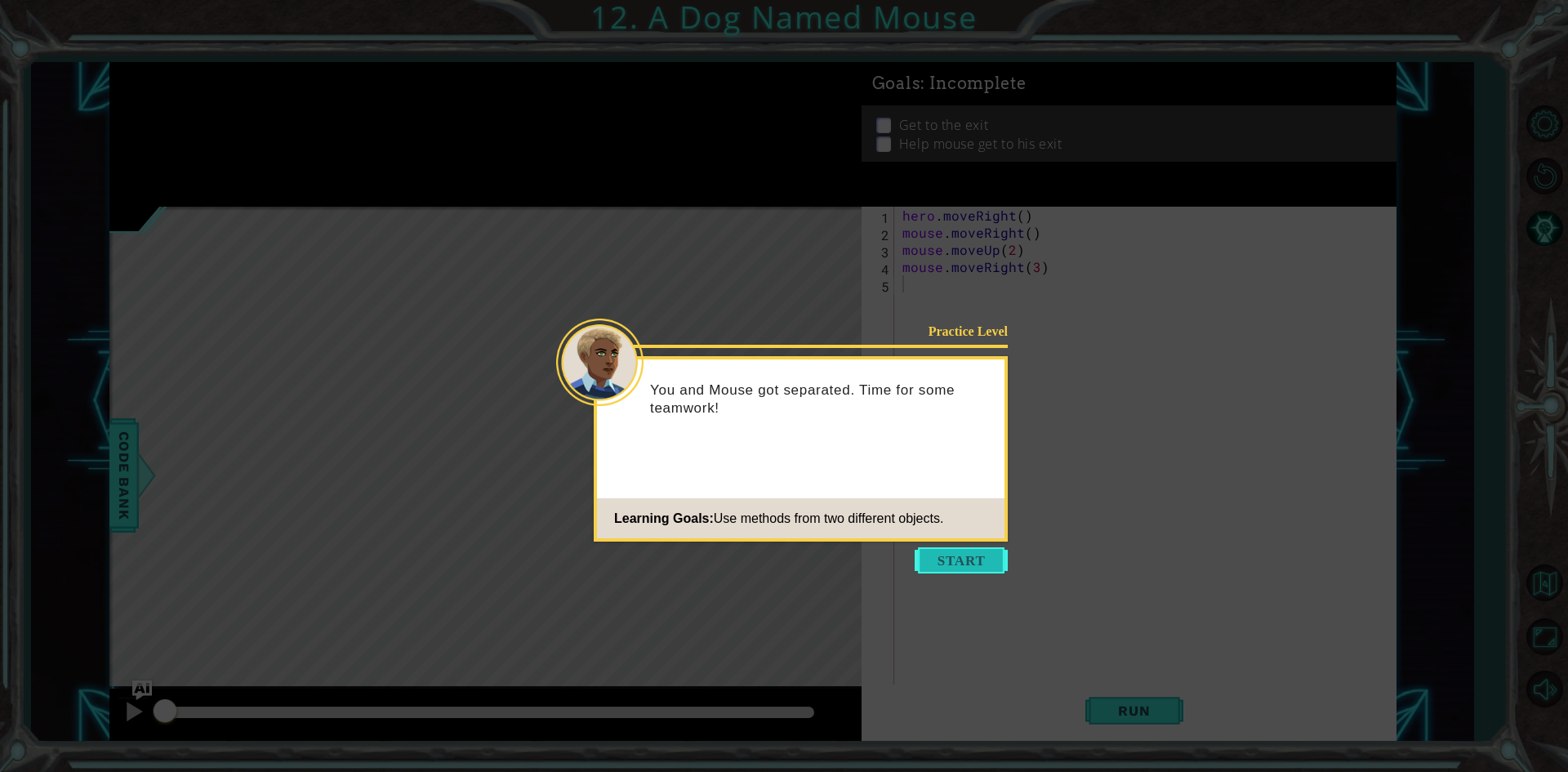
click at [980, 565] on button "Start" at bounding box center [961, 561] width 93 height 26
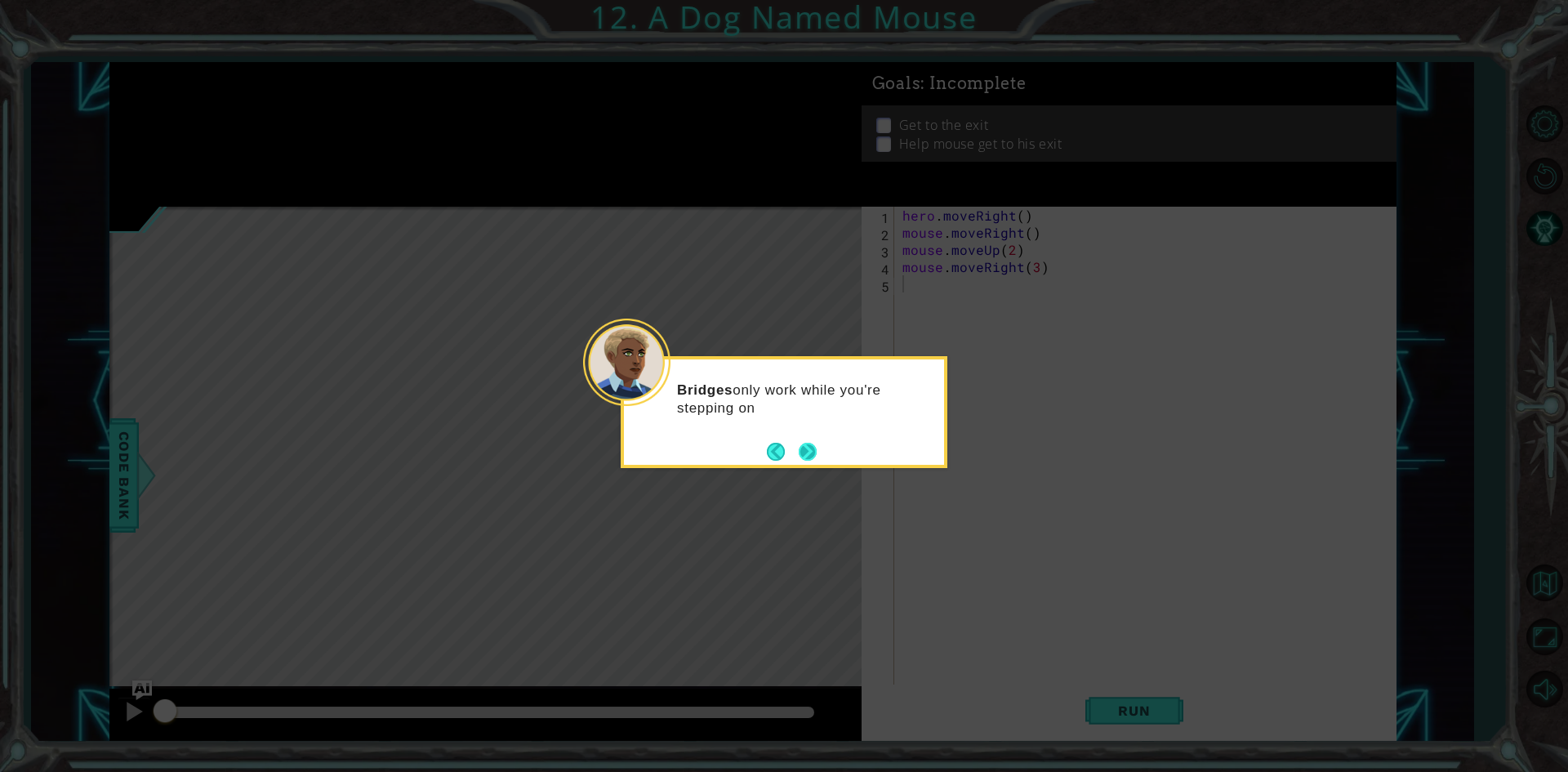
click at [812, 455] on button "Next" at bounding box center [808, 452] width 18 height 18
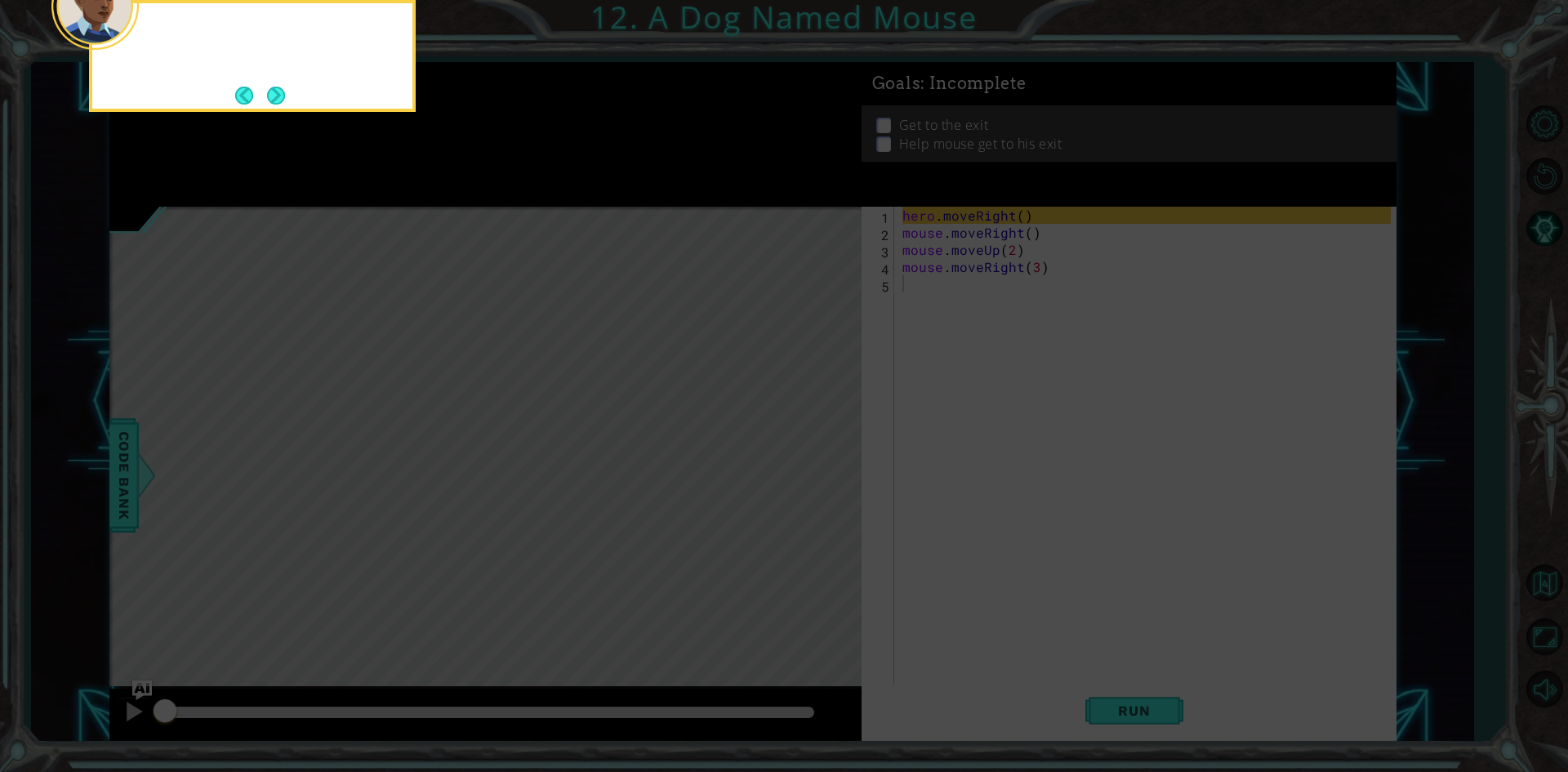
click at [812, 455] on icon at bounding box center [784, 115] width 1568 height 1313
click at [284, 90] on button "Next" at bounding box center [276, 96] width 18 height 18
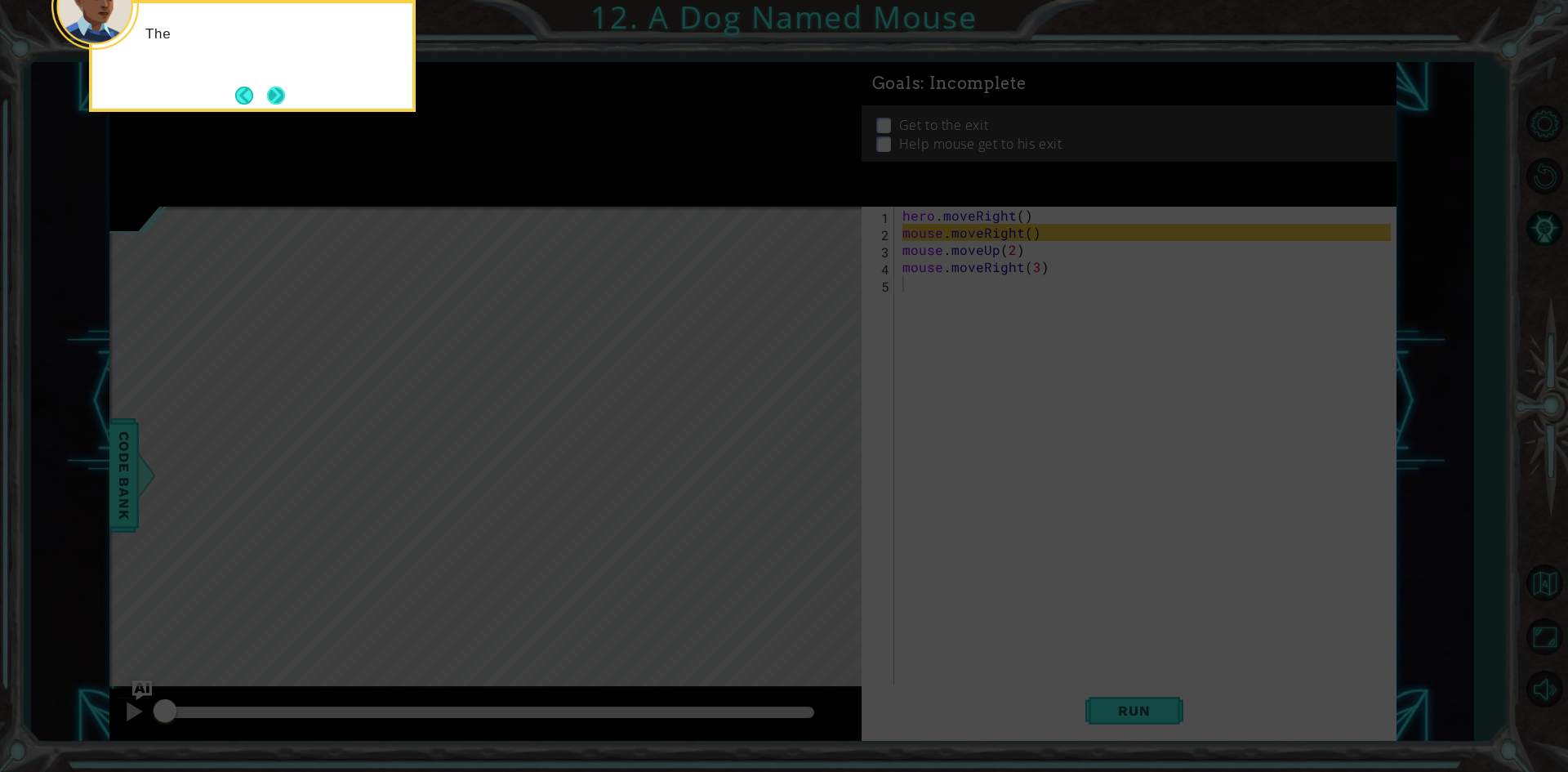
click at [285, 89] on button "Next" at bounding box center [276, 96] width 18 height 18
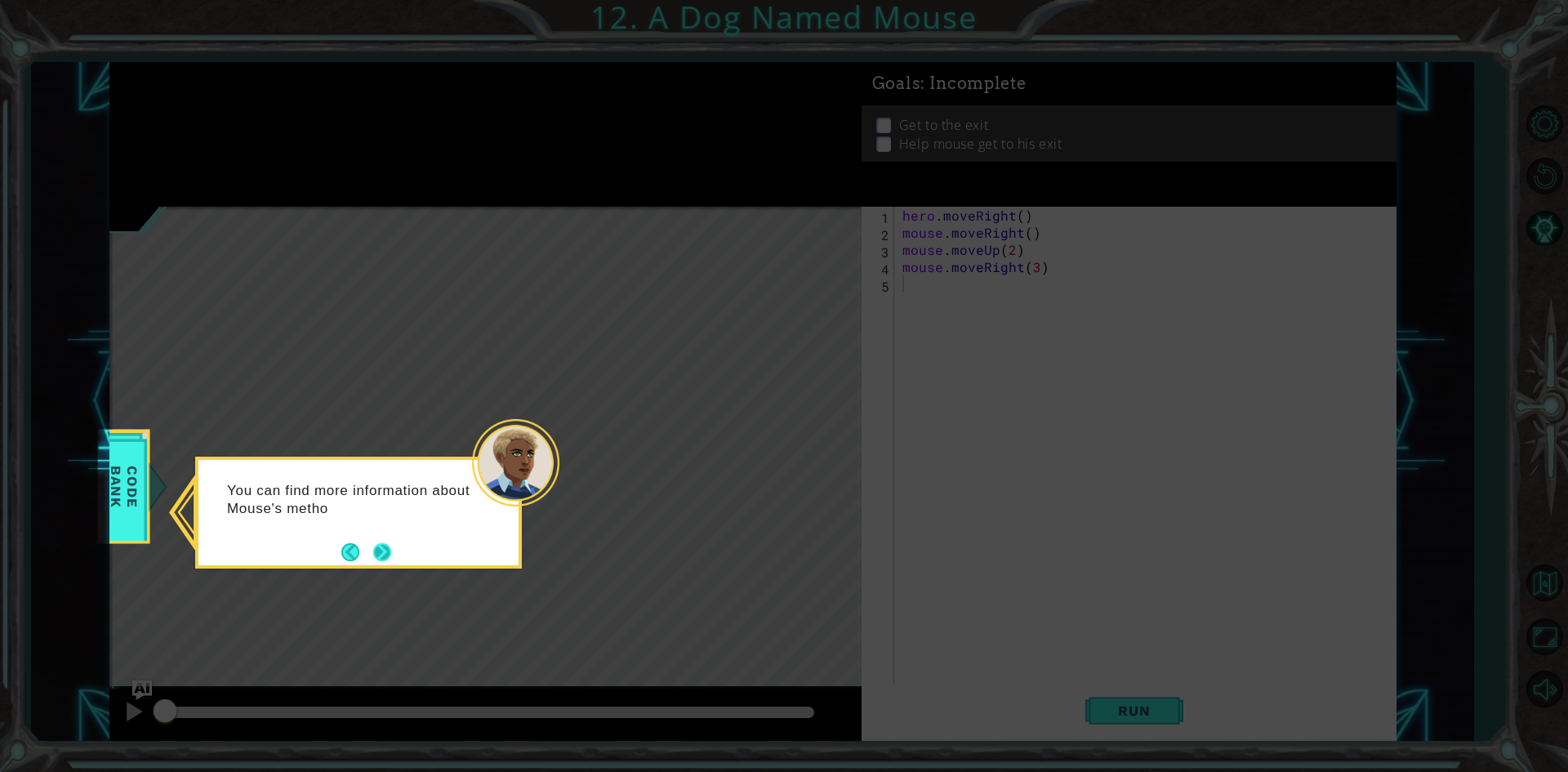
click at [384, 555] on button "Next" at bounding box center [382, 553] width 18 height 18
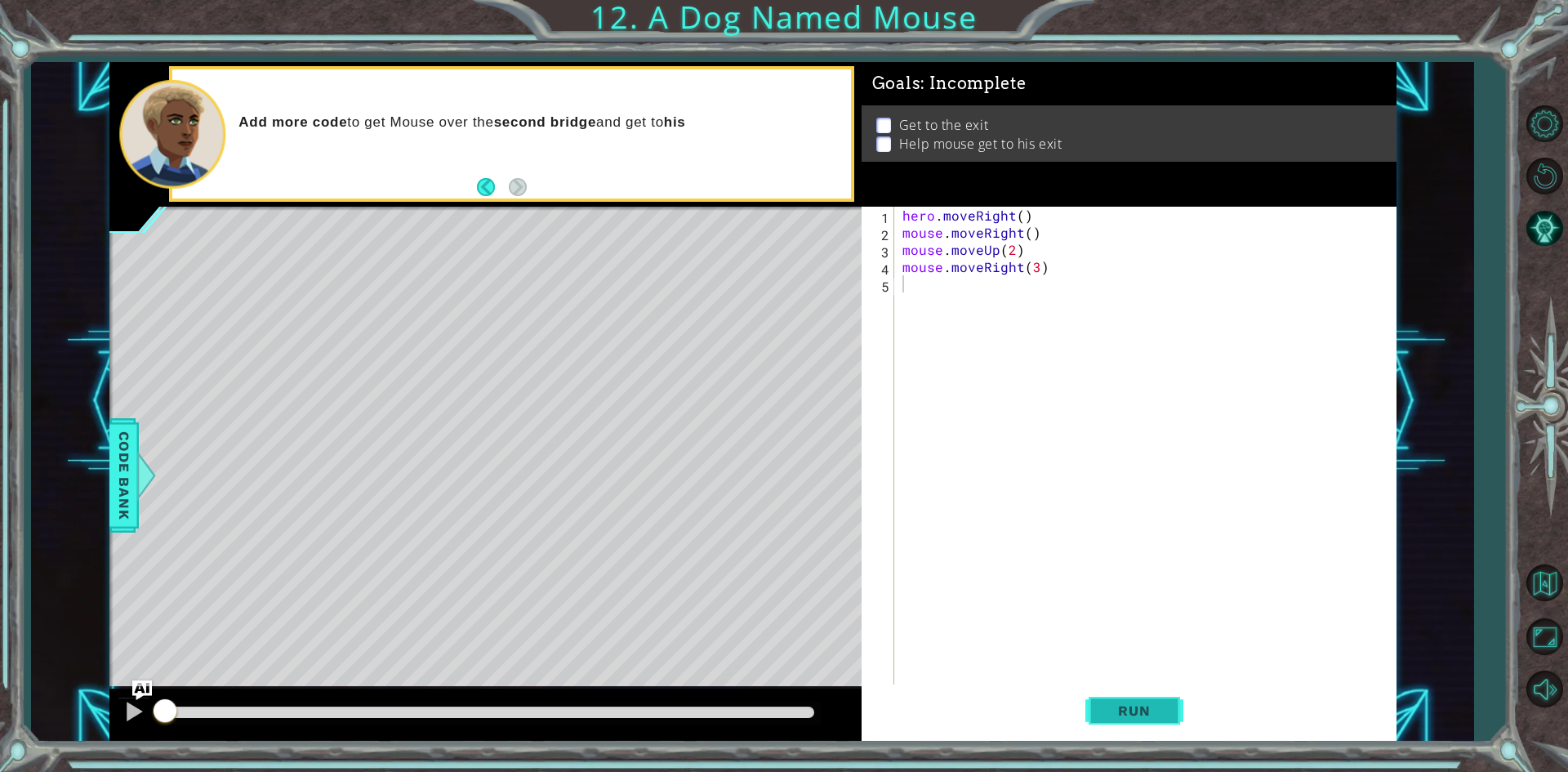
click at [1166, 707] on span "Run" at bounding box center [1134, 711] width 65 height 17
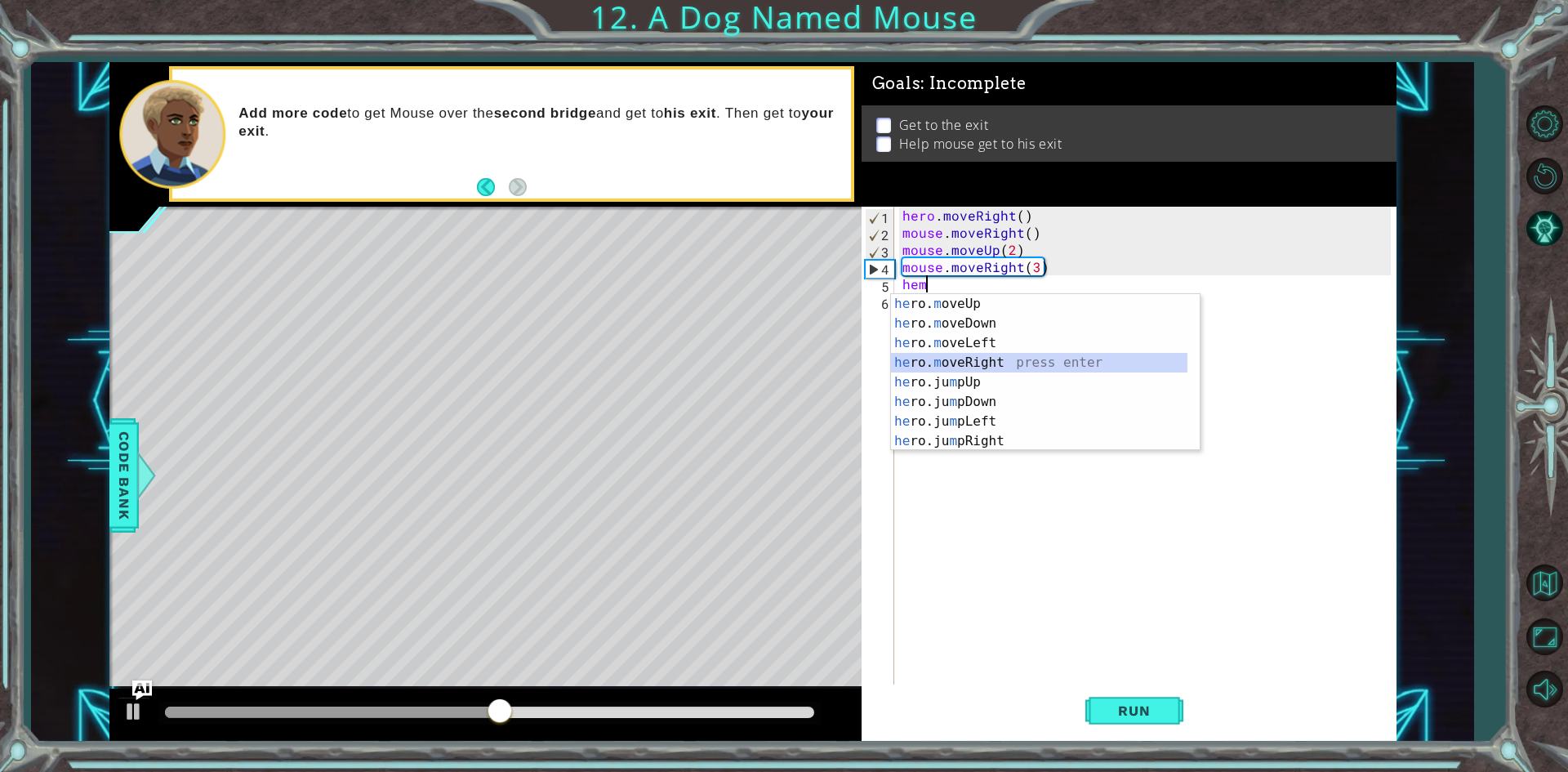
click at [992, 362] on div "he ro. m oveUp press enter he ro. m oveDown press enter he ro. m oveLeft press …" at bounding box center [1039, 391] width 296 height 196
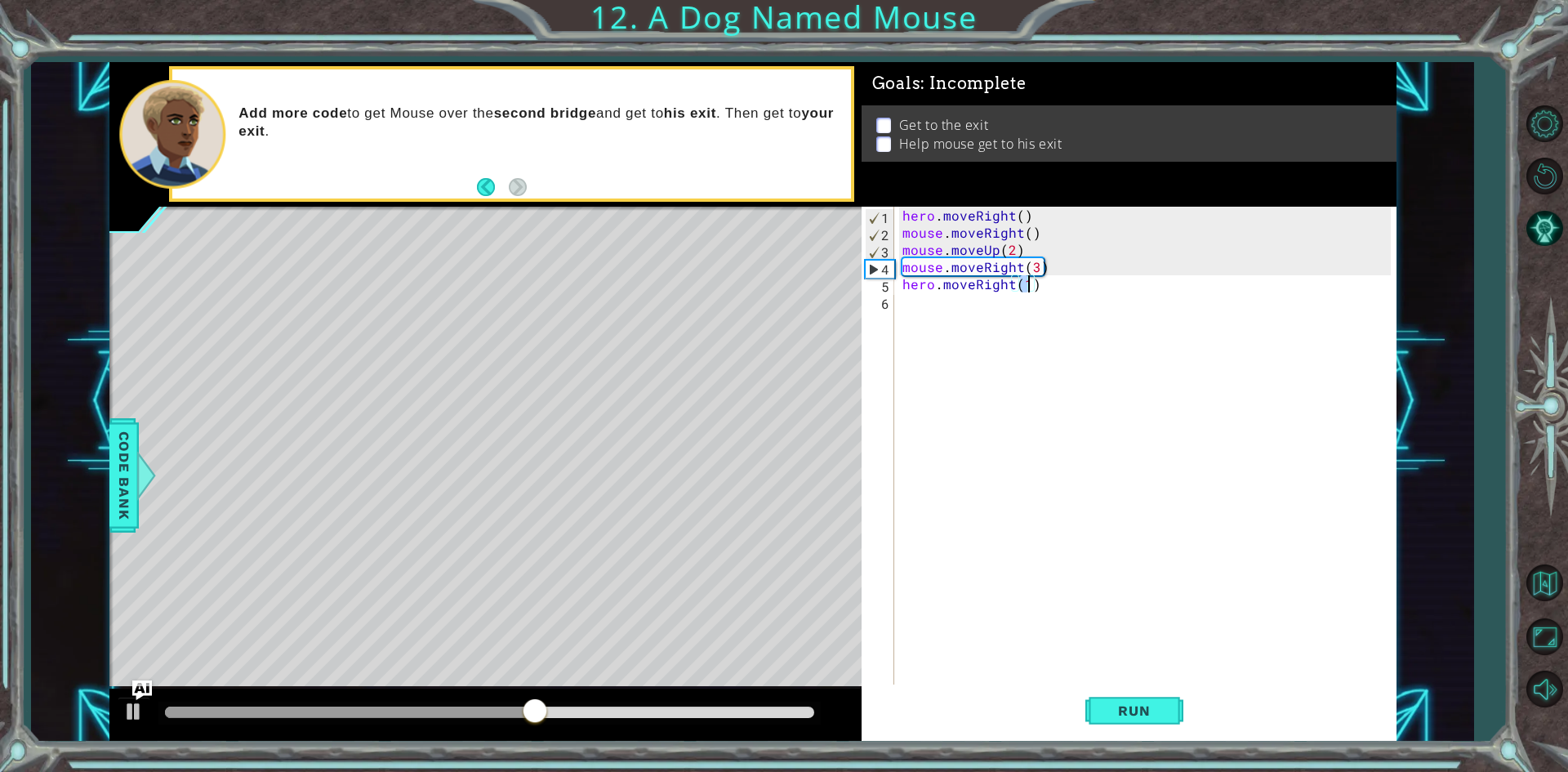
type textarea "hero.moveRight(2)"
click at [938, 314] on div "hero . moveRight ( ) mouse . moveRight ( ) mouse . moveUp ( 2 ) mouse . moveRig…" at bounding box center [1149, 464] width 500 height 515
click at [1128, 722] on button "Run" at bounding box center [1134, 712] width 98 height 53
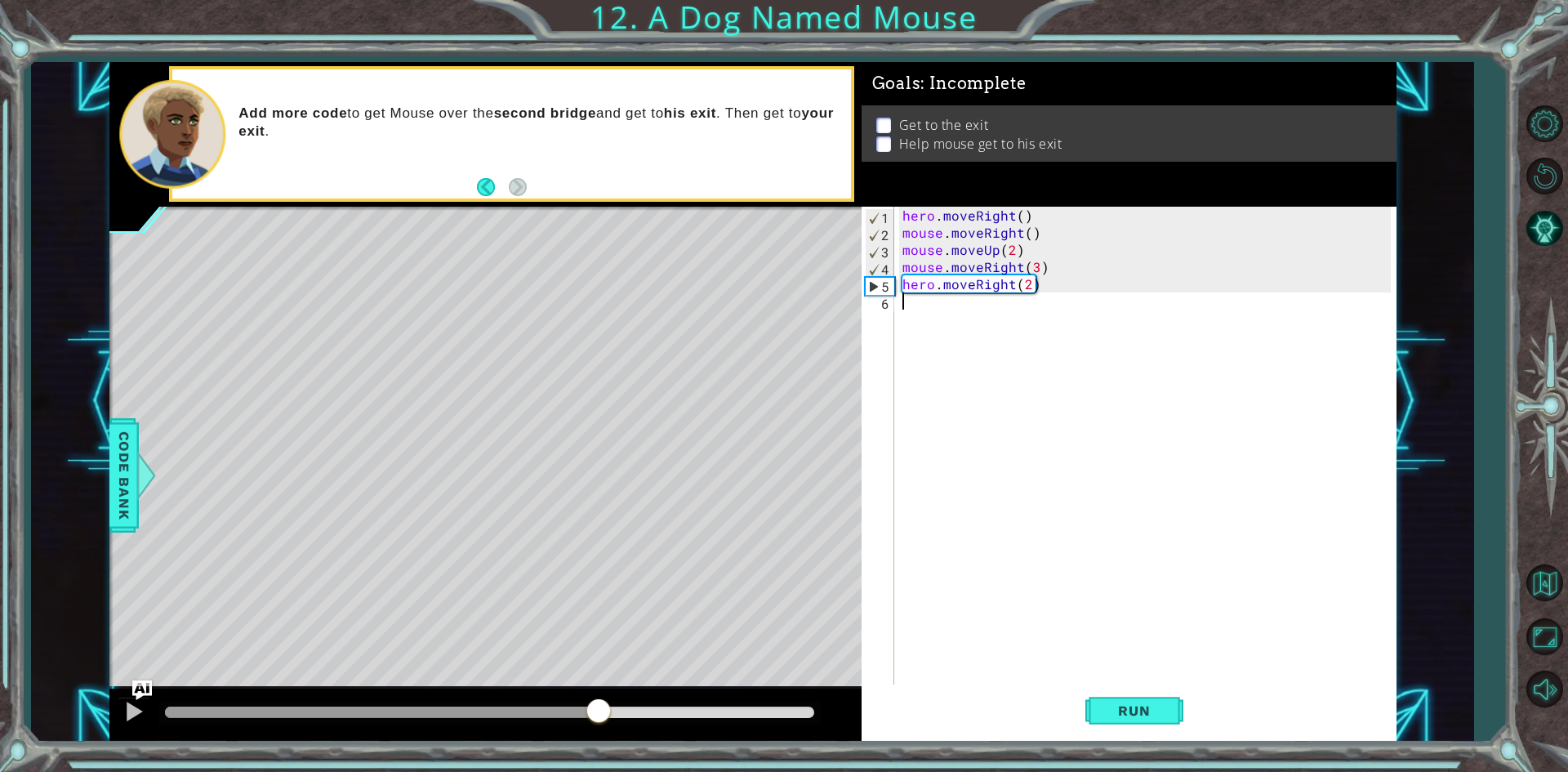
drag, startPoint x: 221, startPoint y: 717, endPoint x: 599, endPoint y: 702, distance: 378.3
click at [599, 702] on div at bounding box center [599, 712] width 30 height 30
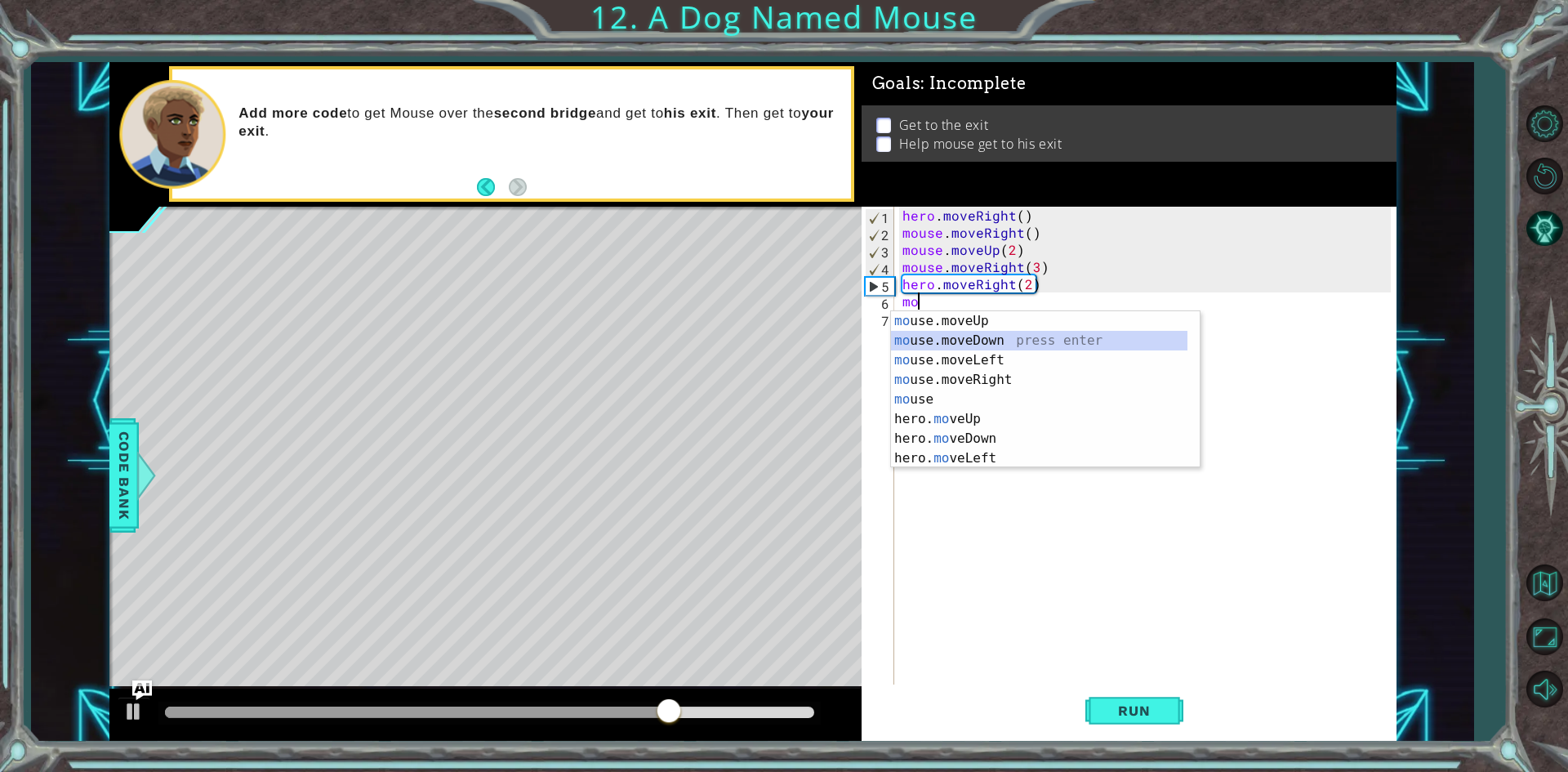
click at [982, 345] on div "mo use.moveUp press enter mo use.moveDown press enter mo use.moveLeft press ent…" at bounding box center [1039, 409] width 296 height 196
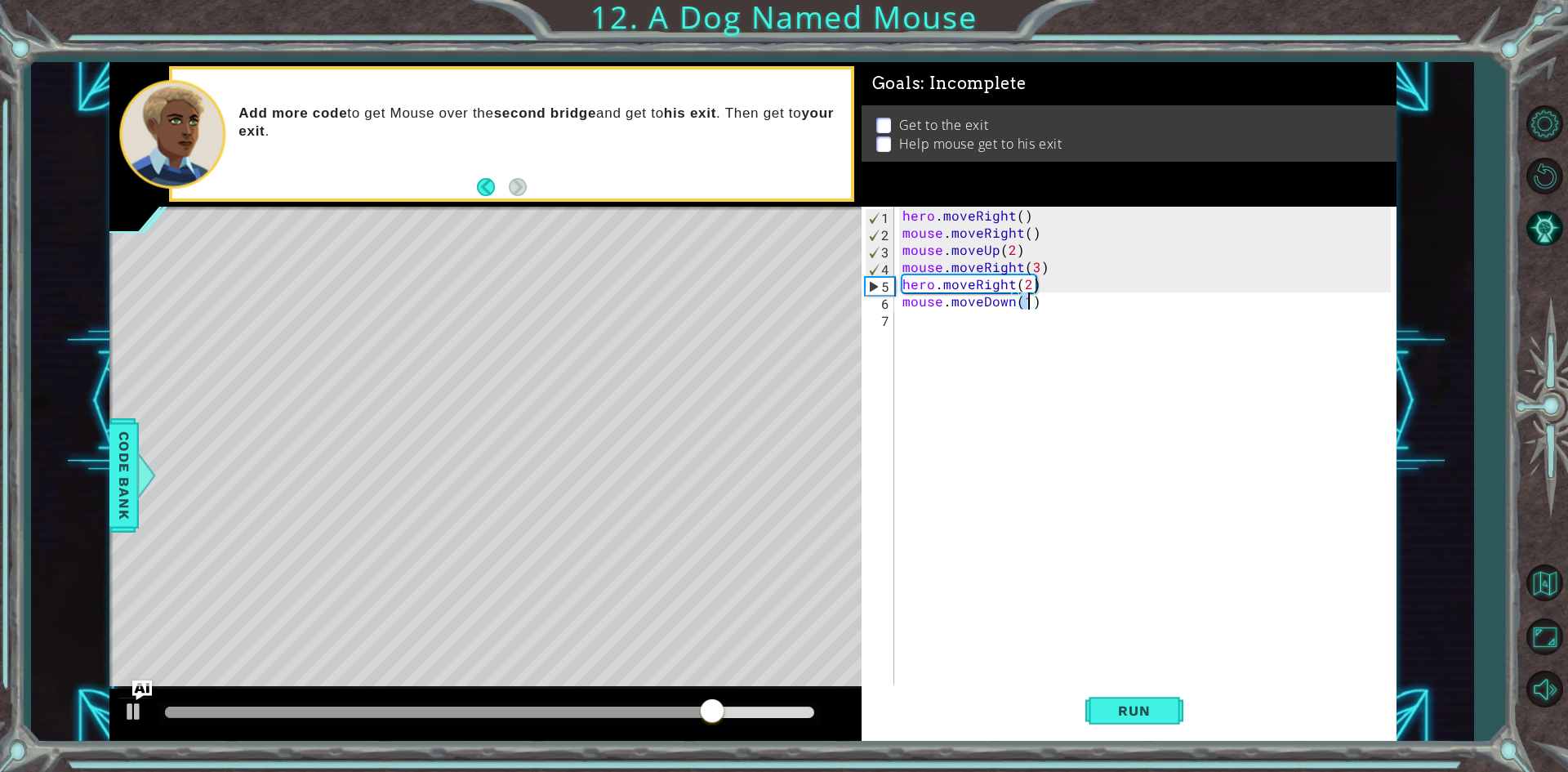
type textarea "mouse.moveDown(2)"
click at [944, 328] on div "hero . moveRight ( ) mouse . moveRight ( ) mouse . moveUp ( 2 ) mouse . moveRig…" at bounding box center [1149, 464] width 500 height 515
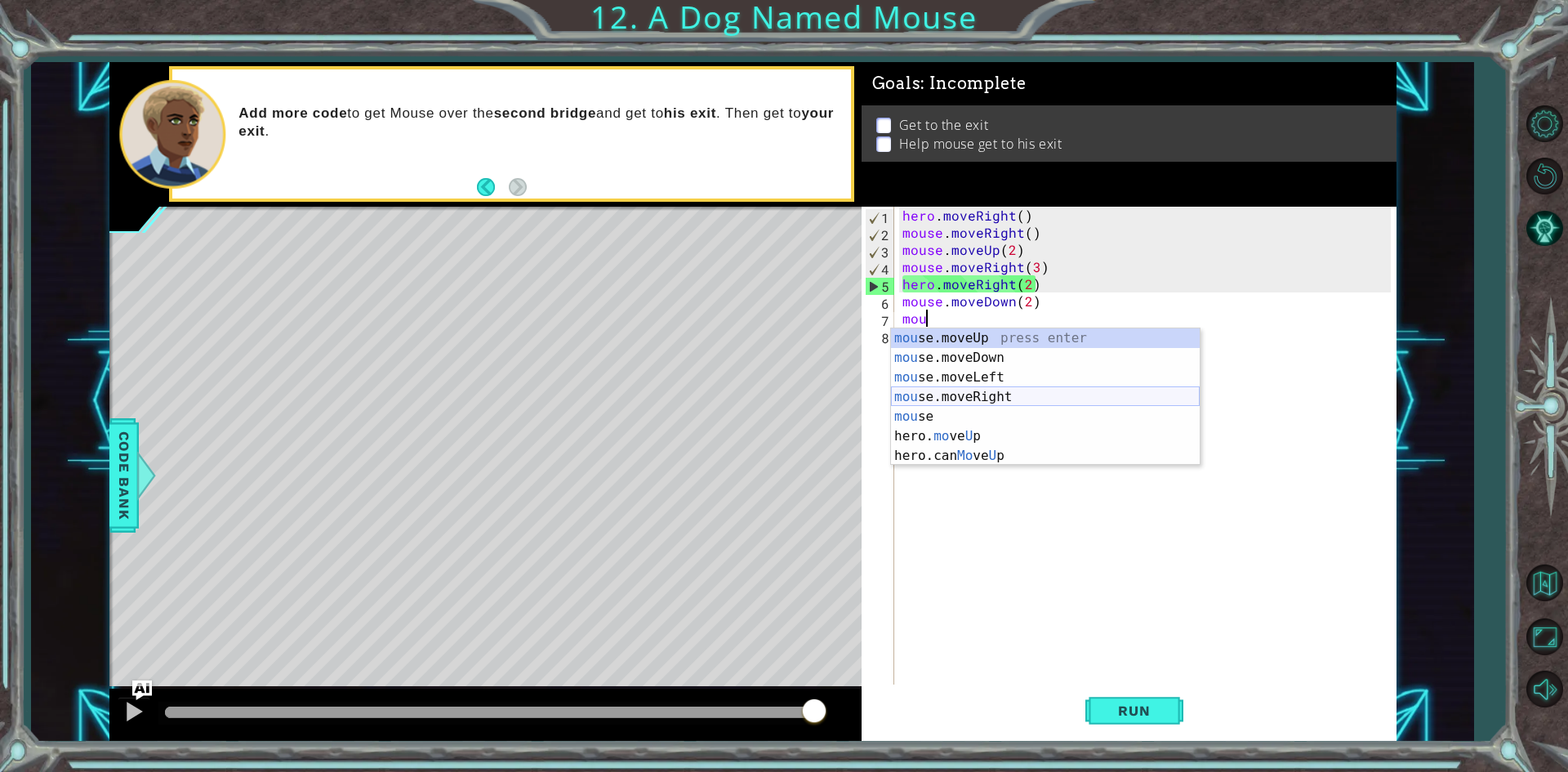
click at [1005, 400] on div "mou se.moveUp press enter mou se.moveDown press enter mou se.moveLeft press ent…" at bounding box center [1045, 416] width 308 height 176
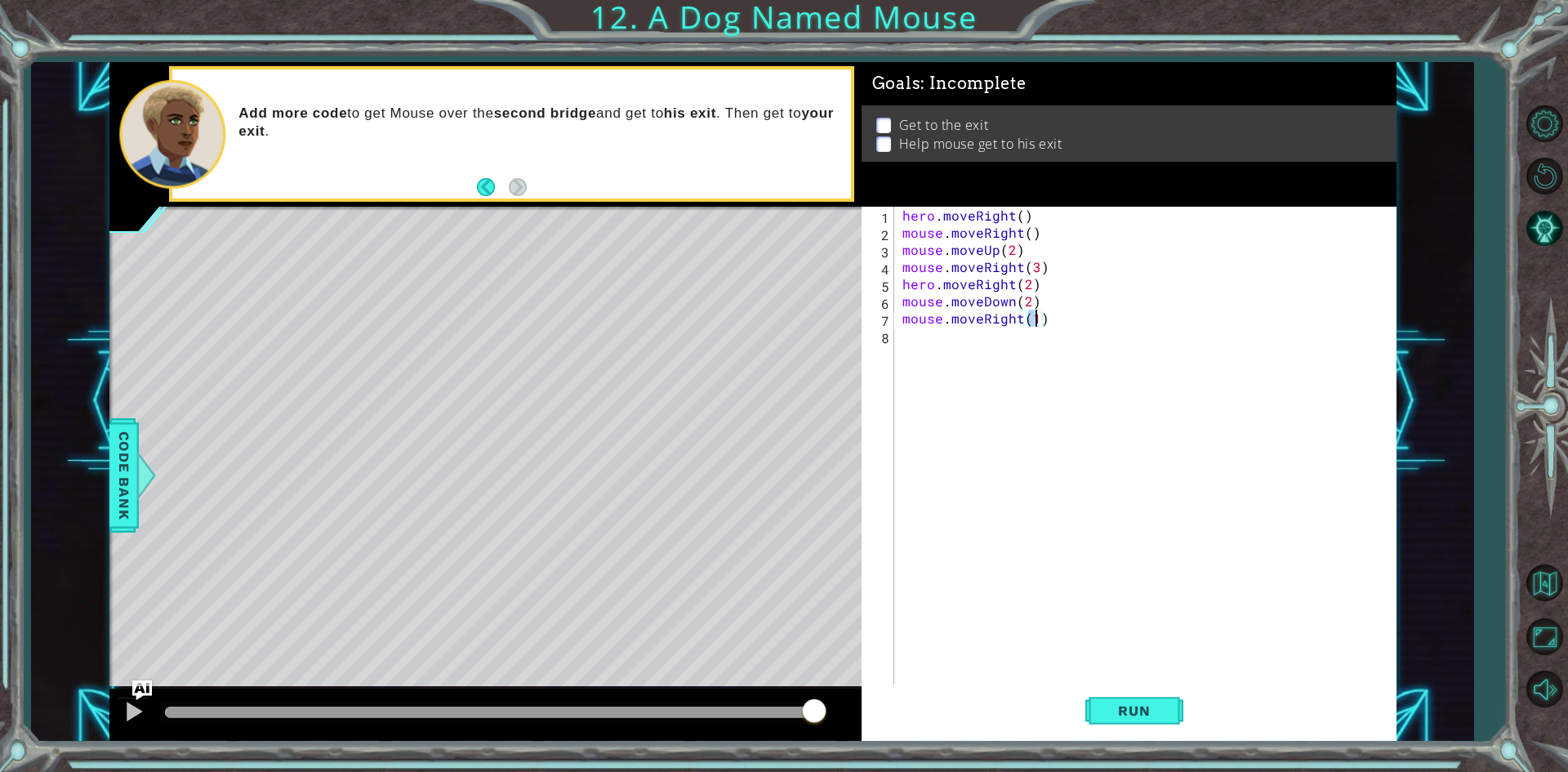
type textarea "mouse.moveRight(3)"
click at [943, 338] on div "hero . moveRight ( ) mouse . moveRight ( ) mouse . moveUp ( 2 ) mouse . moveRig…" at bounding box center [1149, 464] width 500 height 515
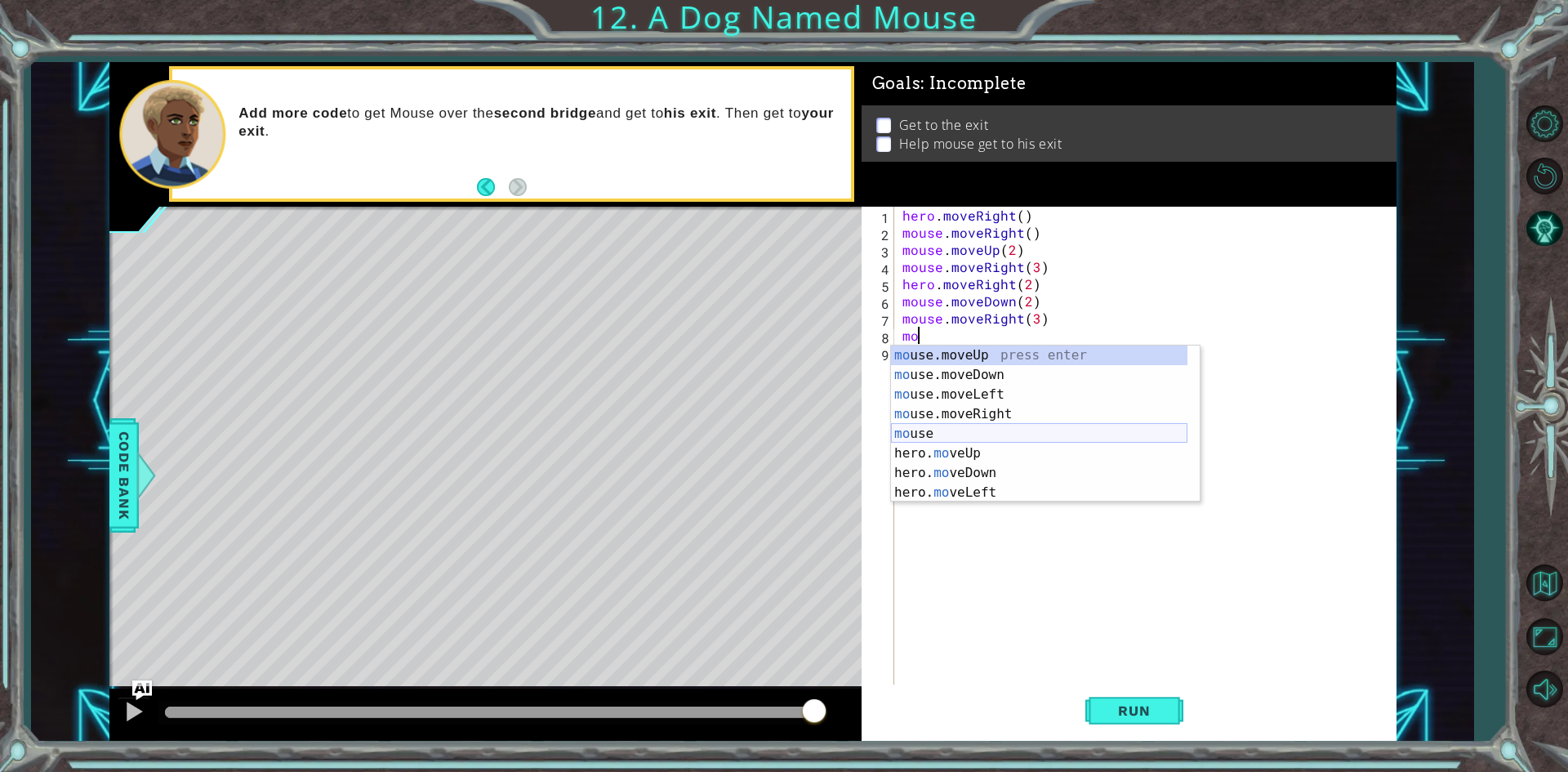
type textarea "m"
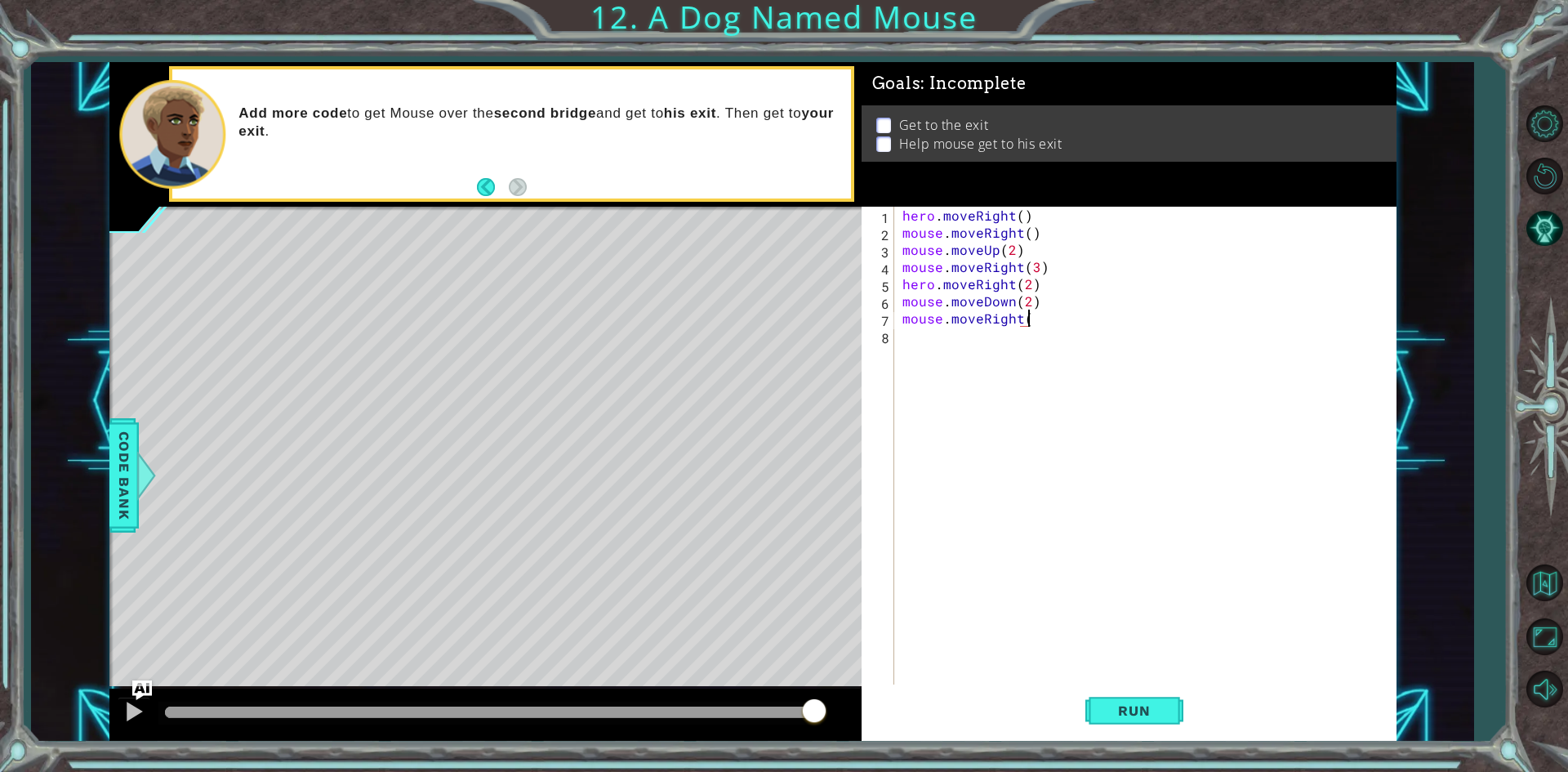
scroll to position [0, 7]
type textarea "mouse.moveRight(3)"
click at [1105, 714] on span "Run" at bounding box center [1134, 711] width 65 height 17
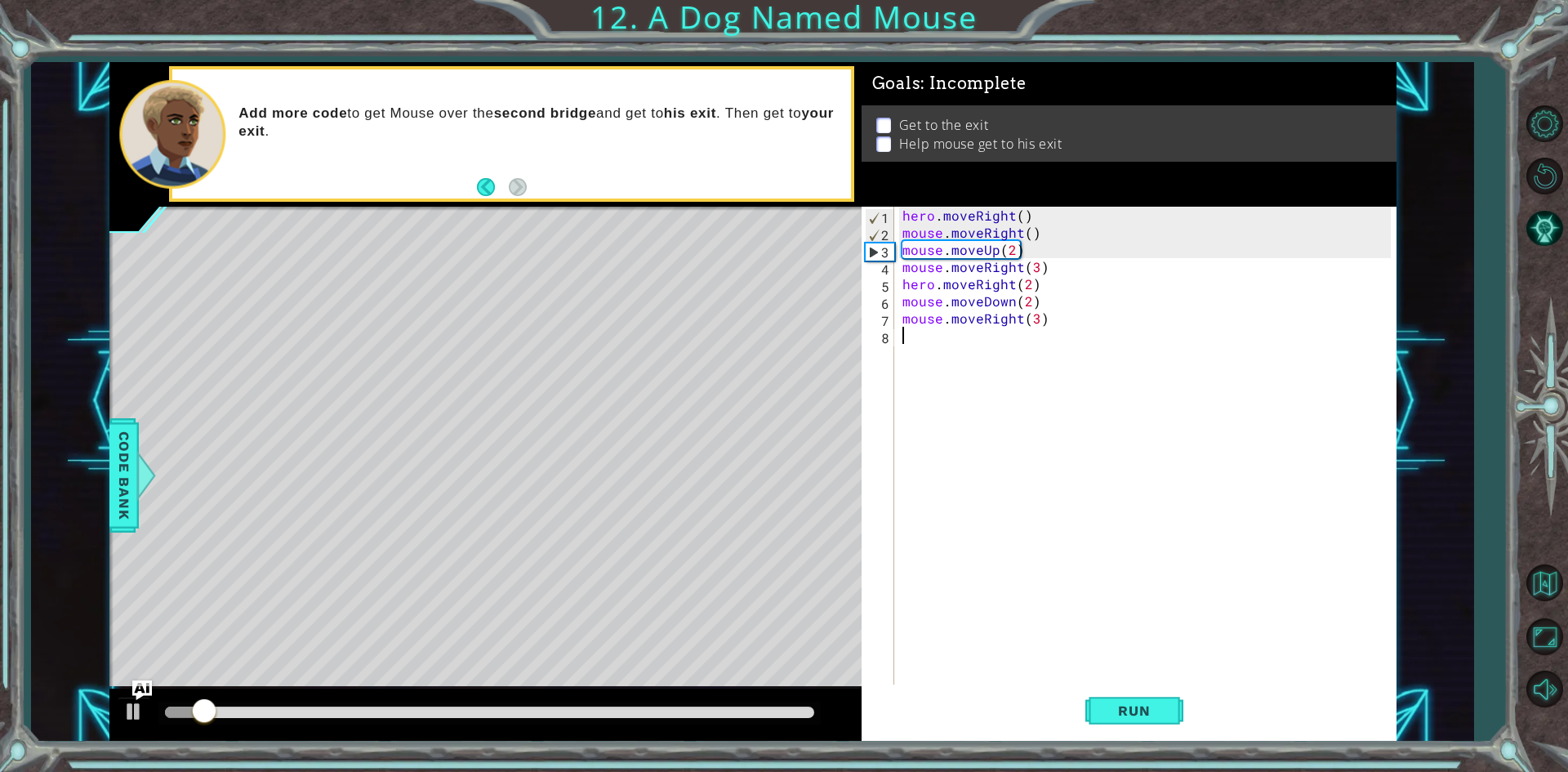
click at [939, 350] on div "hero . moveRight ( ) mouse . moveRight ( ) mouse . moveUp ( 2 ) mouse . moveRig…" at bounding box center [1149, 464] width 500 height 515
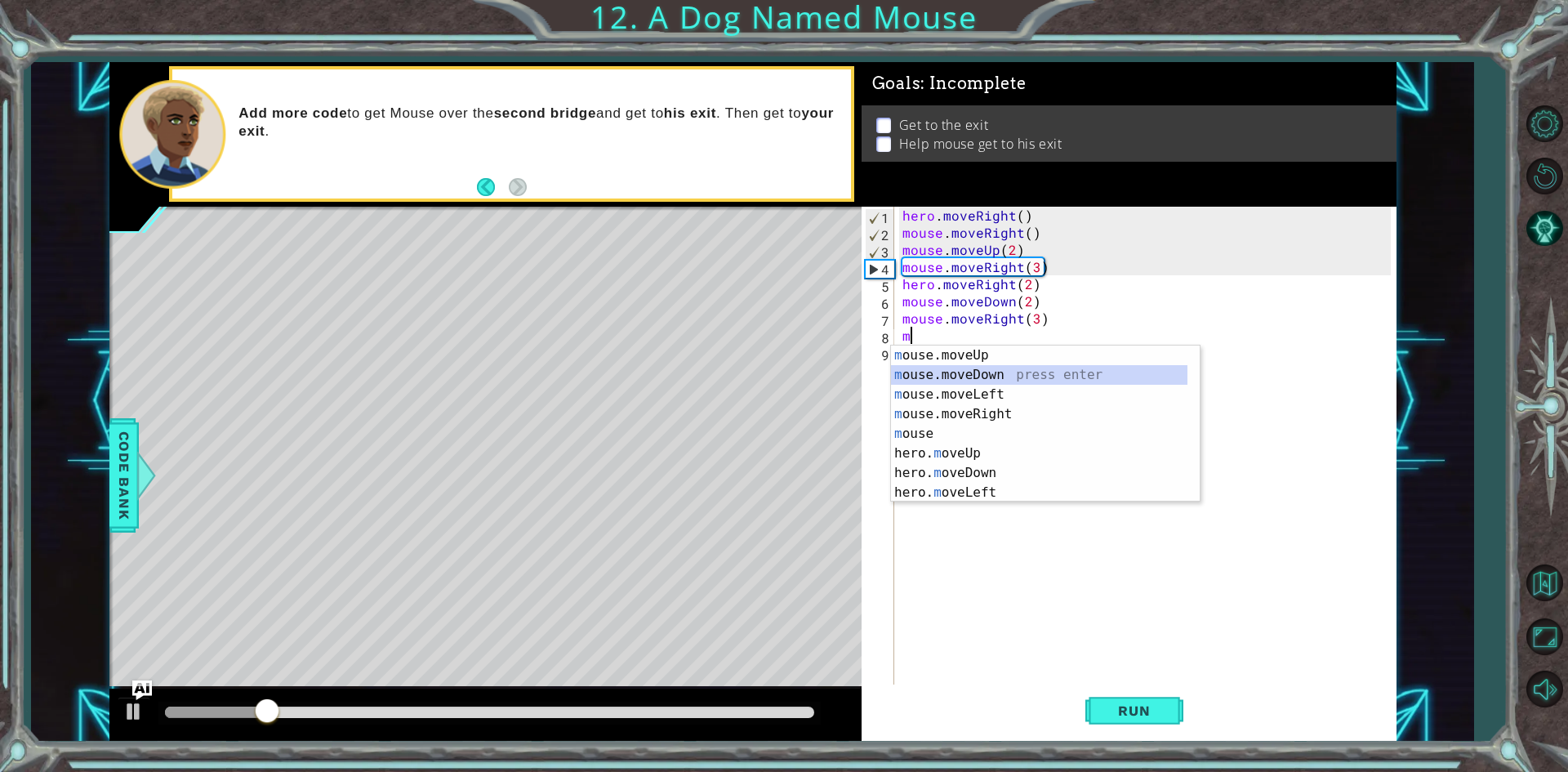
click at [996, 378] on div "m ouse.moveUp press enter m ouse.moveDown press enter m ouse.moveLeft press ent…" at bounding box center [1039, 444] width 296 height 196
type textarea "mouse.moveDown(1)"
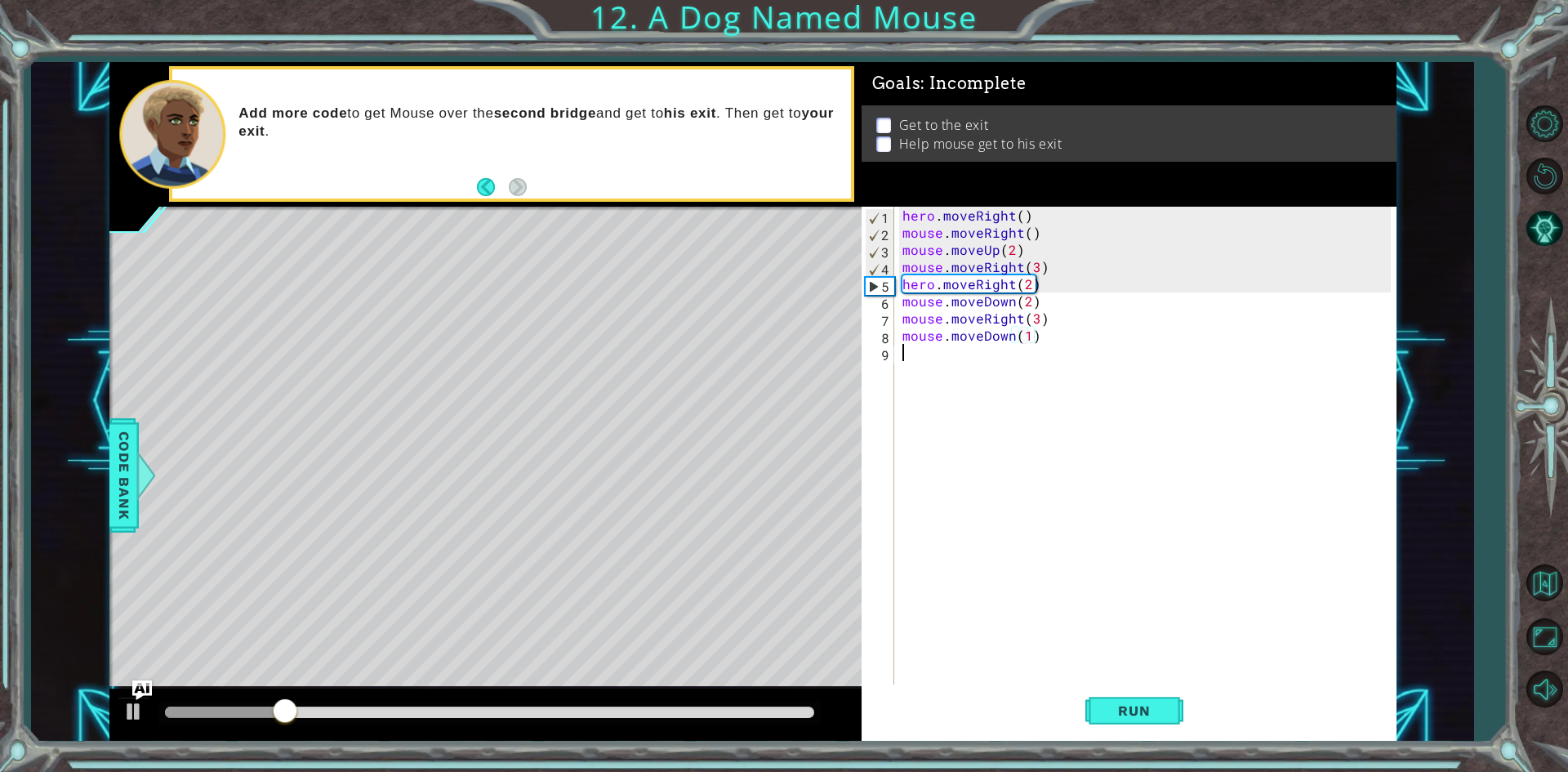
click at [945, 361] on div "hero . moveRight ( ) mouse . moveRight ( ) mouse . moveUp ( 2 ) mouse . moveRig…" at bounding box center [1149, 464] width 500 height 515
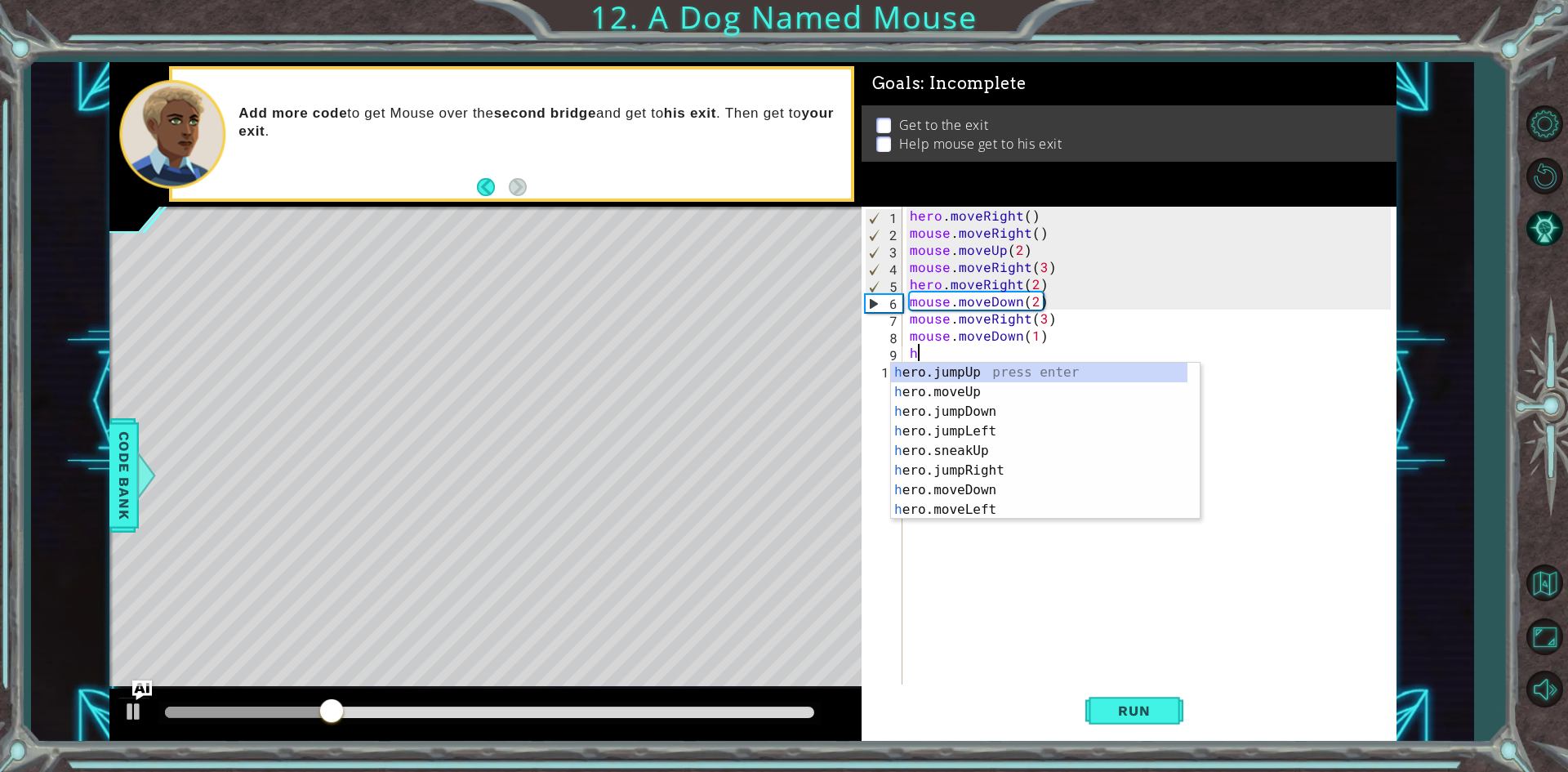
type textarea "hm"
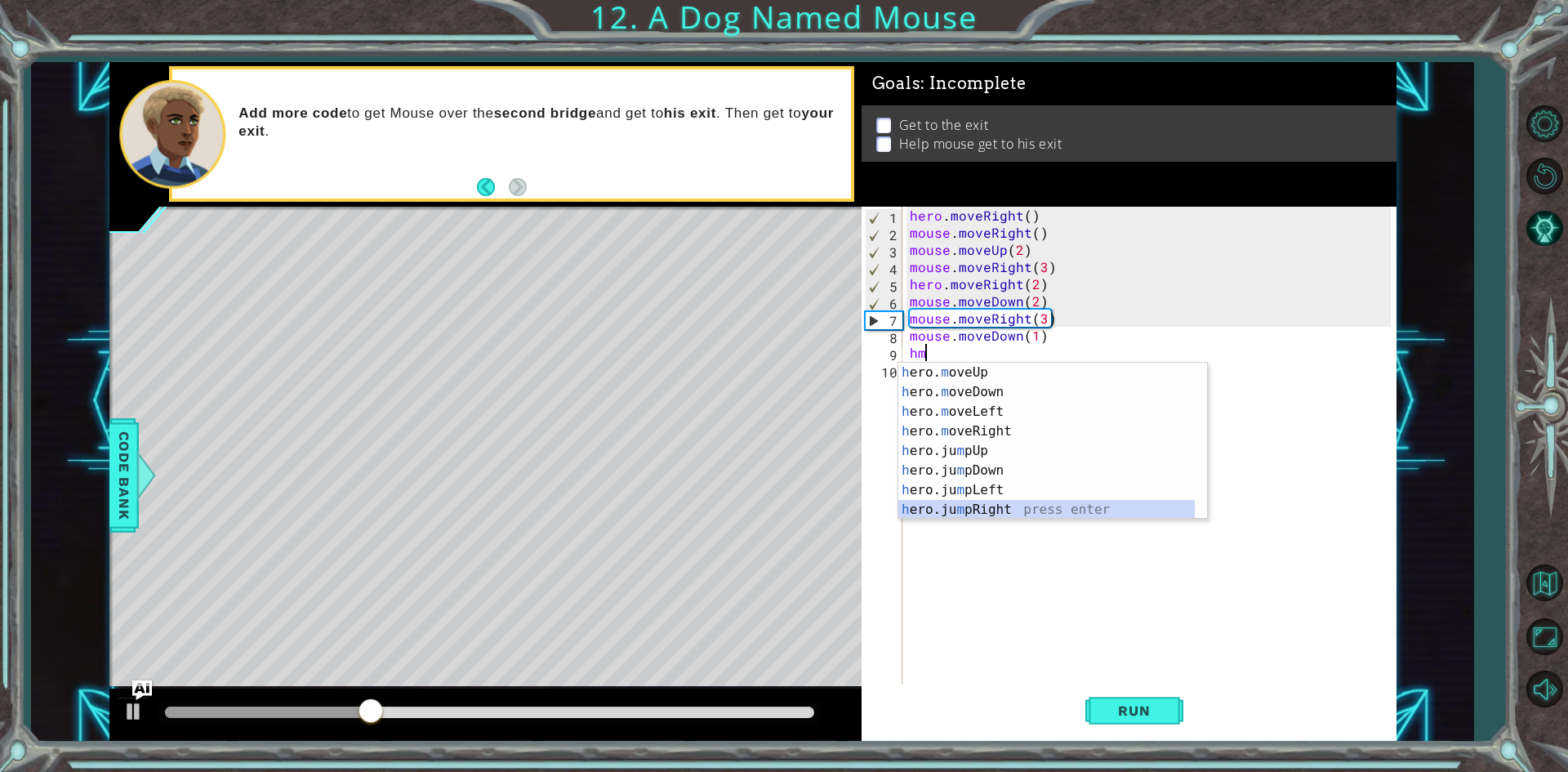
click at [1011, 514] on div "h ero. m oveUp press enter h ero. m oveDown press enter h ero. m oveLeft press …" at bounding box center [1046, 460] width 296 height 196
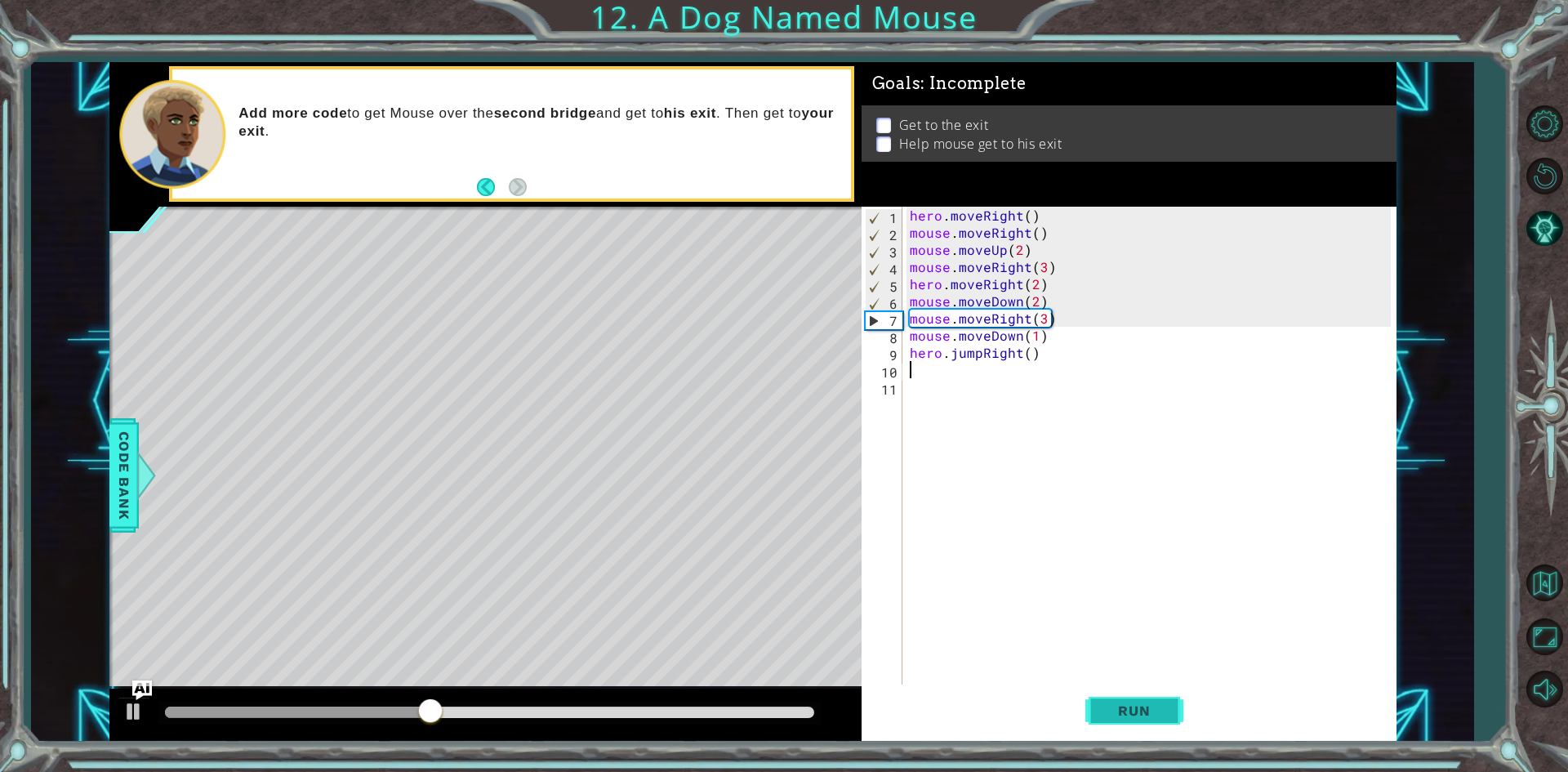
click at [1118, 697] on button "Run" at bounding box center [1134, 712] width 98 height 53
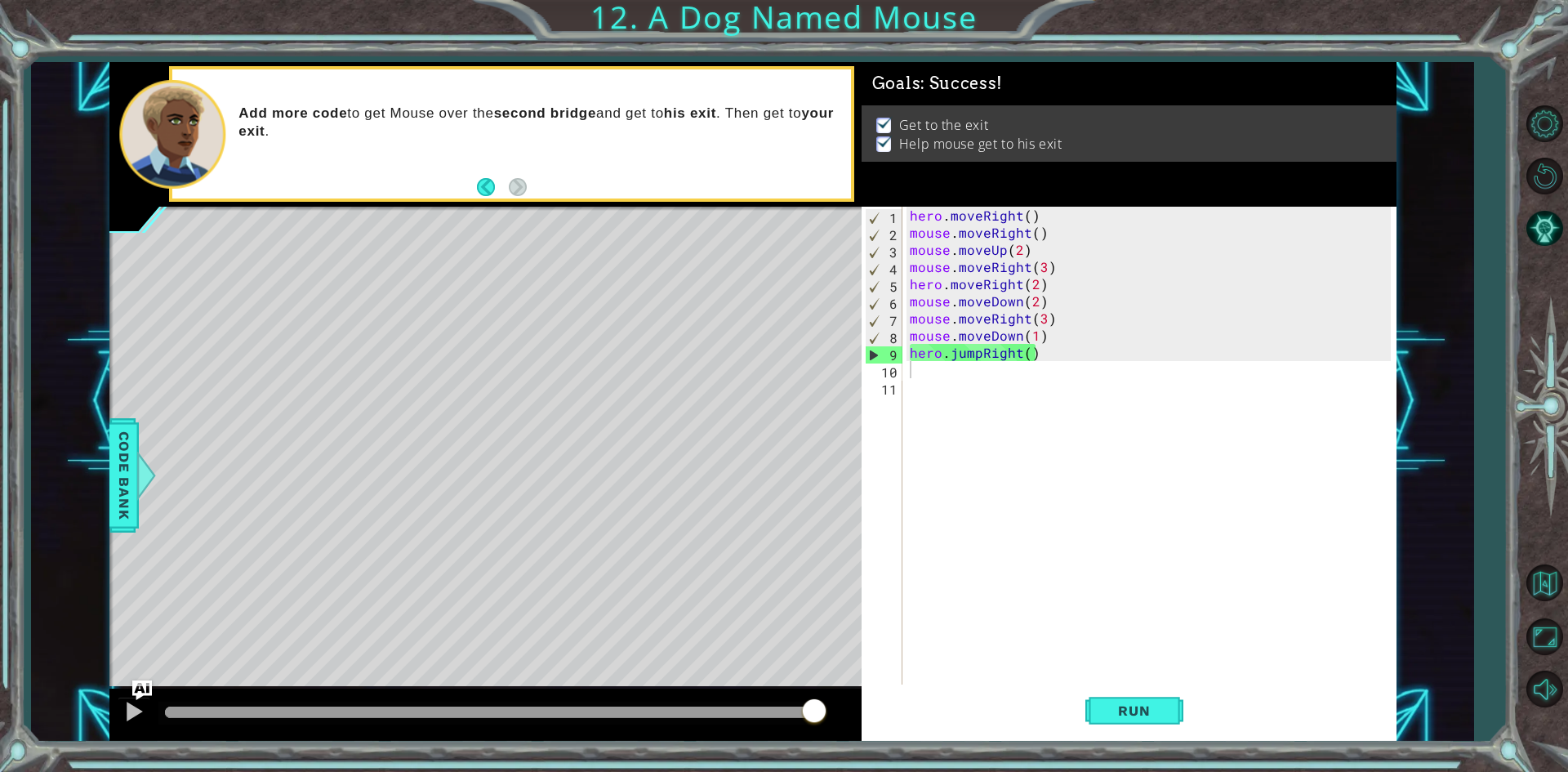
drag, startPoint x: 302, startPoint y: 712, endPoint x: 884, endPoint y: 680, distance: 582.9
click at [879, 680] on body "1 ההההההההההההההההההההההההההההההההההההההההההההההההההההההההההההההההההההההההההההה…" at bounding box center [784, 386] width 1568 height 772
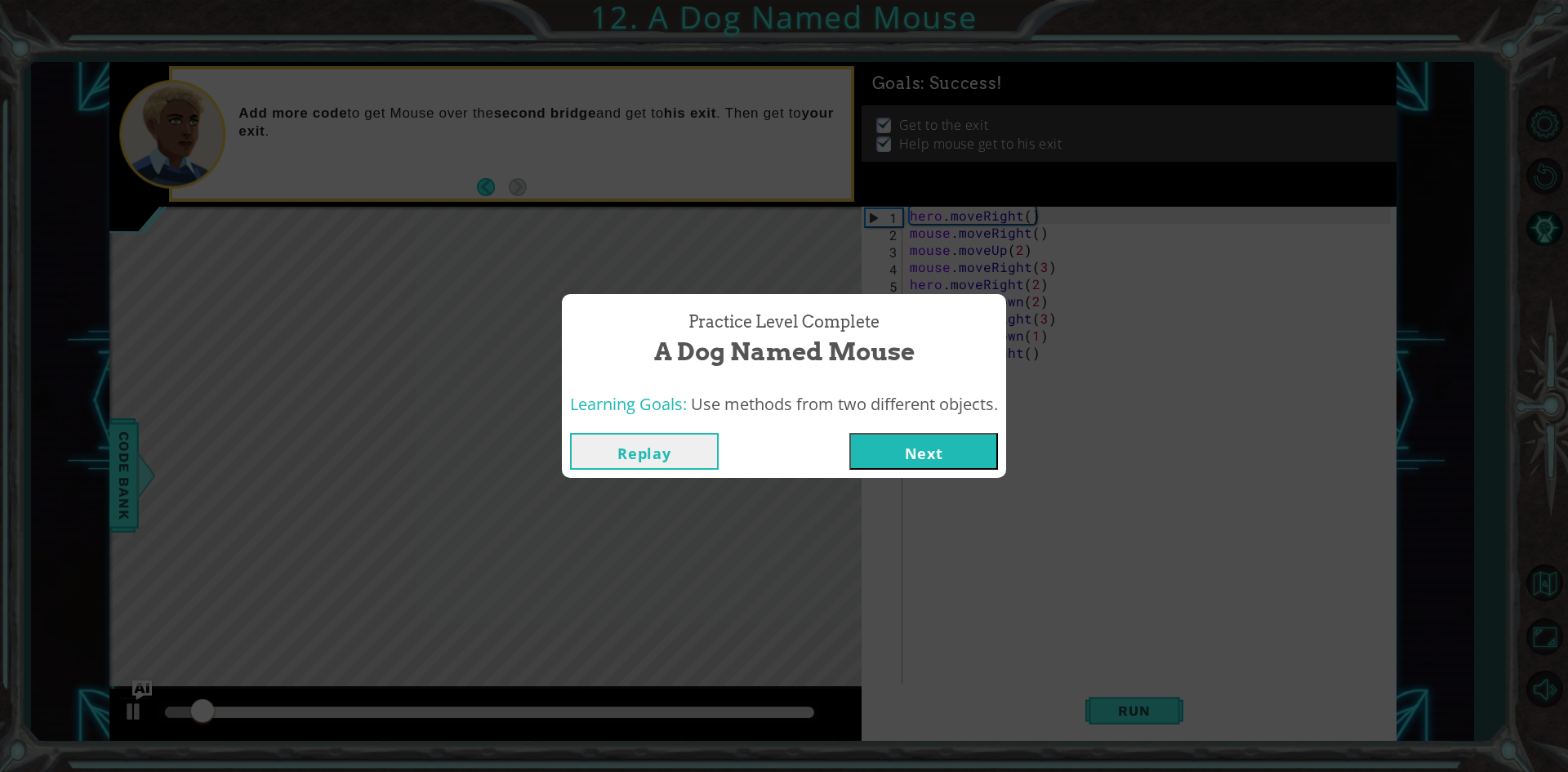
click at [913, 453] on button "Next" at bounding box center [924, 451] width 149 height 36
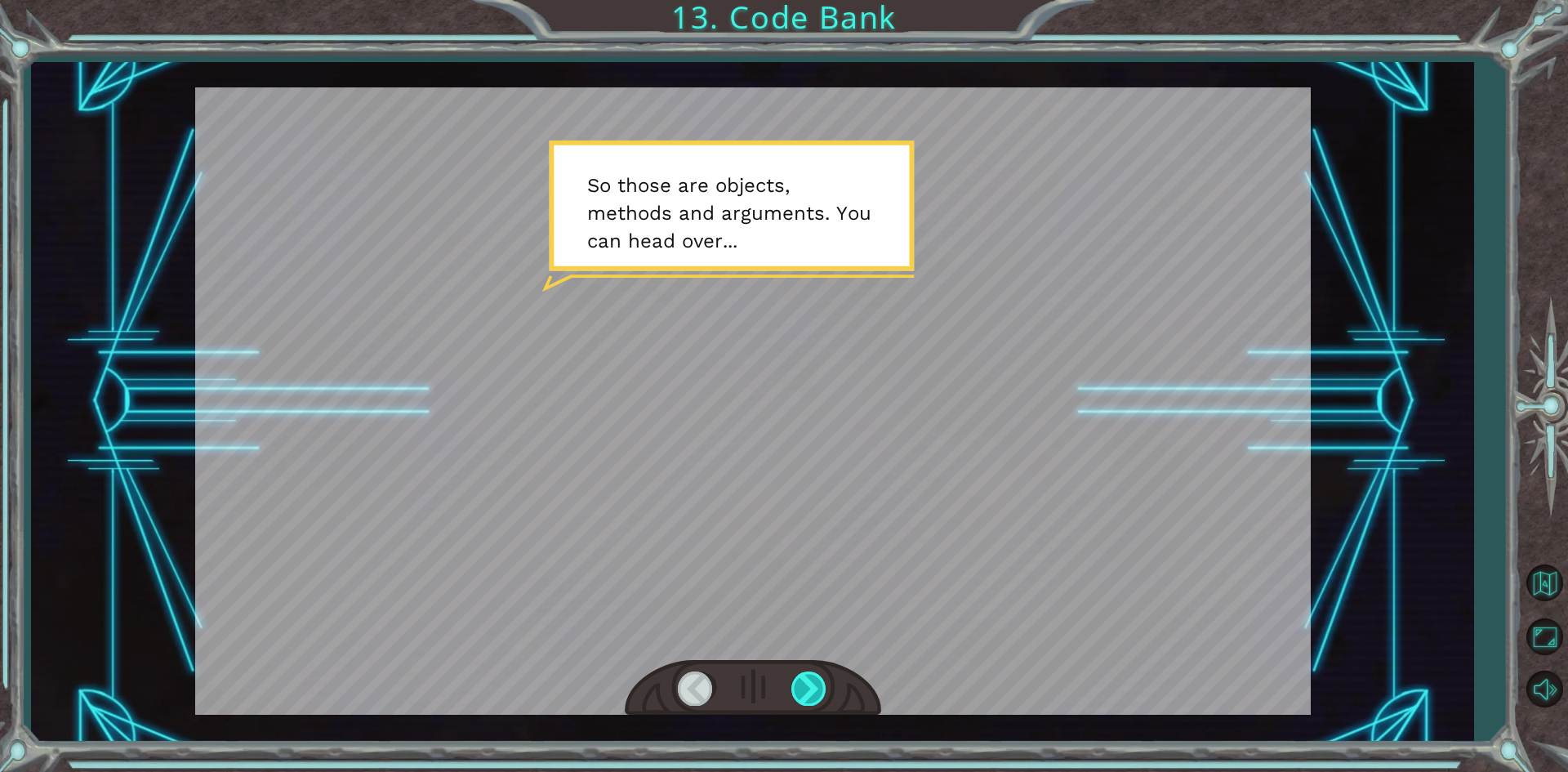
click at [796, 674] on div at bounding box center [810, 688] width 36 height 33
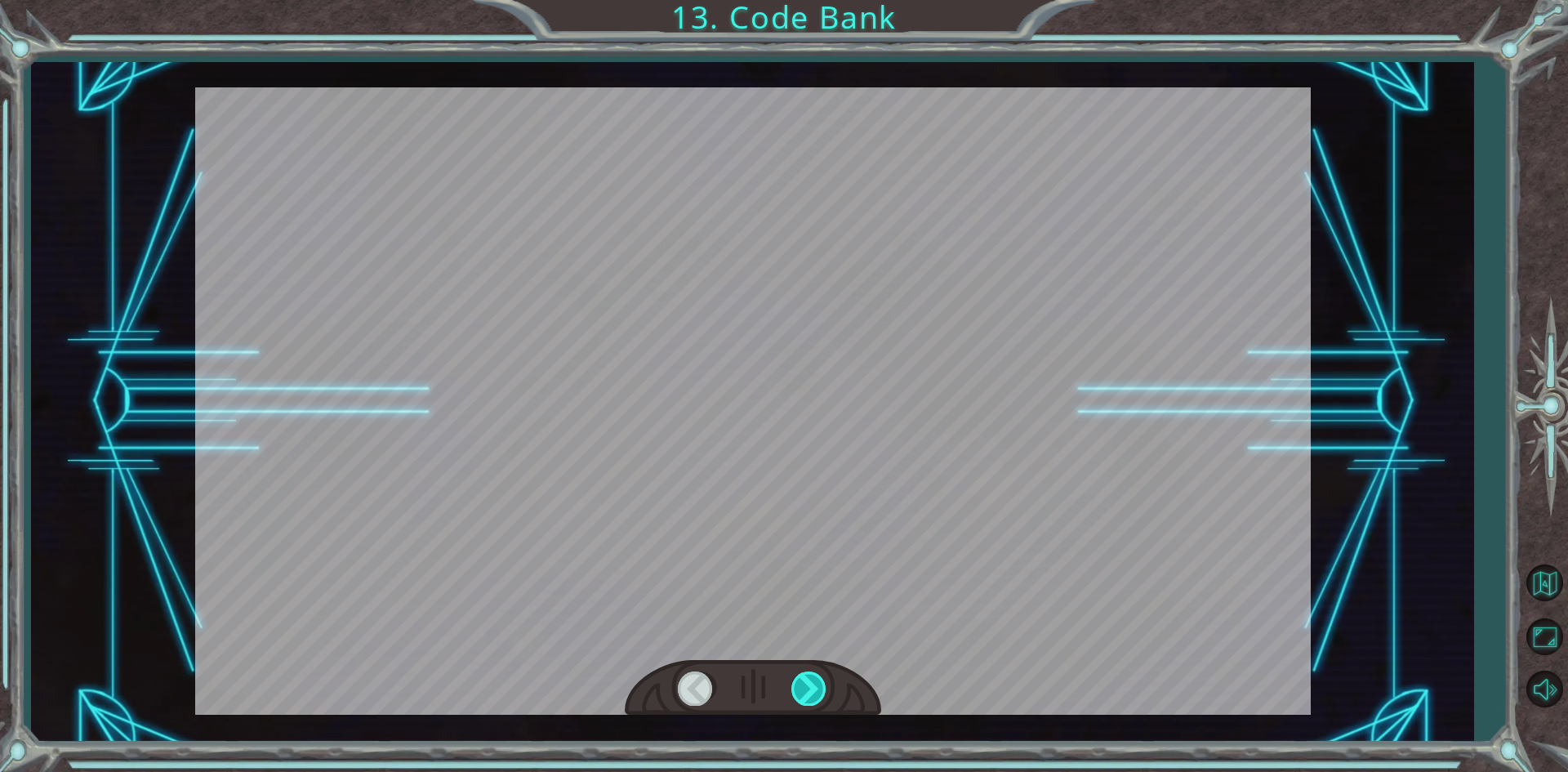
click at [796, 674] on div at bounding box center [810, 688] width 36 height 33
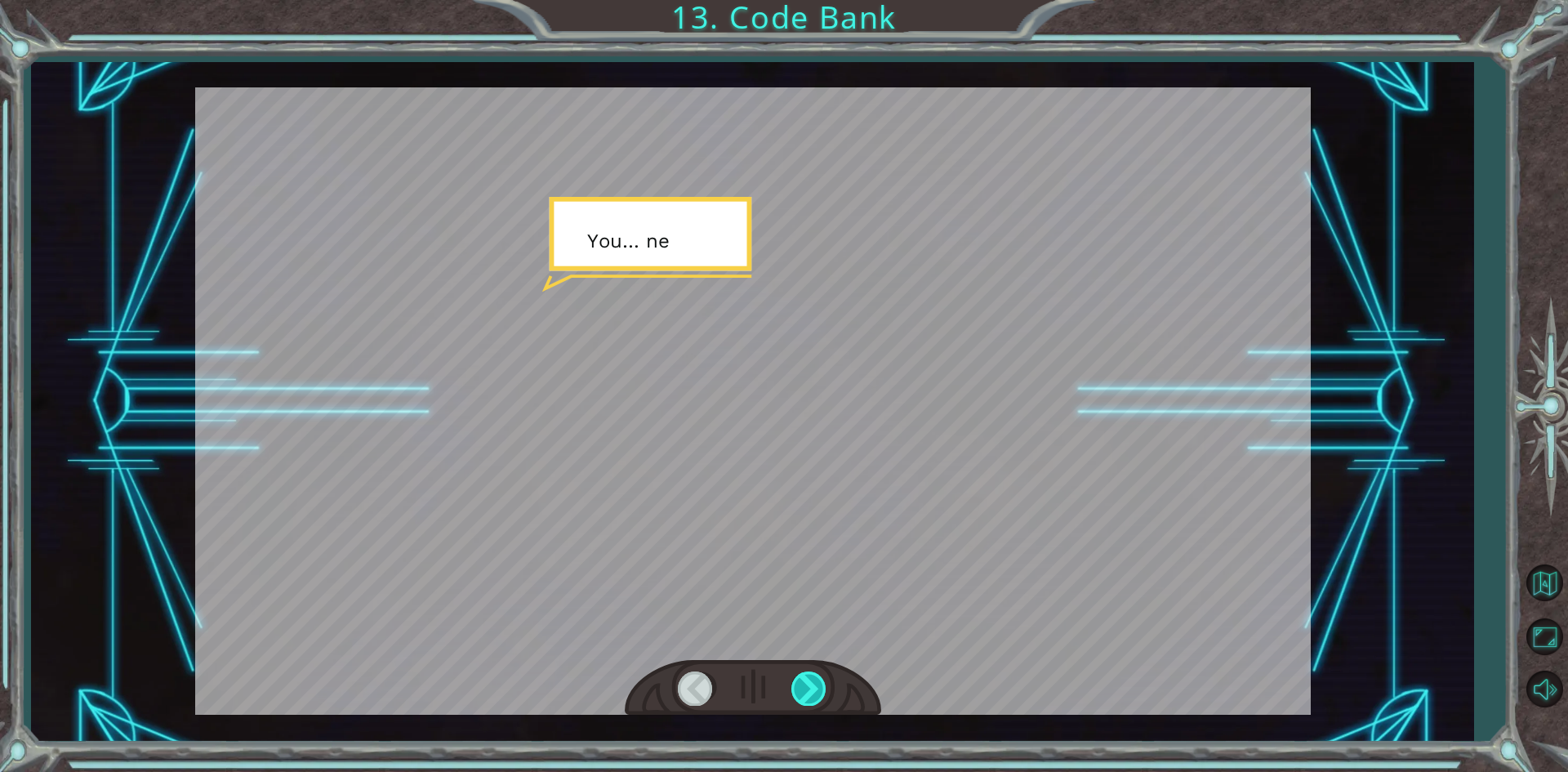
click at [796, 674] on div at bounding box center [810, 688] width 36 height 33
click at [796, 674] on div at bounding box center [810, 688] width 36 height 33
click at [791, 670] on div at bounding box center [753, 688] width 256 height 56
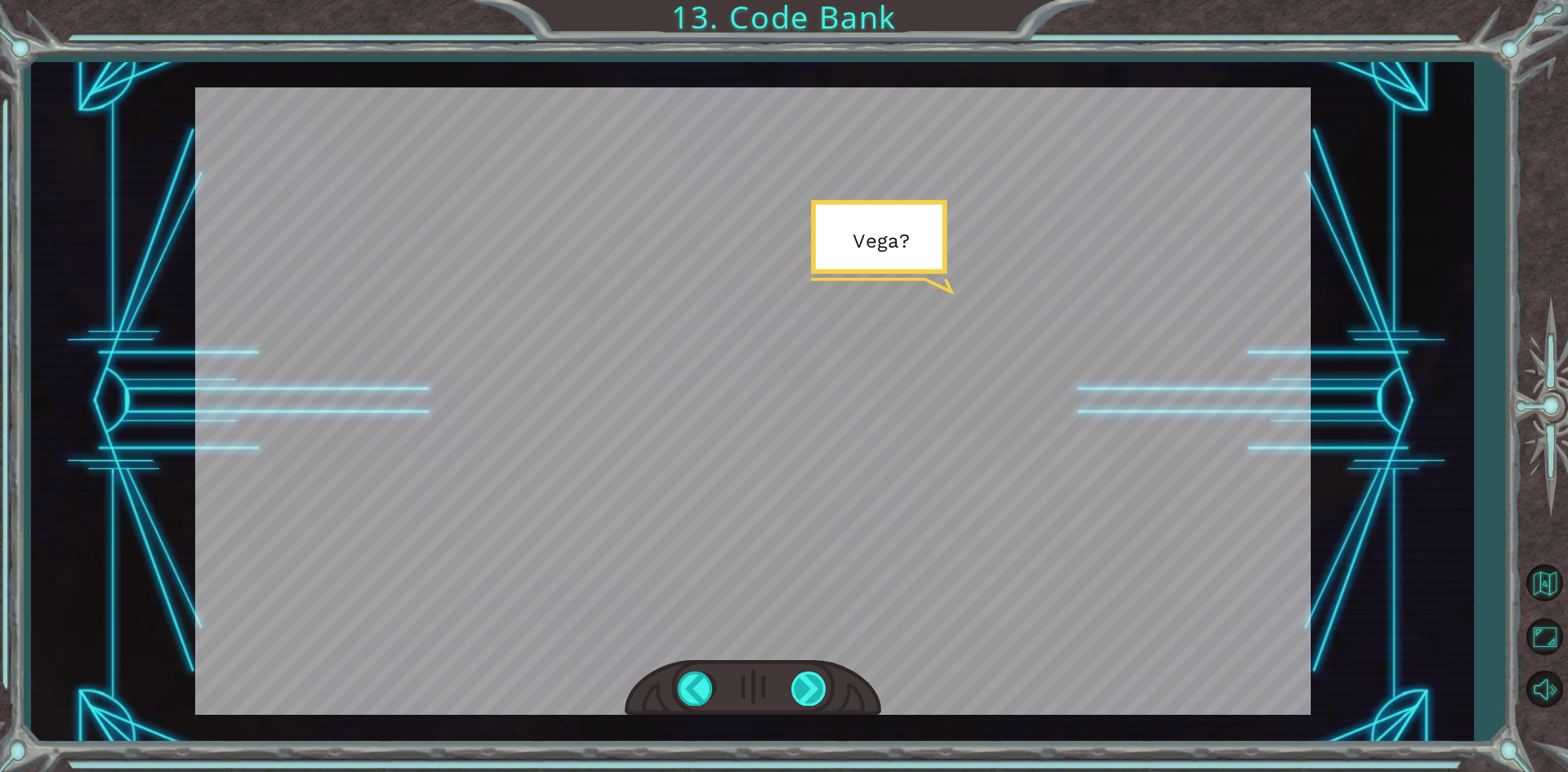
click at [817, 692] on div at bounding box center [810, 688] width 36 height 33
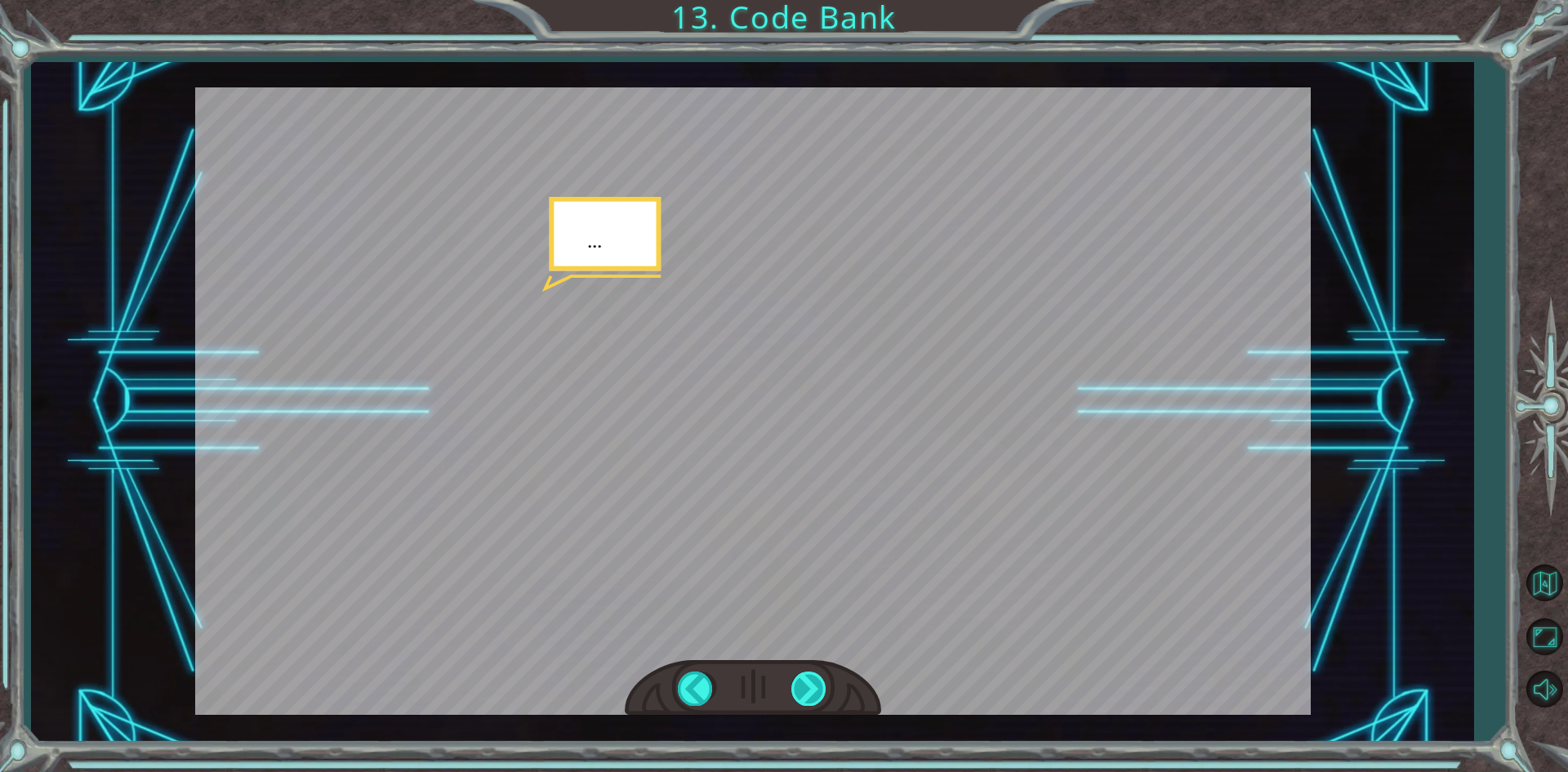
click at [817, 692] on div at bounding box center [810, 688] width 36 height 33
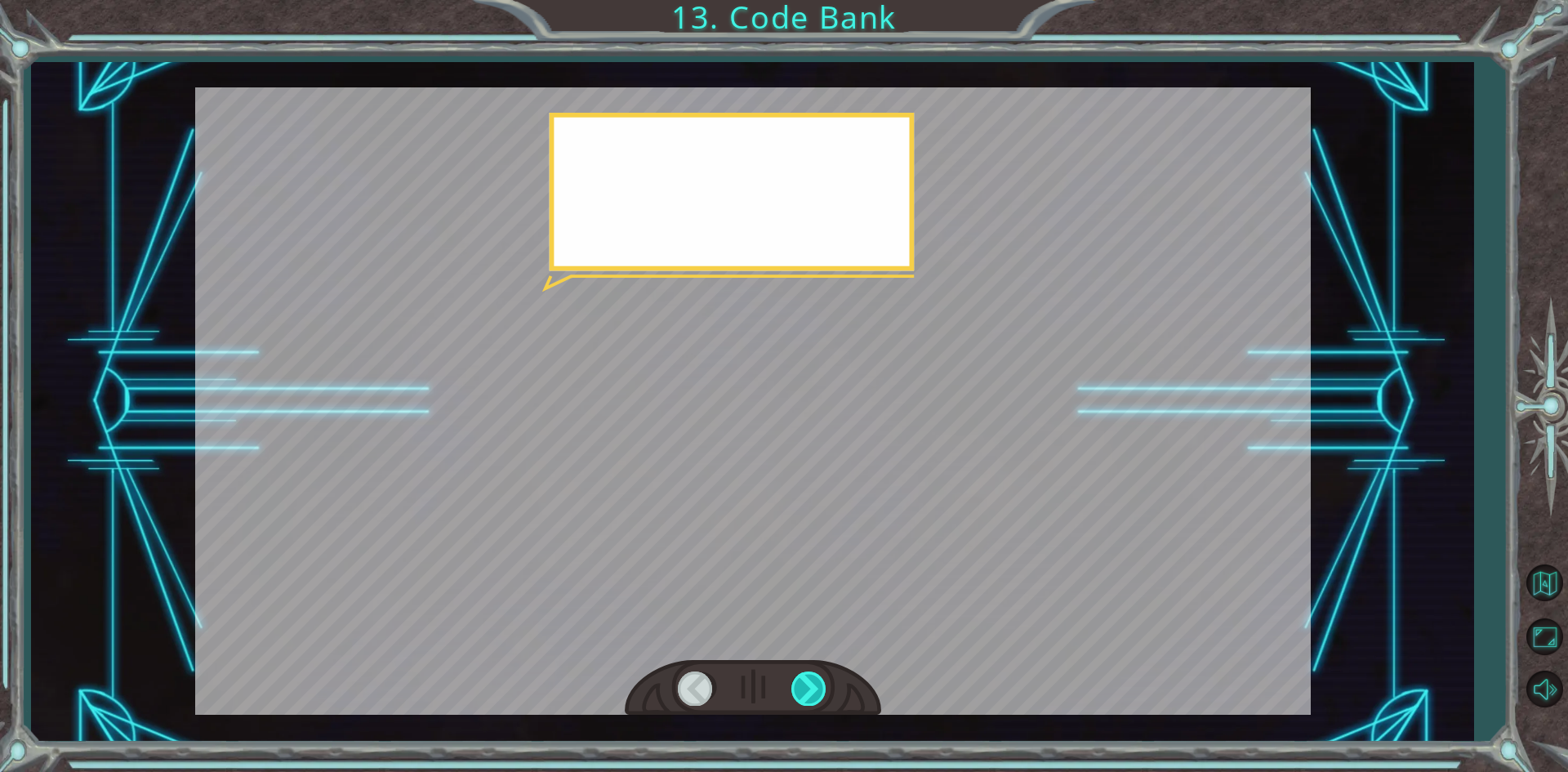
click at [817, 692] on div at bounding box center [810, 688] width 36 height 33
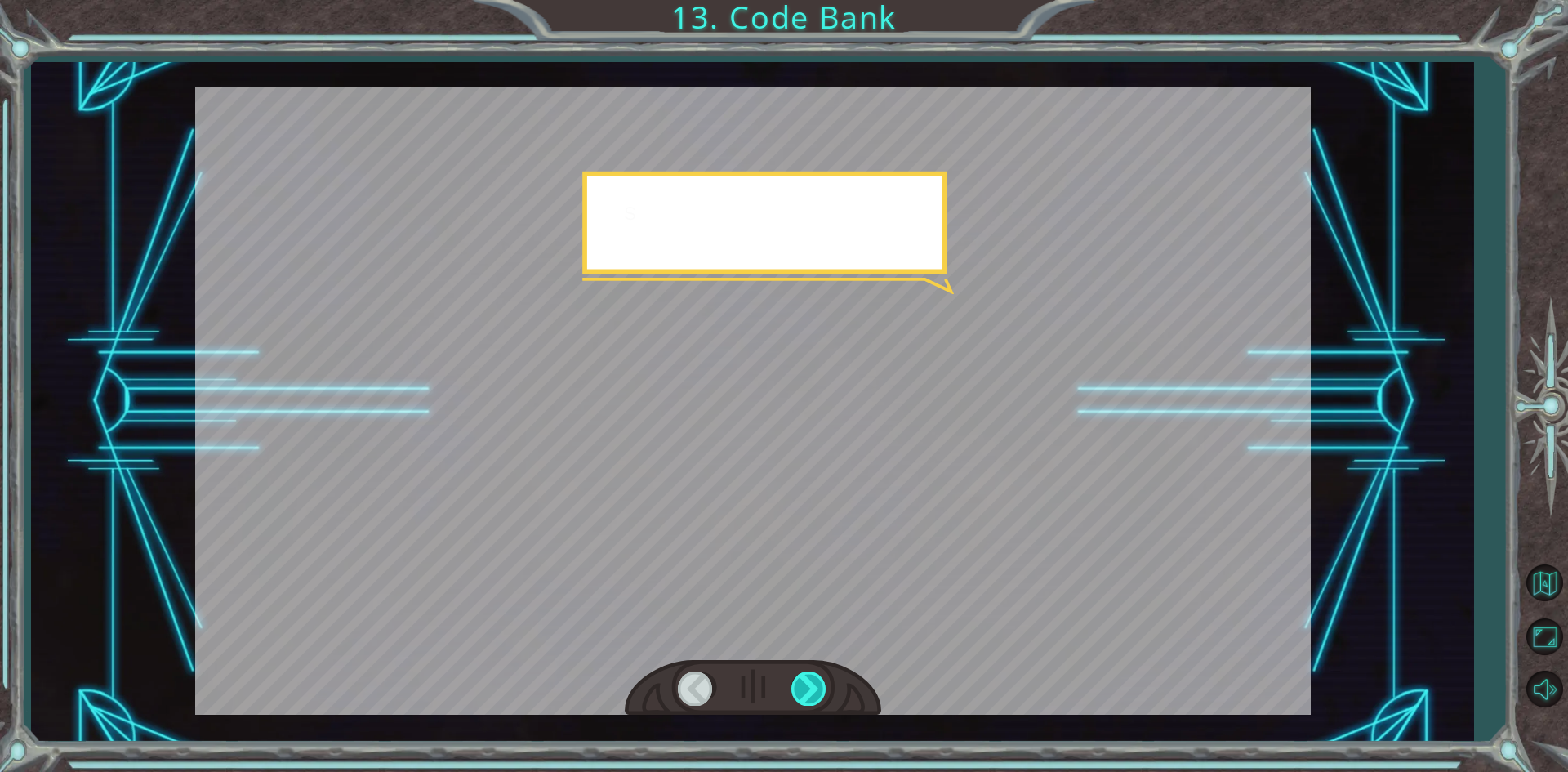
click at [817, 692] on div at bounding box center [810, 688] width 36 height 33
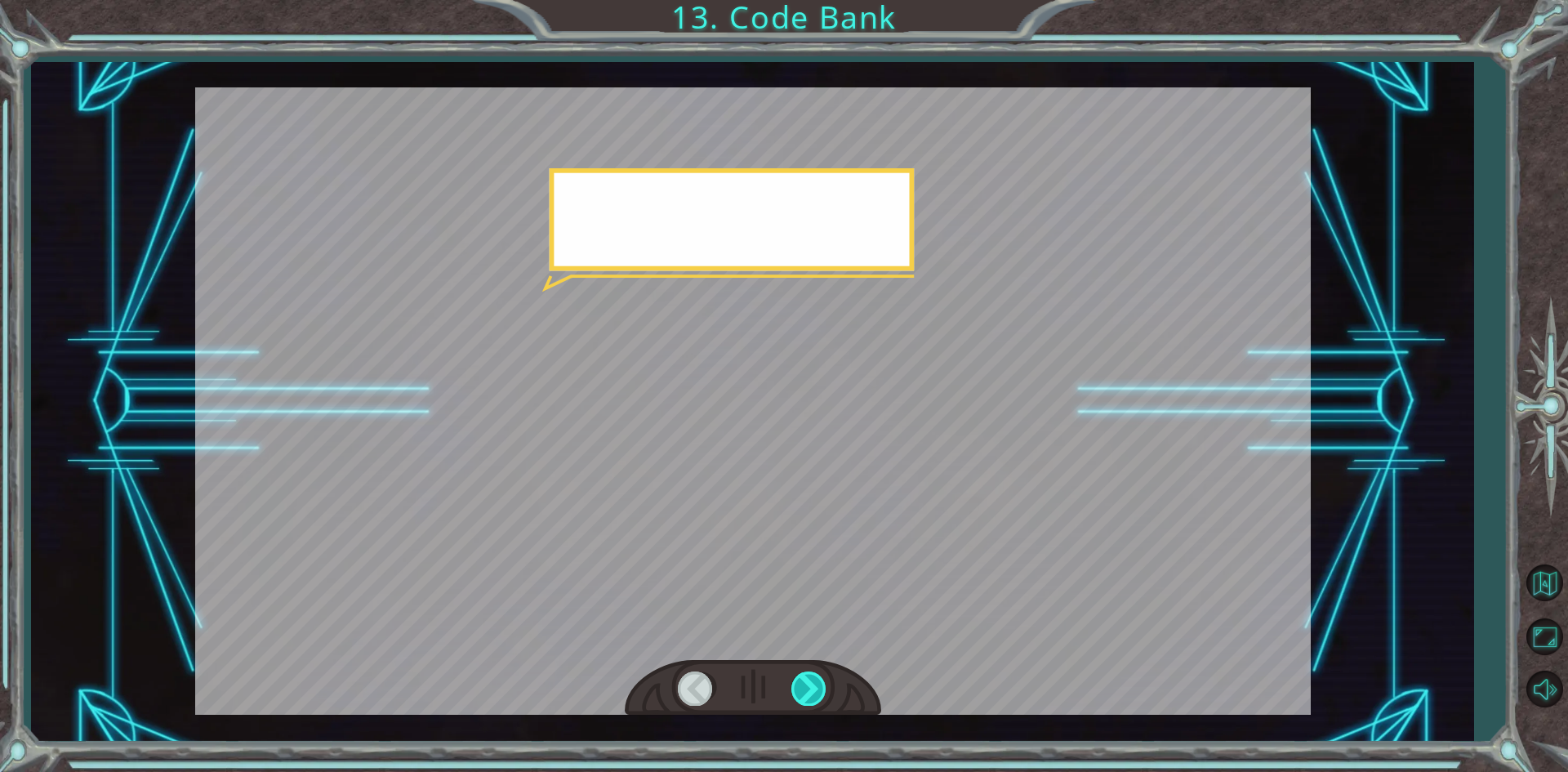
click at [817, 692] on div at bounding box center [810, 688] width 36 height 33
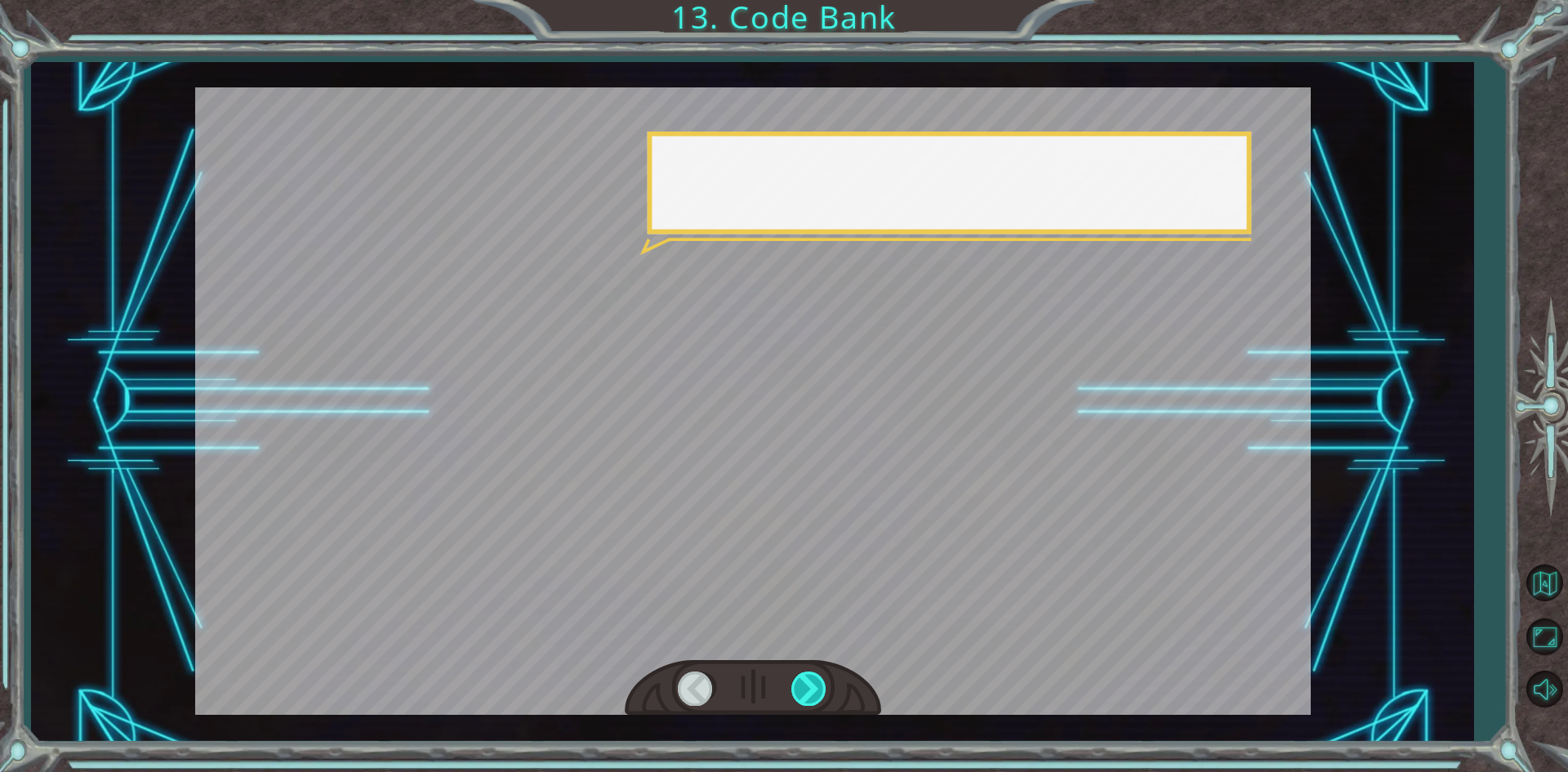
click at [817, 692] on div at bounding box center [810, 688] width 36 height 33
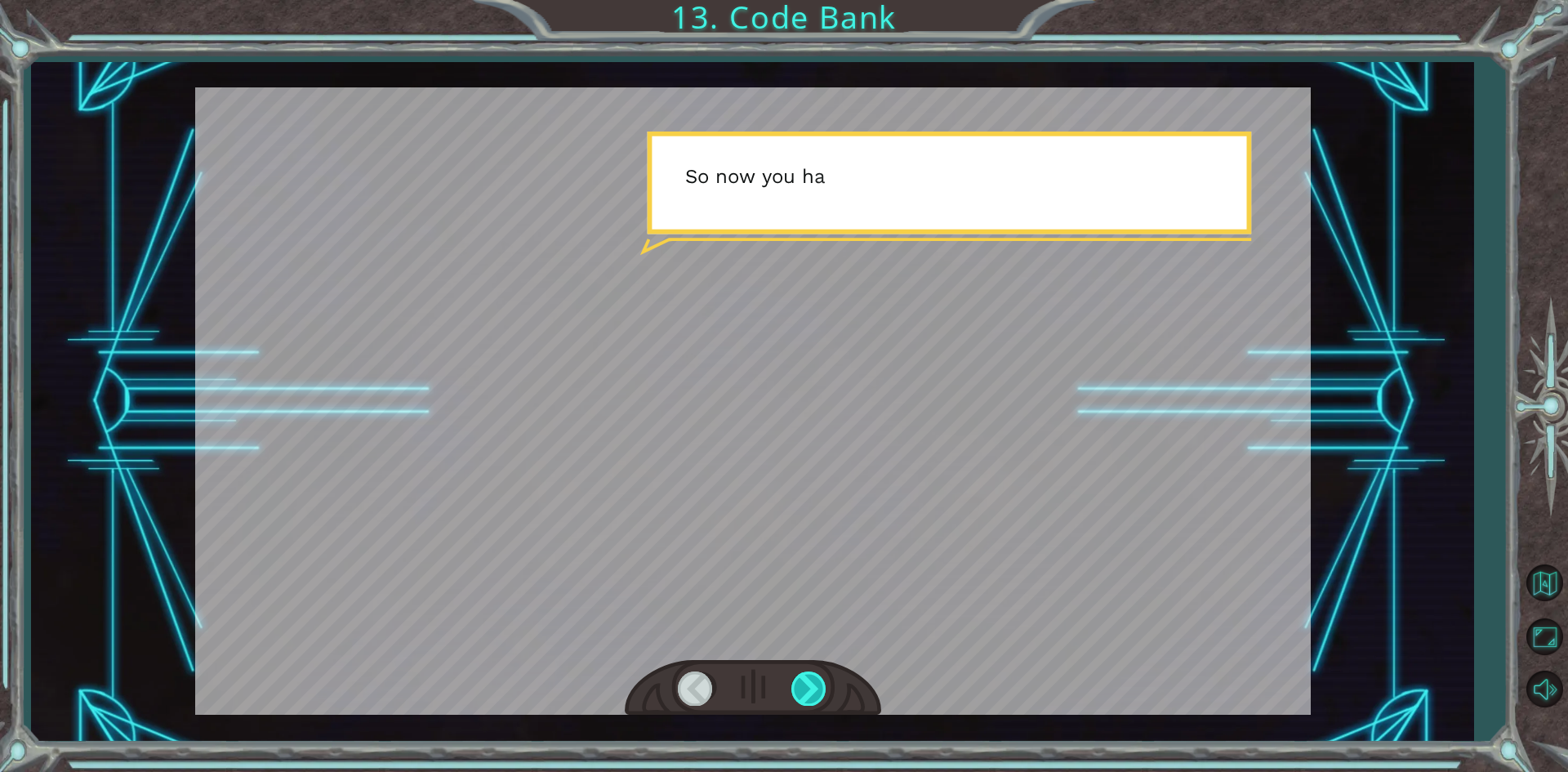
click at [817, 692] on div at bounding box center [810, 688] width 36 height 33
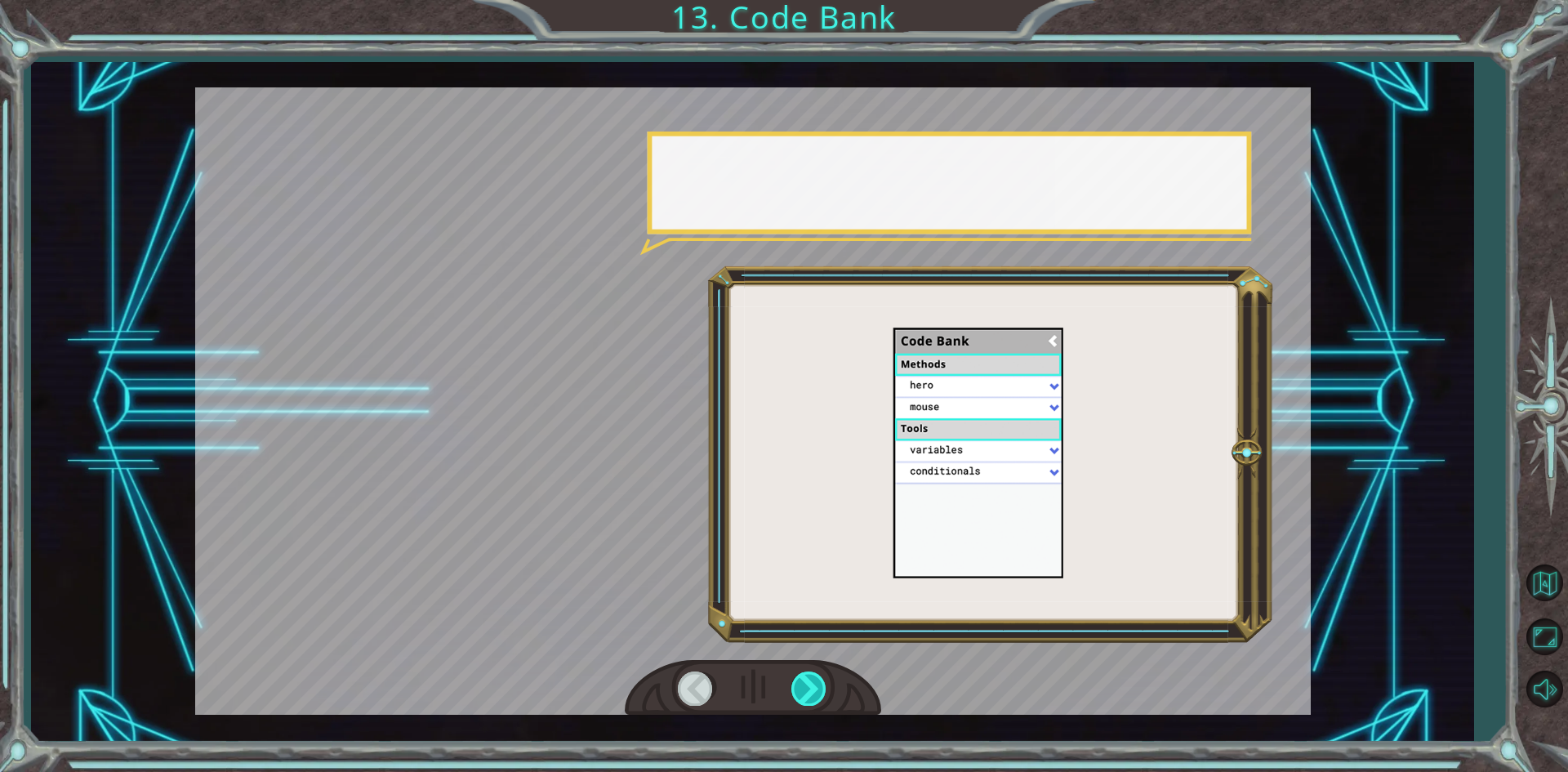
click at [817, 692] on div at bounding box center [810, 688] width 36 height 33
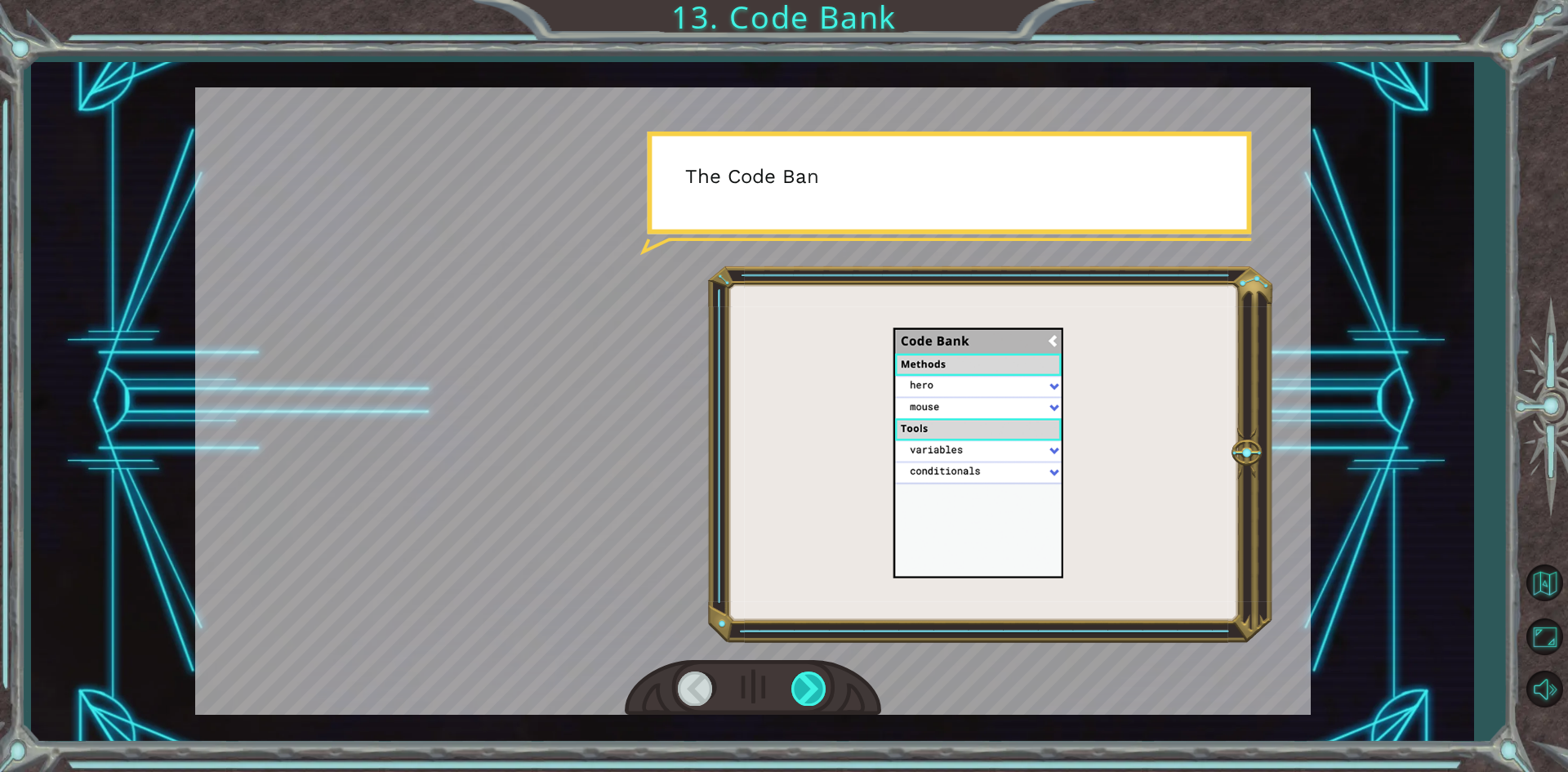
click at [817, 692] on div at bounding box center [810, 688] width 36 height 33
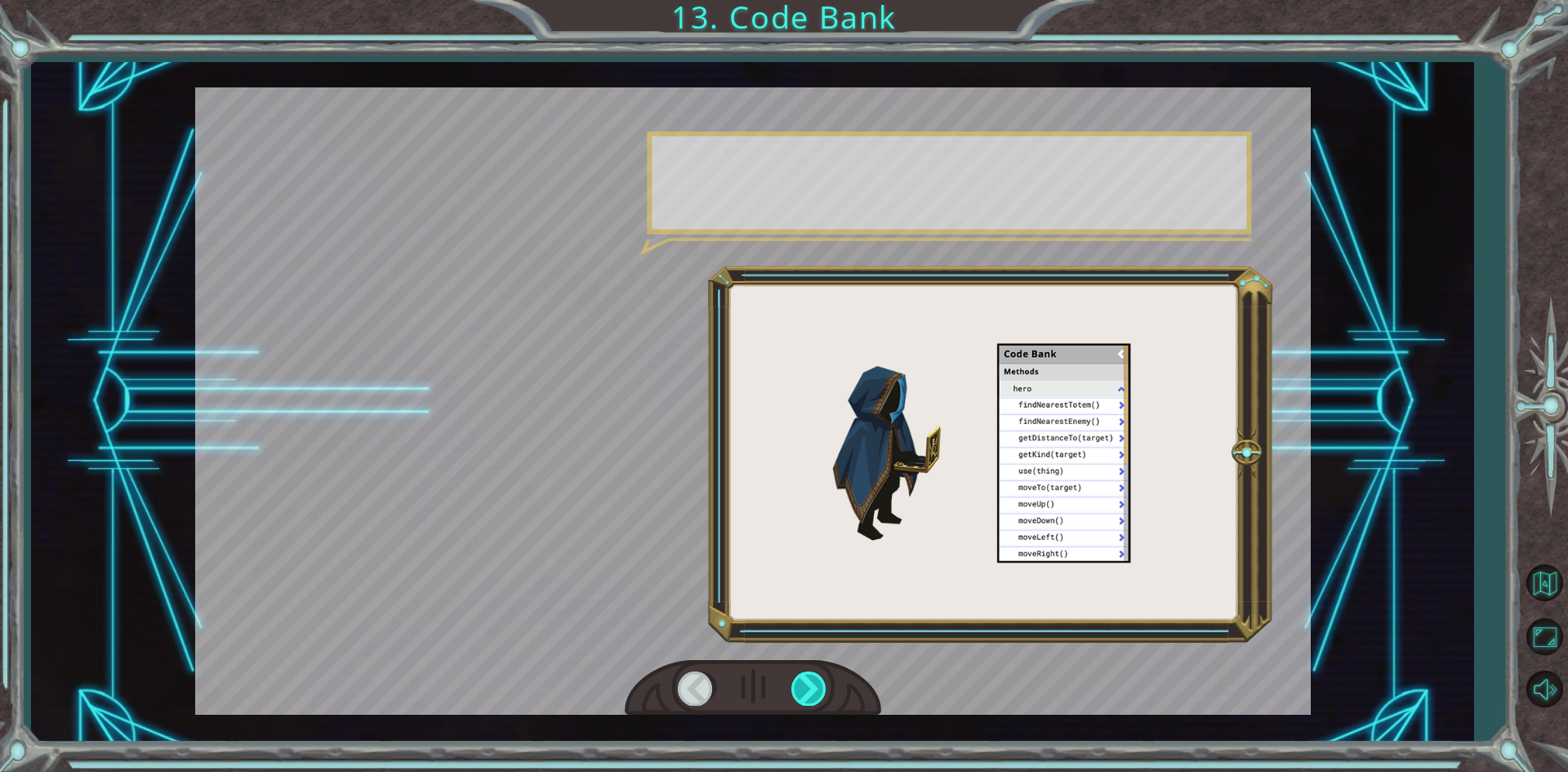
click at [817, 692] on div at bounding box center [810, 688] width 36 height 33
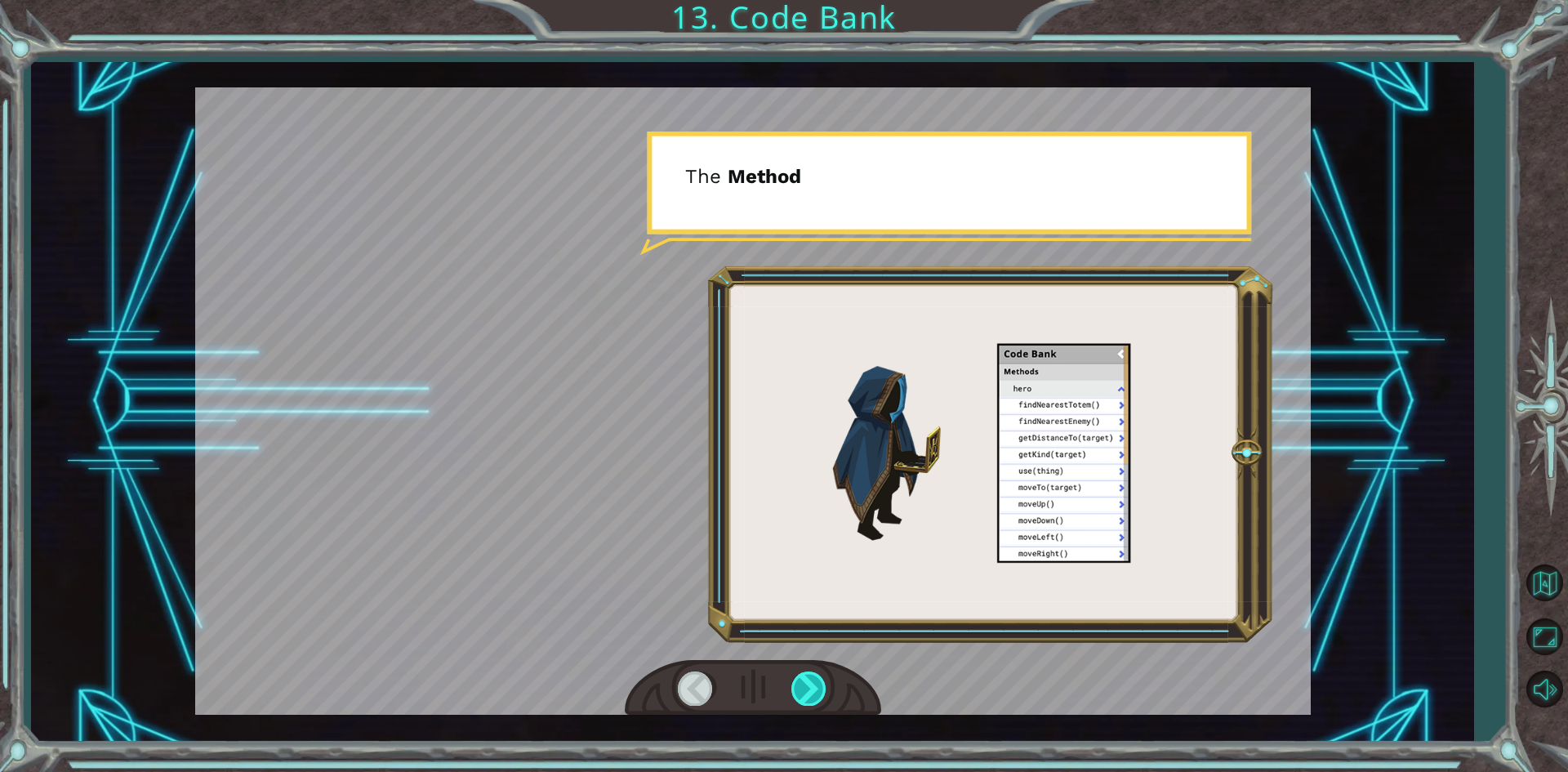
click at [817, 692] on div at bounding box center [810, 688] width 36 height 33
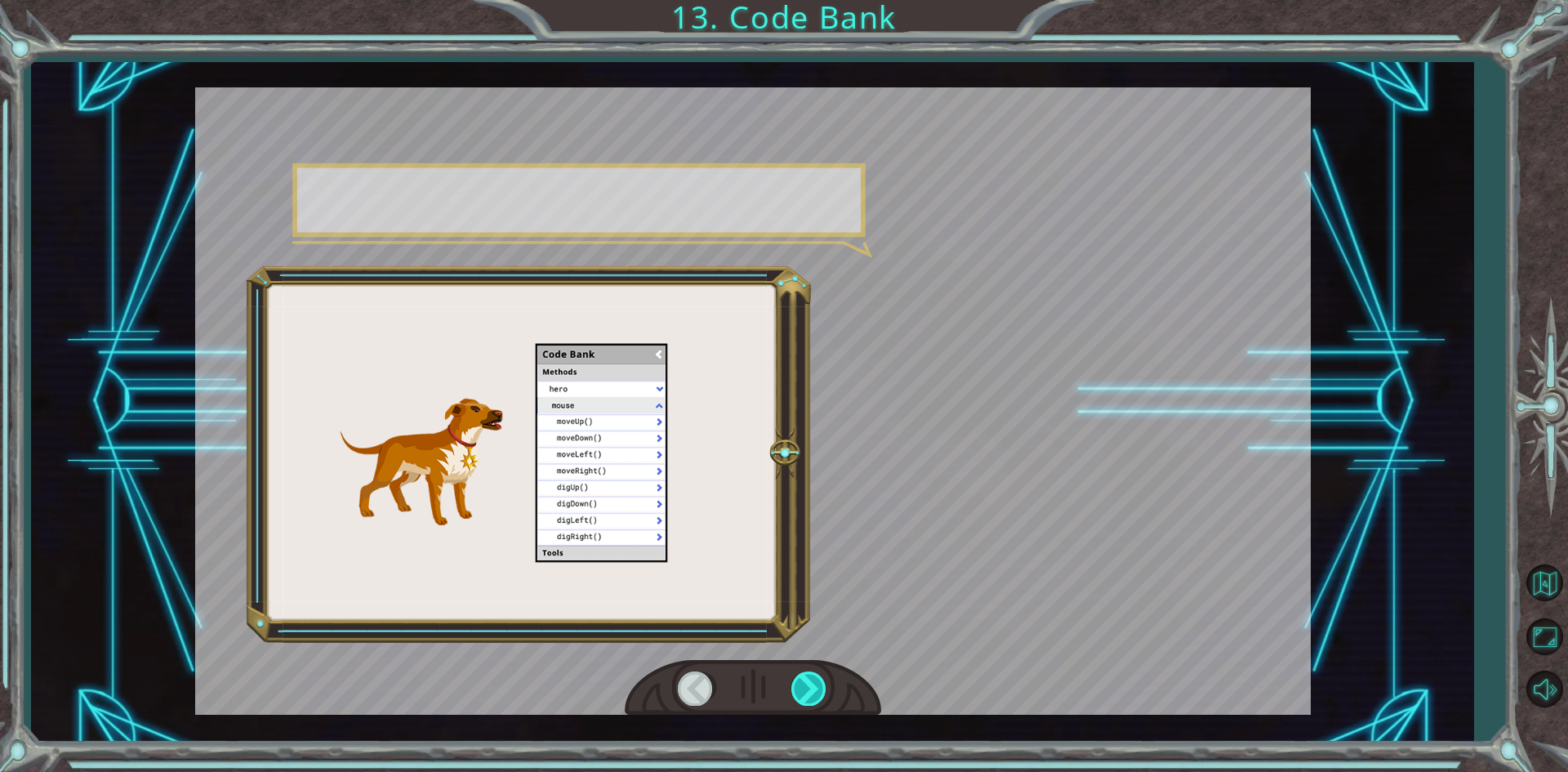
click at [817, 692] on div at bounding box center [810, 688] width 36 height 33
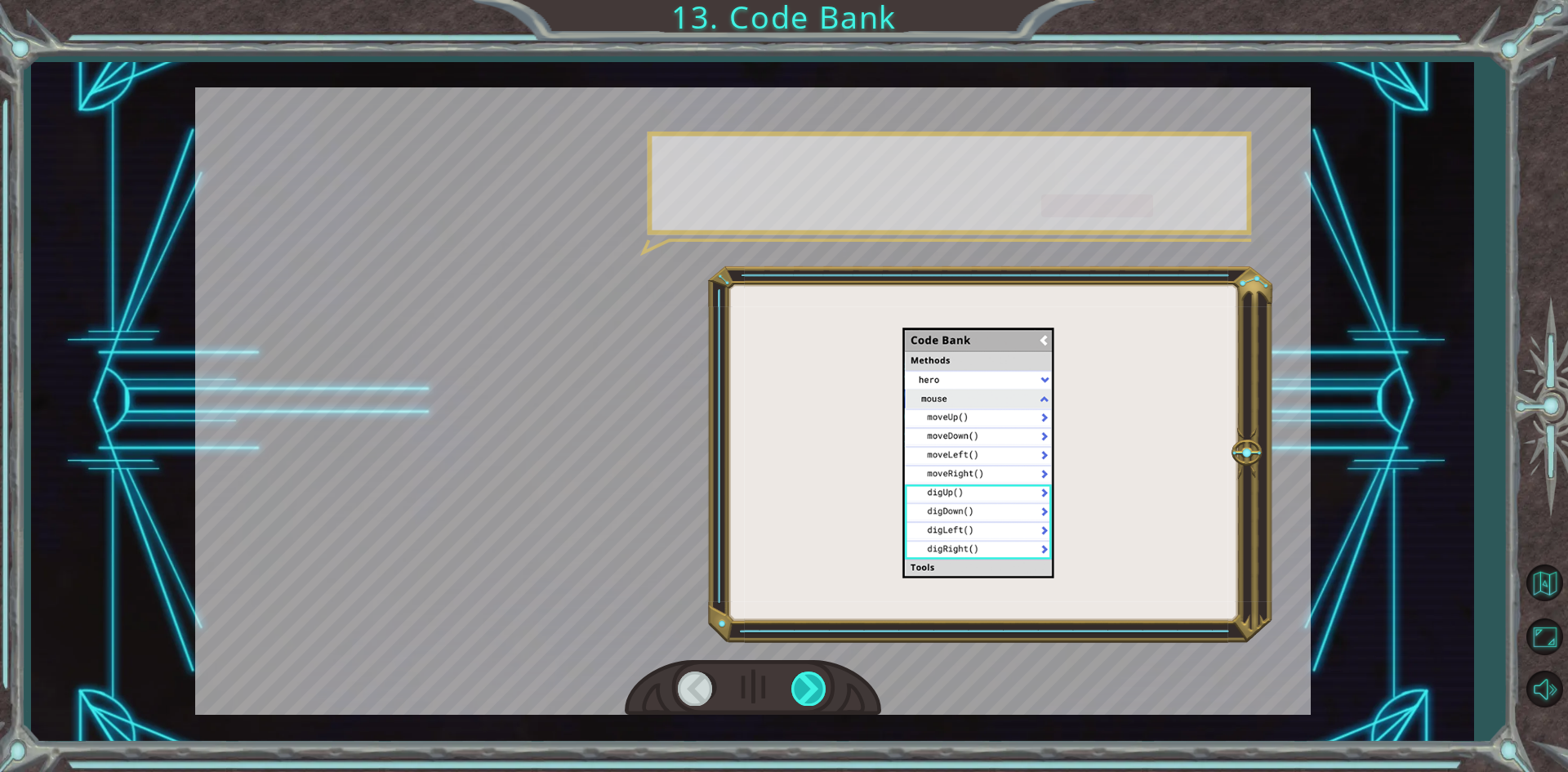
click at [817, 692] on div at bounding box center [810, 688] width 36 height 33
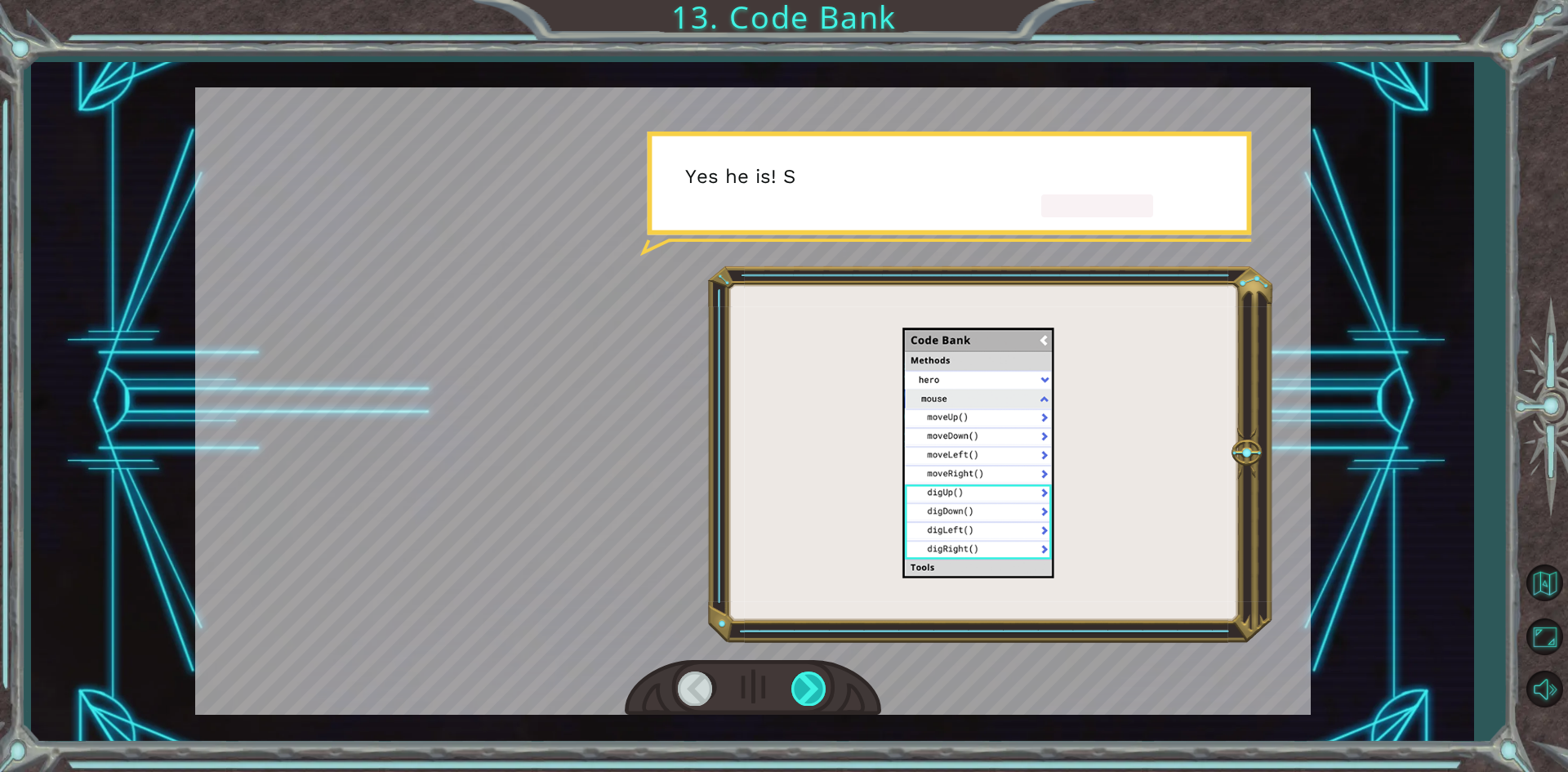
click at [817, 694] on div at bounding box center [810, 688] width 36 height 33
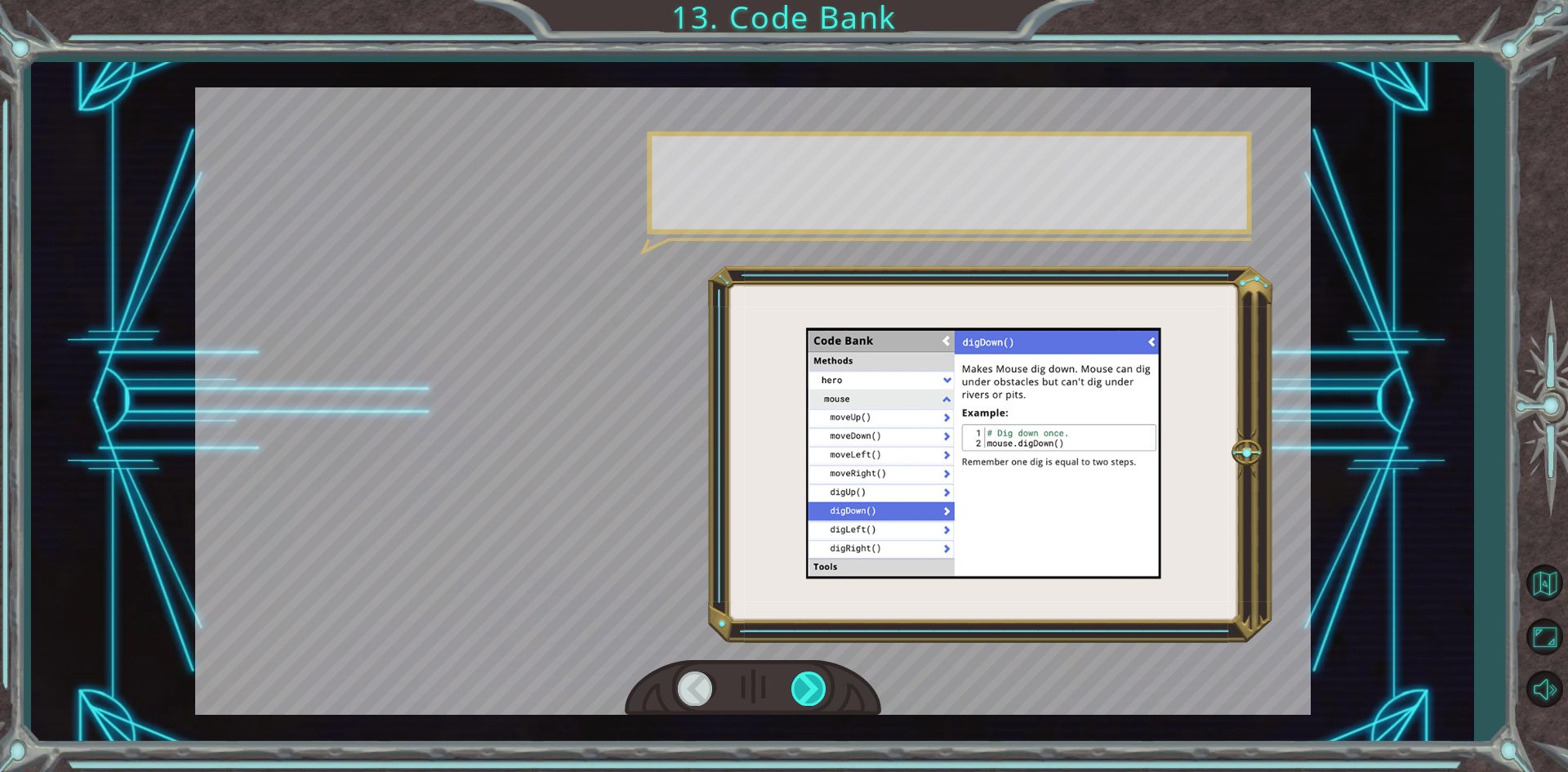
click at [817, 694] on div at bounding box center [810, 688] width 36 height 33
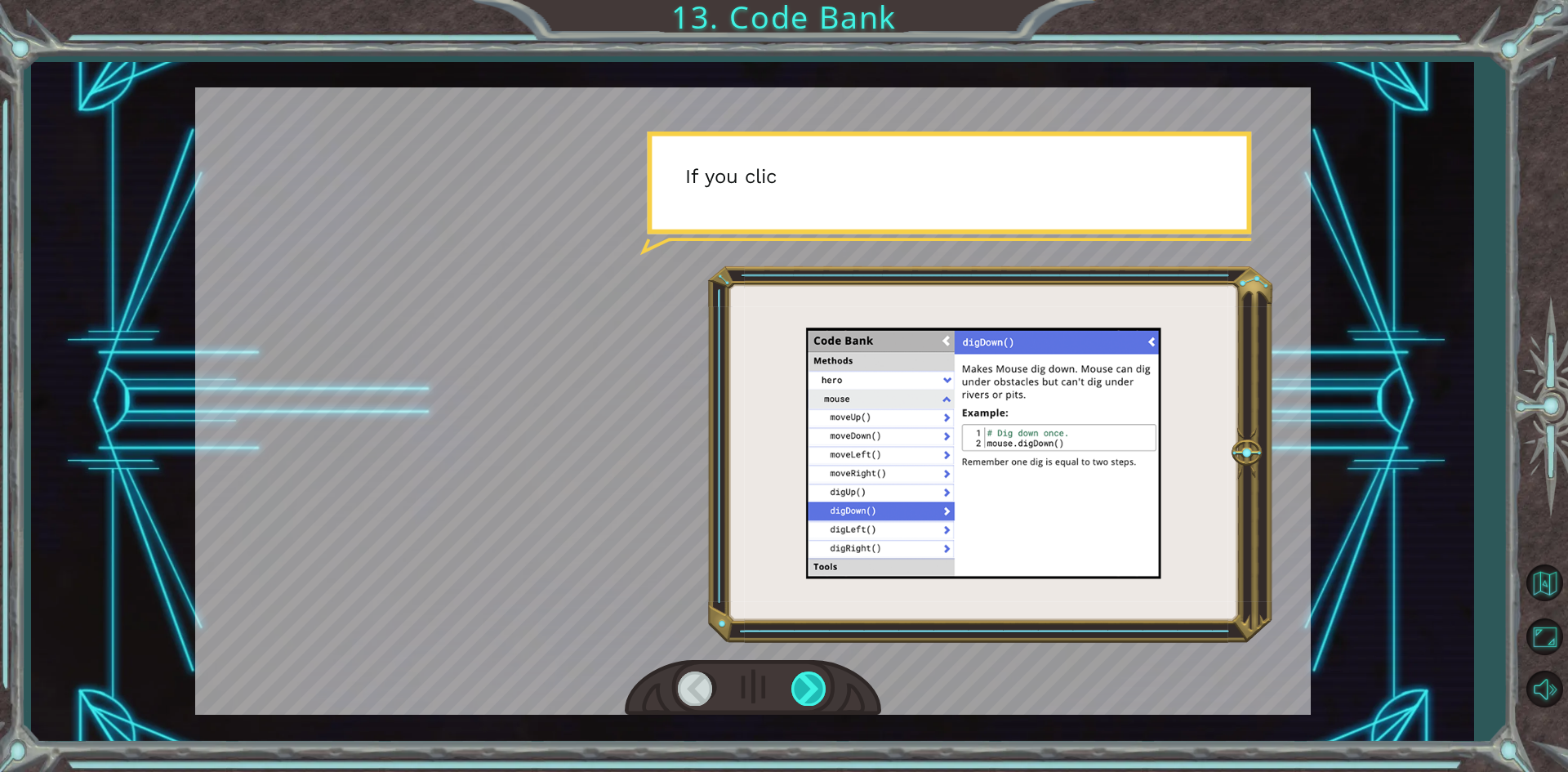
click at [817, 694] on div at bounding box center [810, 688] width 36 height 33
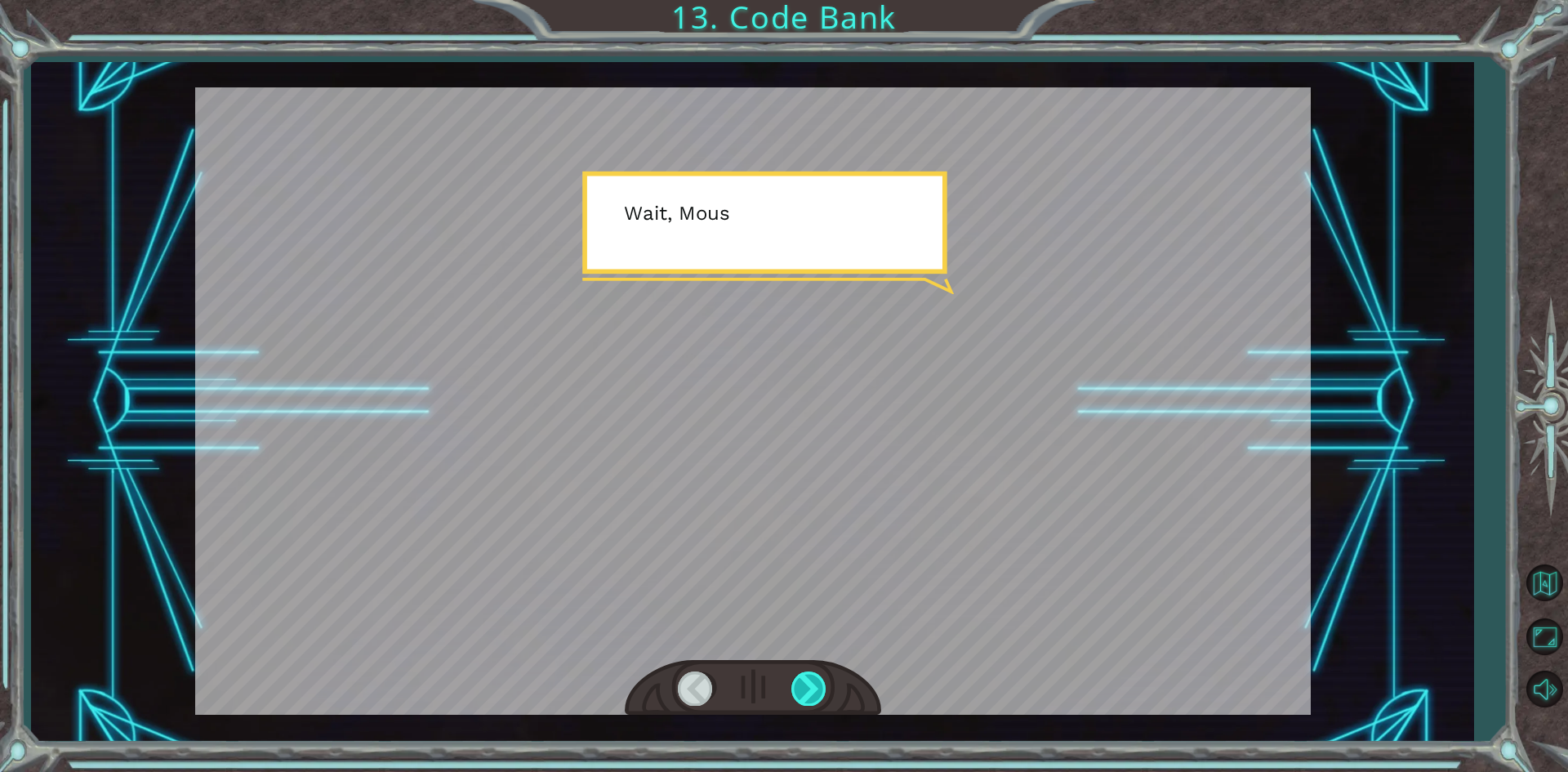
click at [817, 694] on div at bounding box center [810, 688] width 36 height 33
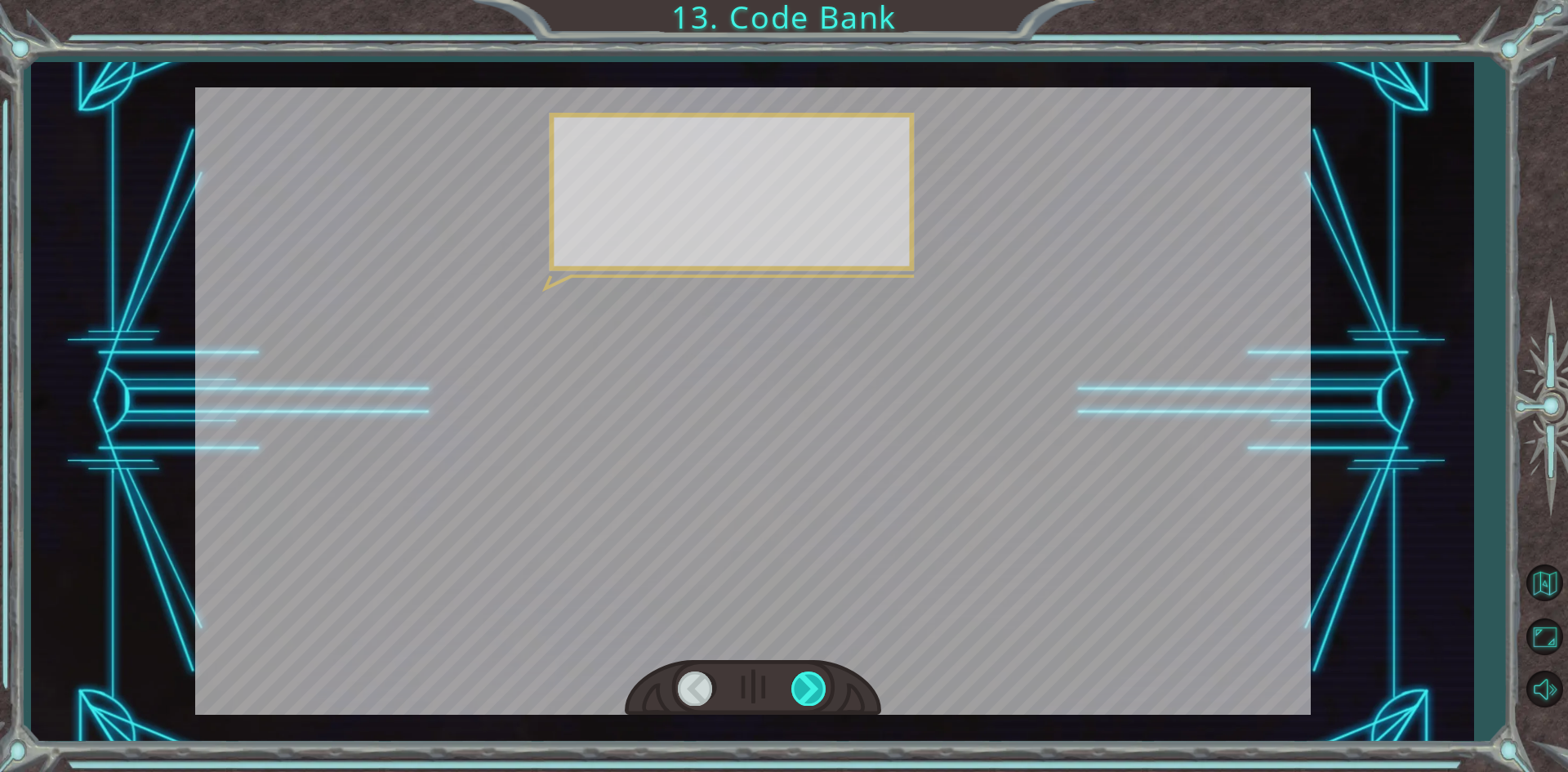
click at [817, 694] on div at bounding box center [810, 688] width 36 height 33
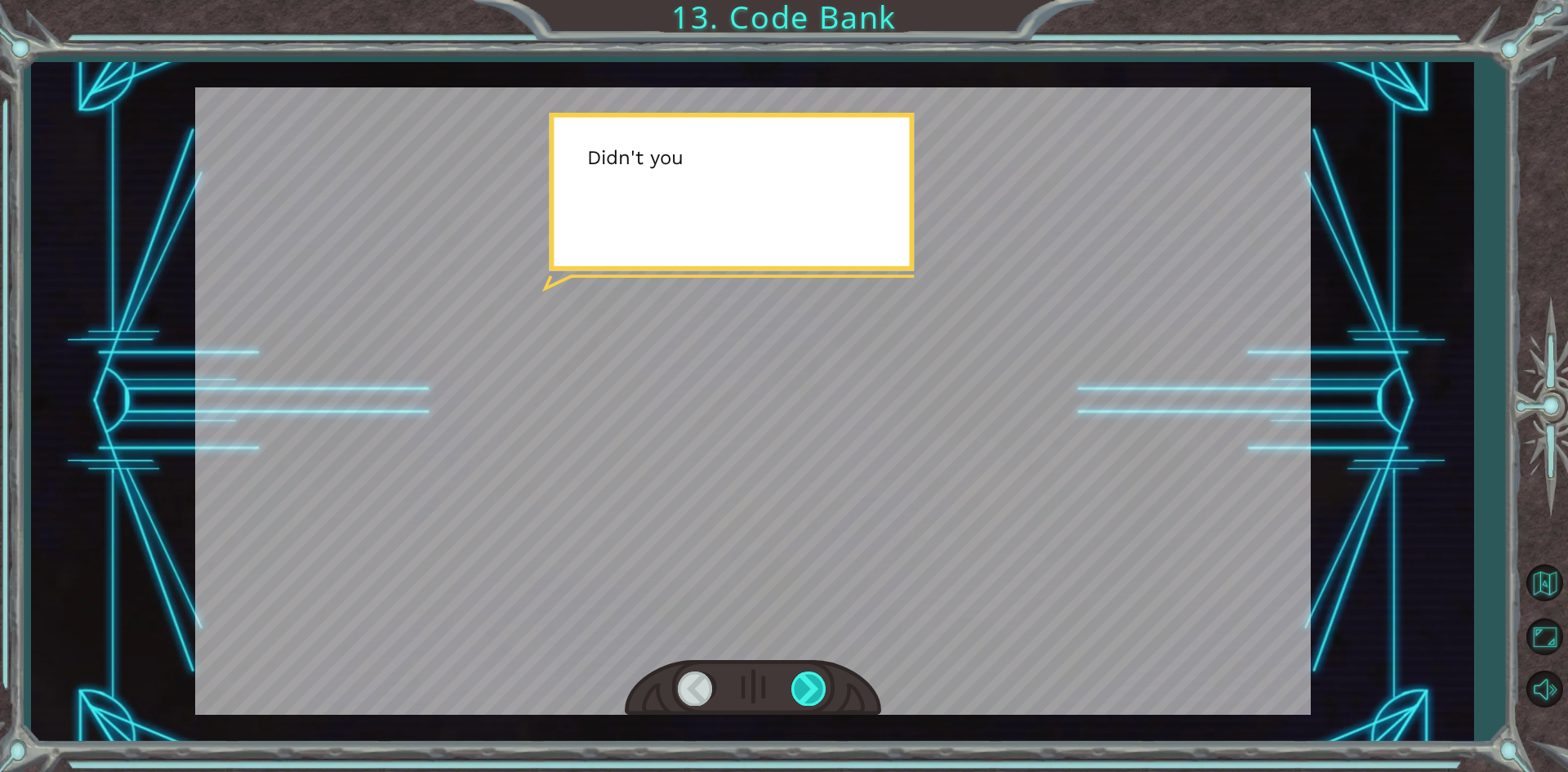
click at [817, 694] on div at bounding box center [810, 688] width 36 height 33
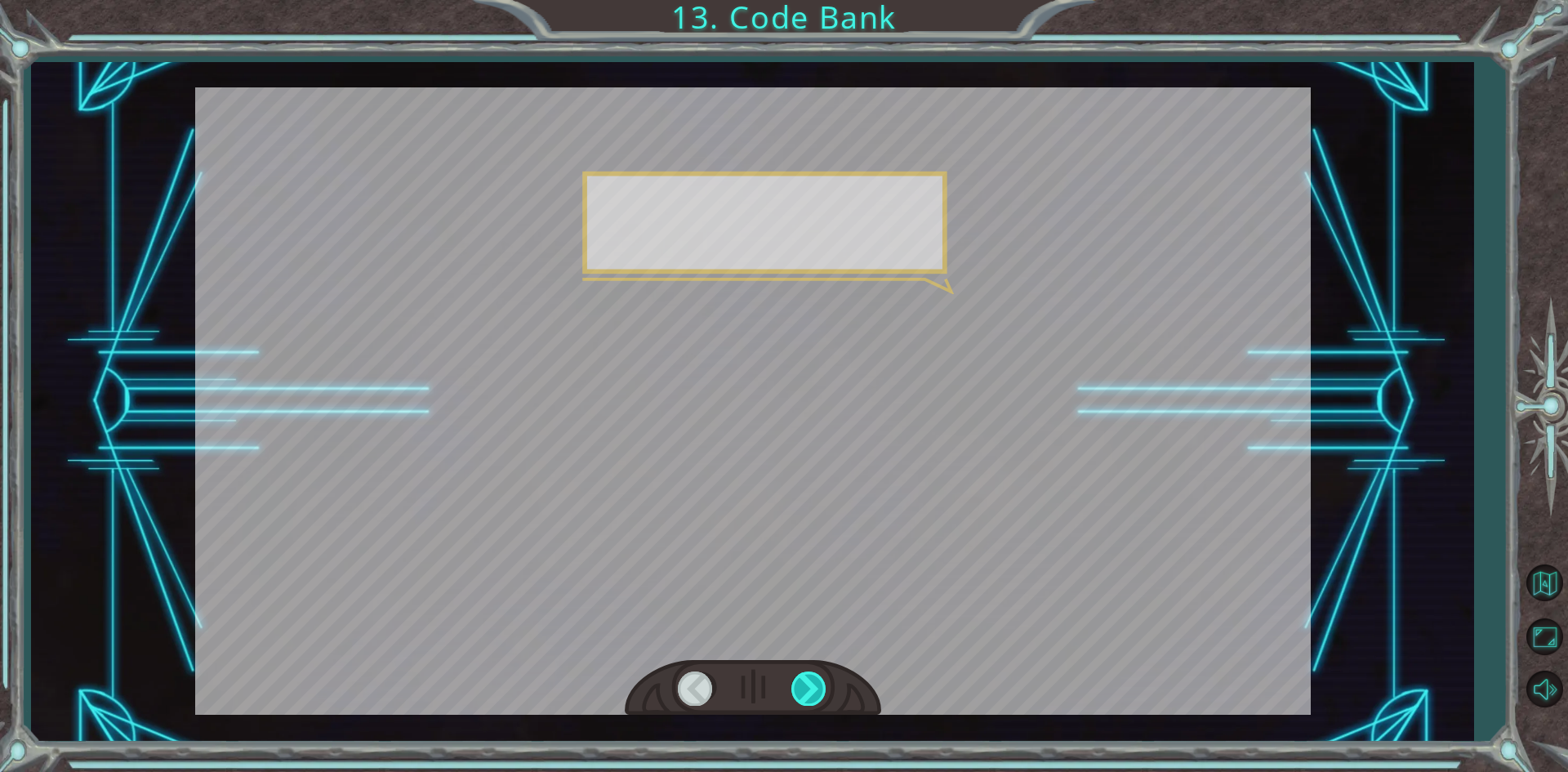
click at [817, 694] on div at bounding box center [810, 688] width 36 height 33
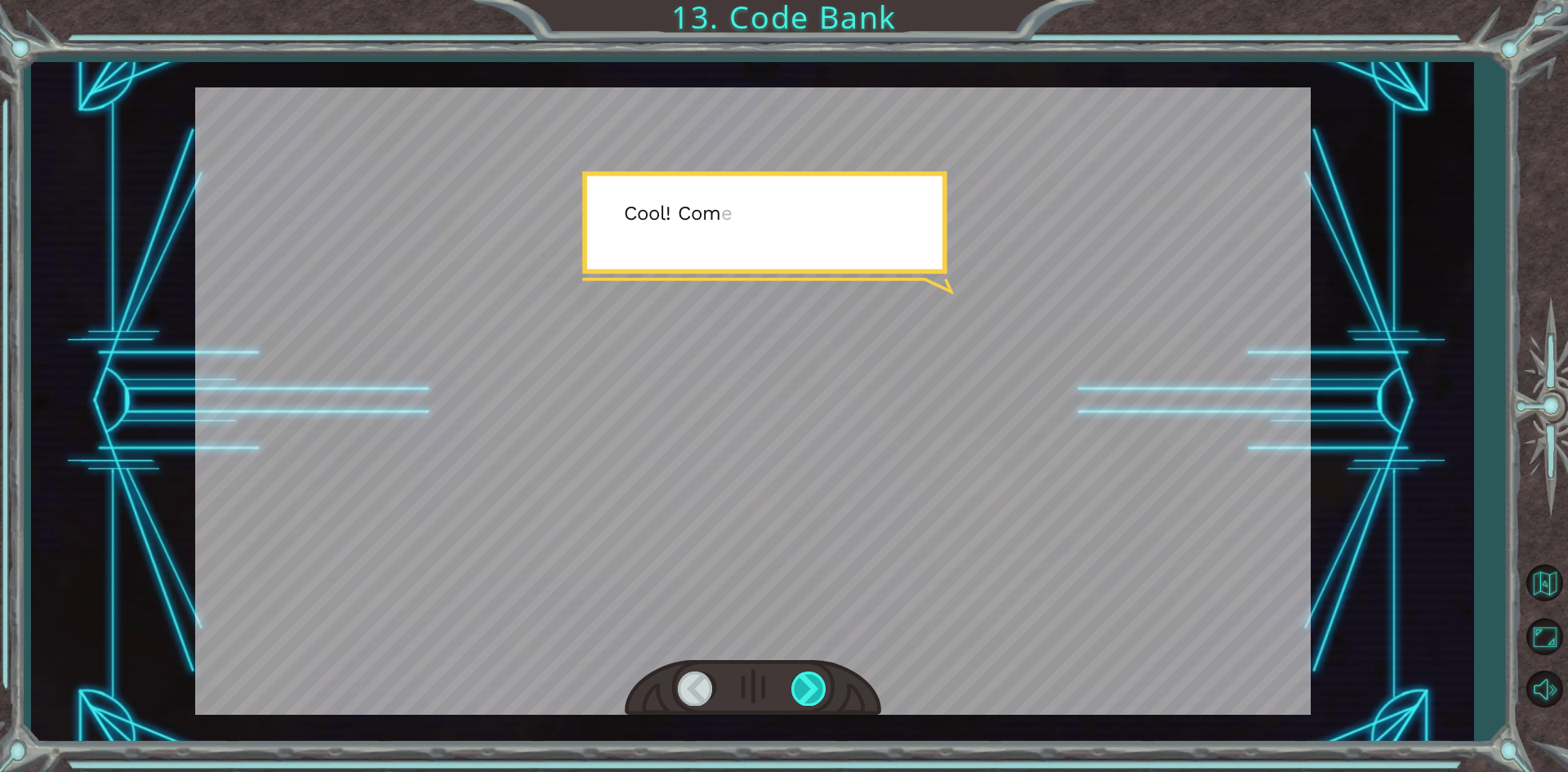
click at [817, 694] on div at bounding box center [810, 688] width 36 height 33
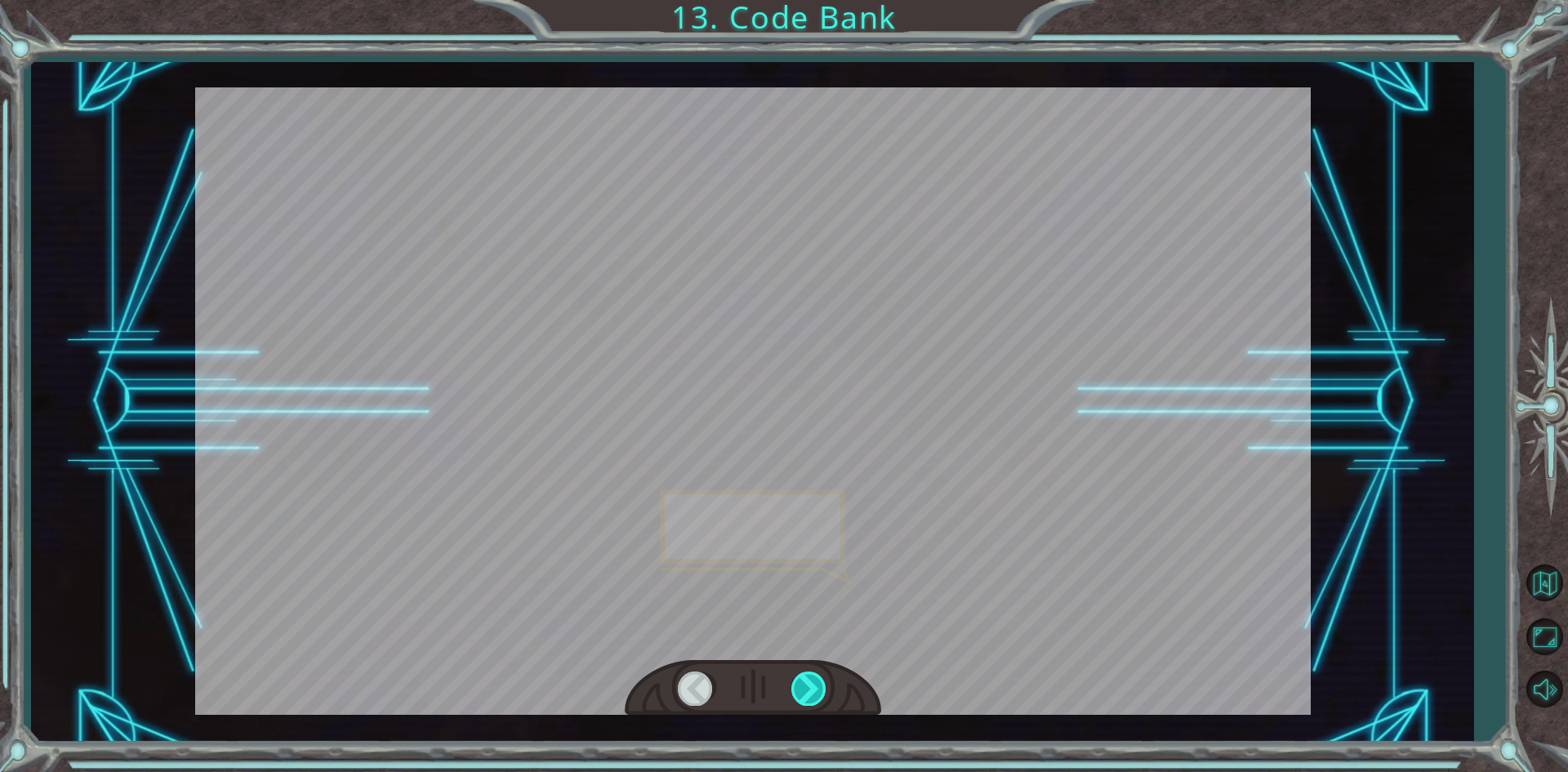
click at [817, 694] on div at bounding box center [810, 688] width 36 height 33
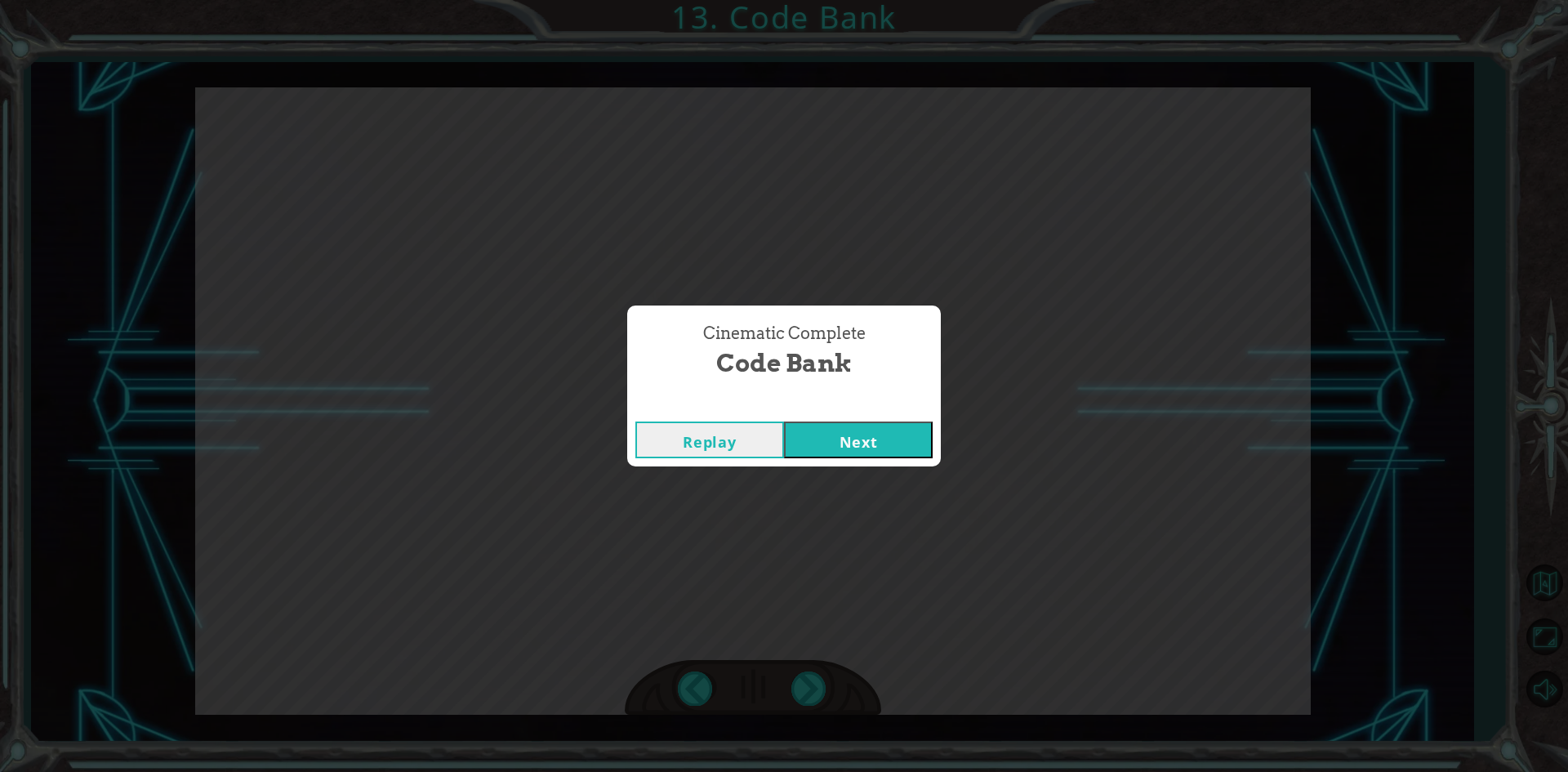
click at [889, 444] on button "Next" at bounding box center [858, 440] width 149 height 36
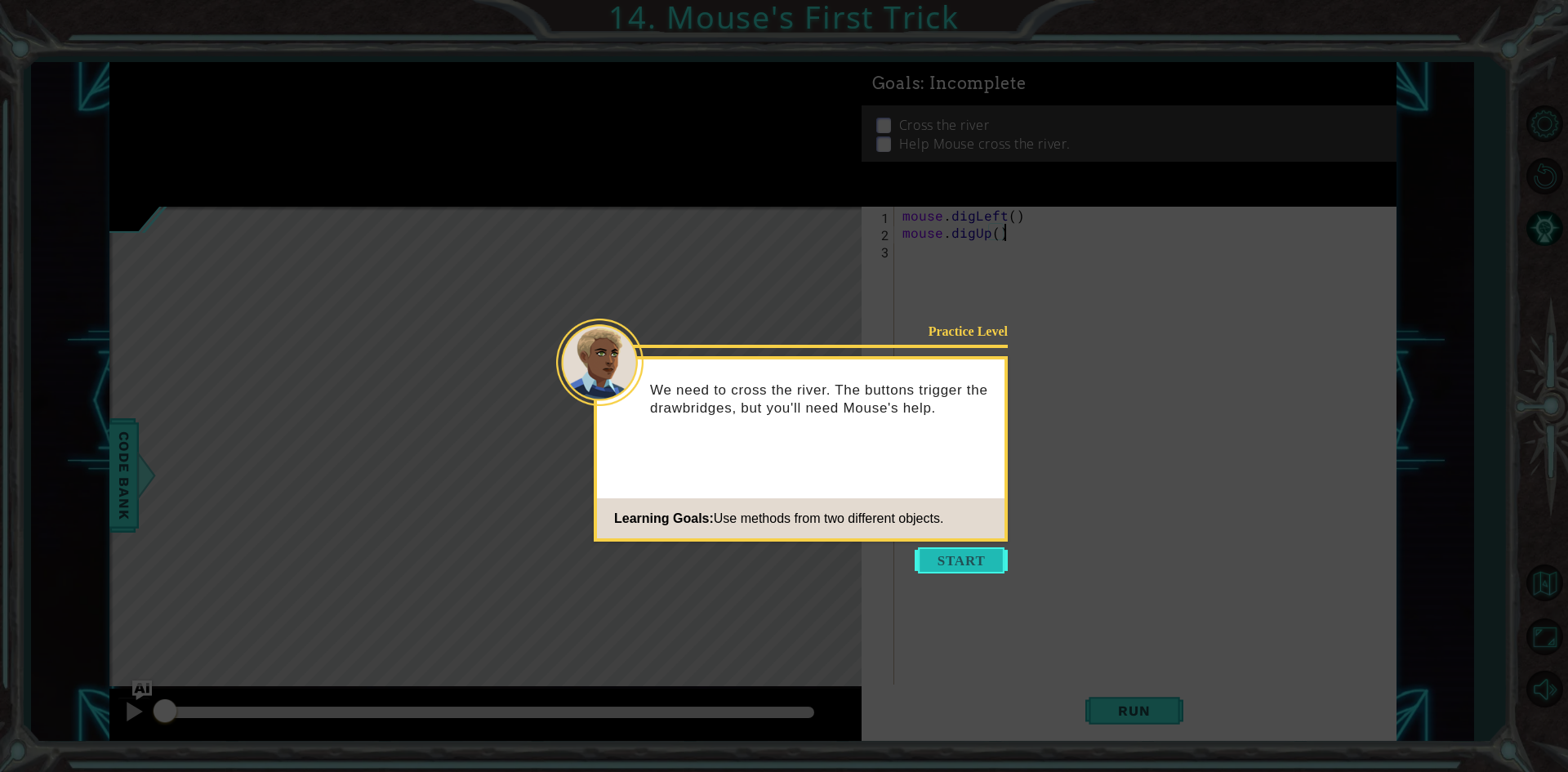
click at [990, 563] on button "Start" at bounding box center [961, 561] width 93 height 26
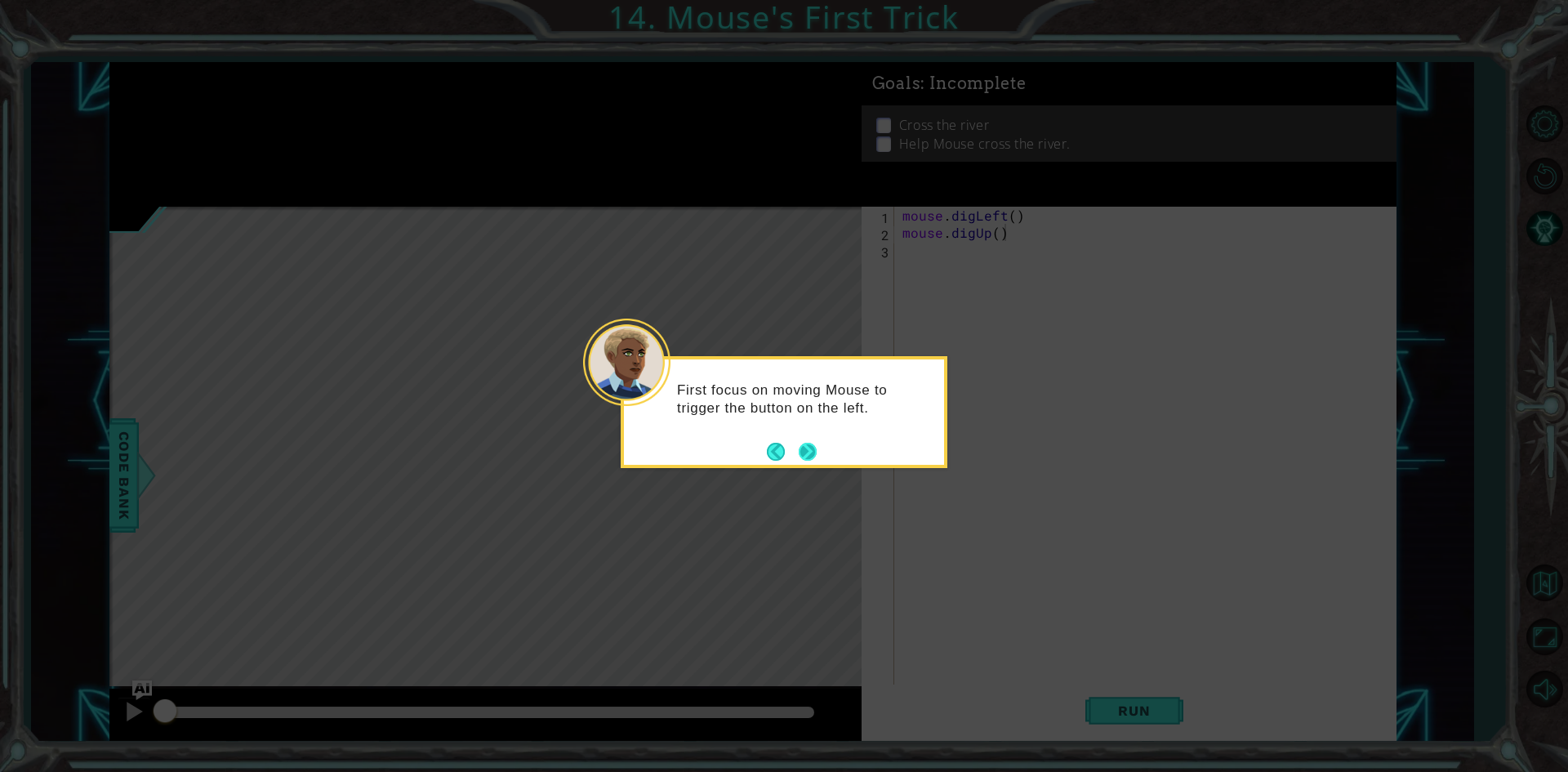
click at [815, 454] on button "Next" at bounding box center [808, 452] width 18 height 18
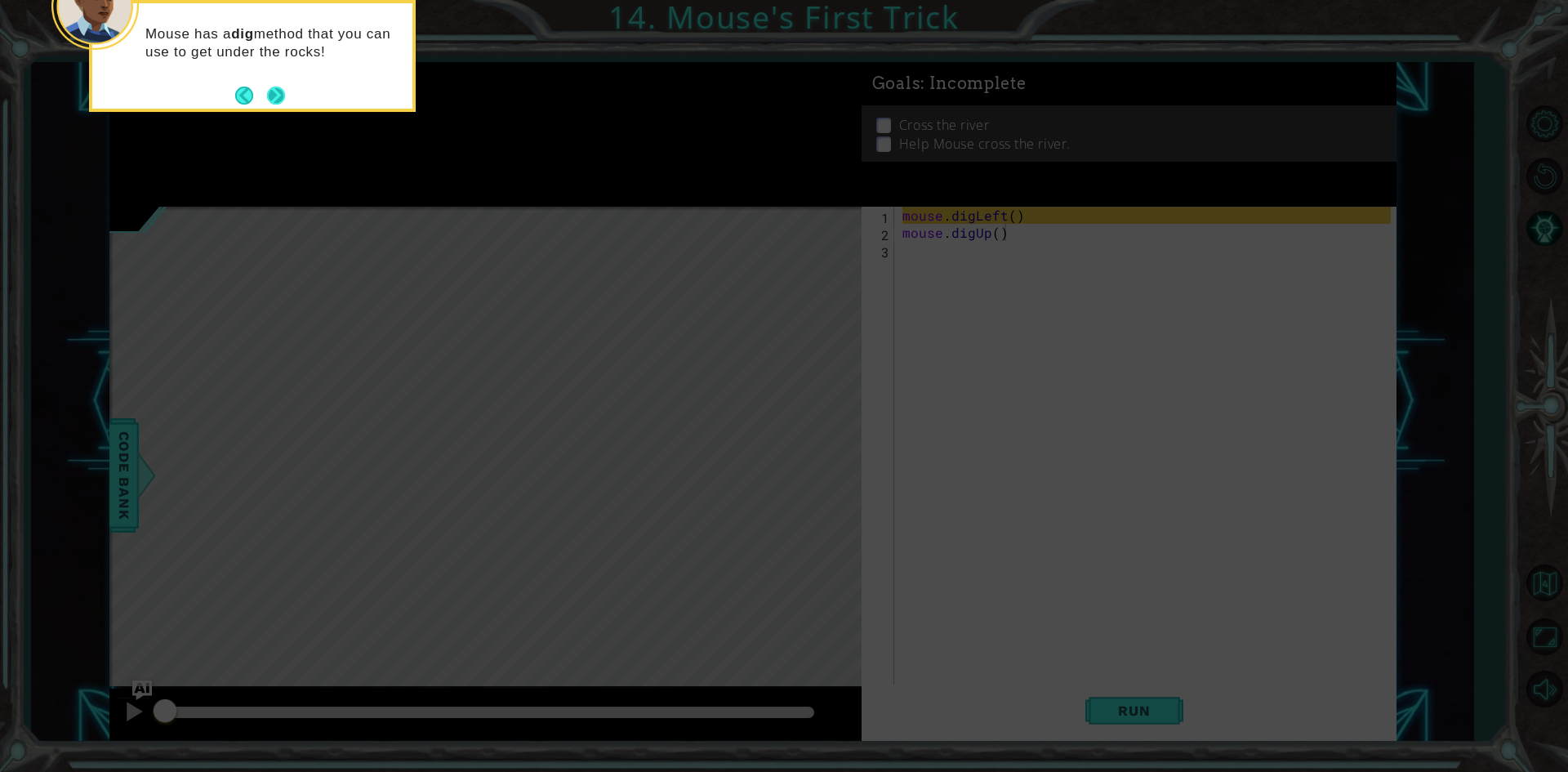
click at [271, 90] on button "Next" at bounding box center [276, 96] width 18 height 18
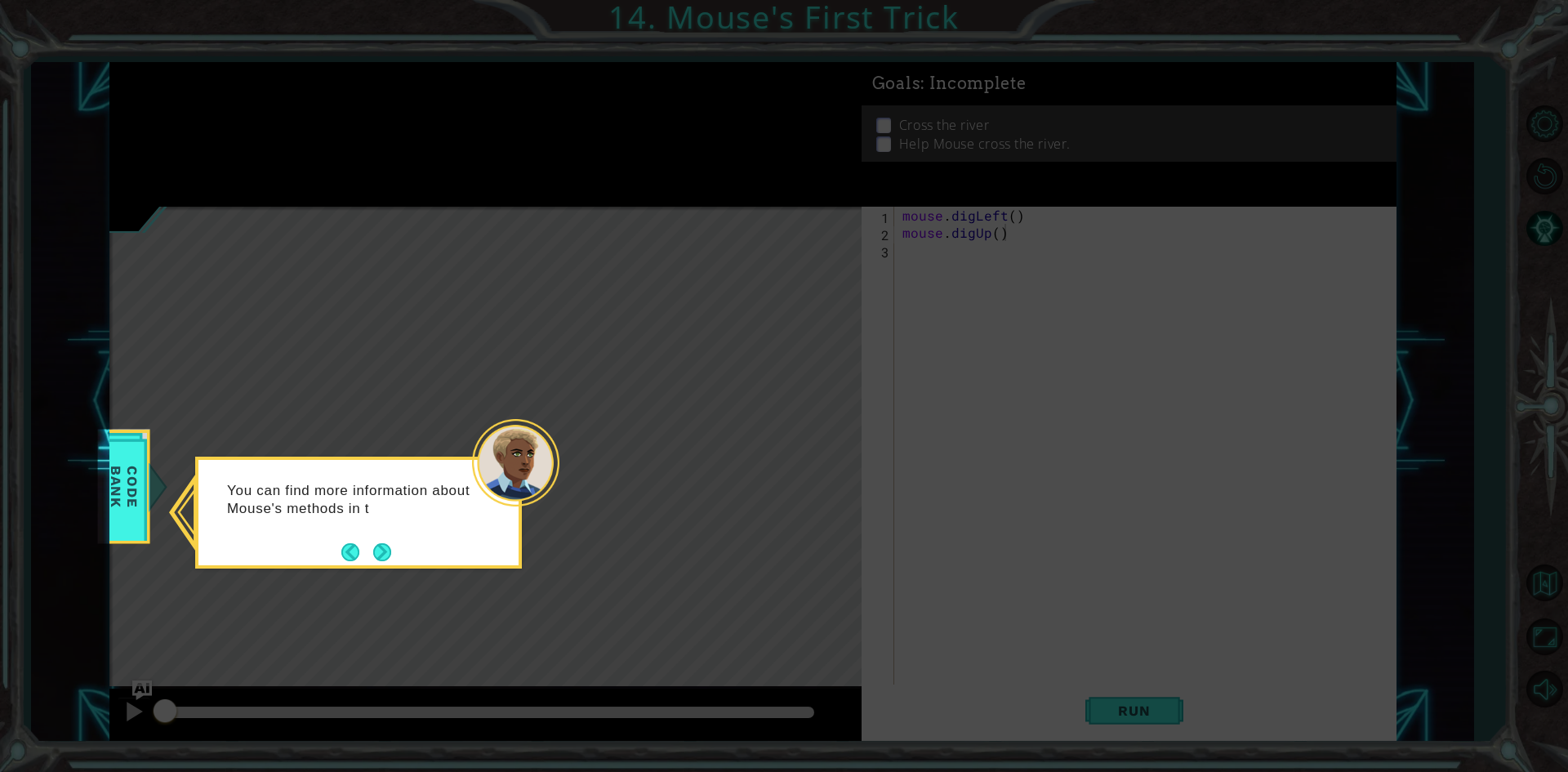
click at [397, 553] on div "You can find more information about Mouse's methods in t" at bounding box center [358, 512] width 327 height 112
click at [380, 557] on button "Next" at bounding box center [382, 554] width 18 height 18
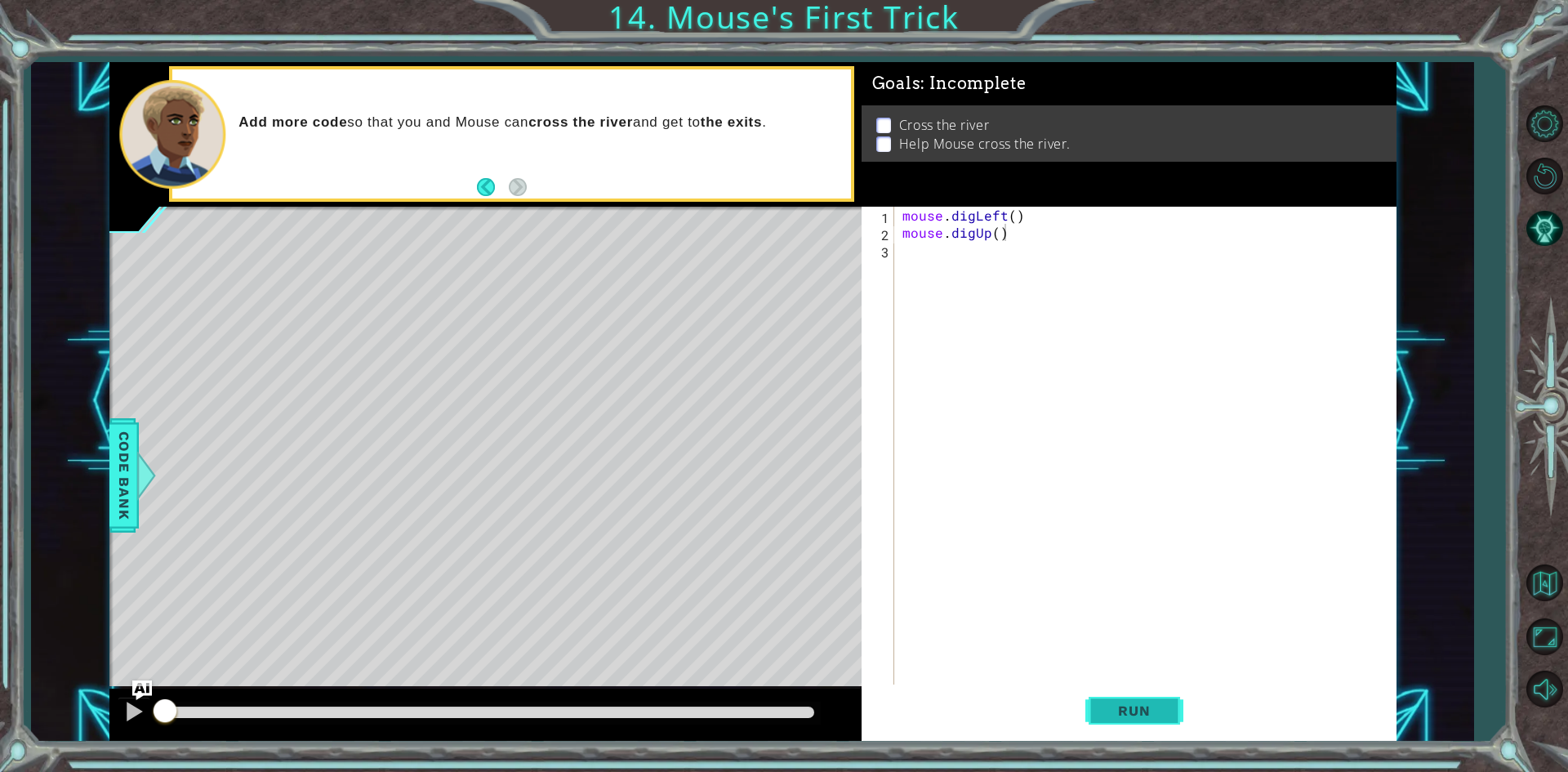
click at [1138, 716] on span "Run" at bounding box center [1134, 711] width 65 height 17
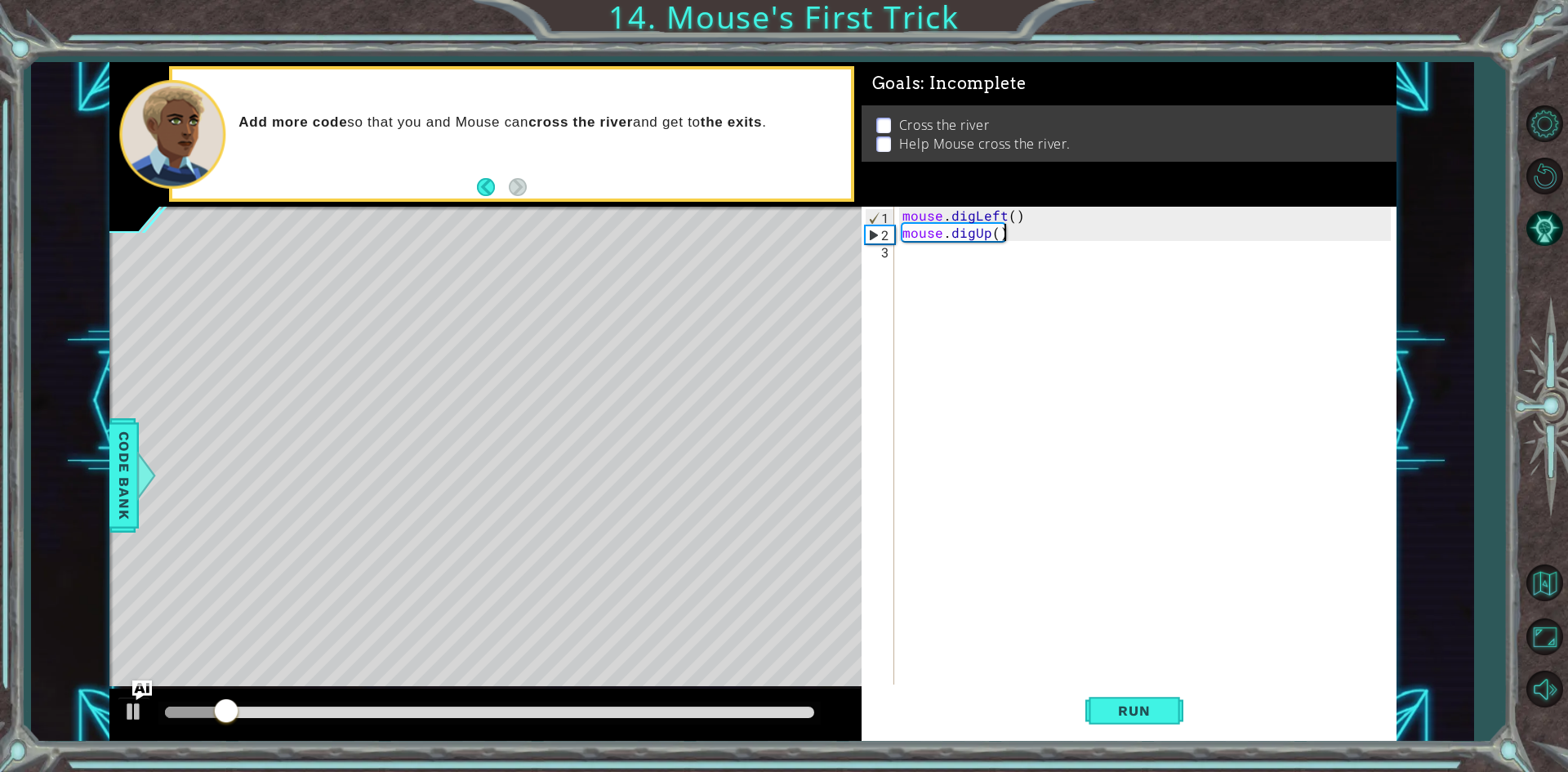
click at [912, 259] on div "mouse . digLeft ( ) mouse . digUp ( )" at bounding box center [1149, 464] width 500 height 515
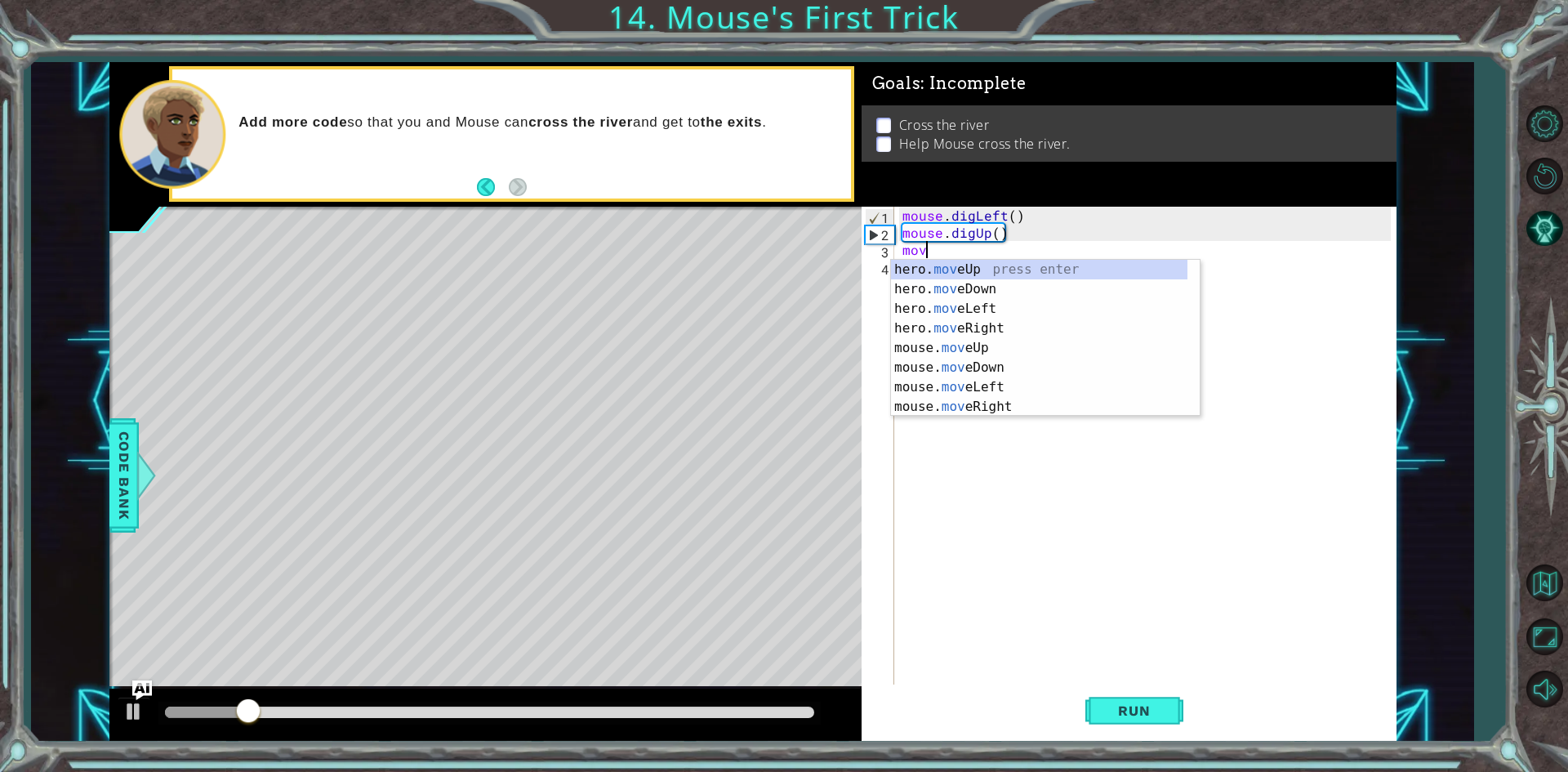
scroll to position [0, 1]
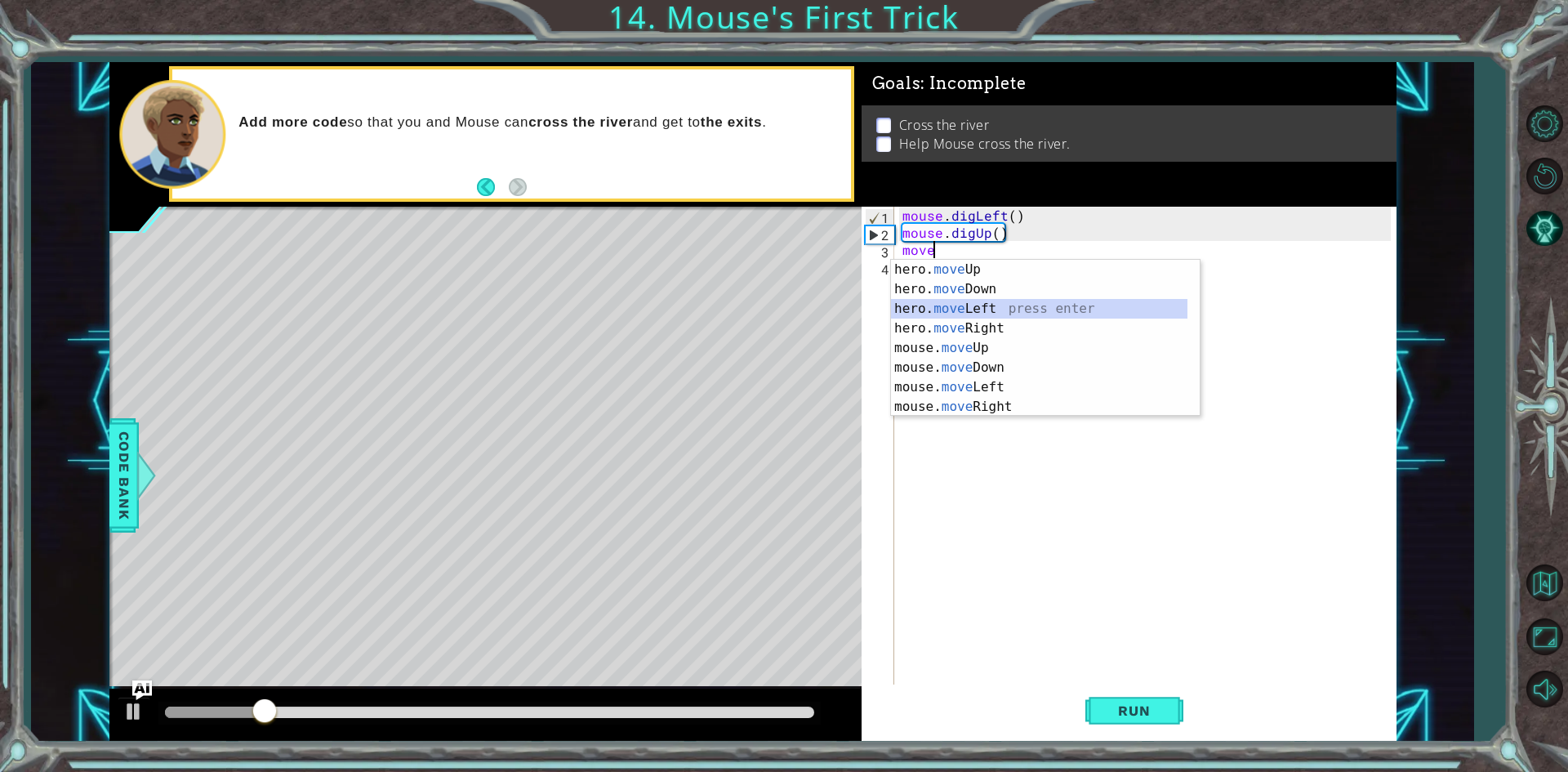
click at [949, 309] on div "hero. move Up press enter hero. move Down press enter hero. move Left press ent…" at bounding box center [1039, 357] width 296 height 196
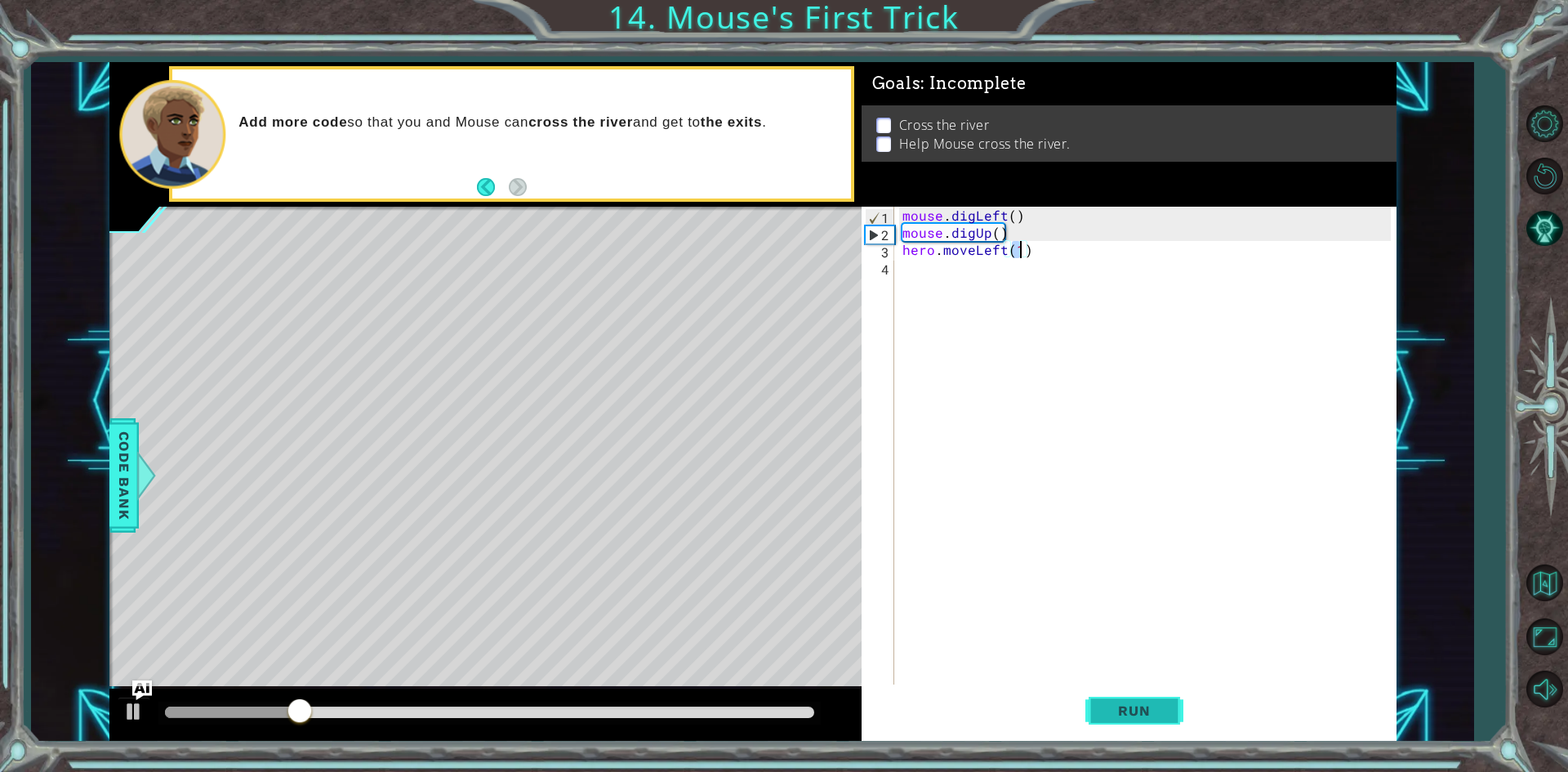
type textarea "hero.moveLeft(1)"
click at [1164, 702] on button "Run" at bounding box center [1134, 712] width 98 height 53
click at [958, 277] on div "mouse . digLeft ( ) mouse . digUp ( ) hero . moveLeft ( 1 )" at bounding box center [1149, 464] width 500 height 515
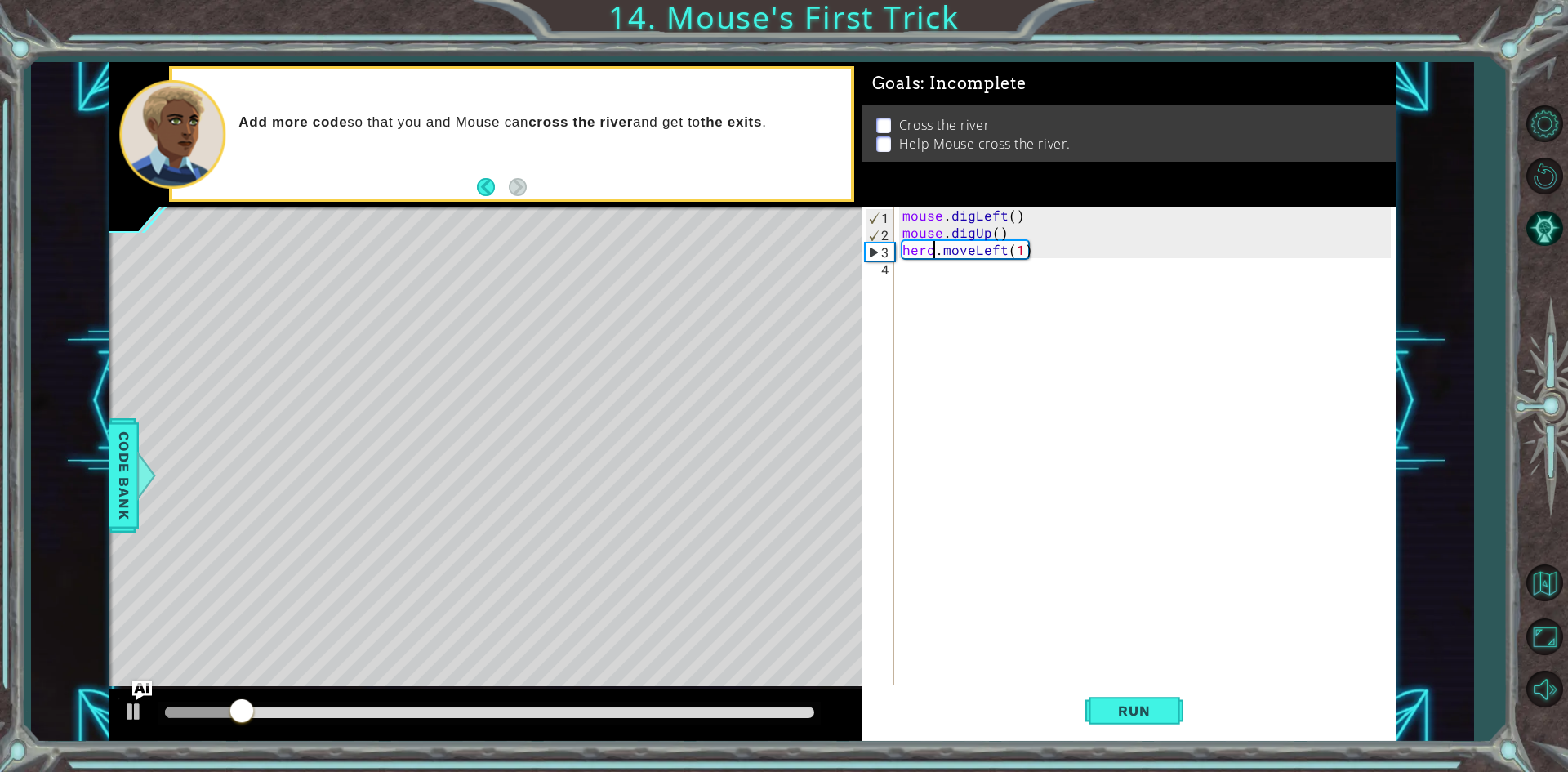
click at [934, 246] on div "mouse . digLeft ( ) mouse . digUp ( ) hero . moveLeft ( 1 )" at bounding box center [1149, 464] width 500 height 515
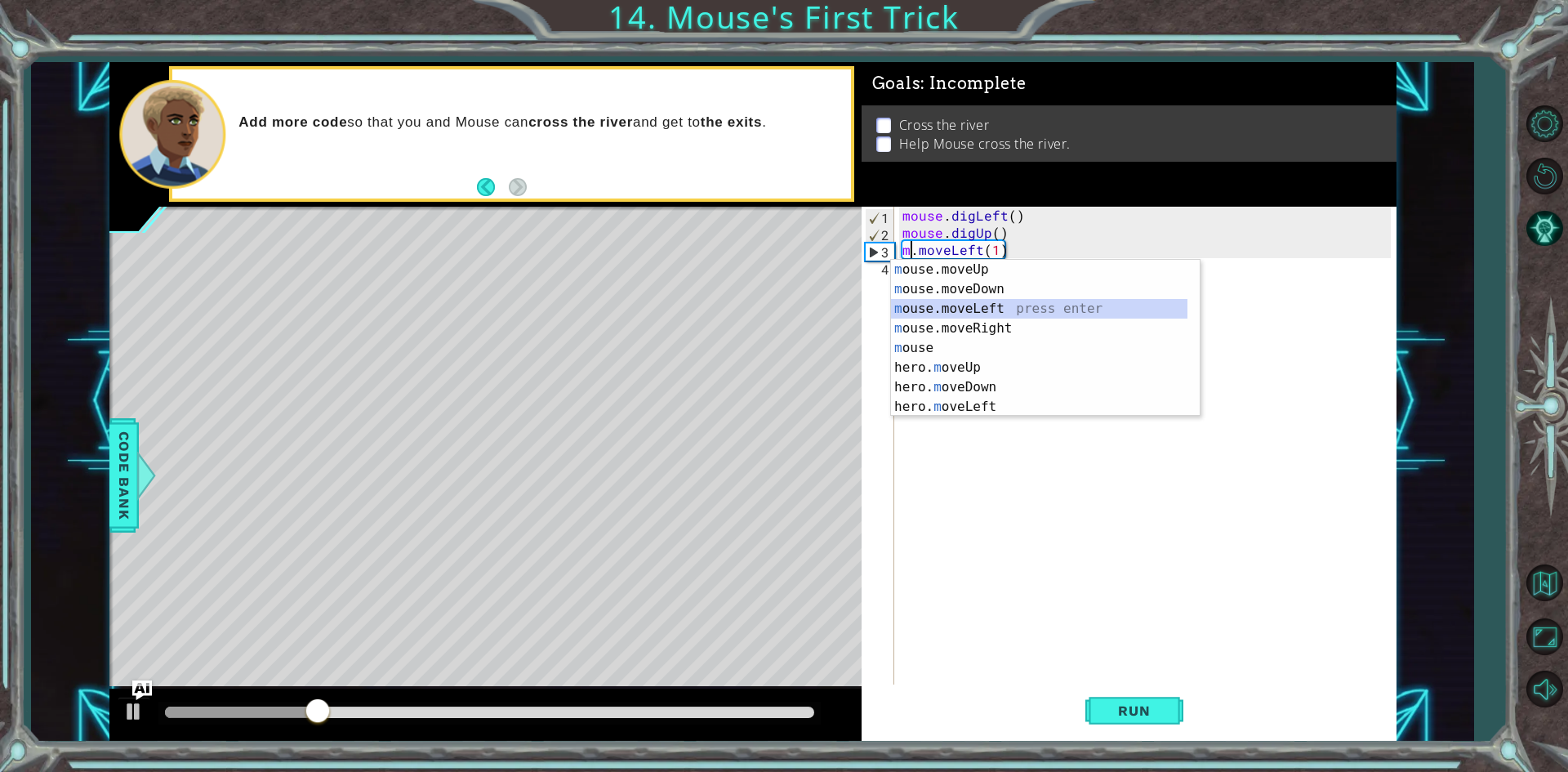
click at [992, 311] on div "m ouse.moveUp press enter m ouse.moveDown press enter m ouse.moveLeft press ent…" at bounding box center [1039, 357] width 296 height 196
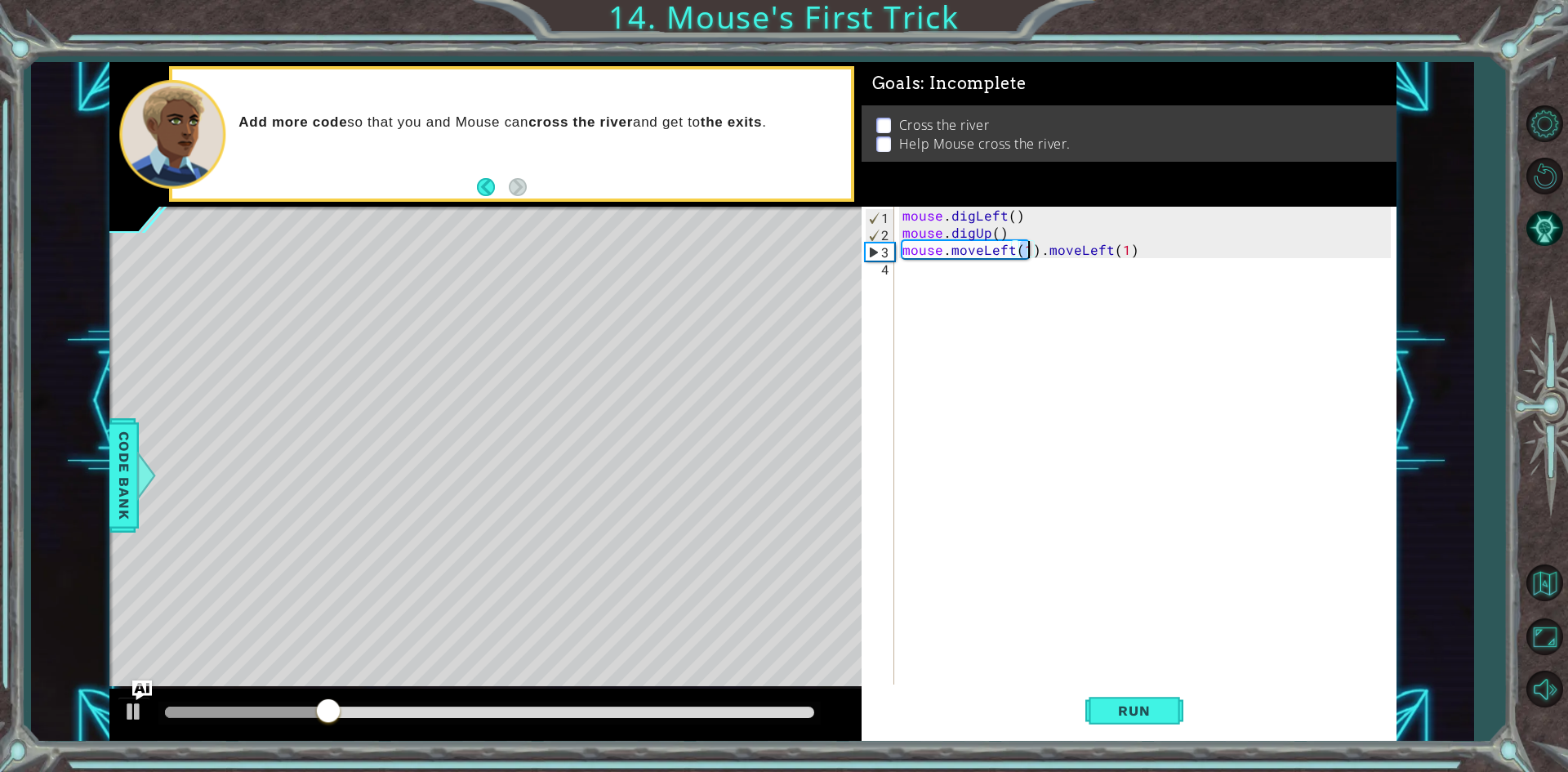
click at [1140, 252] on div "mouse . digLeft ( ) mouse . digUp ( ) mouse . moveLeft ( 1 ) . moveLeft ( 1 )" at bounding box center [1149, 464] width 500 height 515
type textarea "mouse.moveLeft(1)"
click at [1147, 704] on span "Run" at bounding box center [1134, 711] width 65 height 17
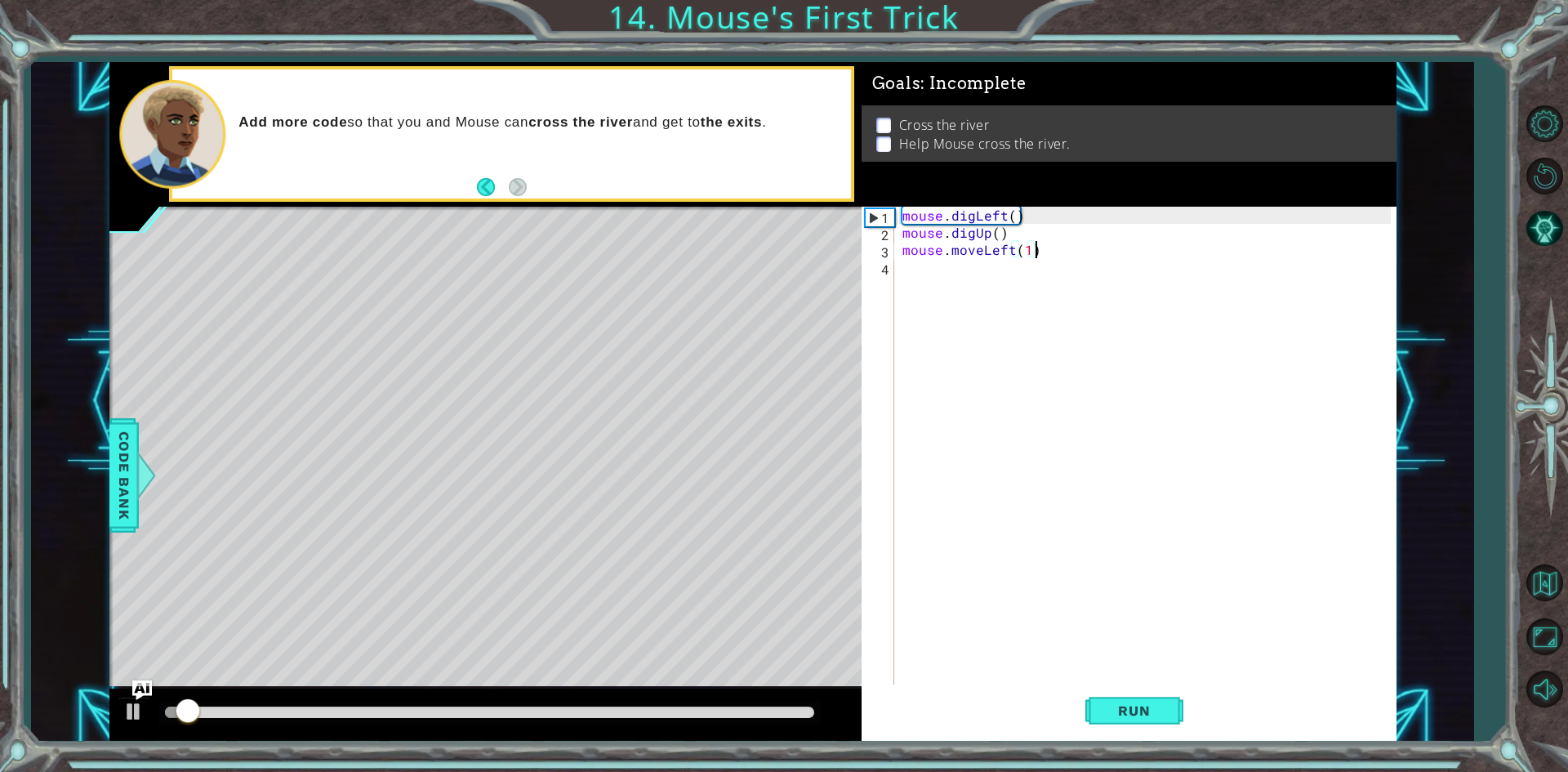
click at [935, 270] on div "mouse . digLeft ( ) mouse . digUp ( ) mouse . moveLeft ( 1 )" at bounding box center [1149, 464] width 500 height 515
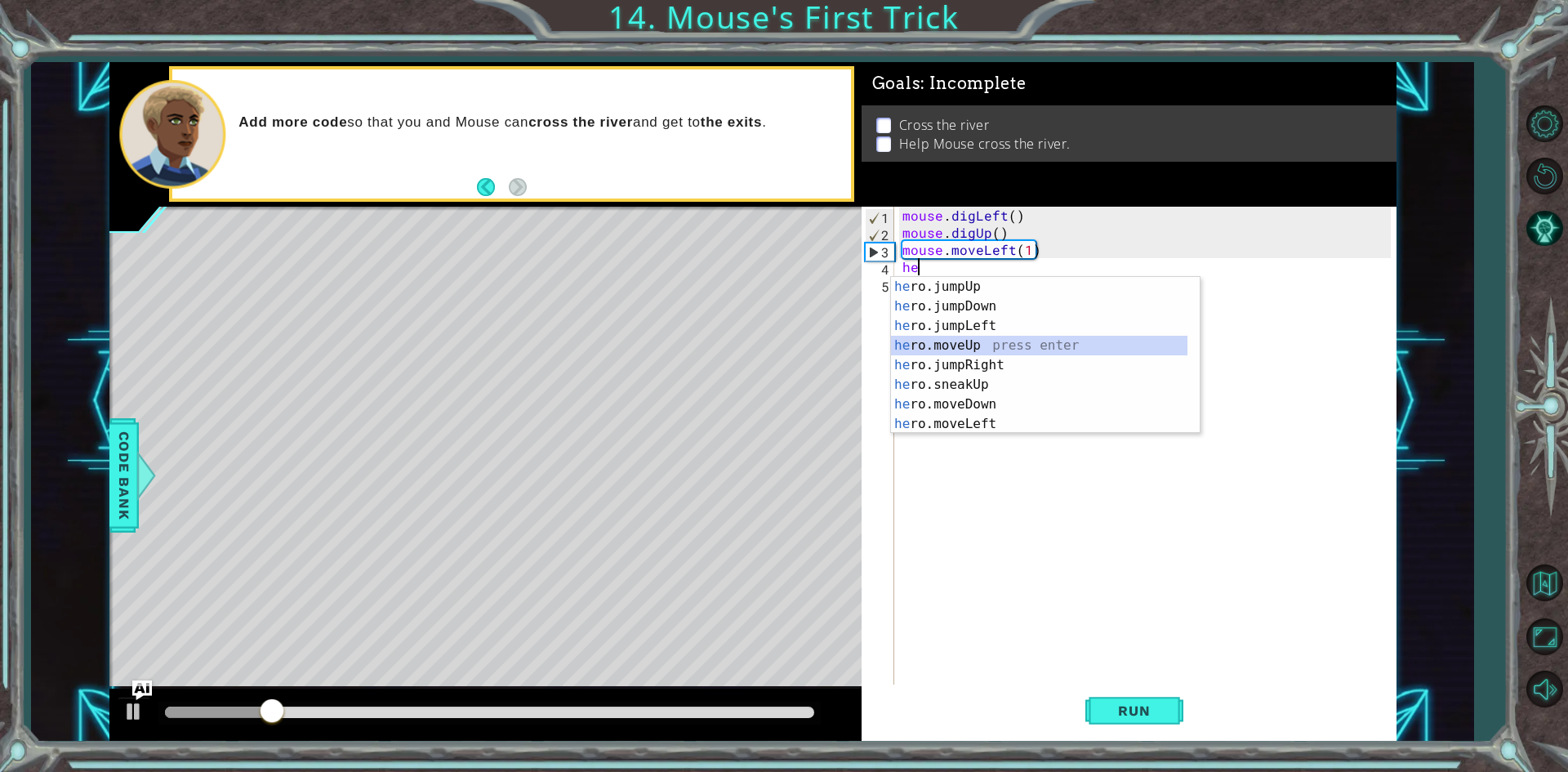
click at [978, 345] on div "he ro.jumpUp press enter he ro.jumpDown press enter he ro.jumpLeft press enter …" at bounding box center [1039, 375] width 296 height 196
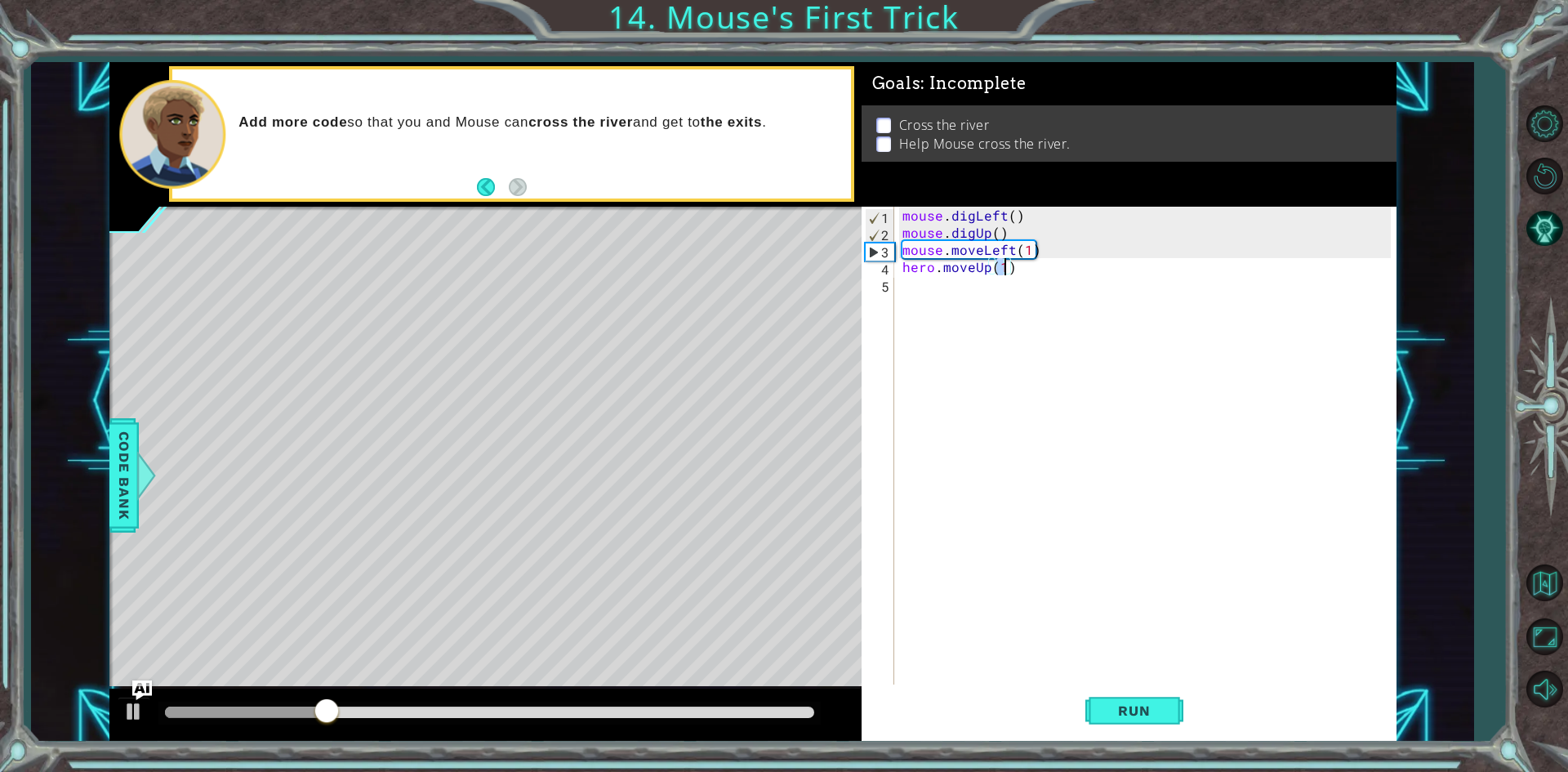
type textarea "hero.moveUp(5)"
click at [928, 285] on div "mouse . digLeft ( ) mouse . digUp ( ) mouse . moveLeft ( 1 ) hero . moveUp ( 5 )" at bounding box center [1149, 464] width 500 height 515
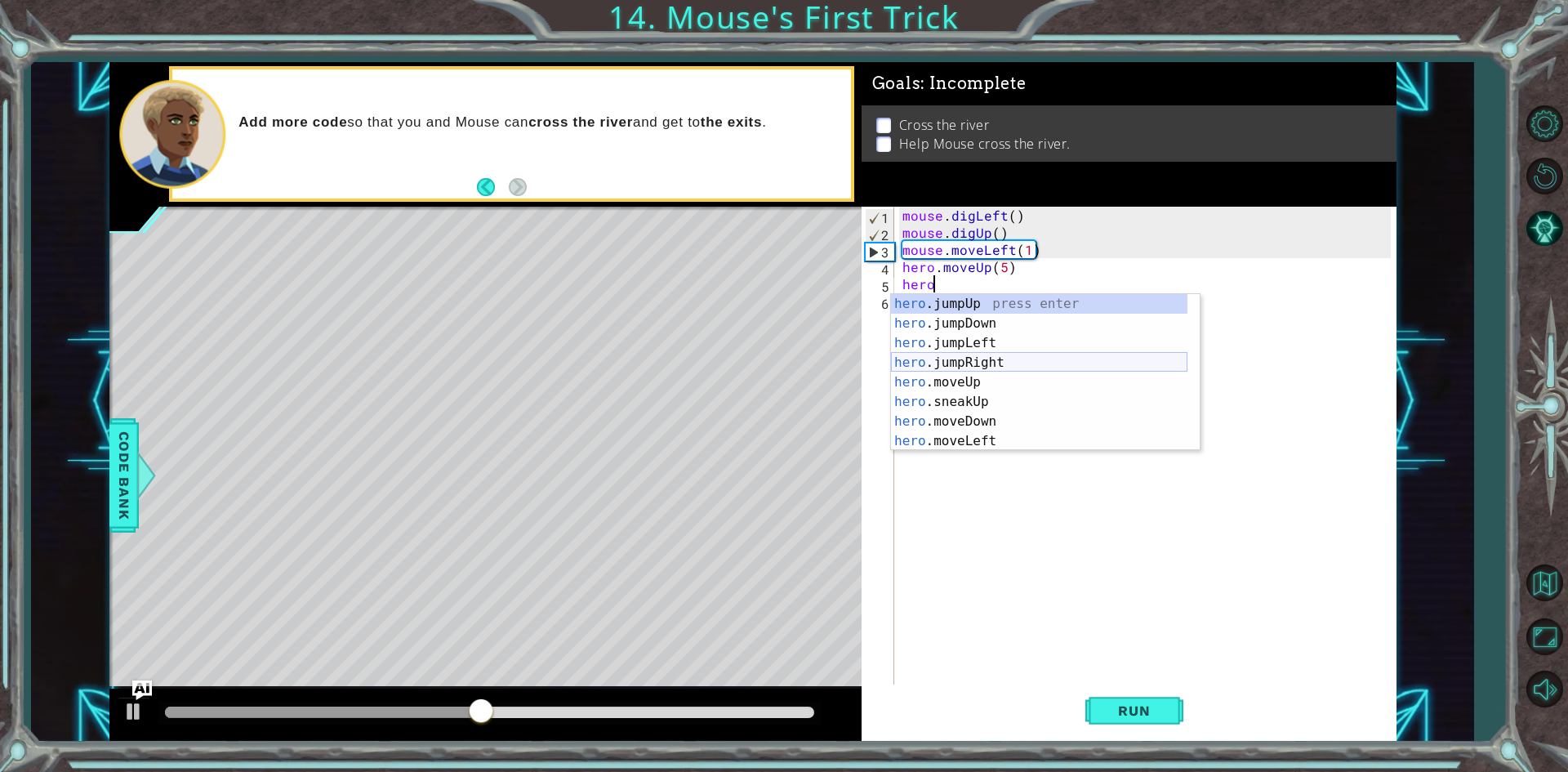
scroll to position [0, 2]
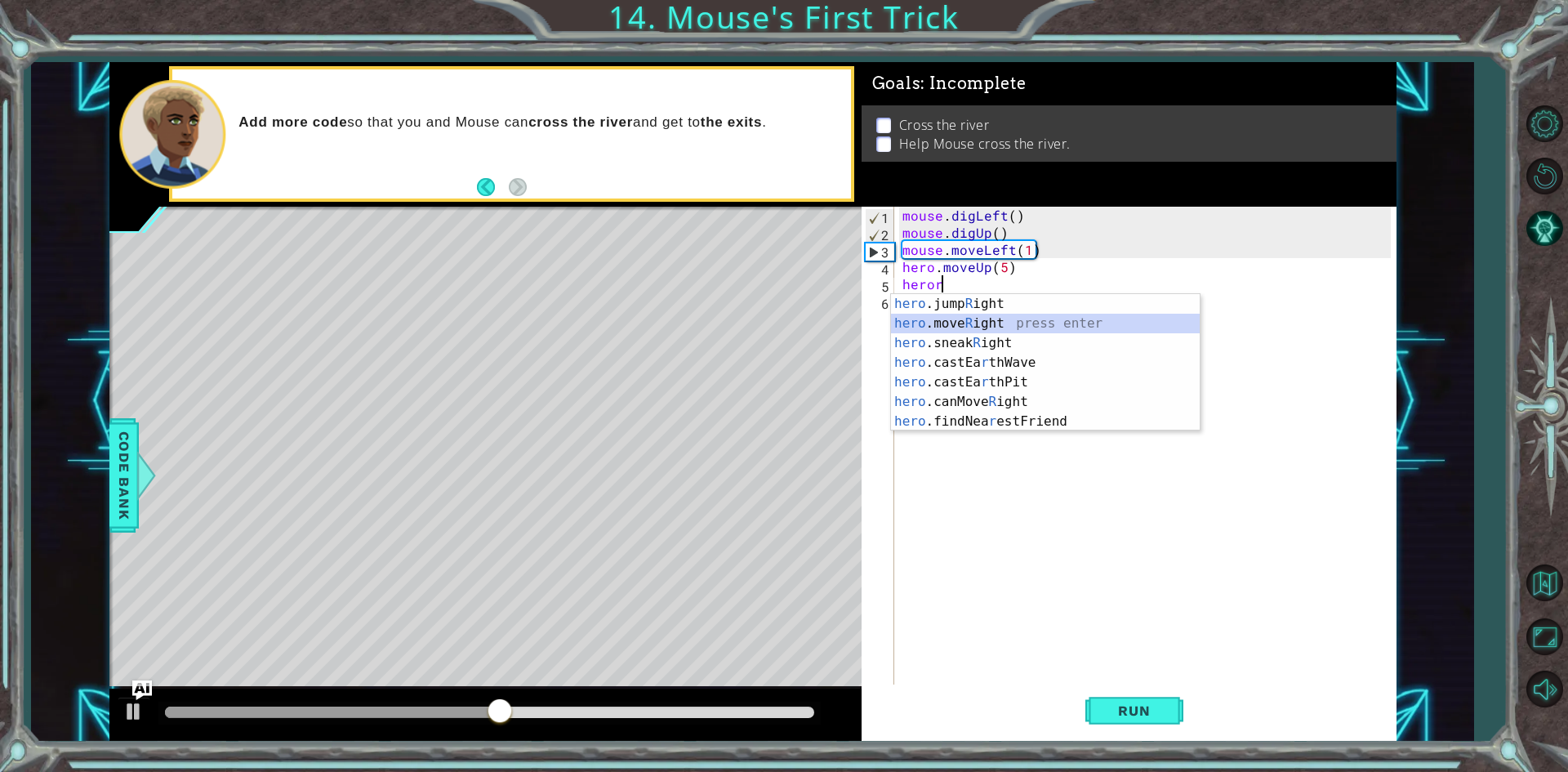
click at [971, 329] on div "hero .jump R ight press enter hero .move R ight press enter hero .sneak R ight …" at bounding box center [1045, 381] width 308 height 176
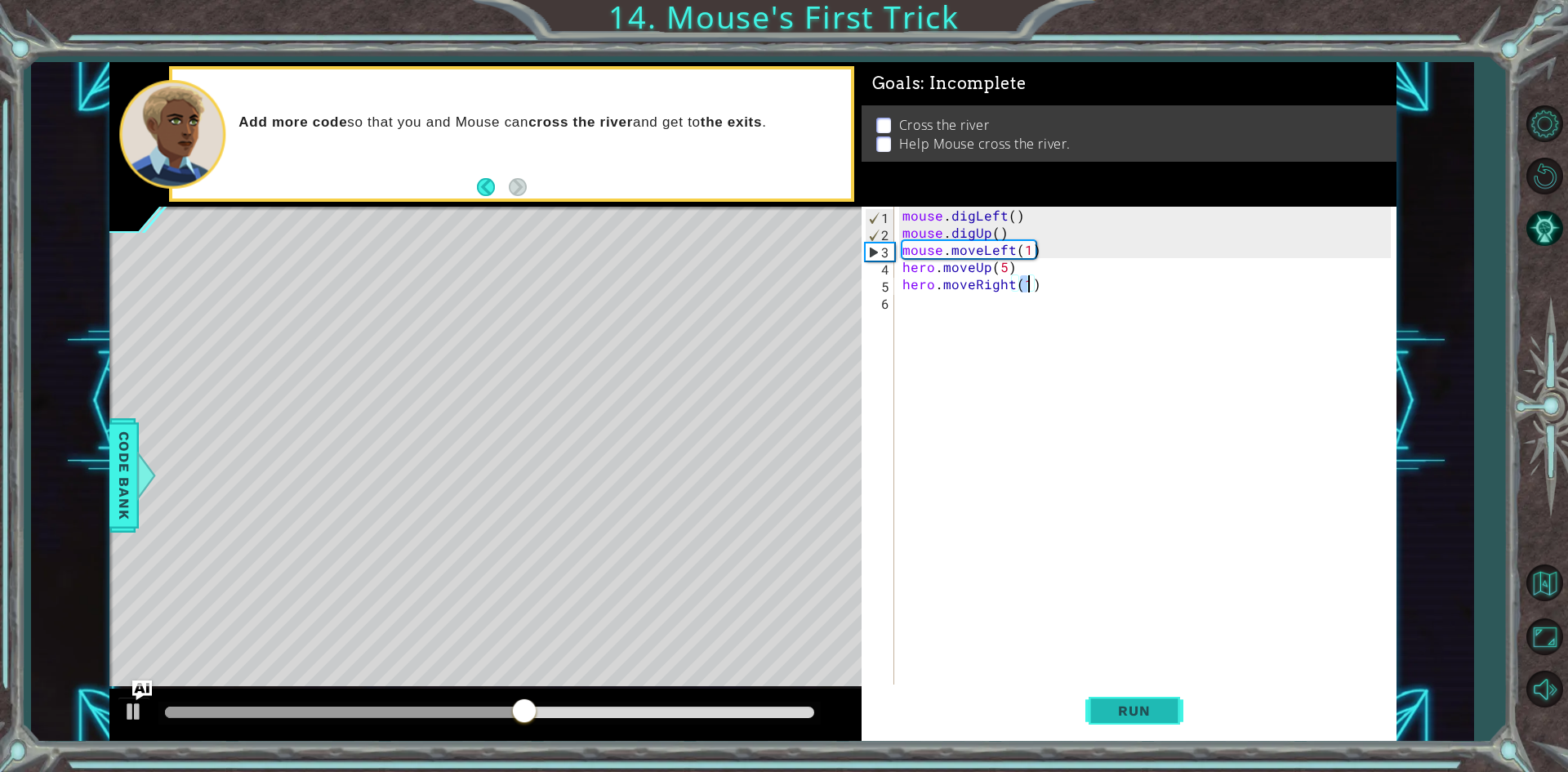
type textarea "hero.moveRight(1)"
click at [1138, 703] on span "Run" at bounding box center [1134, 711] width 65 height 17
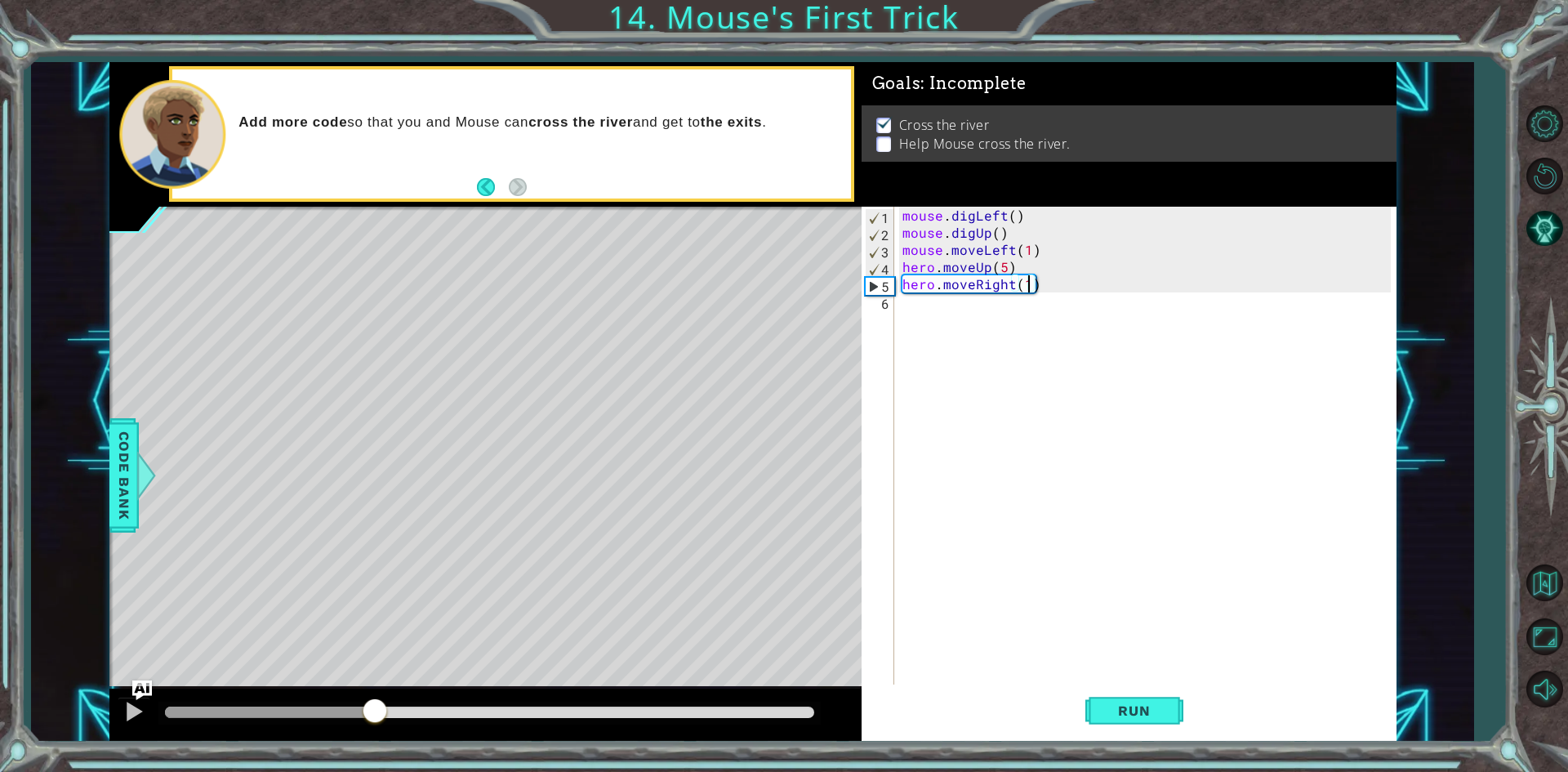
drag, startPoint x: 213, startPoint y: 707, endPoint x: 375, endPoint y: 728, distance: 163.4
click at [375, 728] on div at bounding box center [485, 714] width 752 height 52
click at [930, 307] on div "mouse . digLeft ( ) mouse . digUp ( ) mouse . moveLeft ( 1 ) hero . moveUp ( 5 …" at bounding box center [1149, 464] width 500 height 515
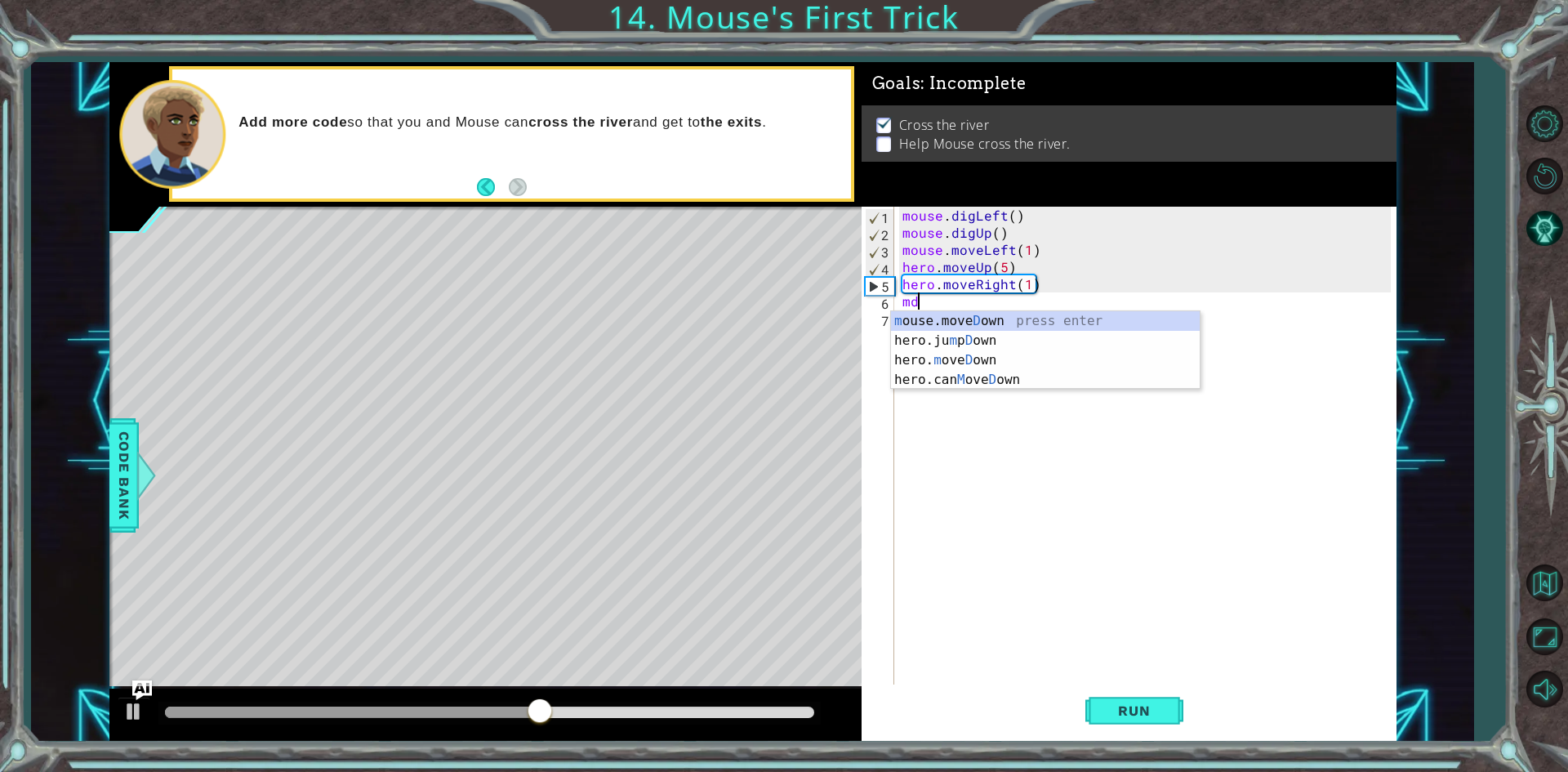
type textarea "m"
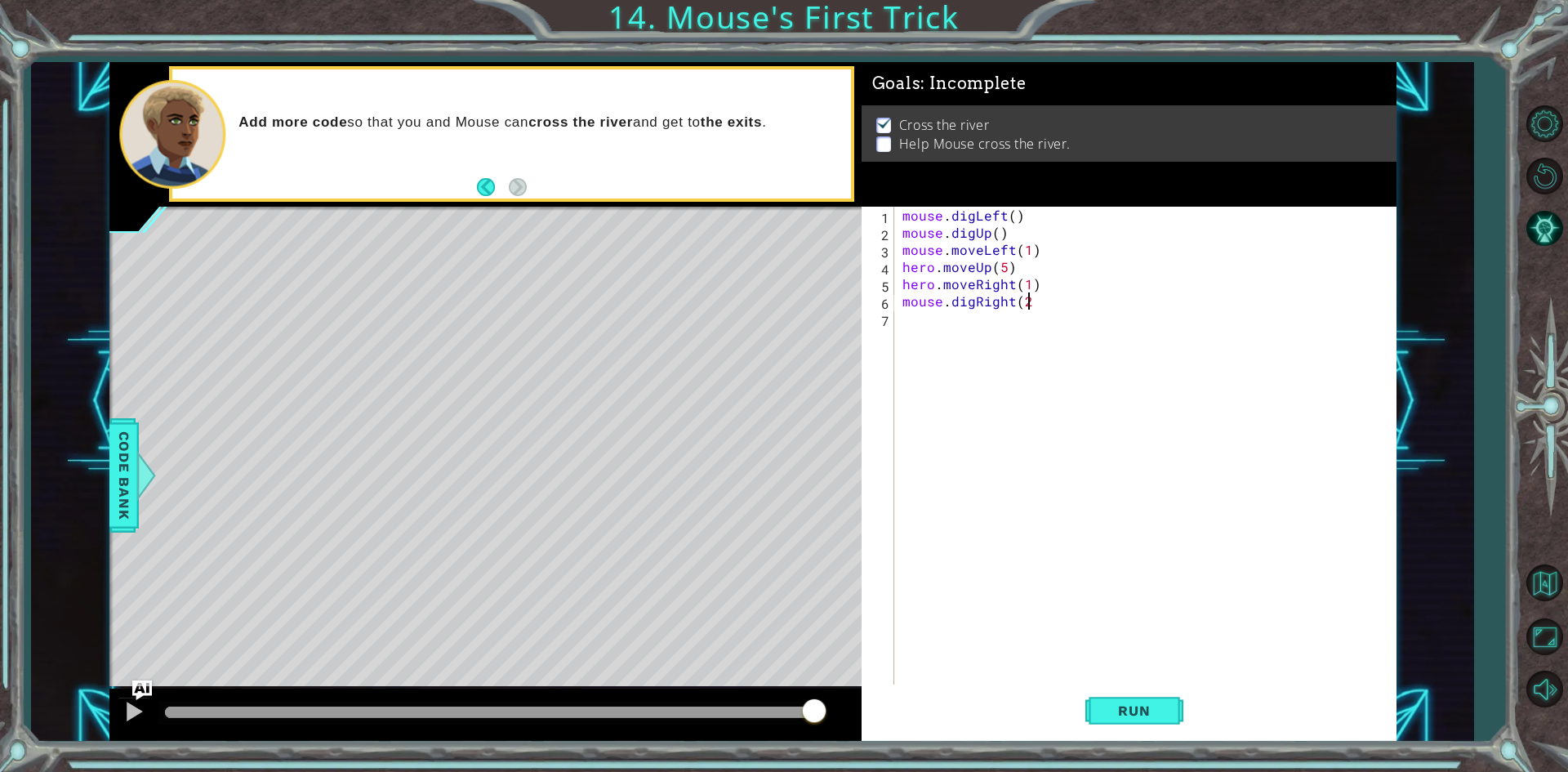
scroll to position [0, 7]
click at [1152, 713] on span "Run" at bounding box center [1134, 711] width 65 height 17
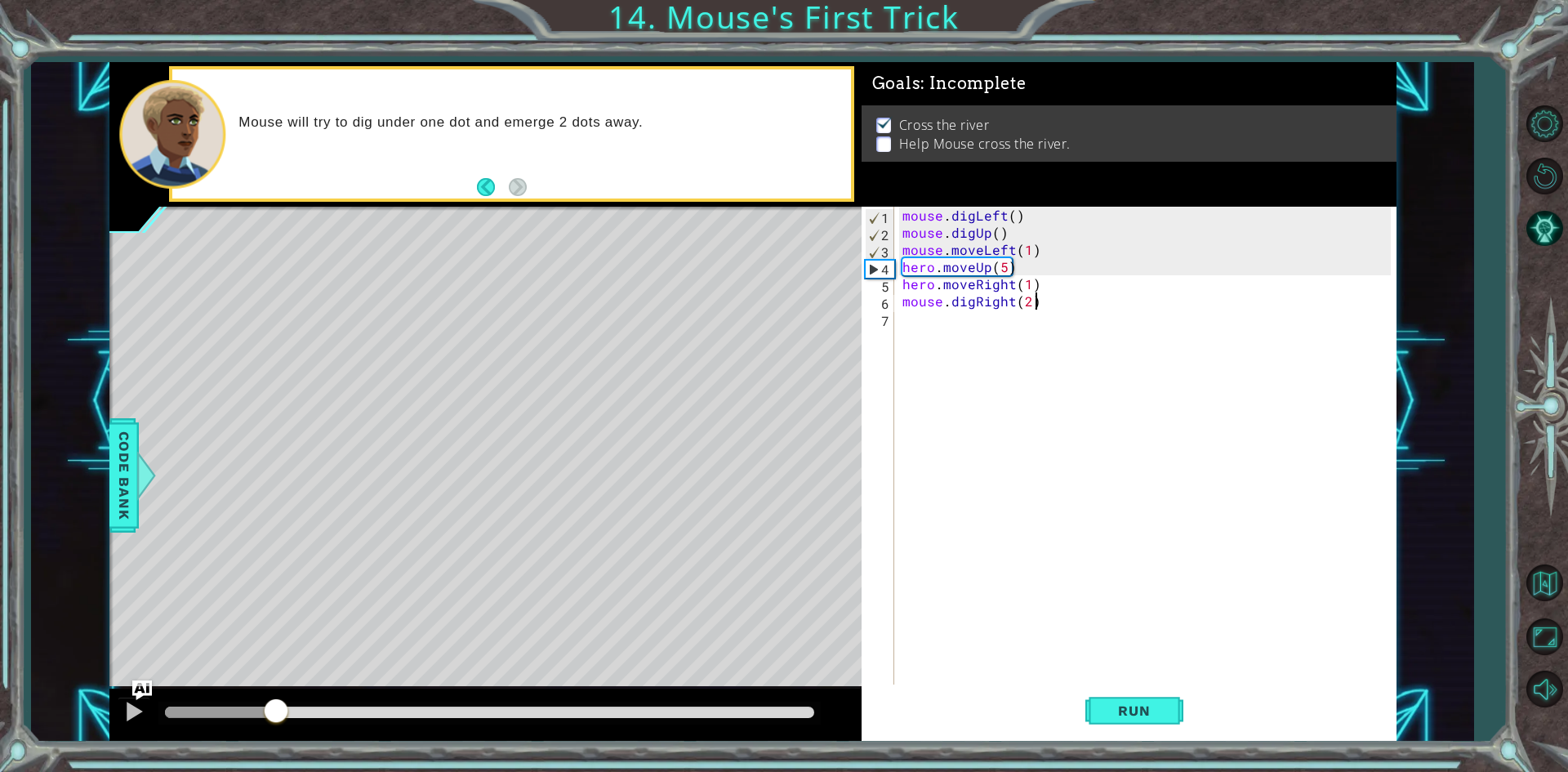
drag, startPoint x: 191, startPoint y: 715, endPoint x: 274, endPoint y: 745, distance: 88.3
click at [274, 745] on div "1 ההההההההההההההההההההההההההההההההההההההההההההההההההההההההההההההההההההההההההההה…" at bounding box center [784, 386] width 1568 height 772
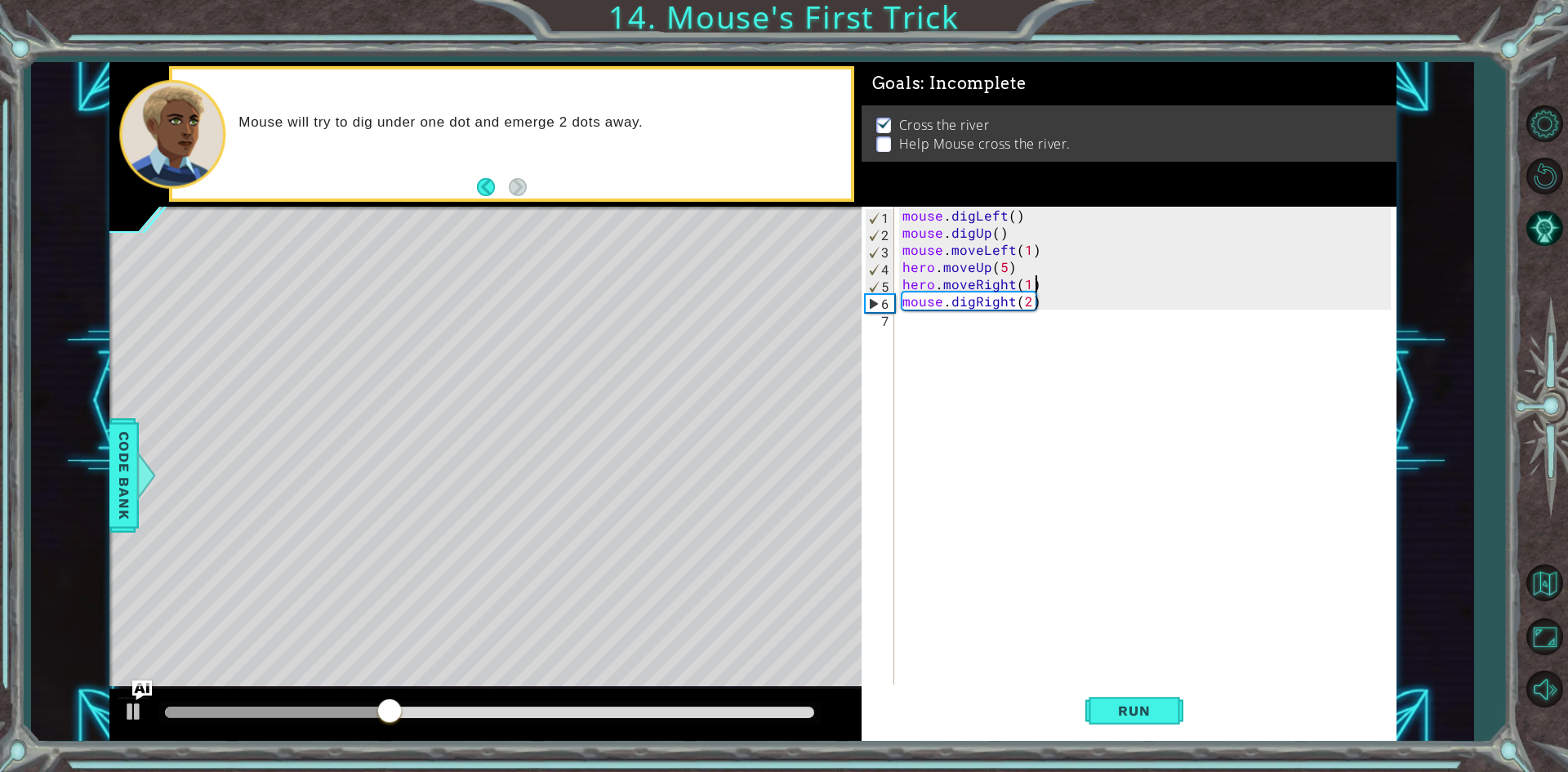
click at [1033, 285] on div "mouse . digLeft ( ) mouse . digUp ( ) mouse . moveLeft ( 1 ) hero . moveUp ( 5 …" at bounding box center [1149, 464] width 500 height 515
type textarea "hero.moveRight(1)"
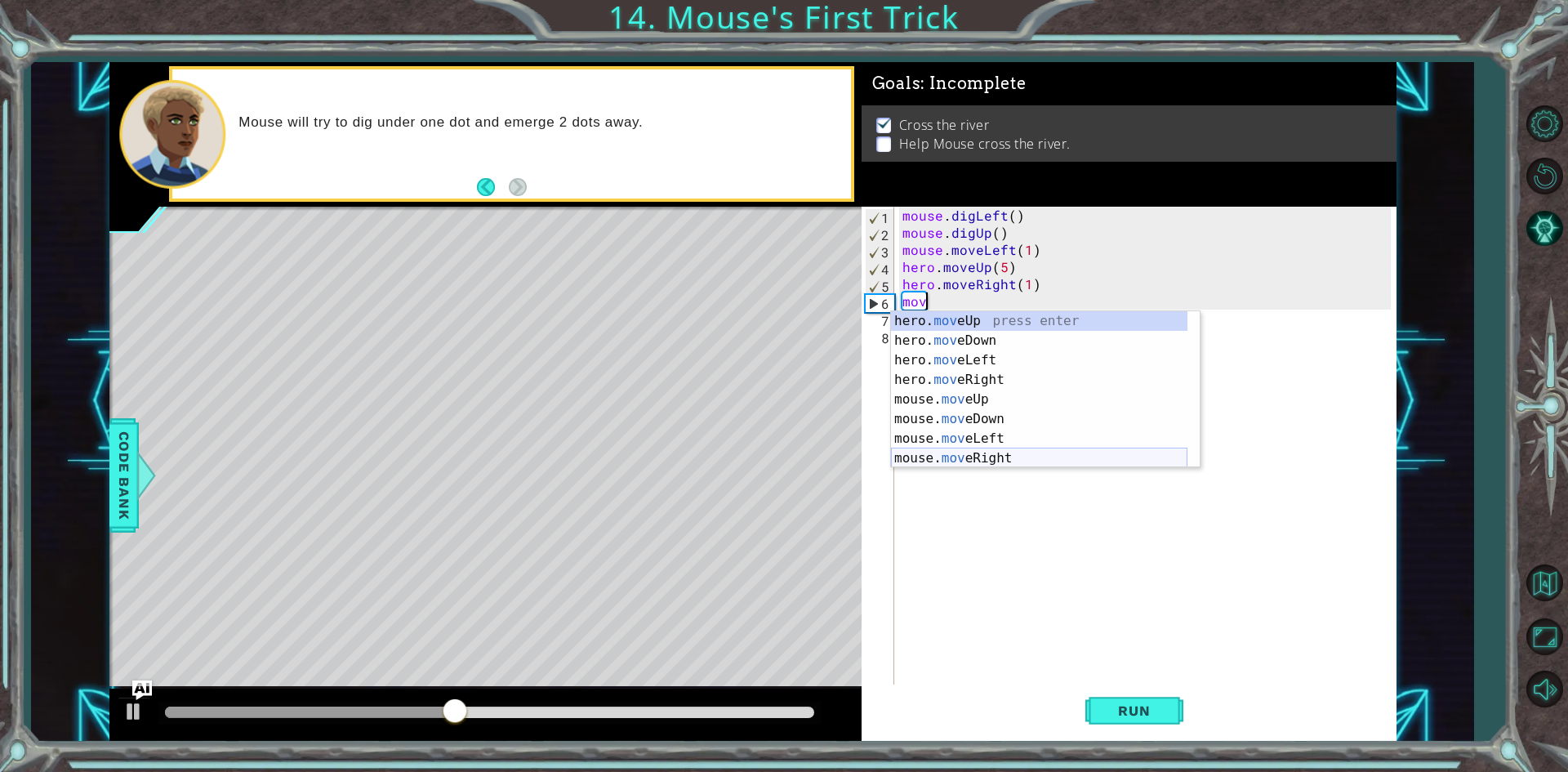
click at [987, 461] on div "hero. mov eUp press enter hero. mov eDown press enter hero. mov eLeft press ent…" at bounding box center [1039, 409] width 296 height 196
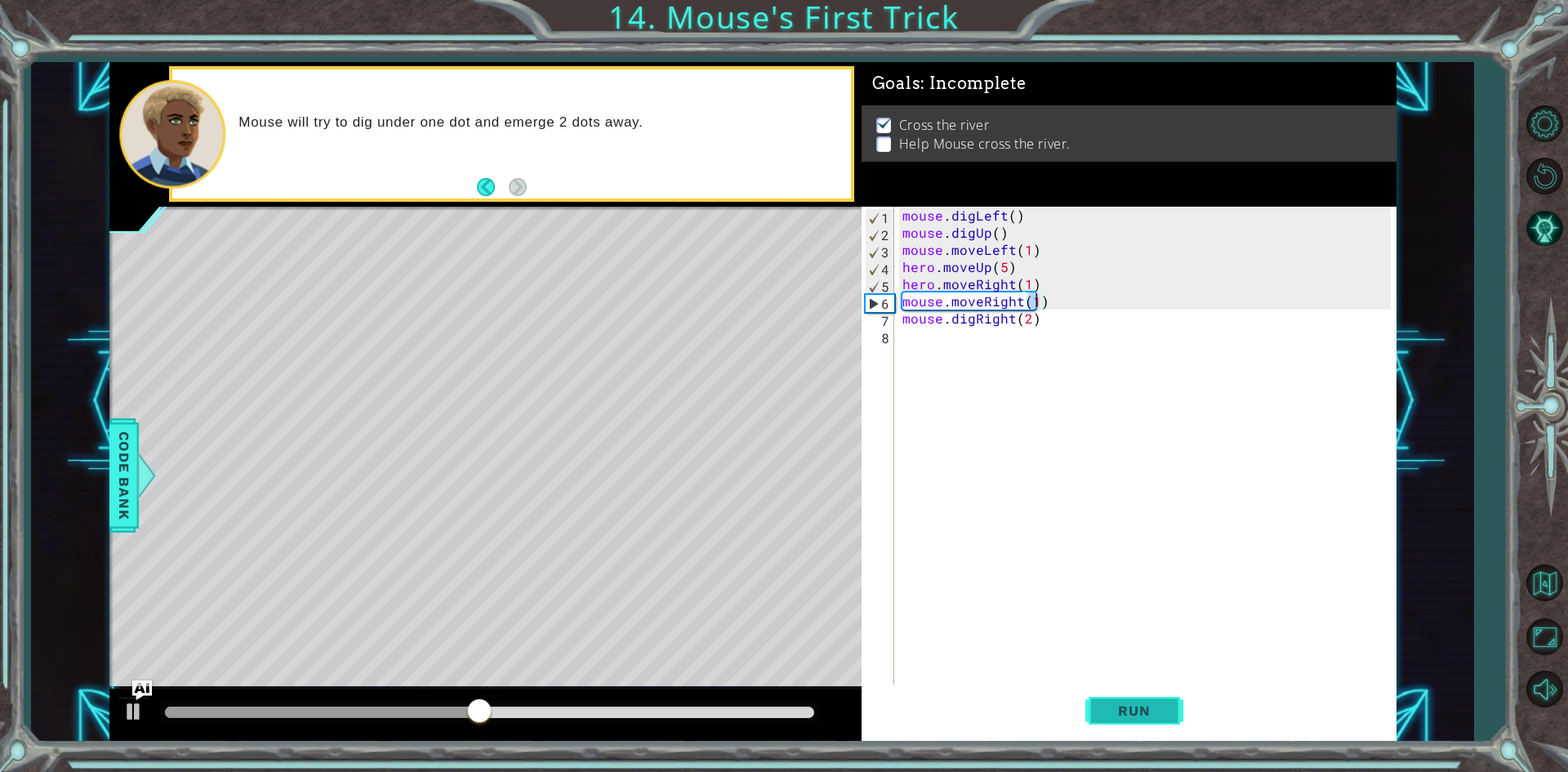
click at [1152, 716] on span "Run" at bounding box center [1134, 711] width 65 height 17
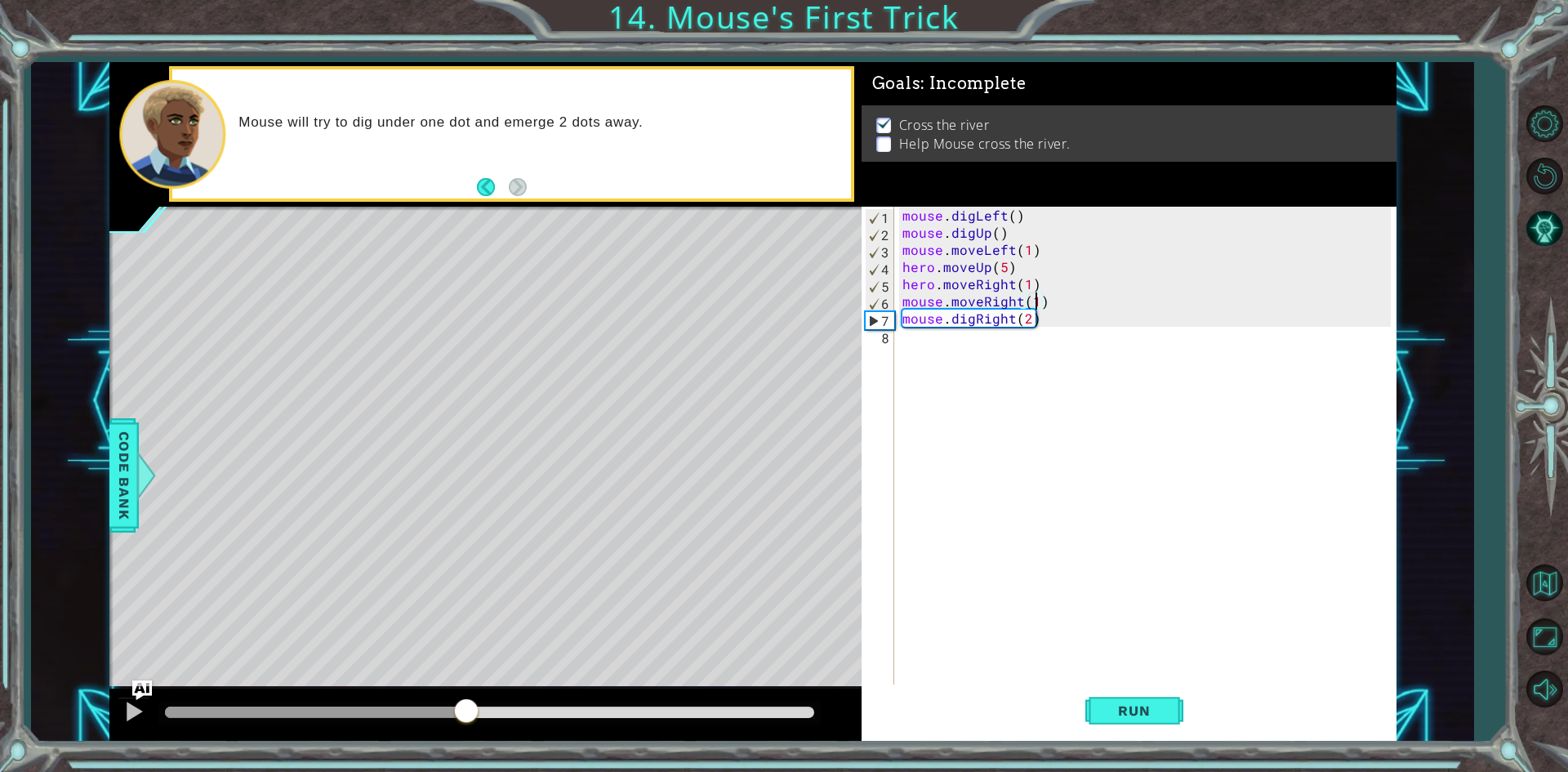
drag, startPoint x: 208, startPoint y: 712, endPoint x: 471, endPoint y: 733, distance: 263.8
click at [467, 731] on div at bounding box center [485, 714] width 752 height 52
click at [1056, 319] on div "mouse . digLeft ( ) mouse . digUp ( ) mouse . moveLeft ( 1 ) hero . moveUp ( 5 …" at bounding box center [1149, 464] width 500 height 515
click at [1058, 294] on div "mouse . digLeft ( ) mouse . digUp ( ) mouse . moveLeft ( 1 ) hero . moveUp ( 5 …" at bounding box center [1149, 464] width 500 height 515
type textarea "mouse.moveRight(1)"
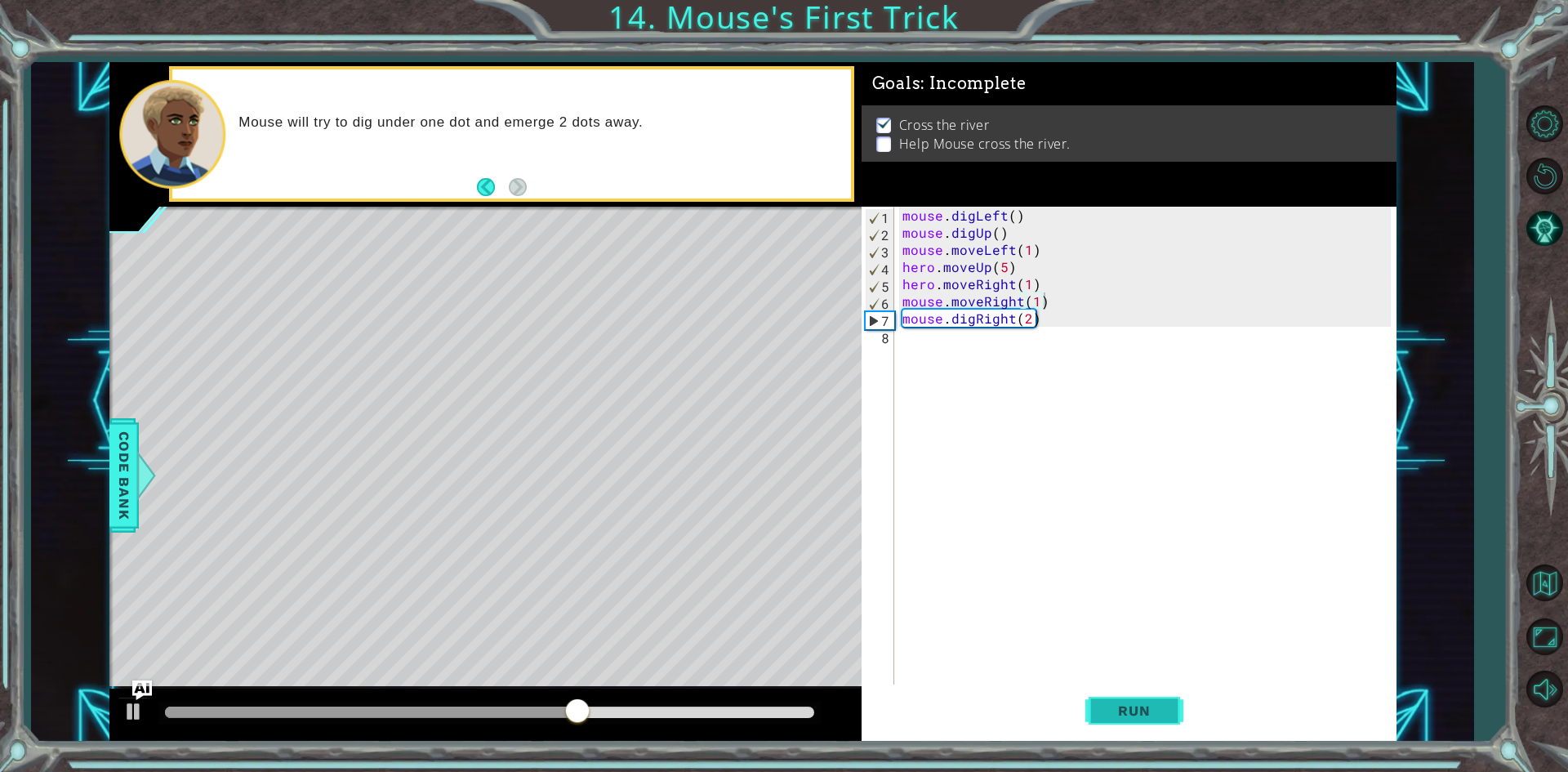
click at [1130, 701] on button "Run" at bounding box center [1134, 712] width 98 height 53
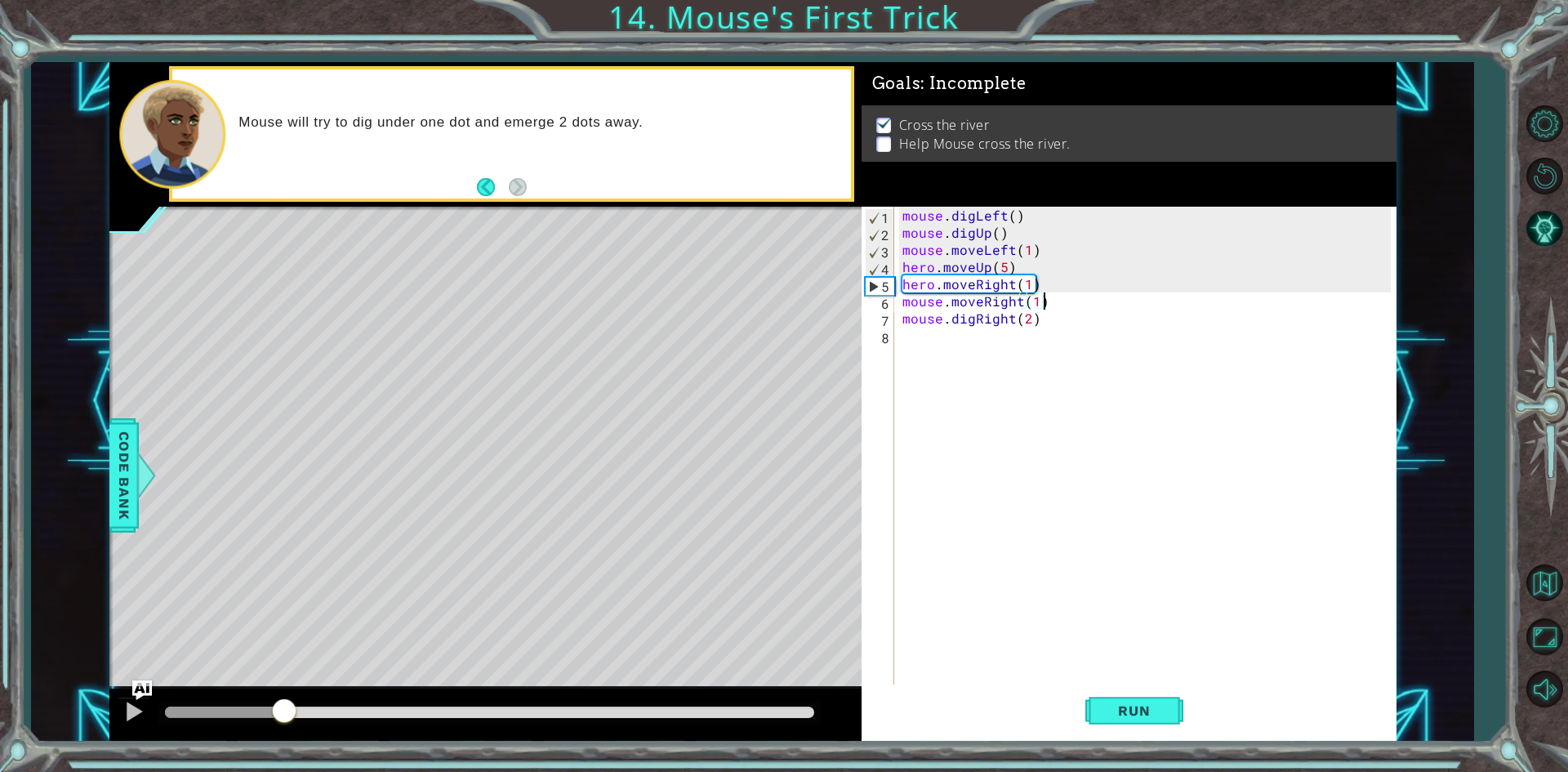
drag, startPoint x: 204, startPoint y: 710, endPoint x: 284, endPoint y: 717, distance: 80.3
click at [284, 717] on div at bounding box center [489, 712] width 649 height 12
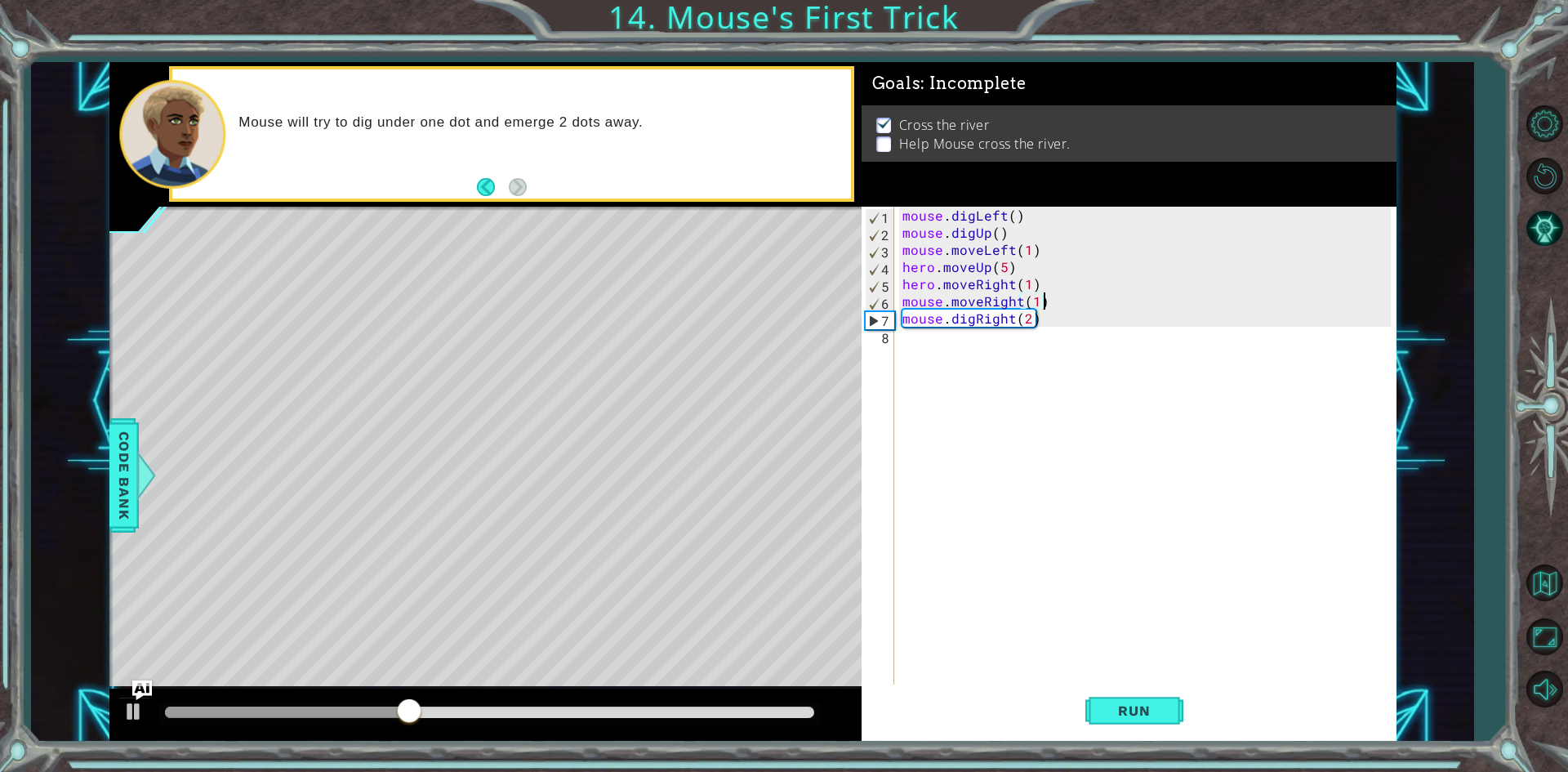
click at [1028, 320] on div "mouse . digLeft ( ) mouse . digUp ( ) mouse . moveLeft ( 1 ) hero . moveUp ( 5 …" at bounding box center [1149, 464] width 500 height 515
click at [1011, 319] on div "mouse . digLeft ( ) mouse . digUp ( ) mouse . moveLeft ( 1 ) hero . moveUp ( 5 …" at bounding box center [1149, 464] width 500 height 515
click at [1160, 722] on button "Run" at bounding box center [1134, 712] width 98 height 53
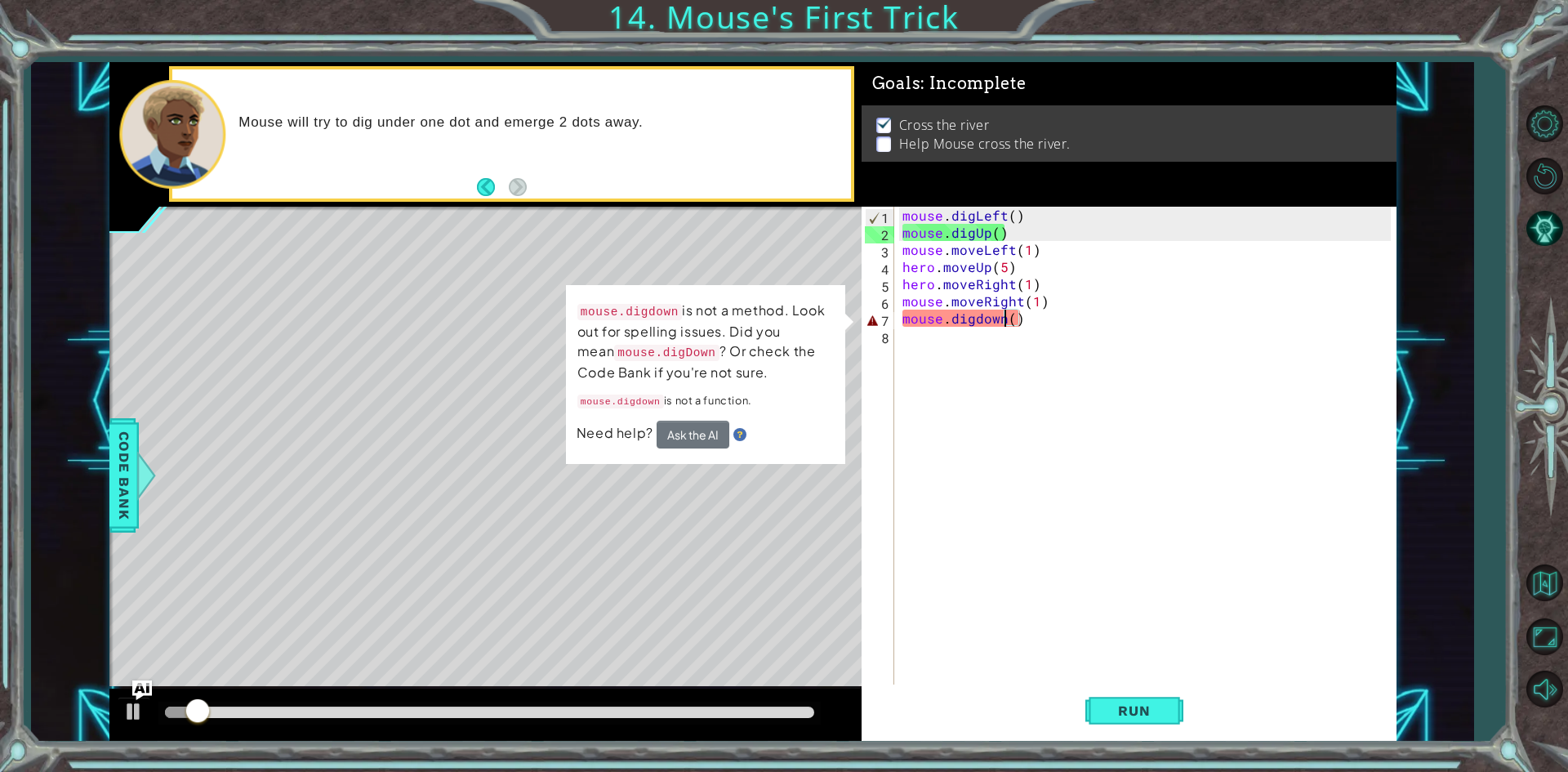
click at [986, 322] on div "mouse . digLeft ( ) mouse . digUp ( ) mouse . moveLeft ( 1 ) hero . moveUp ( 5 …" at bounding box center [1149, 464] width 500 height 515
click at [979, 322] on div "mouse . digLeft ( ) mouse . digUp ( ) mouse . moveLeft ( 1 ) hero . moveUp ( 5 …" at bounding box center [1149, 464] width 500 height 515
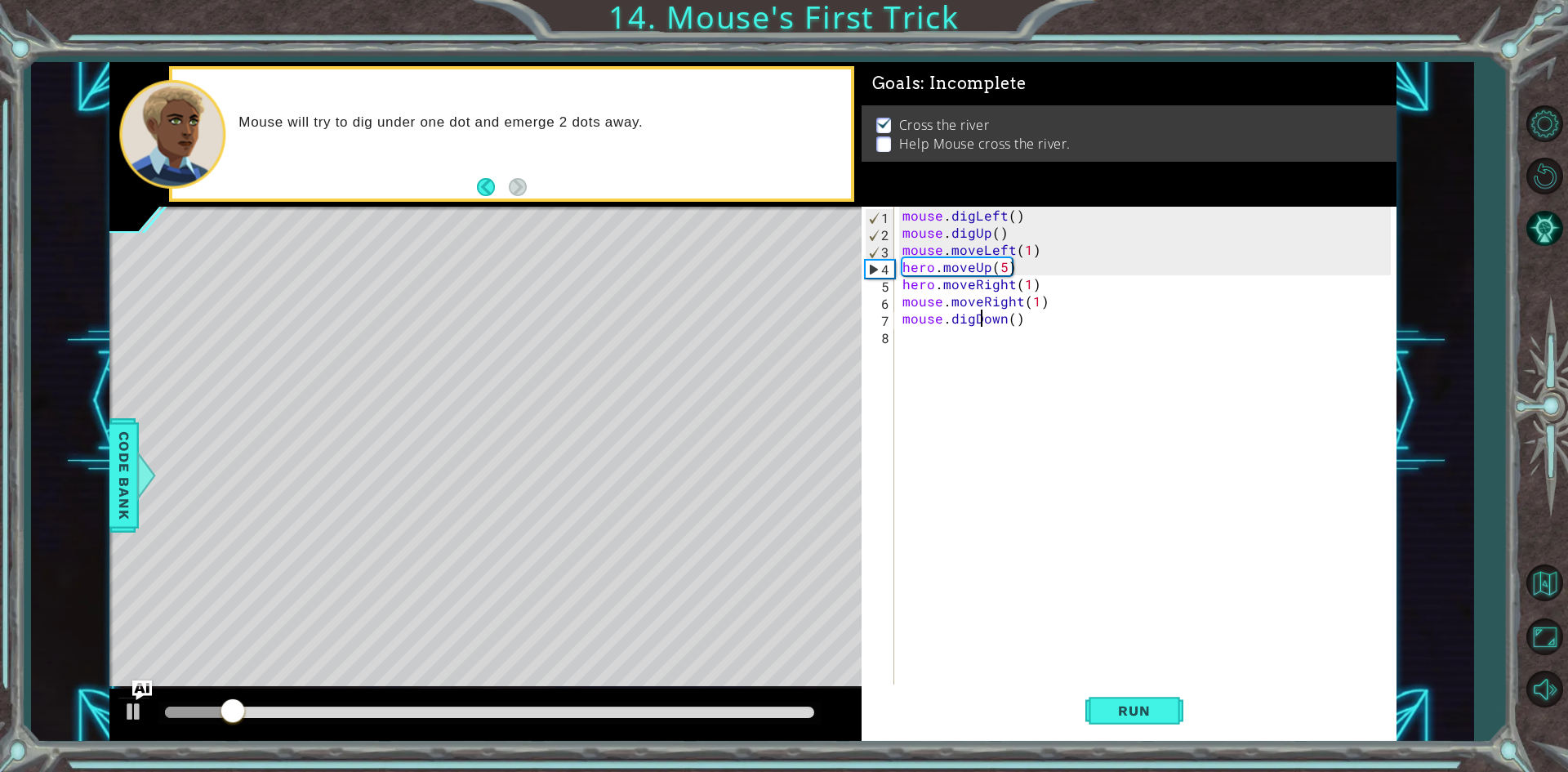
scroll to position [0, 5]
type textarea "mouse.digDown()"
click at [1161, 700] on button "Run" at bounding box center [1134, 712] width 98 height 53
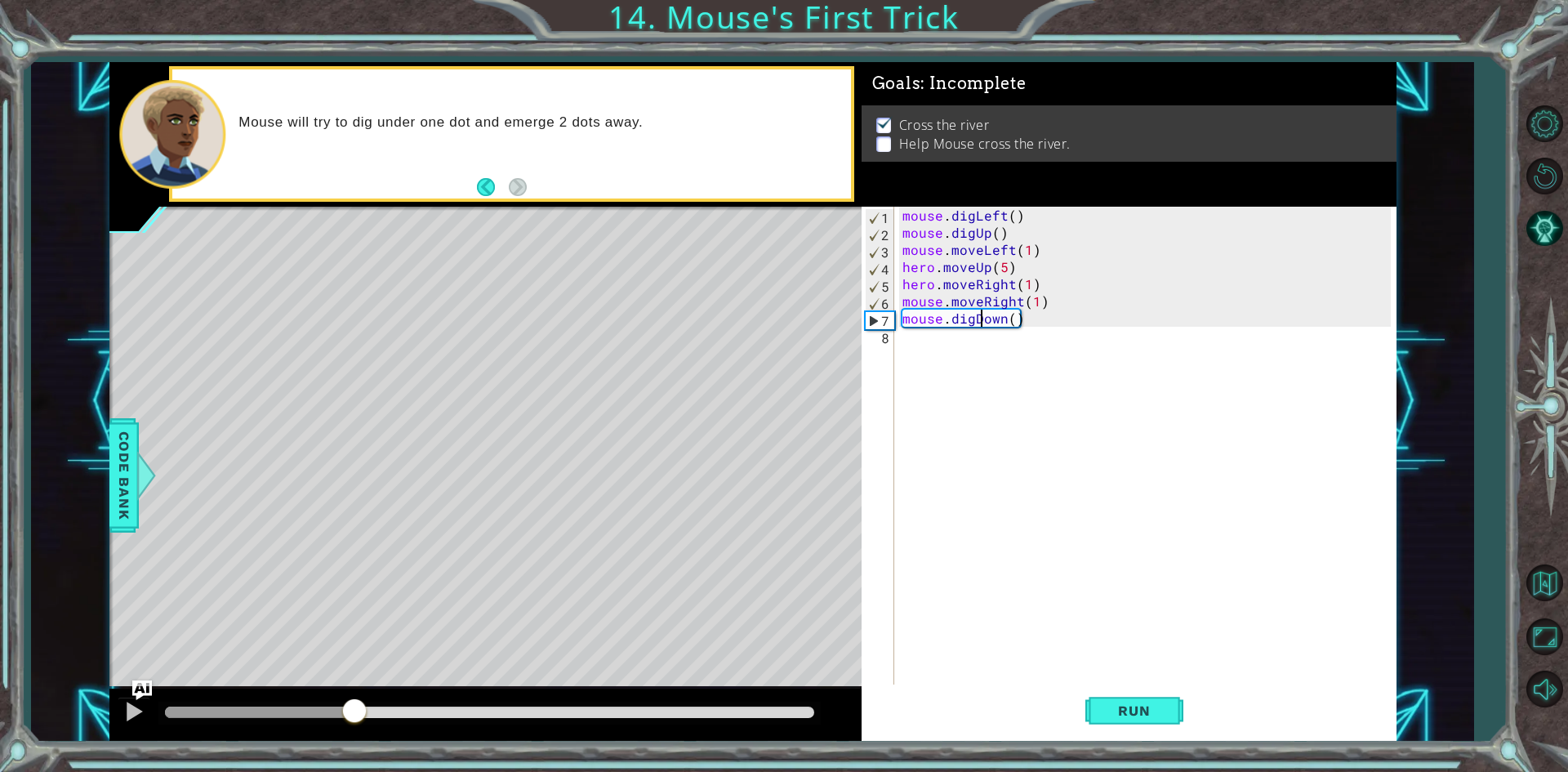
drag, startPoint x: 210, startPoint y: 712, endPoint x: 375, endPoint y: 704, distance: 165.2
click at [369, 705] on div at bounding box center [355, 712] width 30 height 30
click at [958, 352] on div "mouse . digLeft ( ) mouse . digUp ( ) mouse . moveLeft ( 1 ) hero . moveUp ( 5 …" at bounding box center [1149, 464] width 500 height 515
click at [1132, 688] on button "Run" at bounding box center [1134, 712] width 98 height 53
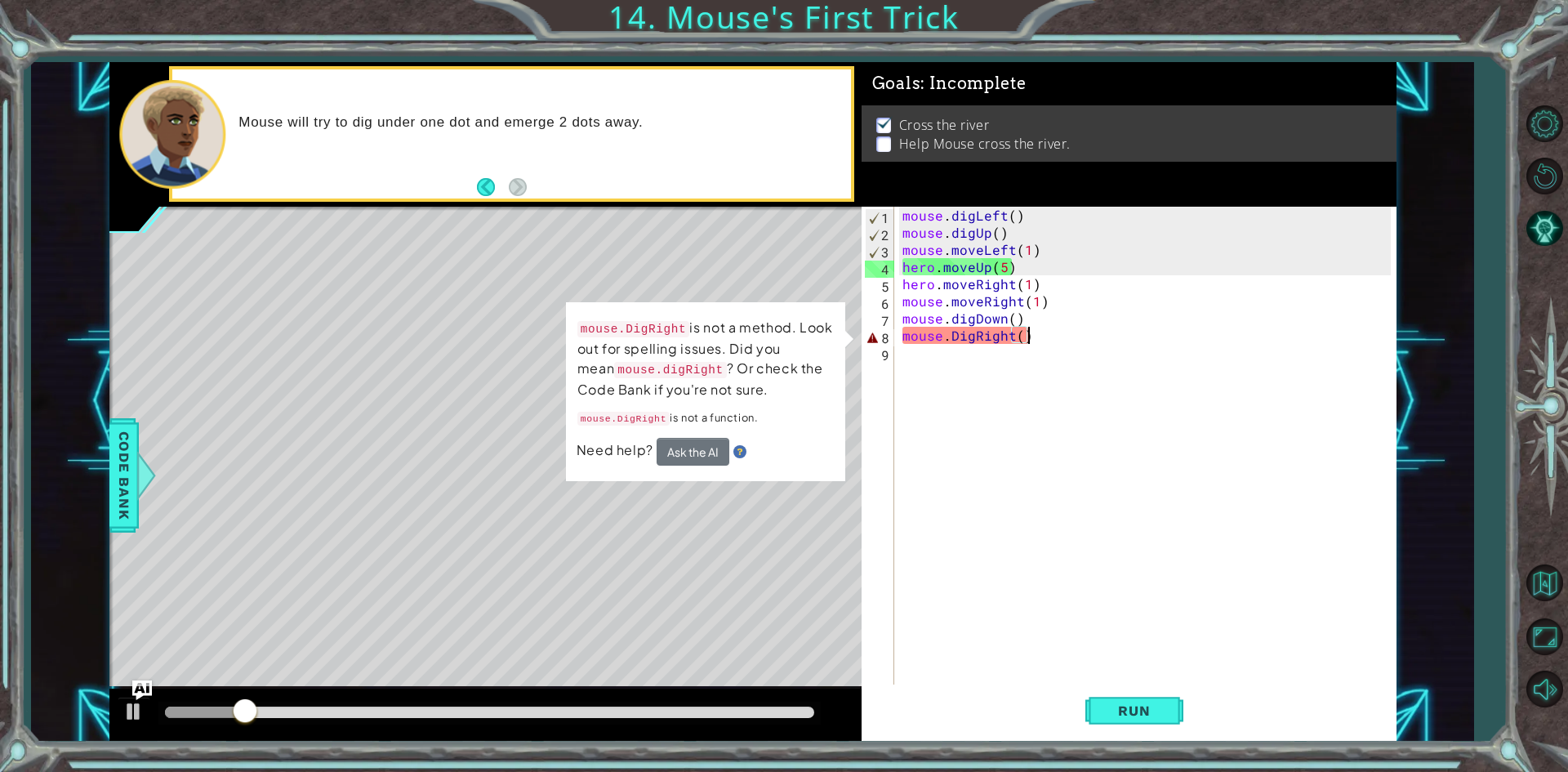
click at [954, 340] on div "mouse . digLeft ( ) mouse . digUp ( ) mouse . moveLeft ( 1 ) hero . moveUp ( 5 …" at bounding box center [1149, 464] width 500 height 515
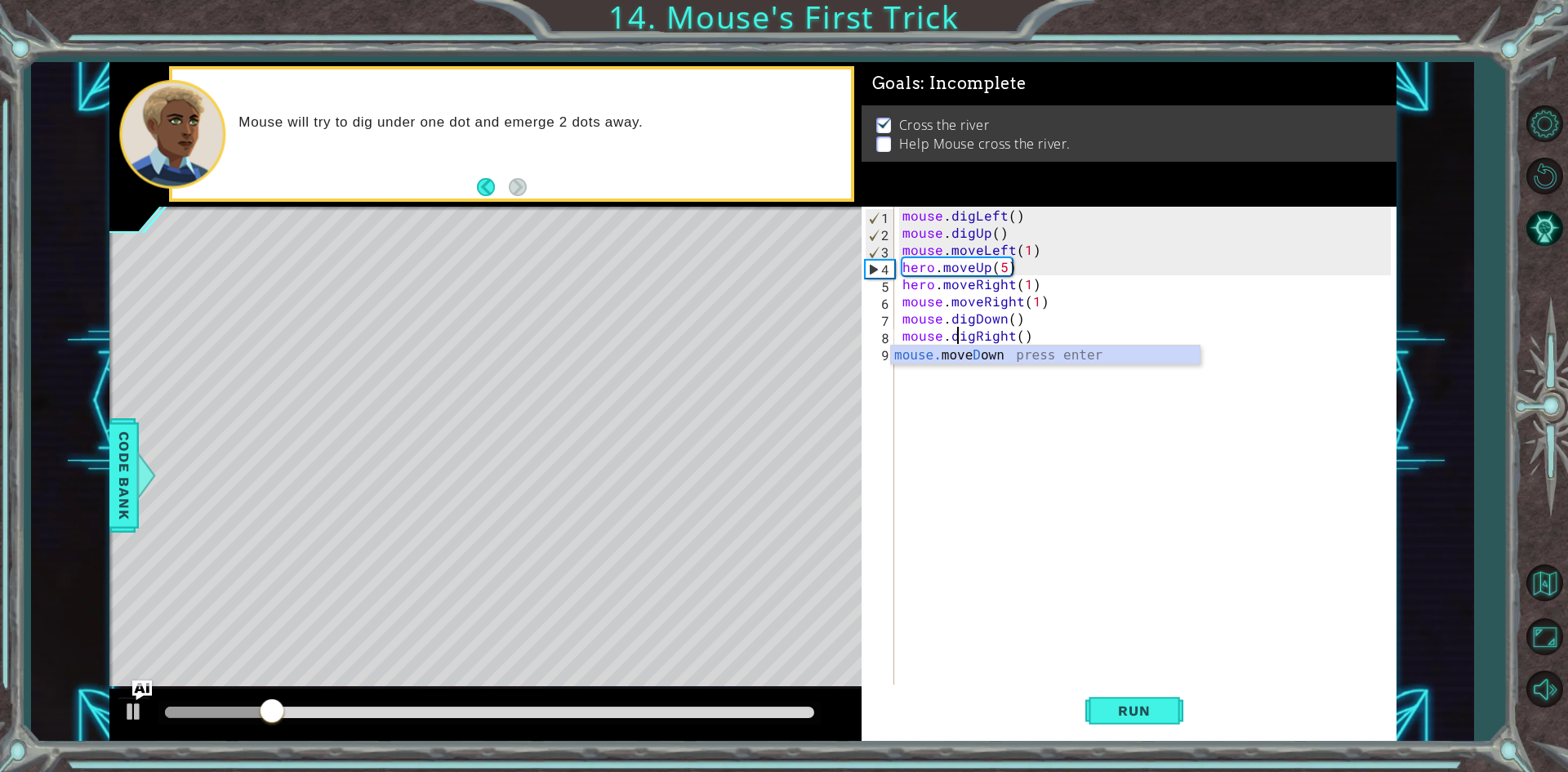
scroll to position [0, 3]
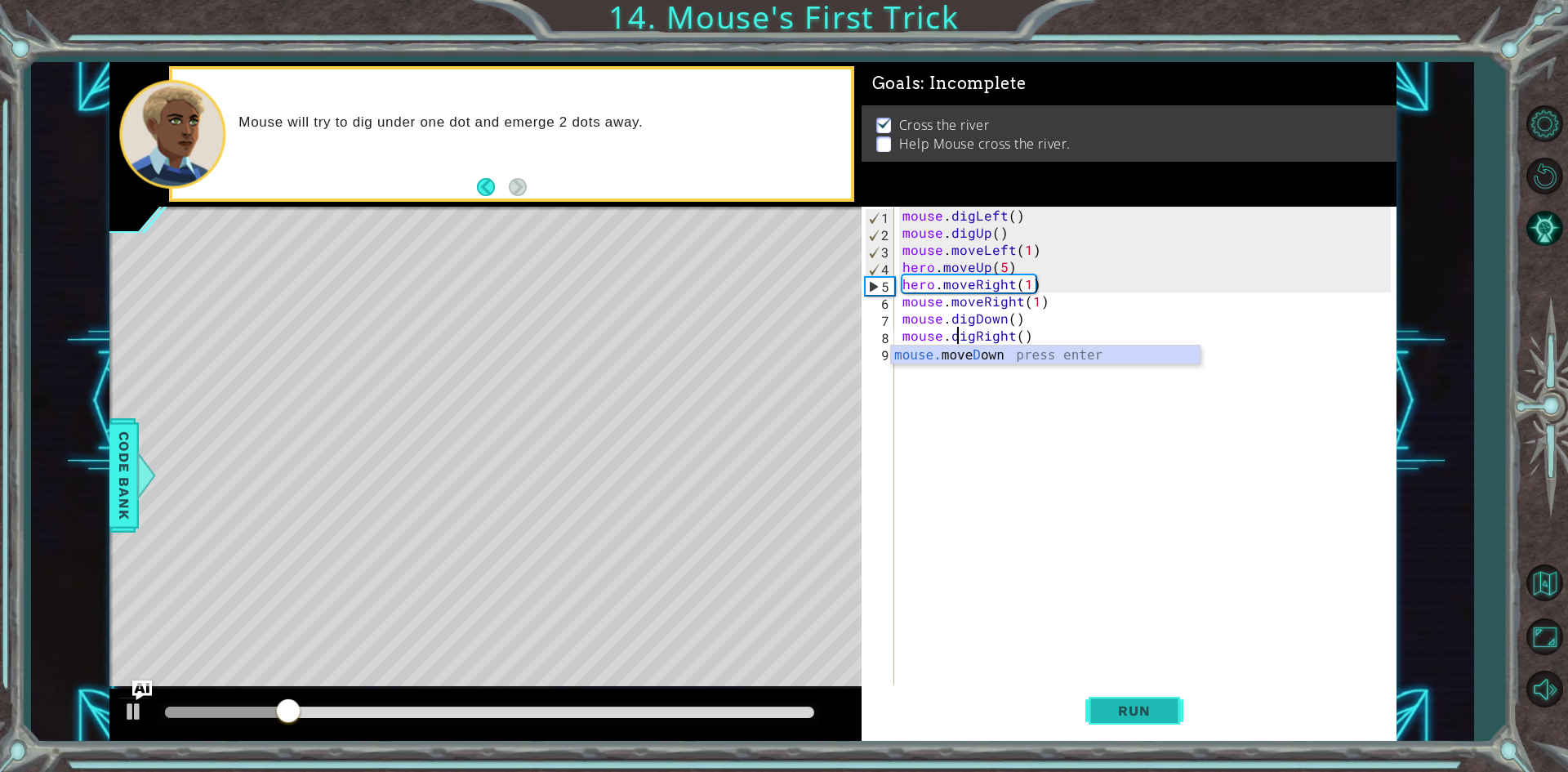
type textarea "mouse.digRight()"
click at [1129, 717] on span "Run" at bounding box center [1134, 711] width 65 height 17
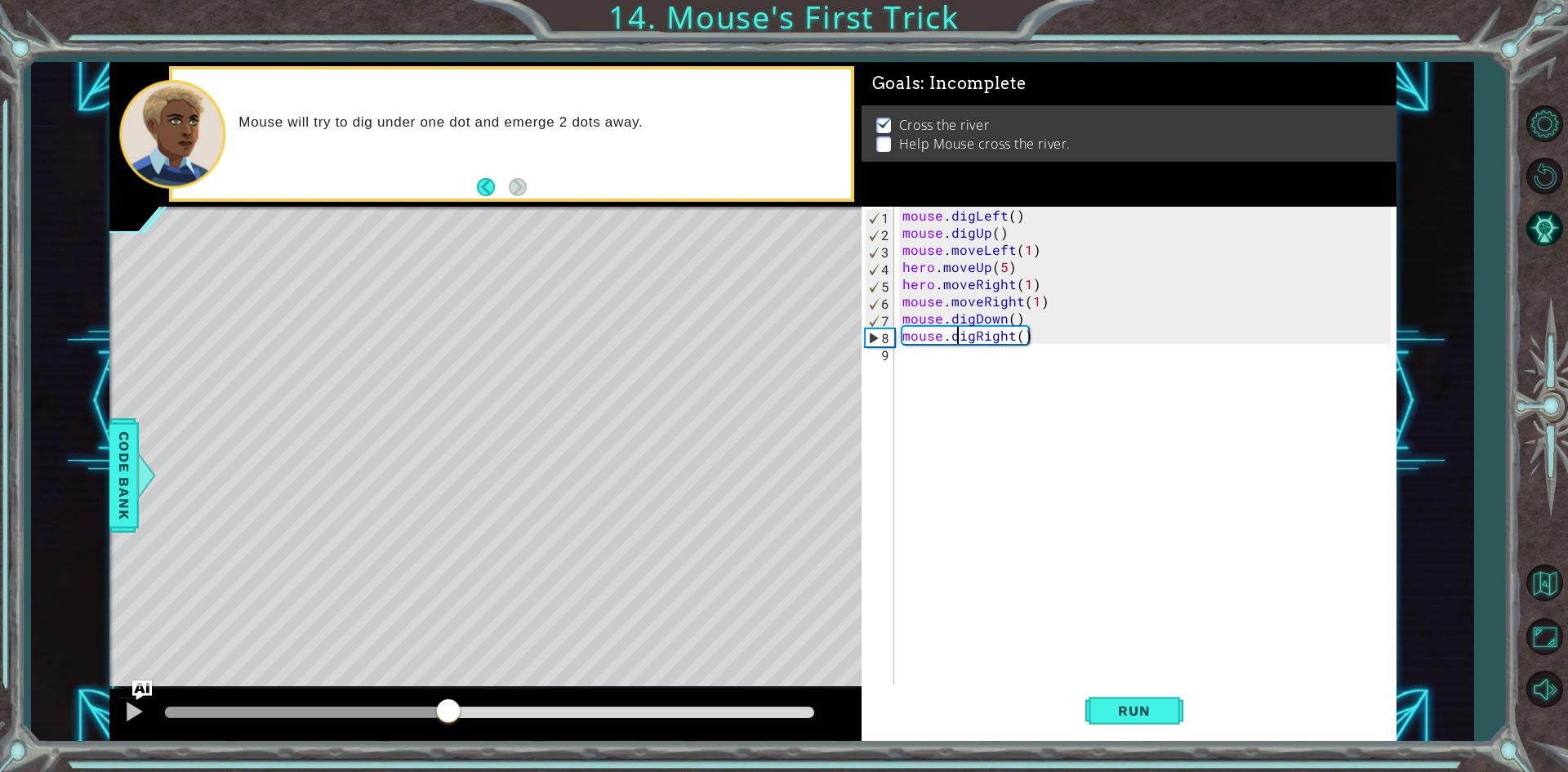
drag, startPoint x: 208, startPoint y: 717, endPoint x: 512, endPoint y: 717, distance: 304.0
click at [504, 717] on div at bounding box center [489, 712] width 649 height 12
click at [901, 367] on div "mouse . digLeft ( ) mouse . digUp ( ) mouse . moveLeft ( 1 ) hero . moveUp ( 5 …" at bounding box center [1149, 464] width 500 height 515
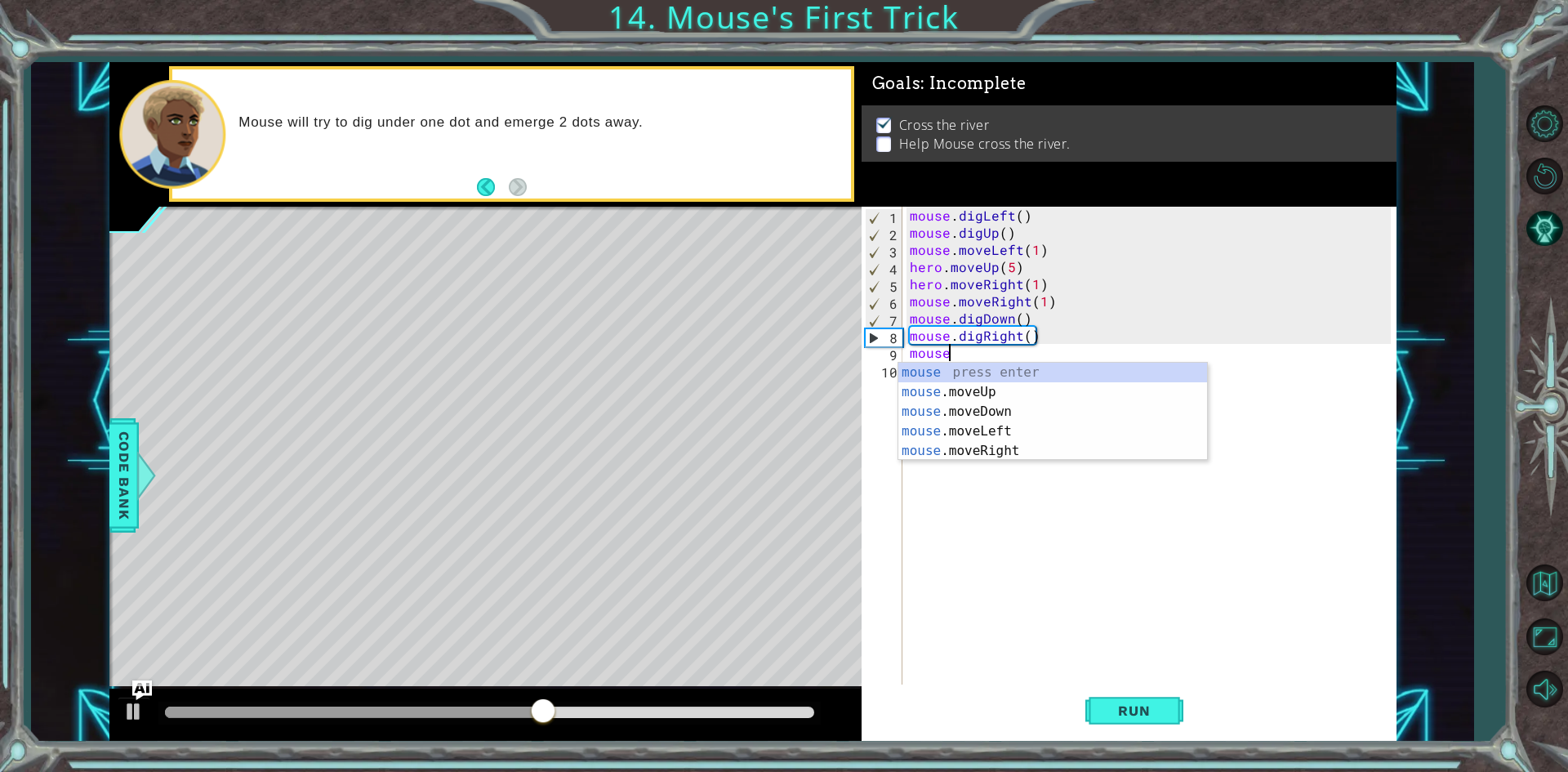
scroll to position [0, 2]
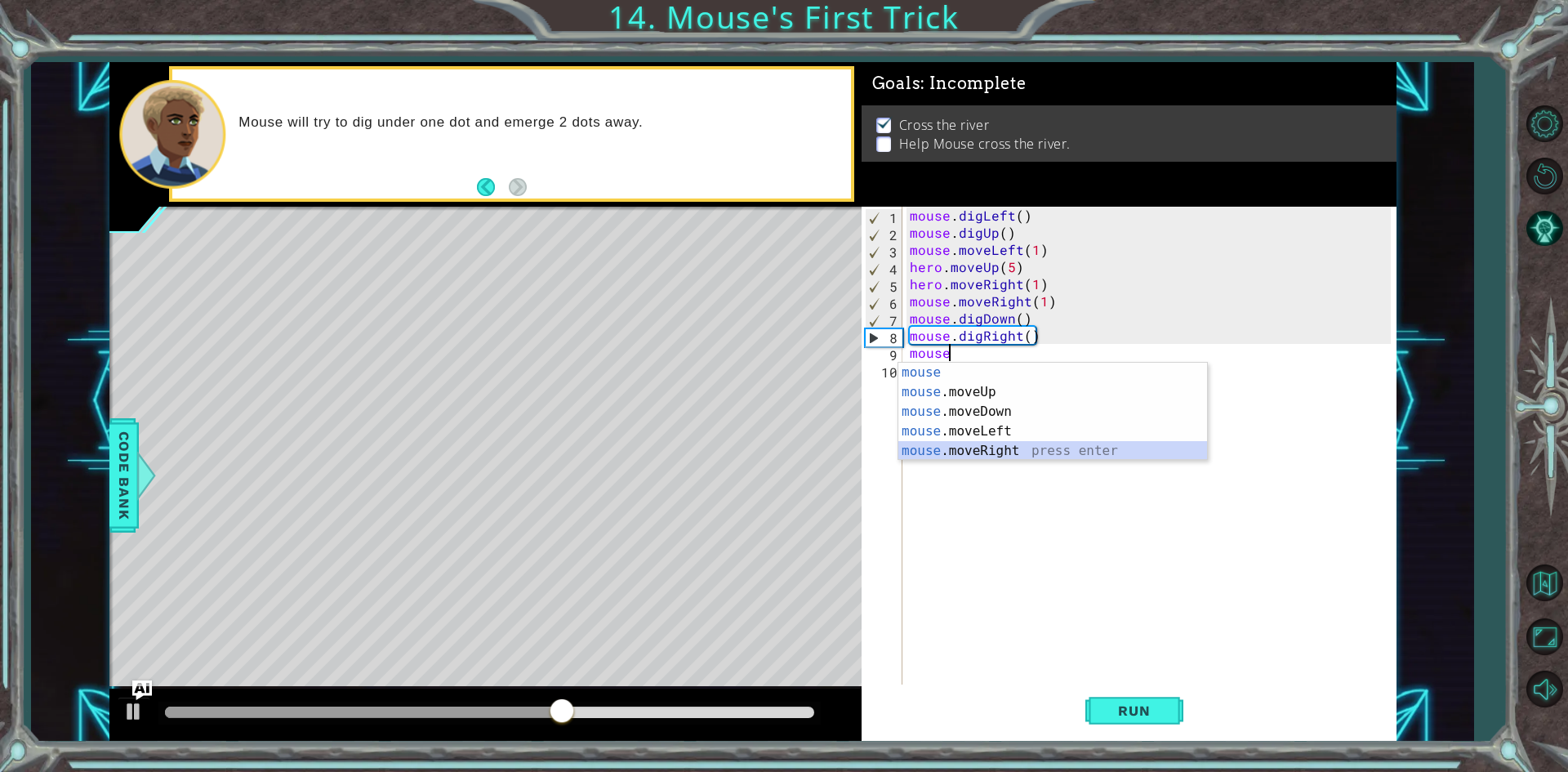
click at [1005, 450] on div "mouse press enter mouse .moveUp press enter mouse .moveDown press enter mouse .…" at bounding box center [1052, 431] width 308 height 137
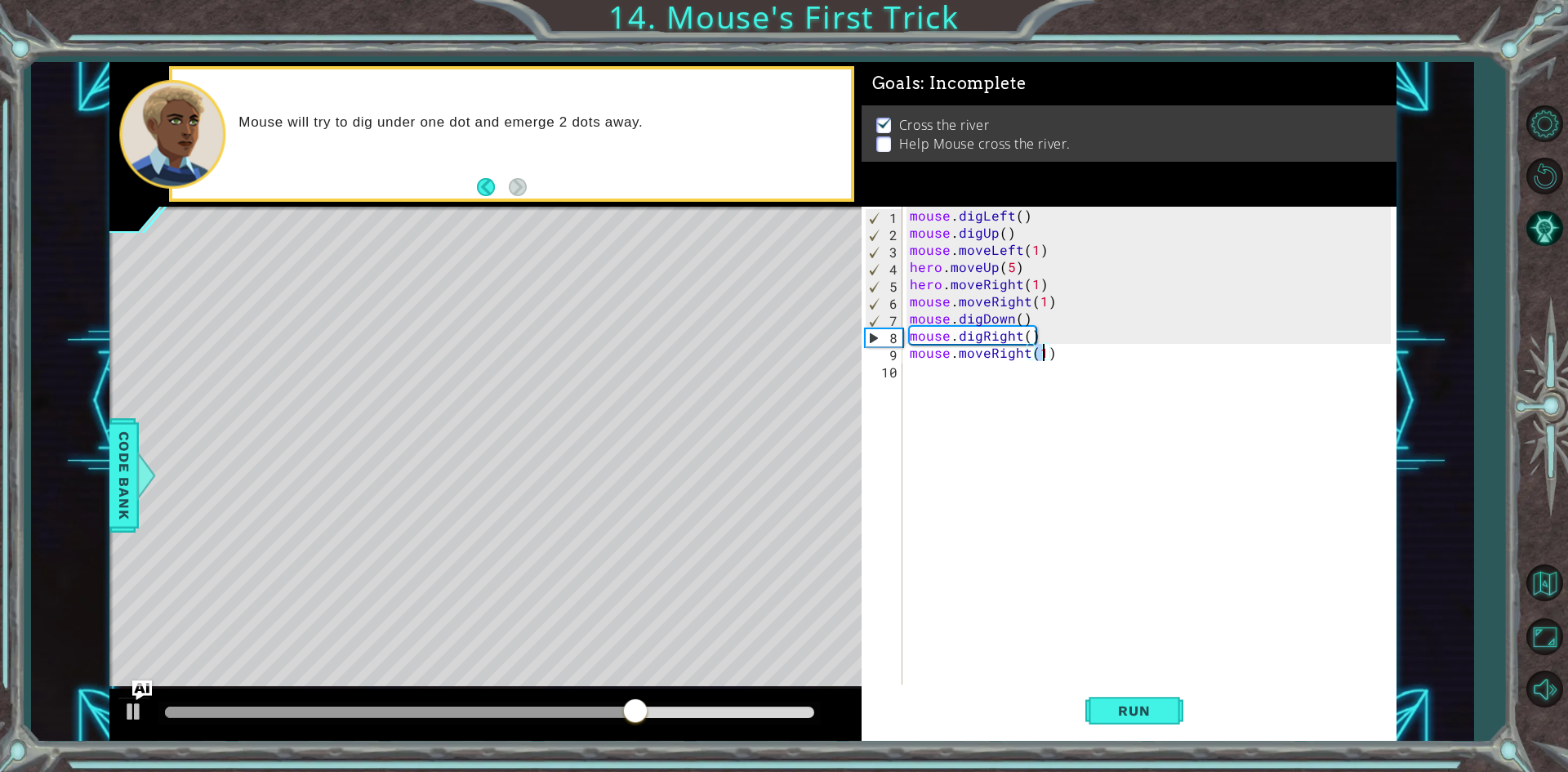
scroll to position [0, 7]
type textarea "mouse.moveRight(3)"
click at [1139, 703] on span "Run" at bounding box center [1134, 711] width 65 height 17
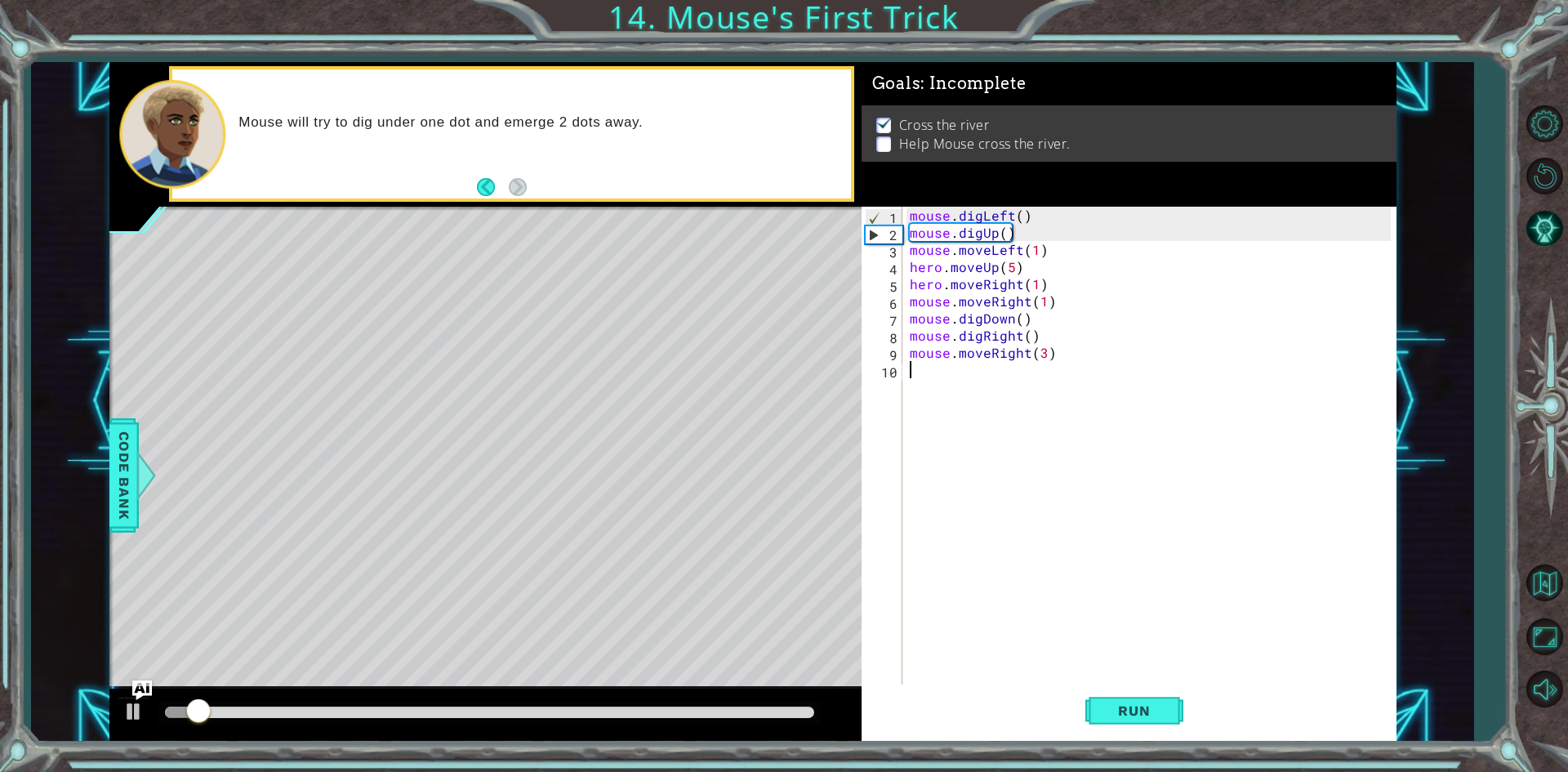
click at [940, 383] on div "mouse . digLeft ( ) mouse . digUp ( ) mouse . moveLeft ( 1 ) hero . moveUp ( 5 …" at bounding box center [1152, 464] width 492 height 515
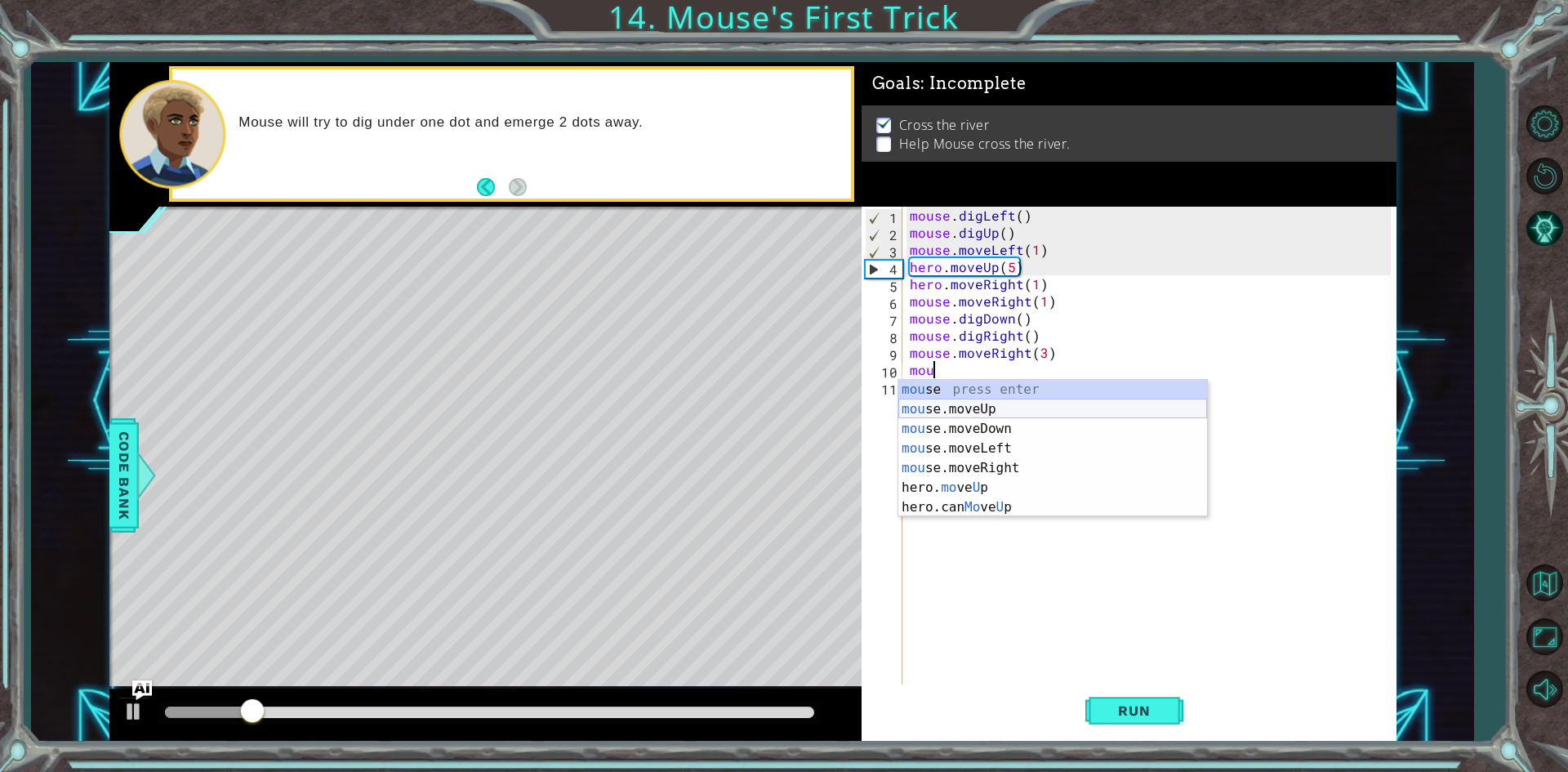
click at [996, 408] on div "mou se press enter mou se.moveUp press enter mou se.moveDown press enter mou se…" at bounding box center [1052, 468] width 308 height 176
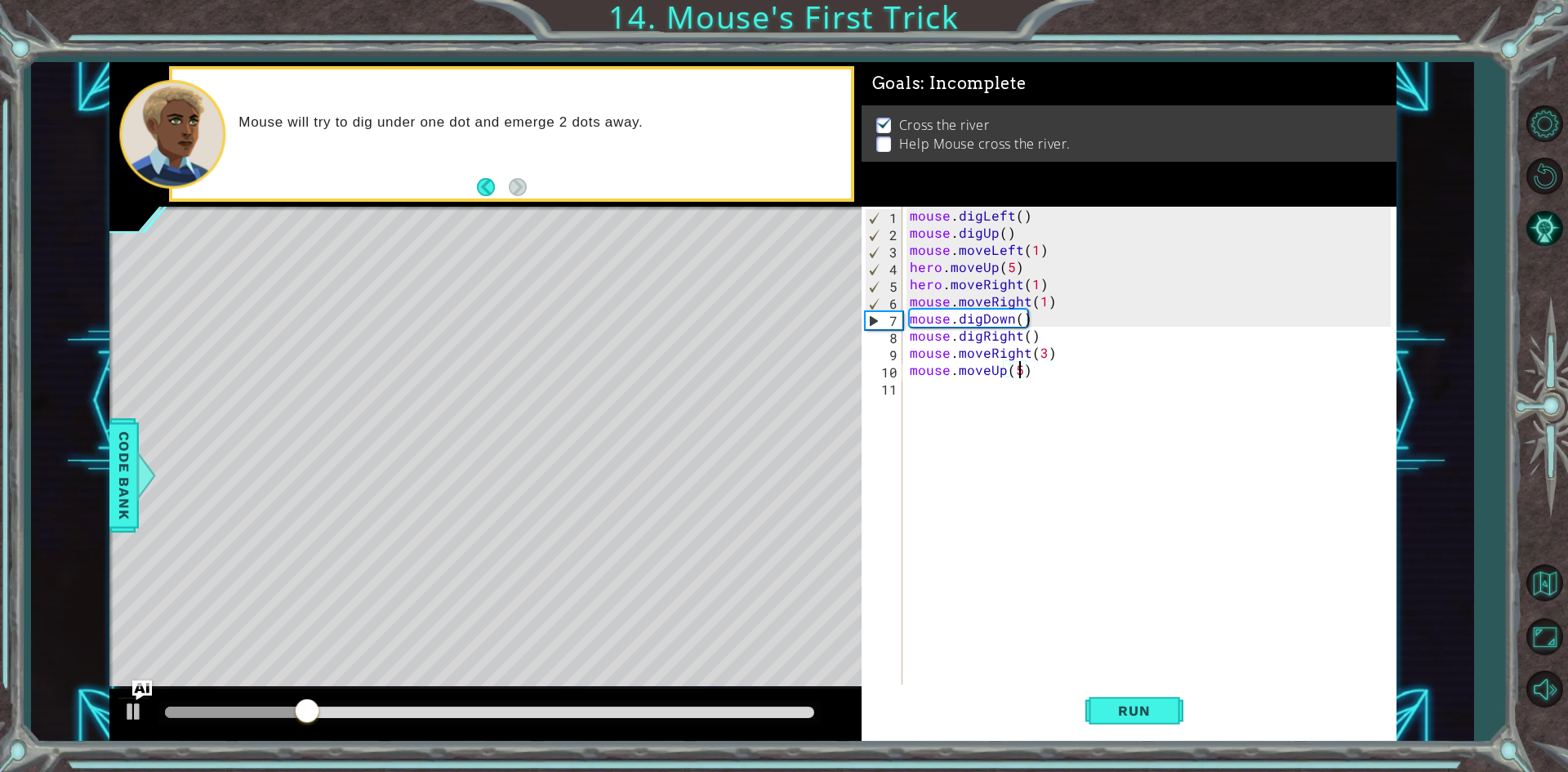
scroll to position [0, 7]
type textarea "mouse.moveUp(5)"
click at [1155, 710] on span "Run" at bounding box center [1134, 711] width 65 height 17
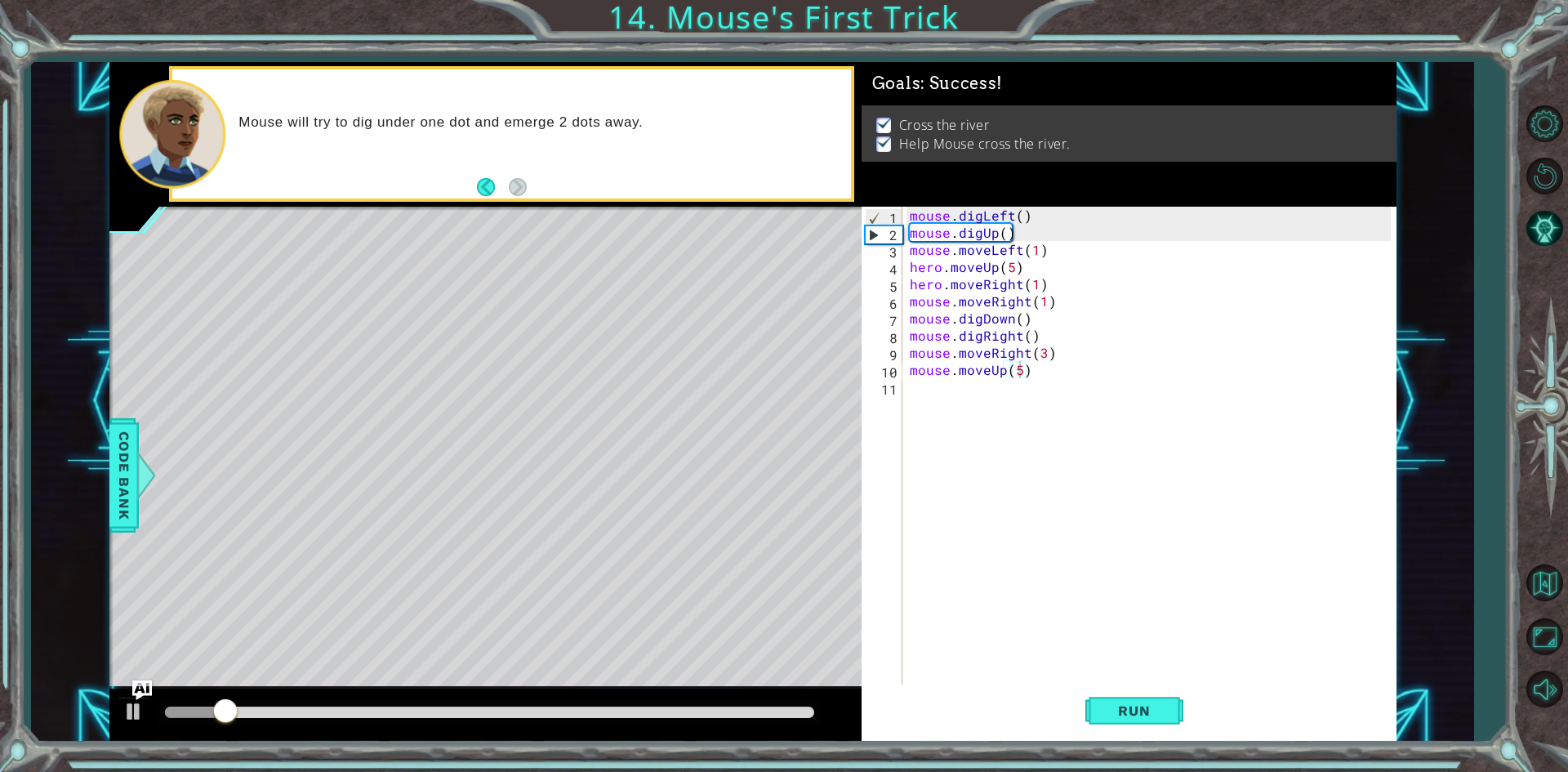
drag, startPoint x: 217, startPoint y: 697, endPoint x: 228, endPoint y: 707, distance: 14.9
click at [221, 715] on div at bounding box center [485, 714] width 752 height 52
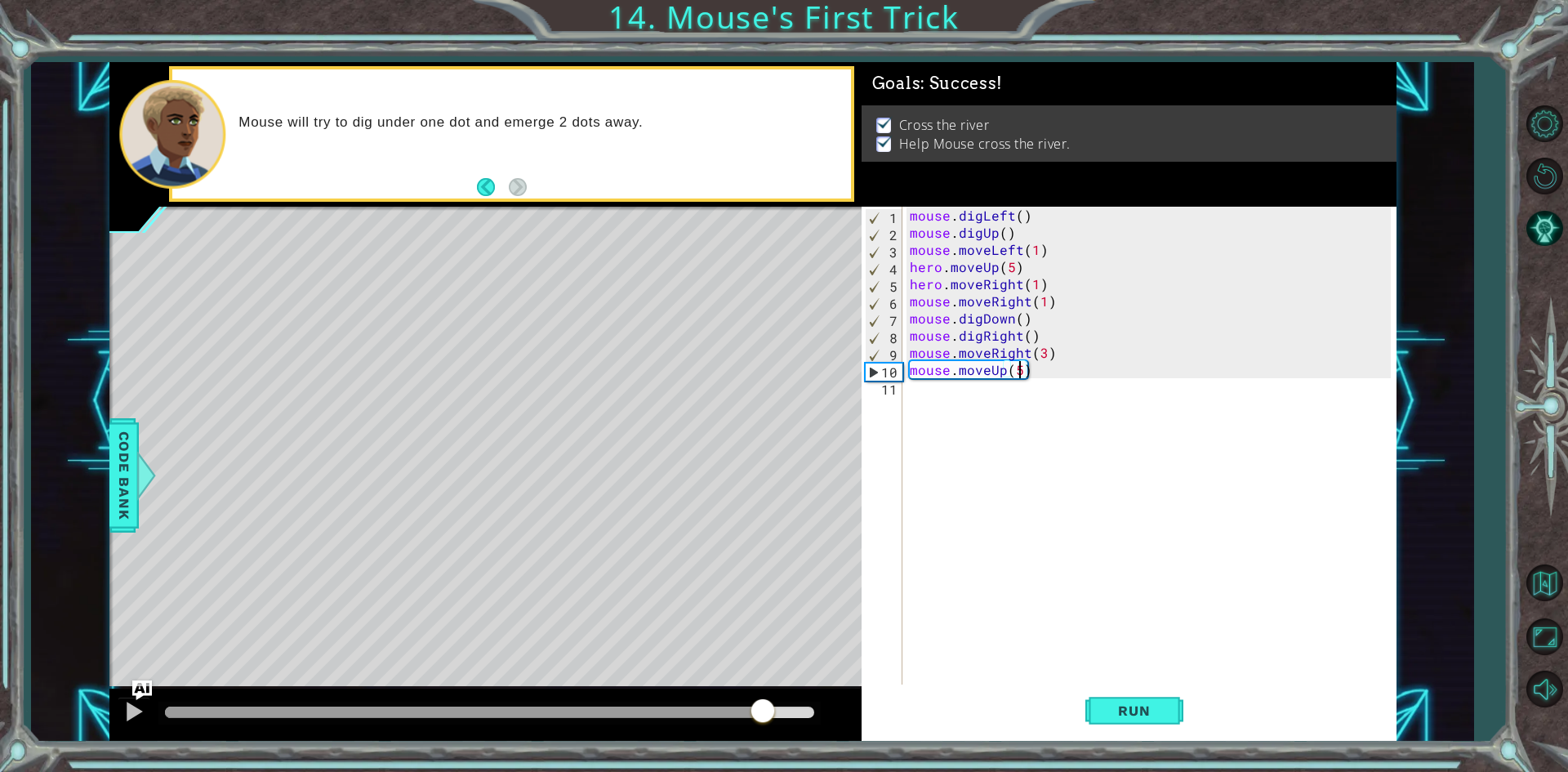
drag, startPoint x: 228, startPoint y: 707, endPoint x: 809, endPoint y: 696, distance: 581.1
click at [809, 696] on div at bounding box center [485, 714] width 752 height 52
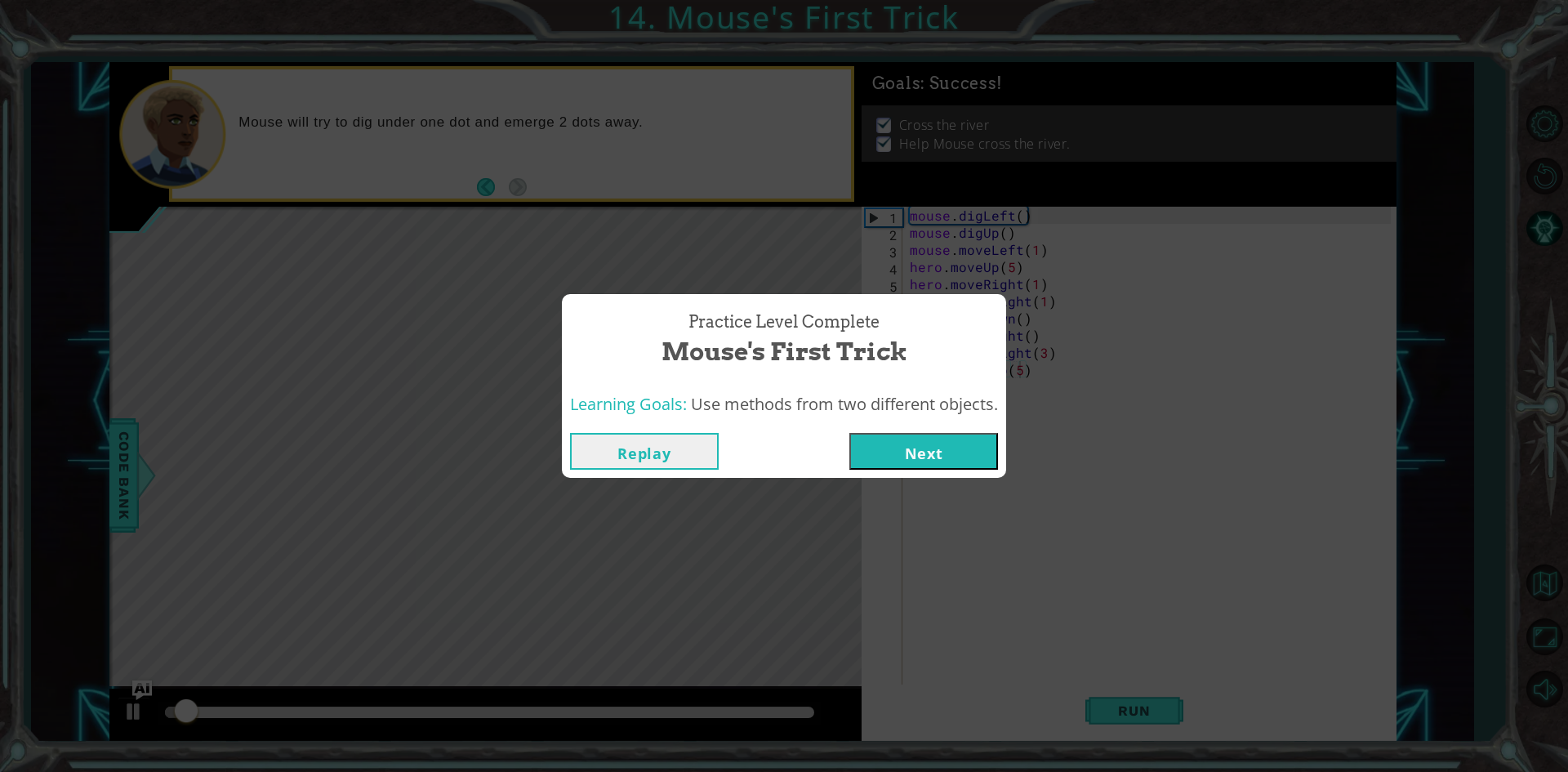
click at [902, 443] on button "Next" at bounding box center [924, 451] width 149 height 36
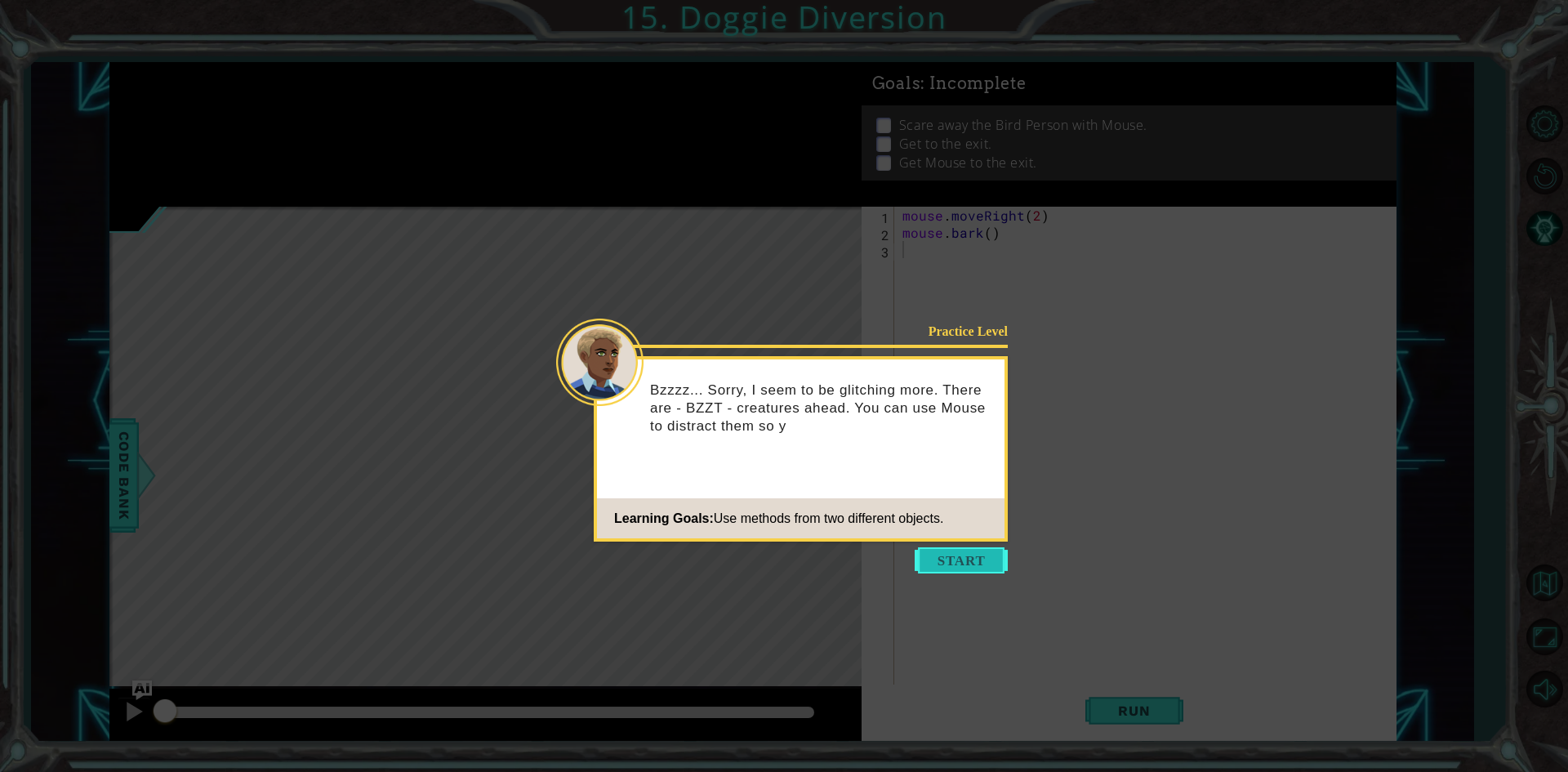
click at [969, 557] on button "Start" at bounding box center [961, 561] width 93 height 26
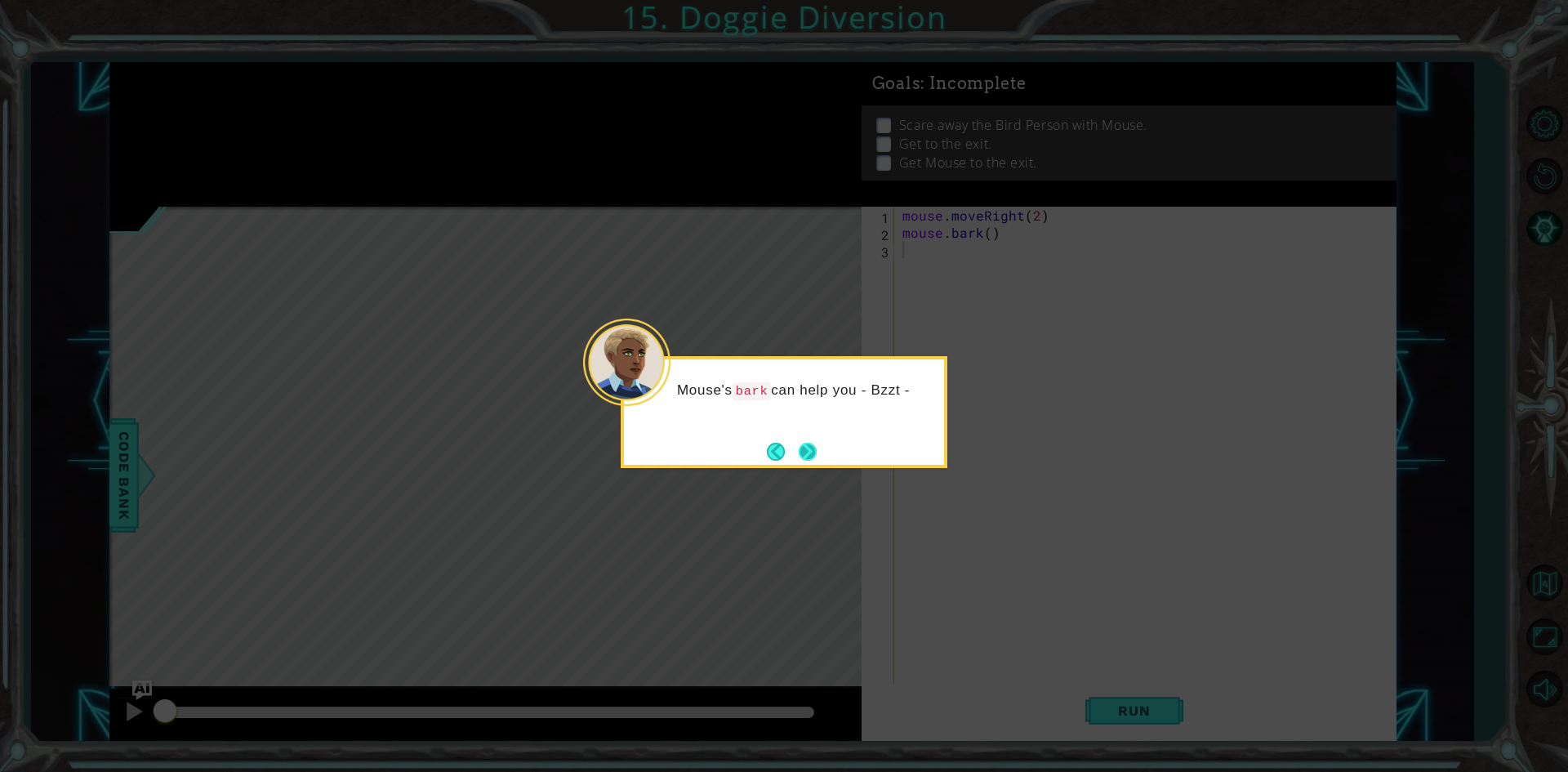
click at [823, 461] on div "Mouse's bark can help you - Bzzt -" at bounding box center [783, 412] width 327 height 112
click at [815, 461] on button "Next" at bounding box center [808, 452] width 18 height 18
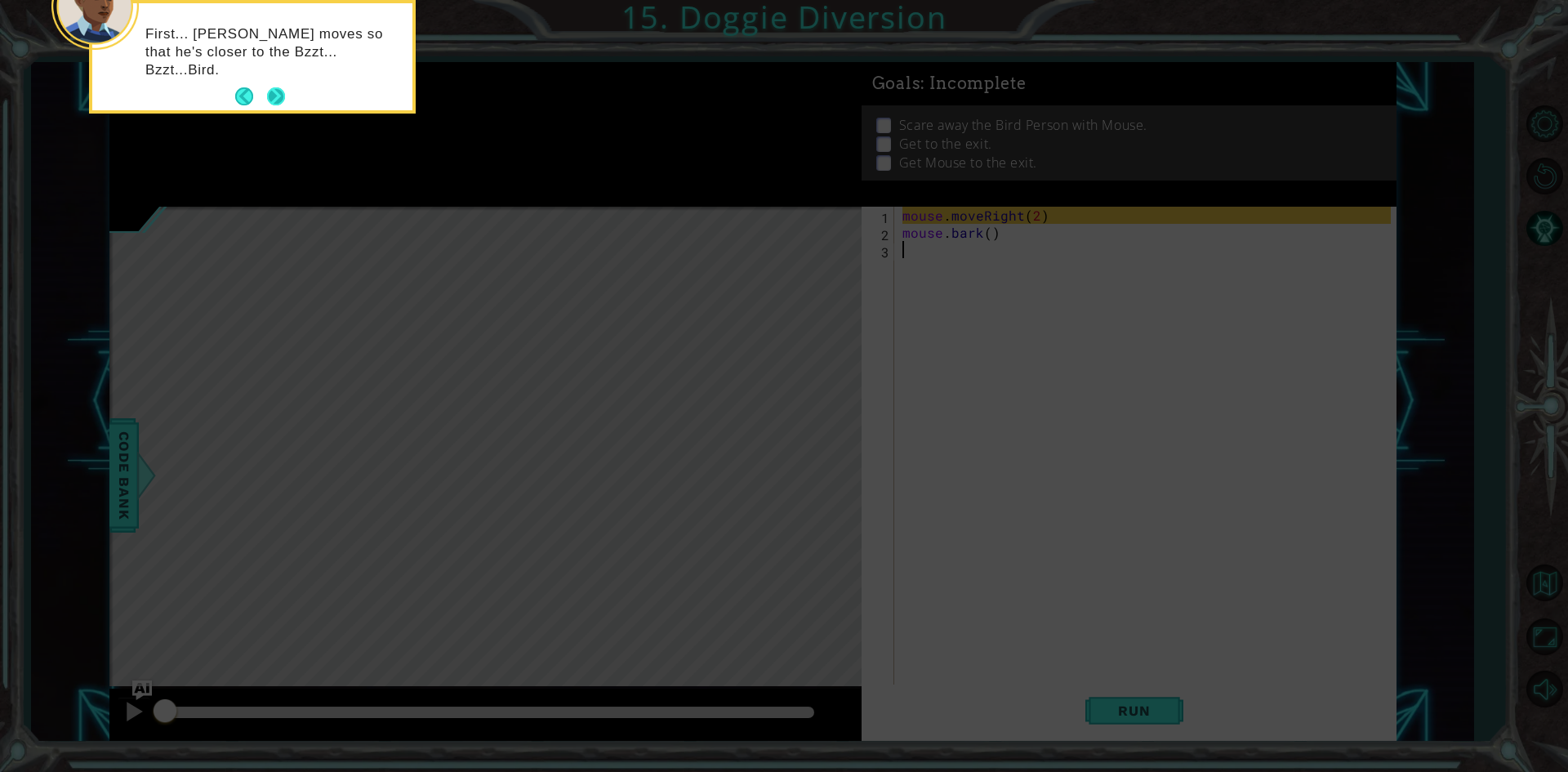
click at [275, 101] on button "Next" at bounding box center [276, 97] width 18 height 18
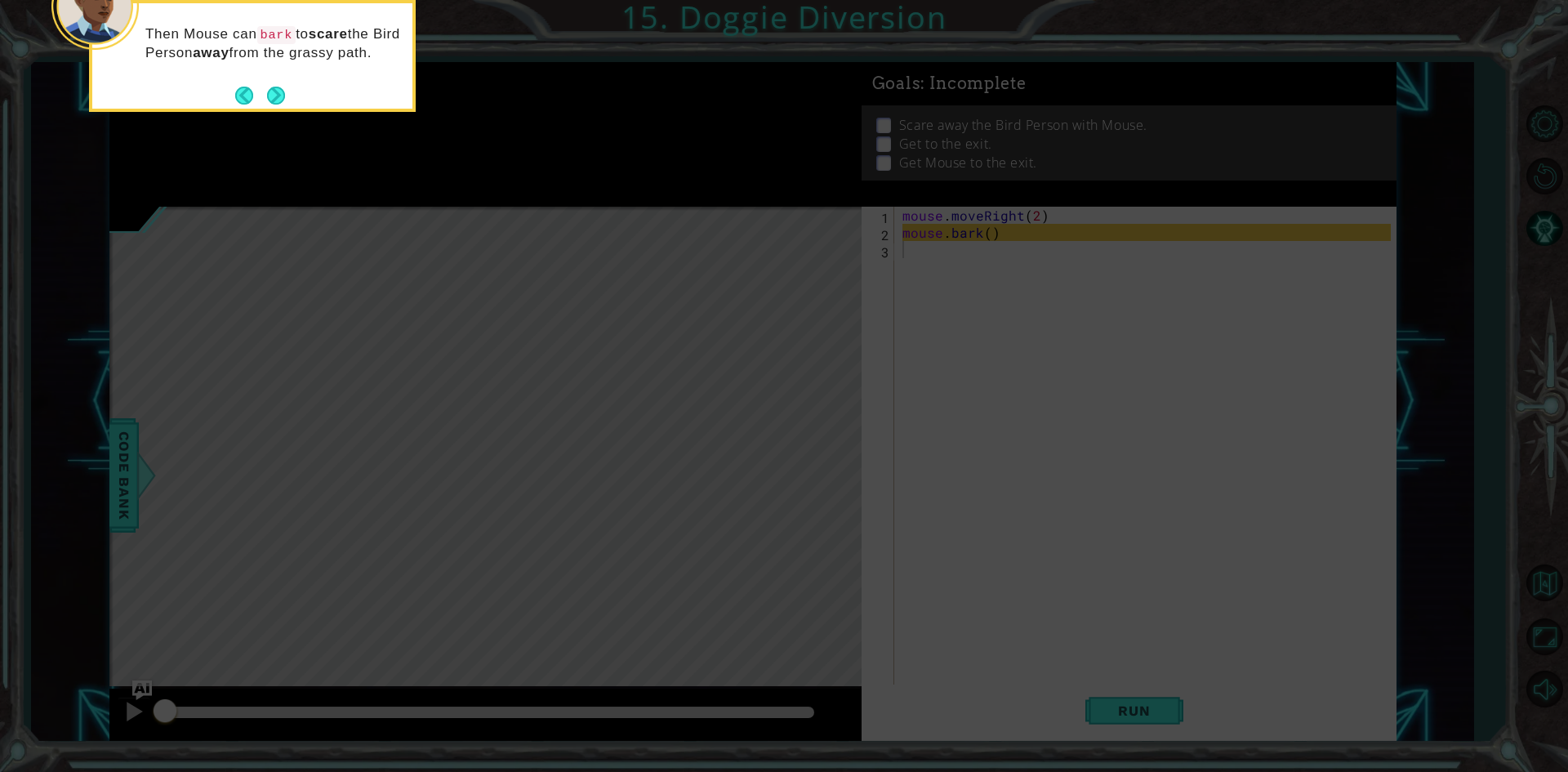
click at [294, 94] on div "Then Mouse can bark to scare the Bird Person away from the grassy path." at bounding box center [252, 51] width 320 height 84
click at [284, 104] on button "Next" at bounding box center [276, 96] width 18 height 18
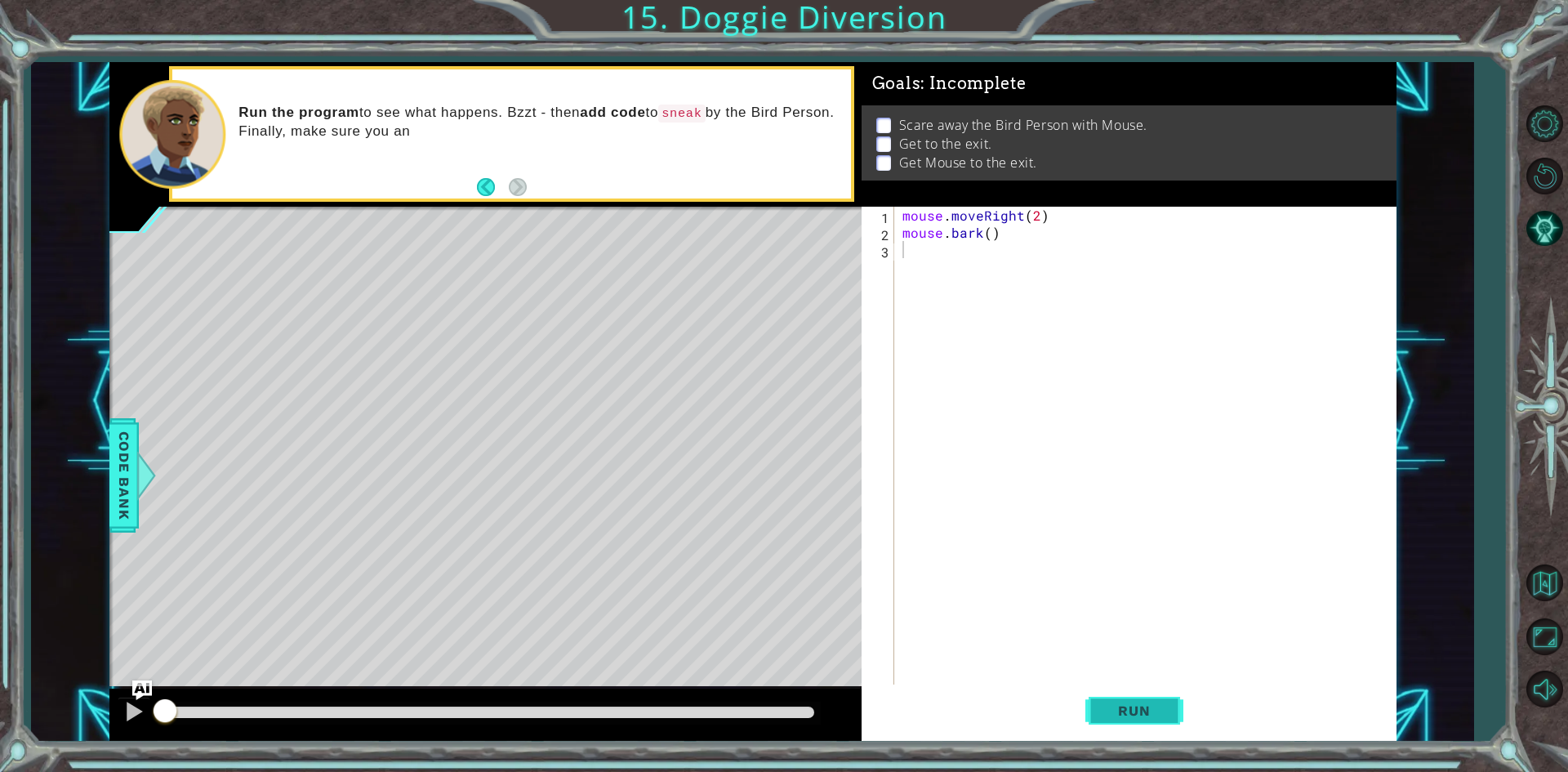
click at [1154, 718] on span "Run" at bounding box center [1134, 711] width 65 height 17
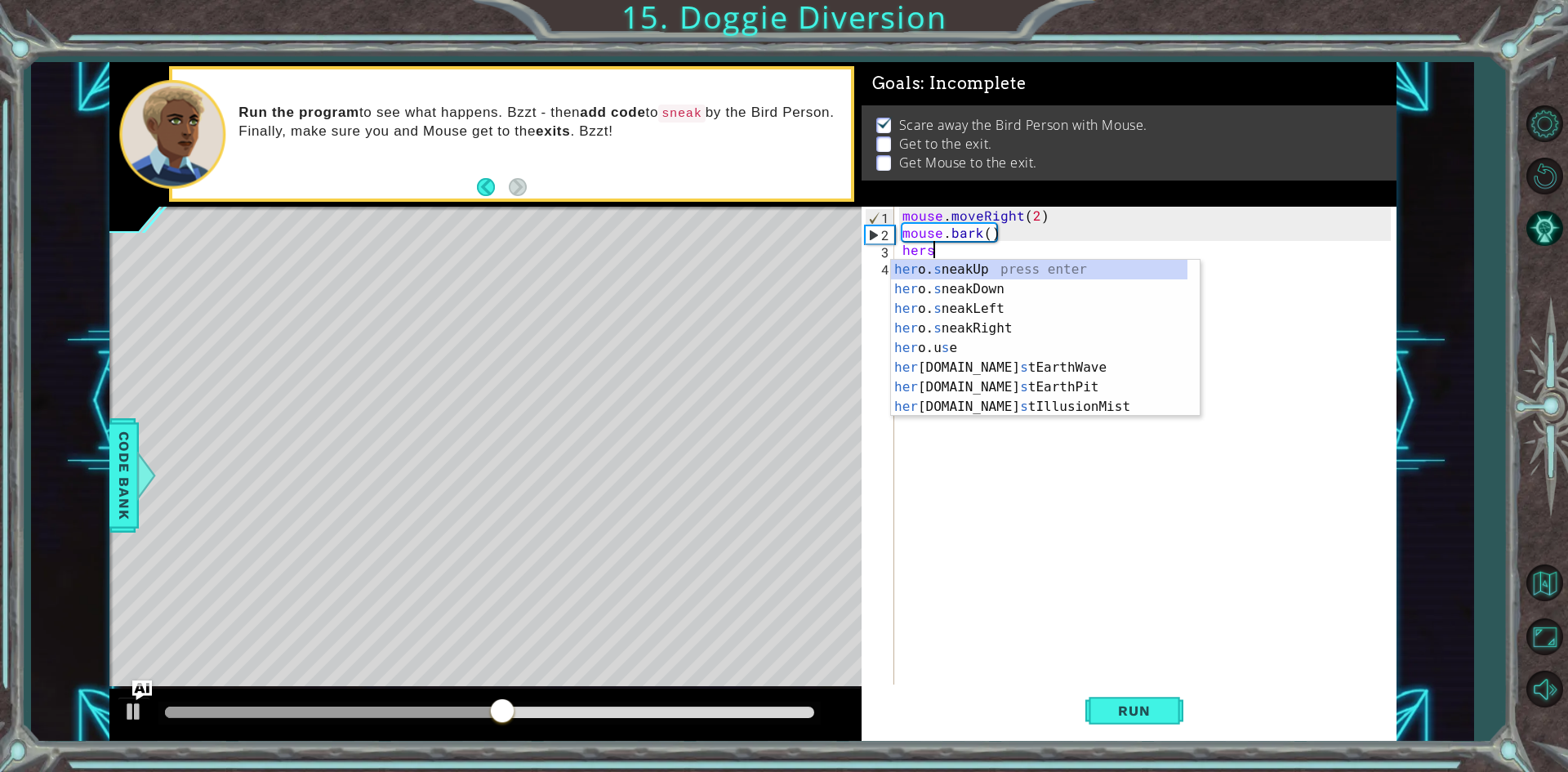
scroll to position [0, 1]
click at [998, 324] on div "her o. s neakUp press enter her o. s neakDown press enter her o. s neakLeft pre…" at bounding box center [1039, 357] width 296 height 196
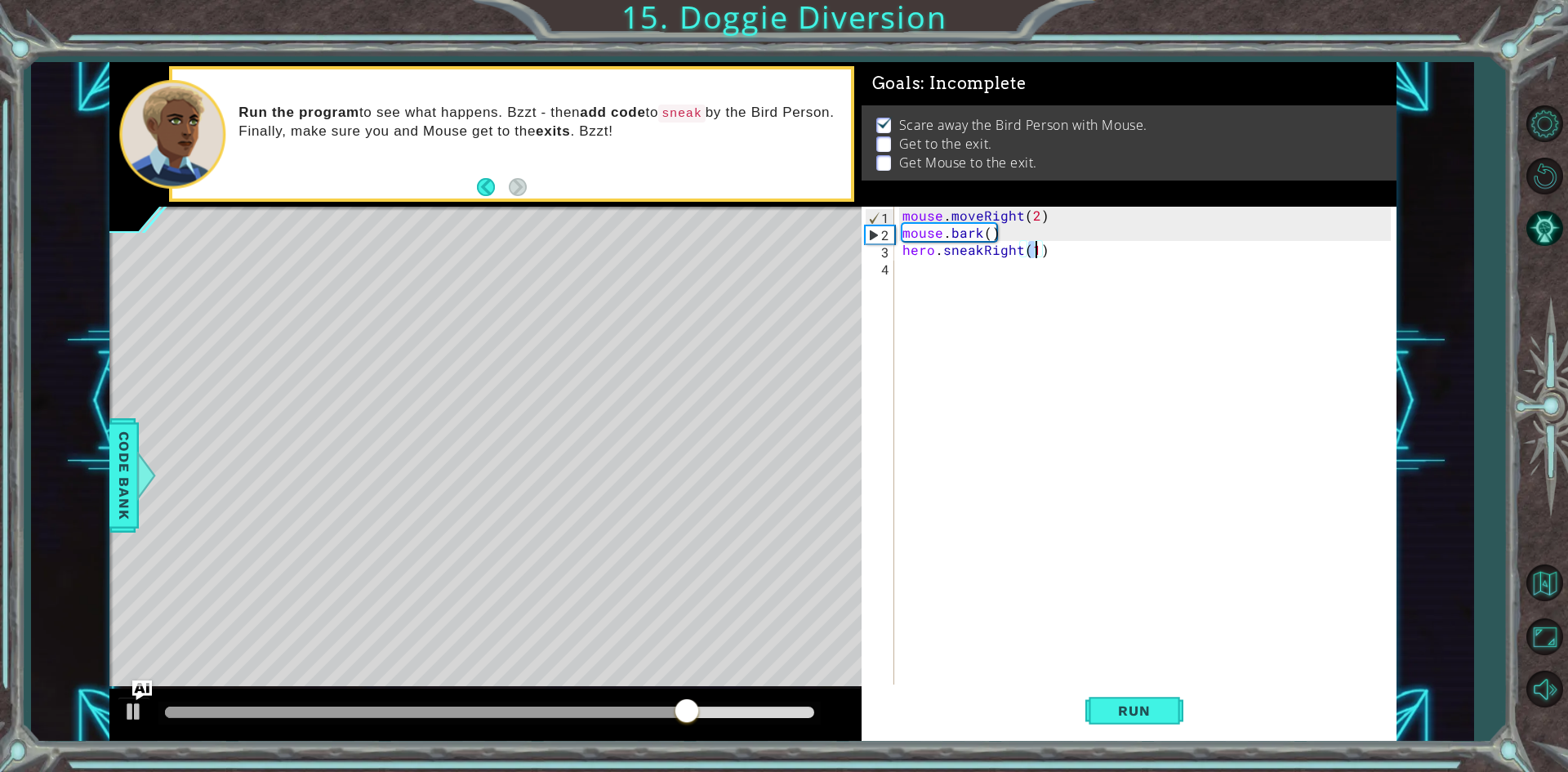
scroll to position [0, 7]
type textarea "hero.sneakRight(4)"
click at [1150, 699] on button "Run" at bounding box center [1134, 712] width 98 height 53
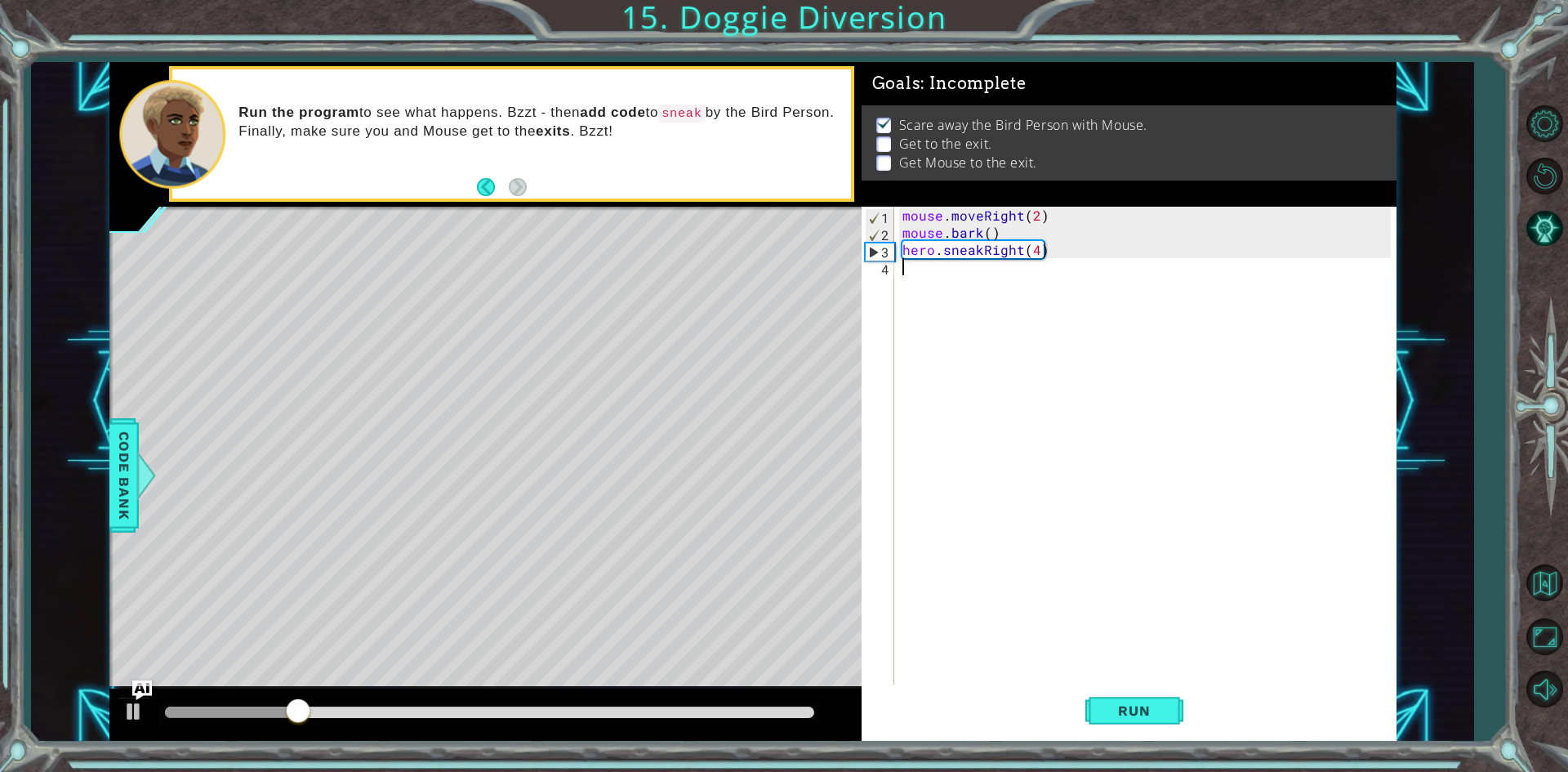
click at [920, 290] on div "mouse . moveRight ( 2 ) mouse . bark ( ) hero . sneakRight ( 4 )" at bounding box center [1149, 464] width 500 height 515
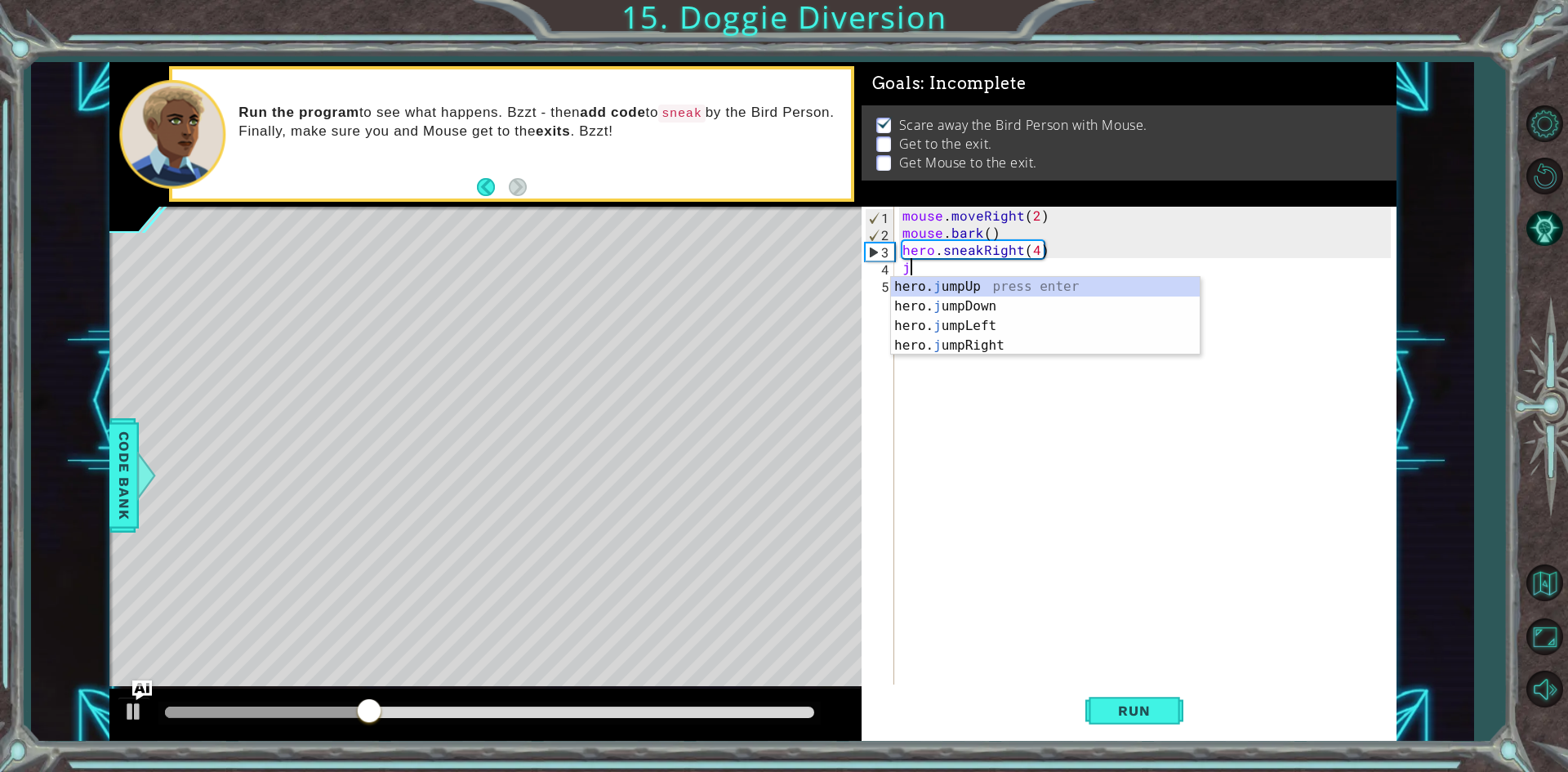
type textarea "ju"
click at [984, 288] on div "hero. ju mpUp press enter hero. ju mpDown press enter hero. [PERSON_NAME] mpLef…" at bounding box center [1045, 336] width 308 height 117
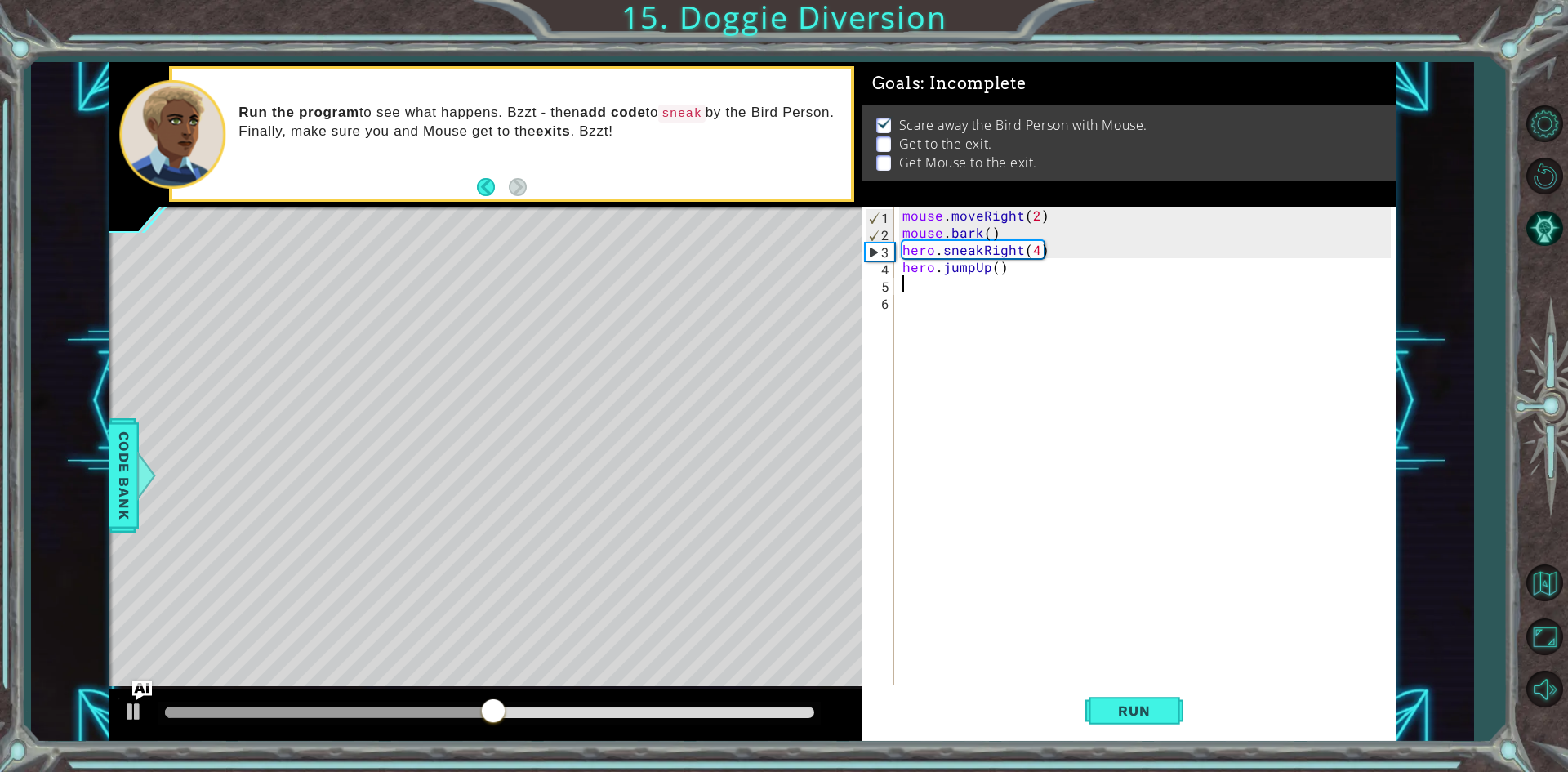
type textarea "j"
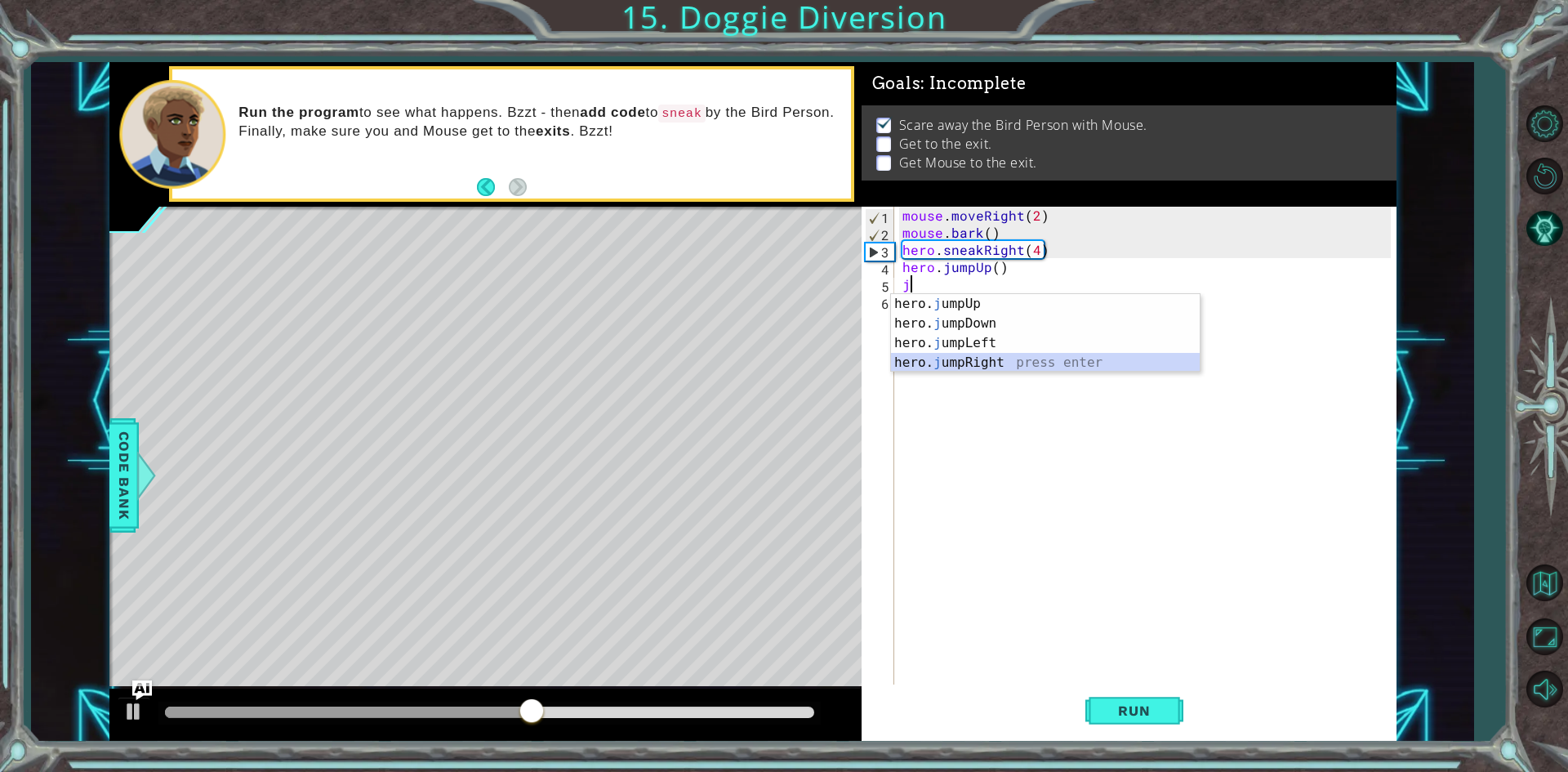
click at [996, 362] on div "hero. j umpUp press enter hero. j umpDown press enter hero. j umpLeft press ent…" at bounding box center [1045, 352] width 308 height 117
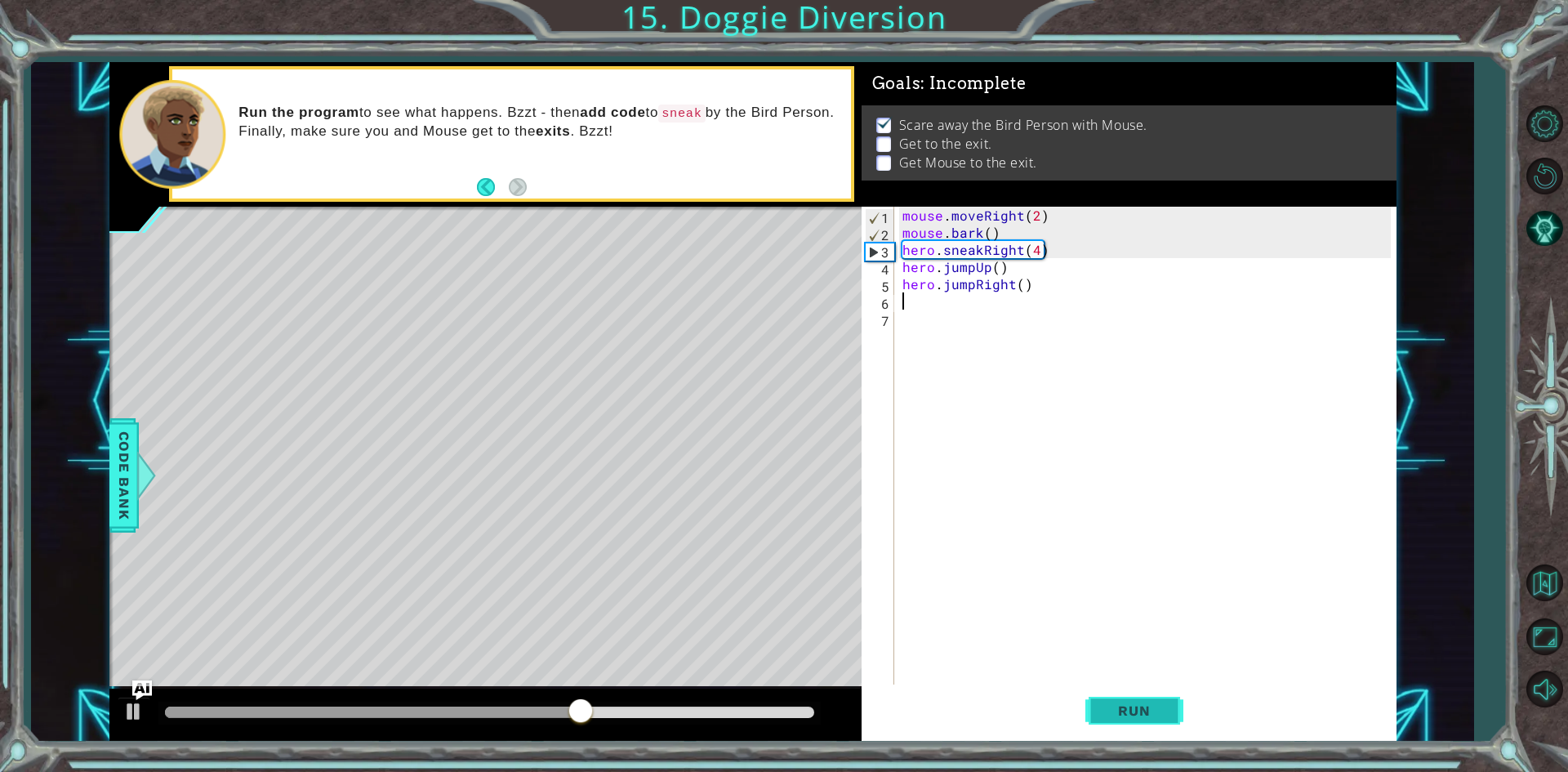
click at [1131, 704] on span "Run" at bounding box center [1134, 711] width 65 height 17
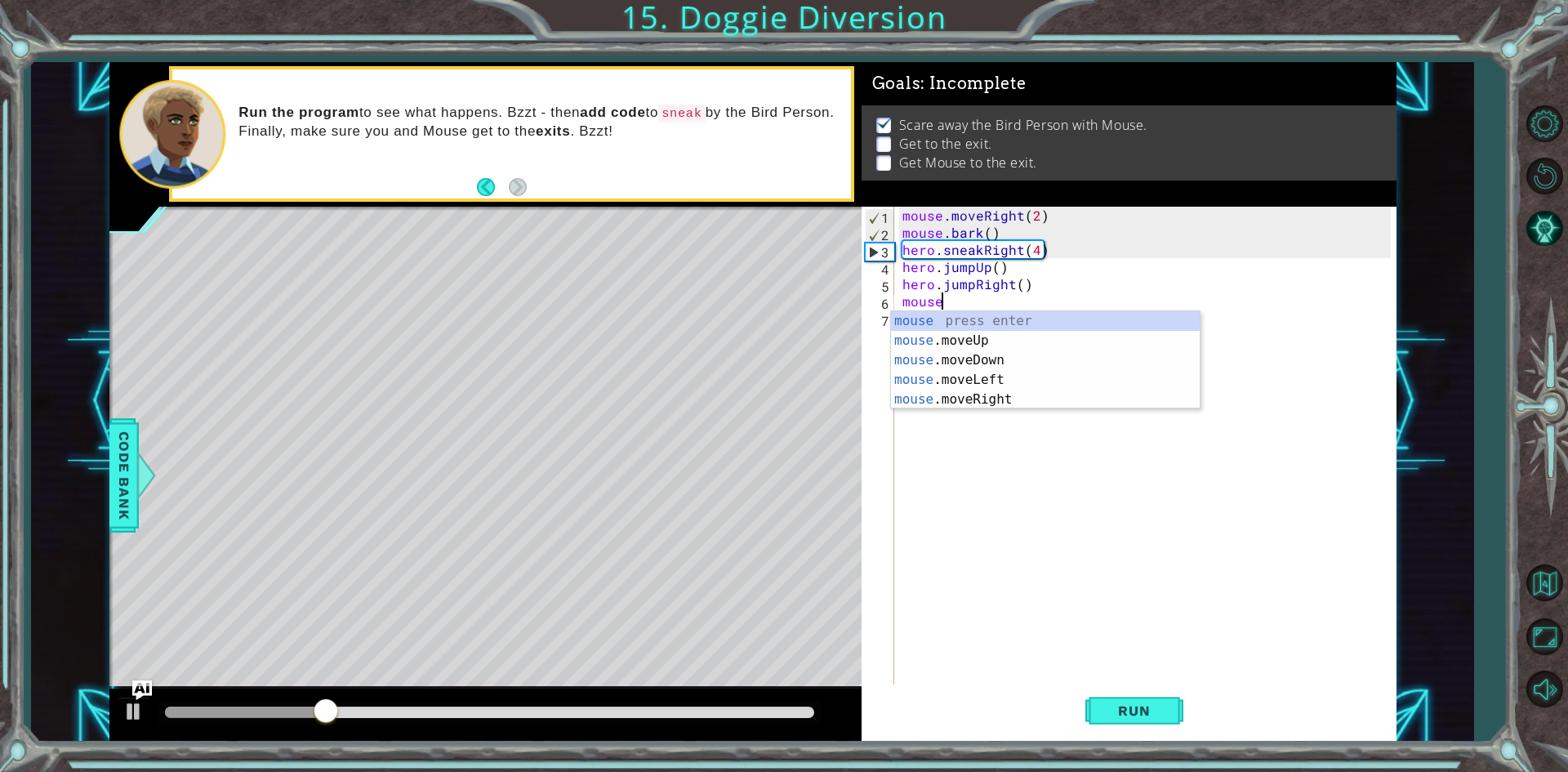
scroll to position [0, 2]
click at [1007, 398] on div "mouse press enter mouse .moveUp press enter mouse .moveDown press enter mouse .…" at bounding box center [1045, 380] width 308 height 137
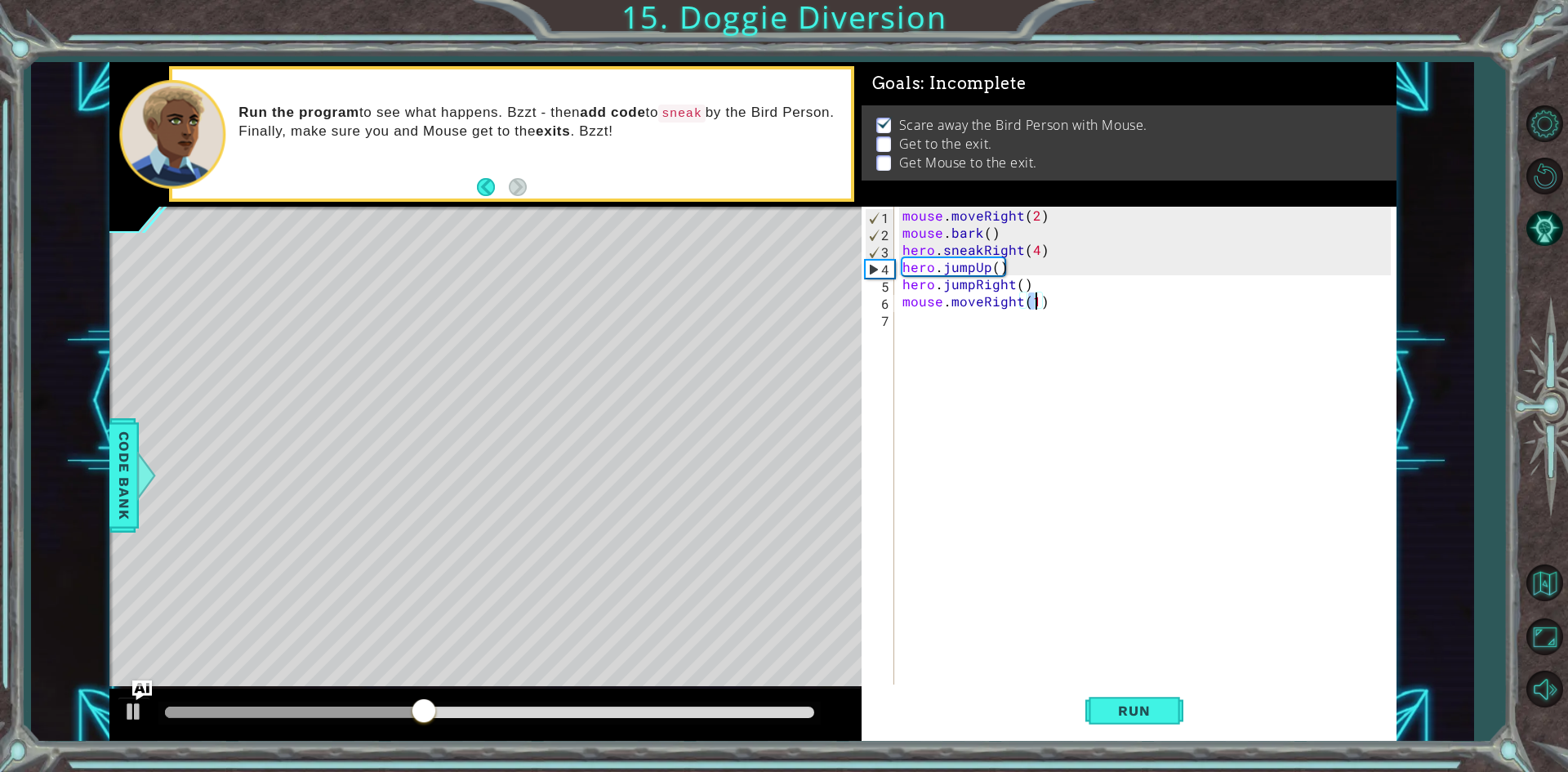
type textarea "mouse.moveRight(2)"
click at [925, 328] on div "mouse . moveRight ( 2 ) mouse . bark ( ) hero . sneakRight ( 4 ) hero . jumpUp …" at bounding box center [1149, 464] width 500 height 515
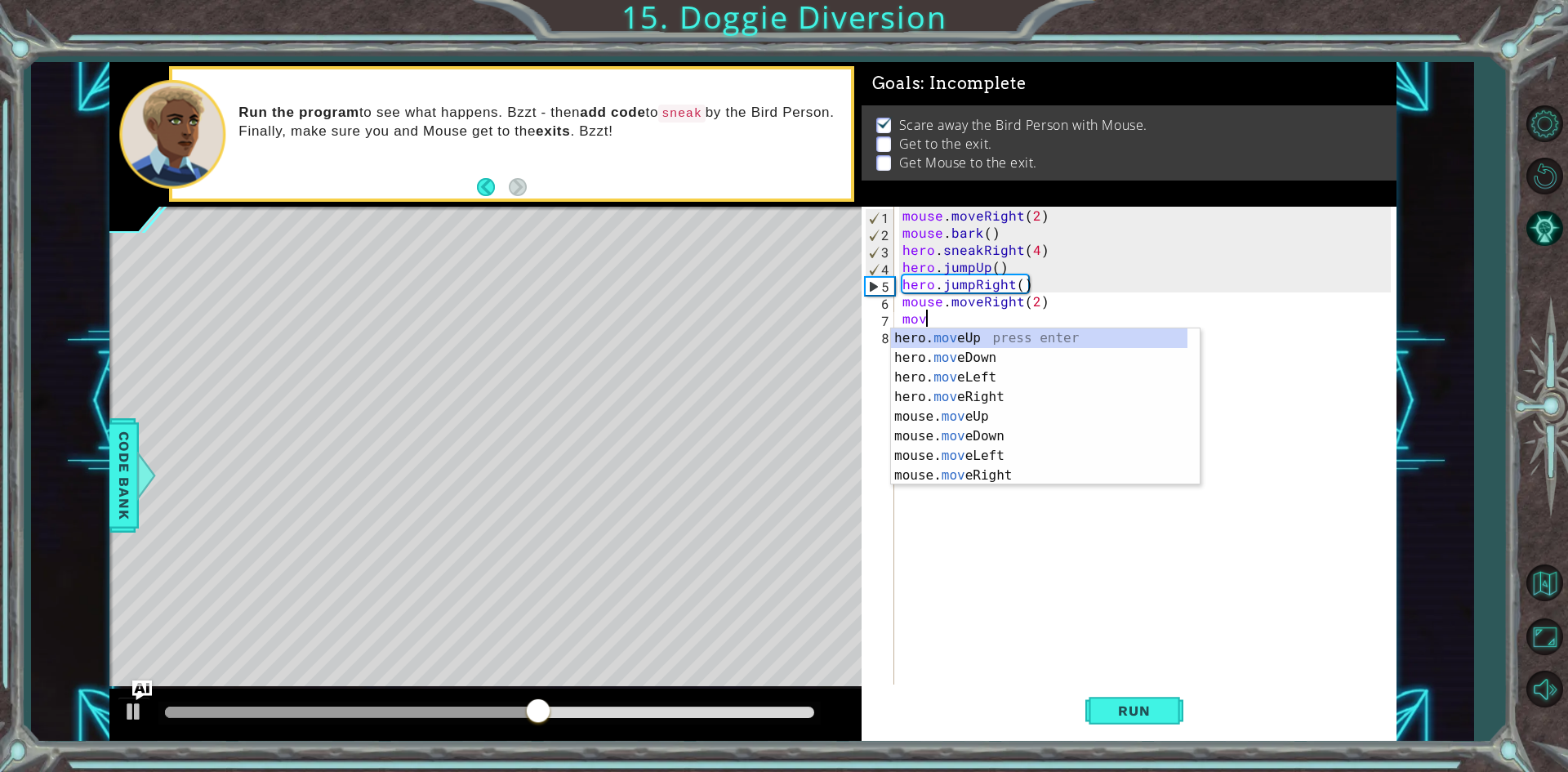
scroll to position [0, 1]
click at [978, 434] on div "hero. move Up press enter hero. move Down press enter hero. move Left press ent…" at bounding box center [1039, 426] width 296 height 196
type textarea "mouse.moveDown(1)"
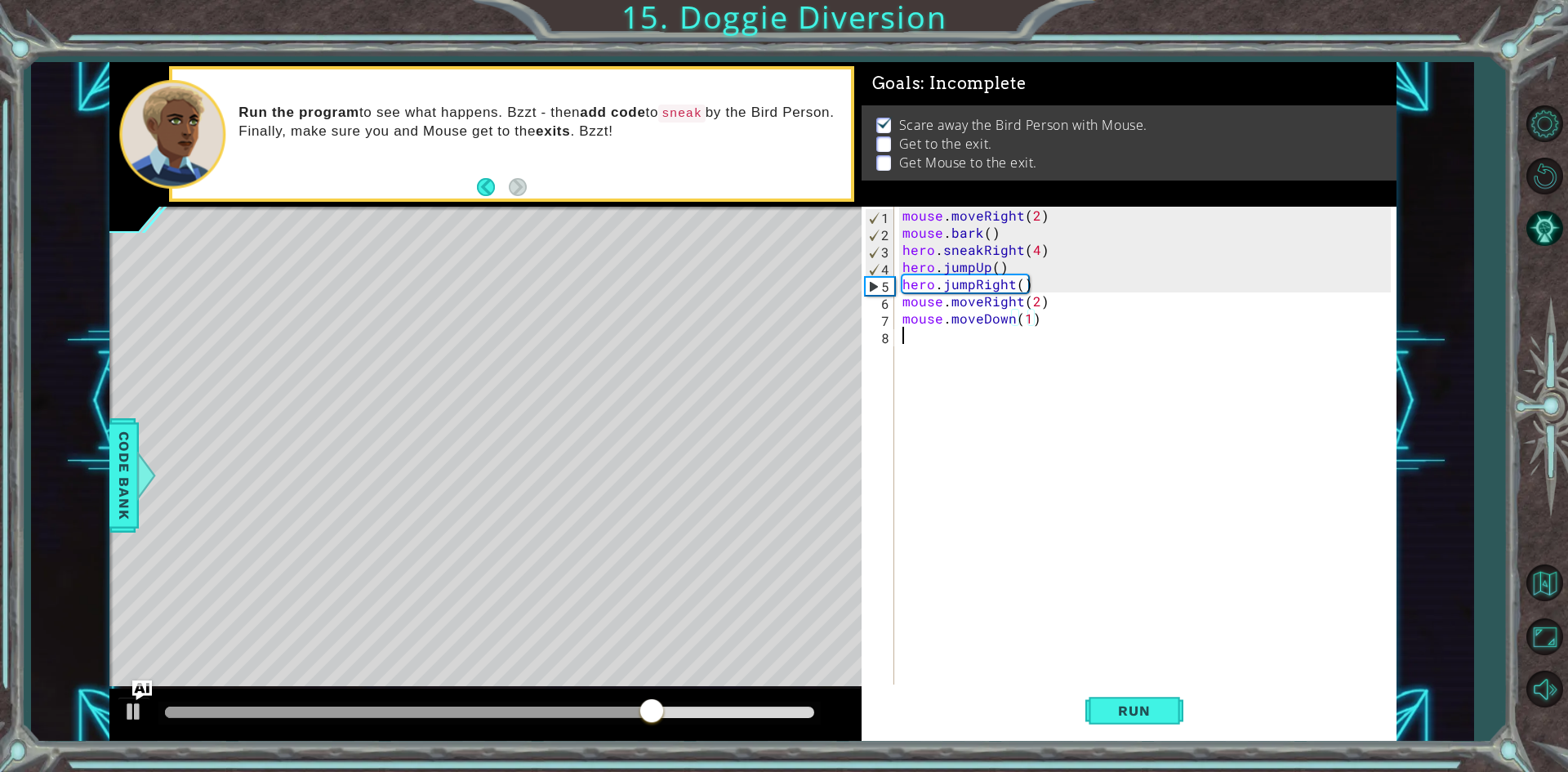
click at [926, 333] on div "mouse . moveRight ( 2 ) mouse . bark ( ) hero . sneakRight ( 4 ) hero . jumpUp …" at bounding box center [1149, 464] width 500 height 515
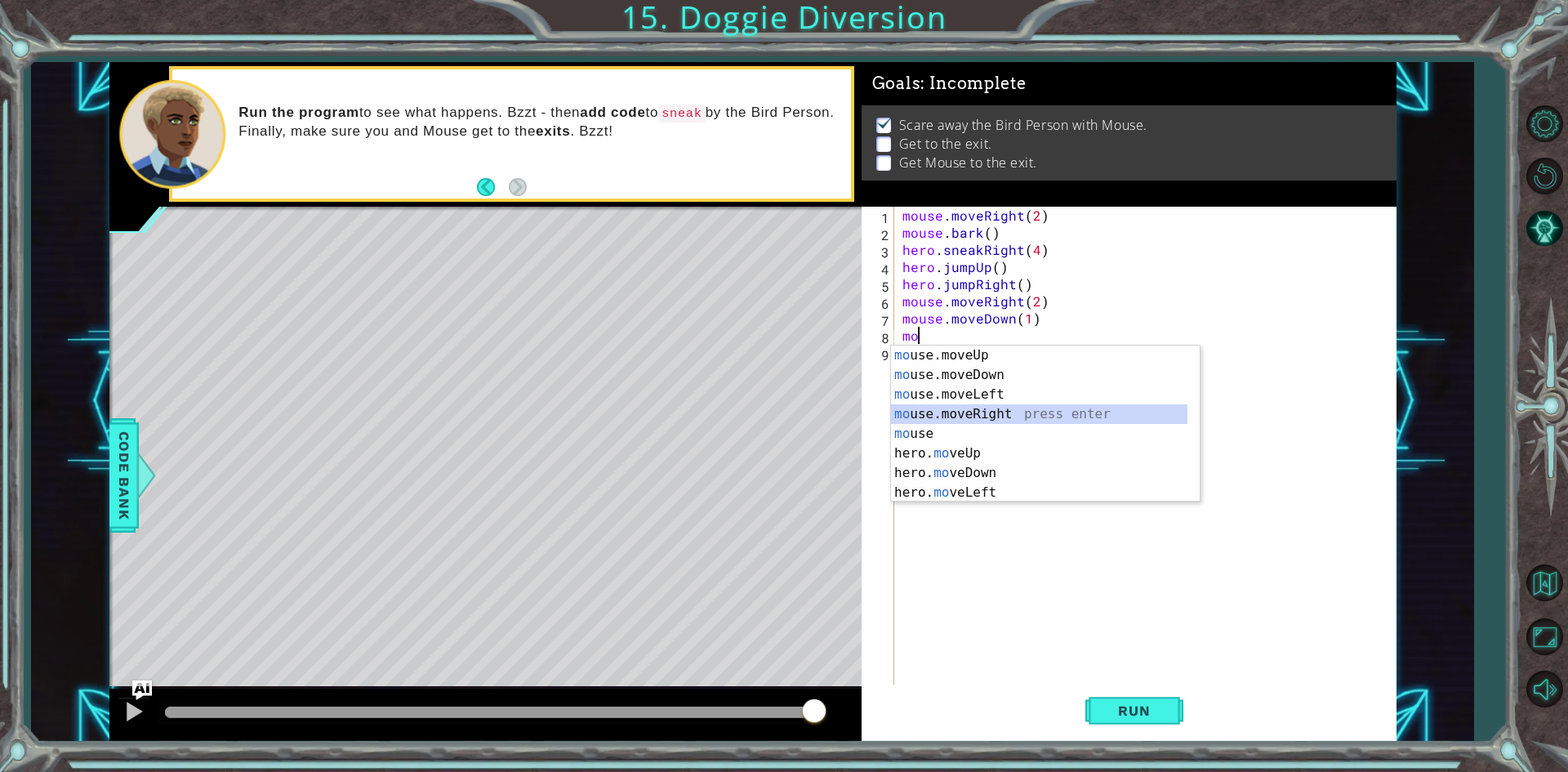
click at [1002, 422] on div "mo use.moveUp press enter mo use.moveDown press enter mo use.moveLeft press ent…" at bounding box center [1039, 444] width 296 height 196
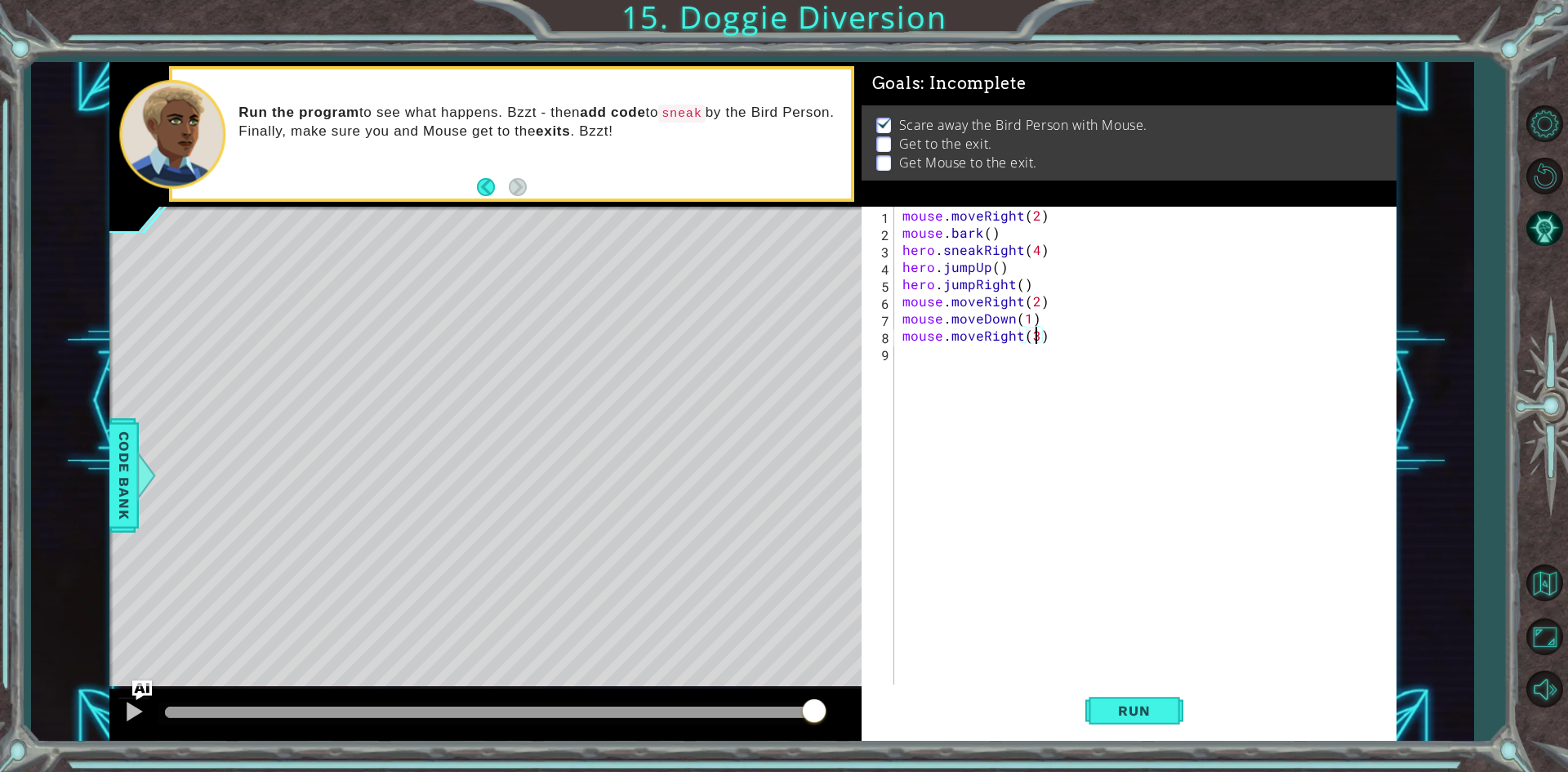
scroll to position [0, 7]
type textarea "mouse.moveRight(3)"
click at [1106, 711] on span "Run" at bounding box center [1134, 711] width 65 height 17
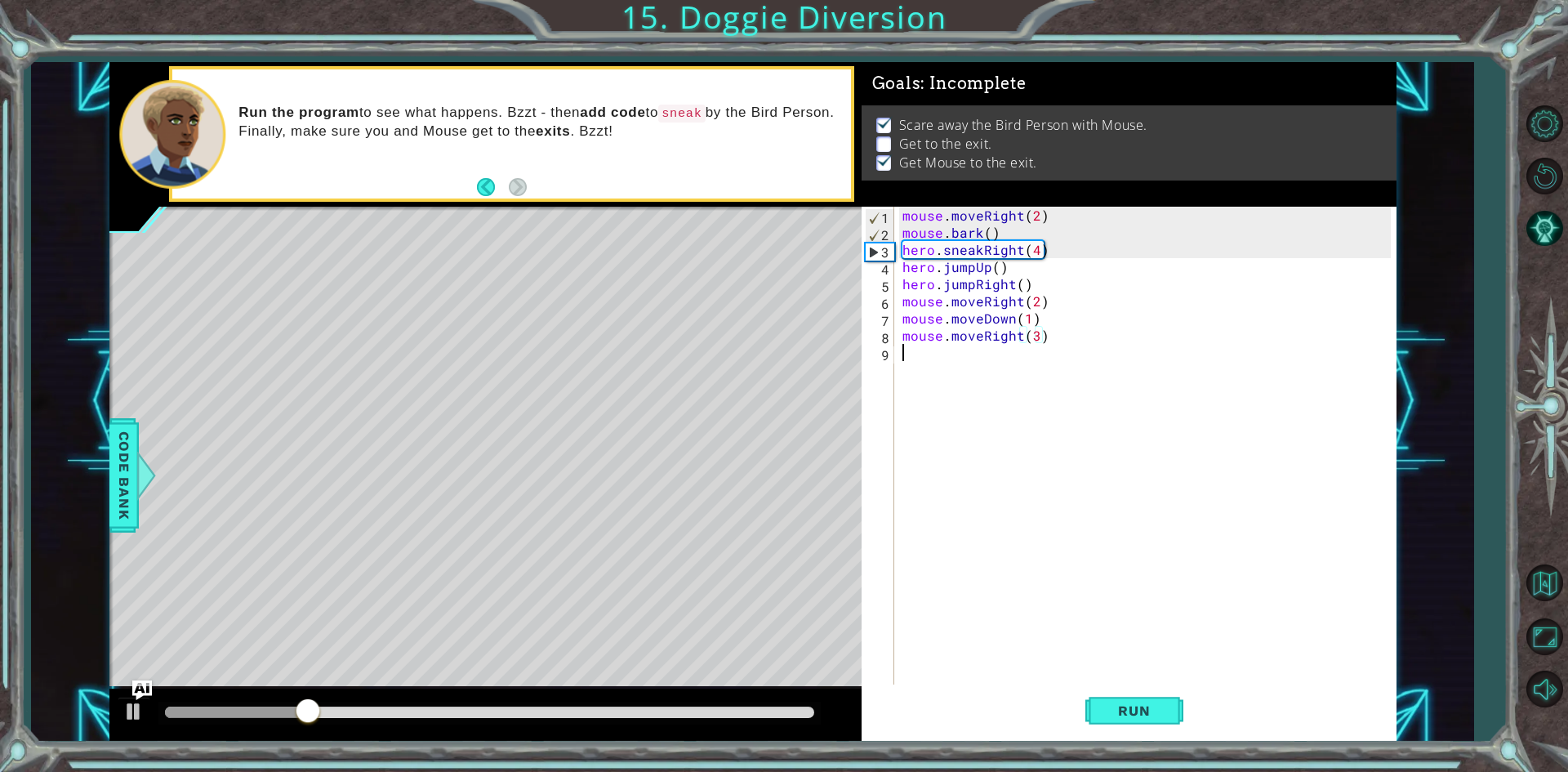
click at [939, 368] on div "mouse . moveRight ( 2 ) mouse . bark ( ) hero . sneakRight ( 4 ) hero . jumpUp …" at bounding box center [1149, 464] width 500 height 515
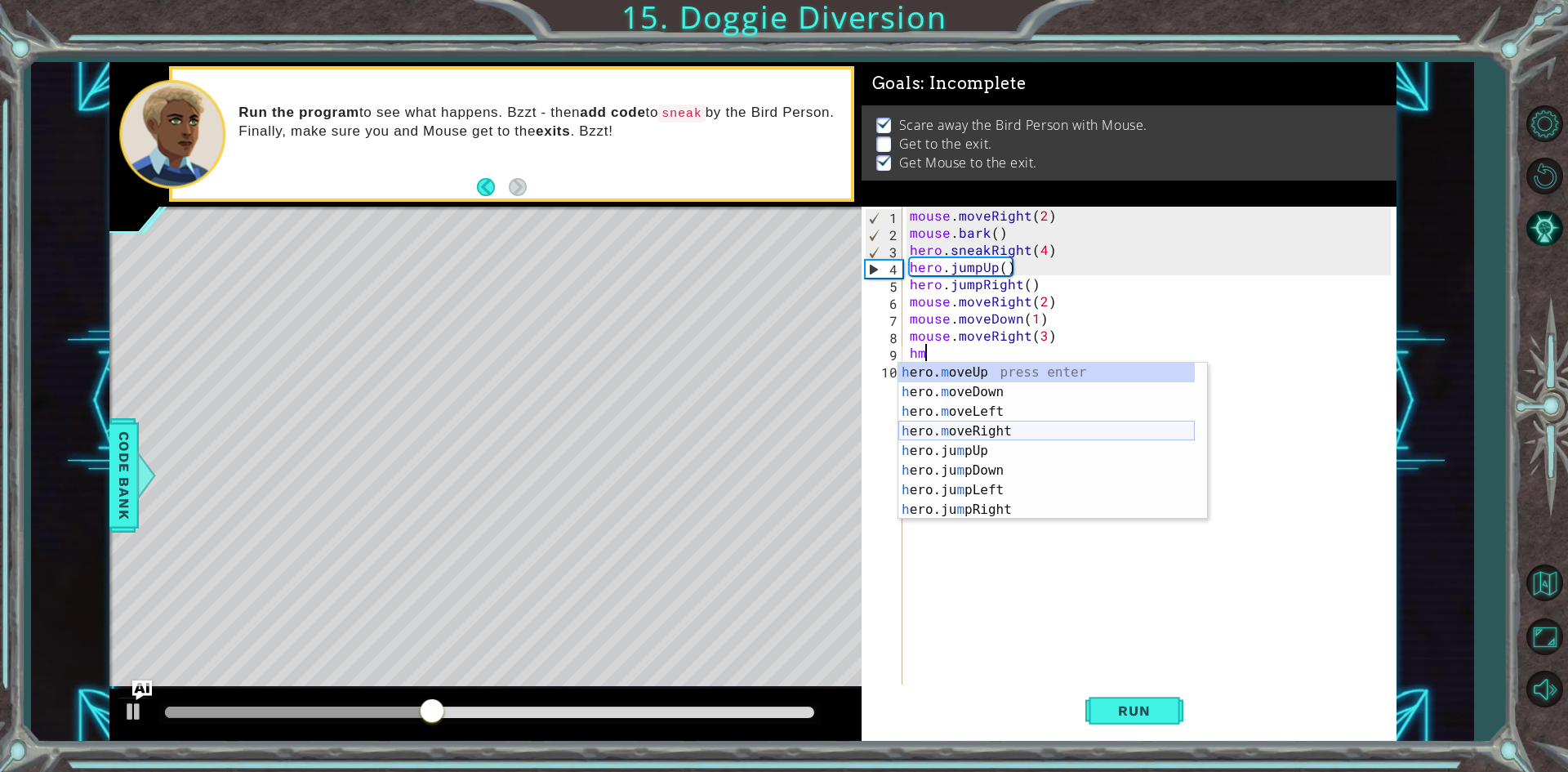
click at [1006, 429] on div "h ero. m oveUp press enter h ero. m oveDown press enter h ero. m oveLeft press …" at bounding box center [1046, 460] width 296 height 196
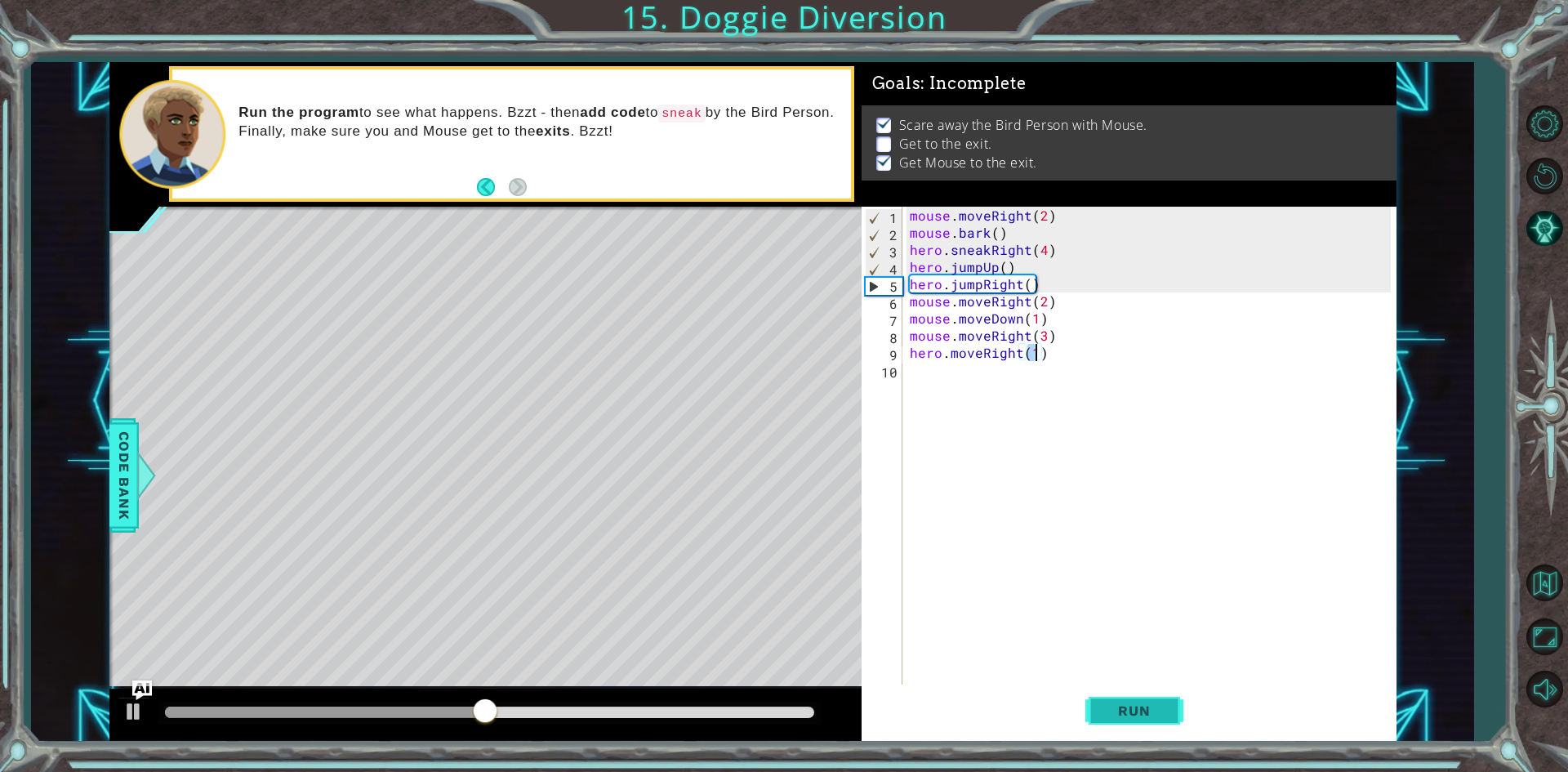
type textarea "hero.moveRight(1)"
click at [1155, 718] on span "Run" at bounding box center [1134, 711] width 65 height 17
click at [1178, 723] on button "Run" at bounding box center [1134, 712] width 98 height 53
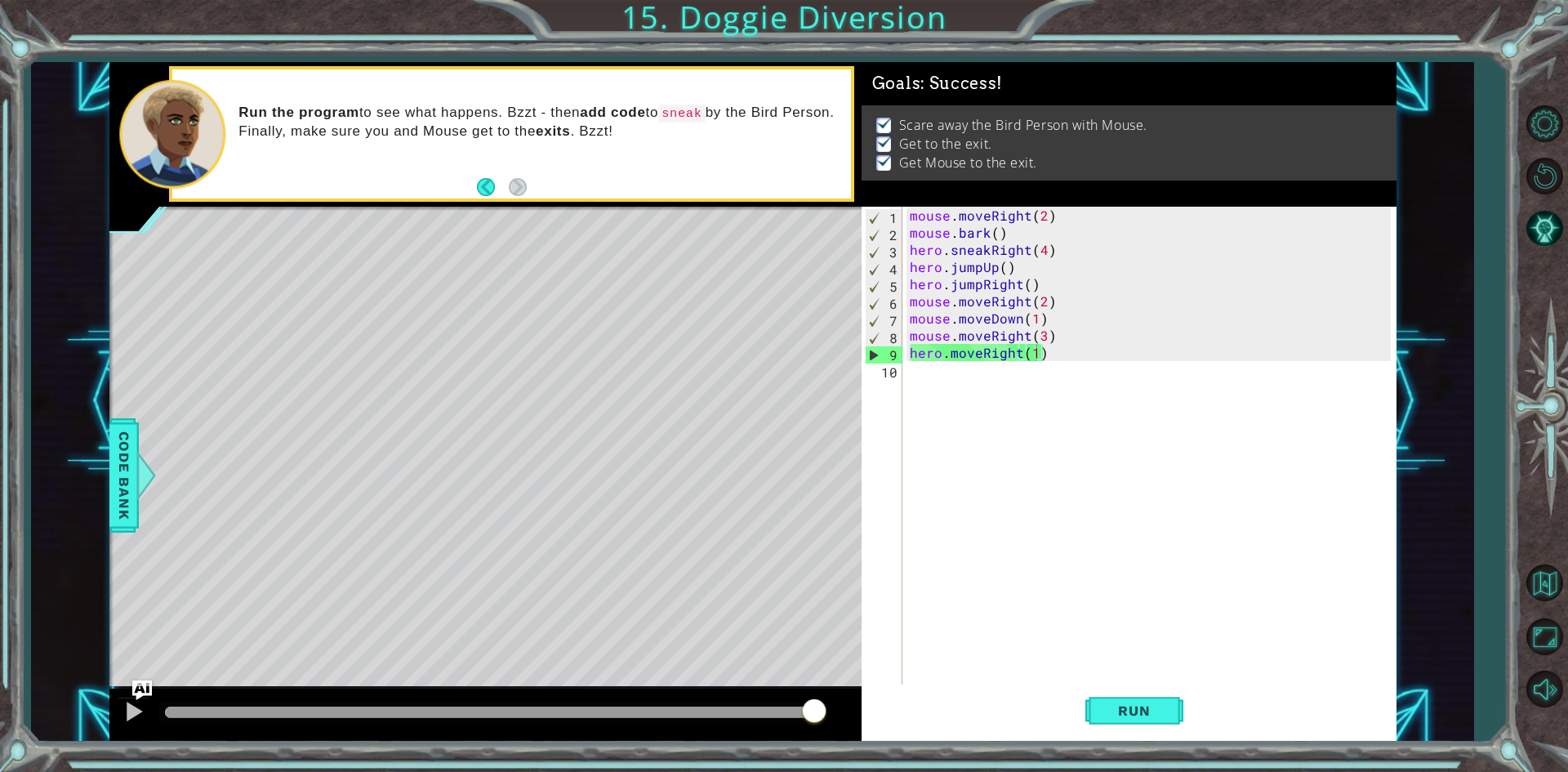
drag, startPoint x: 211, startPoint y: 708, endPoint x: 794, endPoint y: 701, distance: 583.0
click at [815, 695] on div at bounding box center [485, 714] width 752 height 52
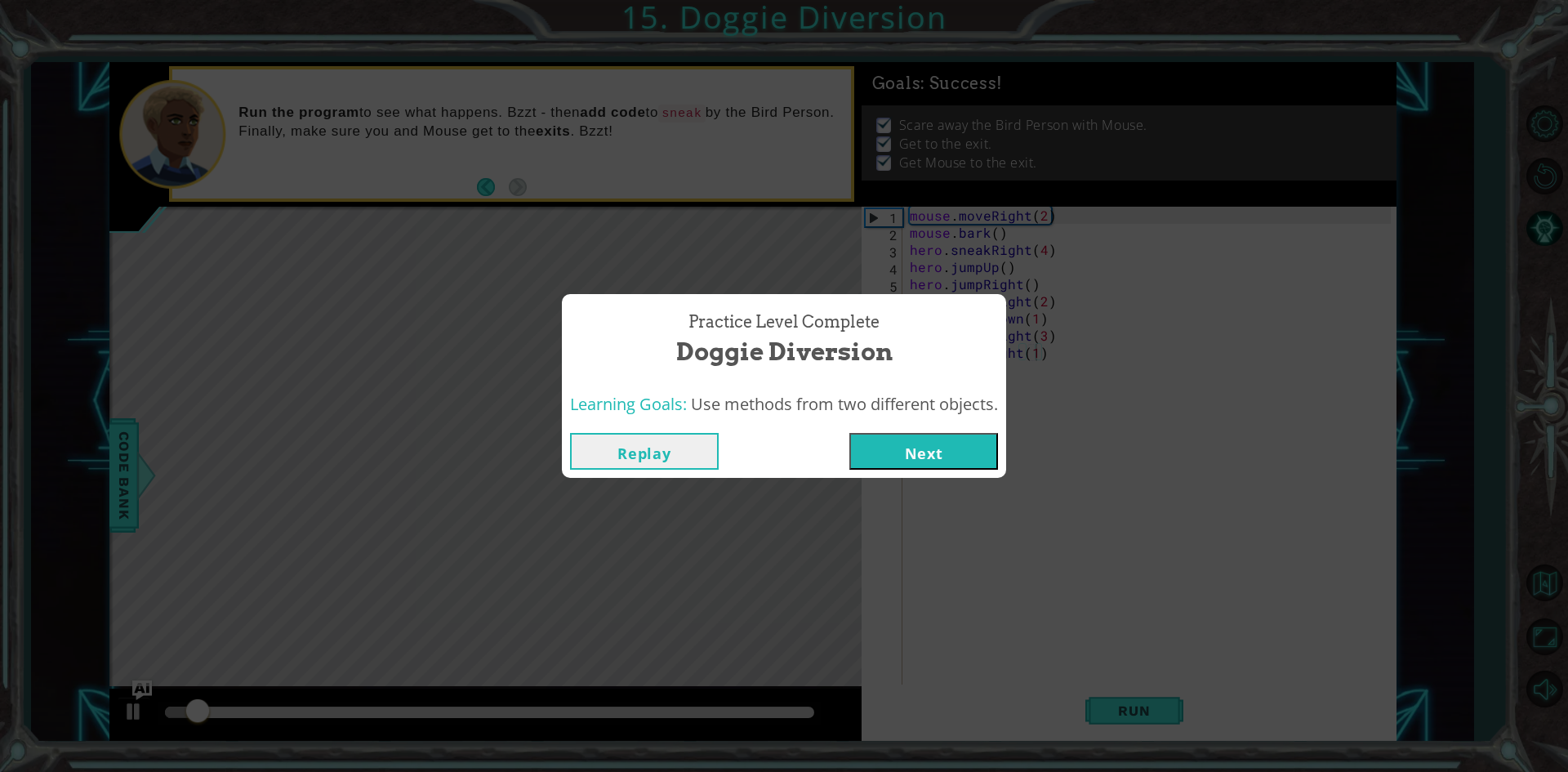
click at [929, 453] on button "Next" at bounding box center [924, 451] width 149 height 36
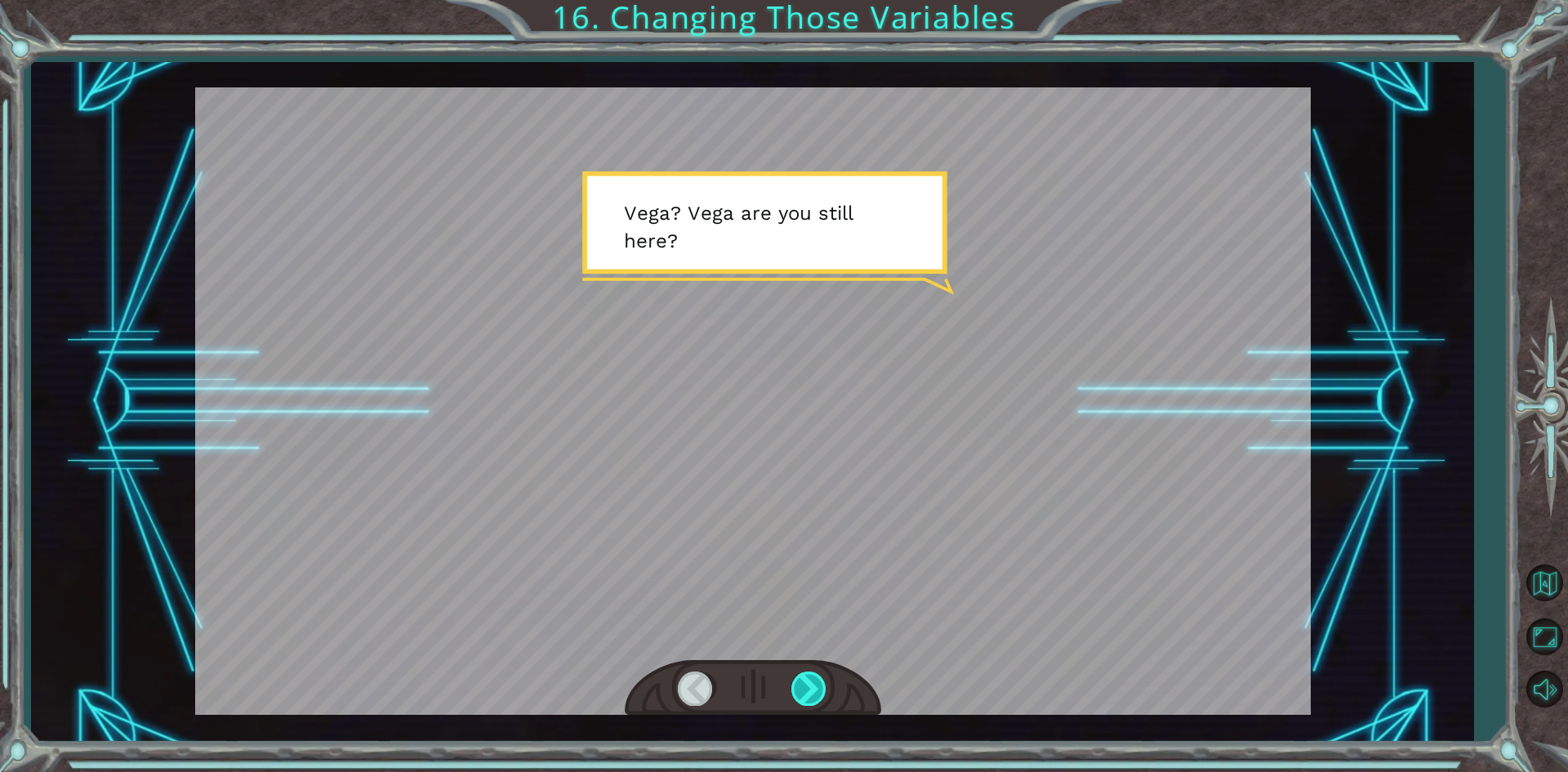
click at [819, 682] on div at bounding box center [810, 688] width 36 height 33
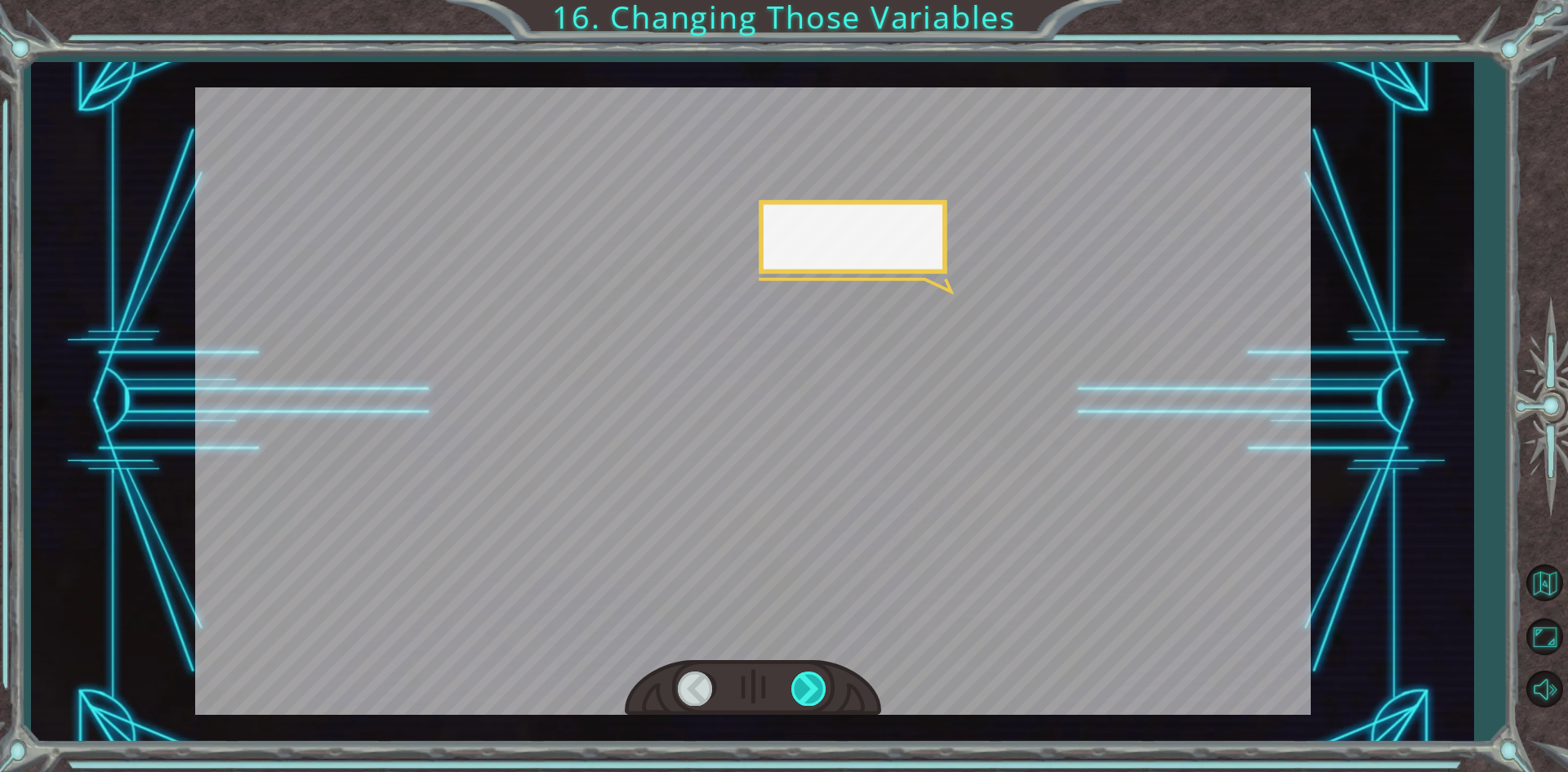
click at [819, 682] on div at bounding box center [810, 688] width 36 height 33
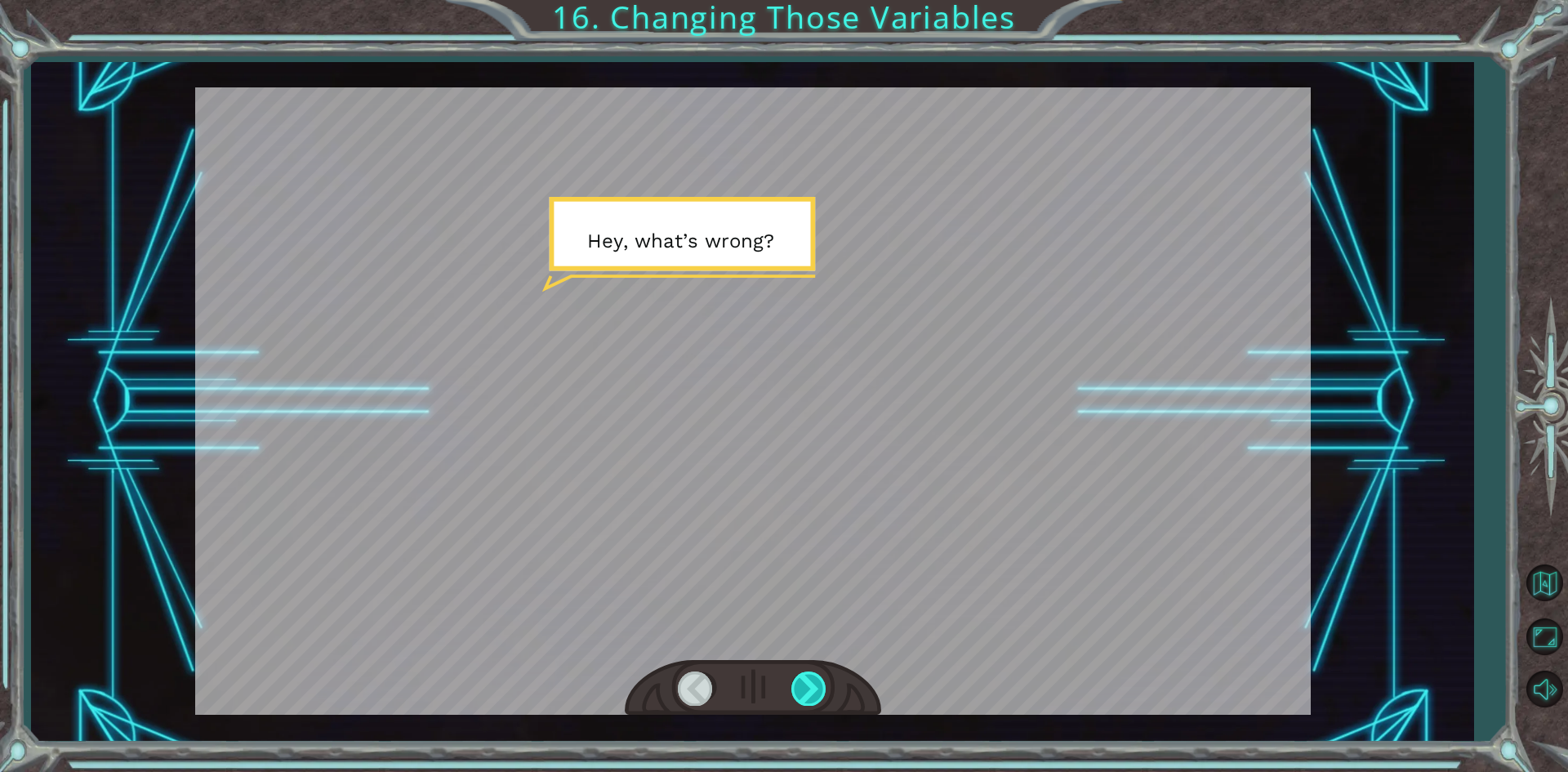
click at [819, 680] on div at bounding box center [810, 688] width 36 height 33
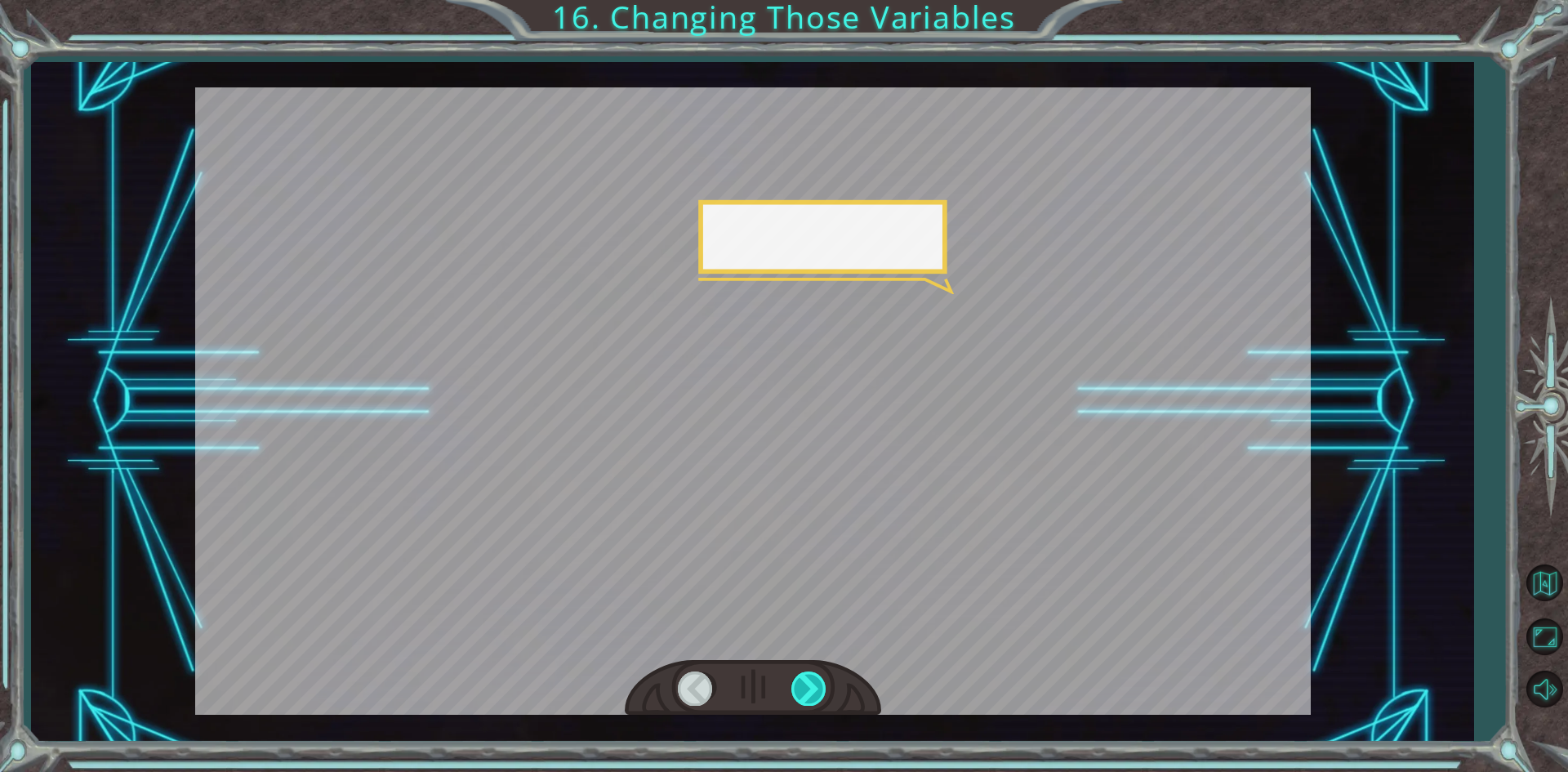
click at [819, 680] on div at bounding box center [810, 688] width 36 height 33
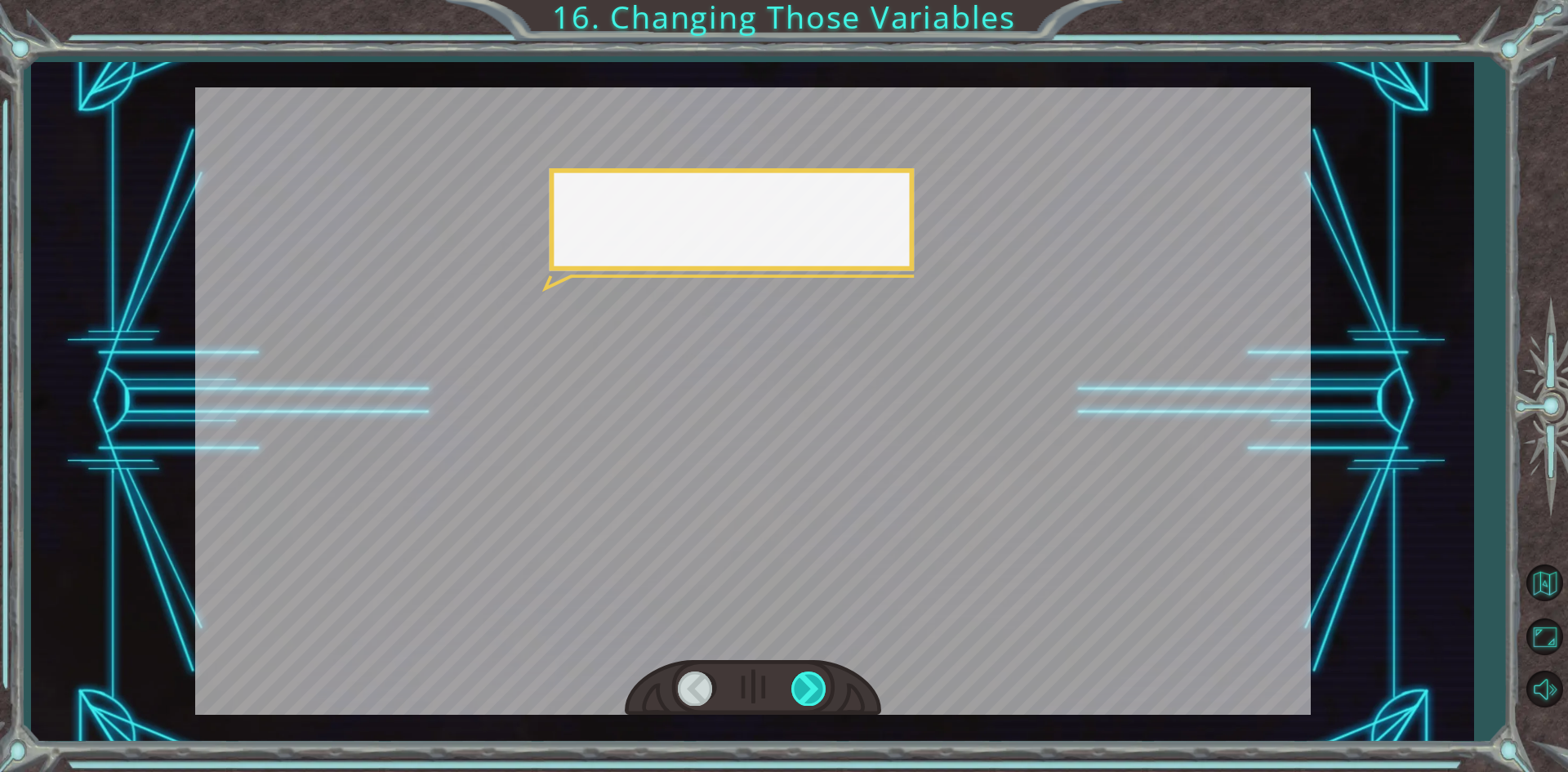
click at [819, 680] on div at bounding box center [810, 688] width 36 height 33
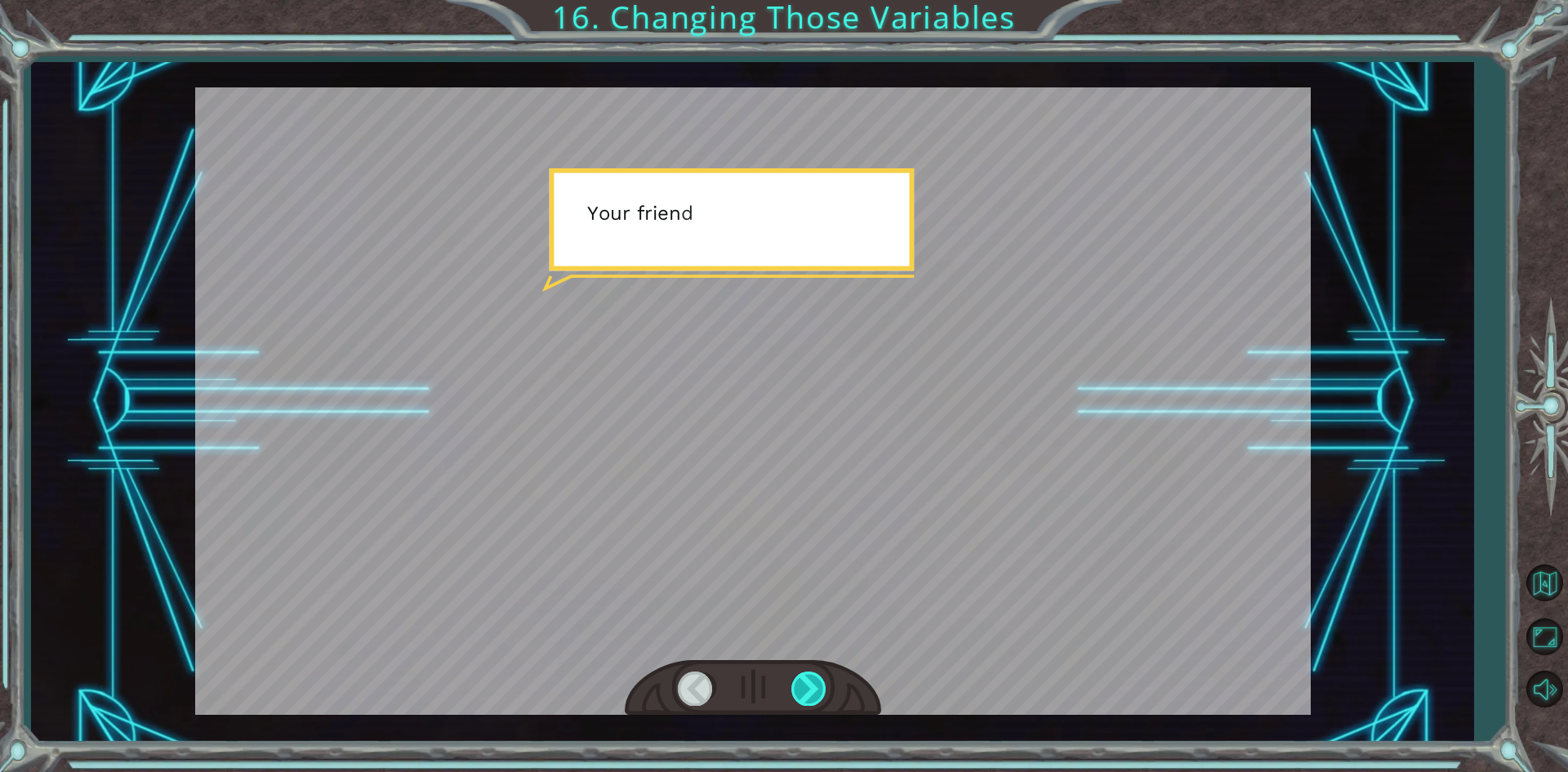
click at [819, 680] on div at bounding box center [810, 688] width 36 height 33
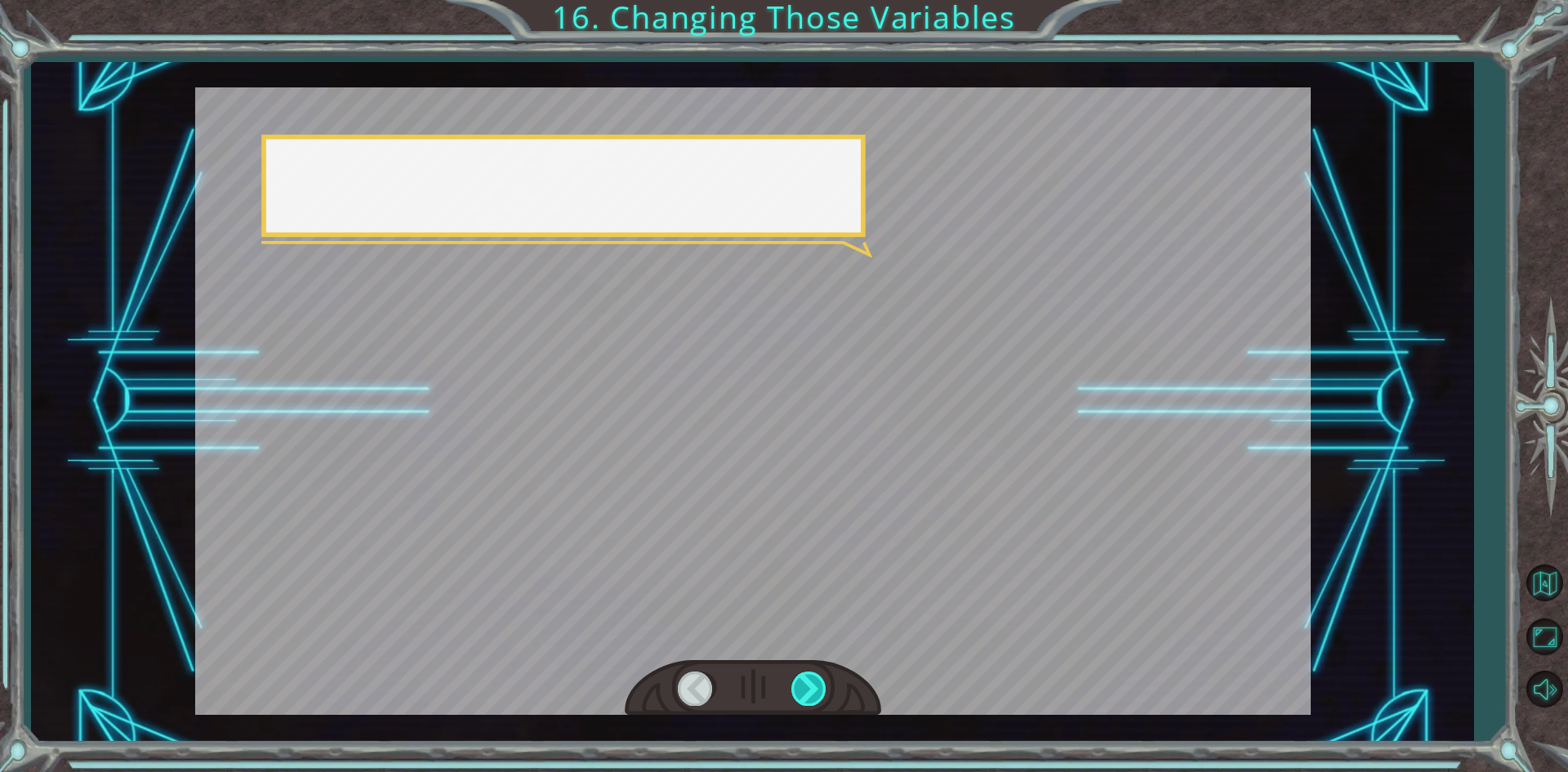
click at [819, 680] on div at bounding box center [810, 688] width 36 height 33
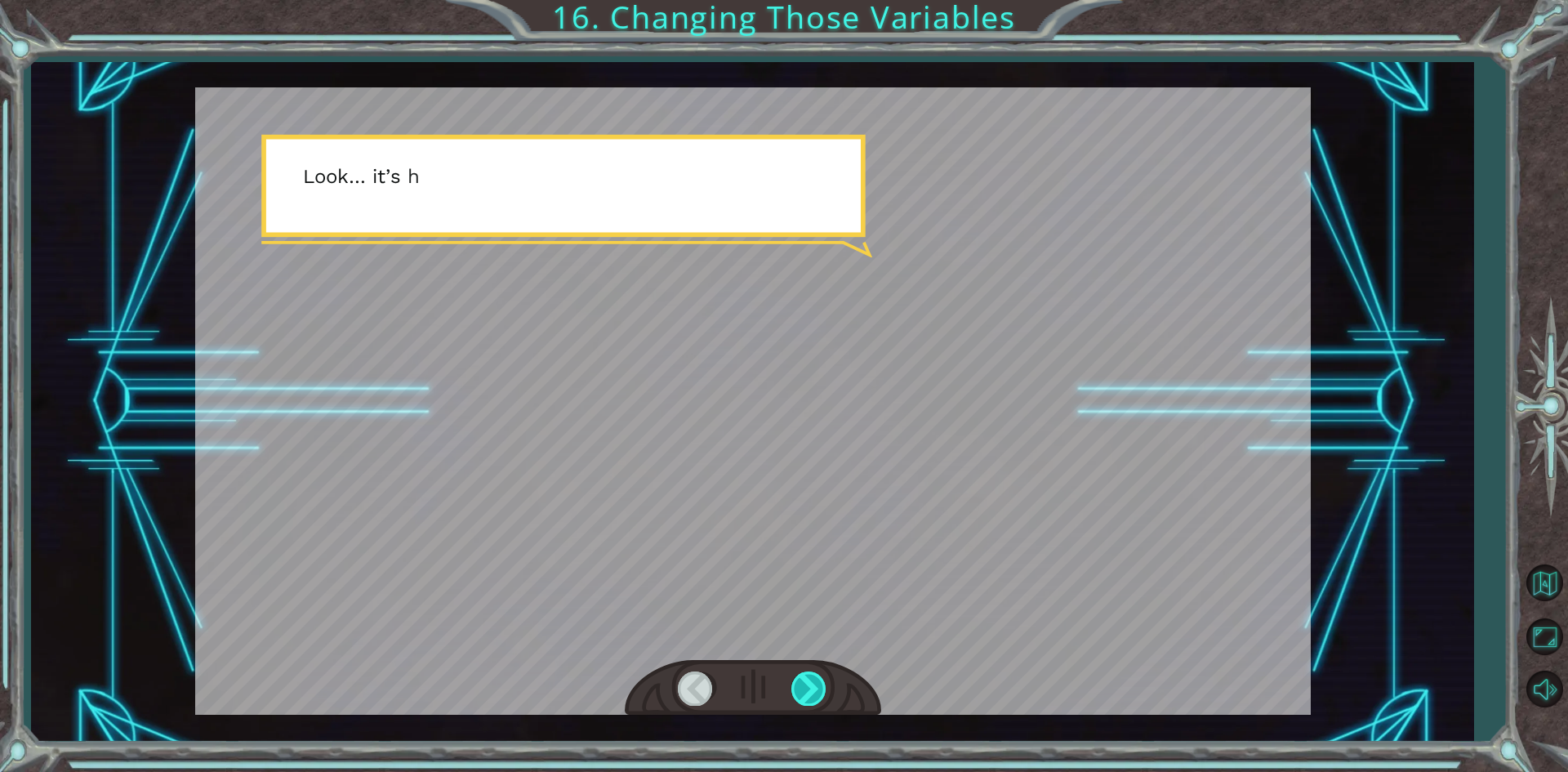
click at [819, 680] on div at bounding box center [810, 688] width 36 height 33
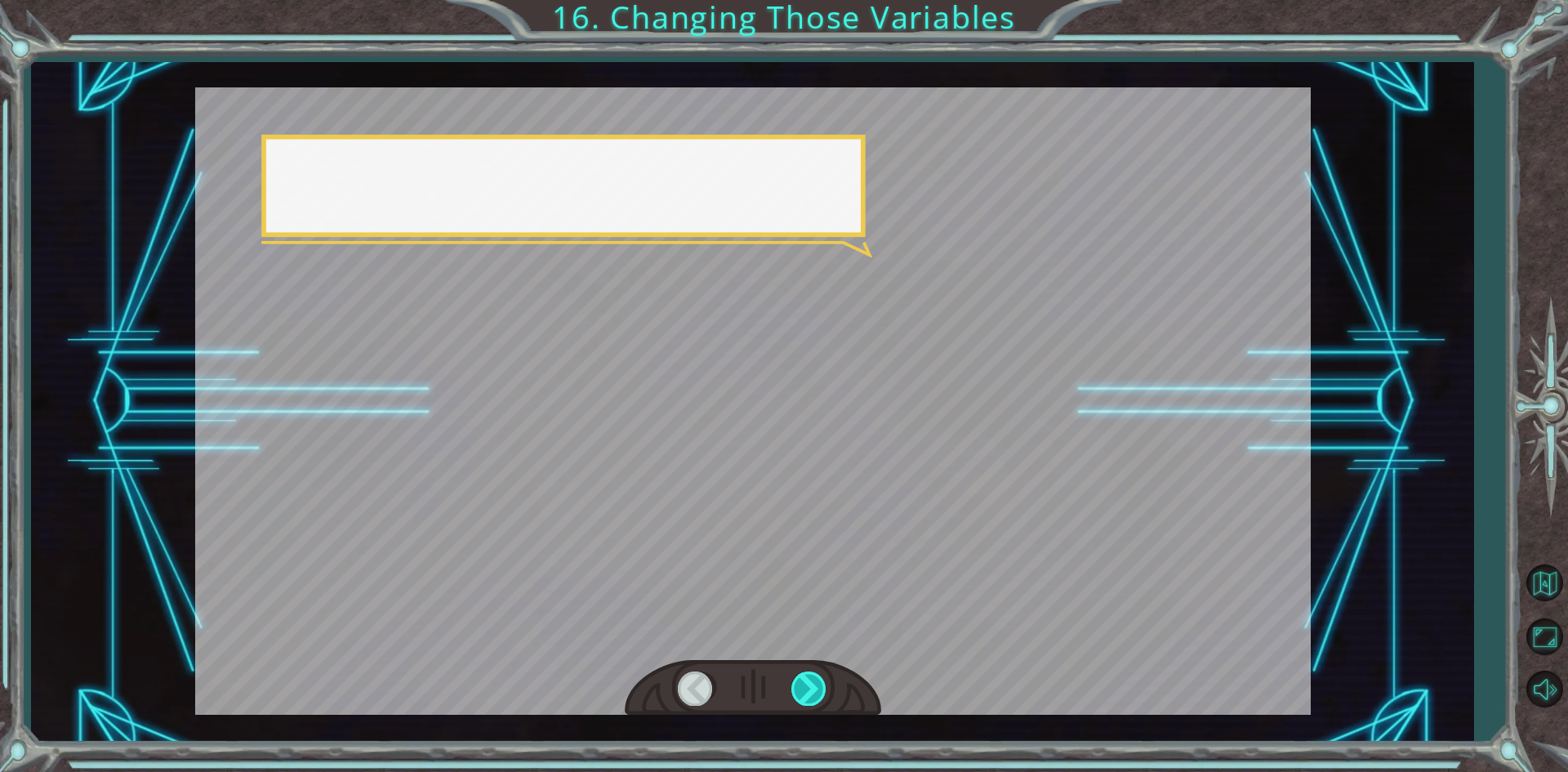
click at [819, 680] on div at bounding box center [810, 688] width 36 height 33
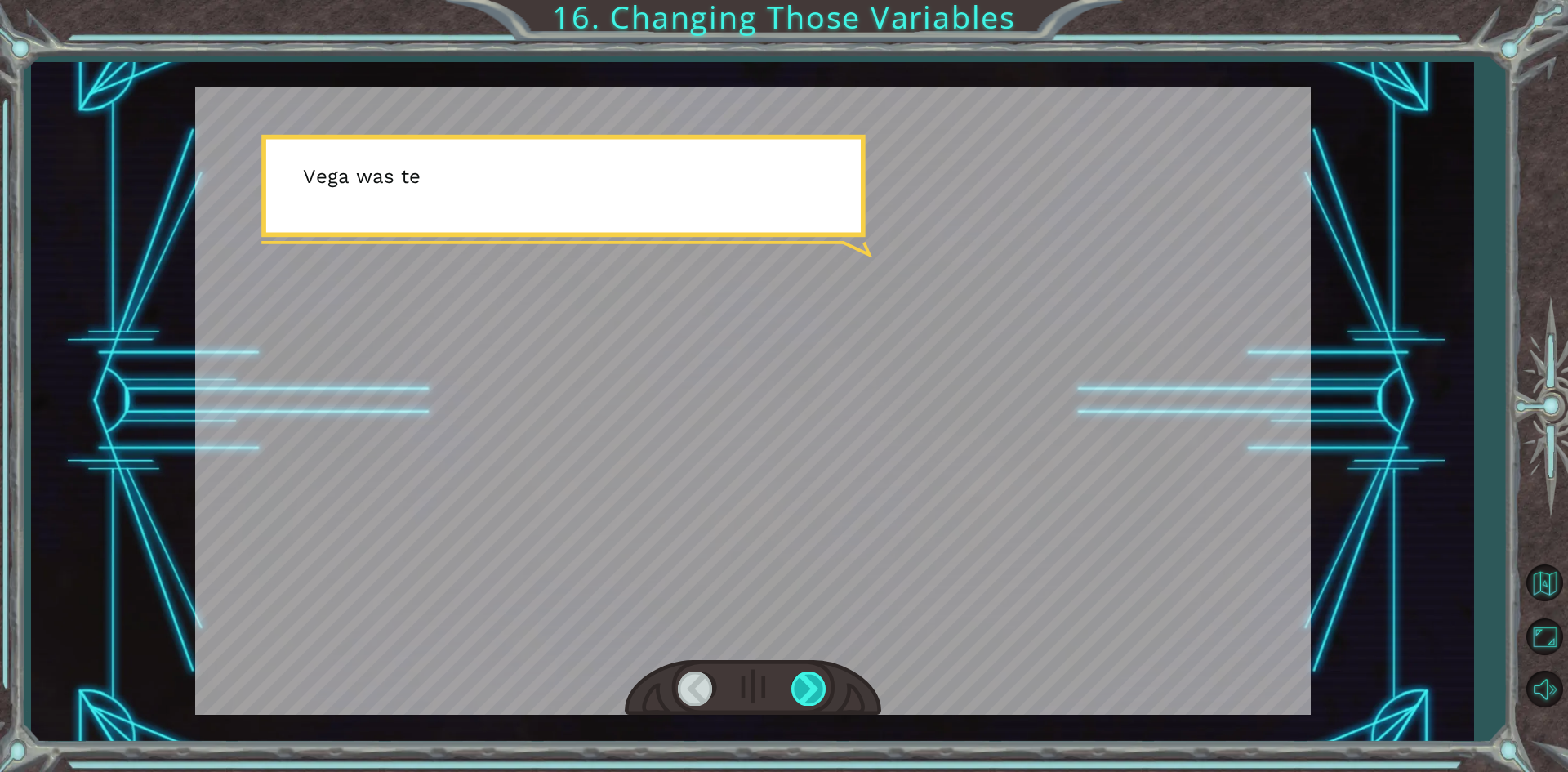
click at [819, 680] on div at bounding box center [810, 688] width 36 height 33
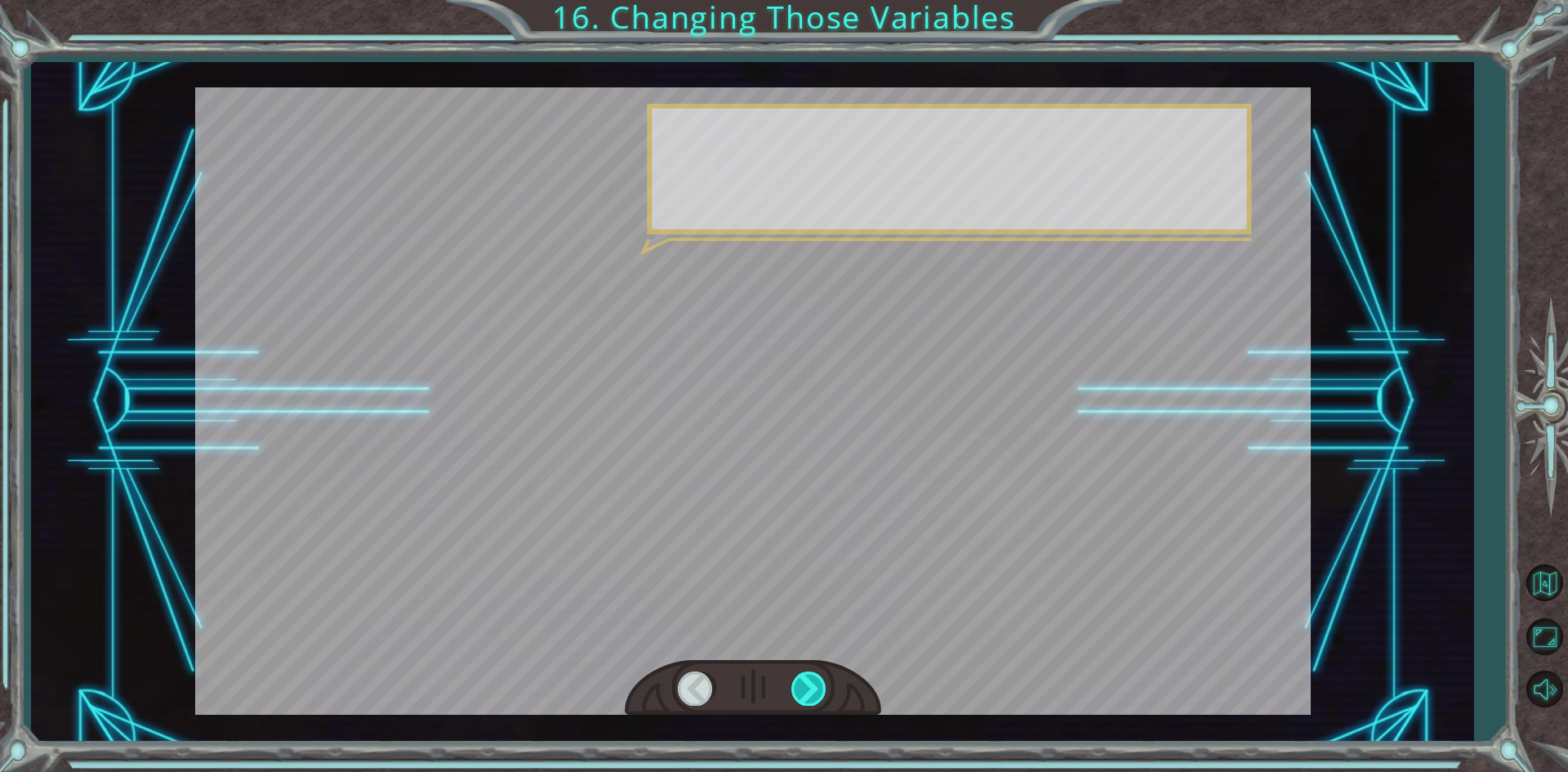
click at [819, 680] on div at bounding box center [810, 688] width 36 height 33
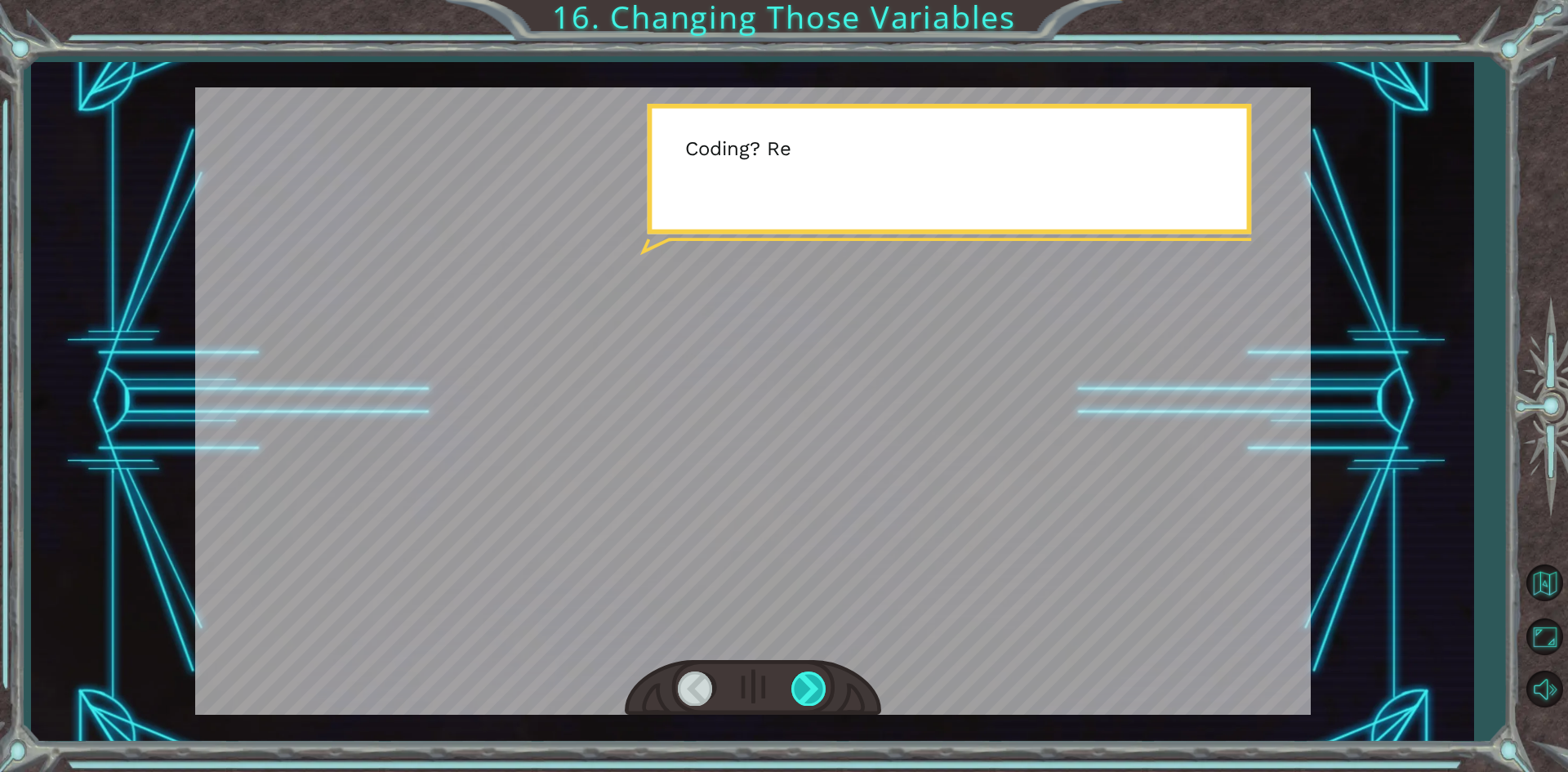
click at [819, 680] on div at bounding box center [810, 688] width 36 height 33
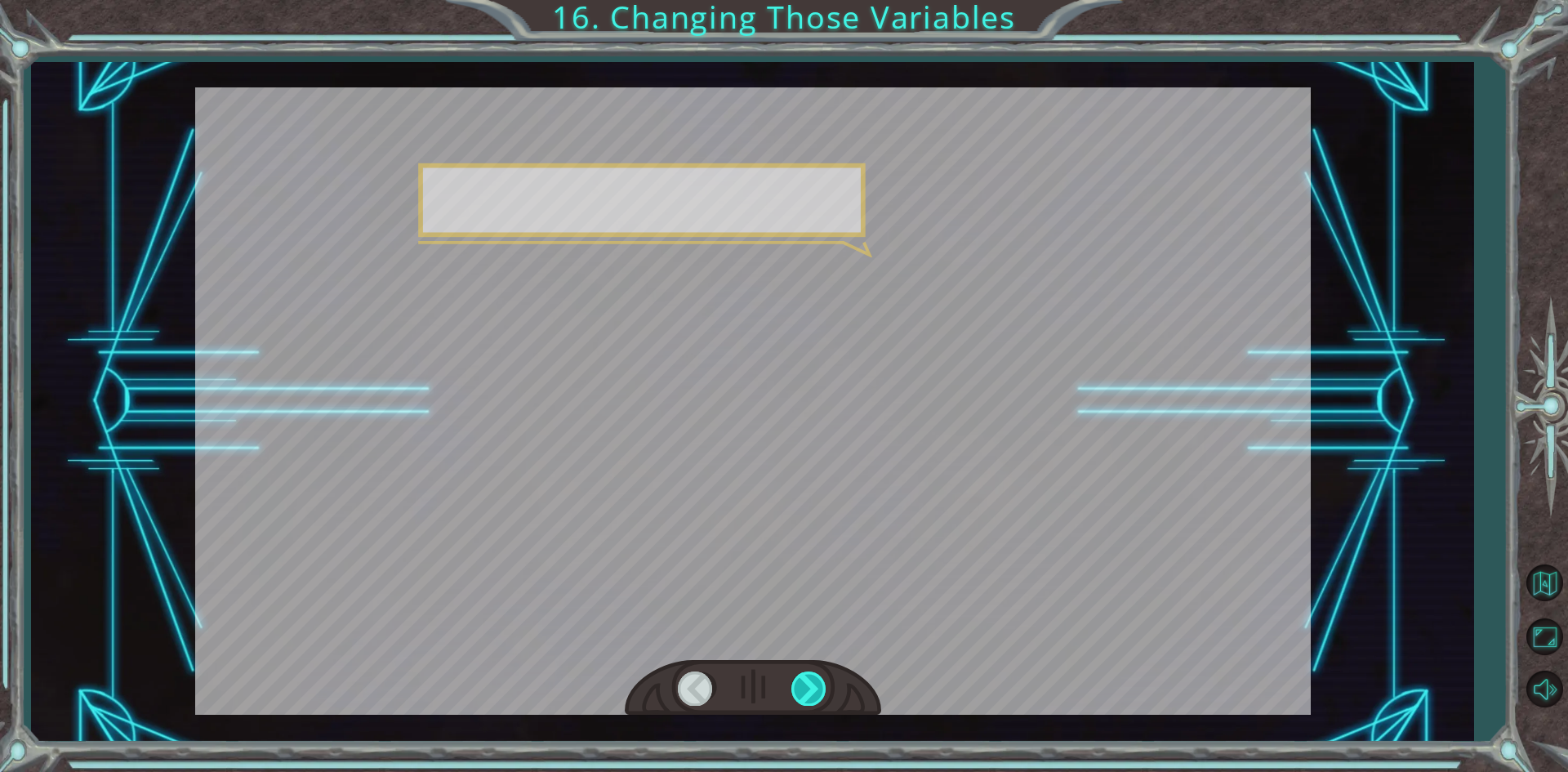
click at [819, 680] on div at bounding box center [810, 688] width 36 height 33
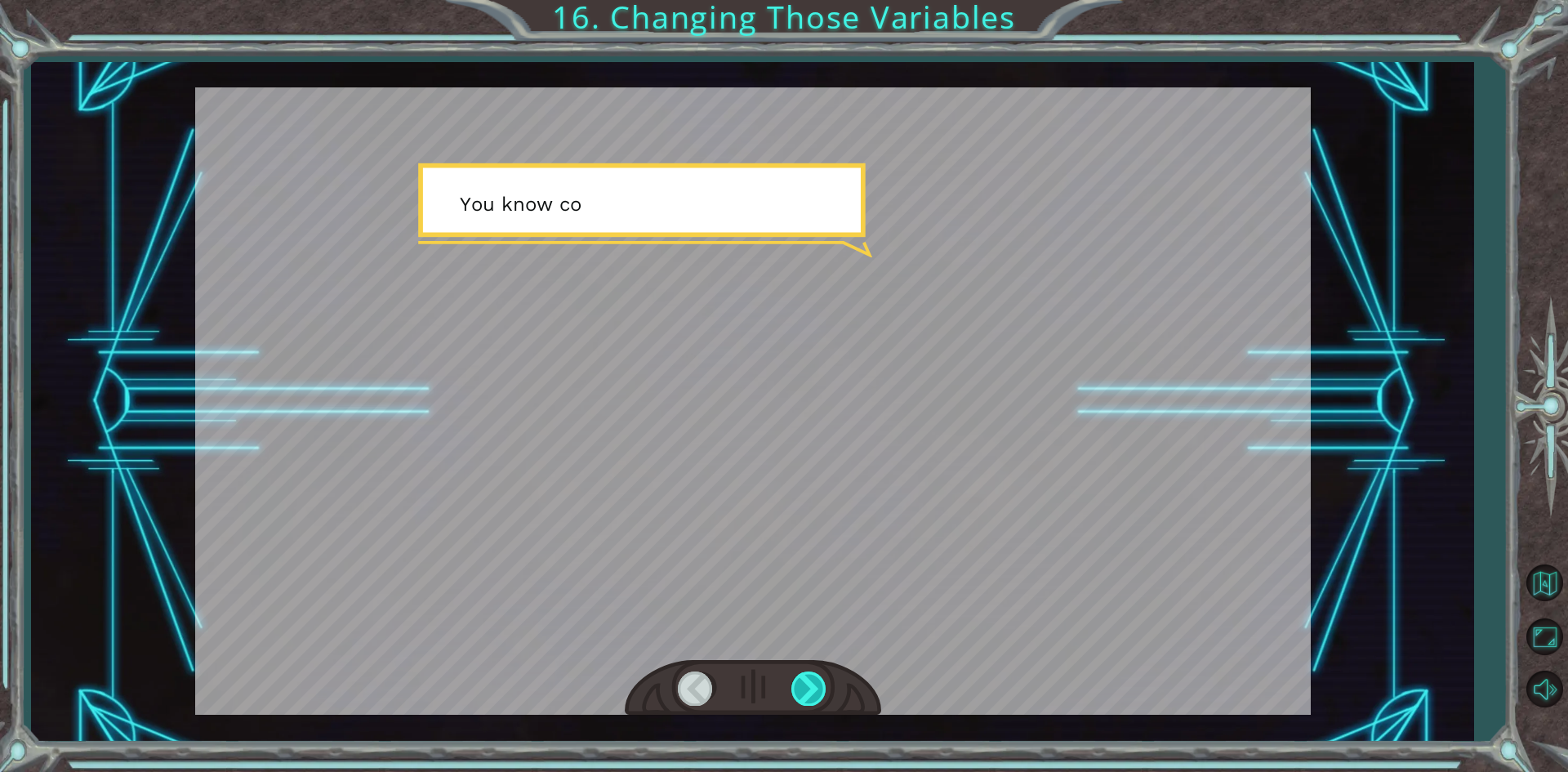
click at [819, 680] on div at bounding box center [810, 688] width 36 height 33
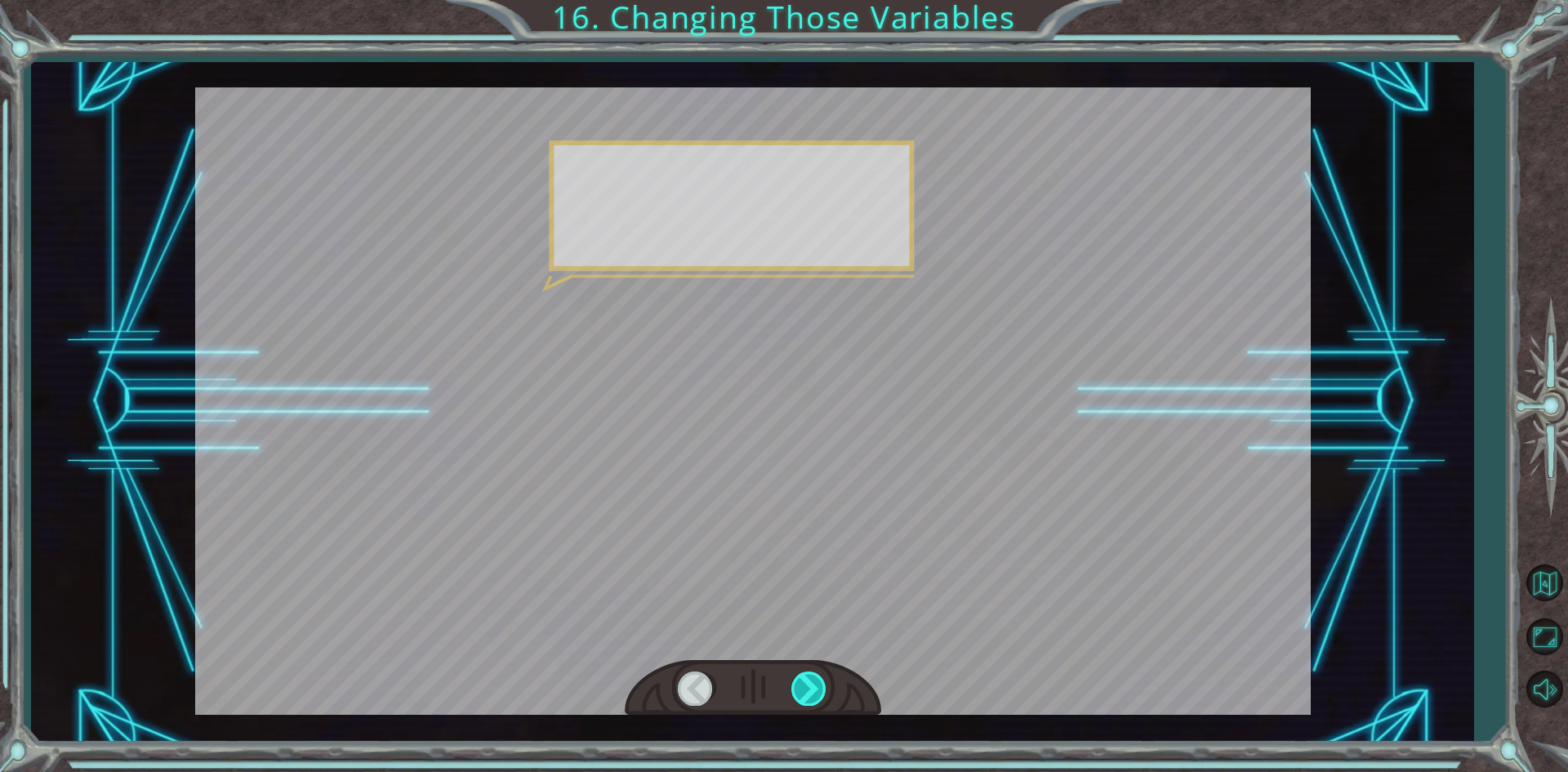
click at [819, 680] on div at bounding box center [810, 688] width 36 height 33
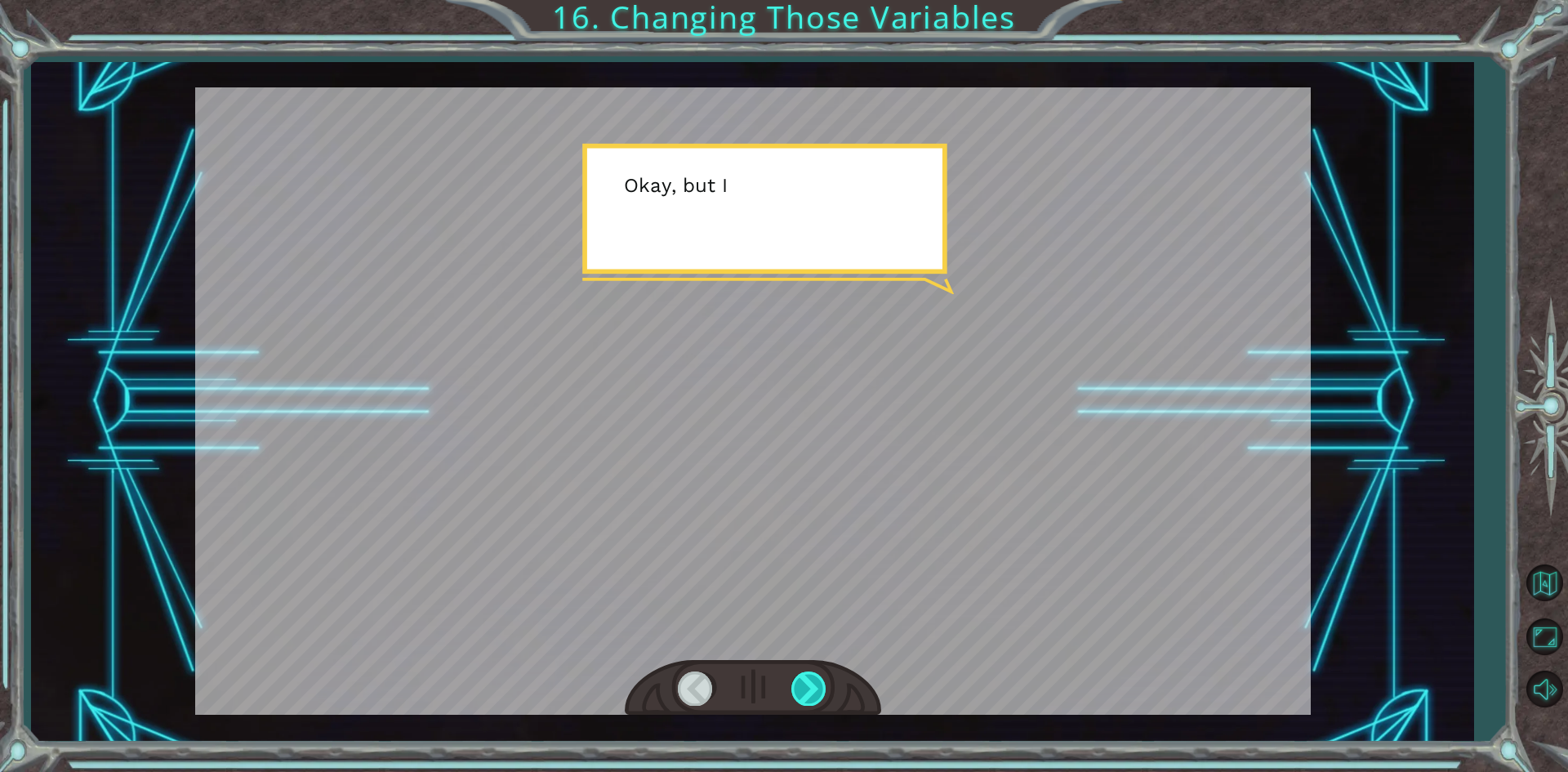
click at [819, 680] on div at bounding box center [810, 688] width 36 height 33
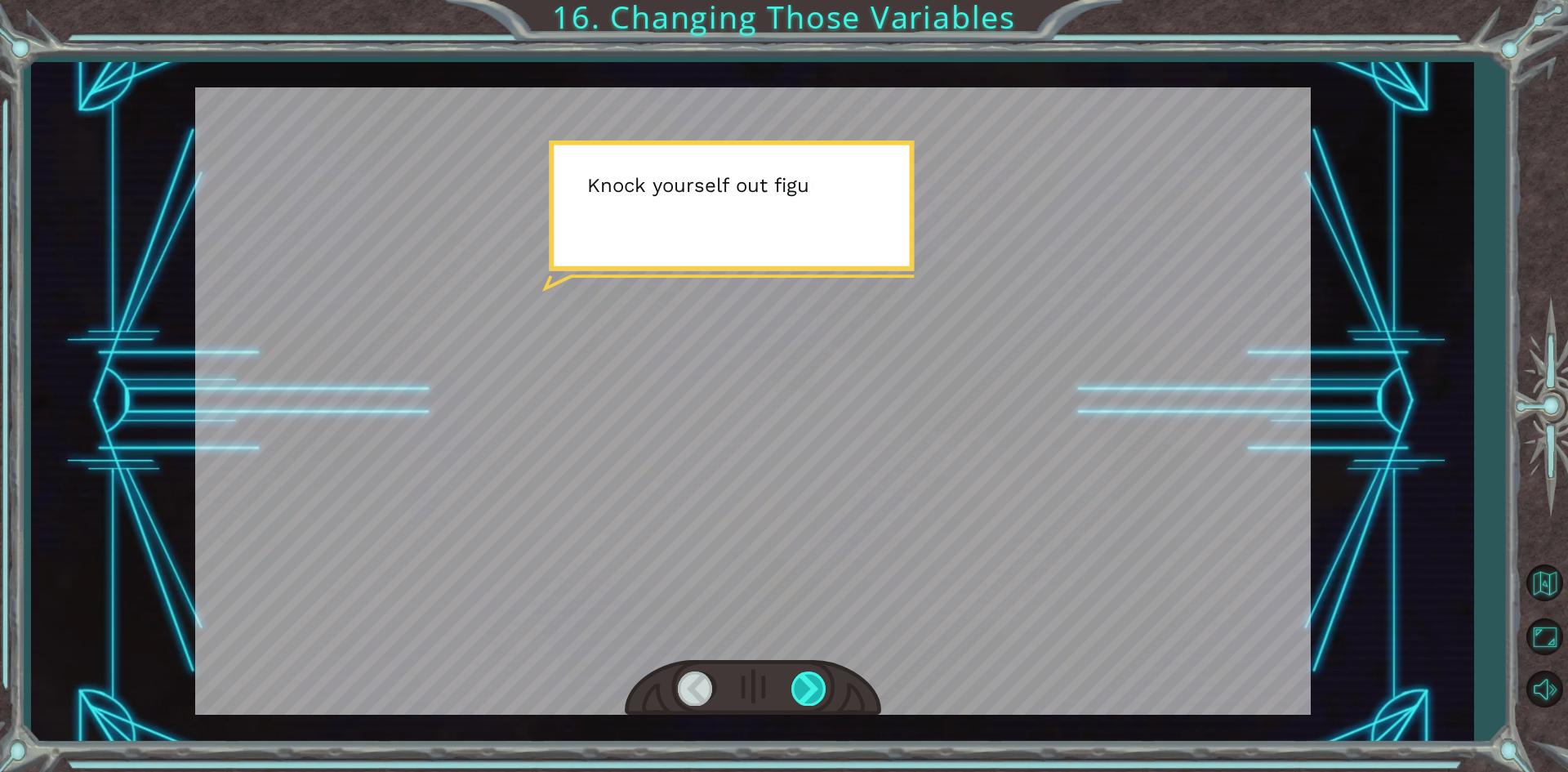
click at [819, 680] on div at bounding box center [810, 688] width 36 height 33
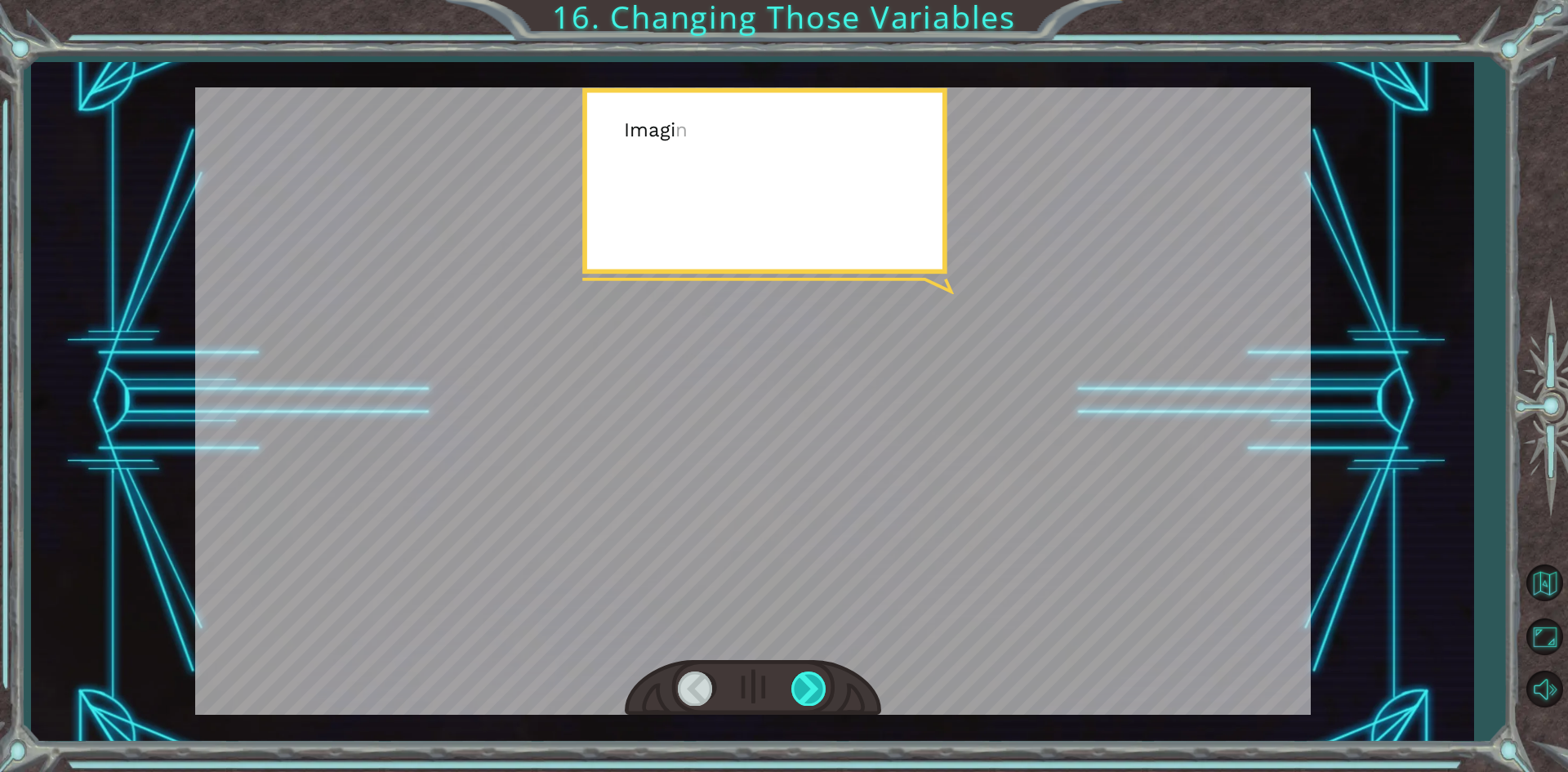
click at [819, 680] on div at bounding box center [810, 688] width 36 height 33
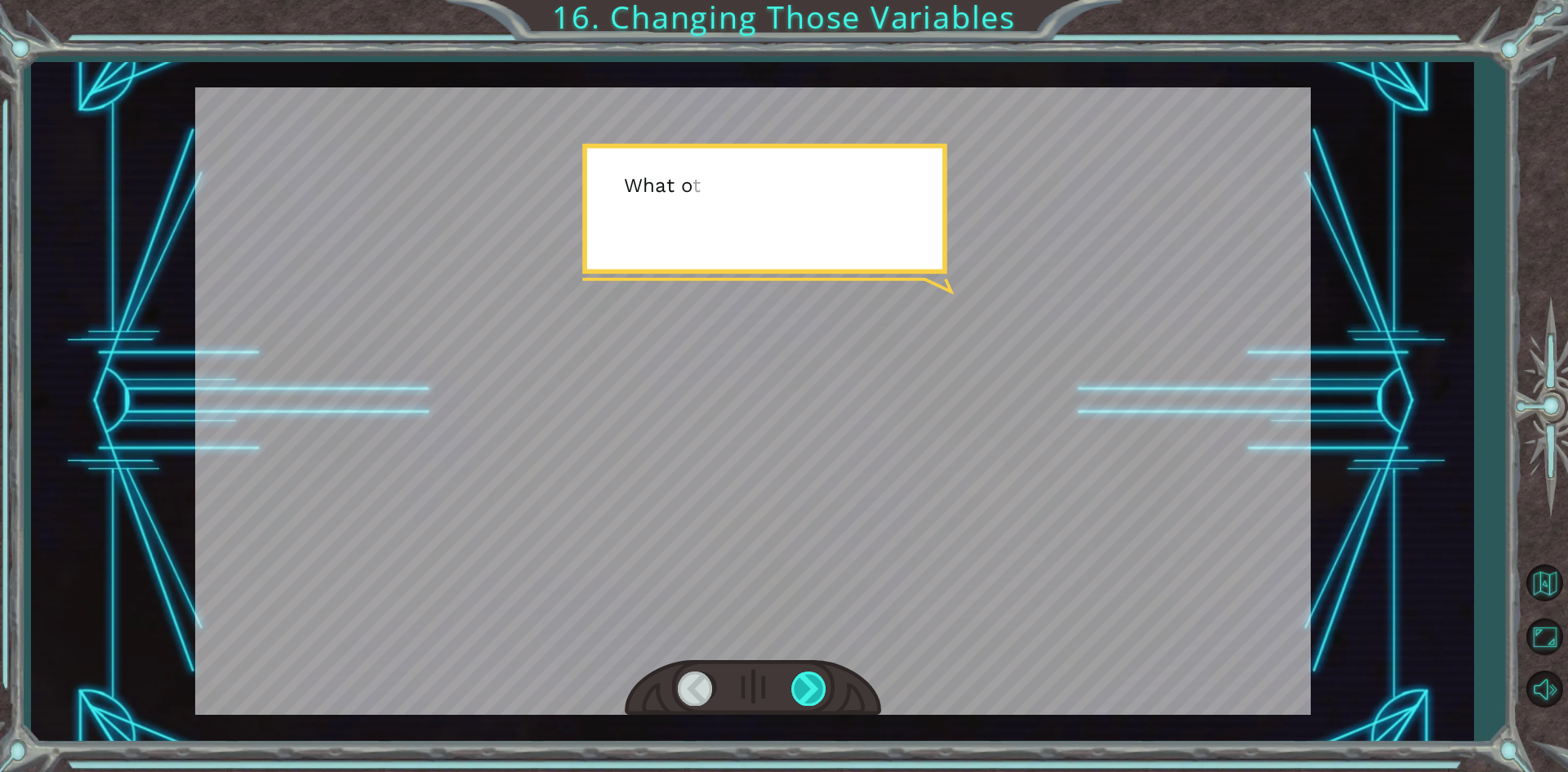
click at [819, 681] on div at bounding box center [810, 688] width 36 height 33
click at [819, 688] on div at bounding box center [810, 688] width 36 height 33
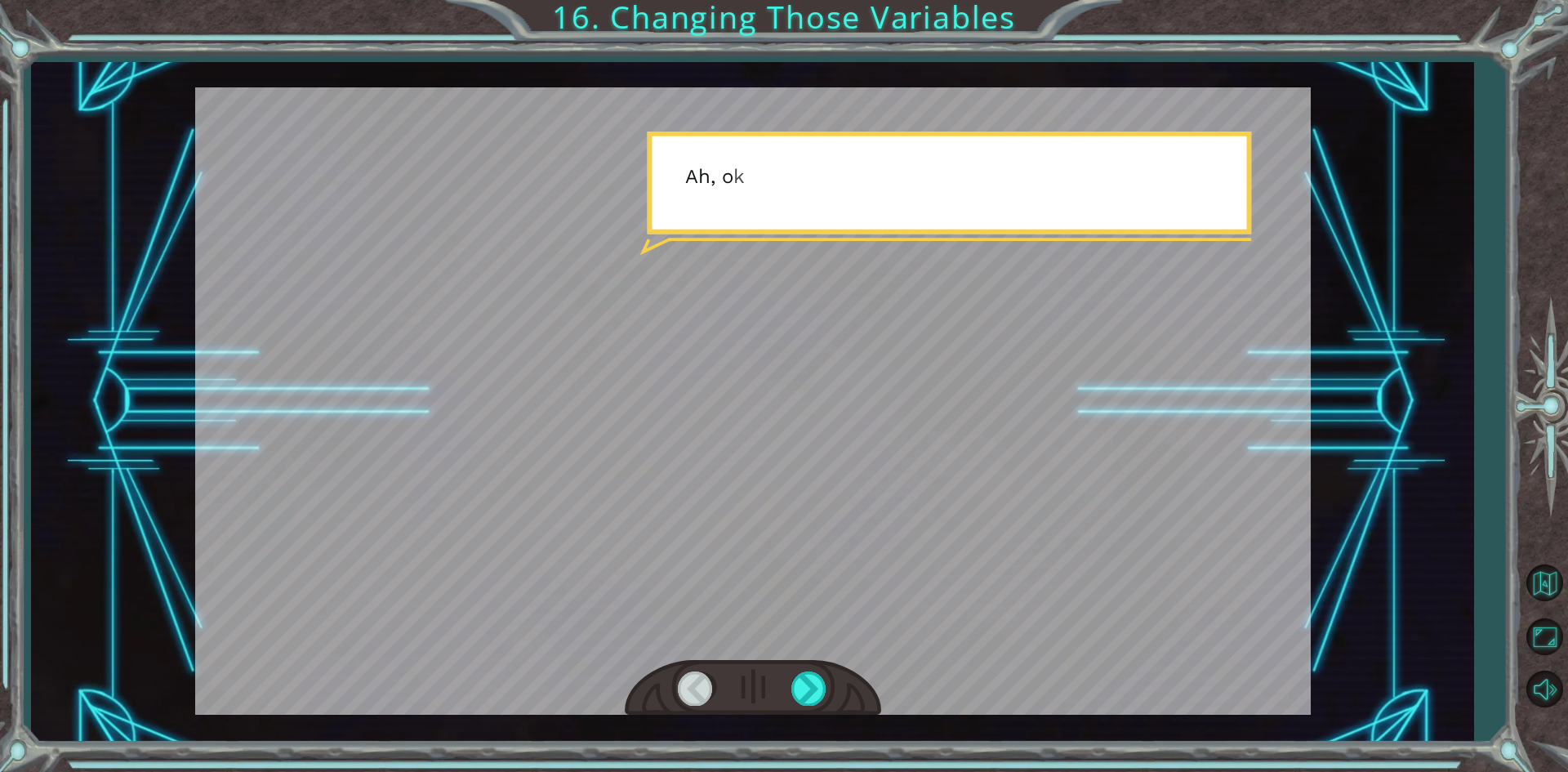
click at [818, 741] on div "Temporary Text V e g a ? V e g a a r e y o u s t i l l h e r e ? S h e ' s g o …" at bounding box center [784, 386] width 1568 height 772
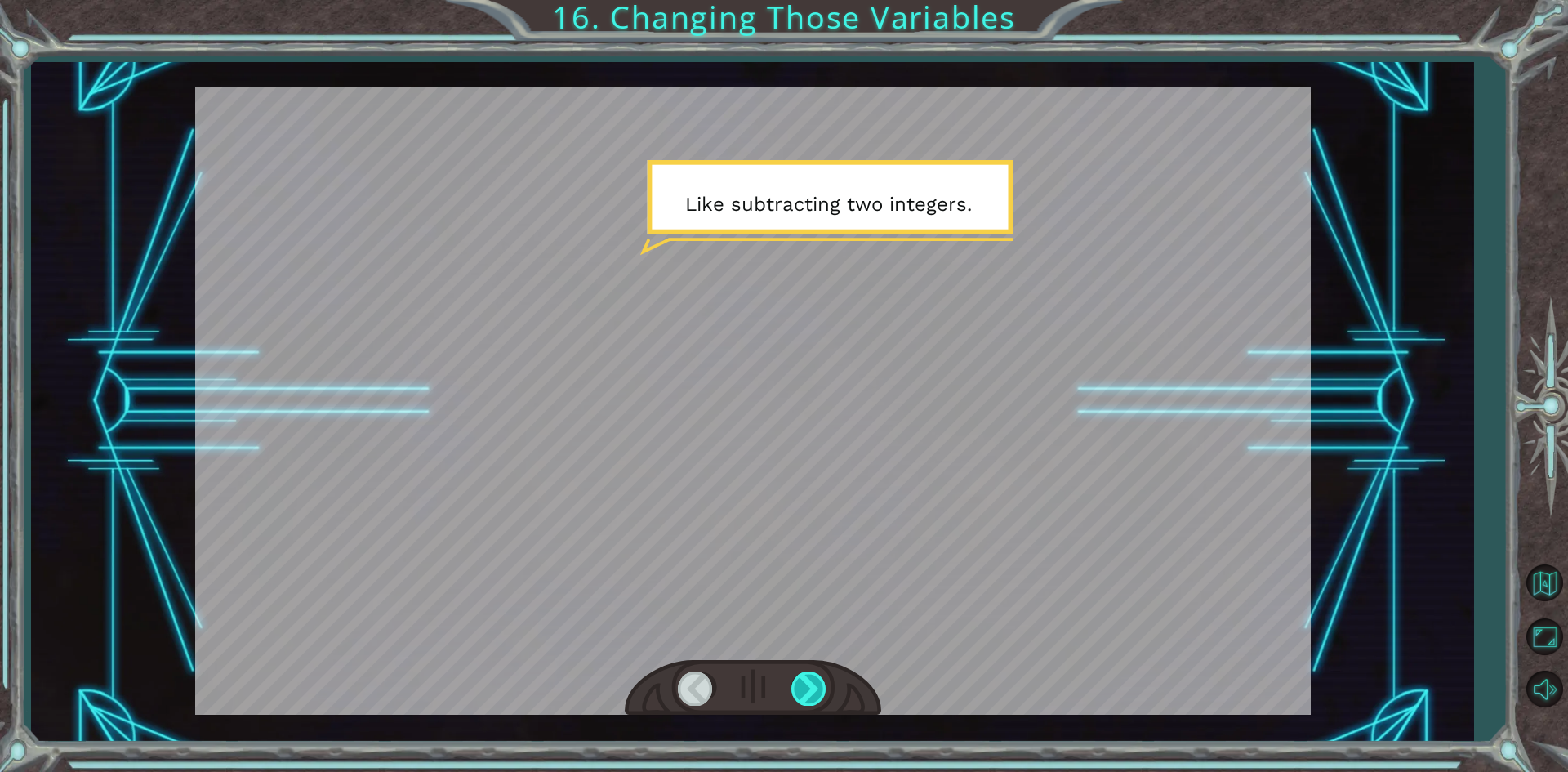
click at [820, 683] on div at bounding box center [810, 688] width 36 height 33
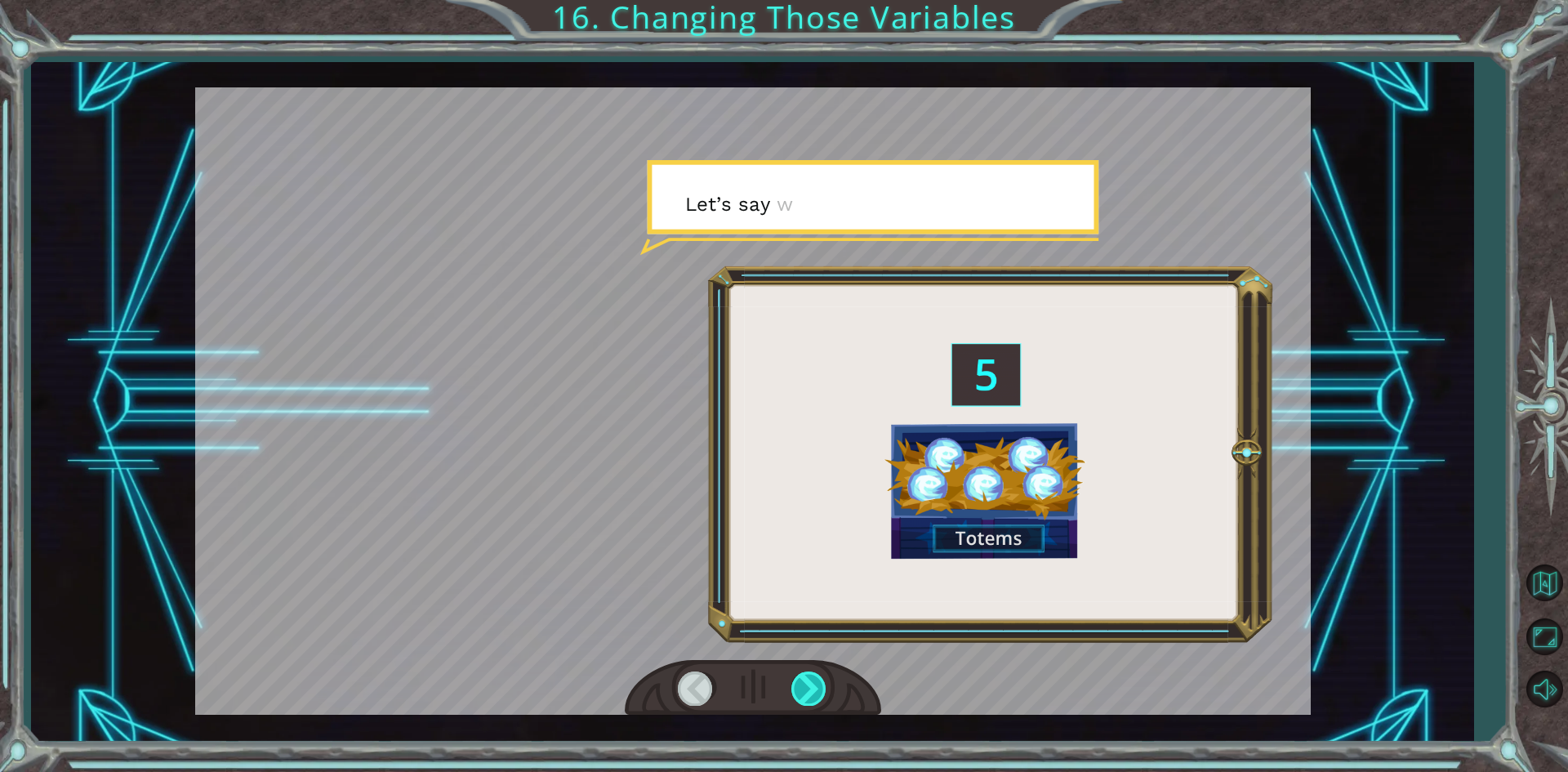
click at [818, 683] on div at bounding box center [810, 688] width 36 height 33
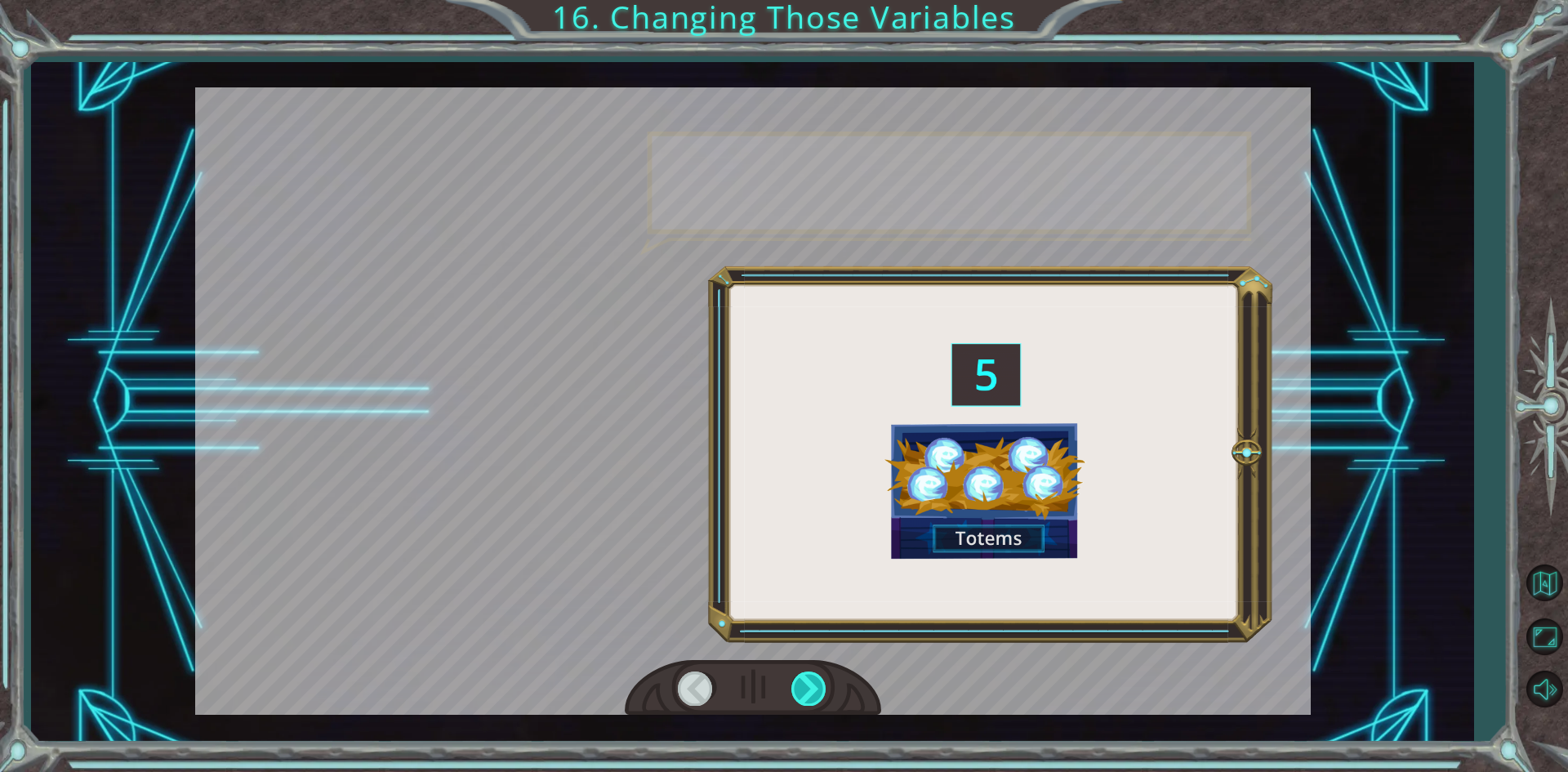
click at [818, 683] on div at bounding box center [810, 688] width 36 height 33
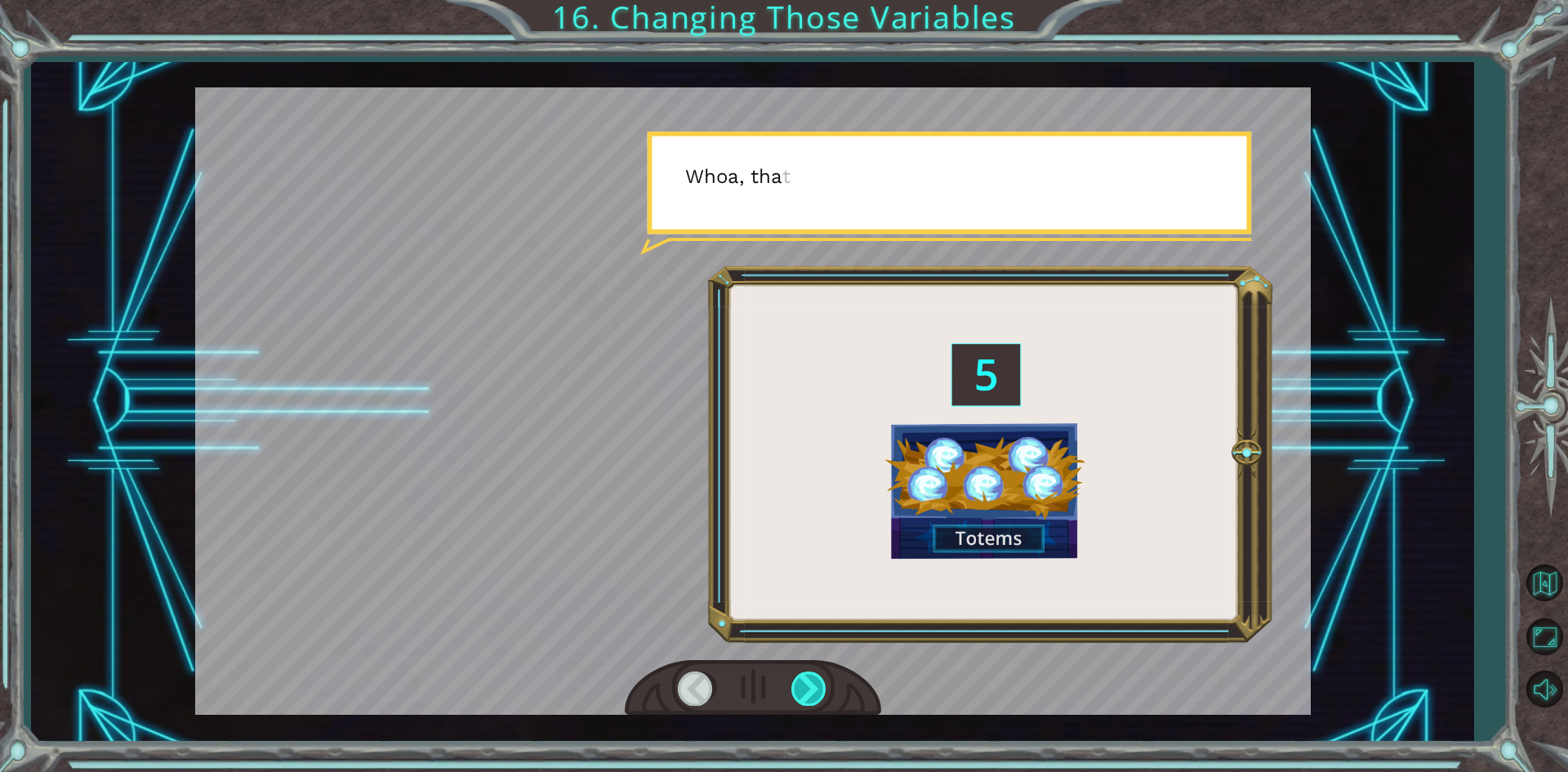
click at [818, 684] on div at bounding box center [810, 688] width 36 height 33
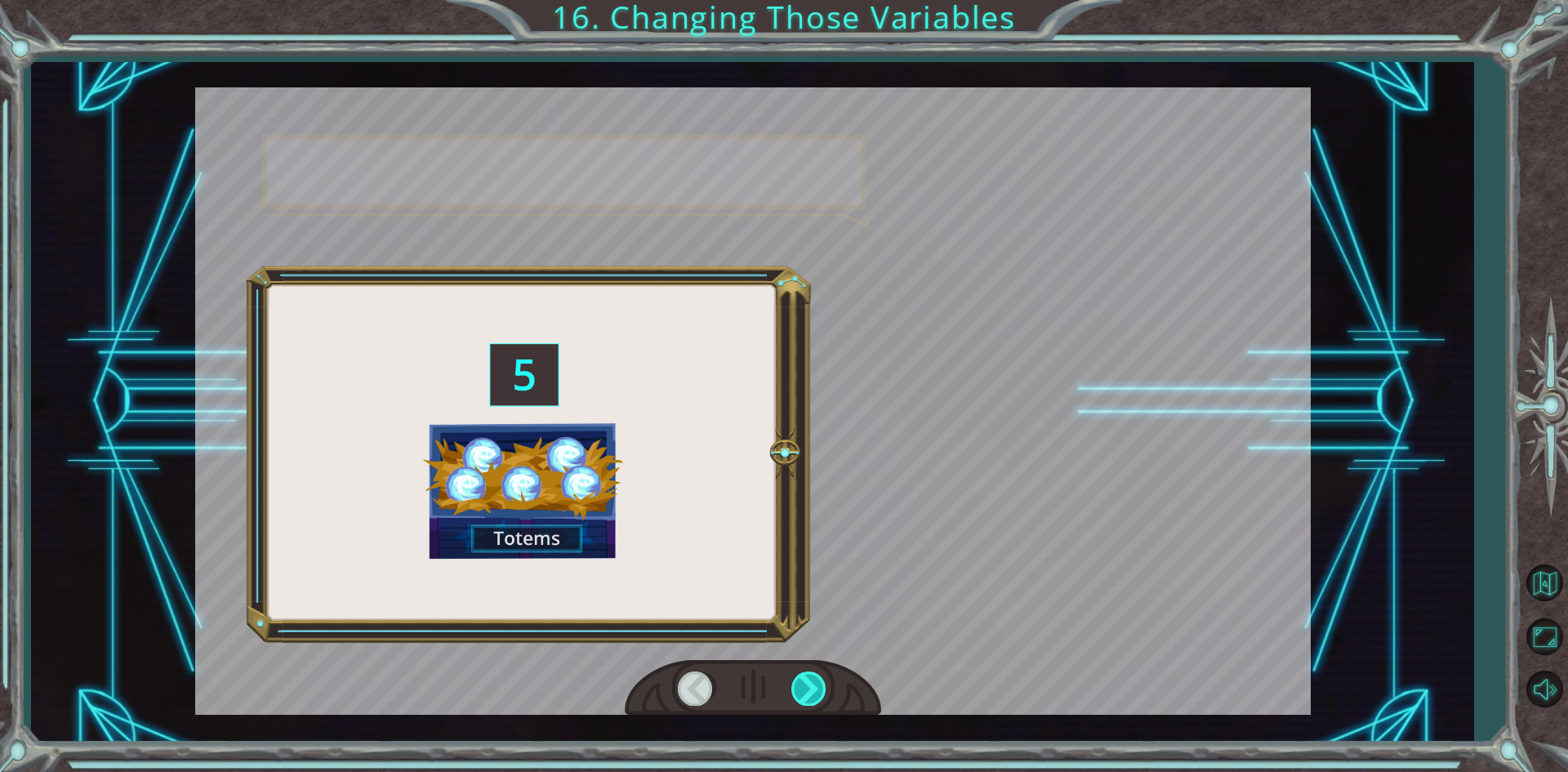
click at [818, 684] on div at bounding box center [810, 688] width 36 height 33
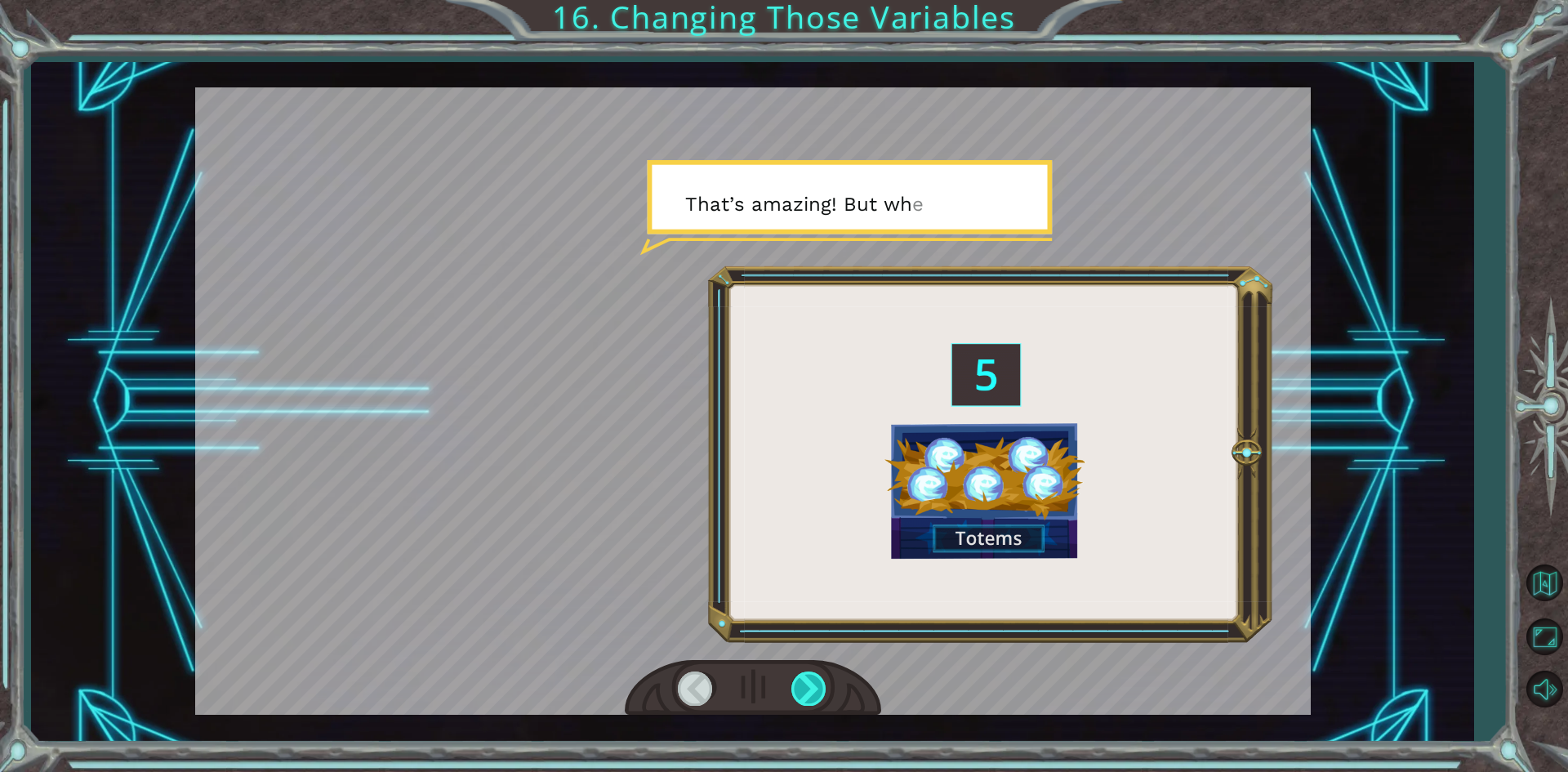
click at [820, 685] on div at bounding box center [810, 688] width 36 height 33
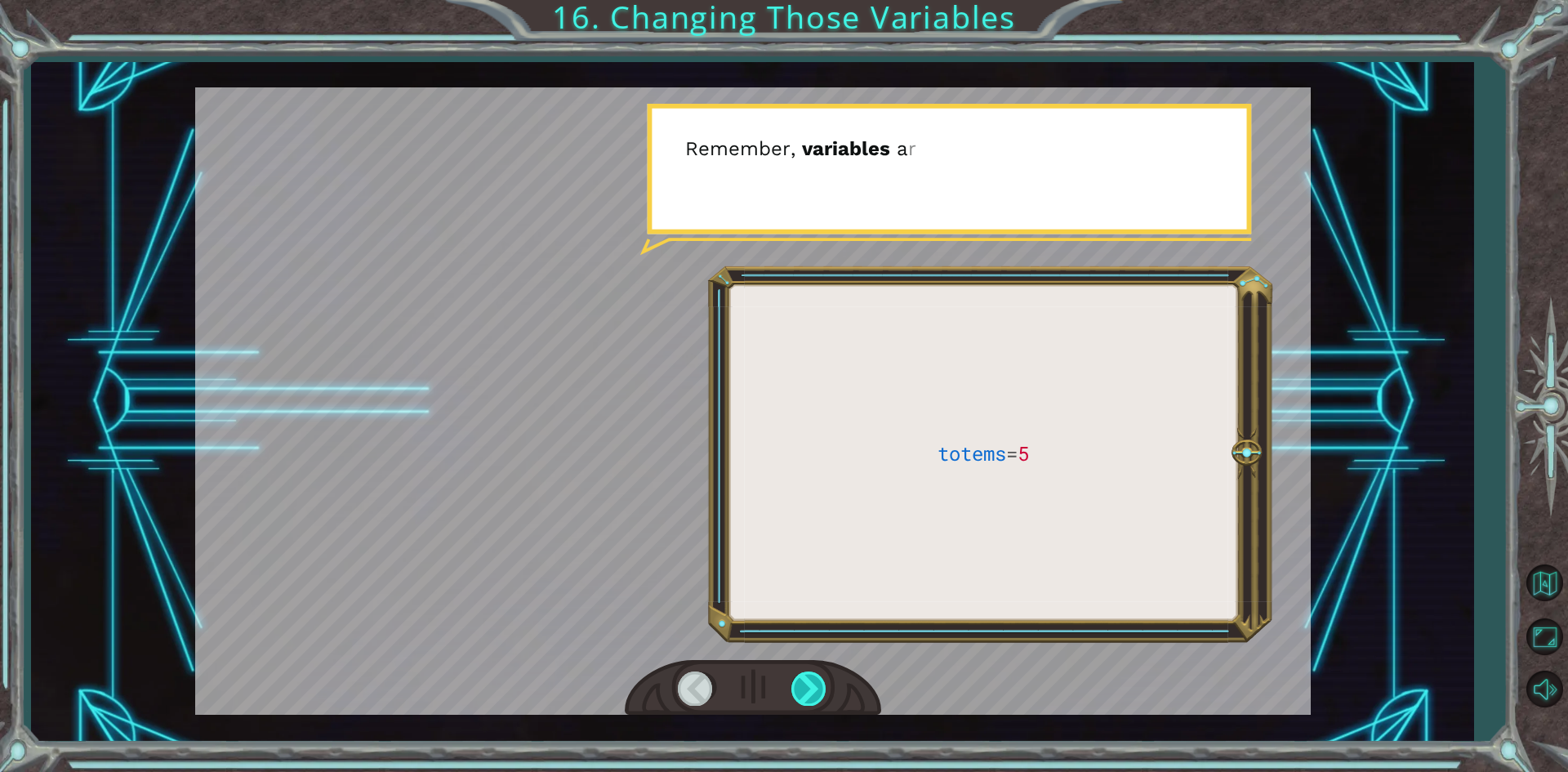
click at [819, 692] on div at bounding box center [810, 688] width 36 height 33
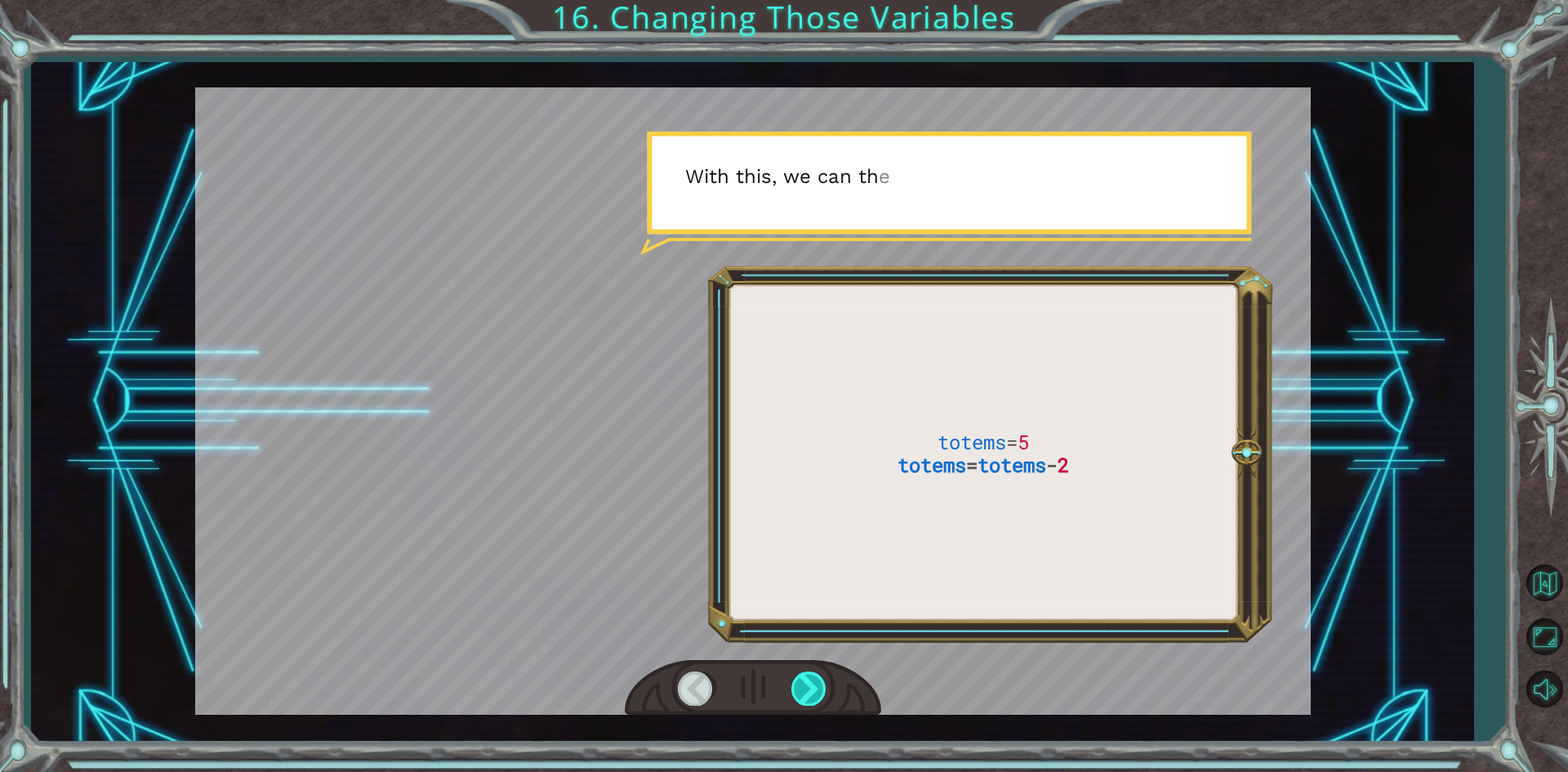
click at [819, 690] on div at bounding box center [810, 688] width 36 height 33
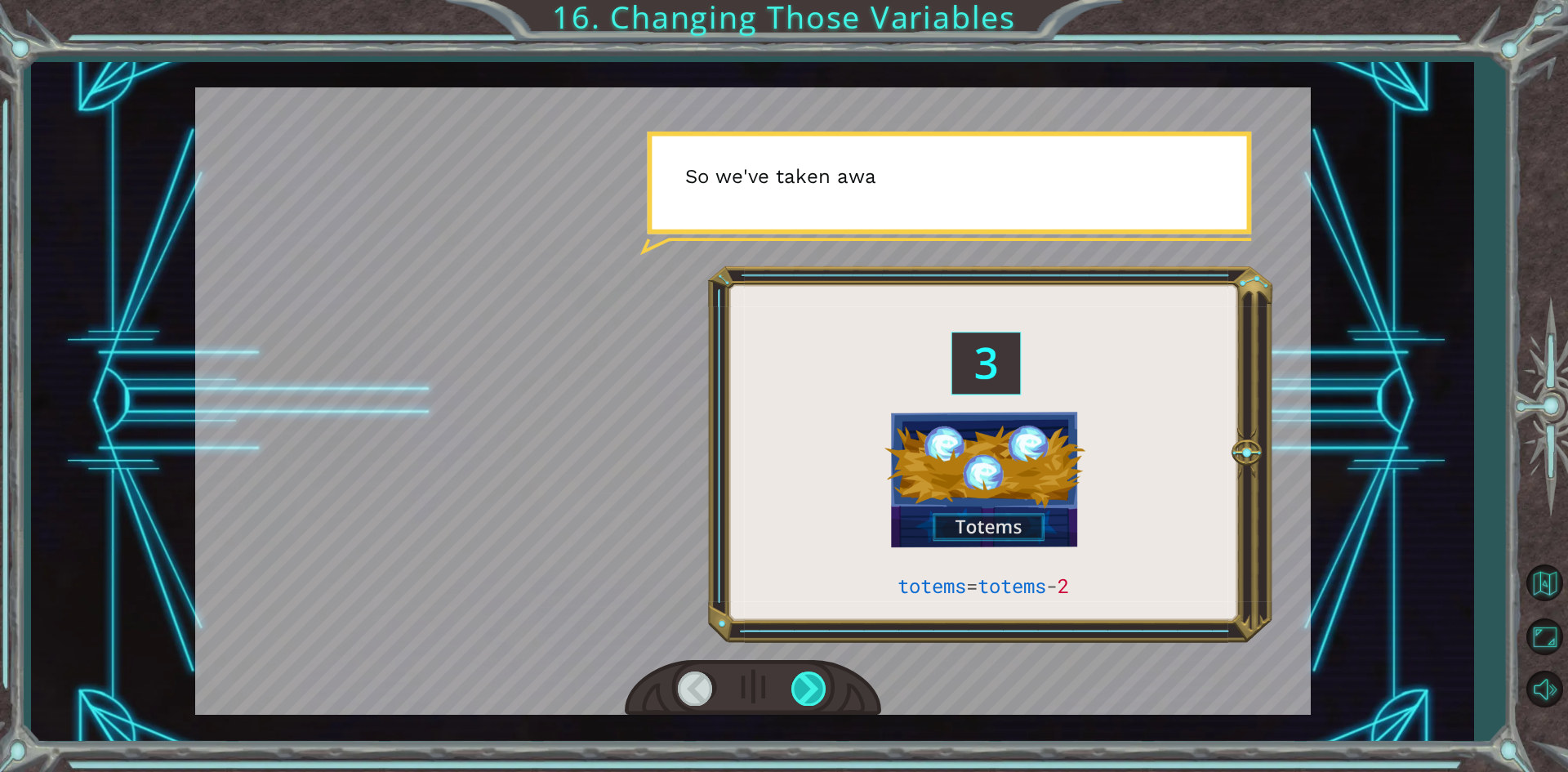
click at [819, 690] on div at bounding box center [810, 688] width 36 height 33
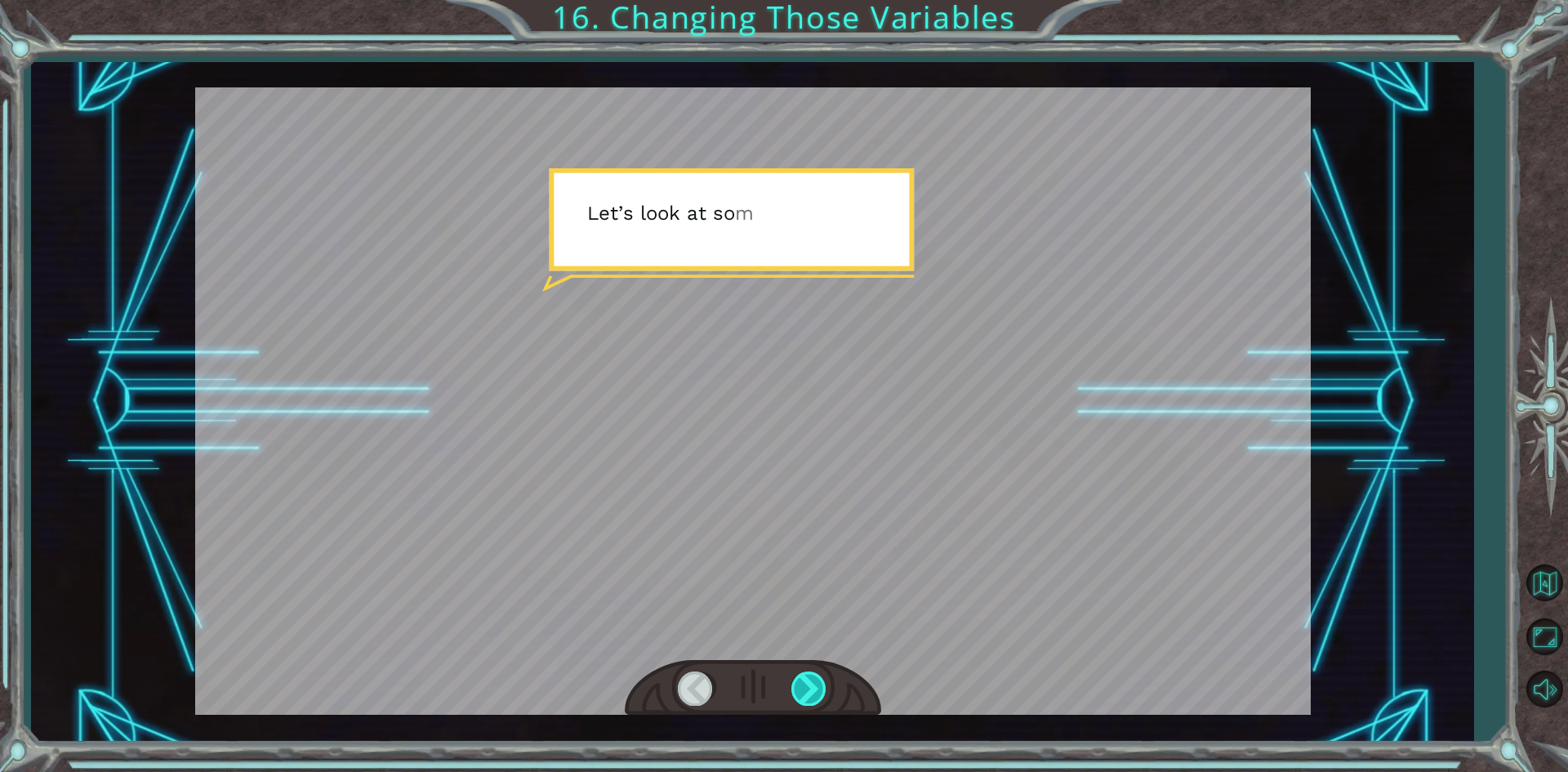
click at [820, 690] on div at bounding box center [810, 688] width 36 height 33
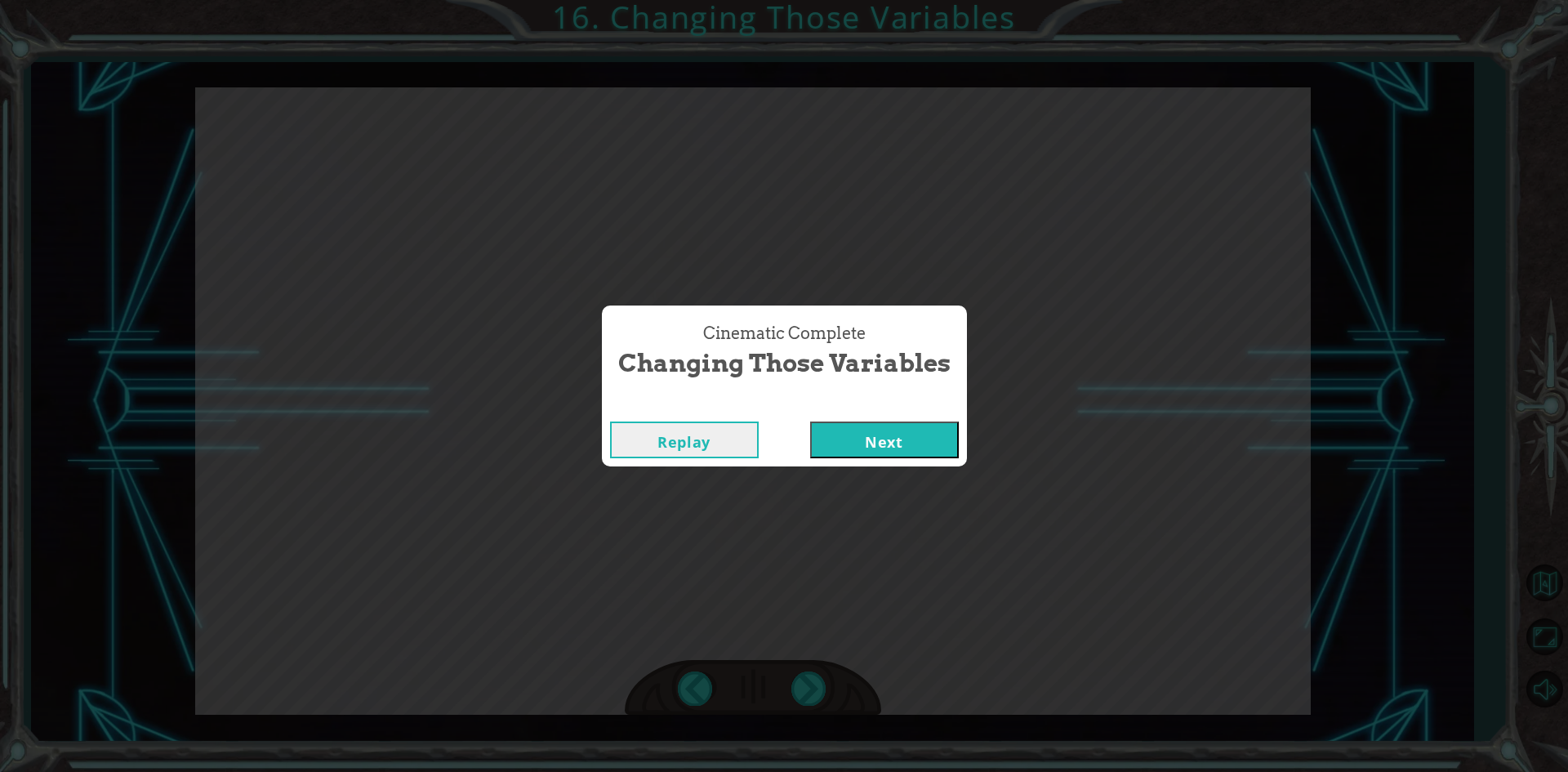
click at [820, 693] on div "Cinematic Complete Changing Those Variables Replay Next" at bounding box center [784, 386] width 1568 height 772
click at [945, 437] on button "Next" at bounding box center [885, 440] width 149 height 36
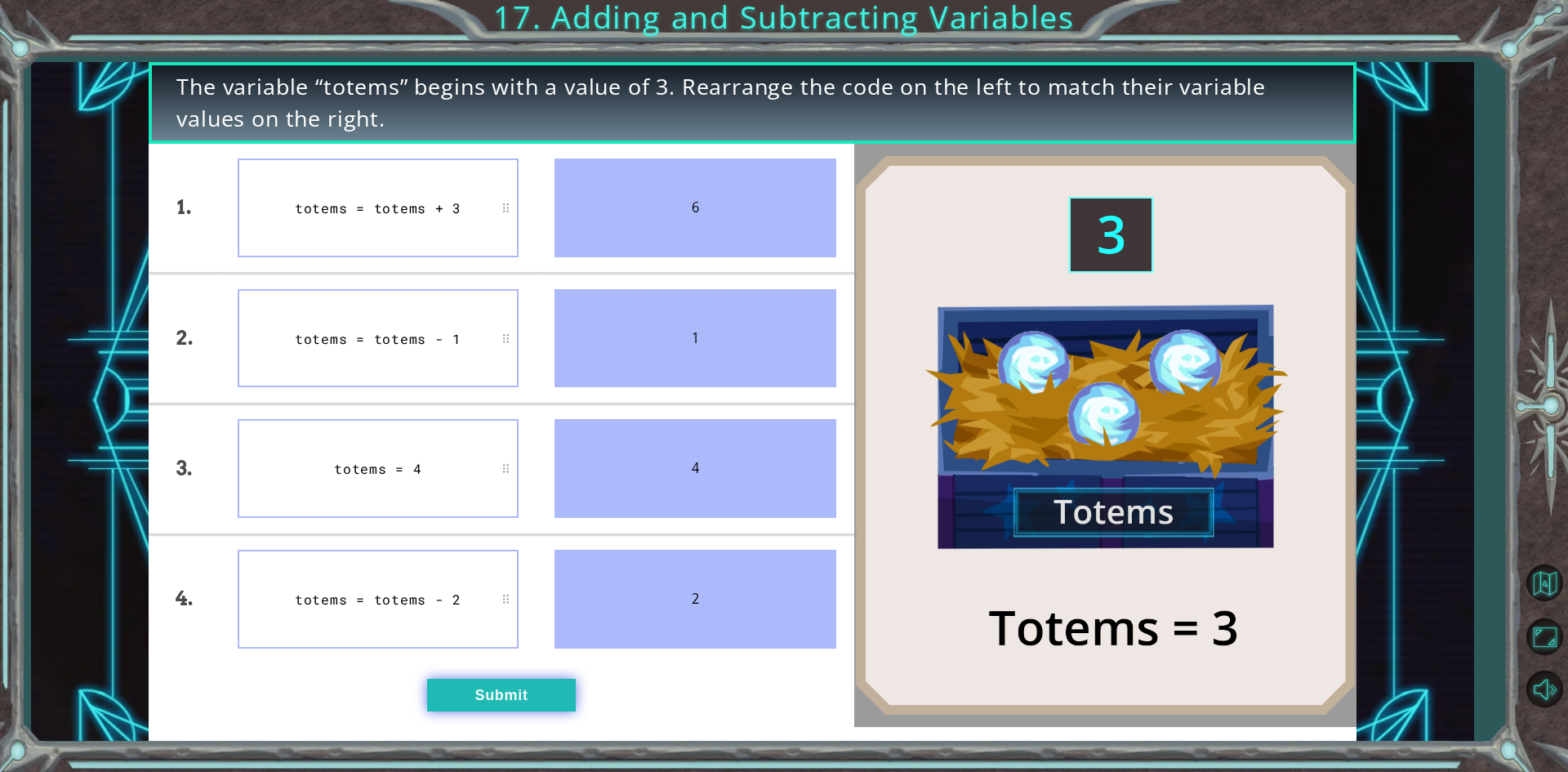
click at [526, 700] on button "Submit" at bounding box center [501, 695] width 149 height 32
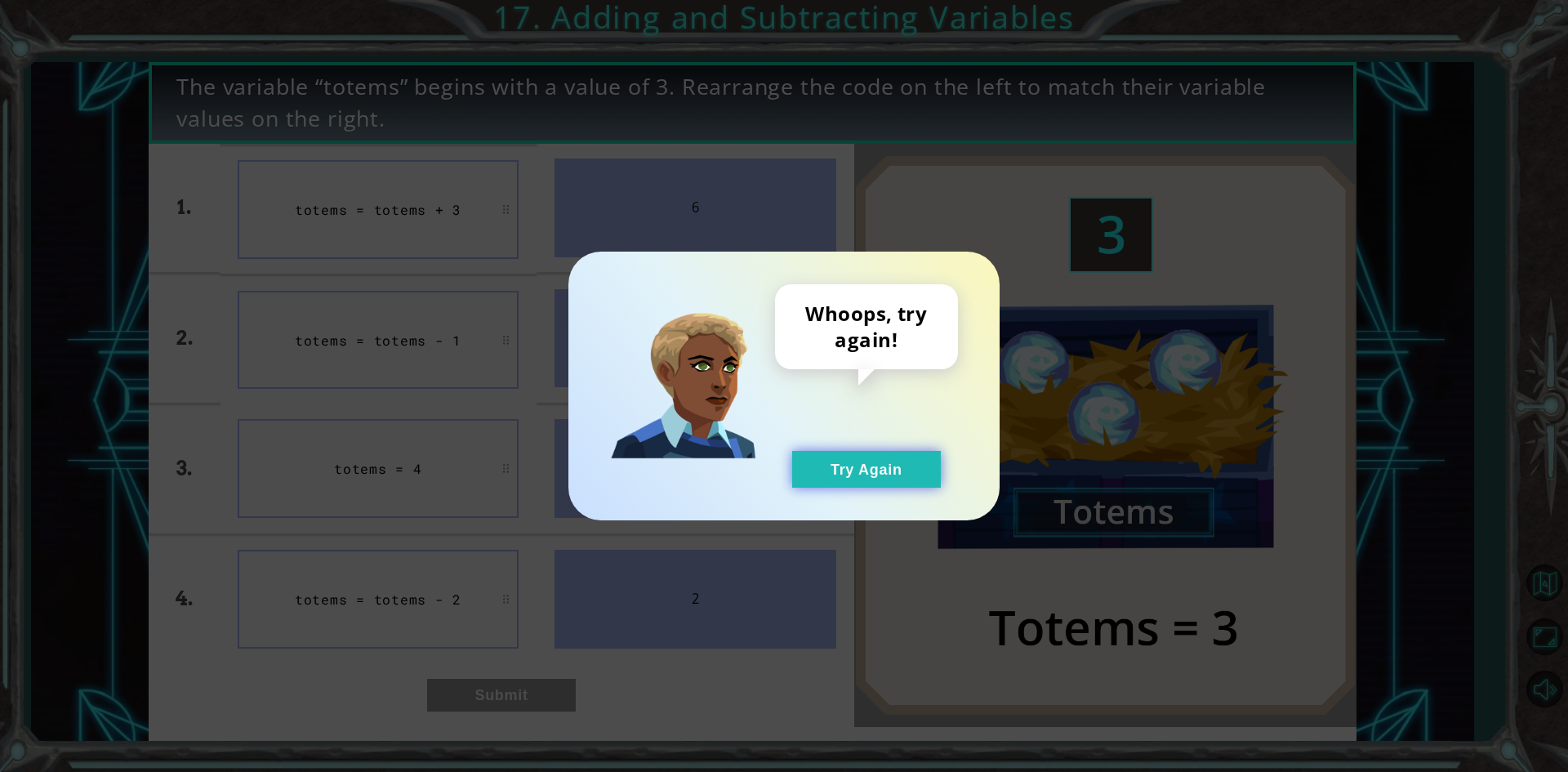
click at [899, 471] on button "Try Again" at bounding box center [867, 469] width 149 height 36
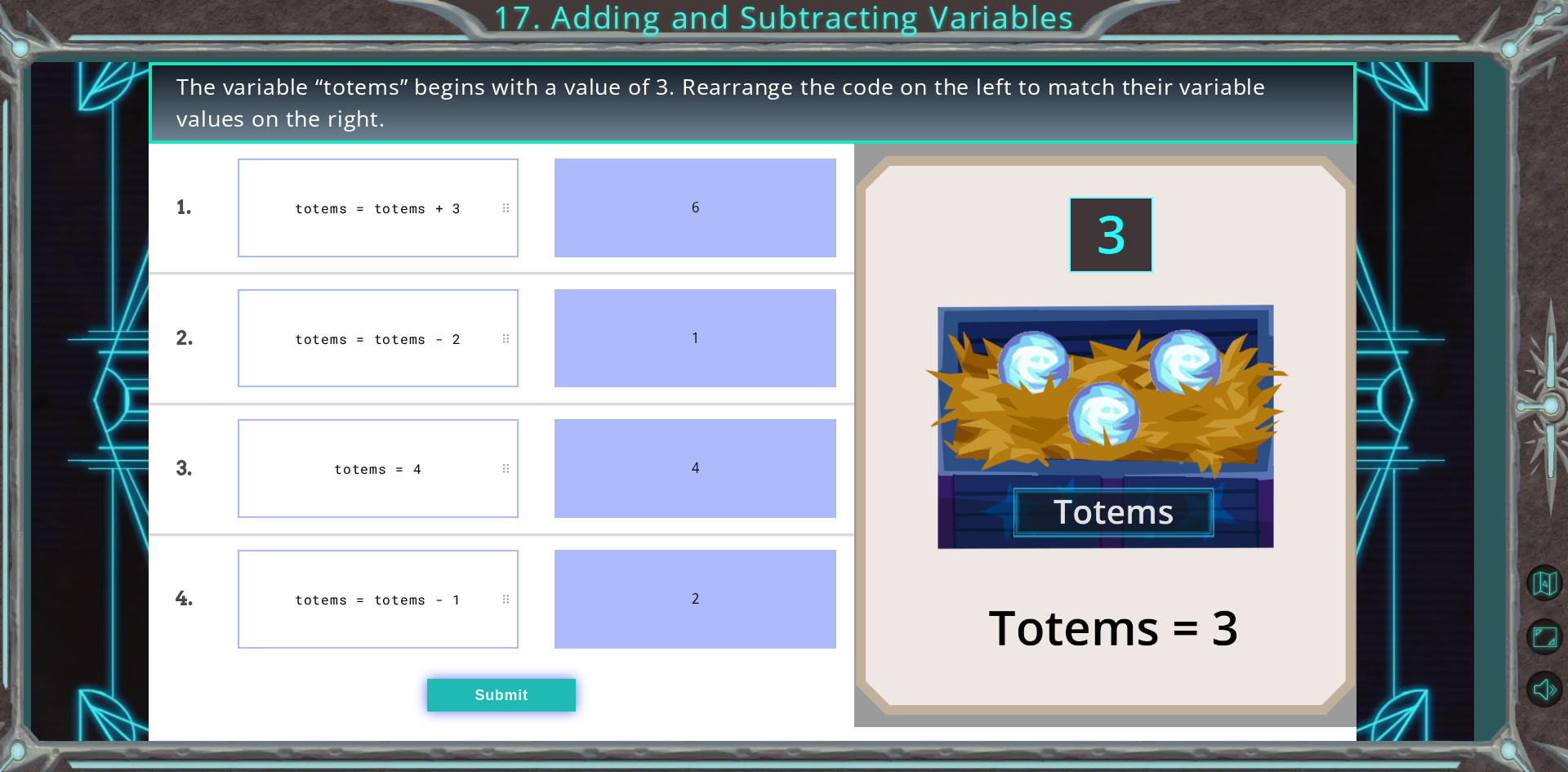
click at [543, 697] on button "Submit" at bounding box center [501, 695] width 149 height 32
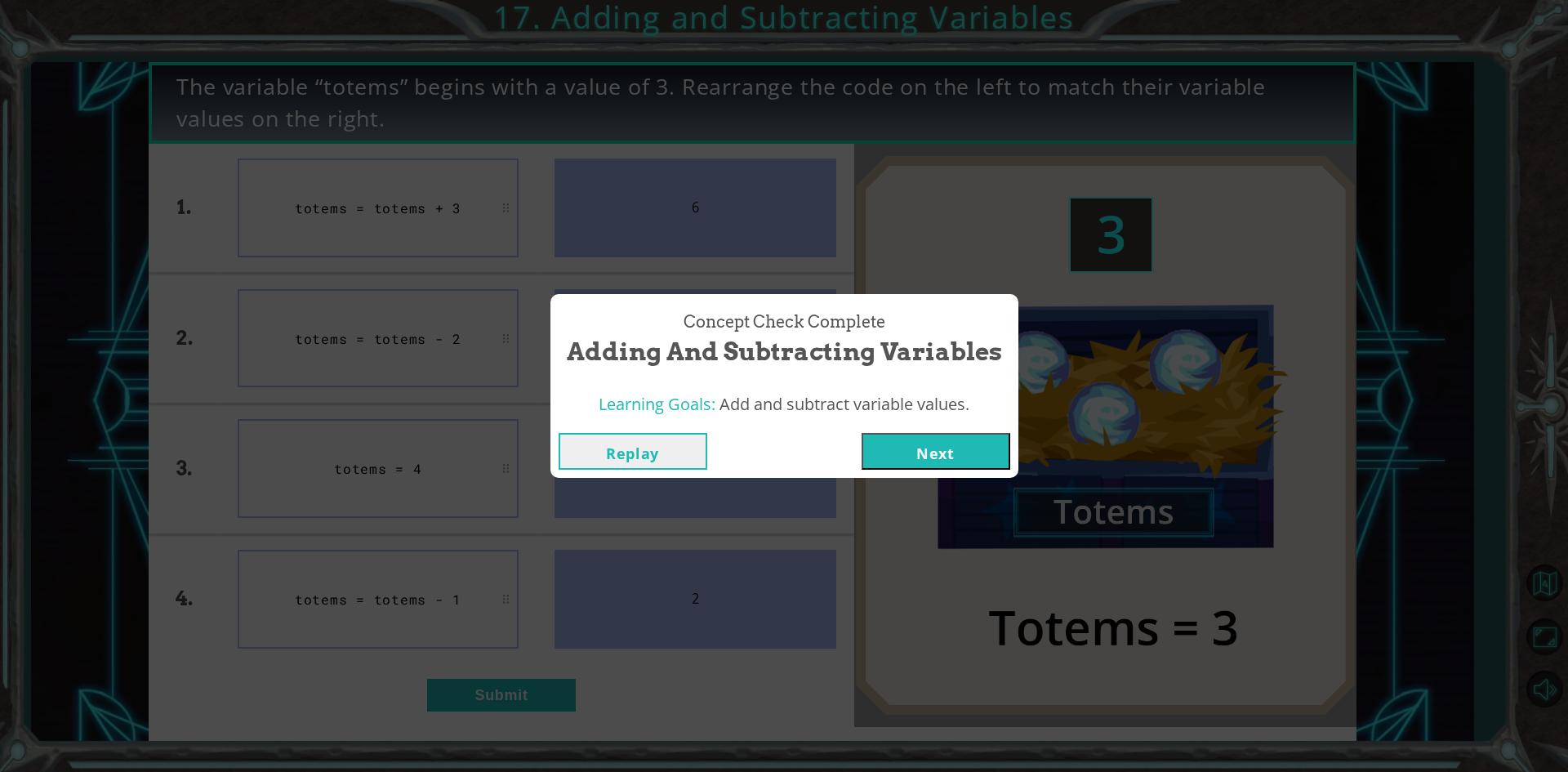
click at [914, 451] on button "Next" at bounding box center [936, 451] width 149 height 36
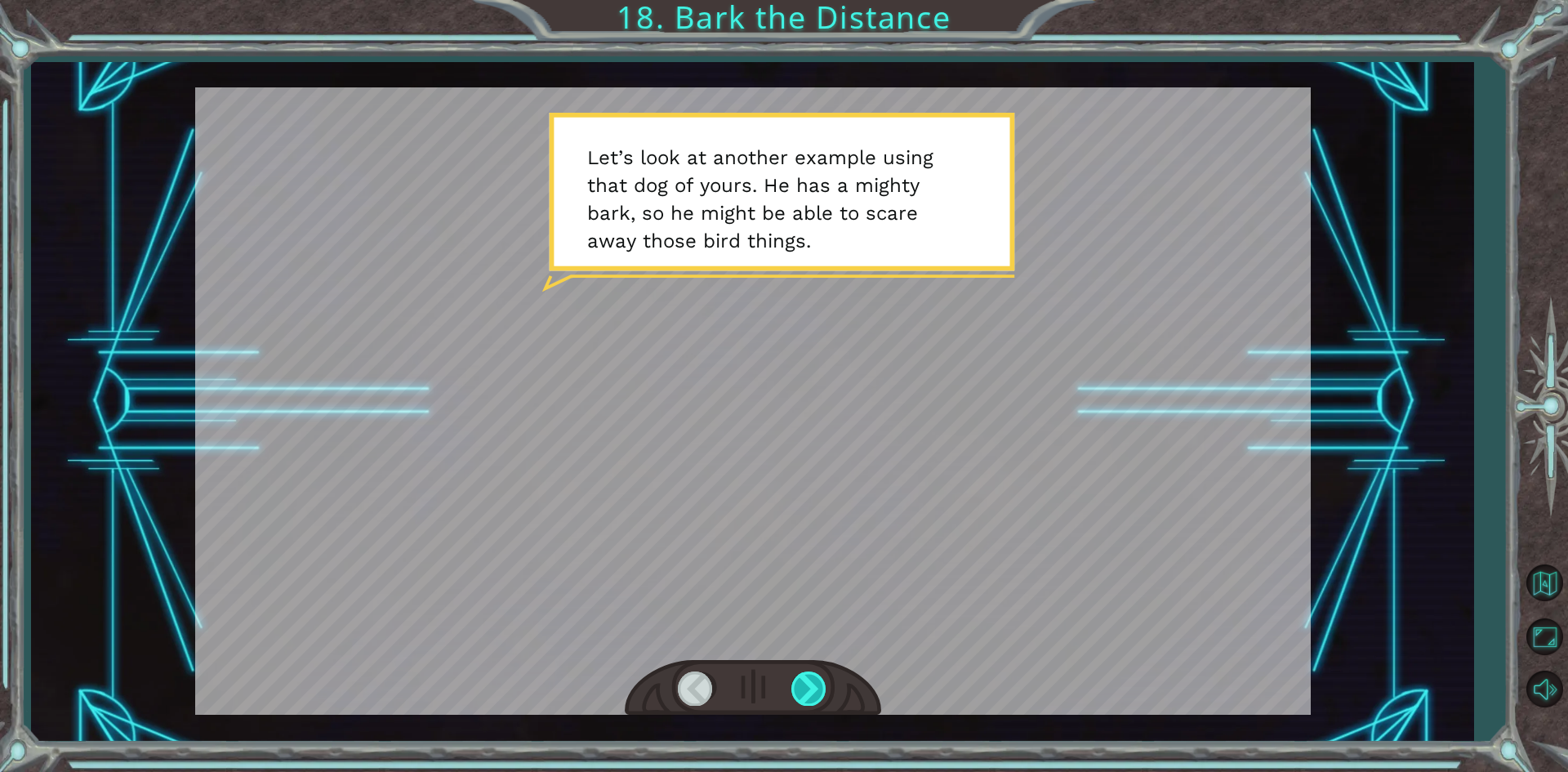
click at [821, 686] on div at bounding box center [810, 688] width 36 height 33
click at [820, 686] on div at bounding box center [810, 688] width 36 height 33
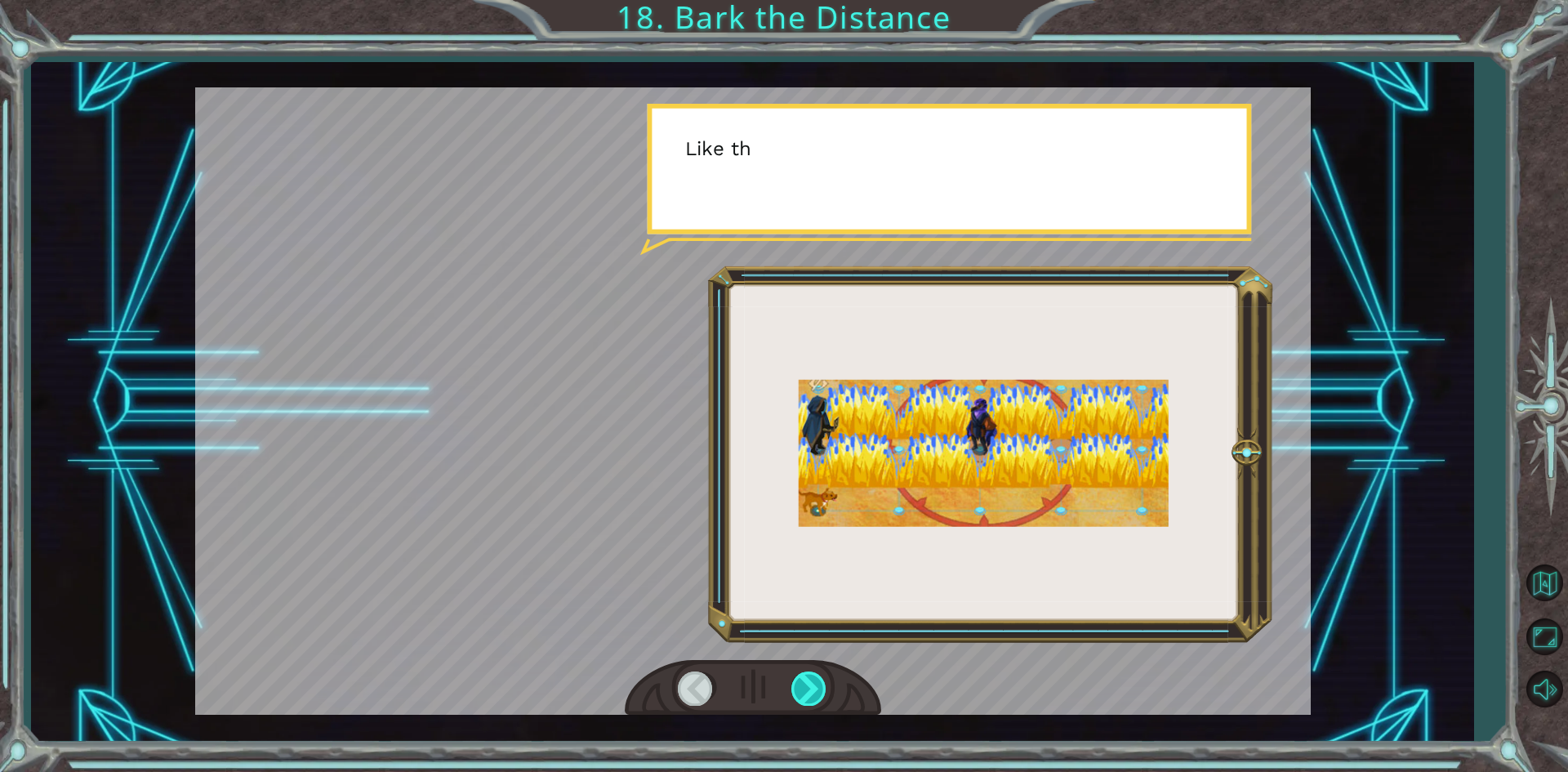
click at [820, 686] on div at bounding box center [810, 688] width 36 height 33
click at [812, 705] on div at bounding box center [810, 688] width 36 height 33
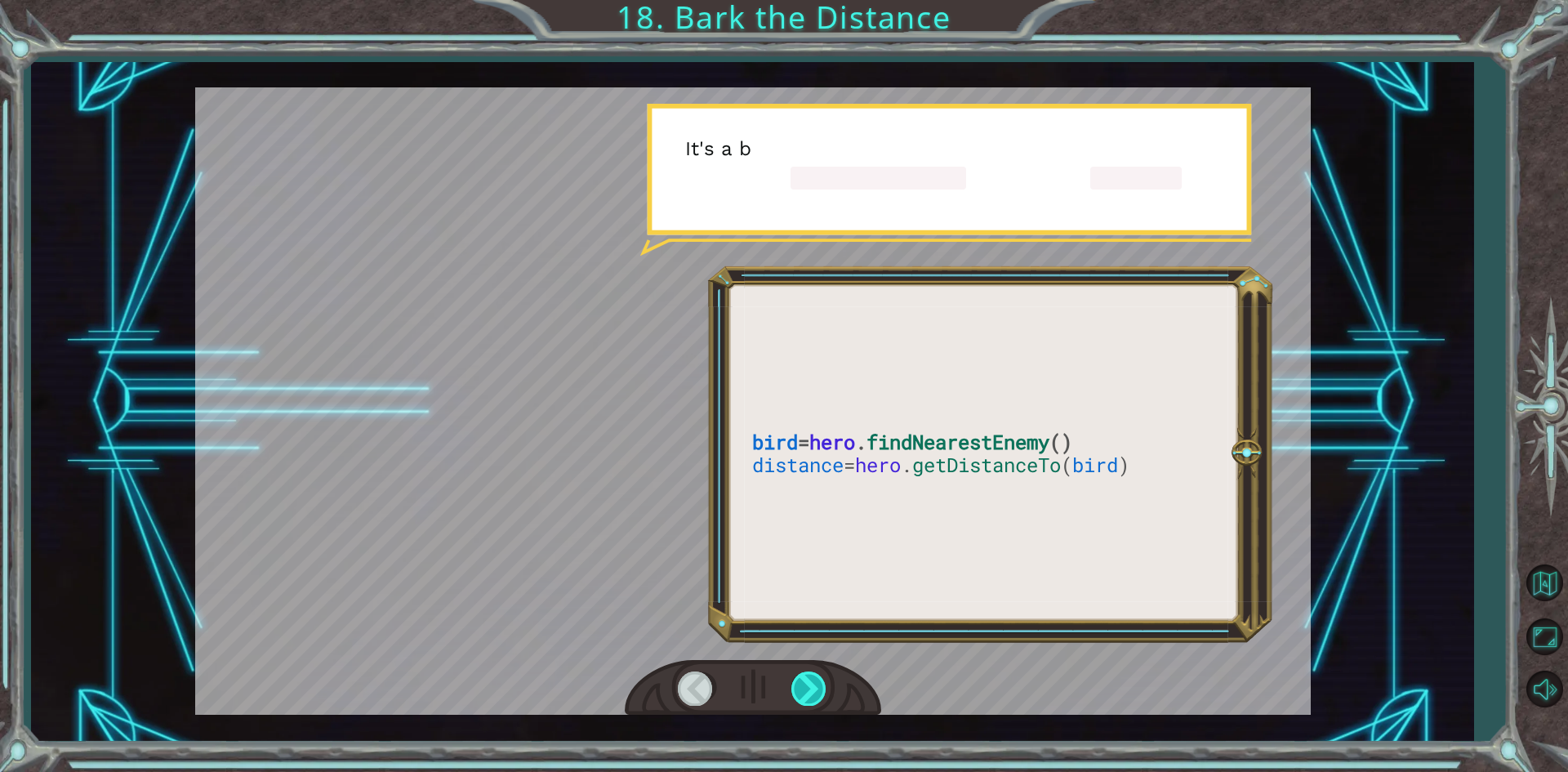
click at [812, 705] on div at bounding box center [810, 688] width 36 height 33
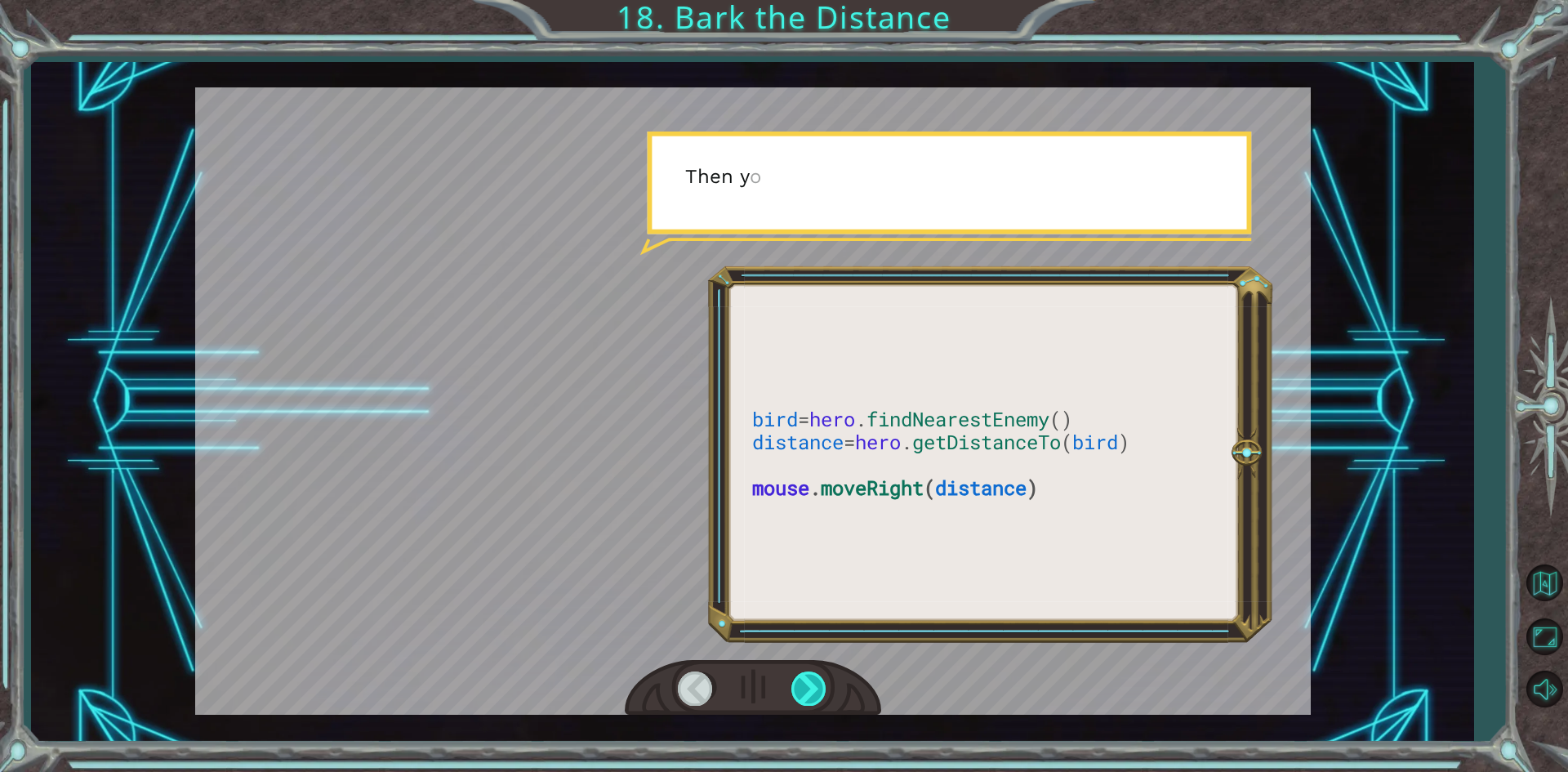
click at [812, 705] on div at bounding box center [810, 688] width 36 height 33
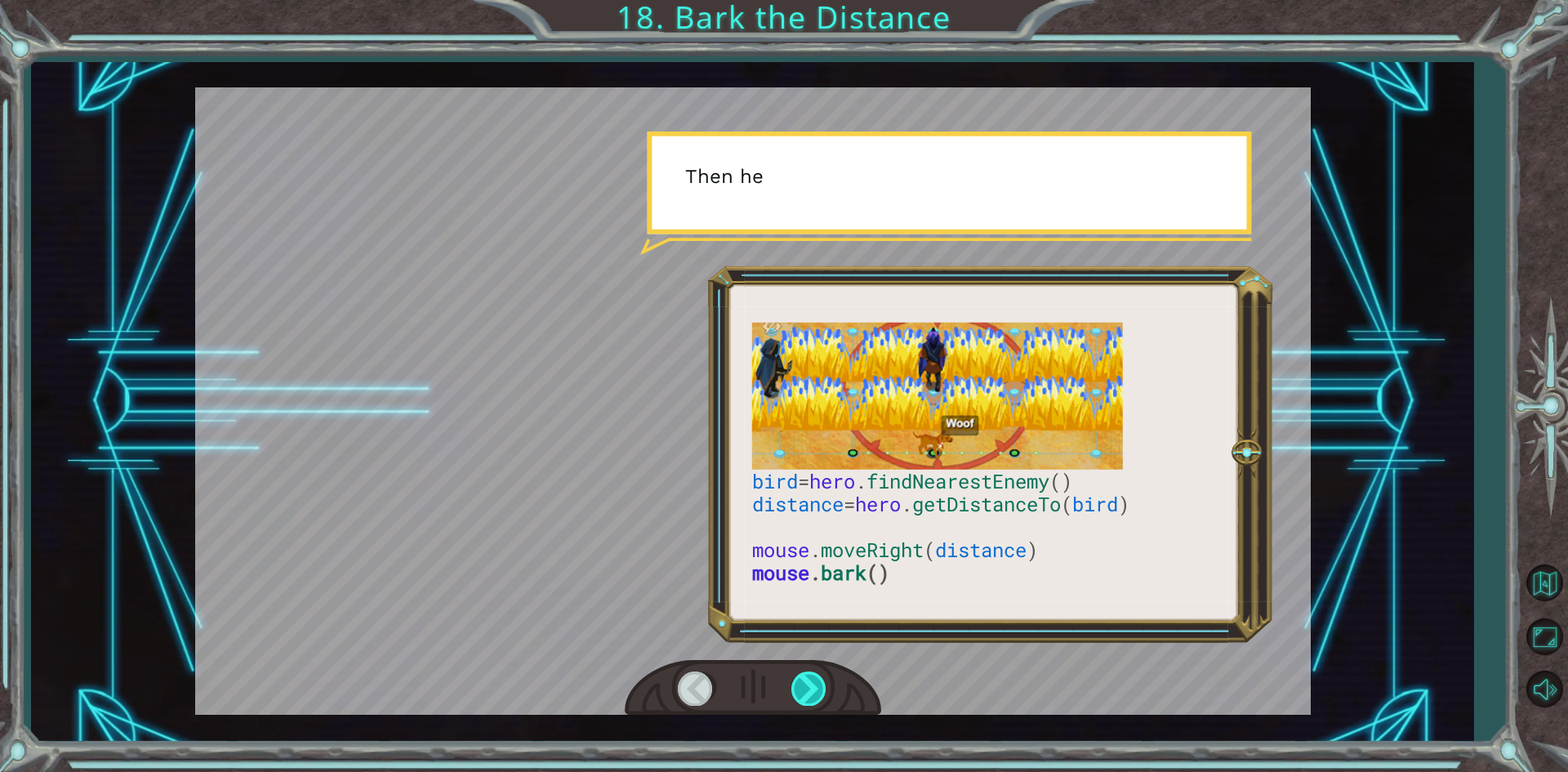
click at [812, 705] on div at bounding box center [810, 688] width 36 height 33
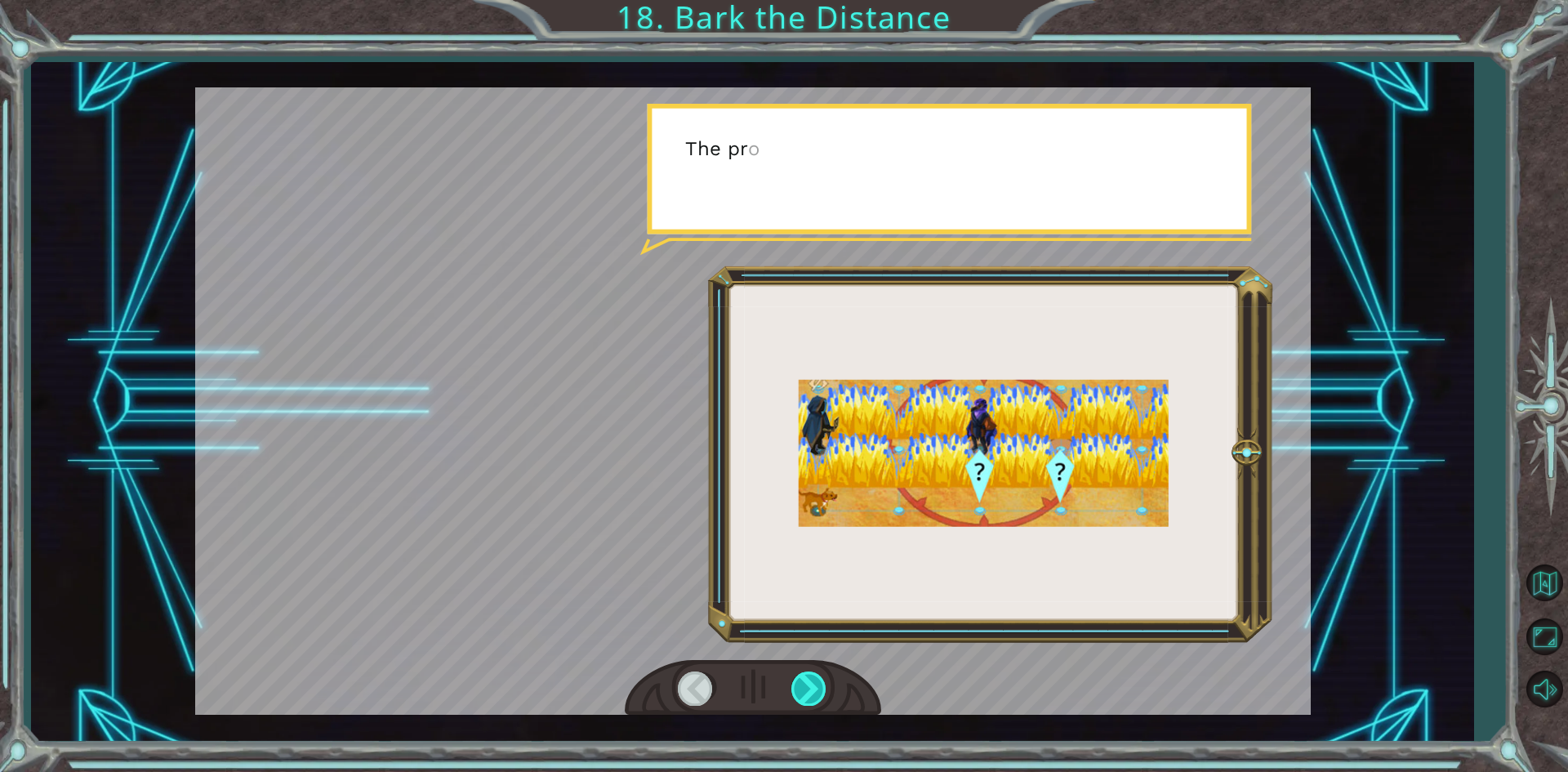
click at [812, 705] on div at bounding box center [810, 688] width 36 height 33
click at [810, 705] on div at bounding box center [810, 688] width 36 height 33
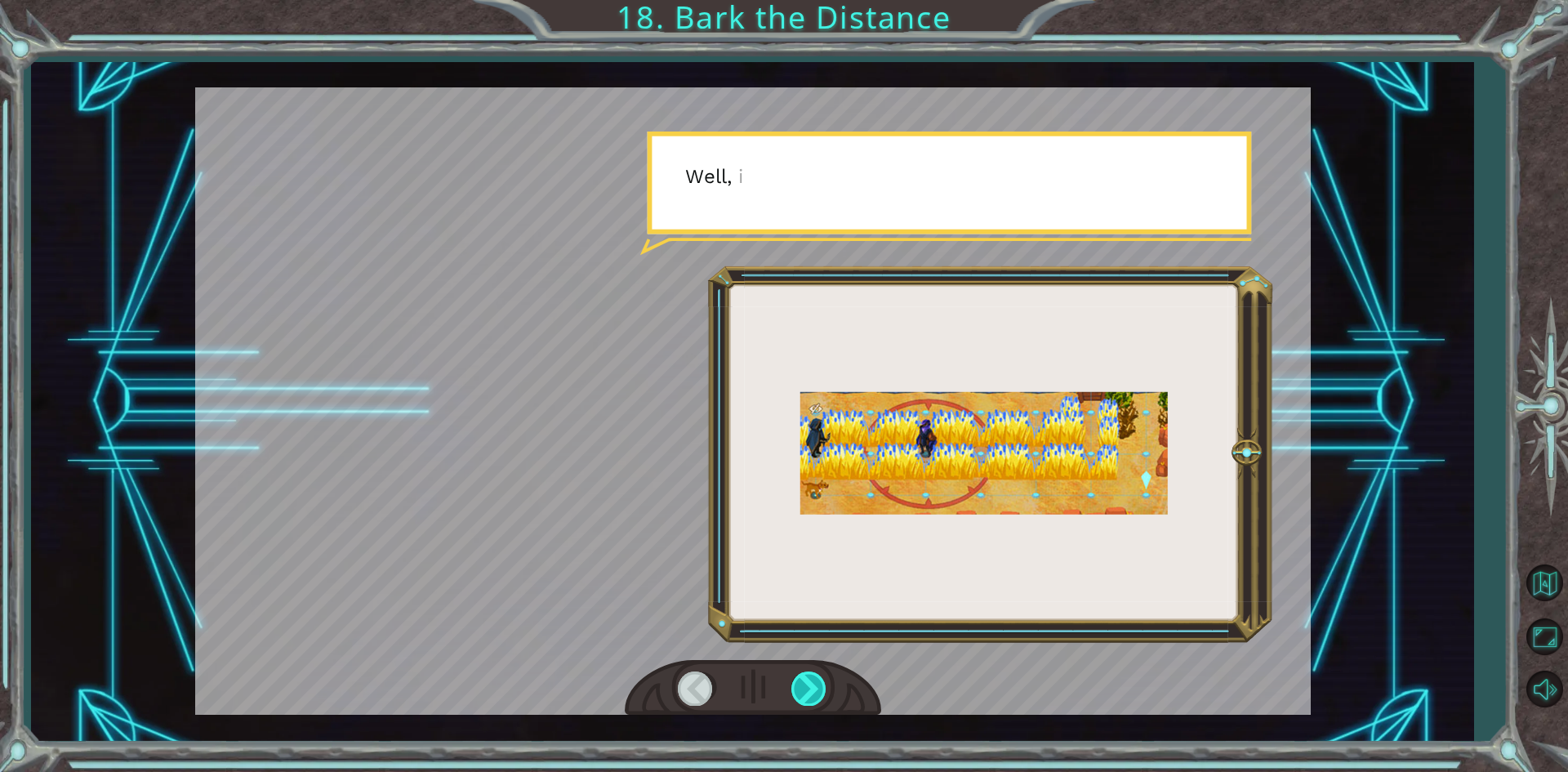
click at [810, 705] on div at bounding box center [810, 688] width 36 height 33
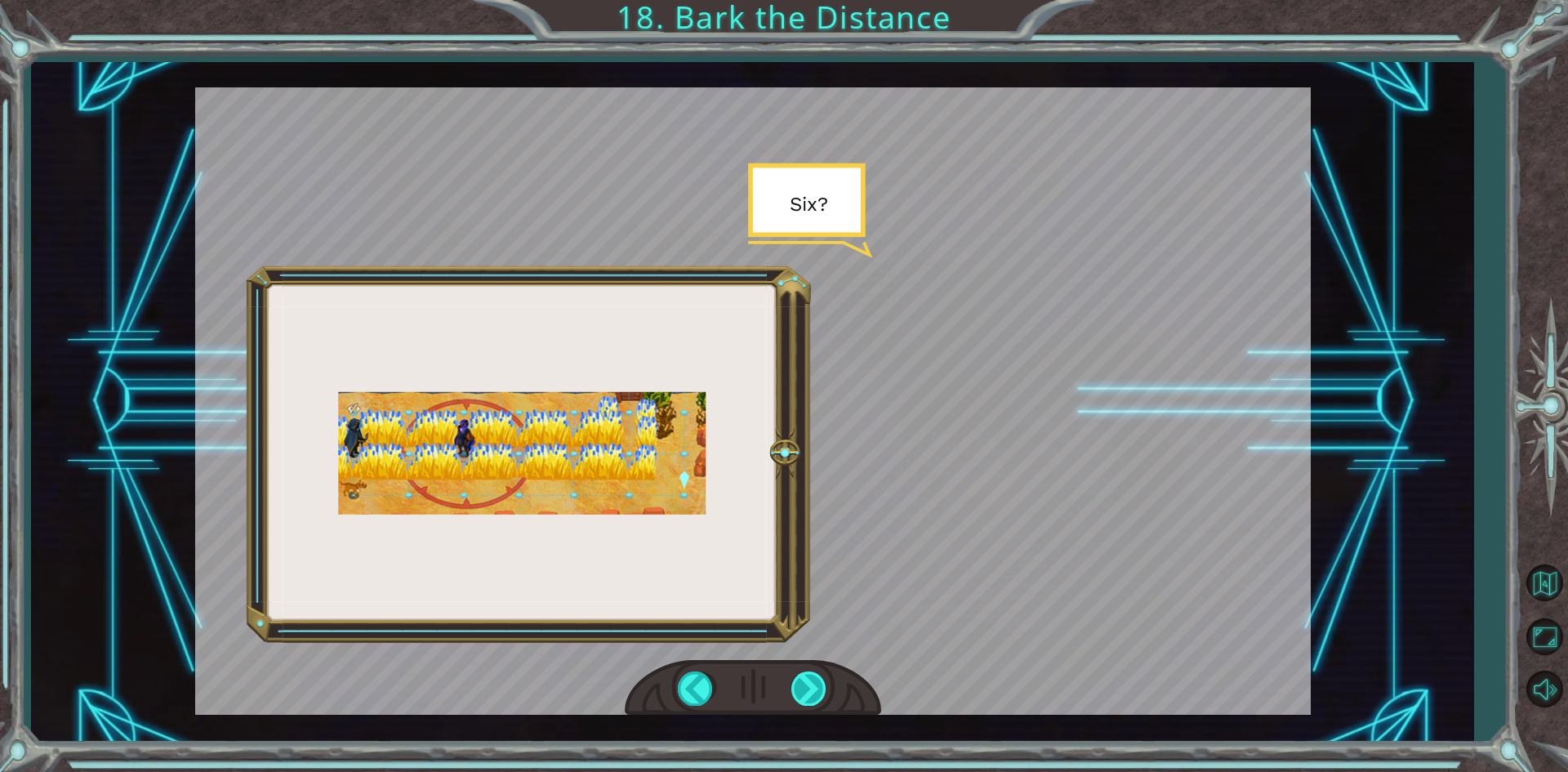
click at [809, 704] on div at bounding box center [810, 688] width 36 height 33
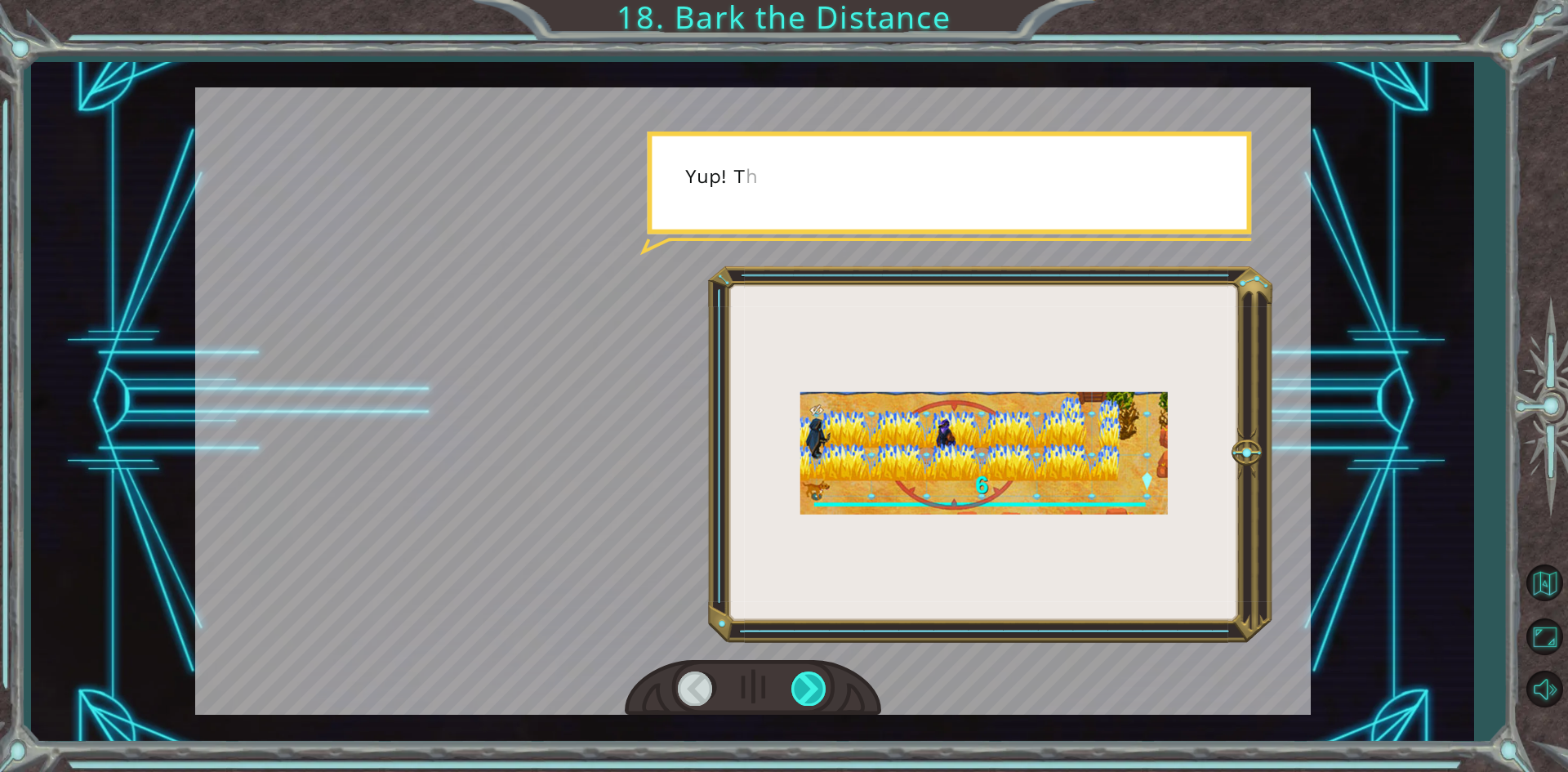
click at [809, 704] on div at bounding box center [810, 688] width 36 height 33
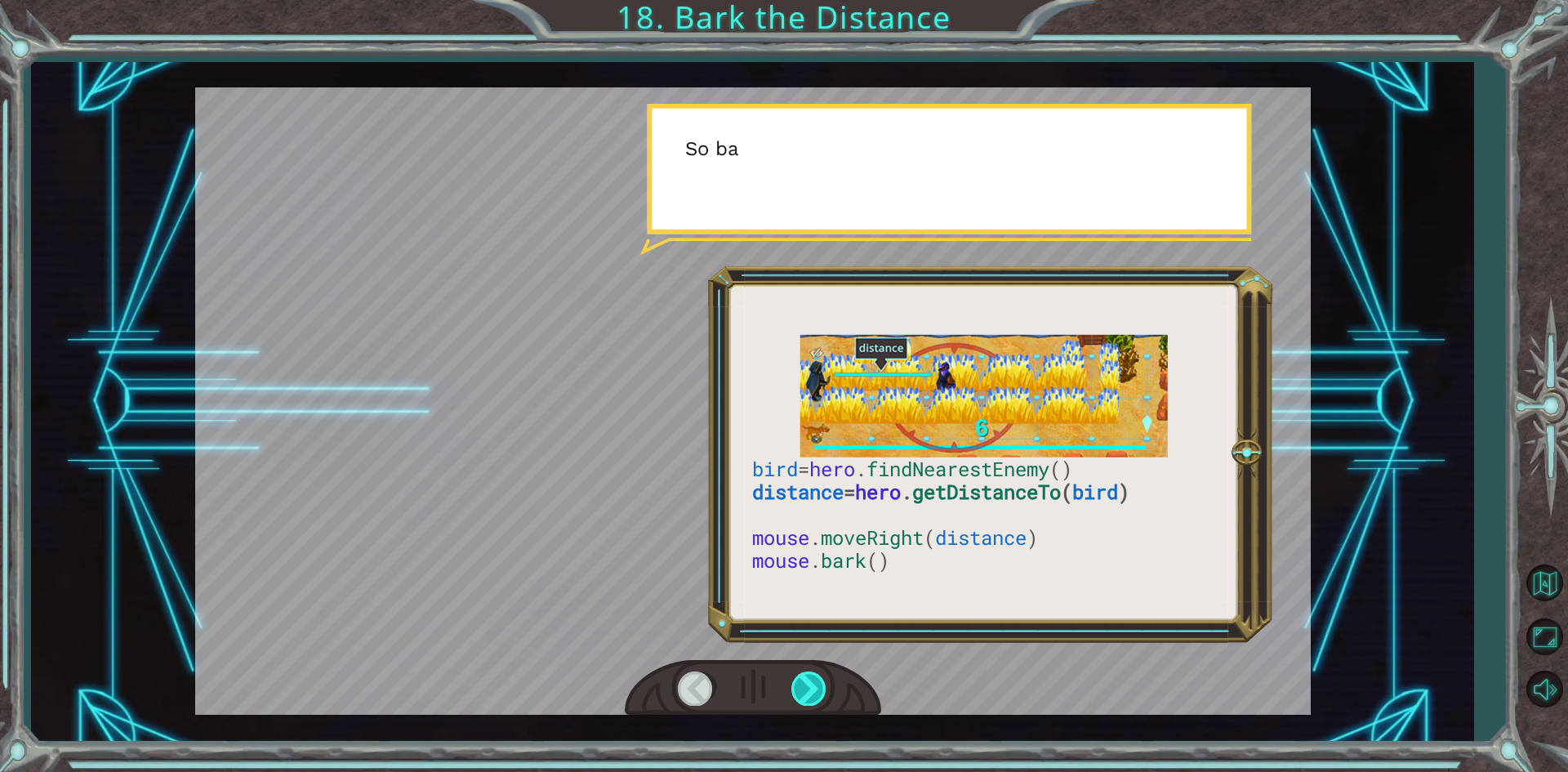
click at [813, 704] on div at bounding box center [810, 688] width 36 height 33
click at [807, 703] on div at bounding box center [810, 688] width 36 height 33
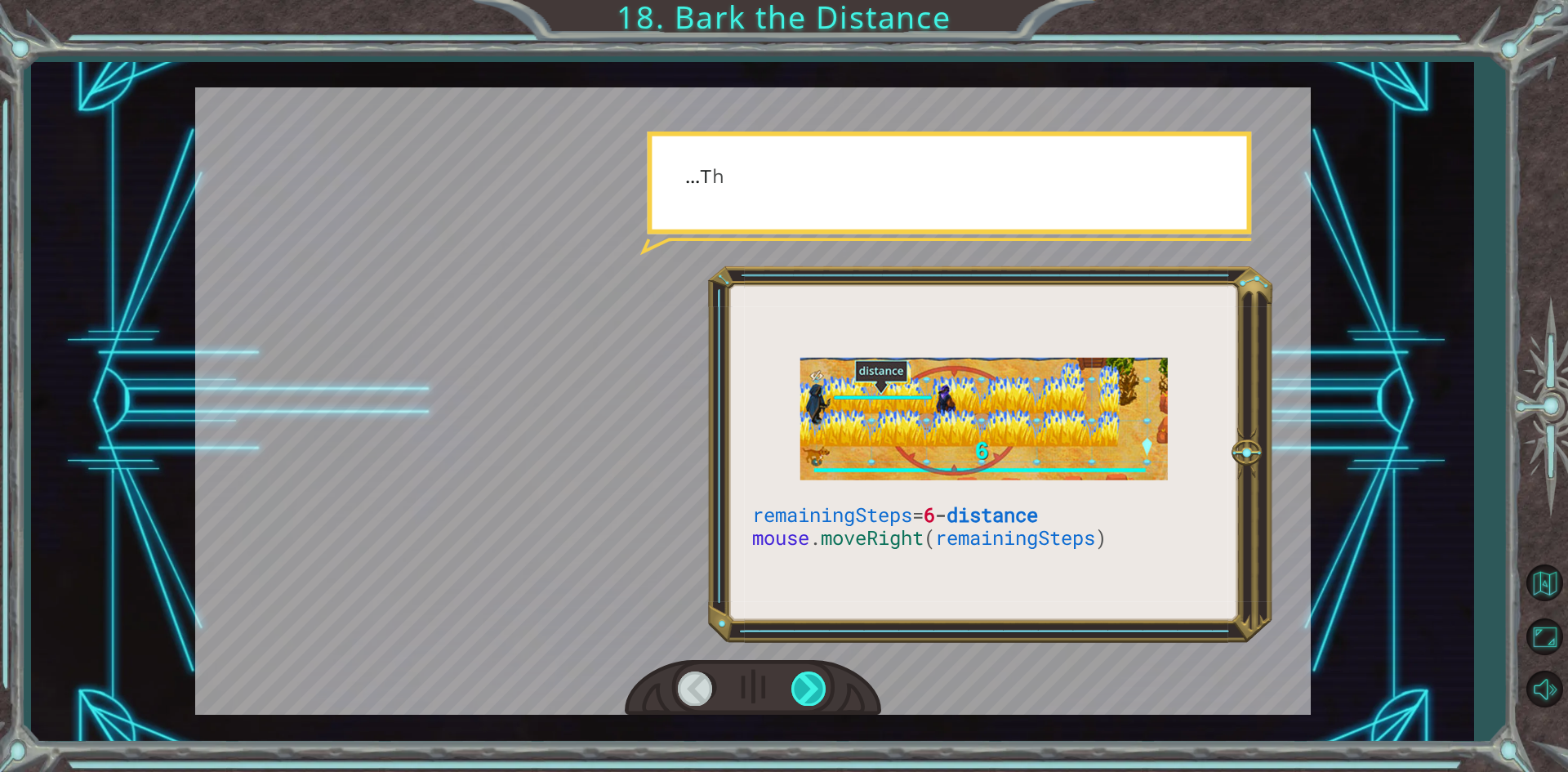
click at [807, 701] on div at bounding box center [810, 688] width 36 height 33
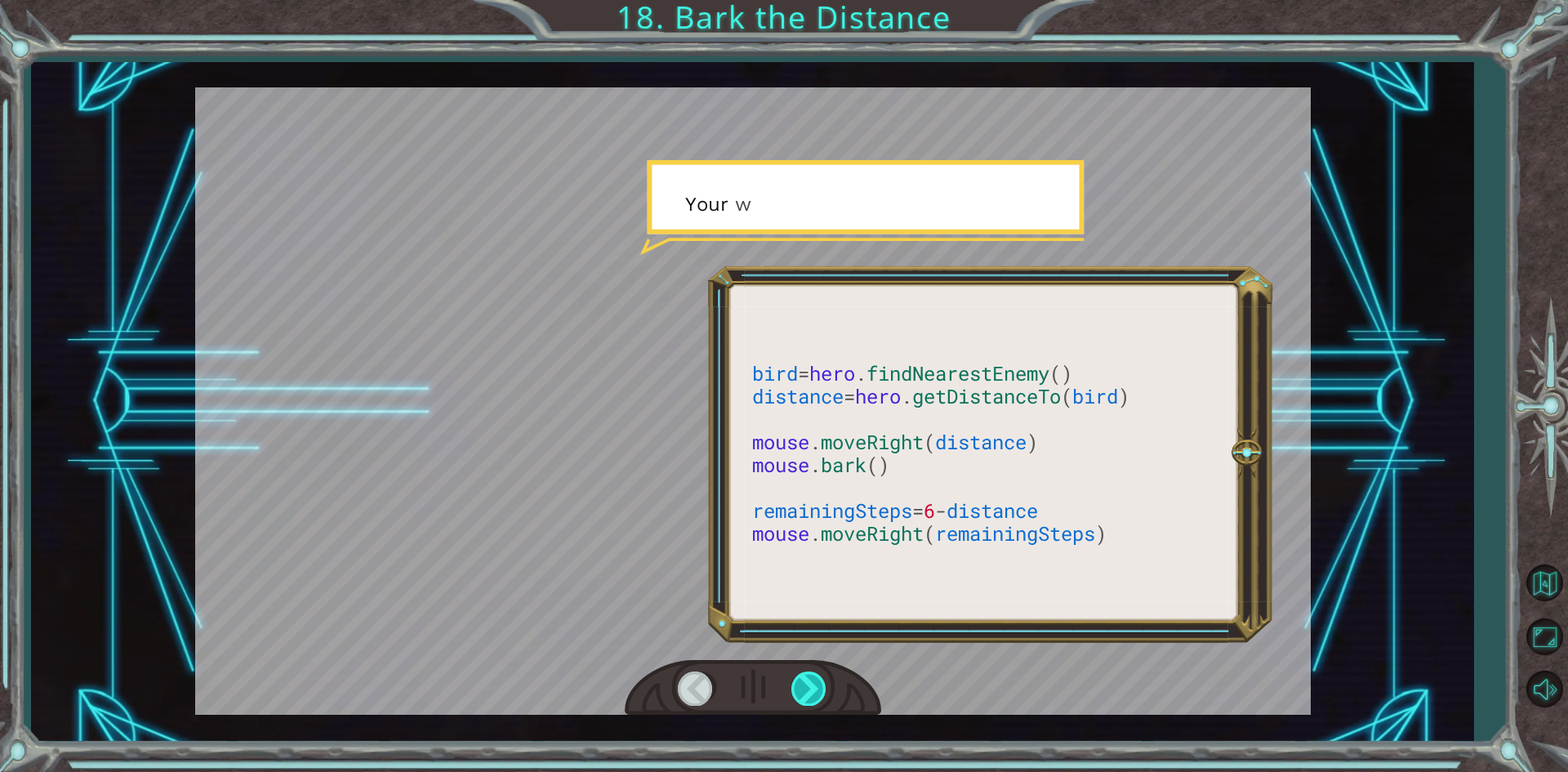
click at [807, 701] on div at bounding box center [810, 688] width 36 height 33
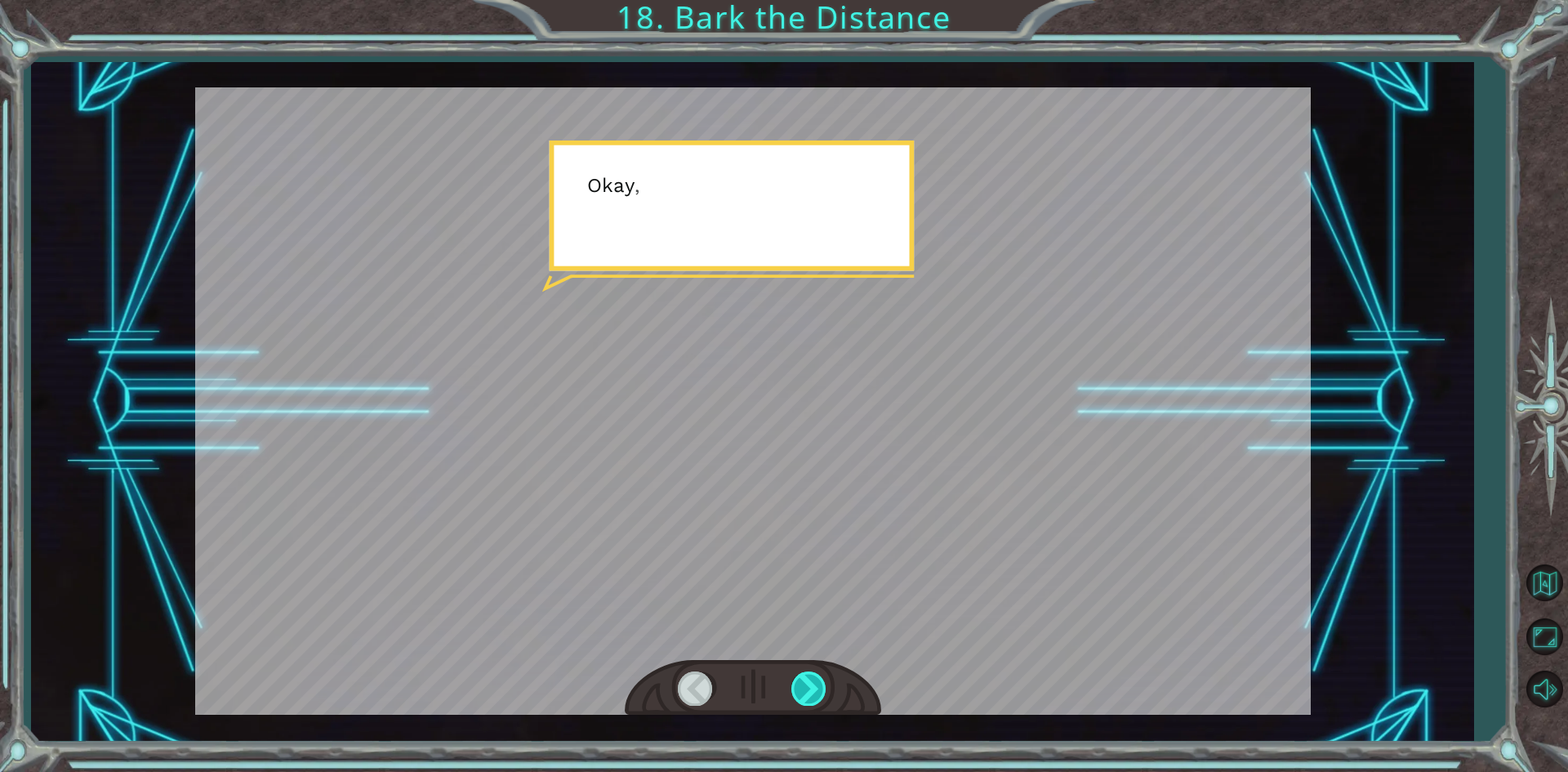
click at [807, 701] on div at bounding box center [810, 688] width 36 height 33
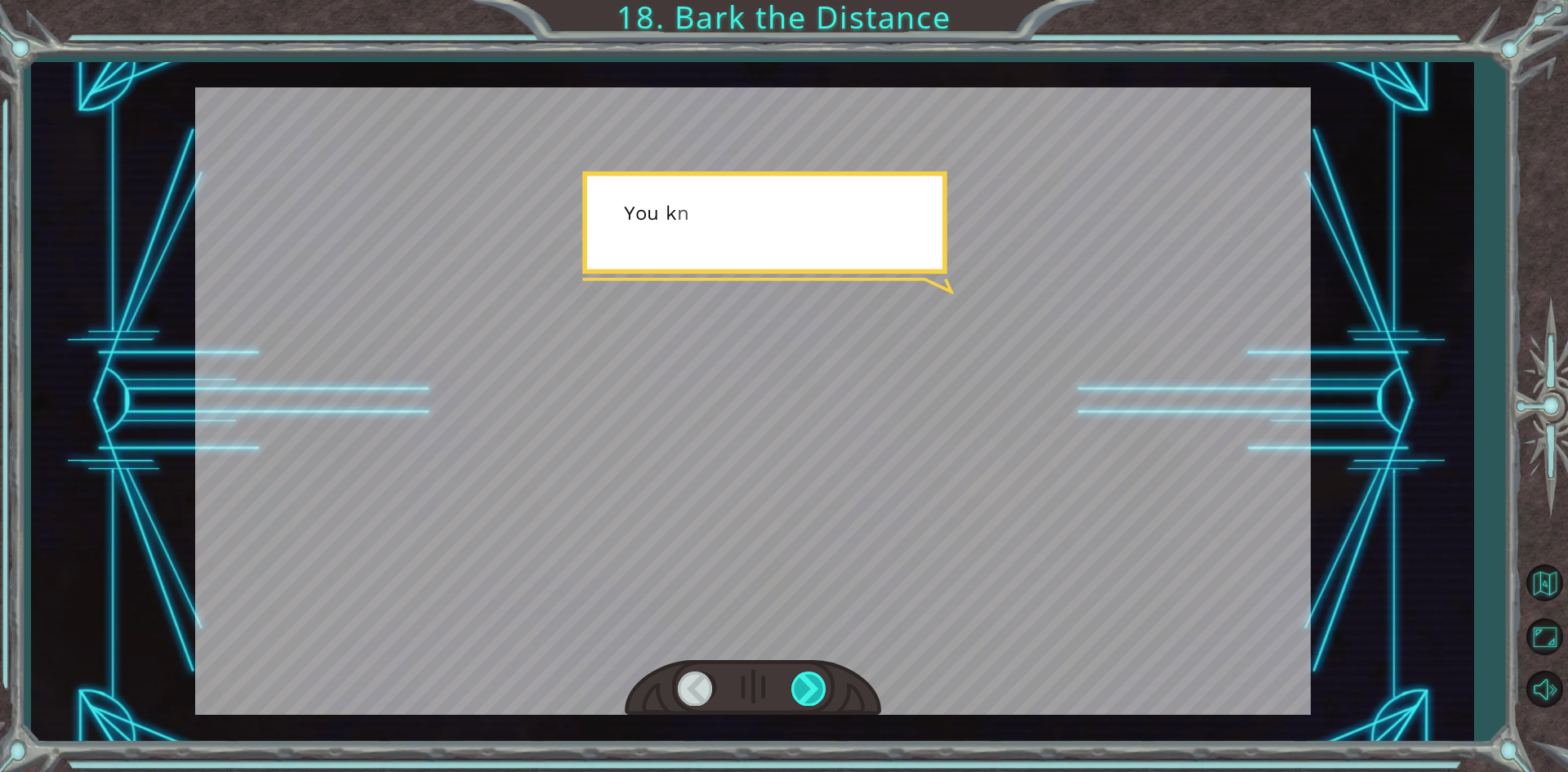
click at [807, 701] on div at bounding box center [810, 688] width 36 height 33
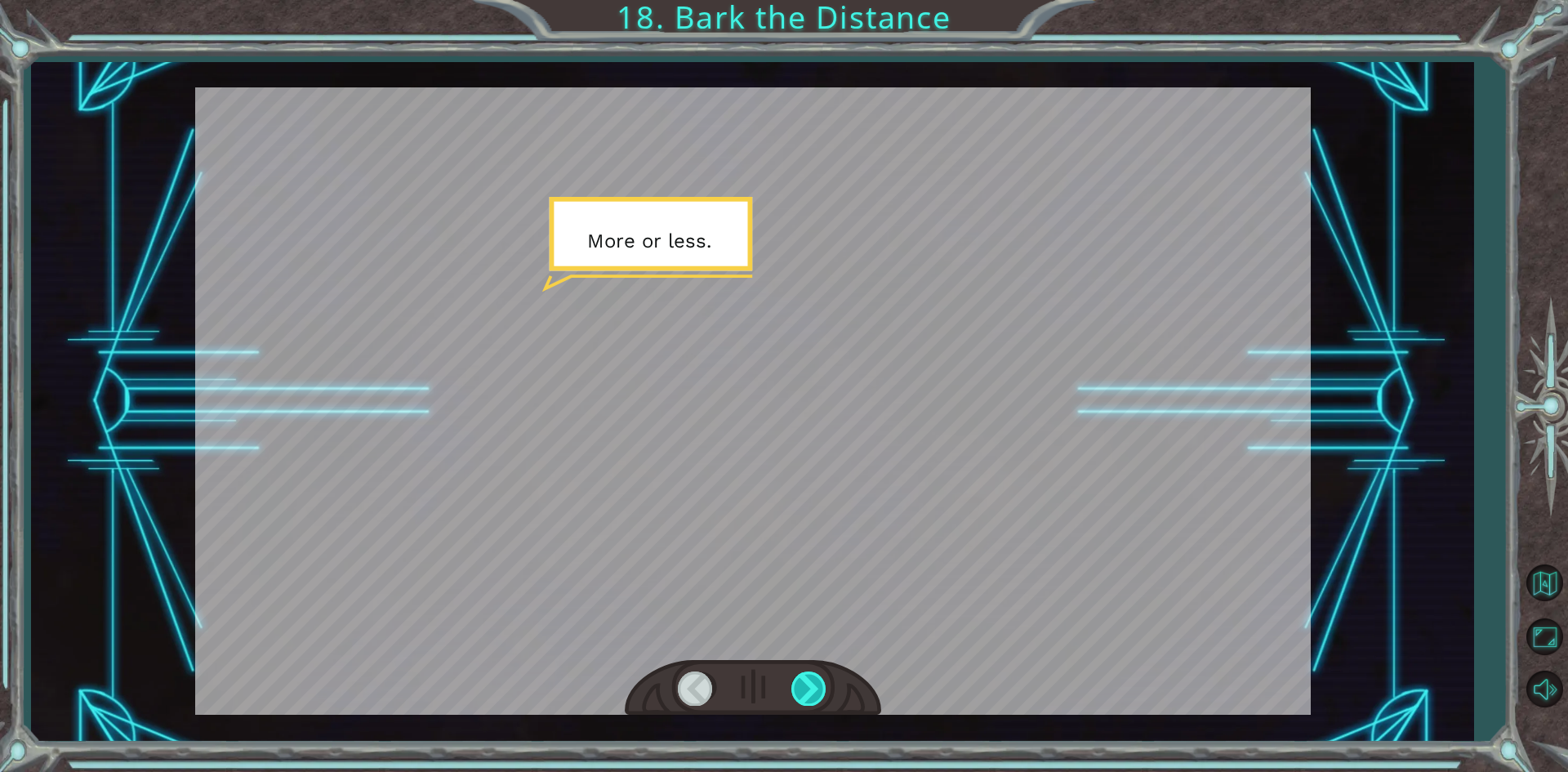
click at [807, 701] on div at bounding box center [810, 688] width 36 height 33
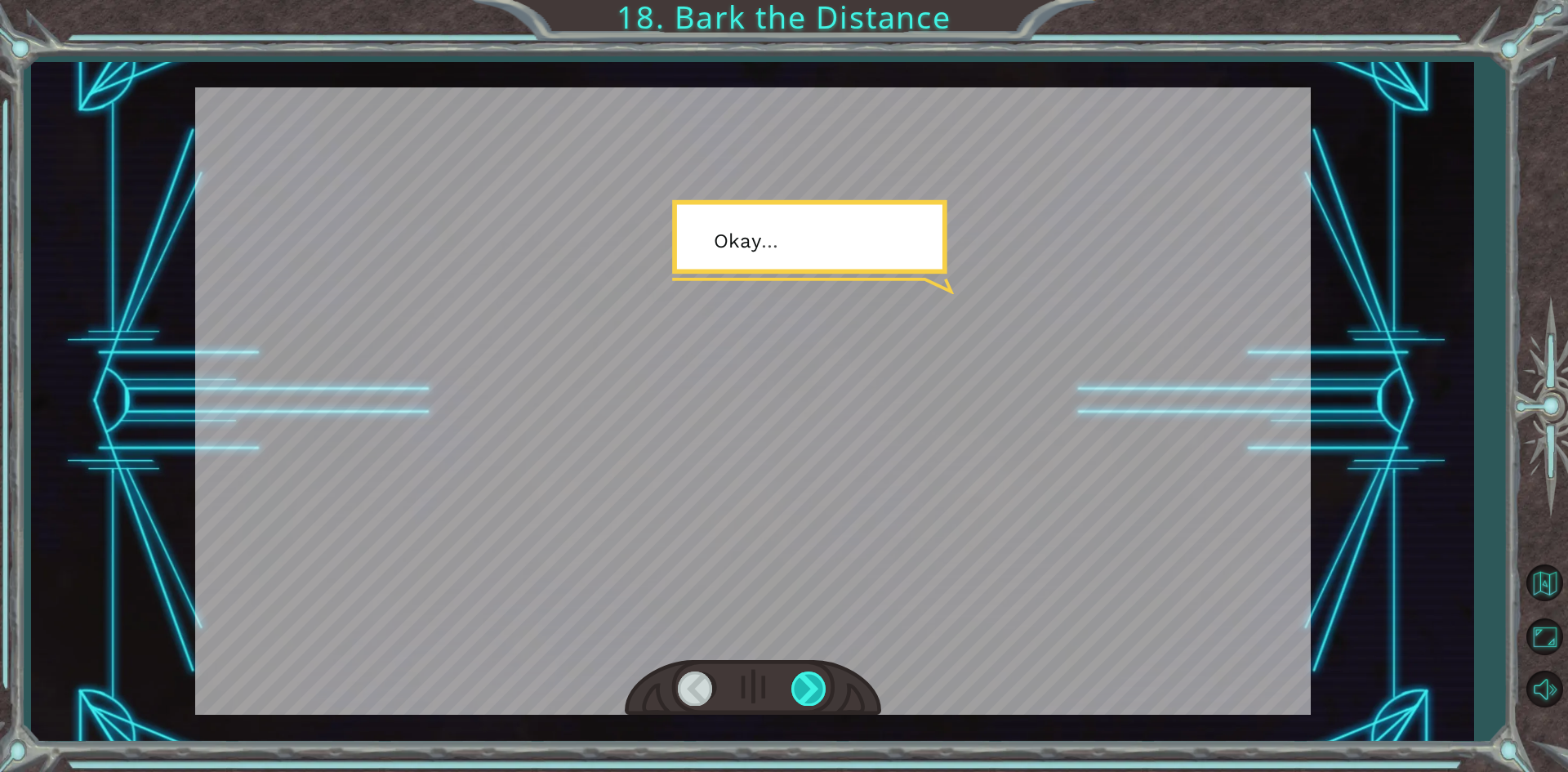
click at [807, 701] on div at bounding box center [810, 688] width 36 height 33
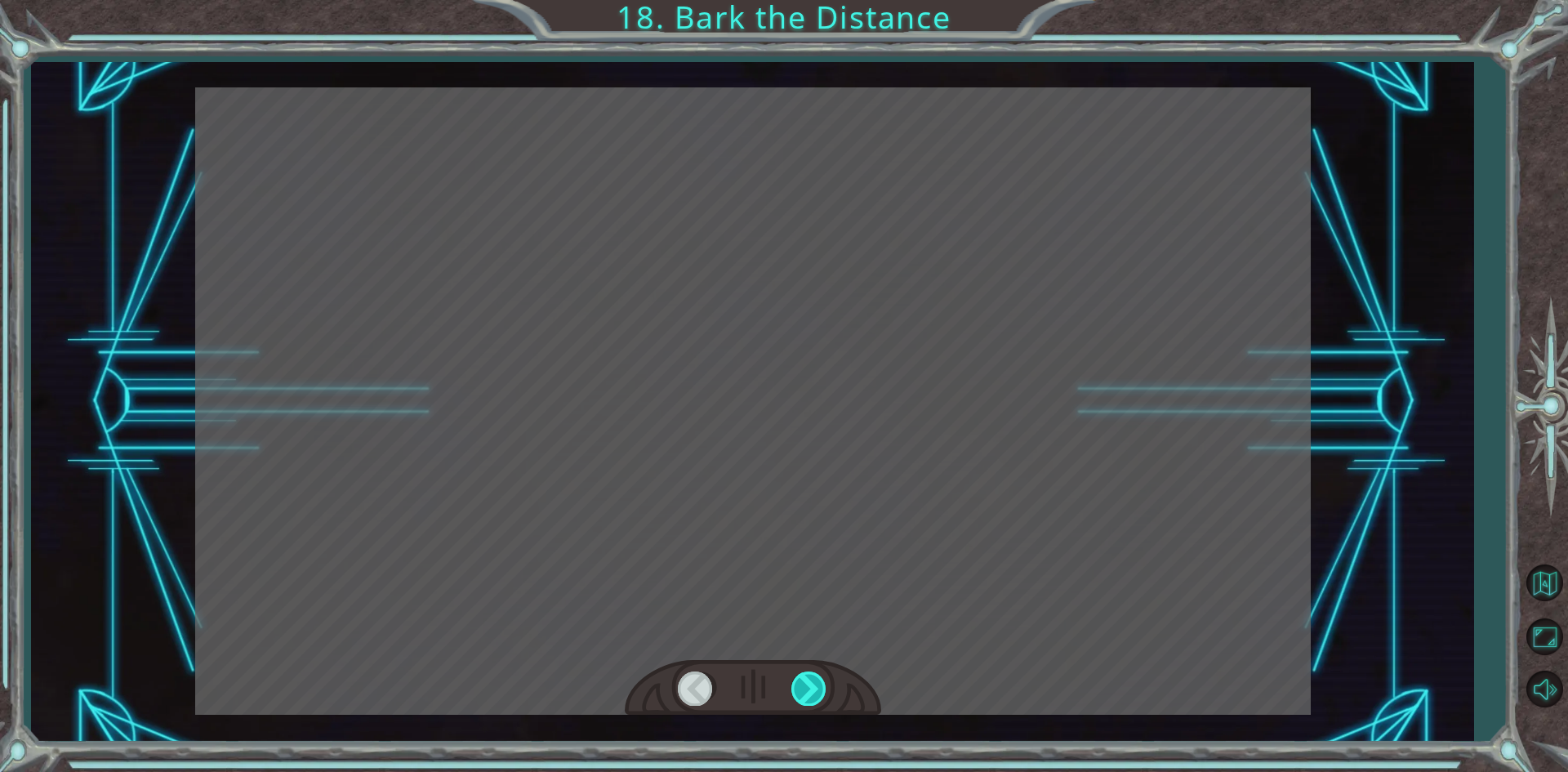
click at [807, 701] on div at bounding box center [810, 688] width 36 height 33
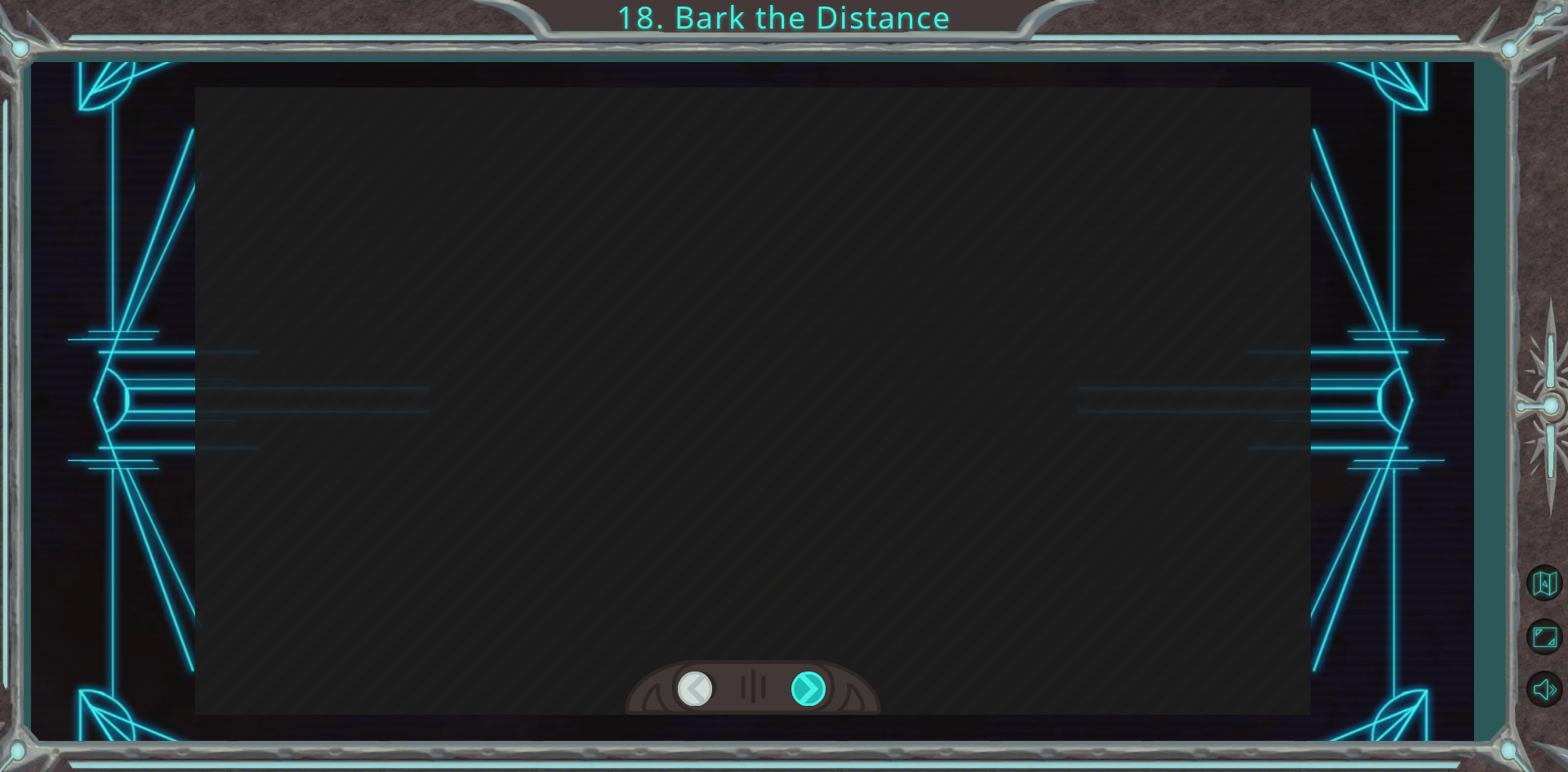
click at [810, 699] on div at bounding box center [810, 688] width 36 height 33
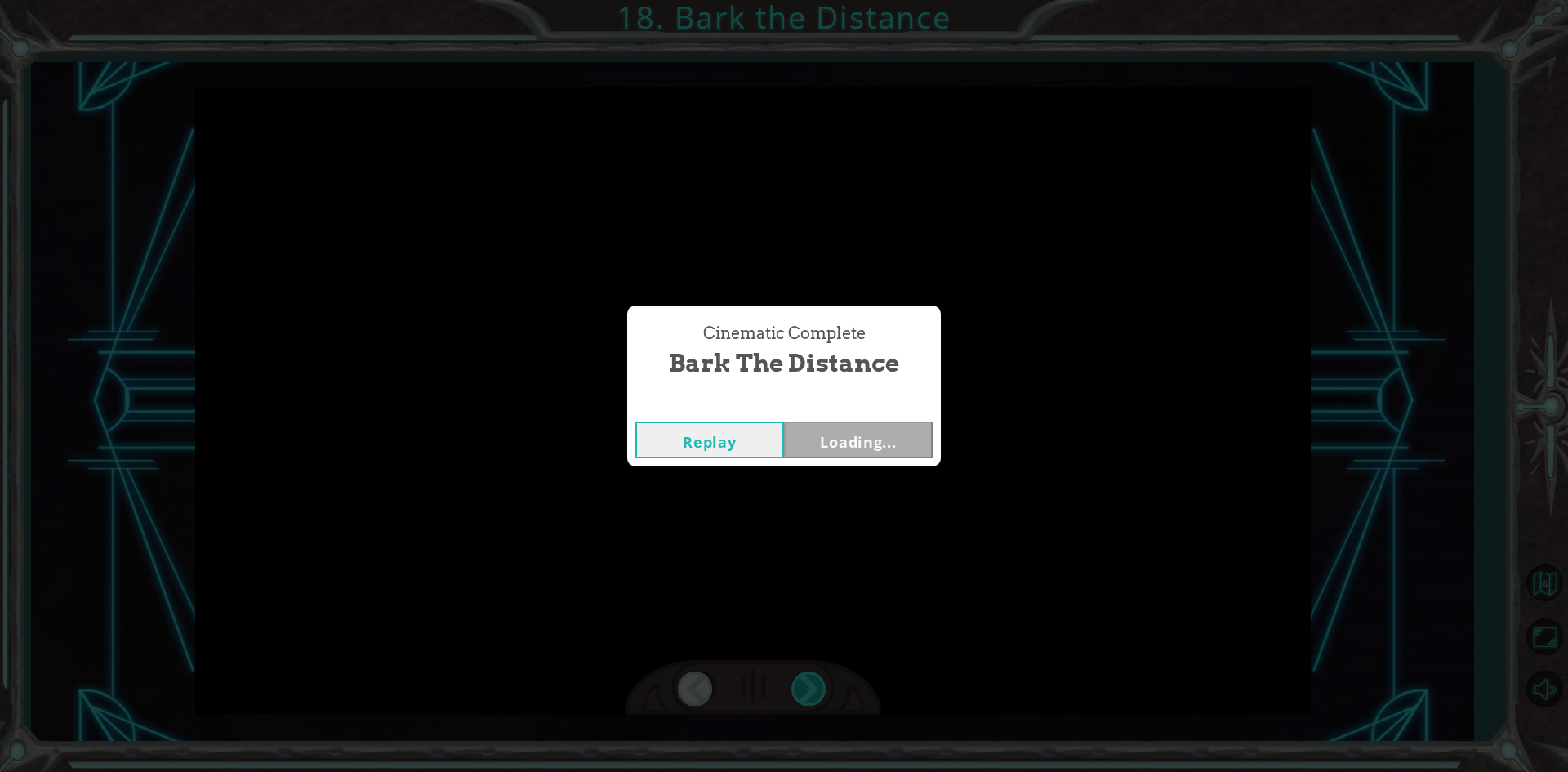
click at [810, 699] on div "Cinematic Complete Bark the Distance Replay Loading..." at bounding box center [784, 386] width 1568 height 772
click at [811, 699] on div "Cinematic Complete Bark the Distance Replay Next" at bounding box center [784, 386] width 1568 height 772
click at [903, 442] on button "Next" at bounding box center [858, 440] width 149 height 36
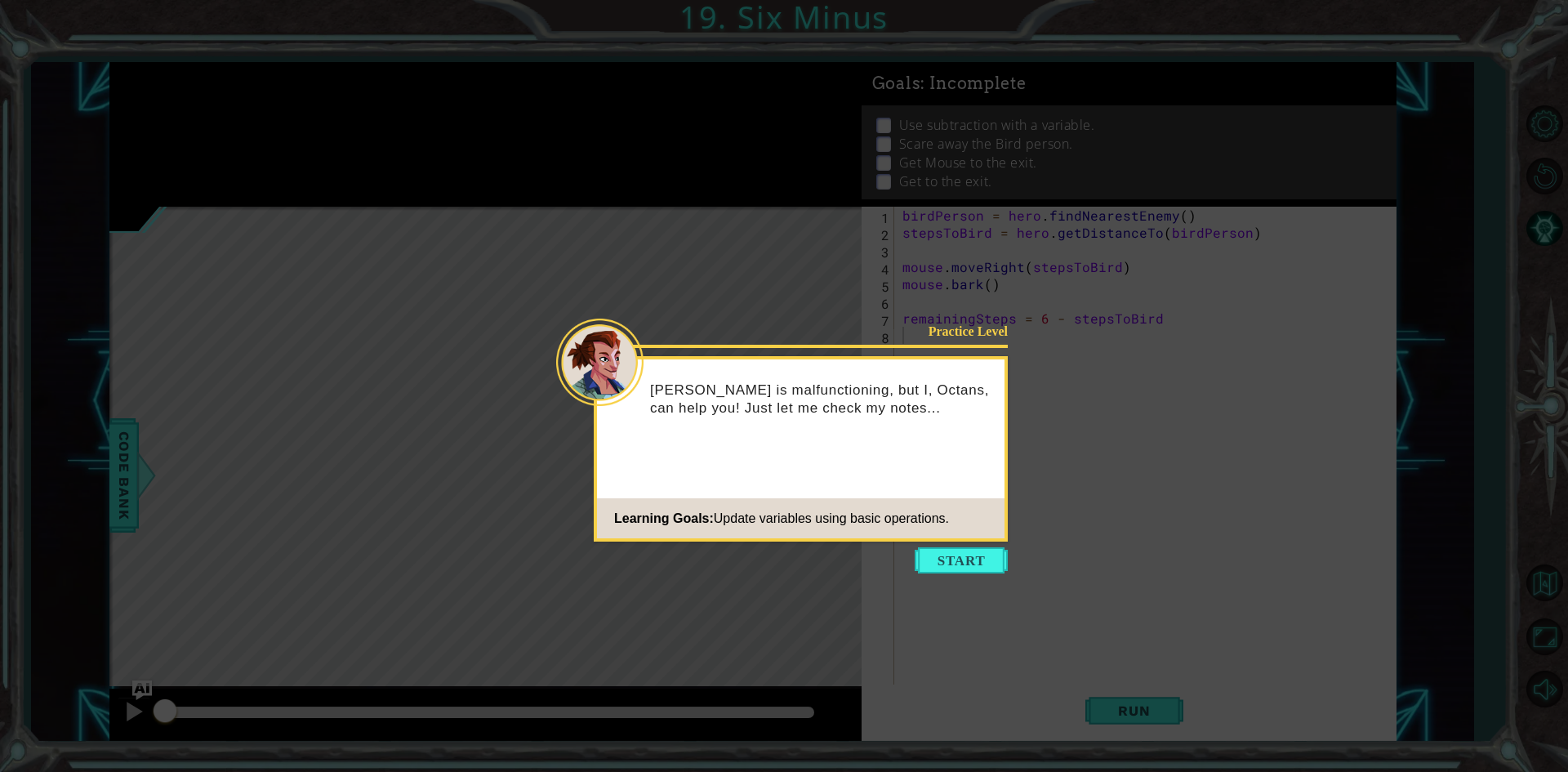
click at [977, 577] on icon at bounding box center [784, 386] width 1568 height 772
click at [973, 559] on button "Start" at bounding box center [961, 561] width 93 height 26
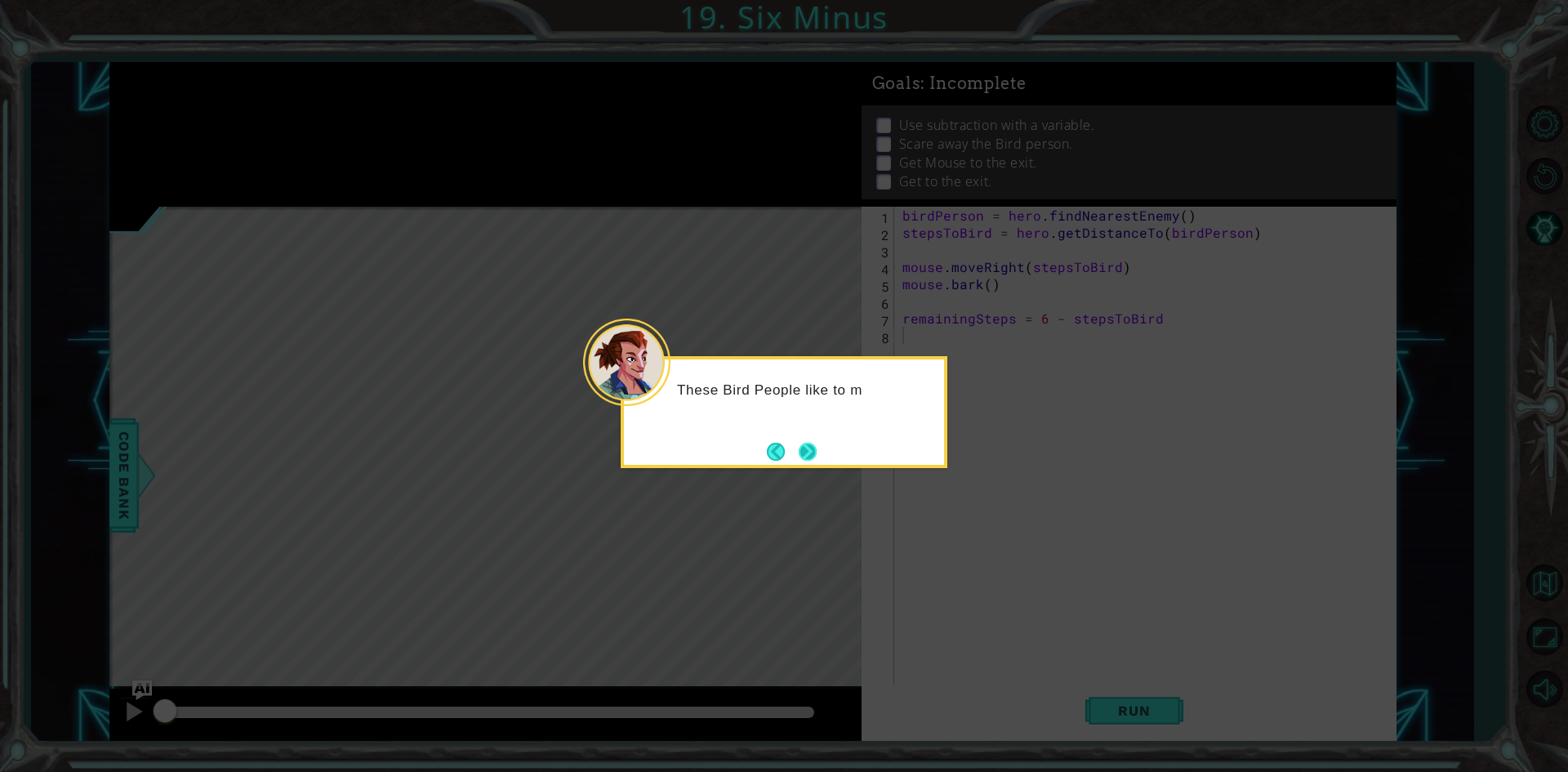
drag, startPoint x: 791, startPoint y: 451, endPoint x: 801, endPoint y: 462, distance: 14.9
click at [796, 456] on footer at bounding box center [791, 452] width 50 height 25
click at [802, 447] on button "Next" at bounding box center [808, 452] width 18 height 18
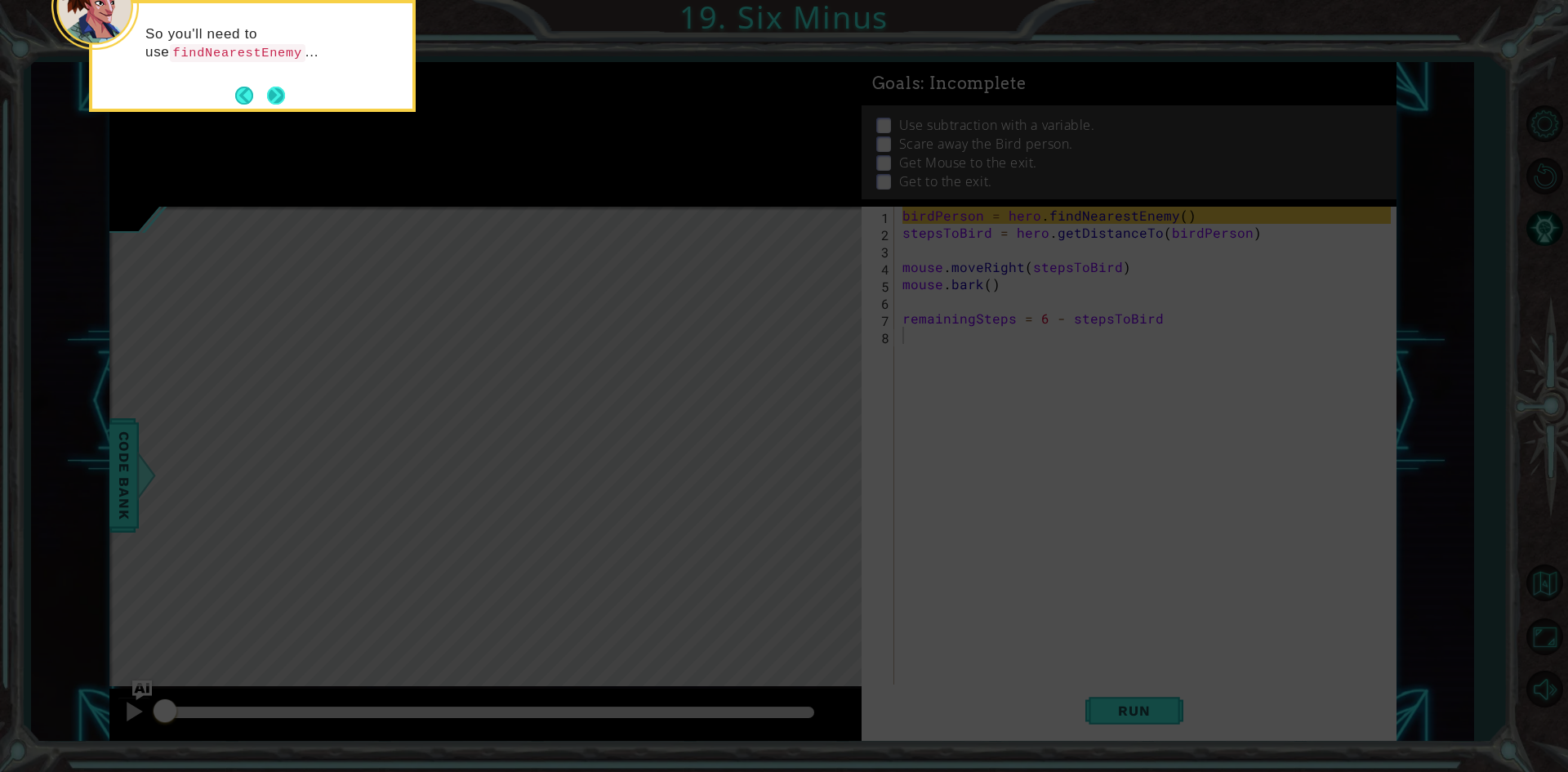
click at [270, 94] on button "Next" at bounding box center [276, 96] width 18 height 18
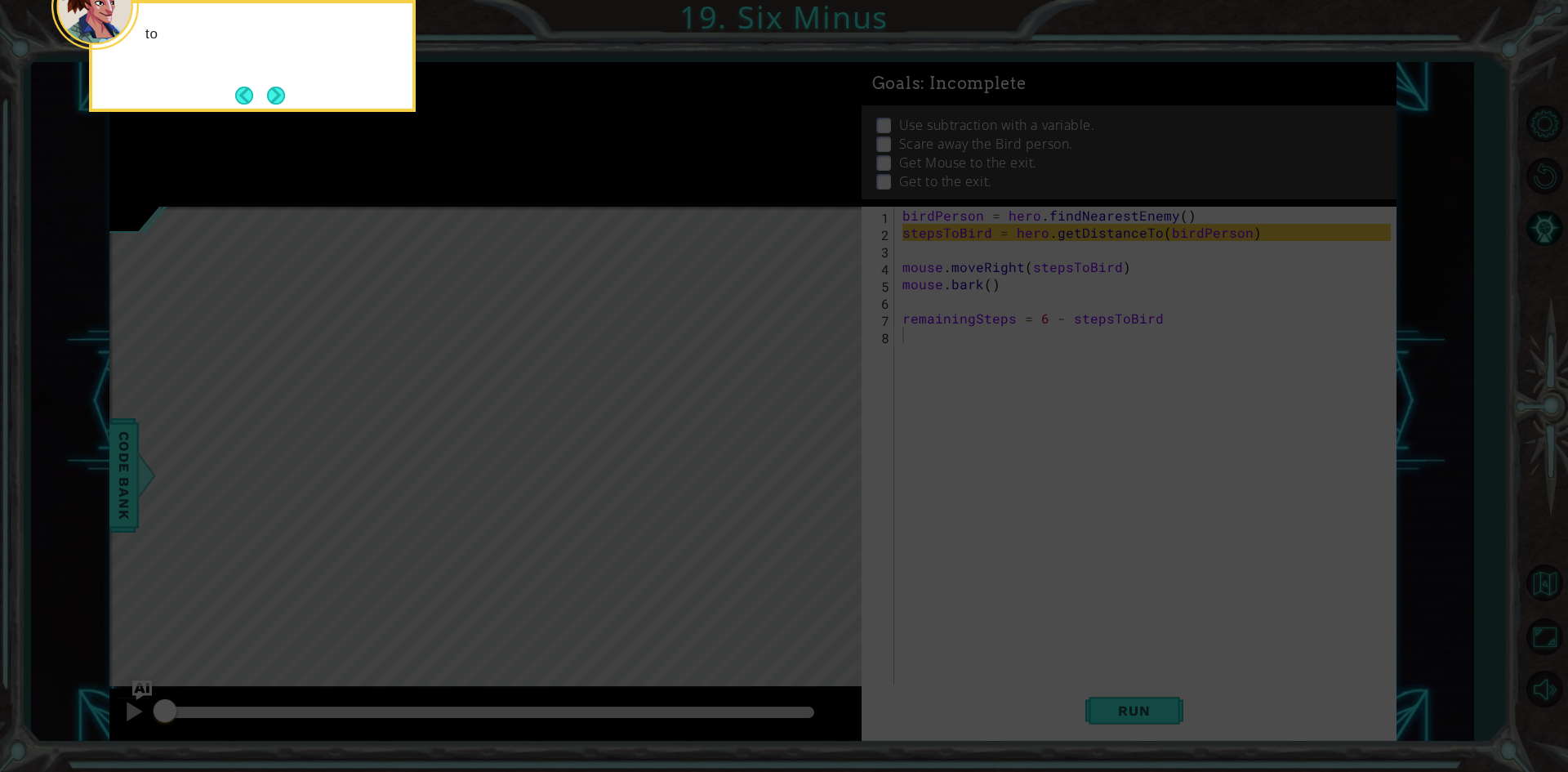
click at [270, 94] on button "Next" at bounding box center [276, 96] width 18 height 18
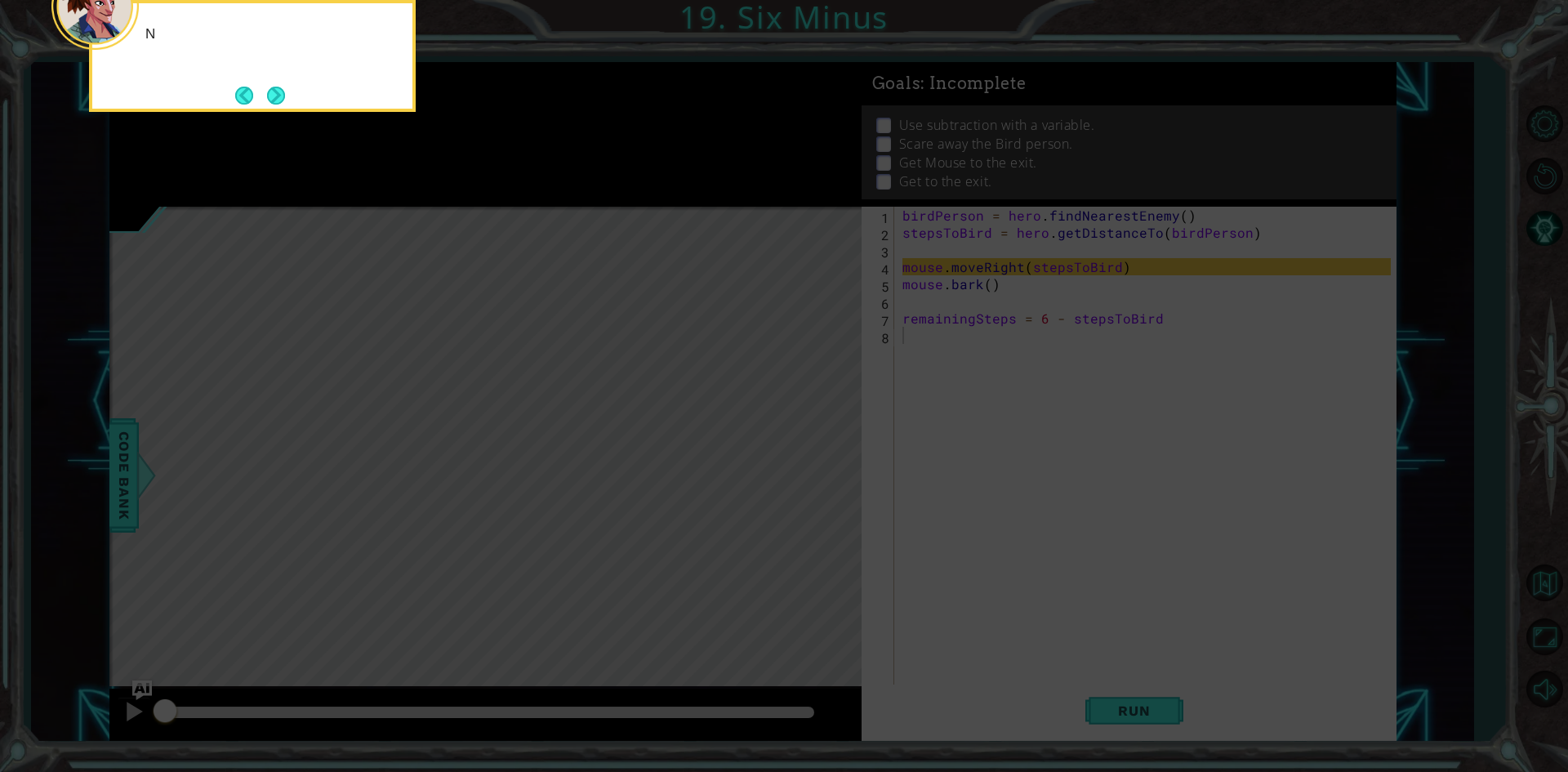
click at [270, 94] on button "Next" at bounding box center [276, 96] width 18 height 18
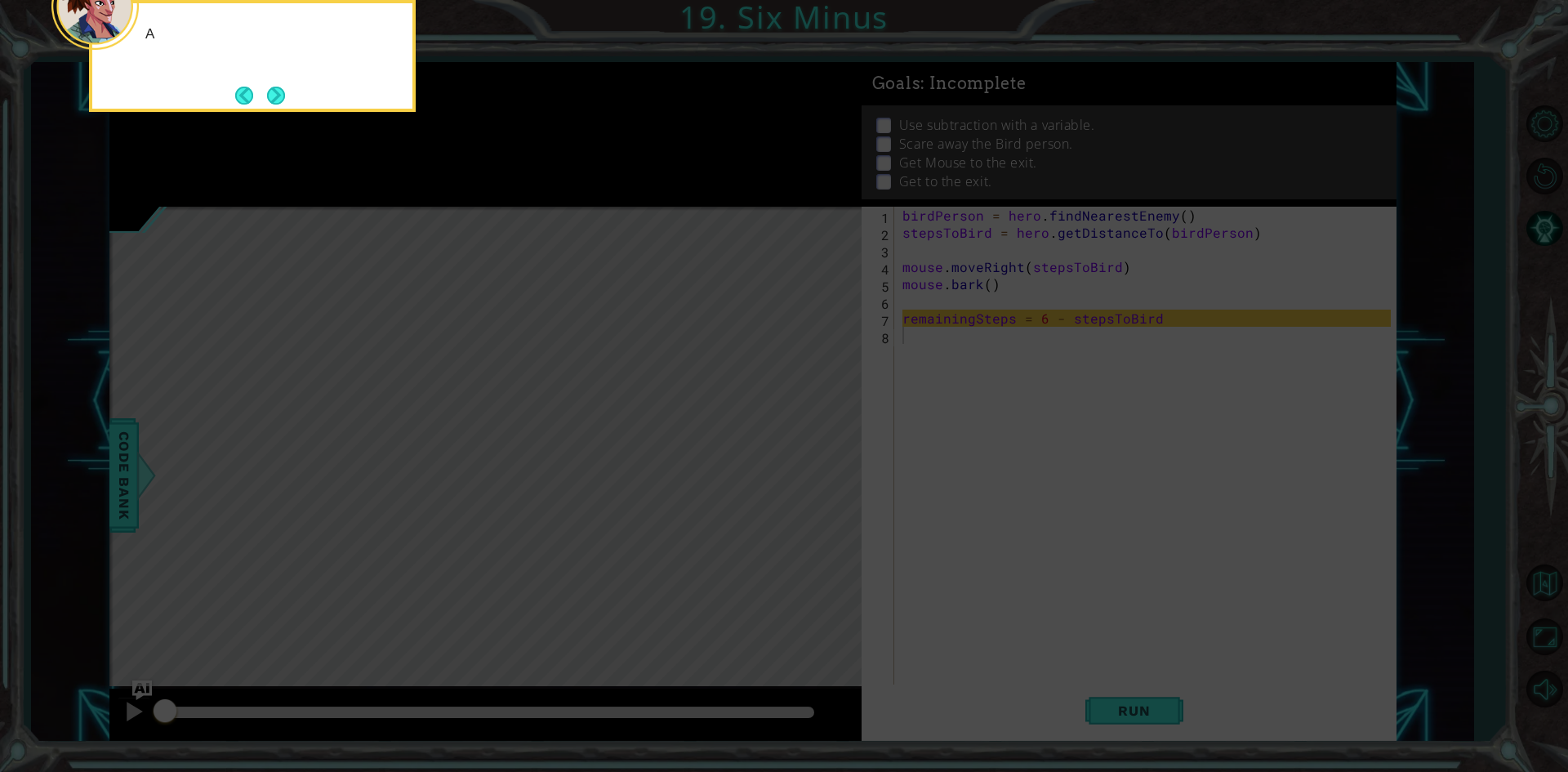
click at [270, 94] on button "Next" at bounding box center [276, 96] width 18 height 18
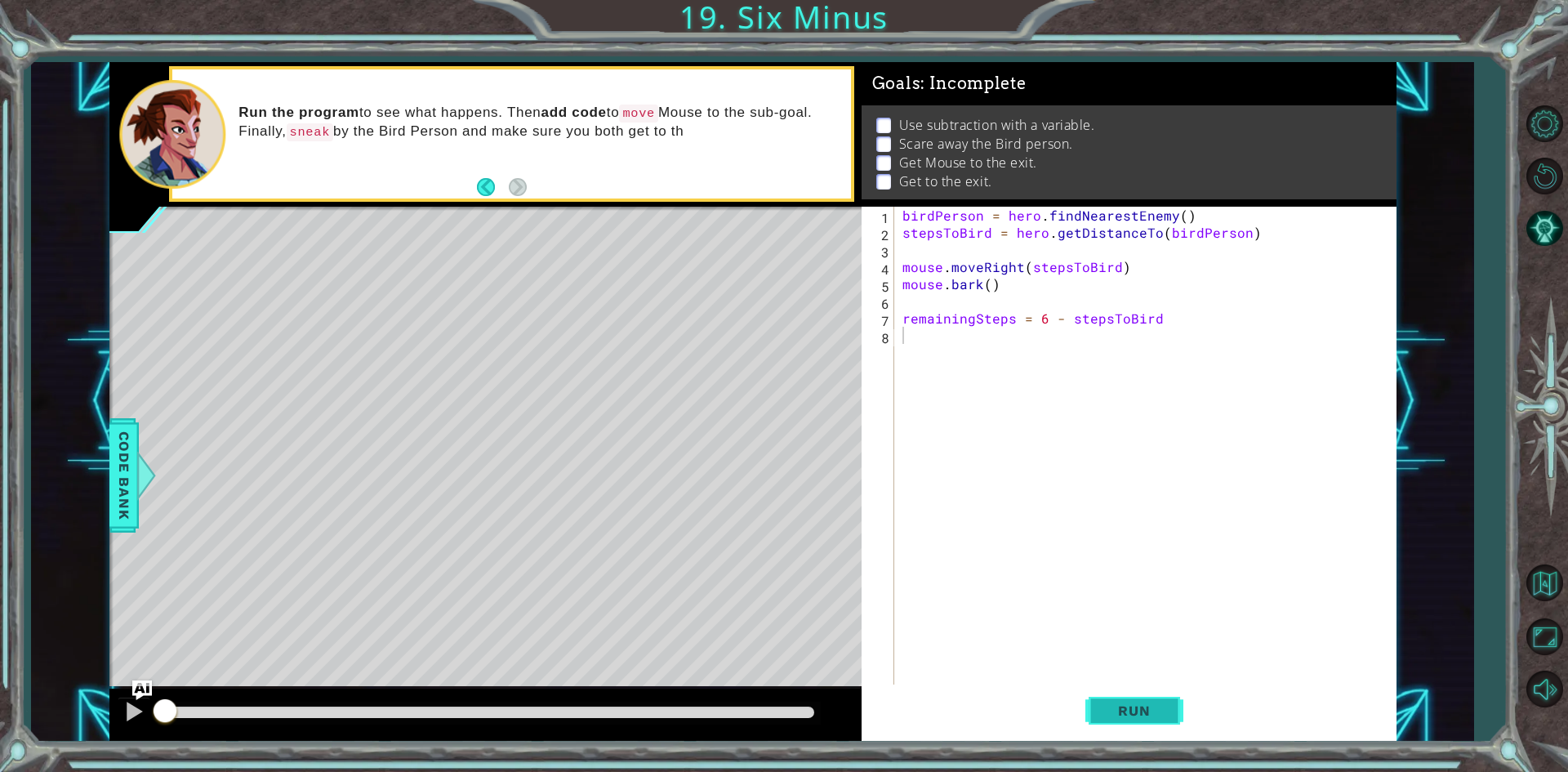
click at [1132, 707] on span "Run" at bounding box center [1134, 711] width 65 height 17
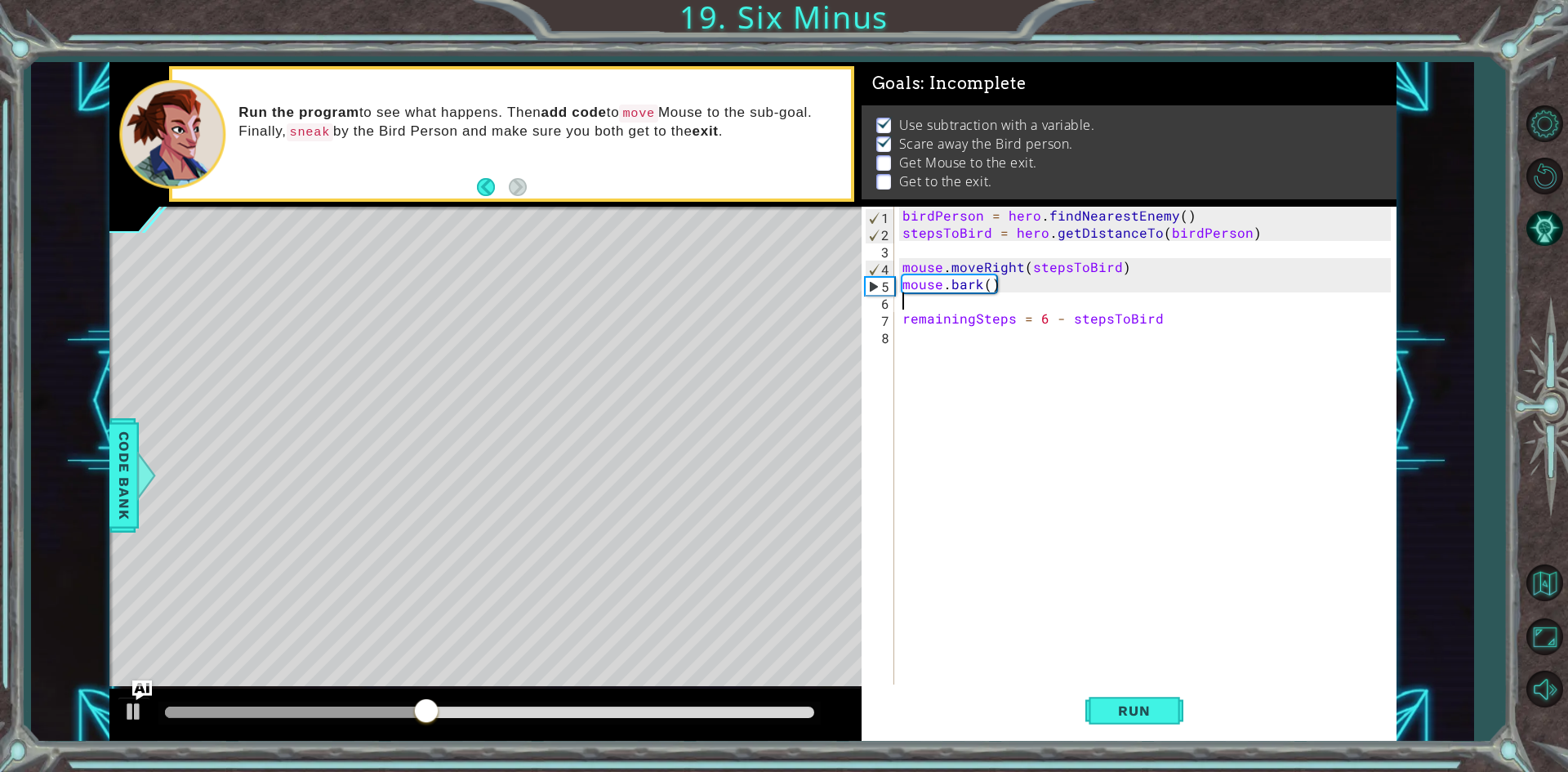
click at [974, 309] on div "birdPerson = hero . findNearestEnemy ( ) stepsToBird = hero . getDistanceTo ( b…" at bounding box center [1149, 464] width 500 height 515
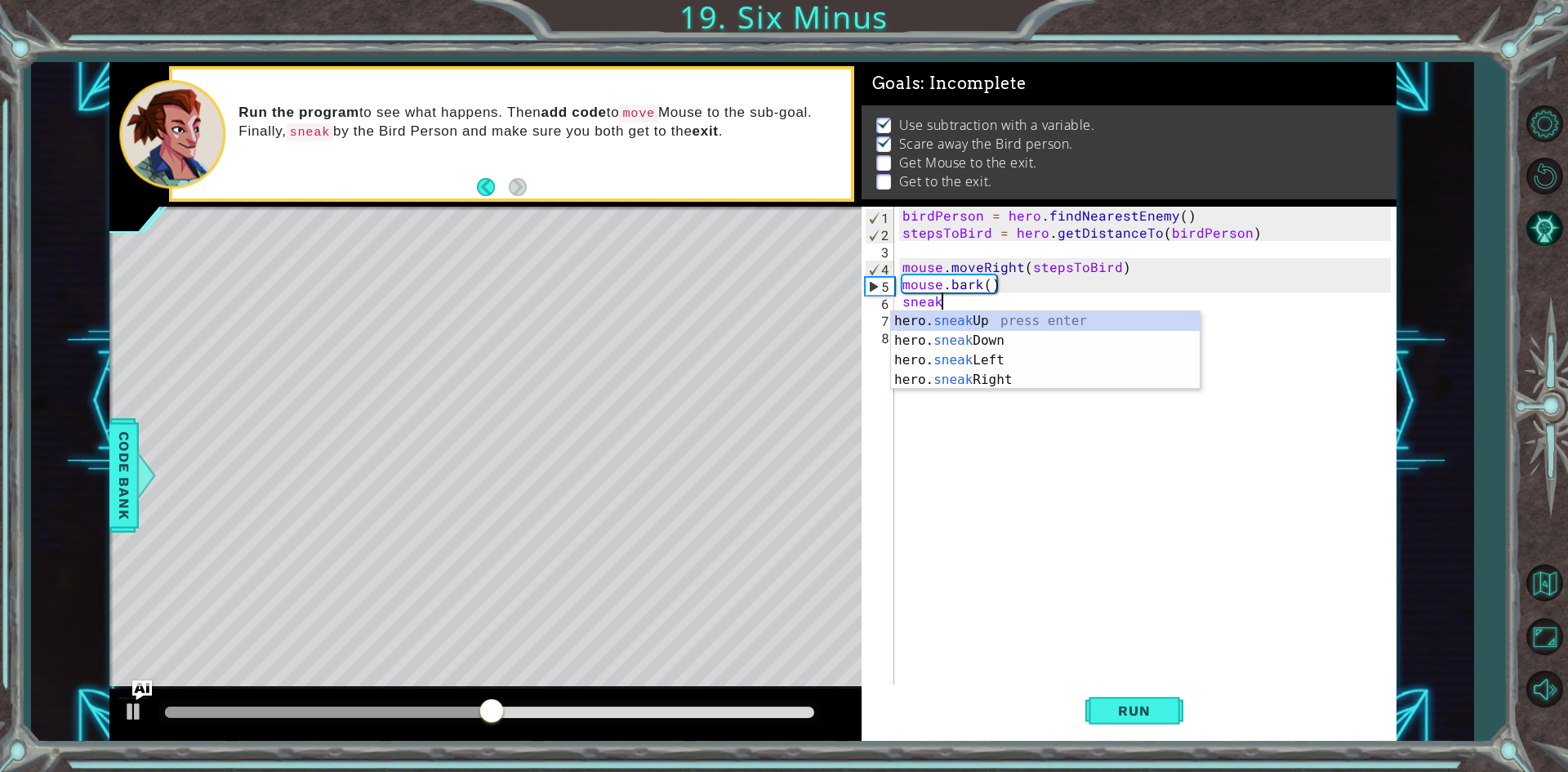
scroll to position [0, 2]
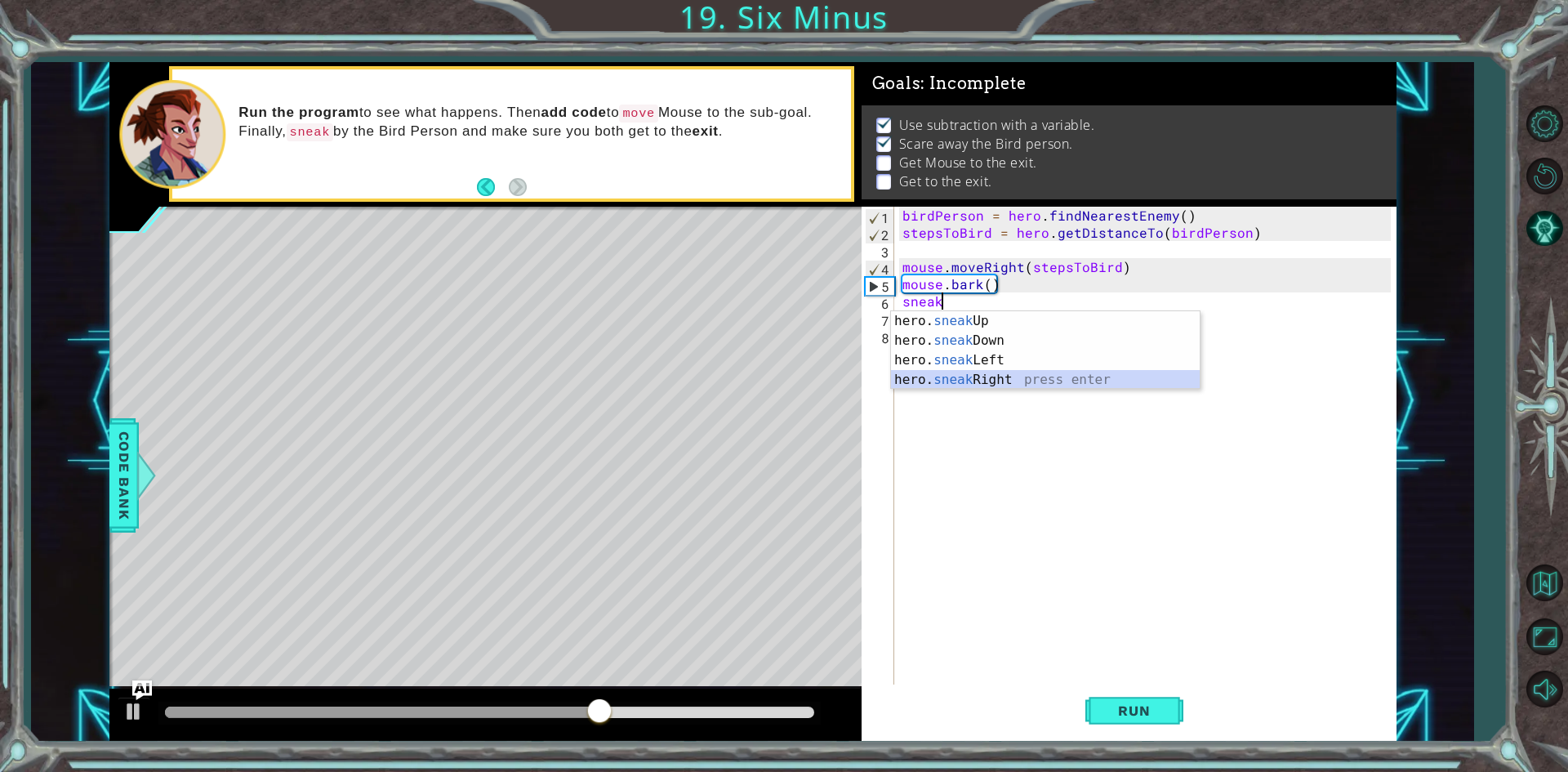
click at [1014, 384] on div "hero. sneak Up press enter hero. sneak Down press enter hero. sneak Left press …" at bounding box center [1045, 370] width 308 height 117
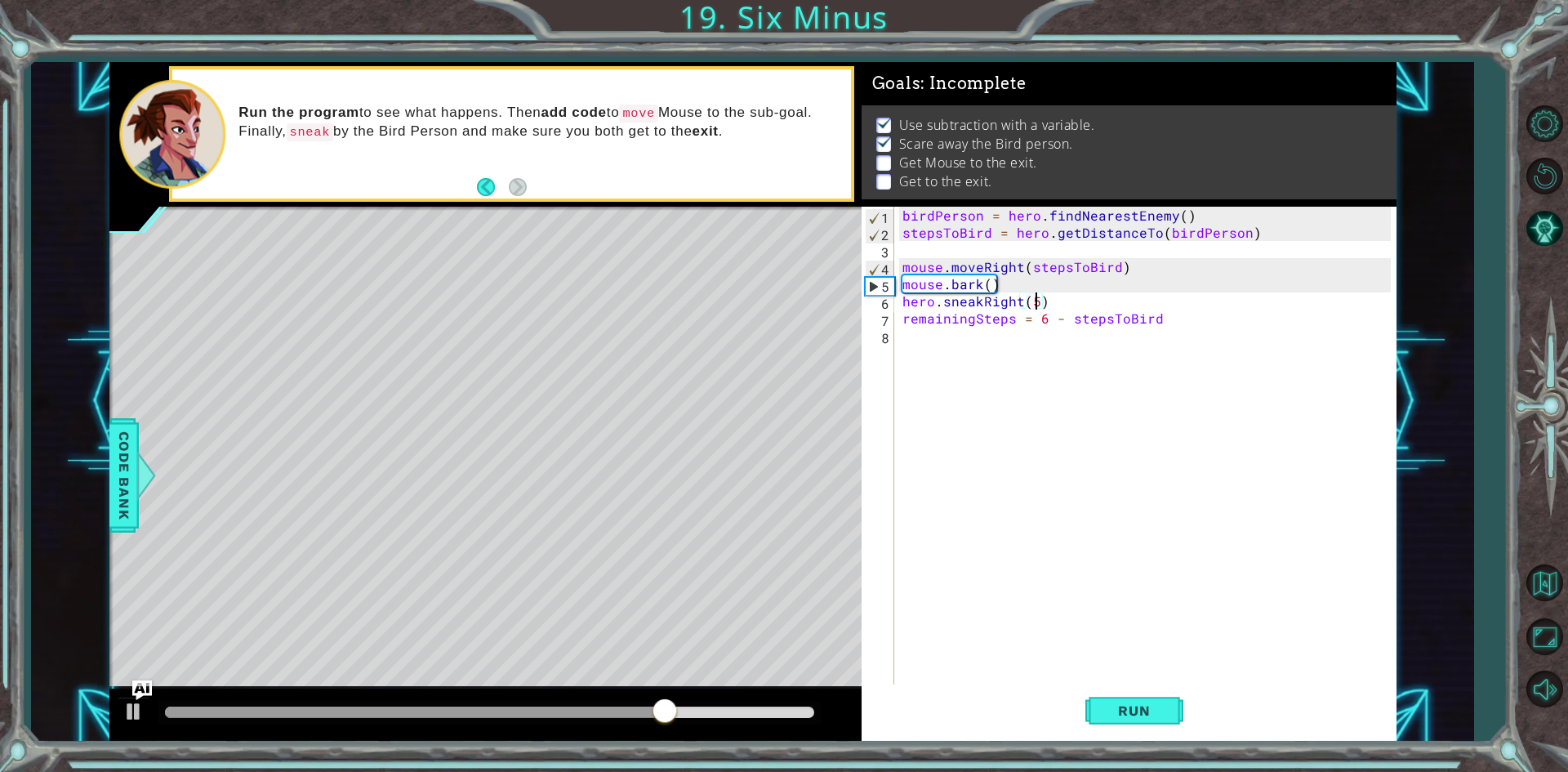
scroll to position [0, 7]
type textarea "hero.sneakRight(5)"
click at [1164, 686] on button "Run" at bounding box center [1134, 712] width 98 height 53
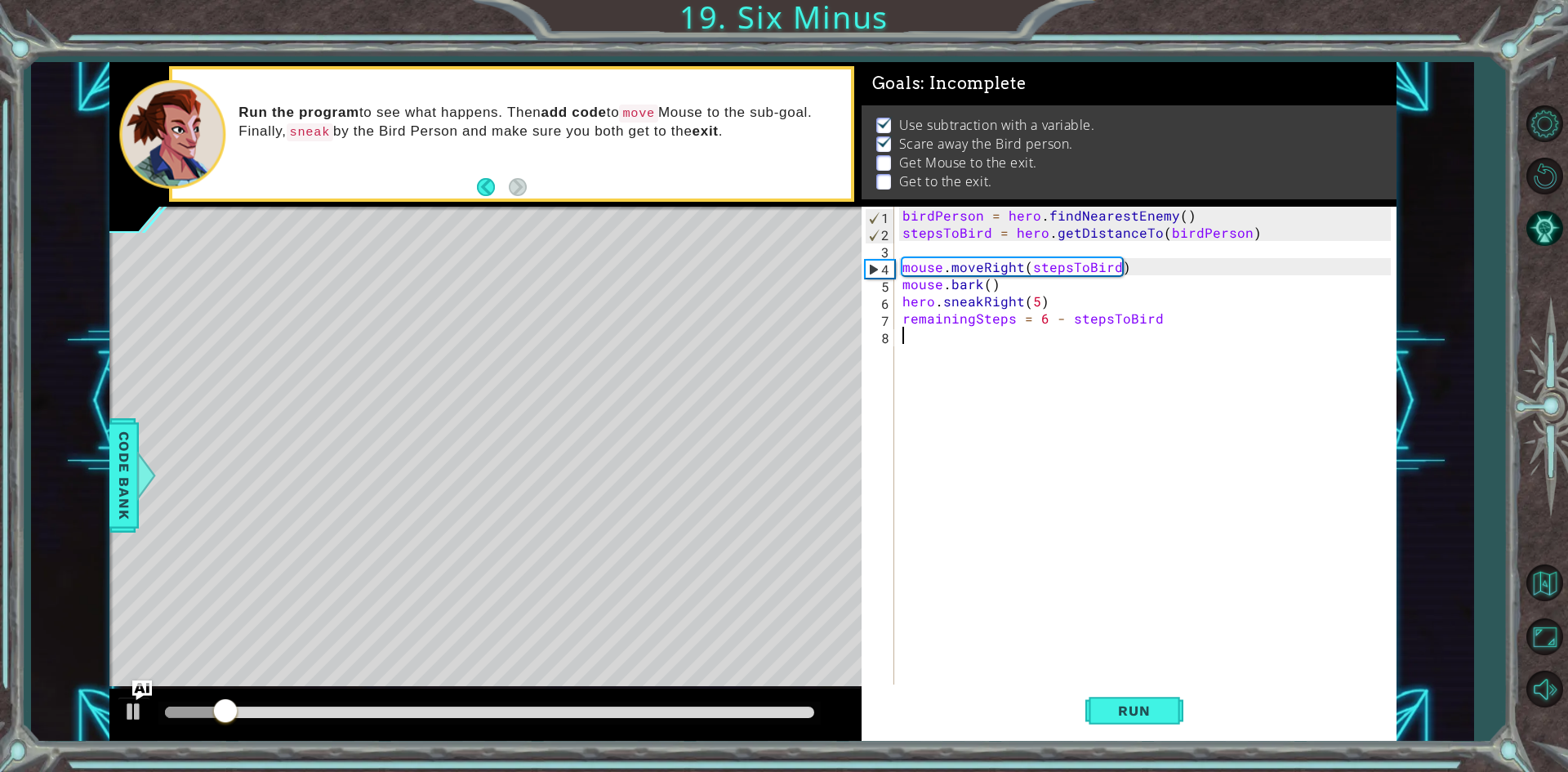
click at [999, 332] on div "birdPerson = hero . findNearestEnemy ( ) stepsToBird = hero . getDistanceTo ( b…" at bounding box center [1149, 464] width 500 height 515
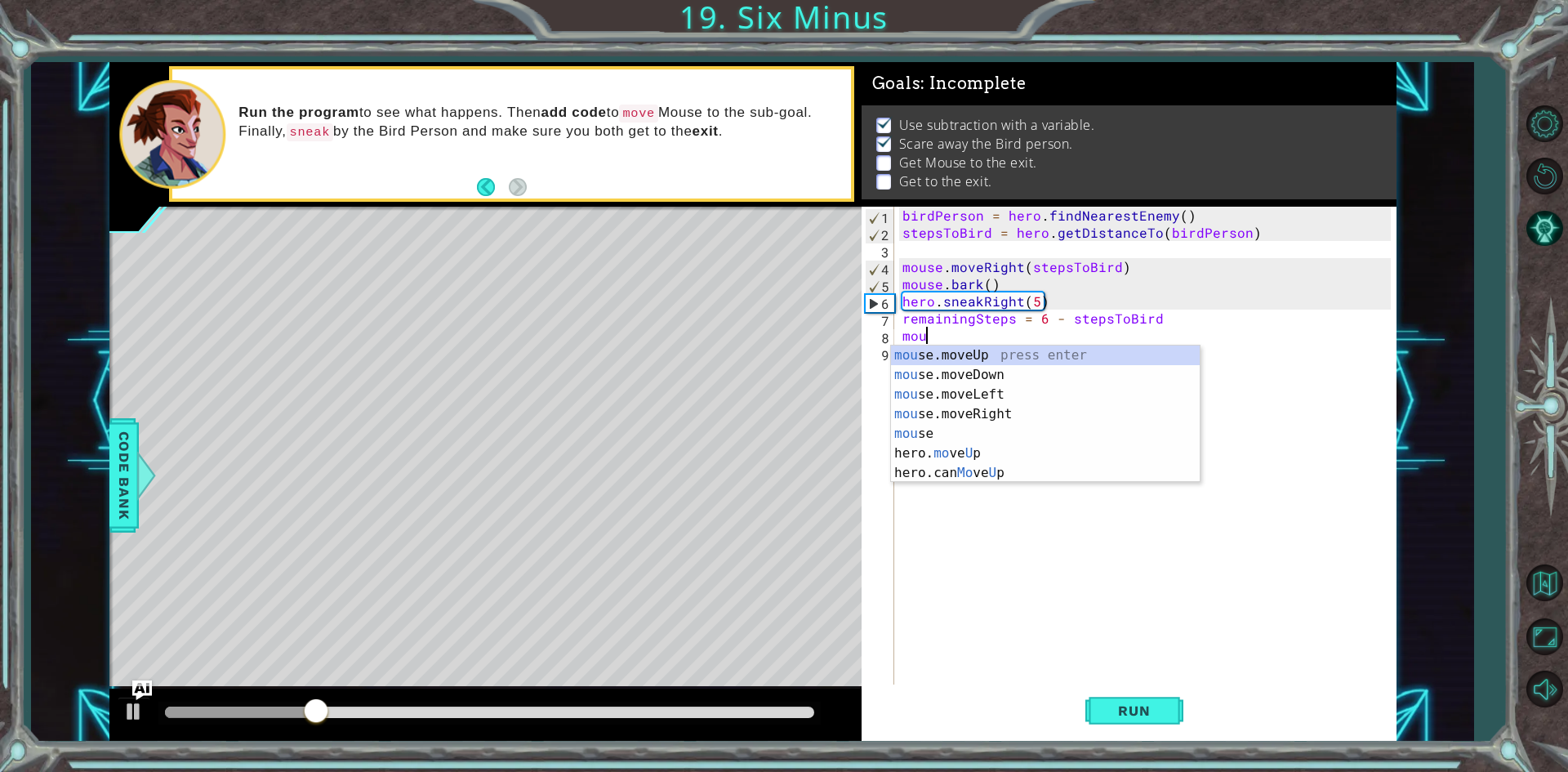
scroll to position [0, 1]
click at [997, 415] on div "mous e.moveUp press enter mous e.moveDown press enter mous e.moveLeft press ent…" at bounding box center [1045, 415] width 308 height 137
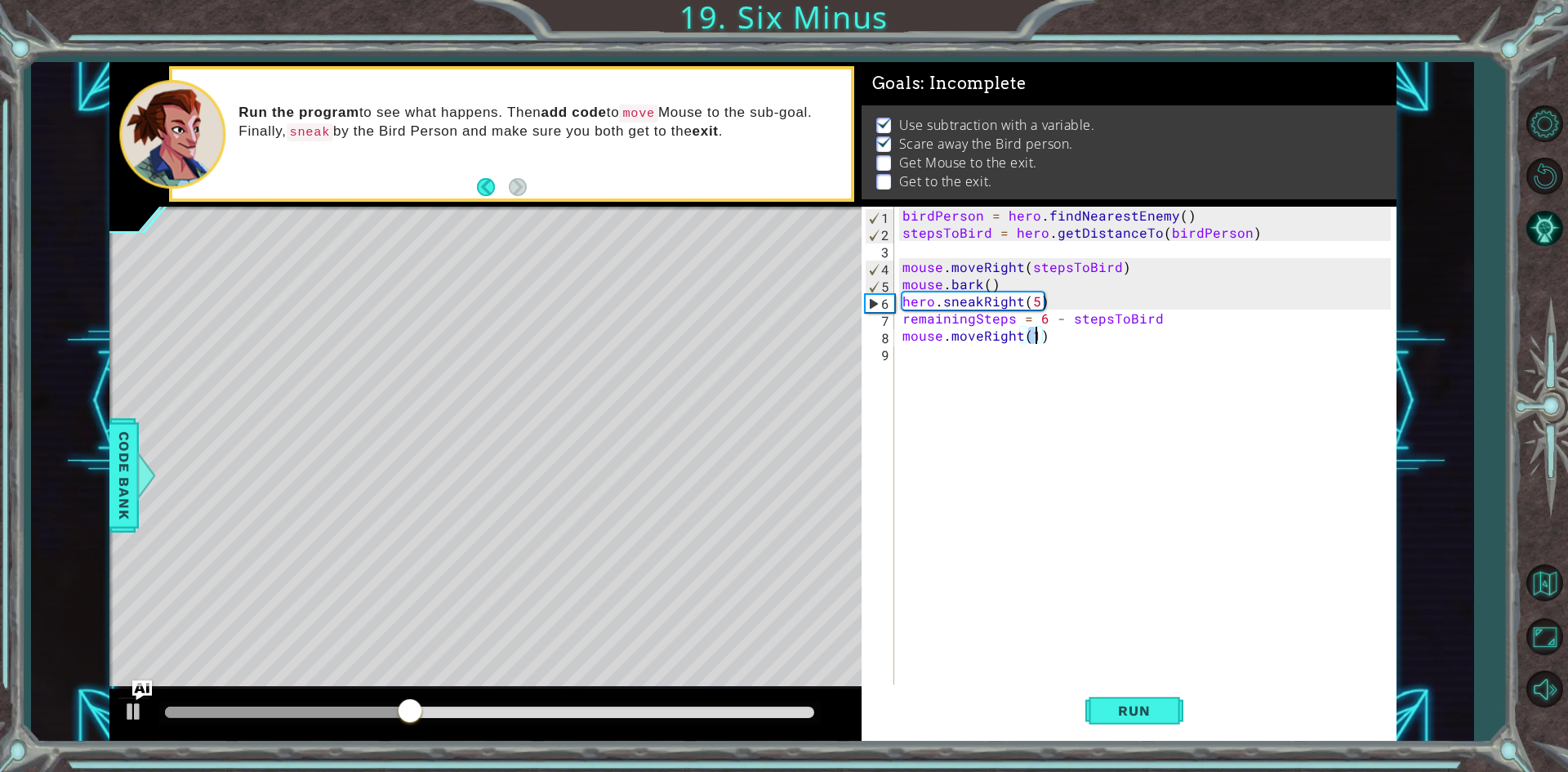
type textarea "mouse.moveRight(4)"
drag, startPoint x: 924, startPoint y: 345, endPoint x: 921, endPoint y: 357, distance: 12.4
click at [921, 346] on div "birdPerson = hero . findNearestEnemy ( ) stepsToBird = hero . getDistanceTo ( b…" at bounding box center [1149, 464] width 500 height 515
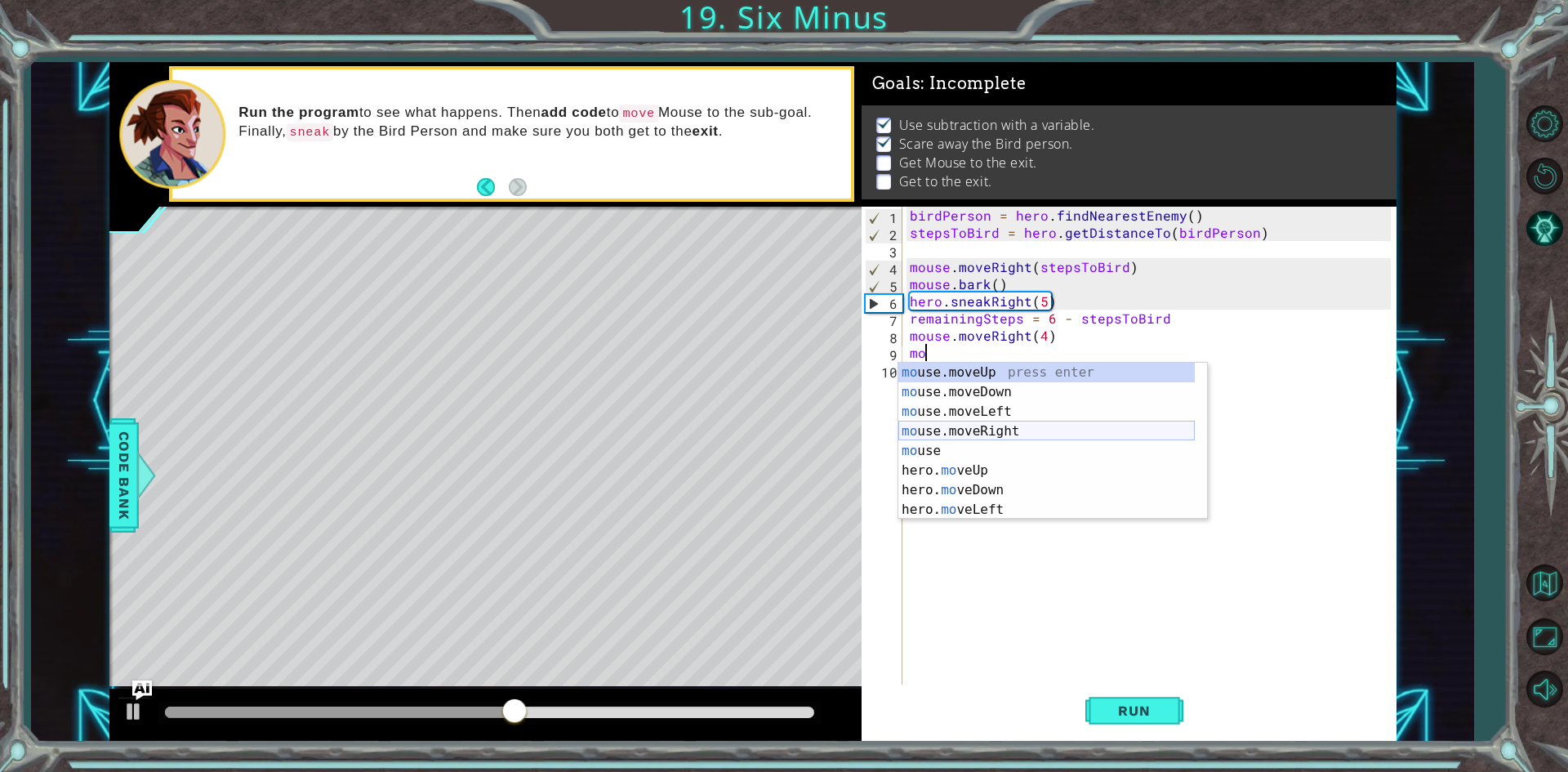
click at [1016, 436] on div "mo use.moveUp press enter mo use.moveDown press enter mo use.moveLeft press ent…" at bounding box center [1046, 460] width 296 height 196
type textarea "mouse.moveRight(1)"
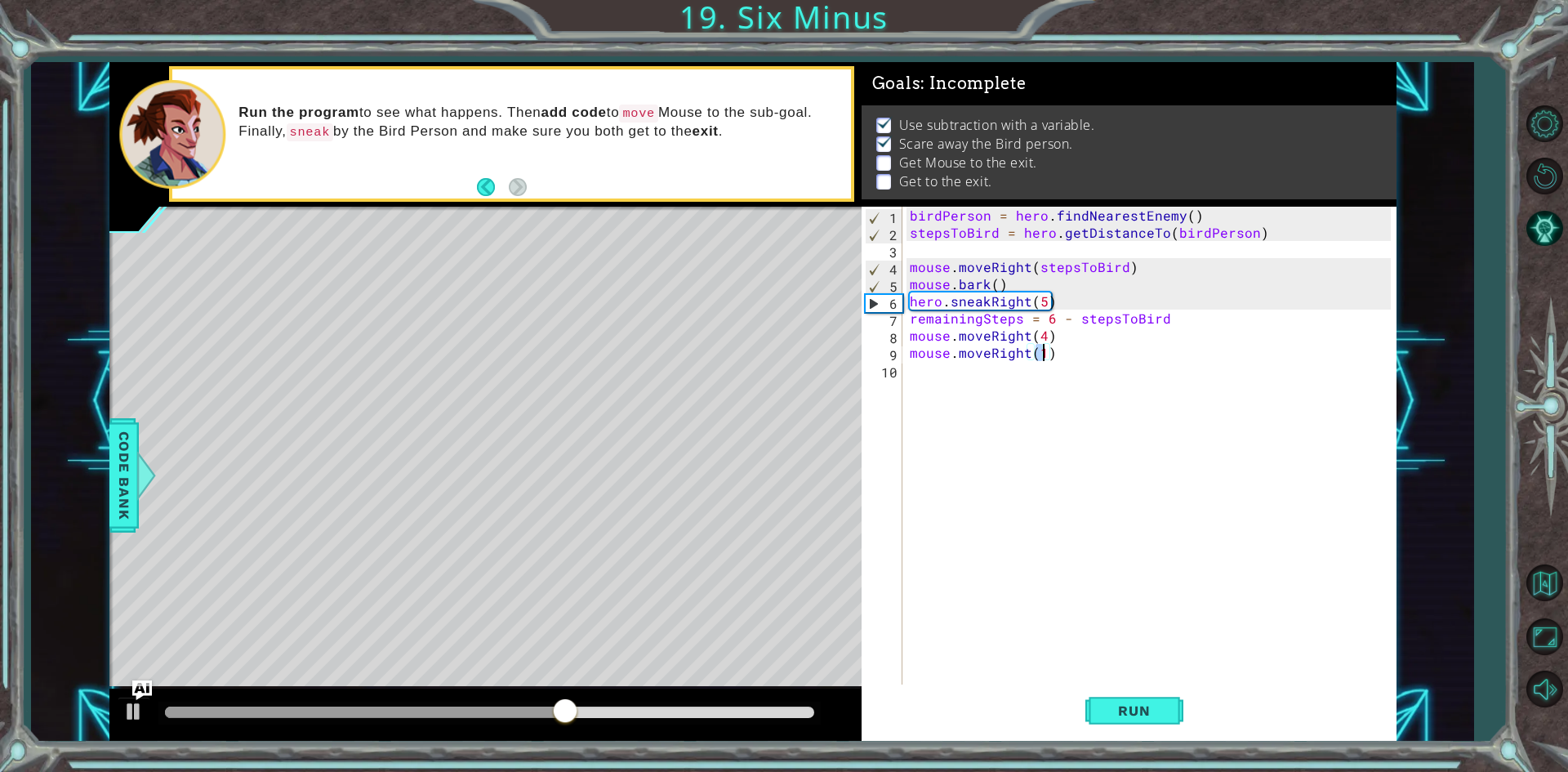
click at [945, 372] on div "birdPerson = hero . findNearestEnemy ( ) stepsToBird = hero . getDistanceTo ( b…" at bounding box center [1152, 464] width 492 height 515
click at [950, 352] on div "birdPerson = hero . findNearestEnemy ( ) stepsToBird = hero . getDistanceTo ( b…" at bounding box center [1152, 464] width 492 height 515
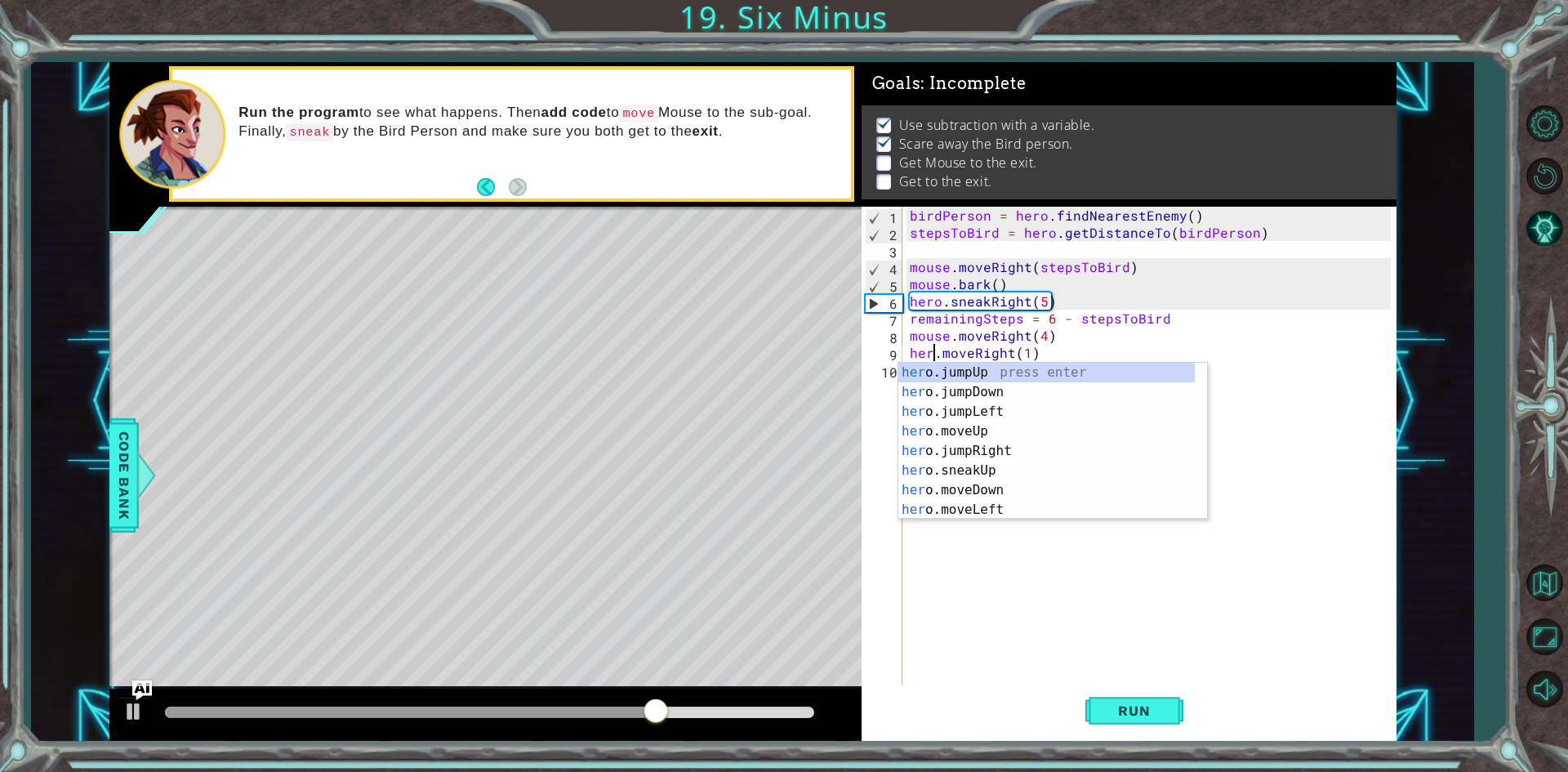
type textarea "hero.moveRight(1)"
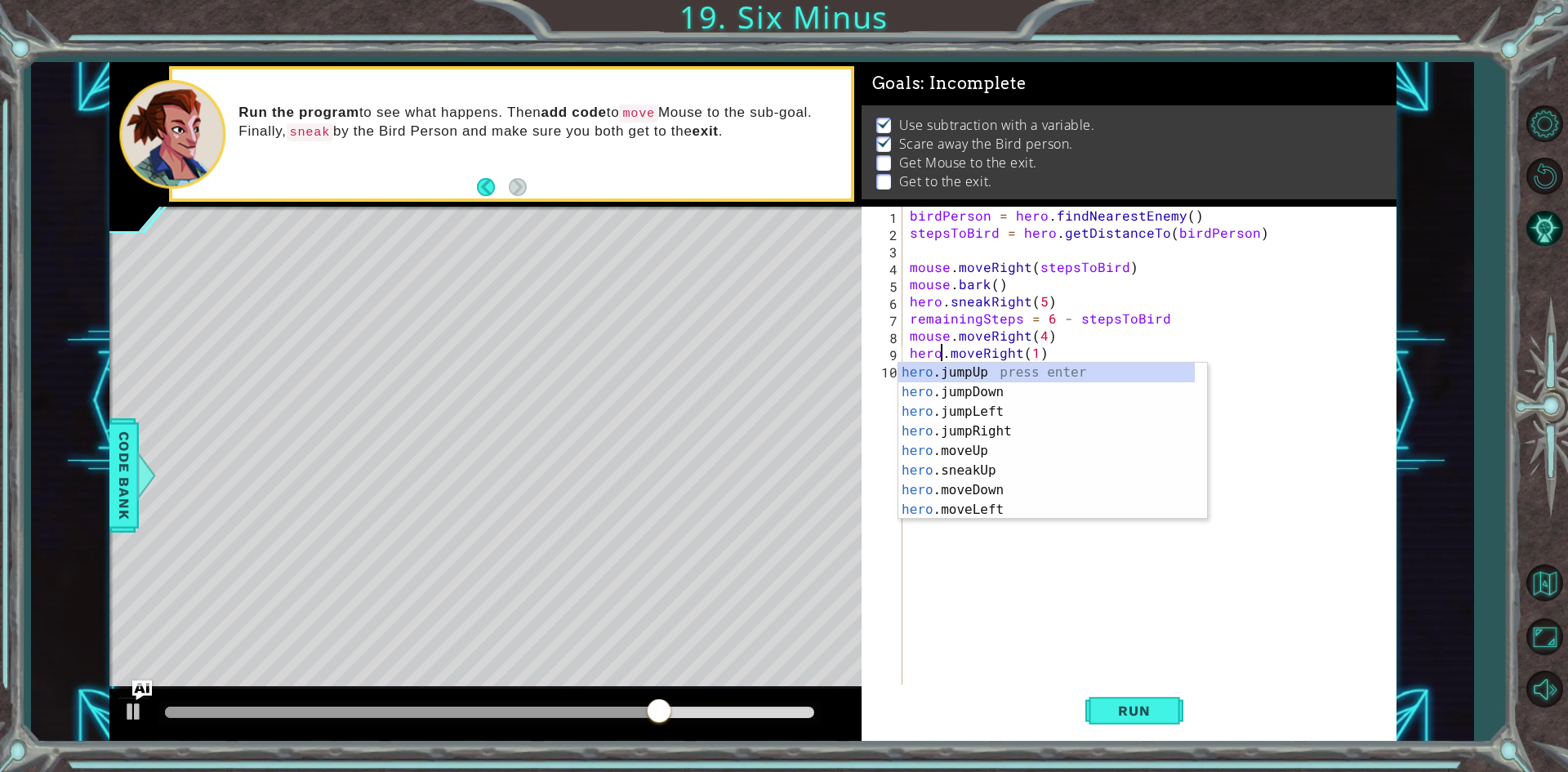
scroll to position [0, 2]
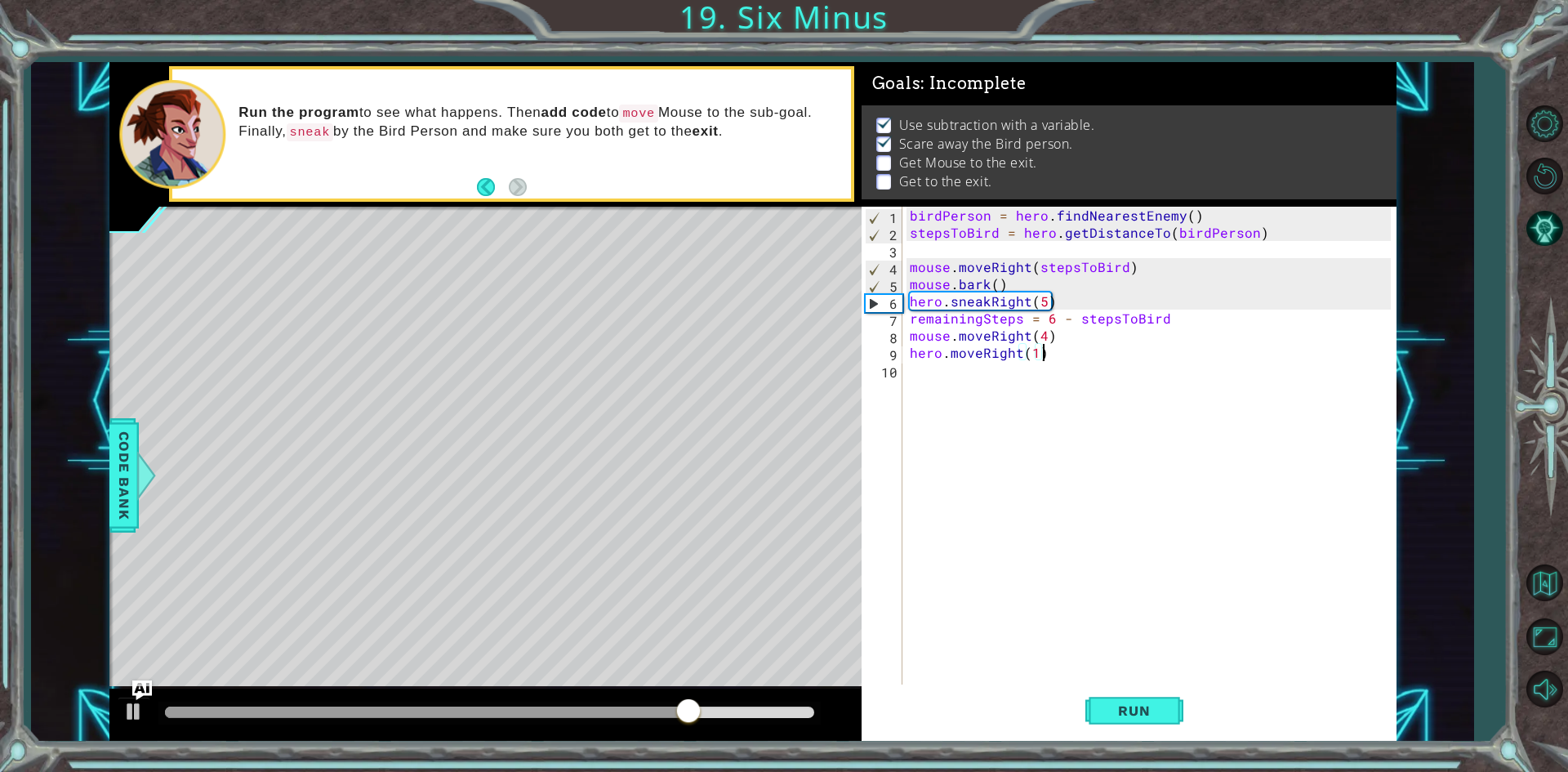
drag, startPoint x: 1248, startPoint y: 356, endPoint x: 1258, endPoint y: 376, distance: 22.4
click at [1250, 358] on div "birdPerson = hero . findNearestEnemy ( ) stepsToBird = hero . getDistanceTo ( b…" at bounding box center [1152, 464] width 492 height 515
click at [1005, 379] on div "birdPerson = hero . findNearestEnemy ( ) stepsToBird = hero . getDistanceTo ( b…" at bounding box center [1152, 464] width 492 height 515
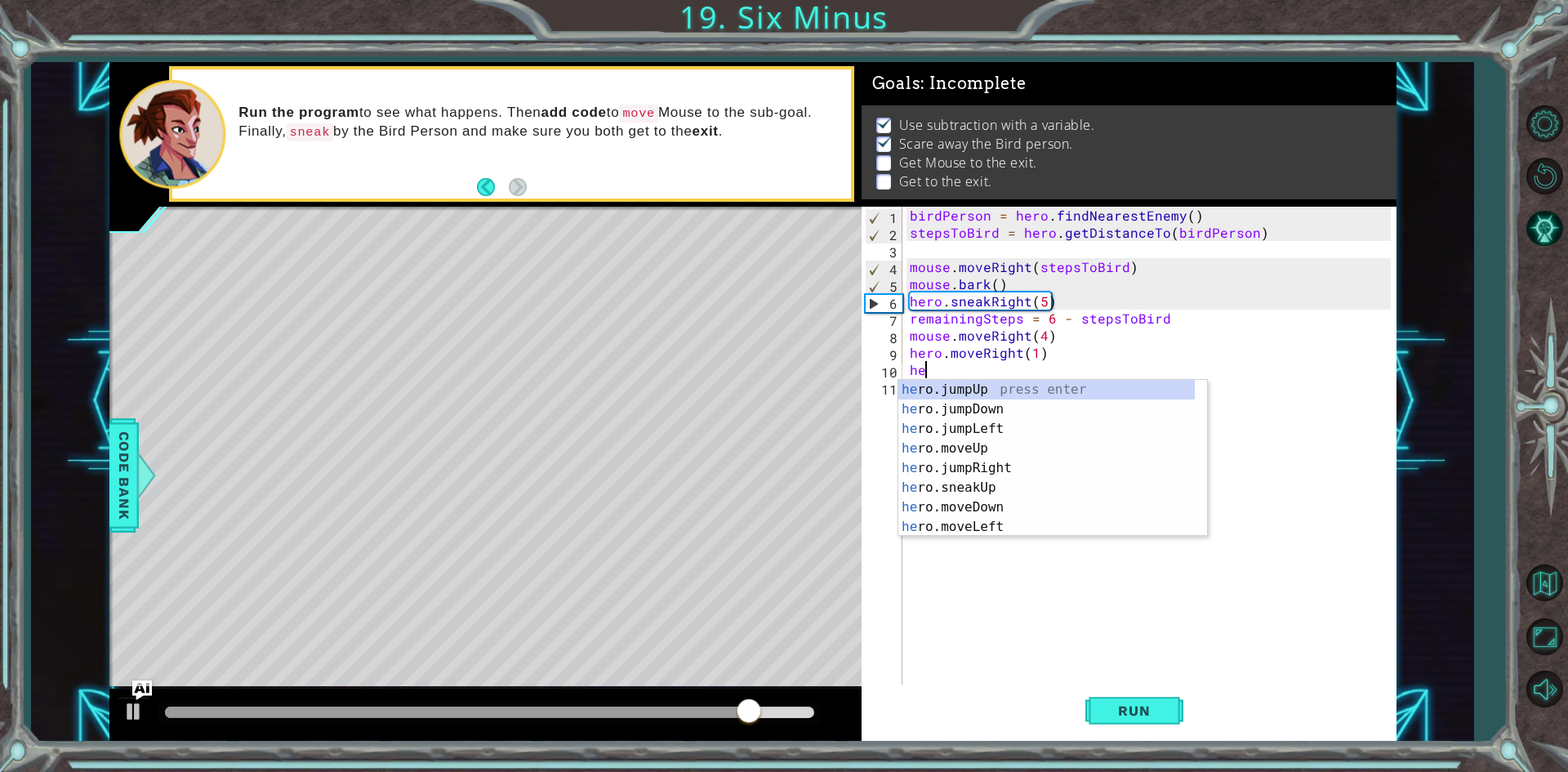
type textarea "her"
click at [1012, 382] on div "her o.jumpUp press enter her o.jumpDown press enter her o.jumpLeft press enter …" at bounding box center [1046, 477] width 296 height 196
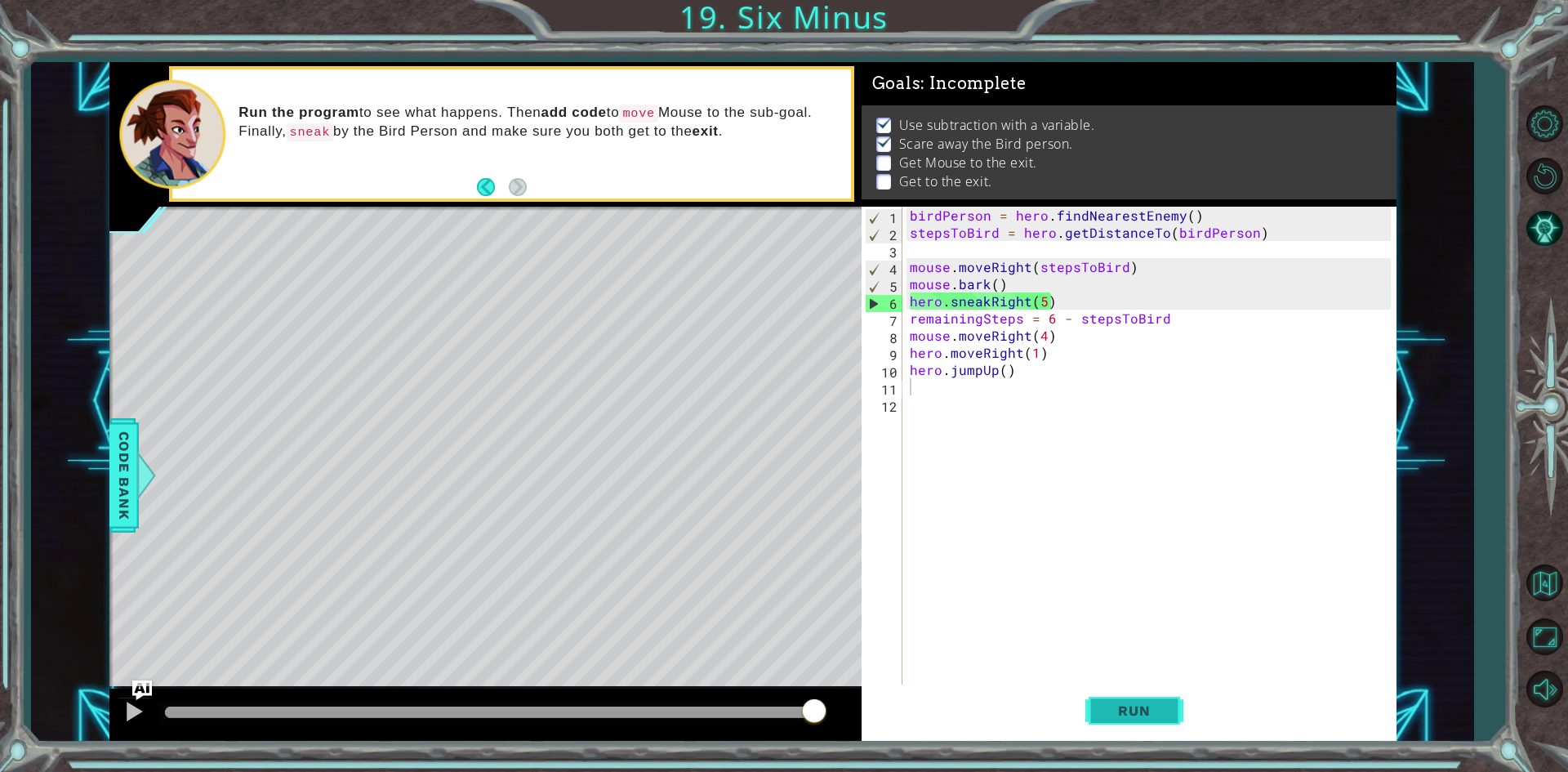
click at [1126, 698] on button "Run" at bounding box center [1134, 712] width 98 height 53
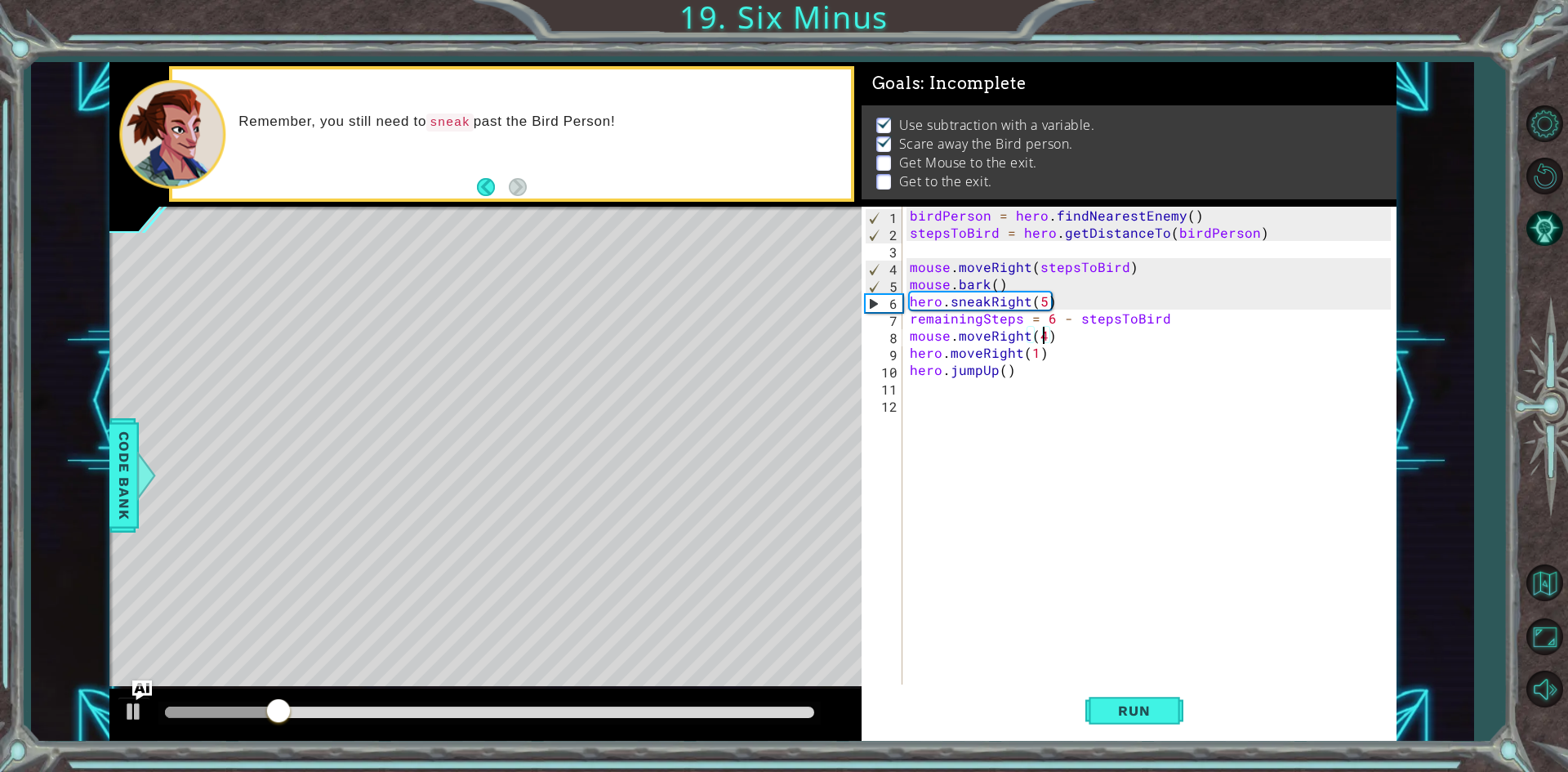
click at [1044, 337] on div "birdPerson = hero . findNearestEnemy ( ) stepsToBird = hero . getDistanceTo ( b…" at bounding box center [1152, 464] width 492 height 515
type textarea "mouse.moveRight(4)"
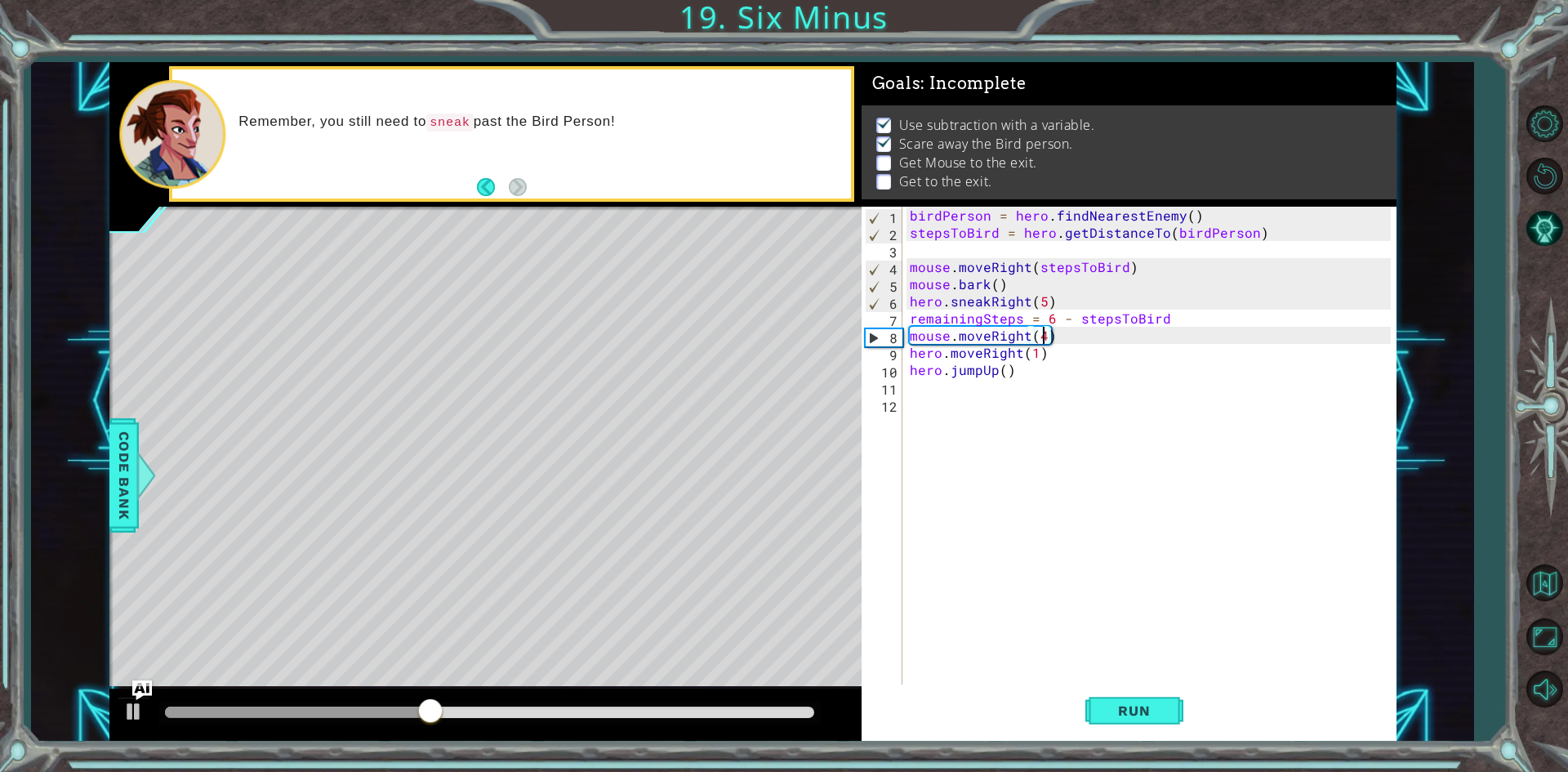
click at [947, 393] on div "birdPerson = hero . findNearestEnemy ( ) stepsToBird = hero . getDistanceTo ( b…" at bounding box center [1152, 464] width 492 height 515
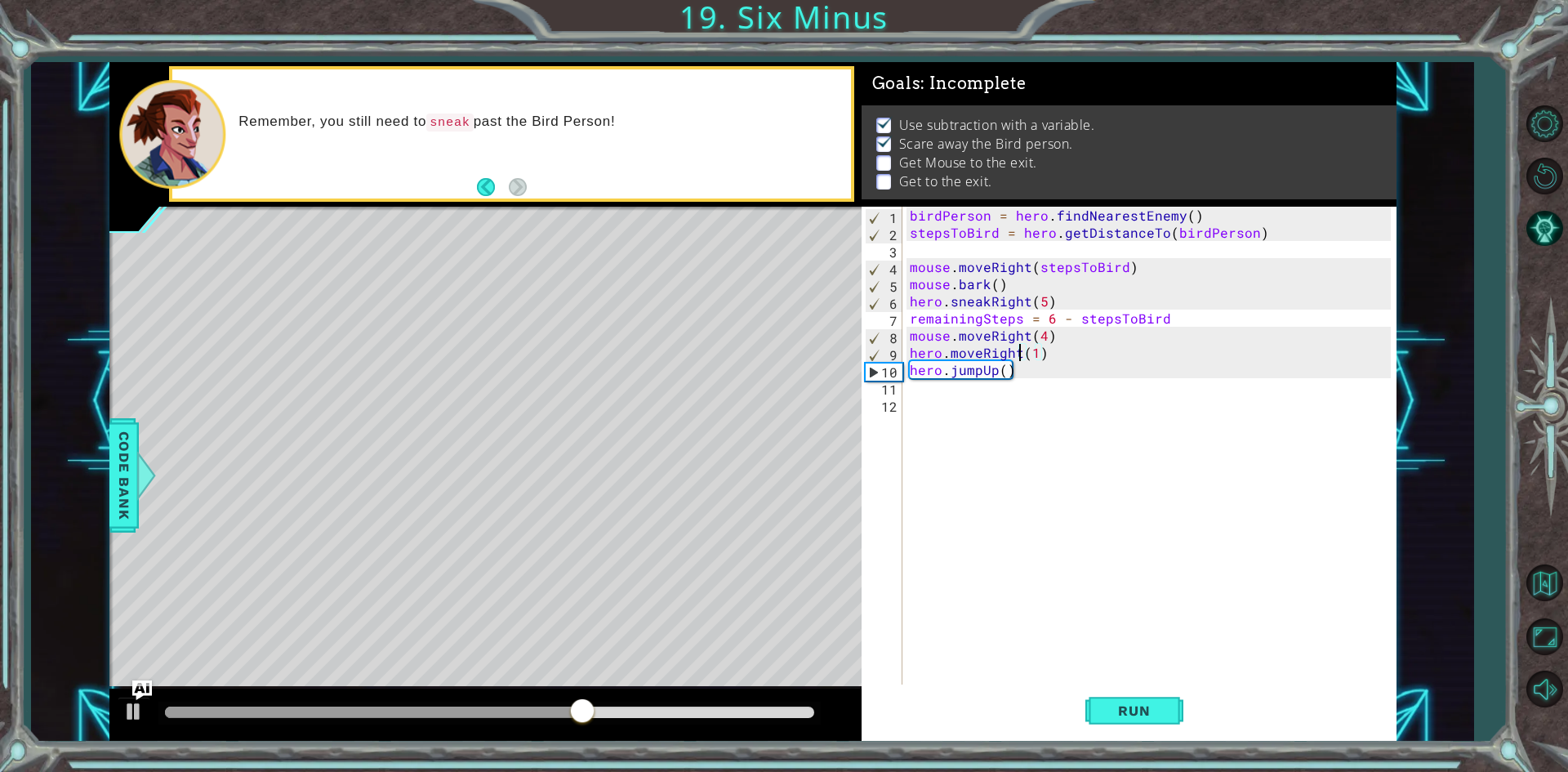
click at [1021, 357] on div "birdPerson = hero . findNearestEnemy ( ) stepsToBird = hero . getDistanceTo ( b…" at bounding box center [1152, 464] width 492 height 515
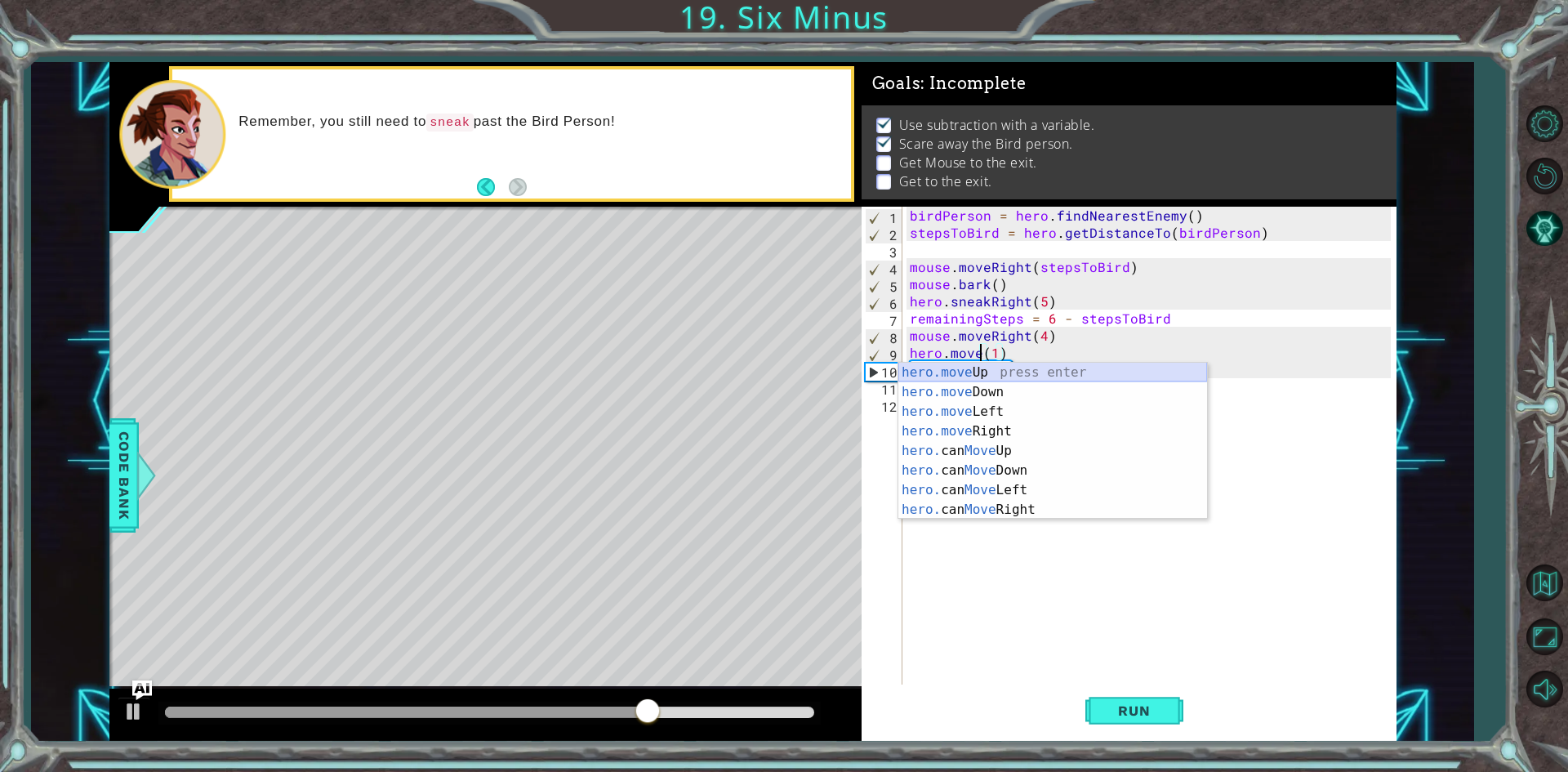
click at [982, 370] on div "hero.move Up press enter hero.move Down press enter hero.move Left press enter …" at bounding box center [1052, 460] width 308 height 196
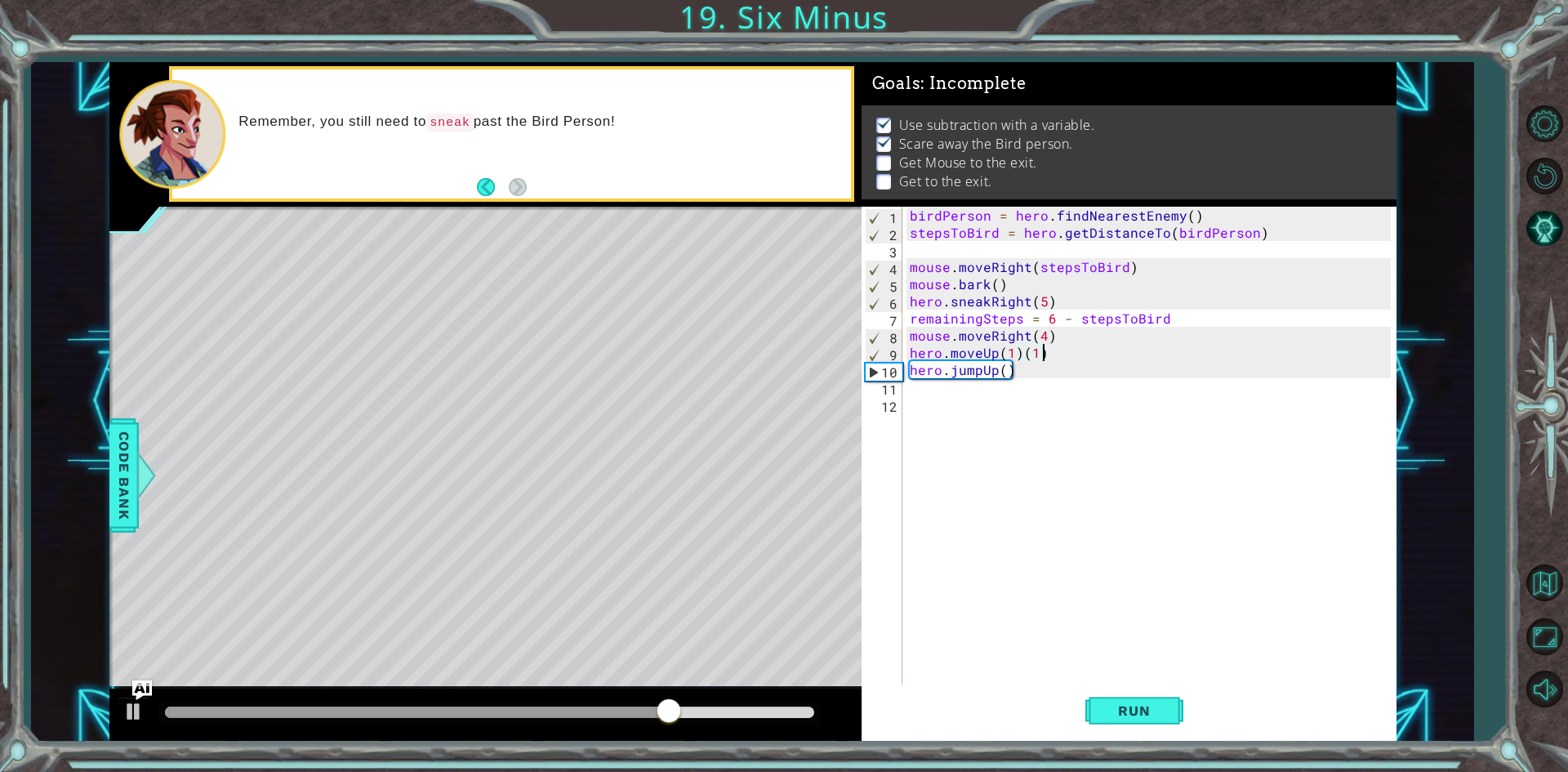
click at [1046, 348] on div "birdPerson = hero . findNearestEnemy ( ) stepsToBird = hero . getDistanceTo ( b…" at bounding box center [1152, 464] width 492 height 515
type textarea "hero.moveUp(1)"
click at [1142, 704] on span "Run" at bounding box center [1134, 711] width 65 height 17
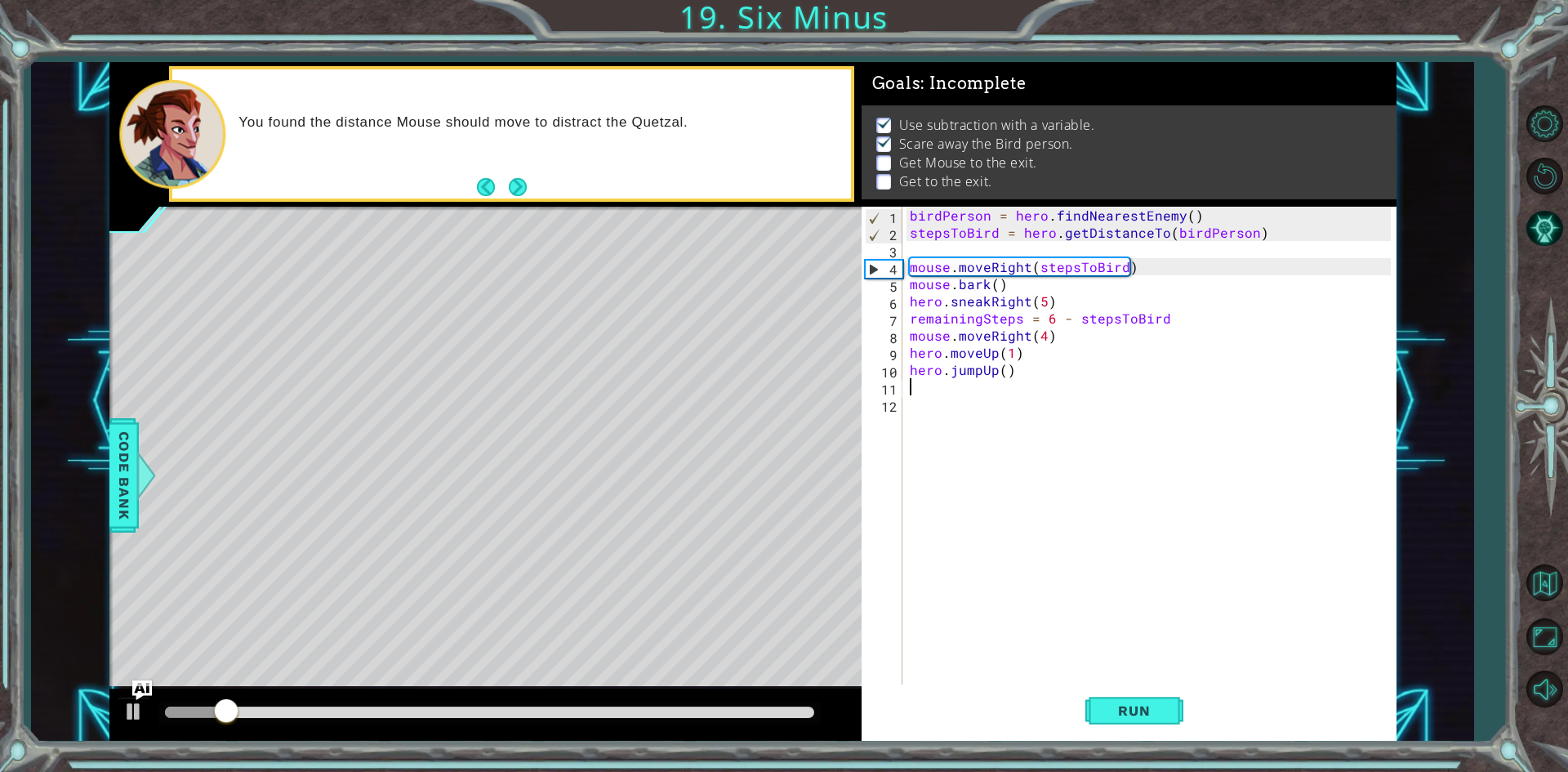
click at [945, 392] on div "birdPerson = hero . findNearestEnemy ( ) stepsToBird = hero . getDistanceTo ( b…" at bounding box center [1152, 464] width 492 height 515
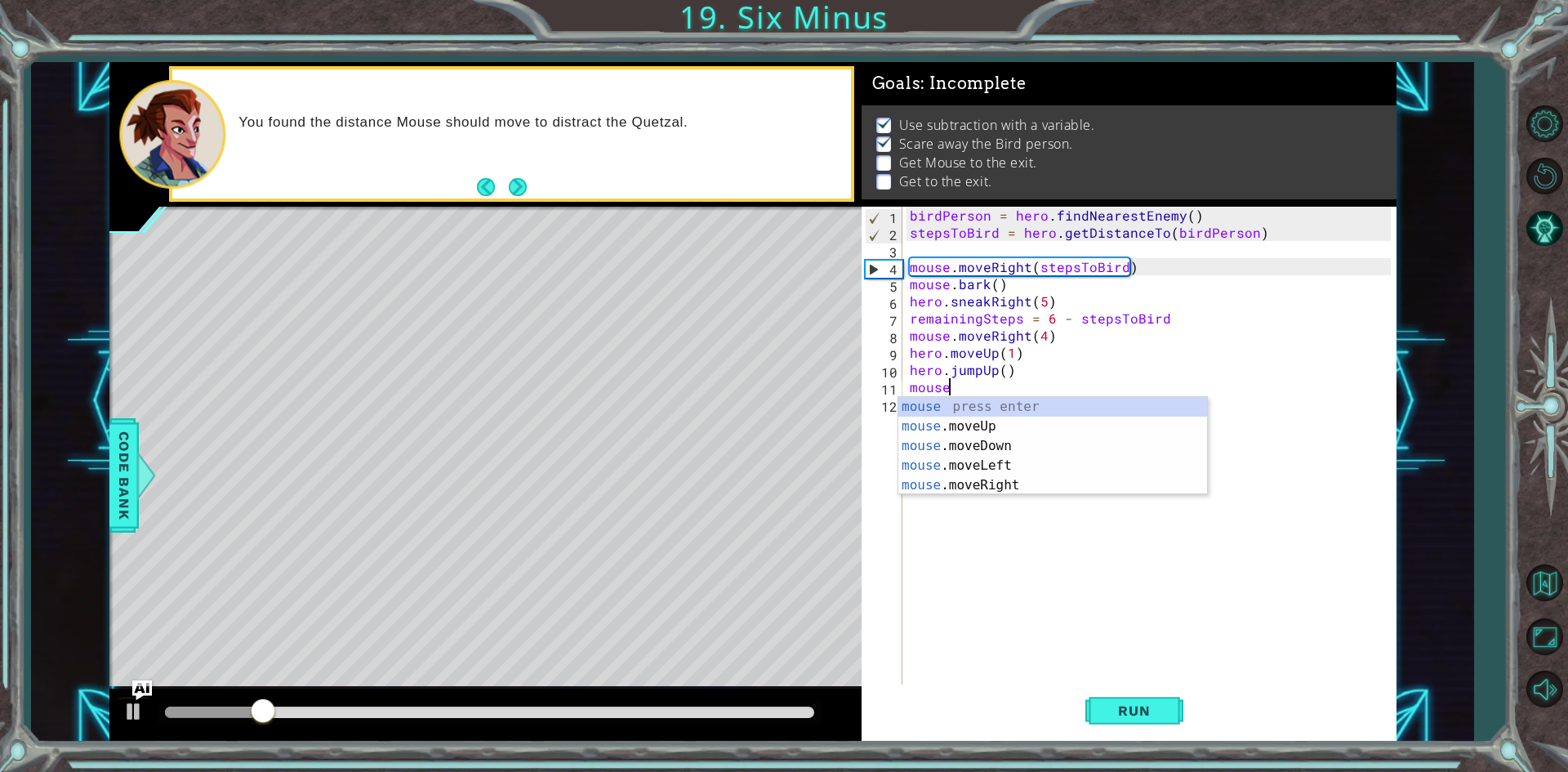
scroll to position [0, 2]
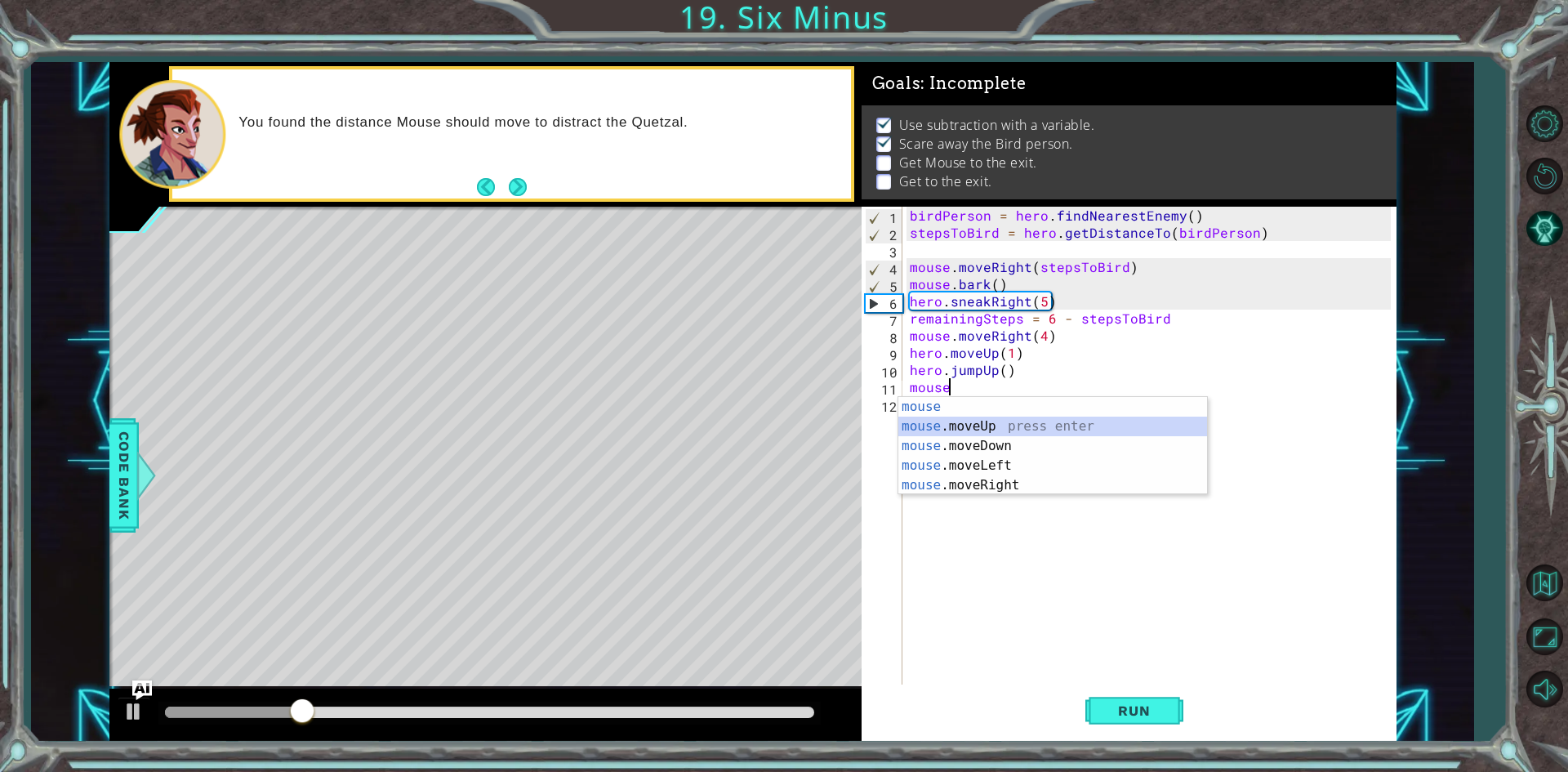
click at [990, 422] on div "mouse press enter mouse .moveUp press enter mouse .moveDown press enter mouse .…" at bounding box center [1052, 466] width 308 height 137
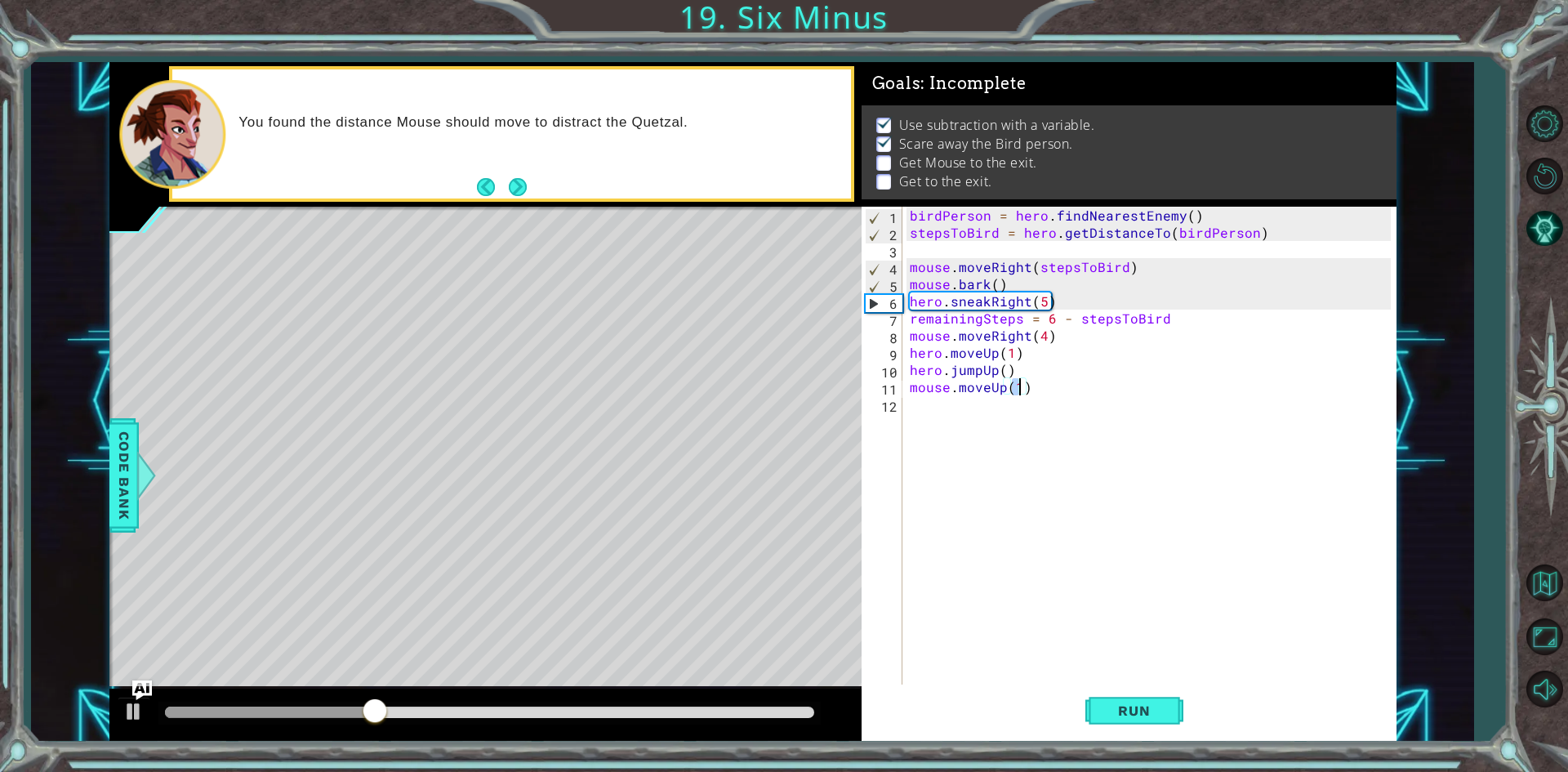
type textarea "mouse.moveUp(5)"
click at [913, 415] on div "birdPerson = hero . findNearestEnemy ( ) stepsToBird = hero . getDistanceTo ( b…" at bounding box center [1152, 464] width 492 height 515
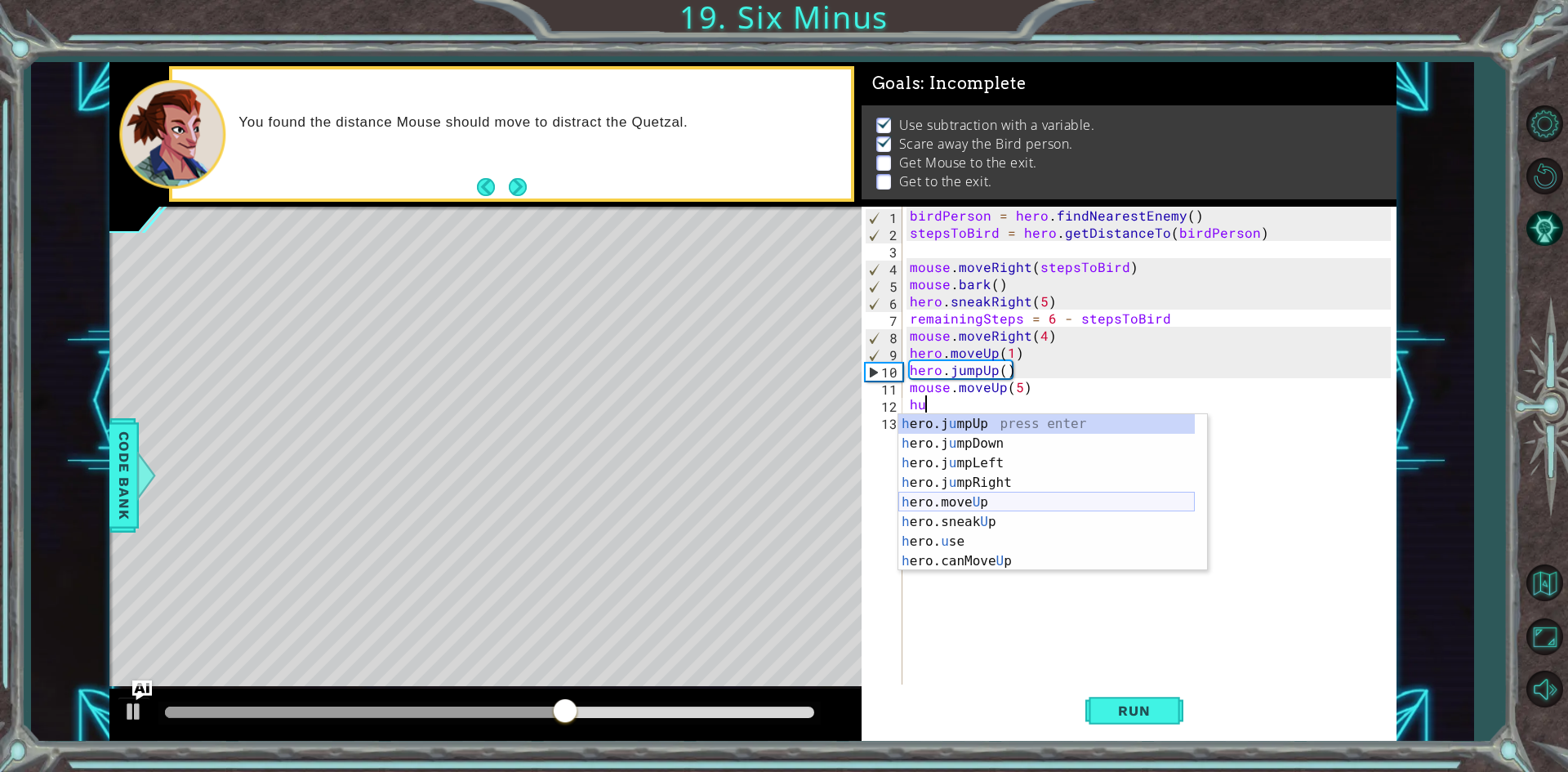
click at [1005, 502] on div "h ero.j u mpUp press enter h ero.j u mpDown press enter h ero.j u mpLeft press …" at bounding box center [1046, 512] width 296 height 196
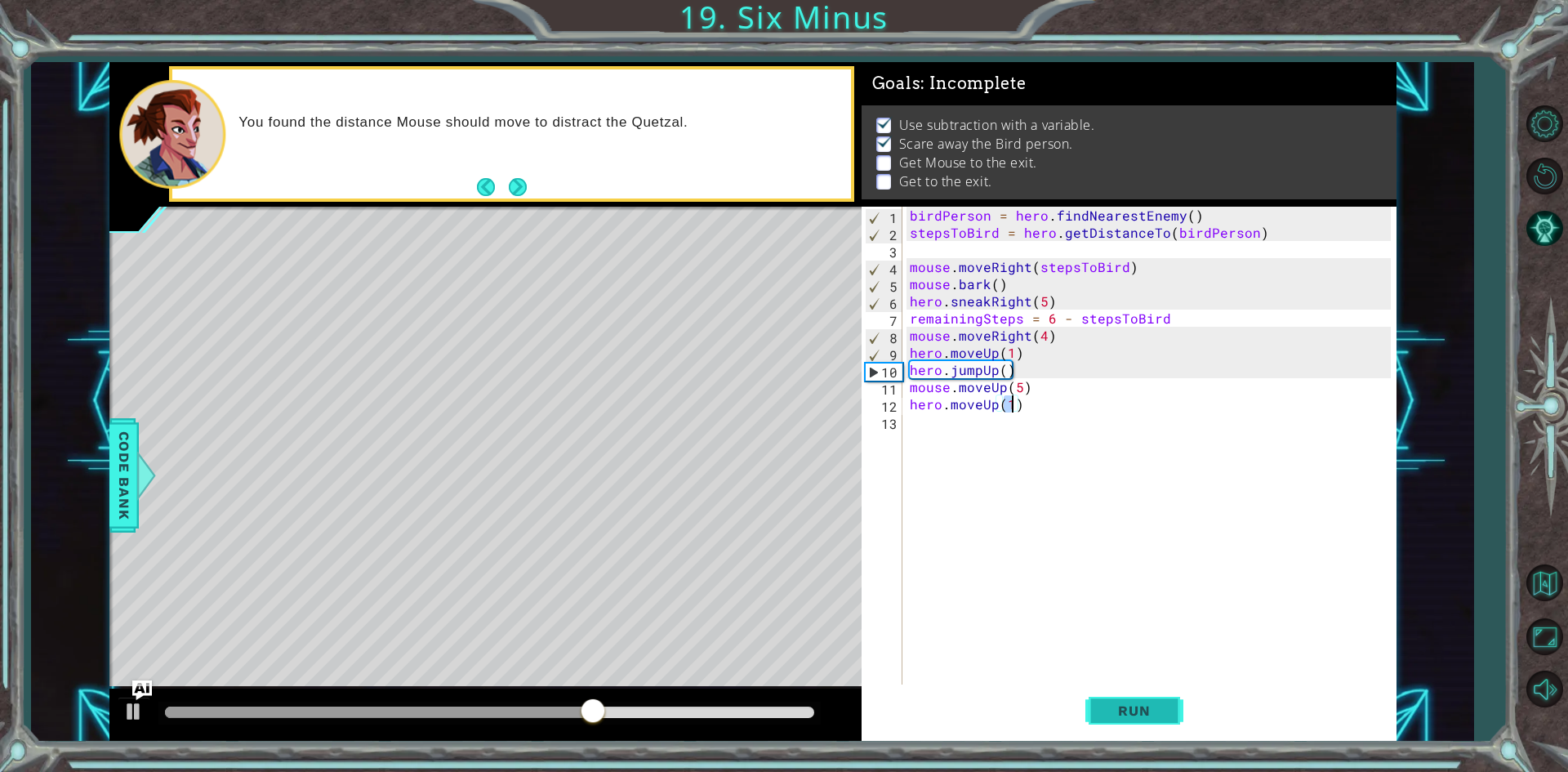
click at [1109, 707] on span "Run" at bounding box center [1134, 711] width 65 height 17
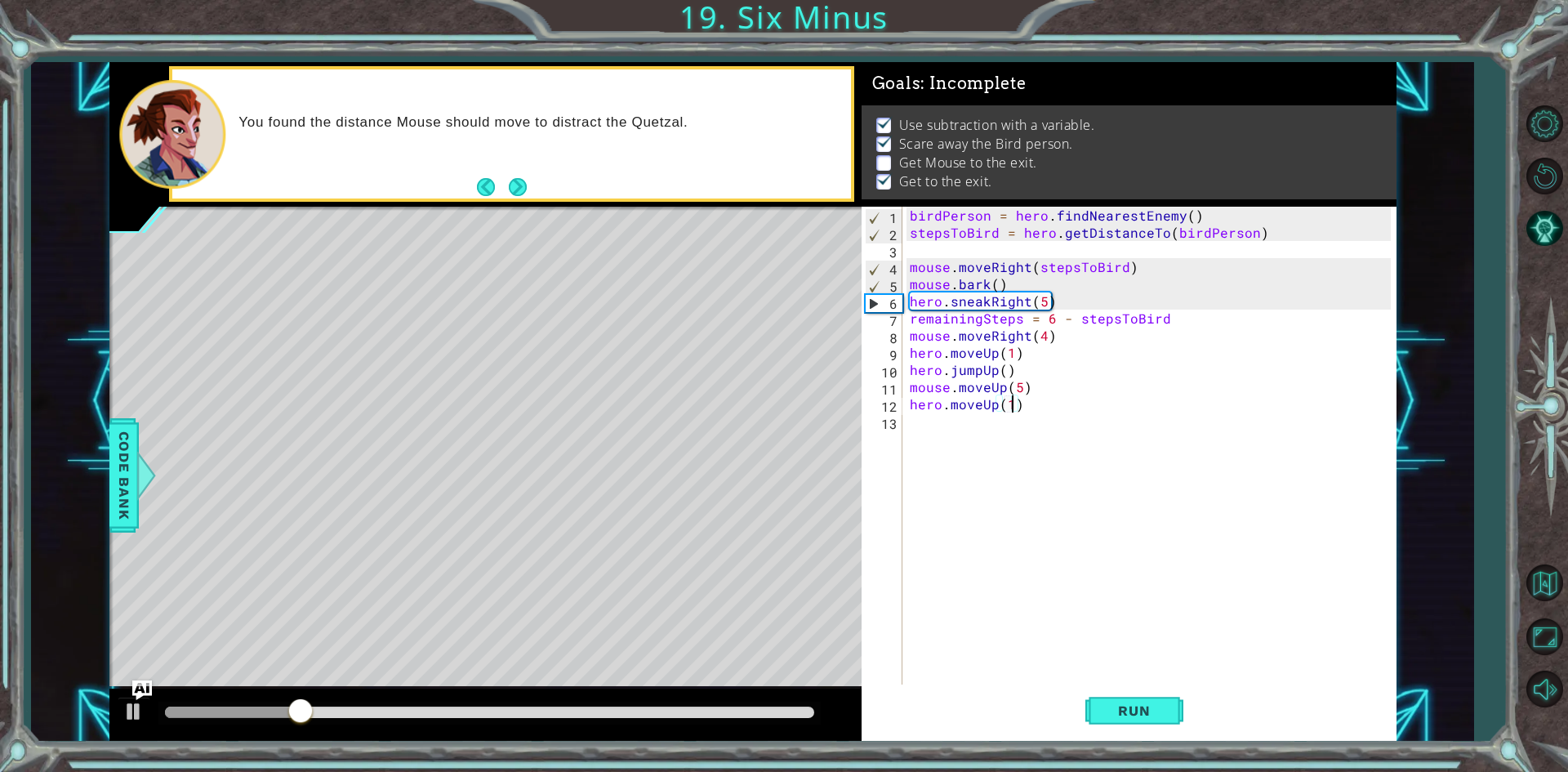
click at [1045, 335] on div "birdPerson = hero . findNearestEnemy ( ) stepsToBird = hero . getDistanceTo ( b…" at bounding box center [1152, 464] width 492 height 515
type textarea "mouse.moveRight(3)"
click at [1126, 720] on button "Run" at bounding box center [1134, 712] width 98 height 53
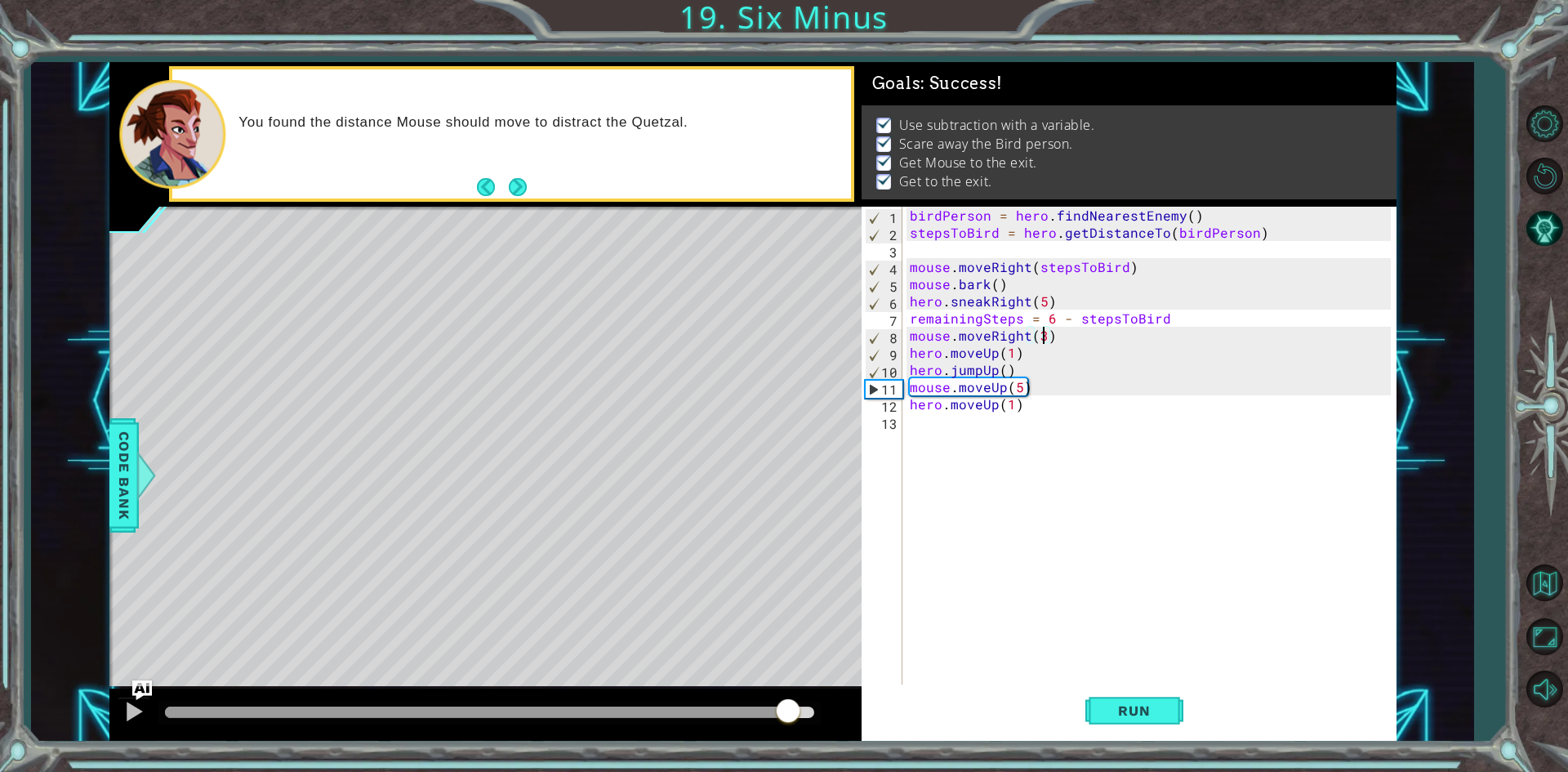
drag, startPoint x: 218, startPoint y: 716, endPoint x: 812, endPoint y: 744, distance: 594.7
click at [806, 741] on div at bounding box center [485, 714] width 752 height 52
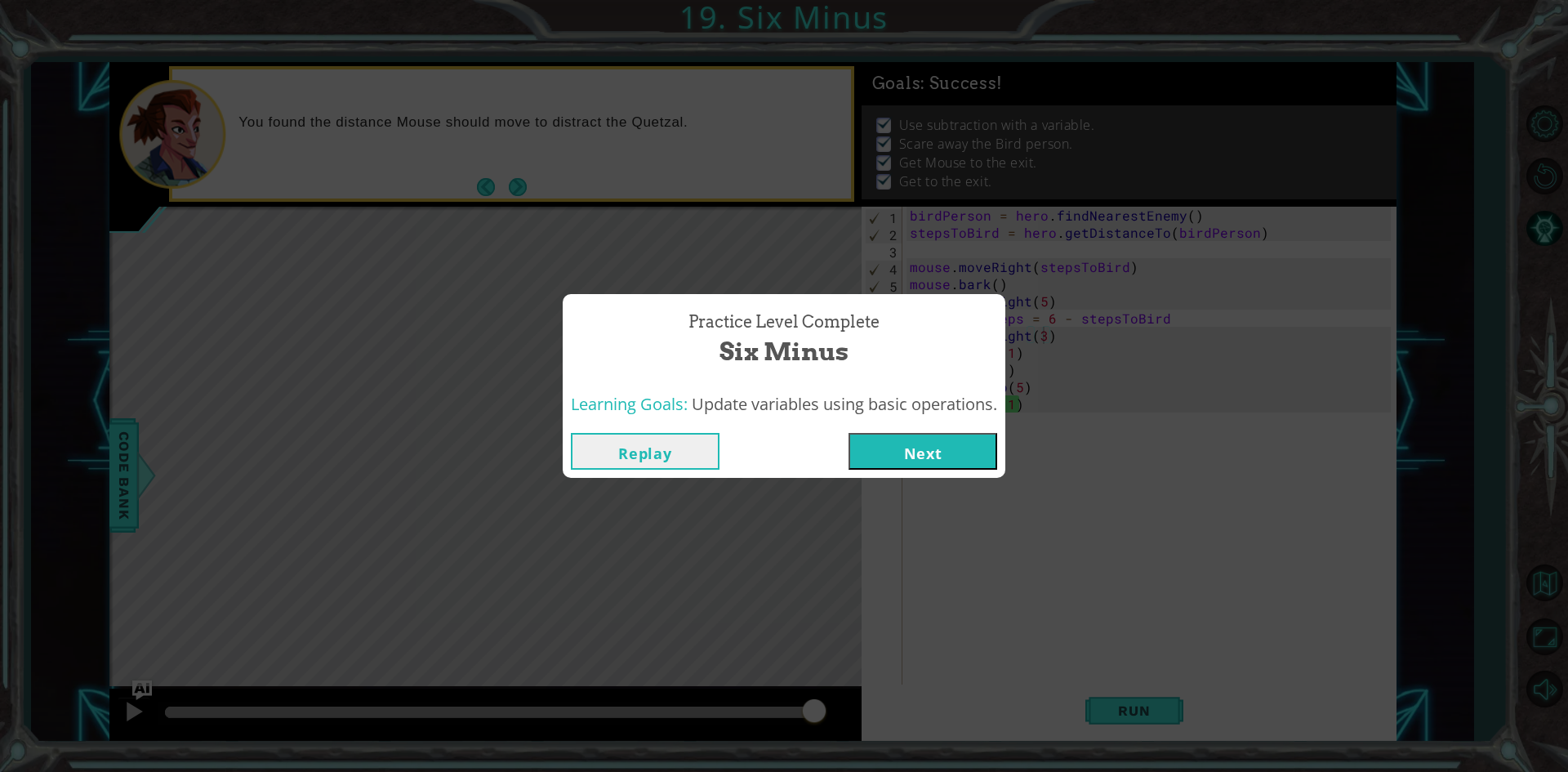
click at [903, 450] on button "Next" at bounding box center [923, 451] width 149 height 36
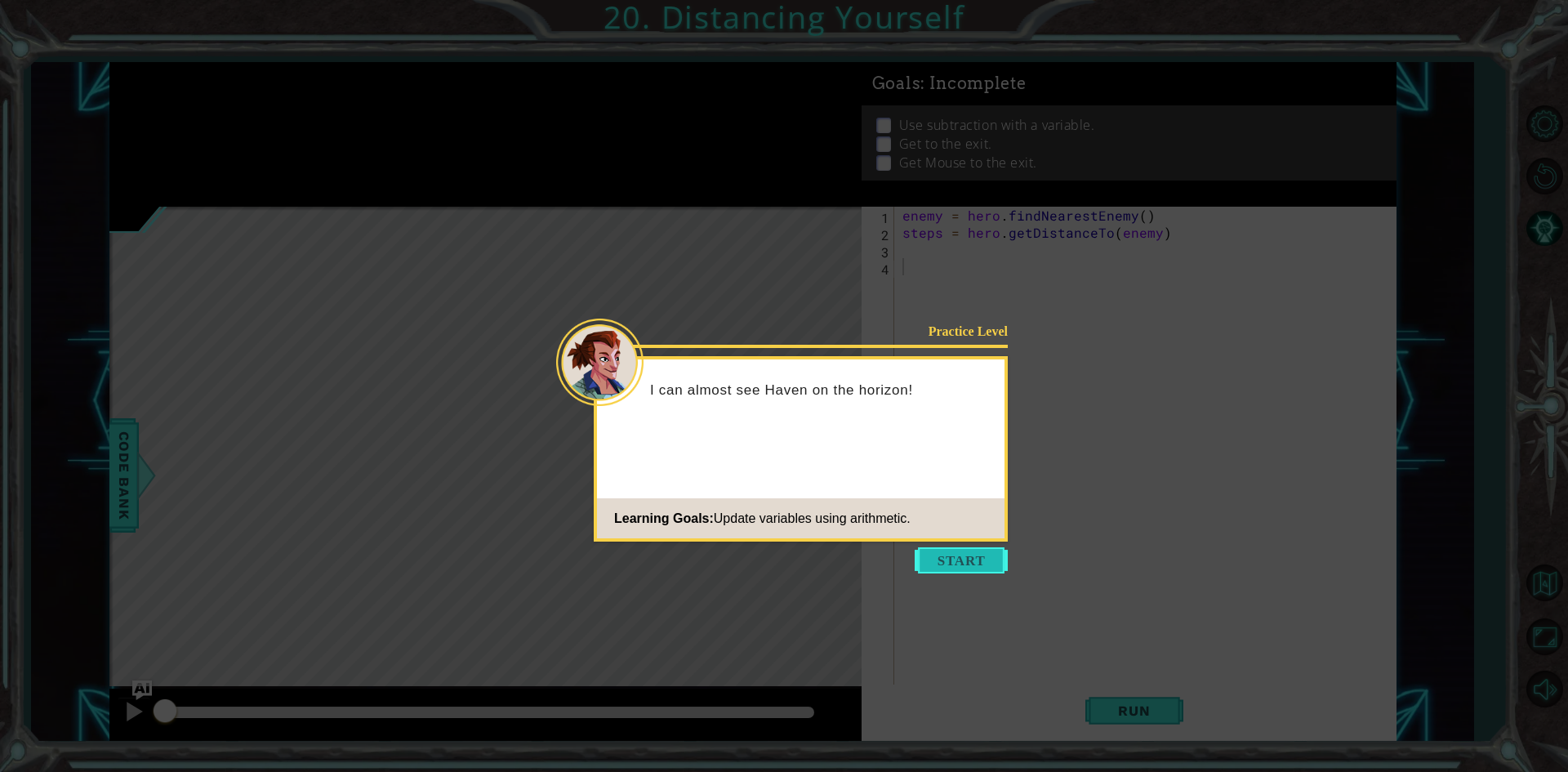
click at [973, 555] on button "Start" at bounding box center [961, 561] width 93 height 26
